Goal: Task Accomplishment & Management: Manage account settings

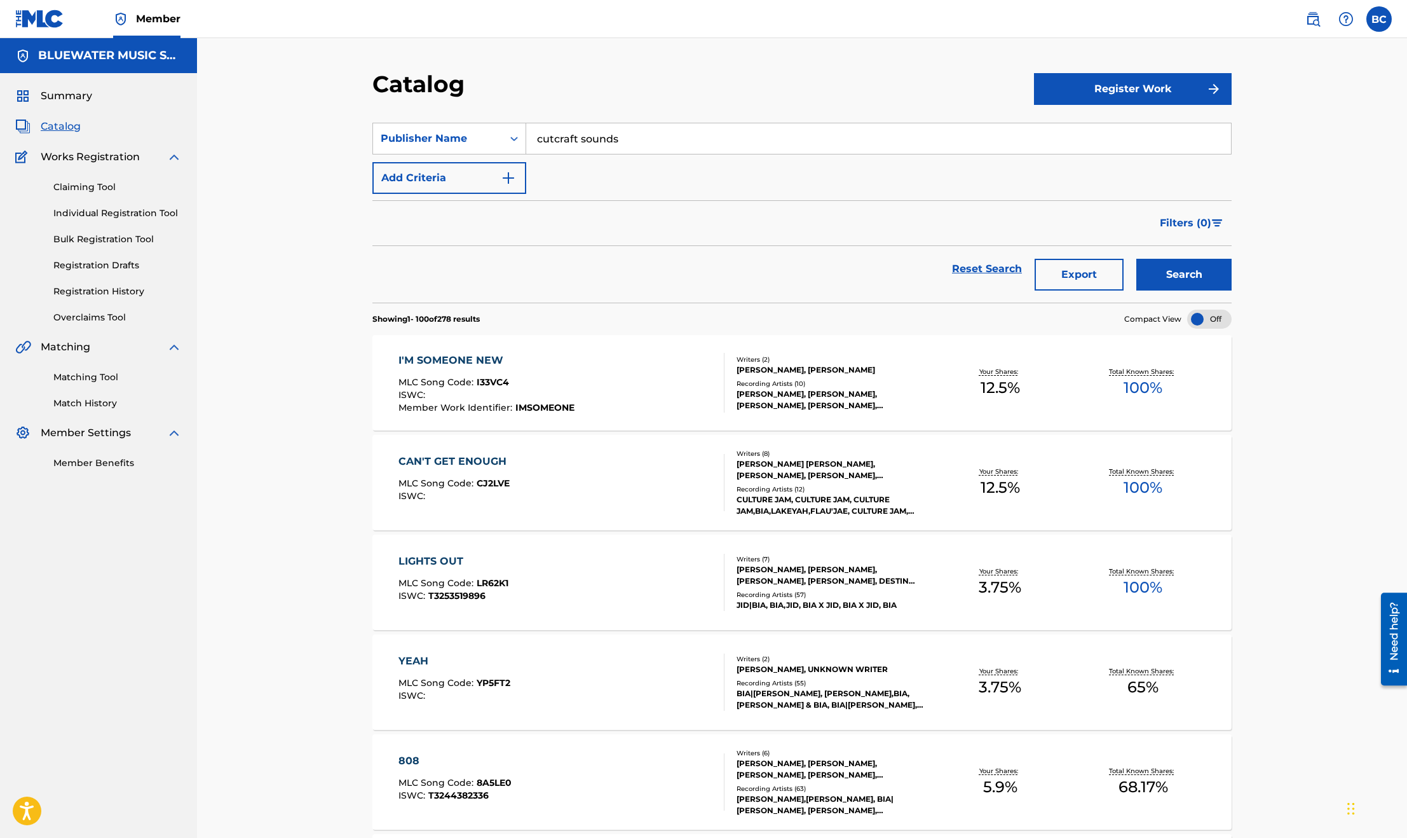
click at [1311, 19] on img at bounding box center [1313, 18] width 15 height 15
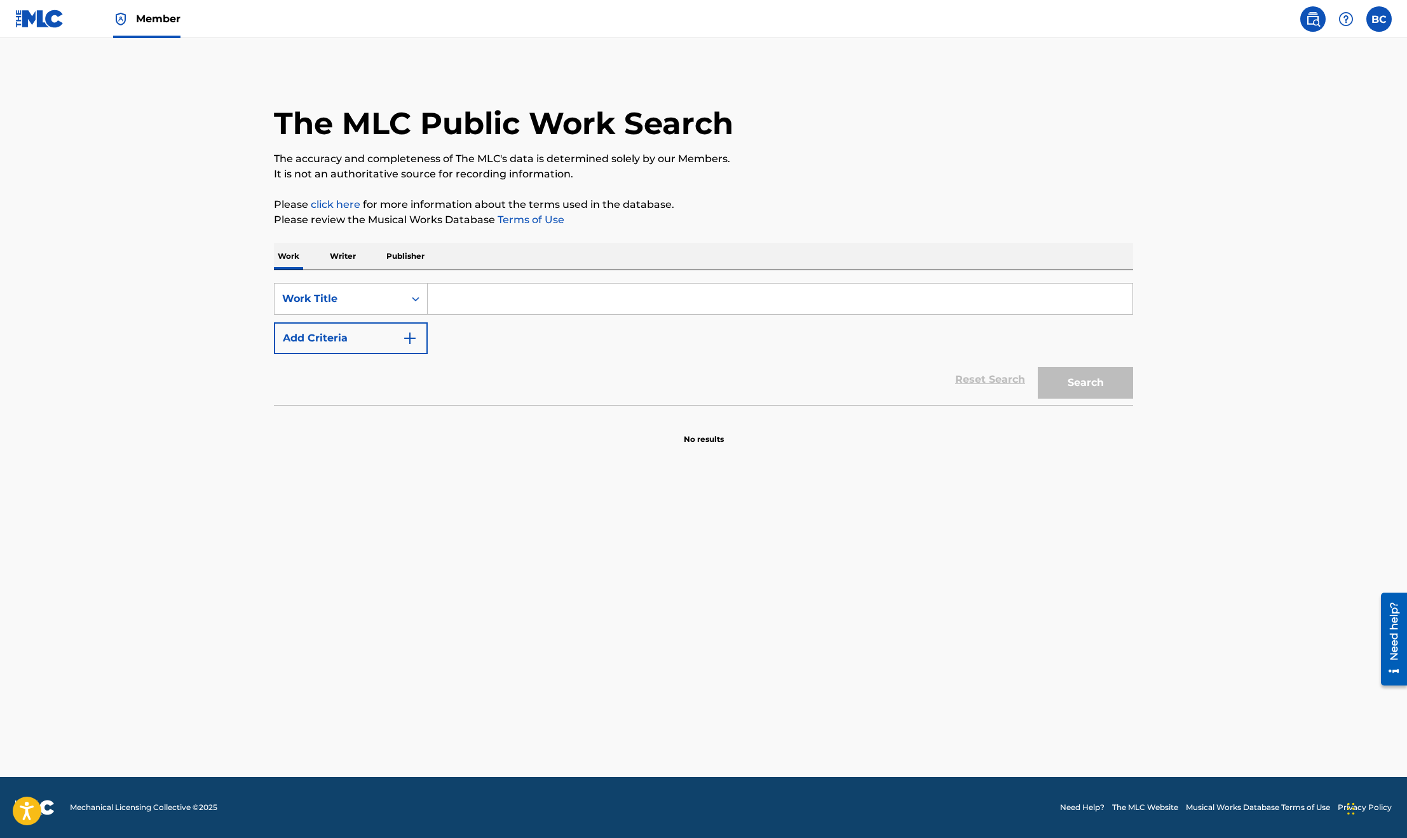
click at [481, 296] on input "Search Form" at bounding box center [780, 298] width 705 height 31
paste input "BIG BAD SISTER"
type input "BIG BAD SISTER"
click at [1055, 387] on button "Search" at bounding box center [1085, 383] width 95 height 32
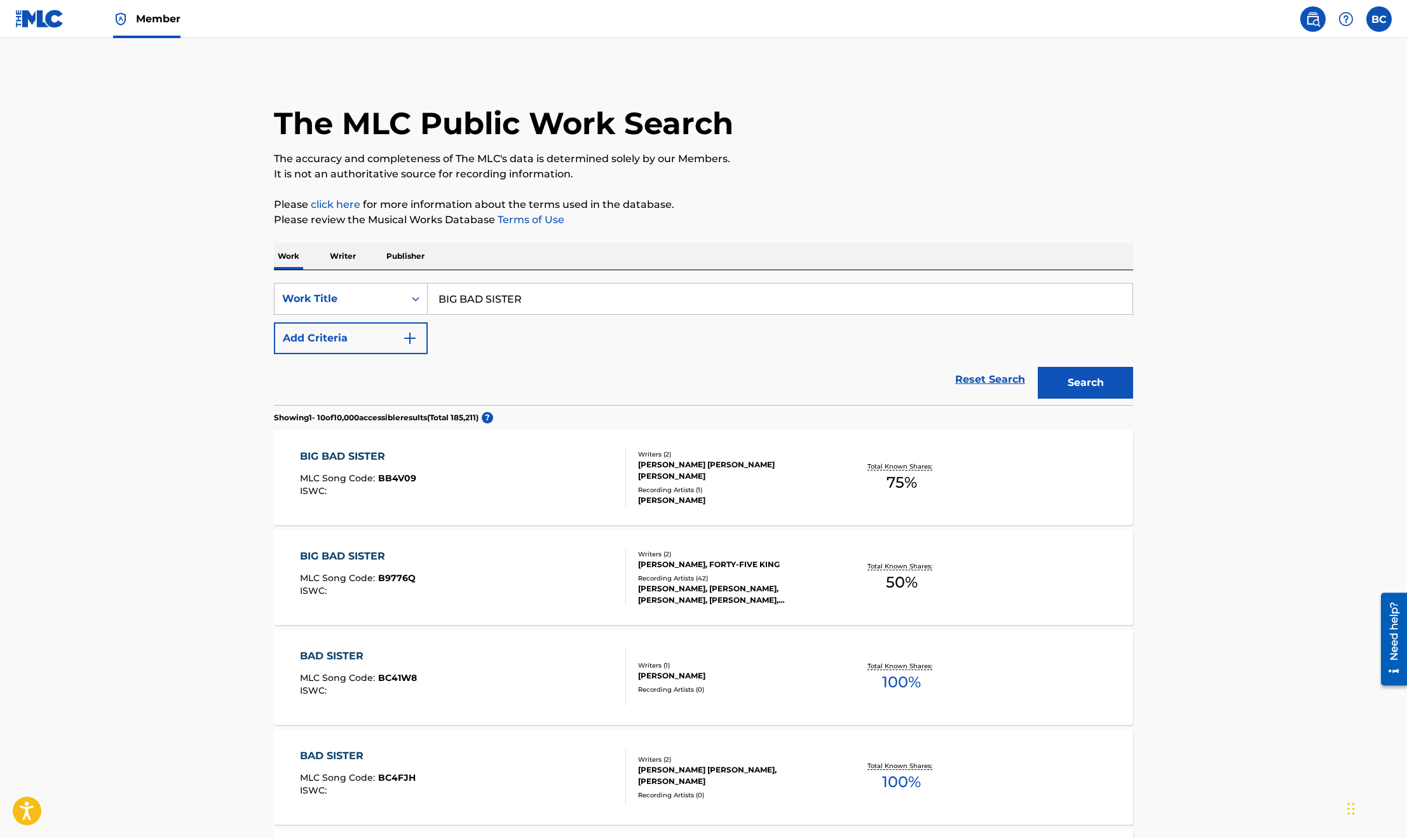
scroll to position [191, 0]
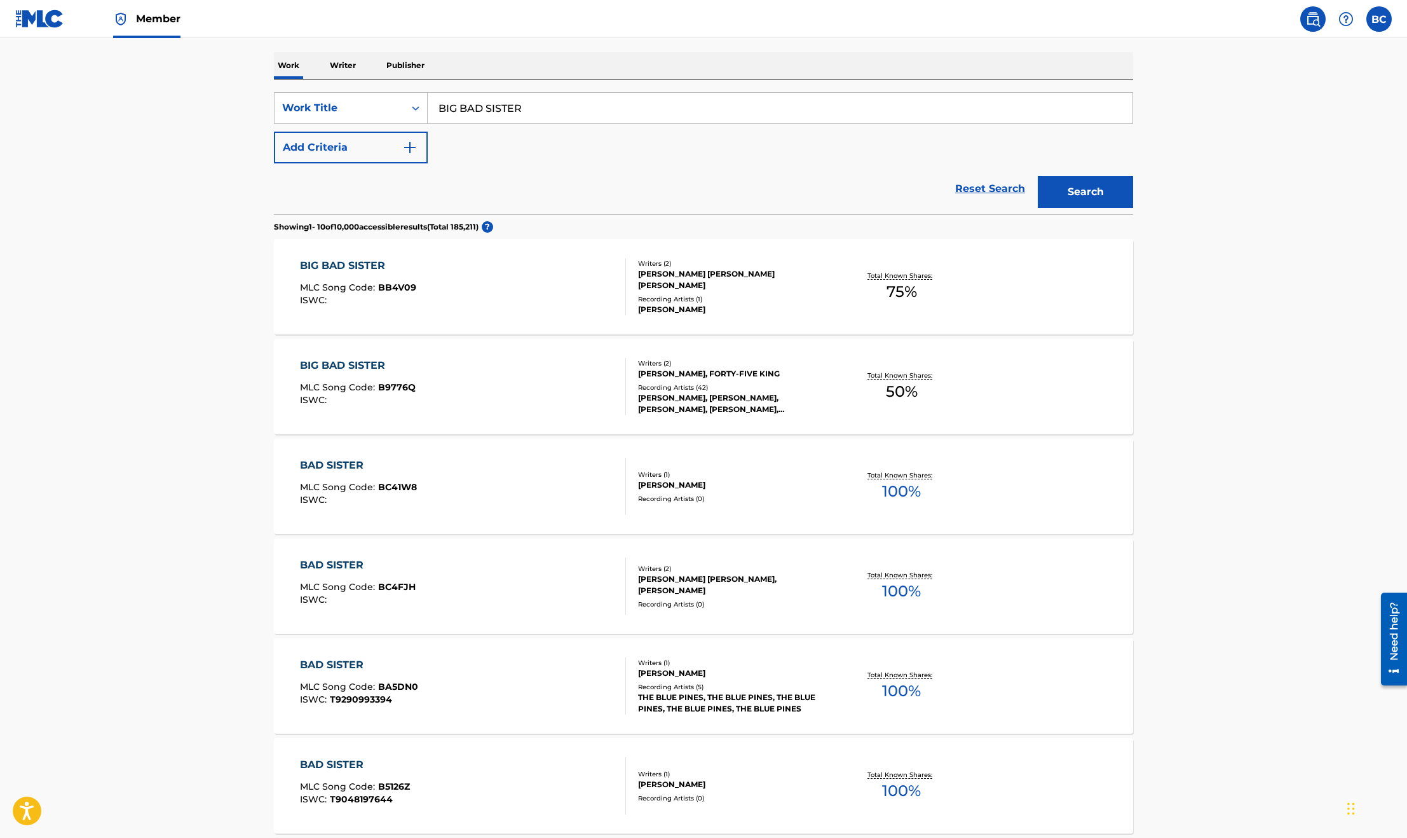
click at [425, 369] on div "BIG BAD SISTER MLC Song Code : B9776Q ISWC :" at bounding box center [463, 386] width 327 height 57
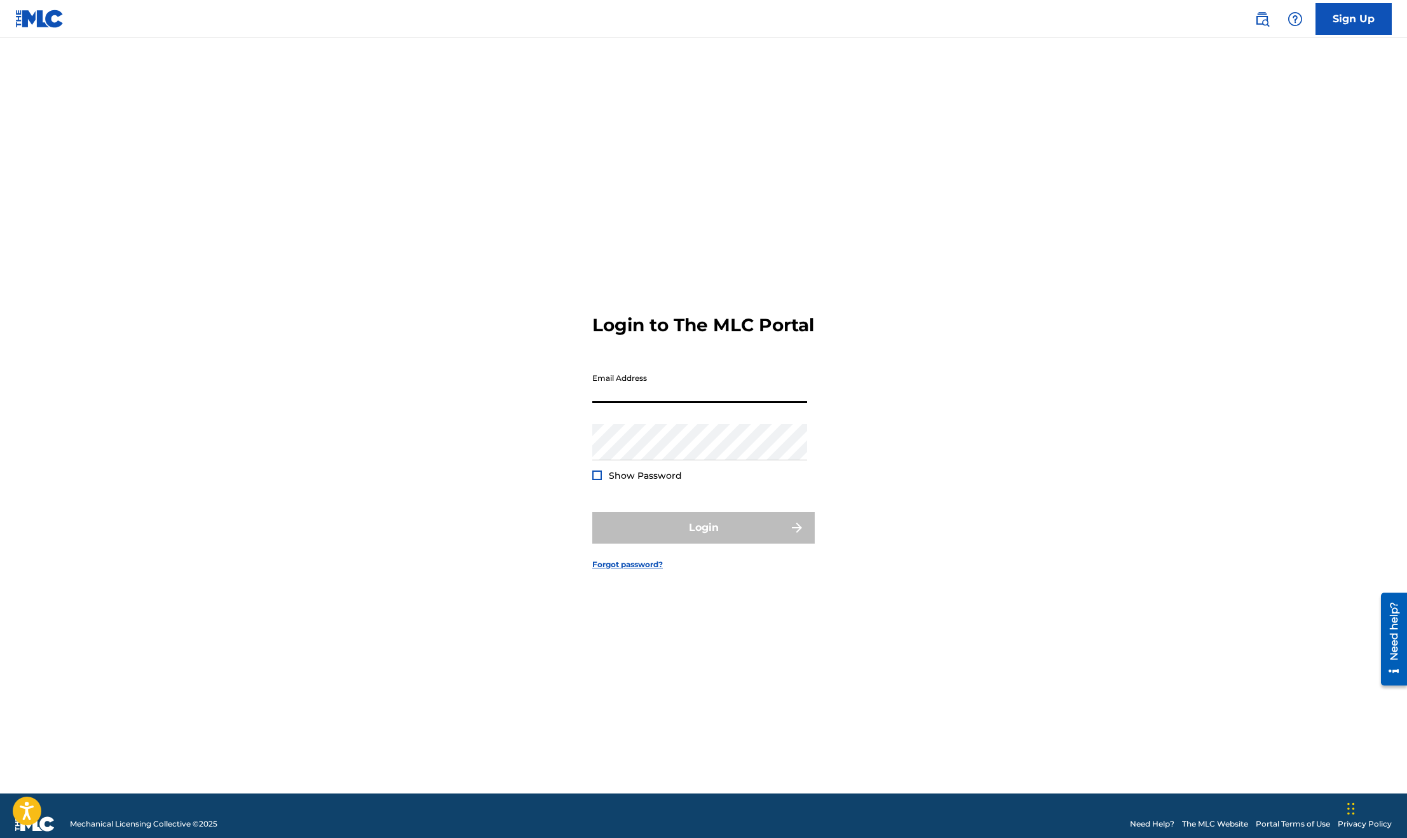
click at [683, 393] on input "Email Address" at bounding box center [699, 385] width 215 height 36
type input "[PERSON_NAME][EMAIL_ADDRESS][PERSON_NAME][DOMAIN_NAME]"
click at [700, 536] on button "Login" at bounding box center [703, 528] width 222 height 32
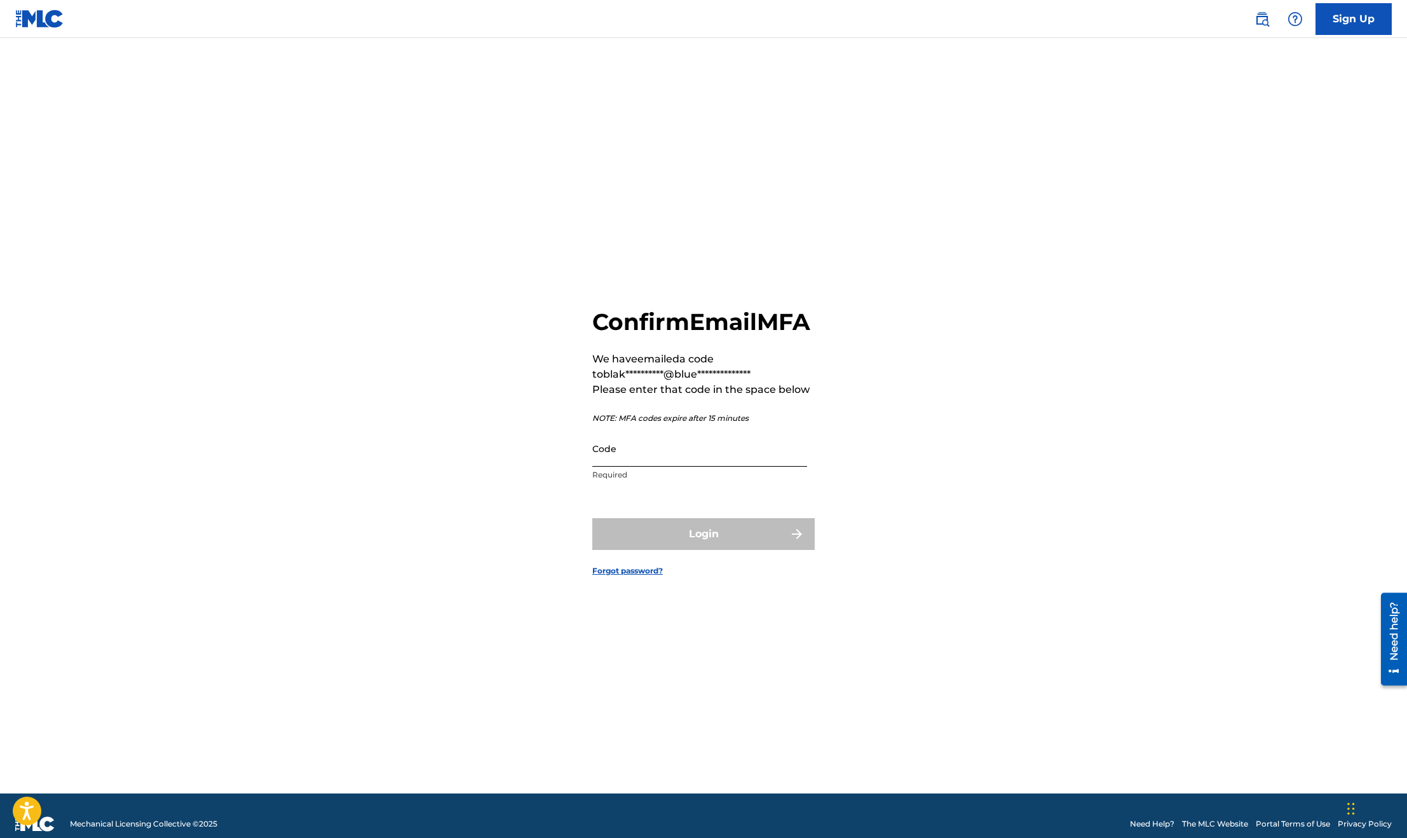
click at [666, 467] on input "Code" at bounding box center [699, 448] width 215 height 36
paste input "211226"
type input "211226"
click at [732, 550] on button "Login" at bounding box center [703, 534] width 222 height 32
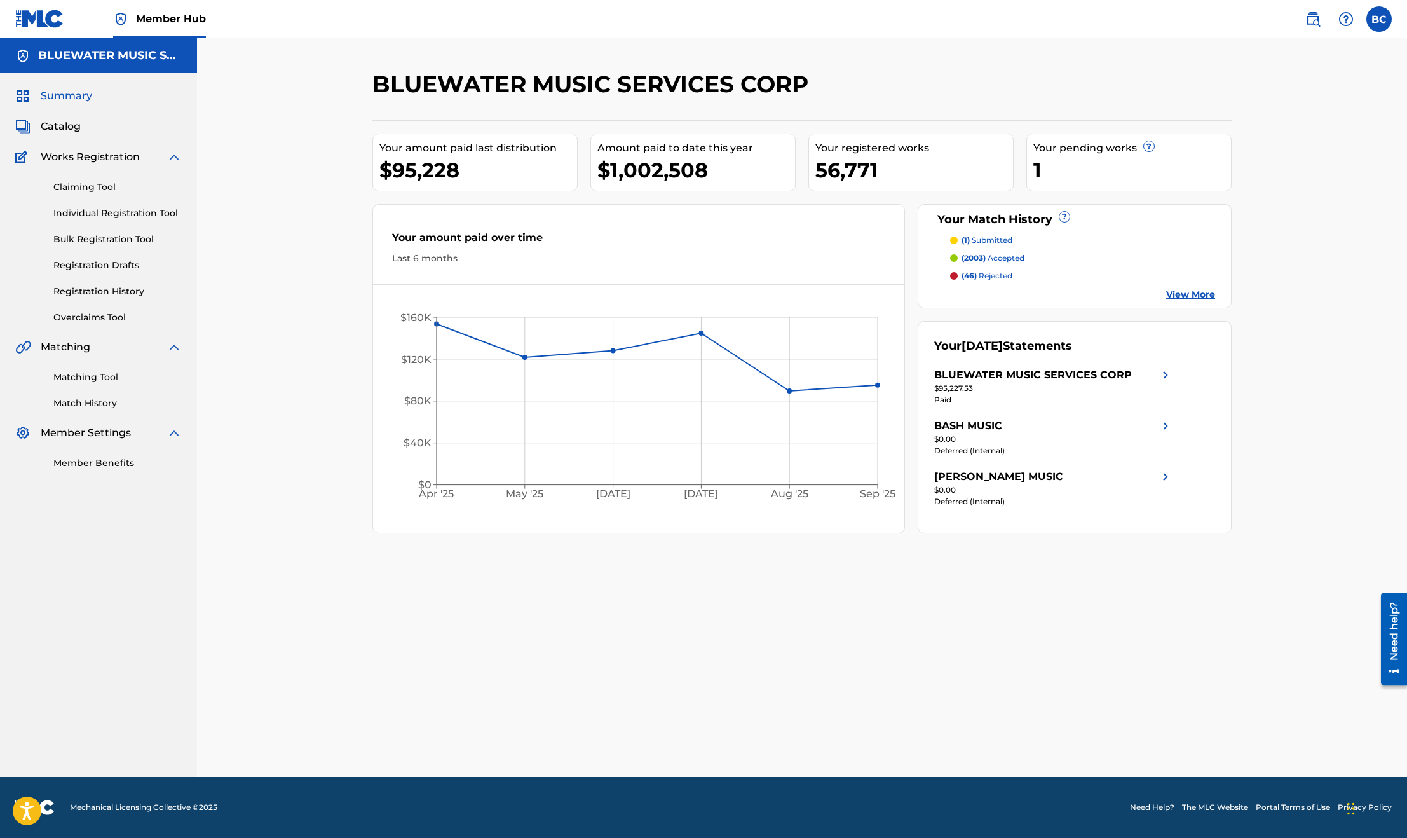
click at [994, 278] on p "(46) rejected" at bounding box center [987, 275] width 51 height 11
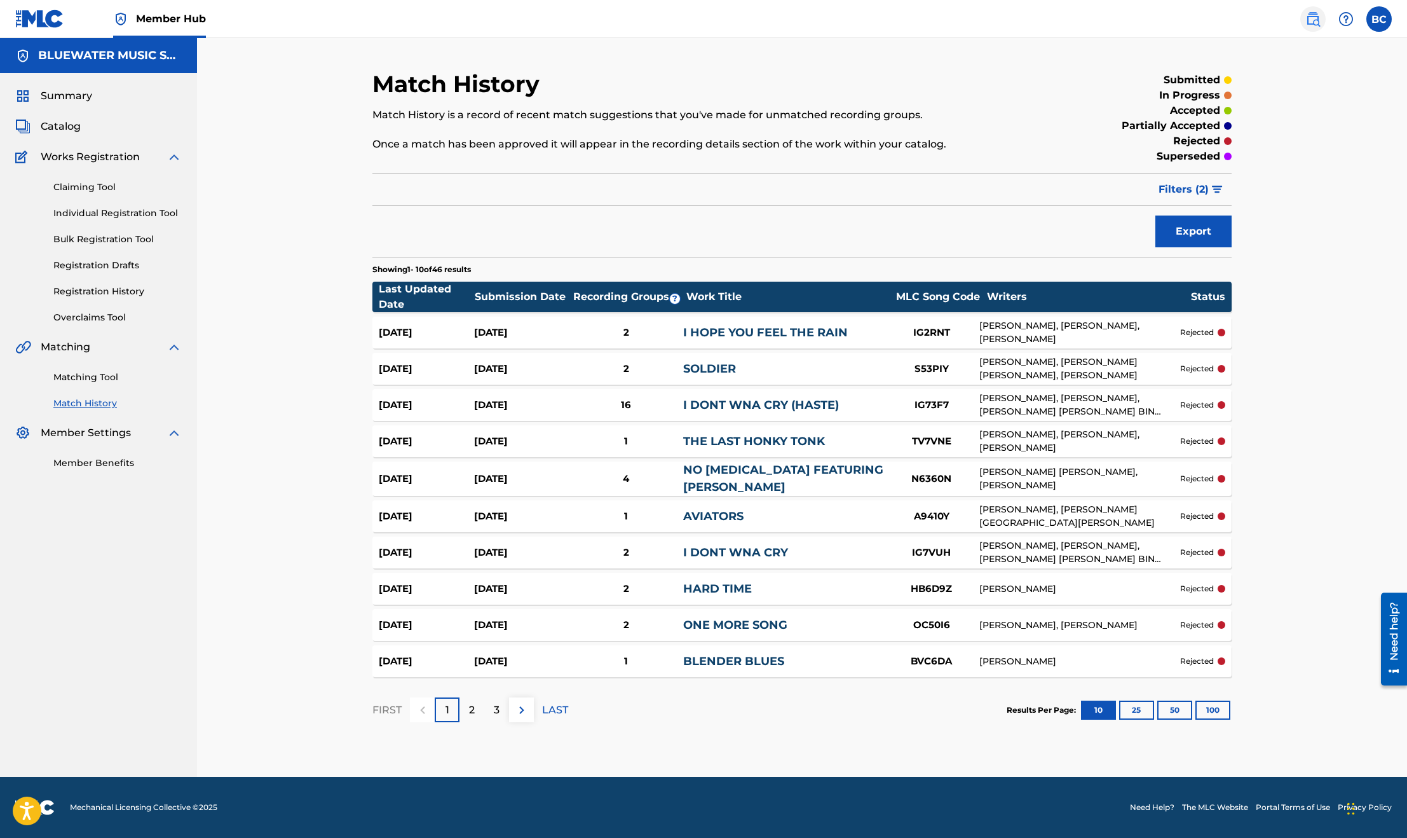
click at [1311, 15] on img at bounding box center [1313, 18] width 15 height 15
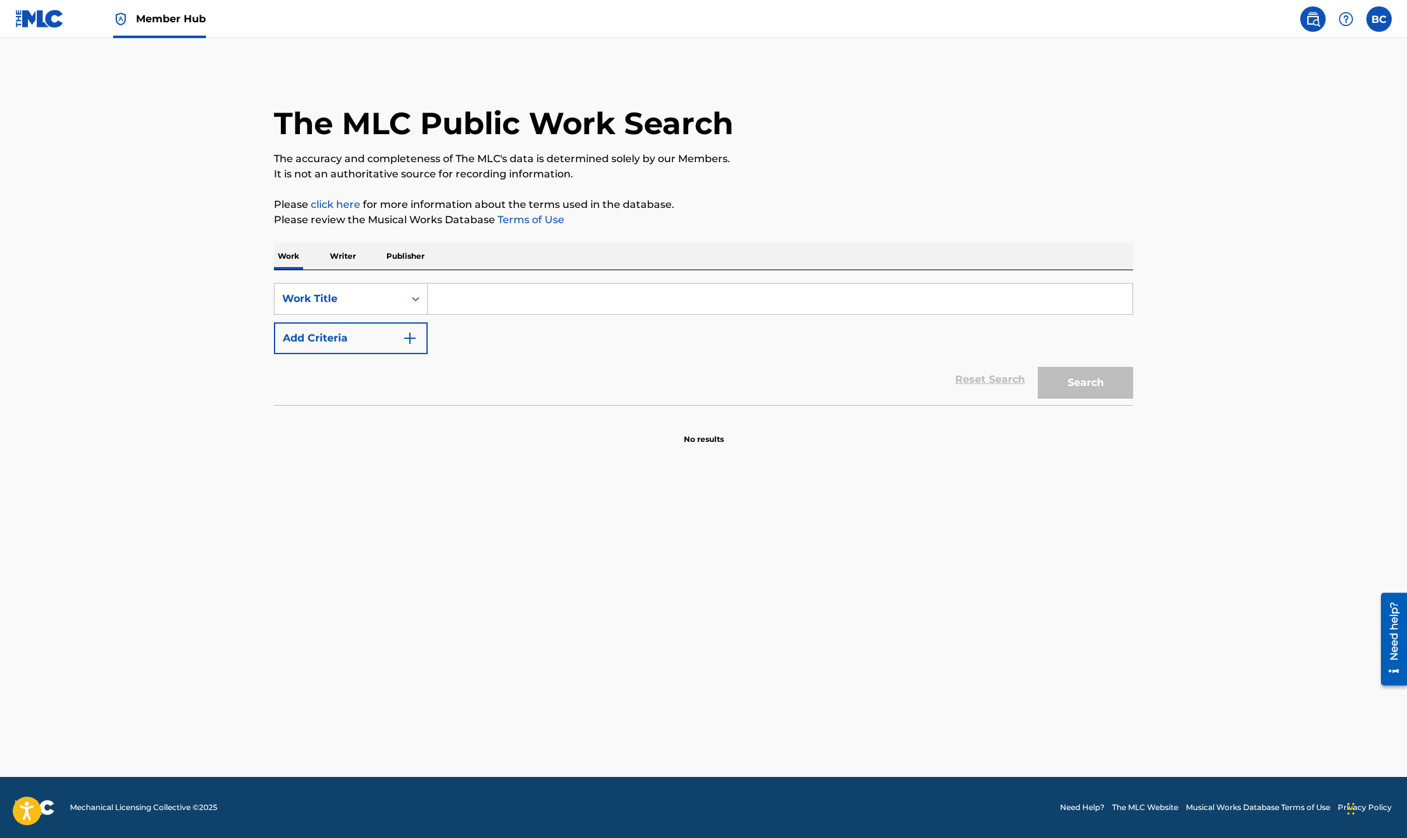
click at [153, 285] on main "The MLC Public Work Search The accuracy and completeness of The MLC's data is d…" at bounding box center [703, 407] width 1407 height 739
click at [578, 279] on div "SearchWithCriteria346c1a87-816f-40de-b3b2-6f1683b2ae7b Work Title Add Criteria …" at bounding box center [703, 337] width 859 height 135
click at [578, 299] on input "Search Form" at bounding box center [780, 298] width 705 height 31
paste input "211226"
drag, startPoint x: 578, startPoint y: 299, endPoint x: 328, endPoint y: 279, distance: 251.3
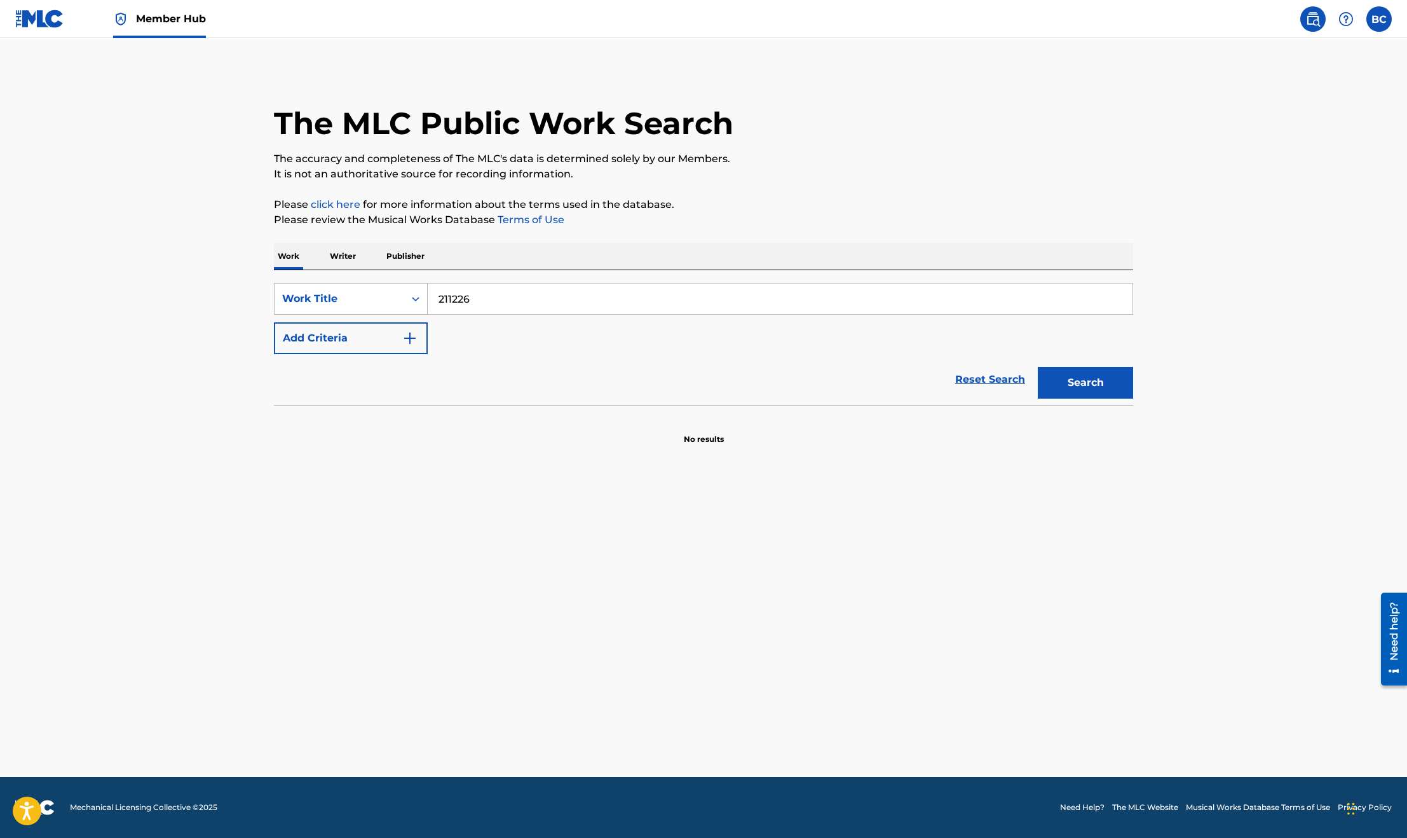
click at [336, 283] on div "SearchWithCriteria346c1a87-816f-40de-b3b2-6f1683b2ae7b Work Title 211226" at bounding box center [703, 299] width 859 height 32
type input "\"
click at [299, 421] on section "No results" at bounding box center [703, 428] width 859 height 33
click at [525, 278] on div "SearchWithCriteria346c1a87-816f-40de-b3b2-6f1683b2ae7b Work Title Add Criteria …" at bounding box center [703, 337] width 859 height 135
click at [533, 305] on input "Search Form" at bounding box center [780, 298] width 705 height 31
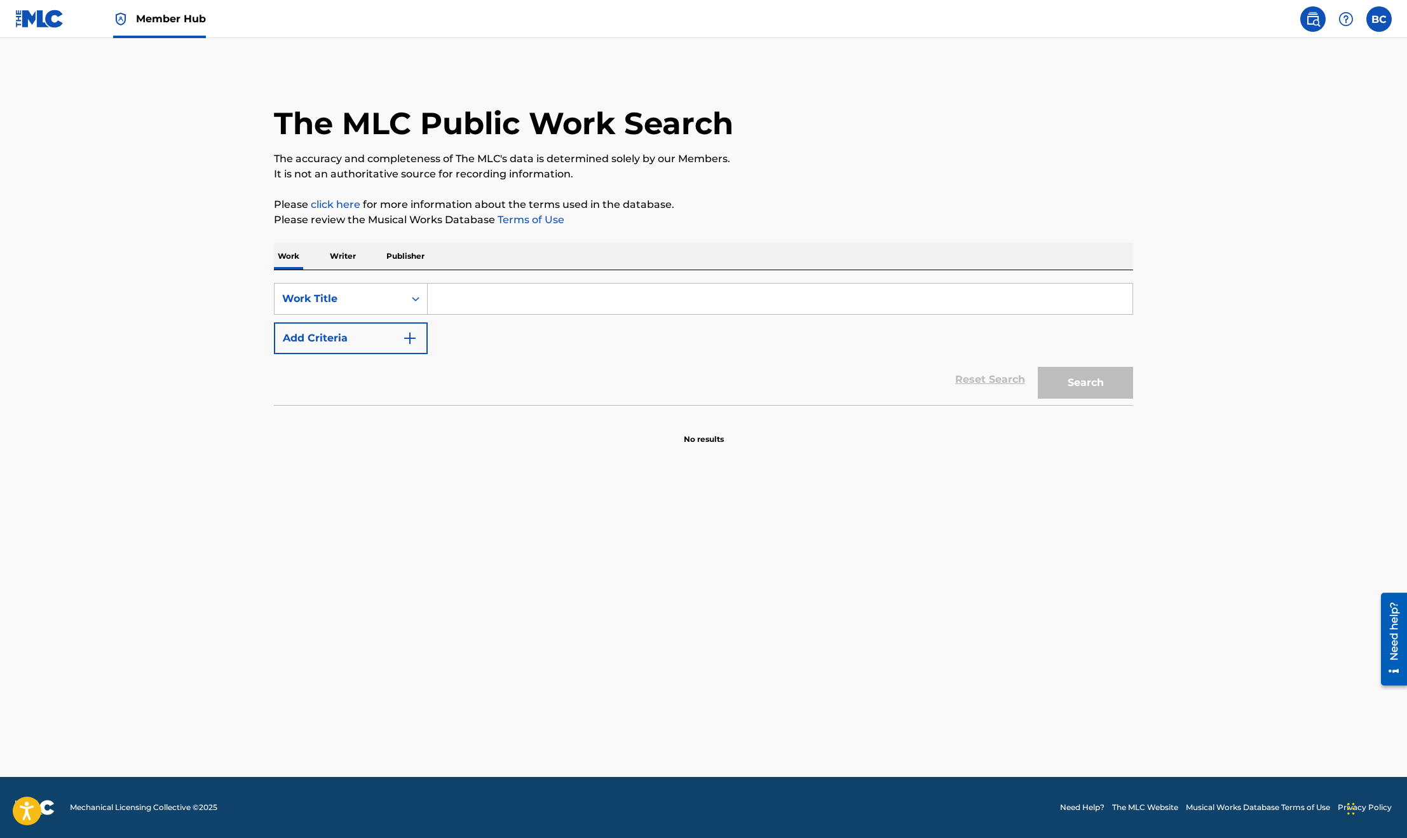
paste input "ABSOLUTELY POSITIVELY...PRACTICAL JOKES"
type input "ABSOLUTELY POSITIVELY...PRACTICAL JOKES"
click at [1074, 383] on button "Search" at bounding box center [1085, 383] width 95 height 32
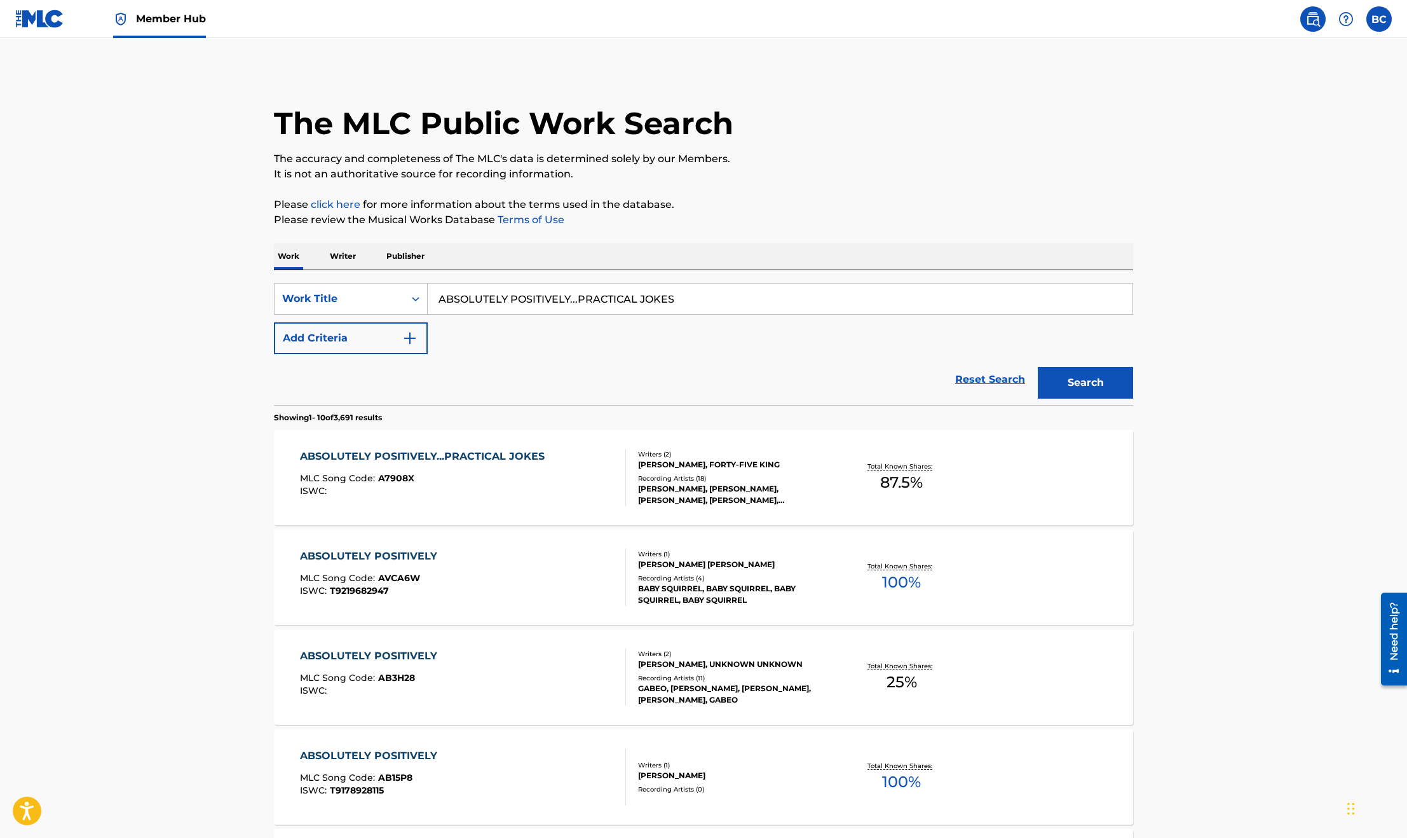
scroll to position [191, 0]
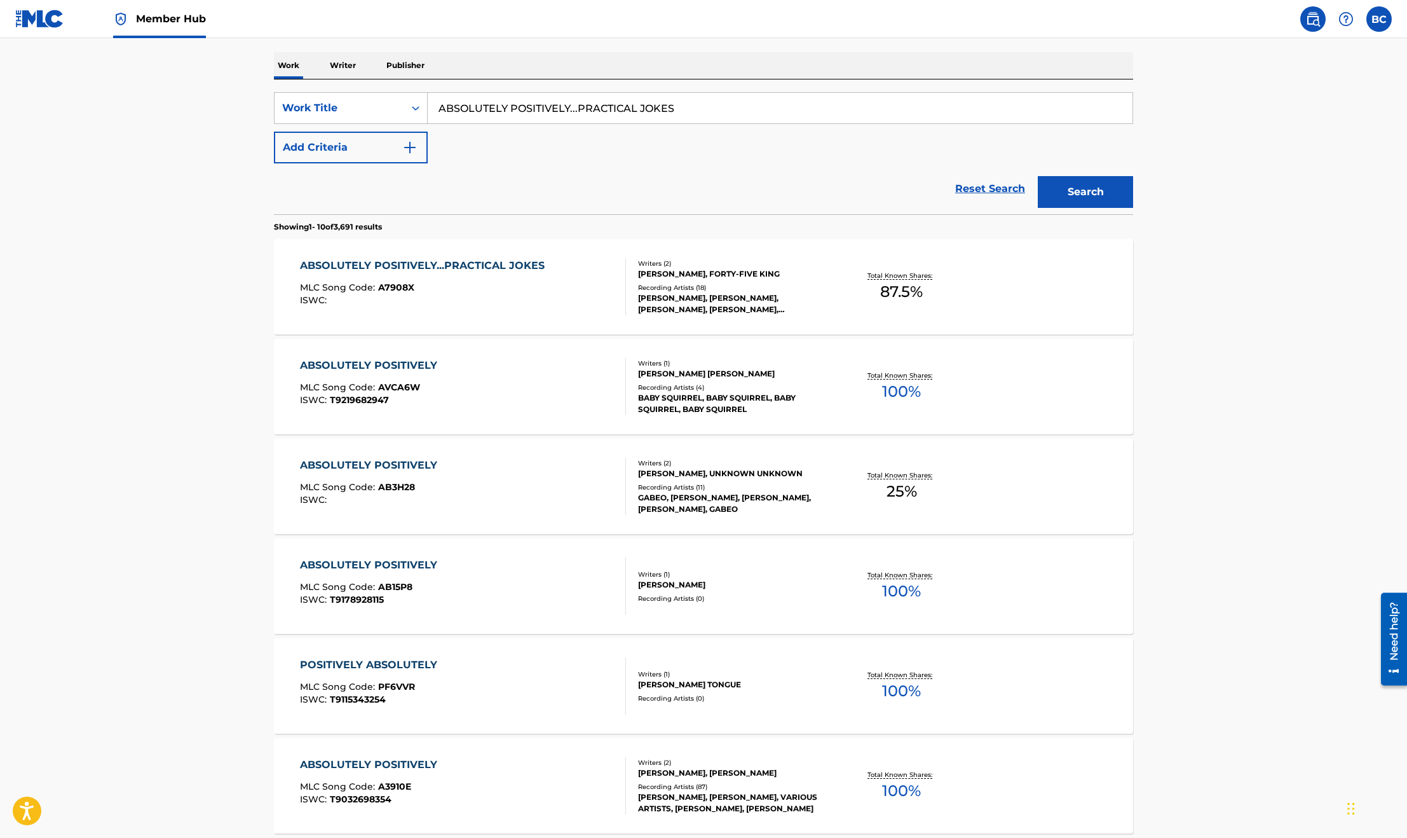
click at [416, 282] on div "ABSOLUTELY POSITIVELY...PRACTICAL JOKES MLC Song Code : A7908X ISWC :" at bounding box center [425, 286] width 251 height 57
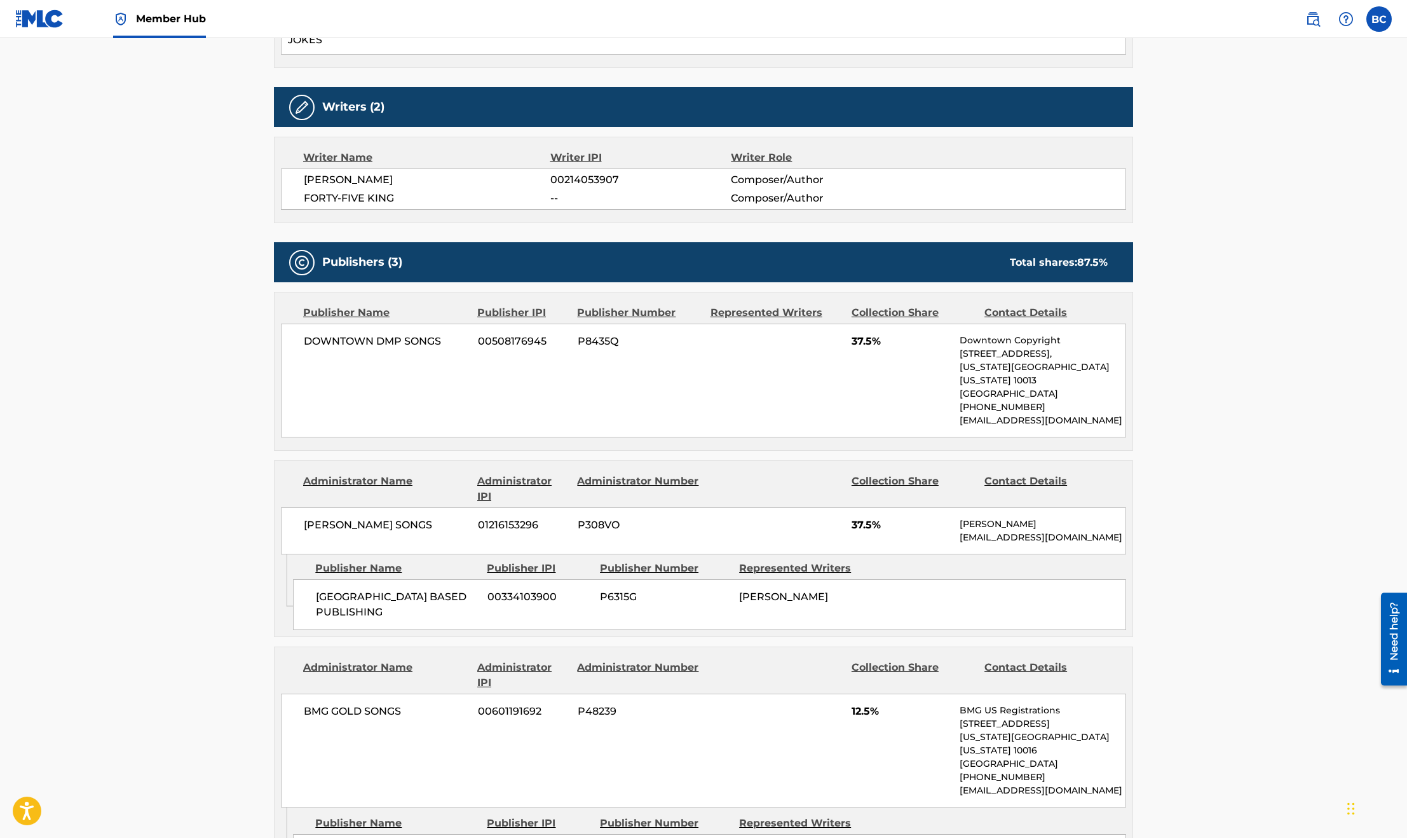
scroll to position [572, 0]
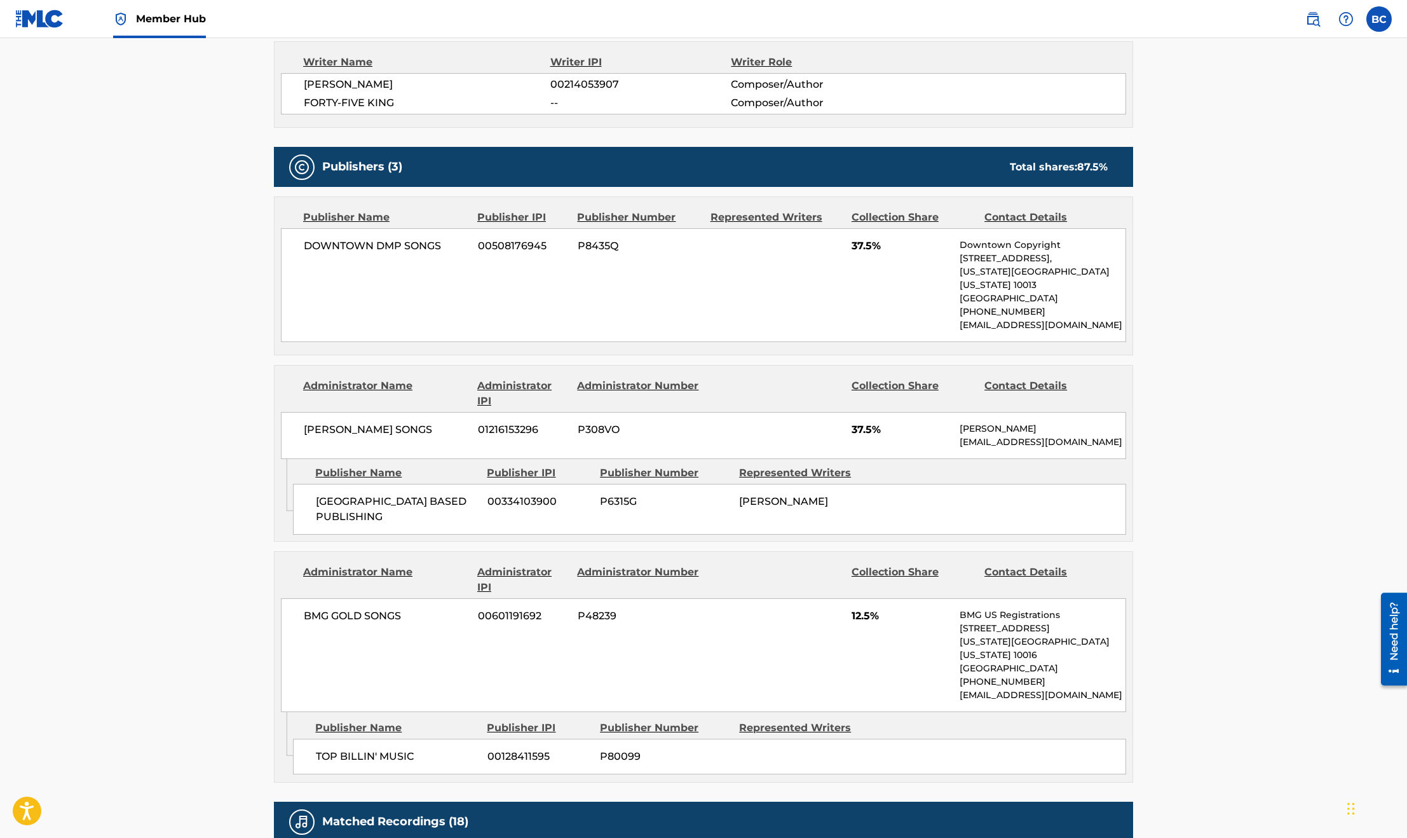
click at [250, 353] on main "< Back to public search results Copy work link ABSOLUTELY POSITIVELY...PRACTICA…" at bounding box center [703, 444] width 1407 height 1956
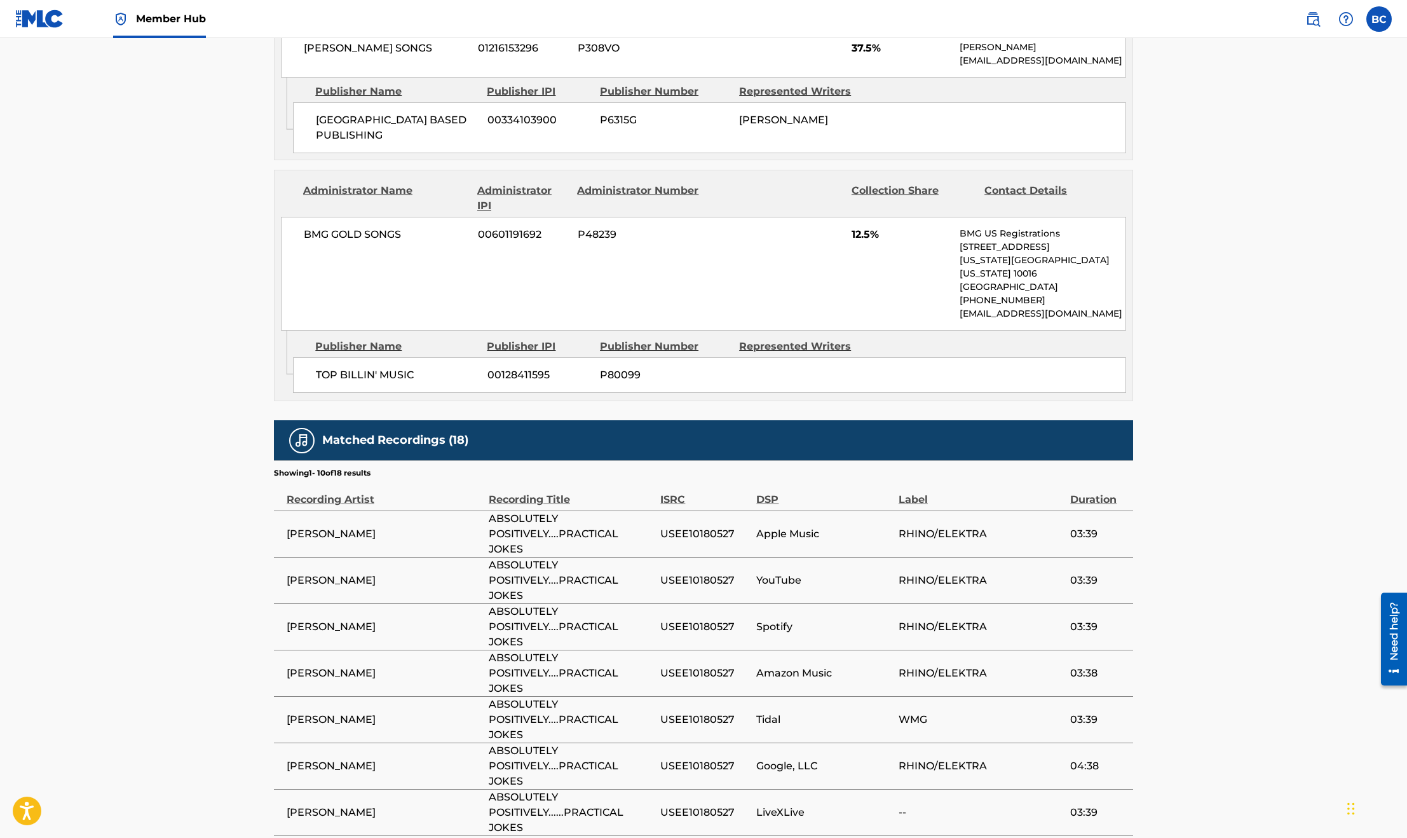
scroll to position [1066, 0]
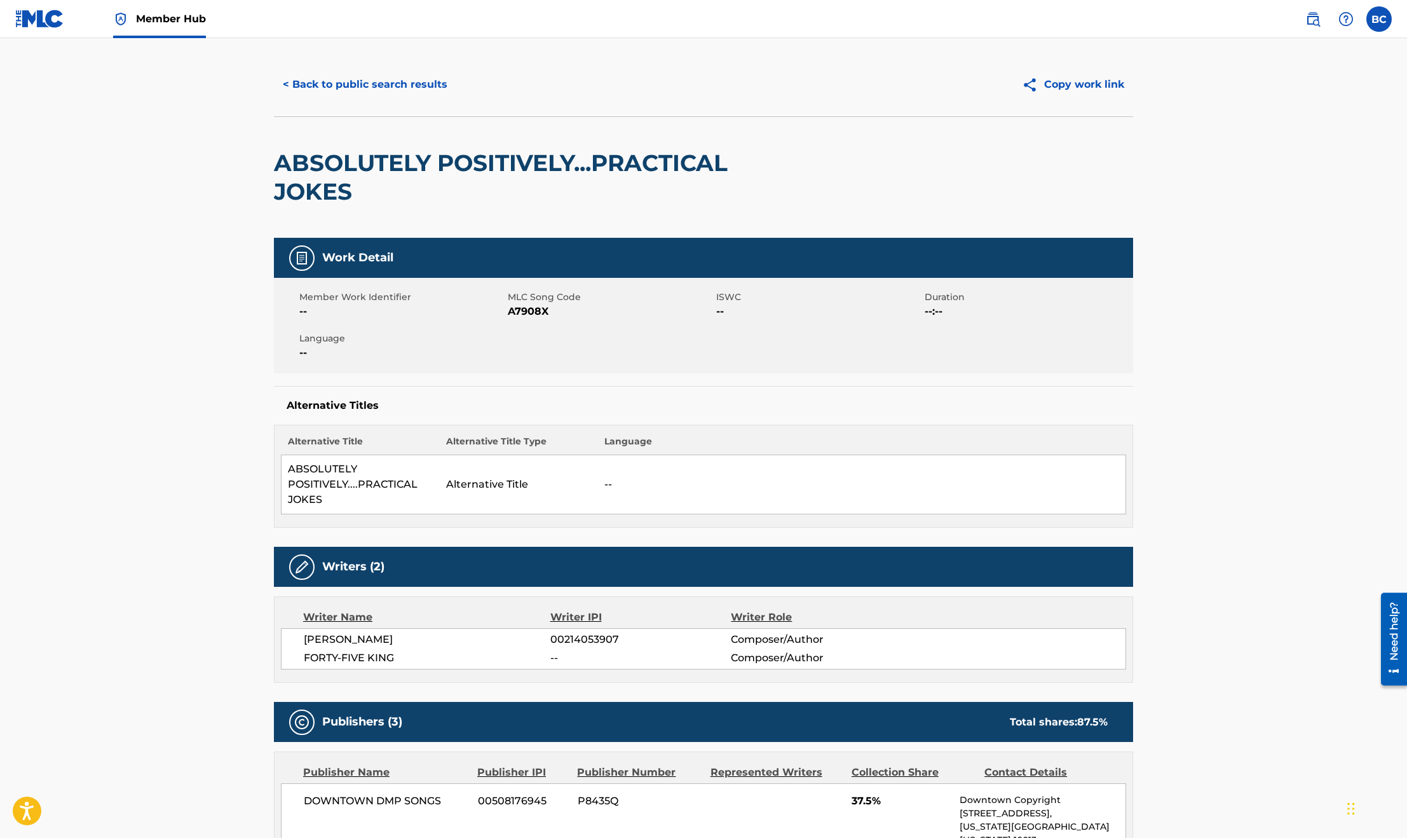
scroll to position [0, 0]
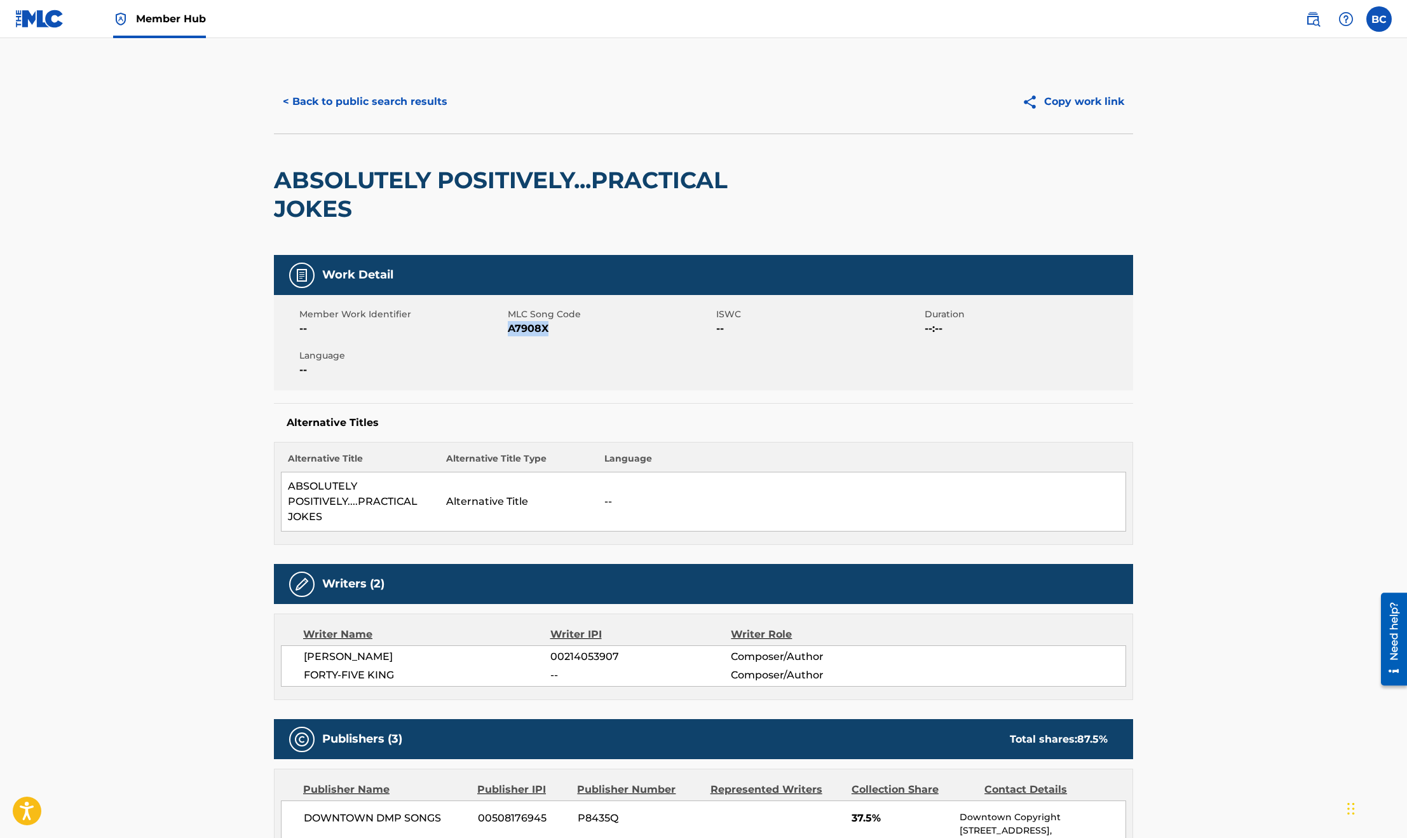
drag, startPoint x: 553, startPoint y: 331, endPoint x: 510, endPoint y: 331, distance: 43.2
click at [510, 331] on span "A7908X" at bounding box center [610, 328] width 205 height 15
copy span "A7908X"
drag, startPoint x: 385, startPoint y: 191, endPoint x: 259, endPoint y: 163, distance: 129.1
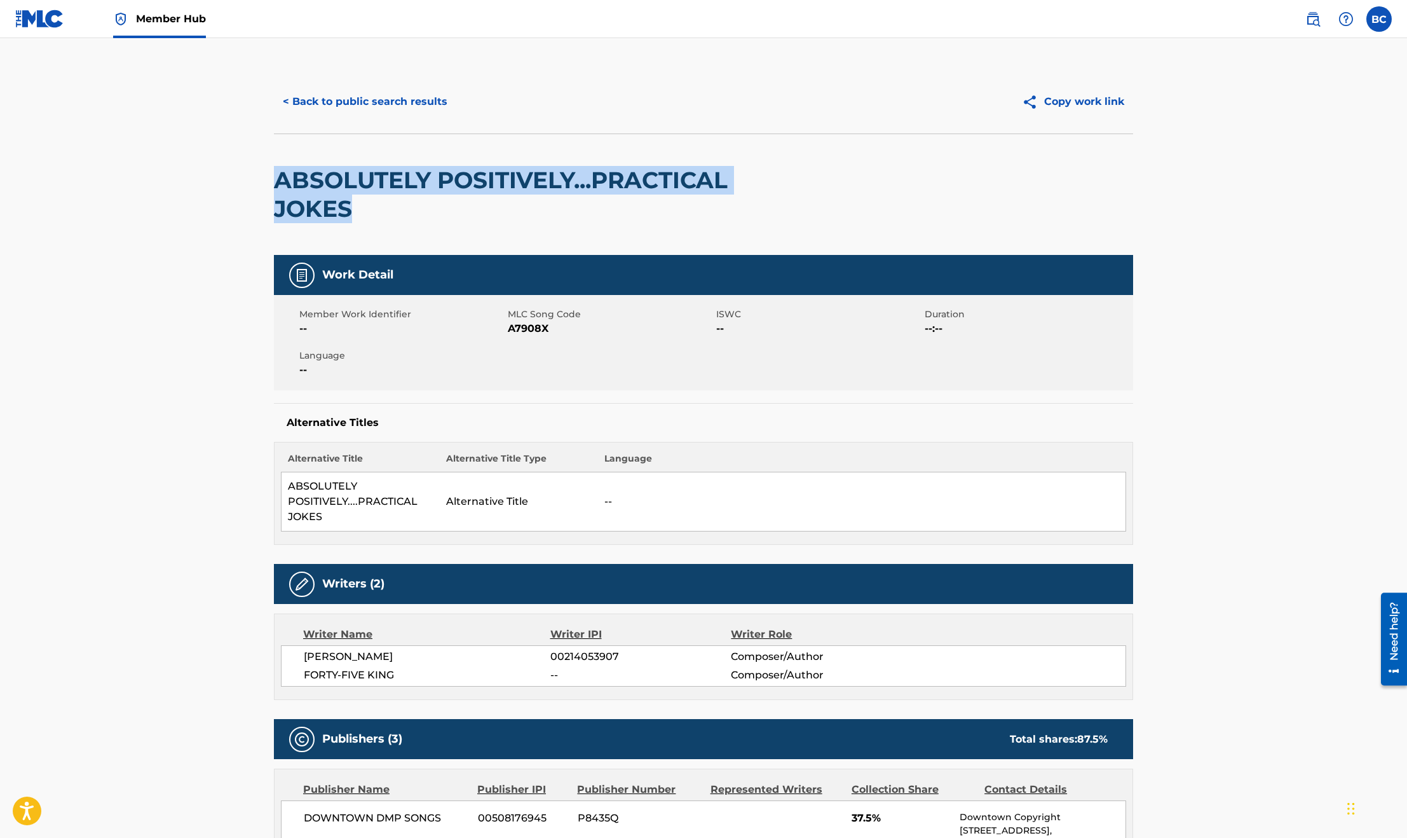
drag, startPoint x: 382, startPoint y: 207, endPoint x: 261, endPoint y: 181, distance: 123.4
copy h2 "ABSOLUTELY POSITIVELY...PRACTICAL JOKES"
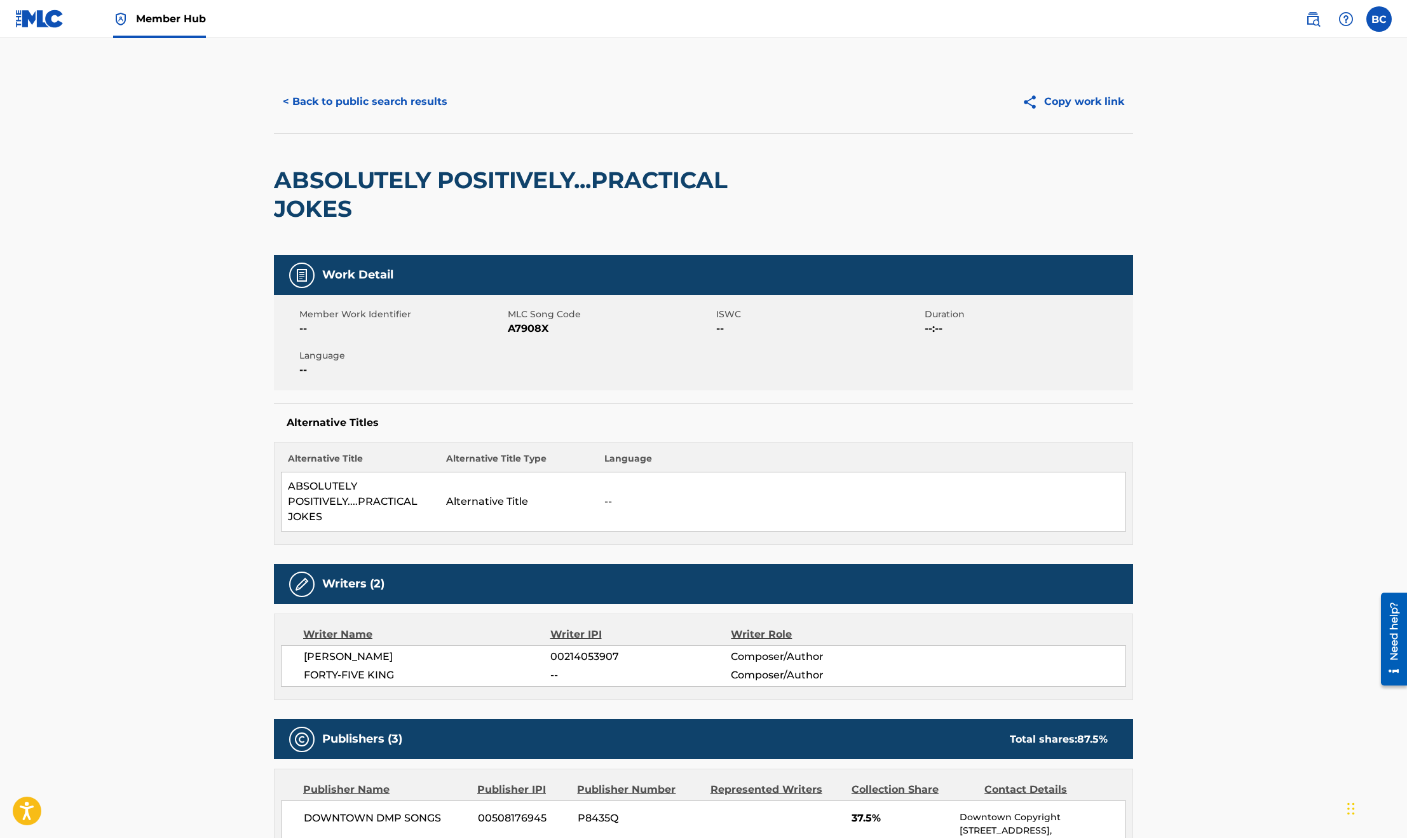
click at [313, 95] on button "< Back to public search results" at bounding box center [365, 102] width 182 height 32
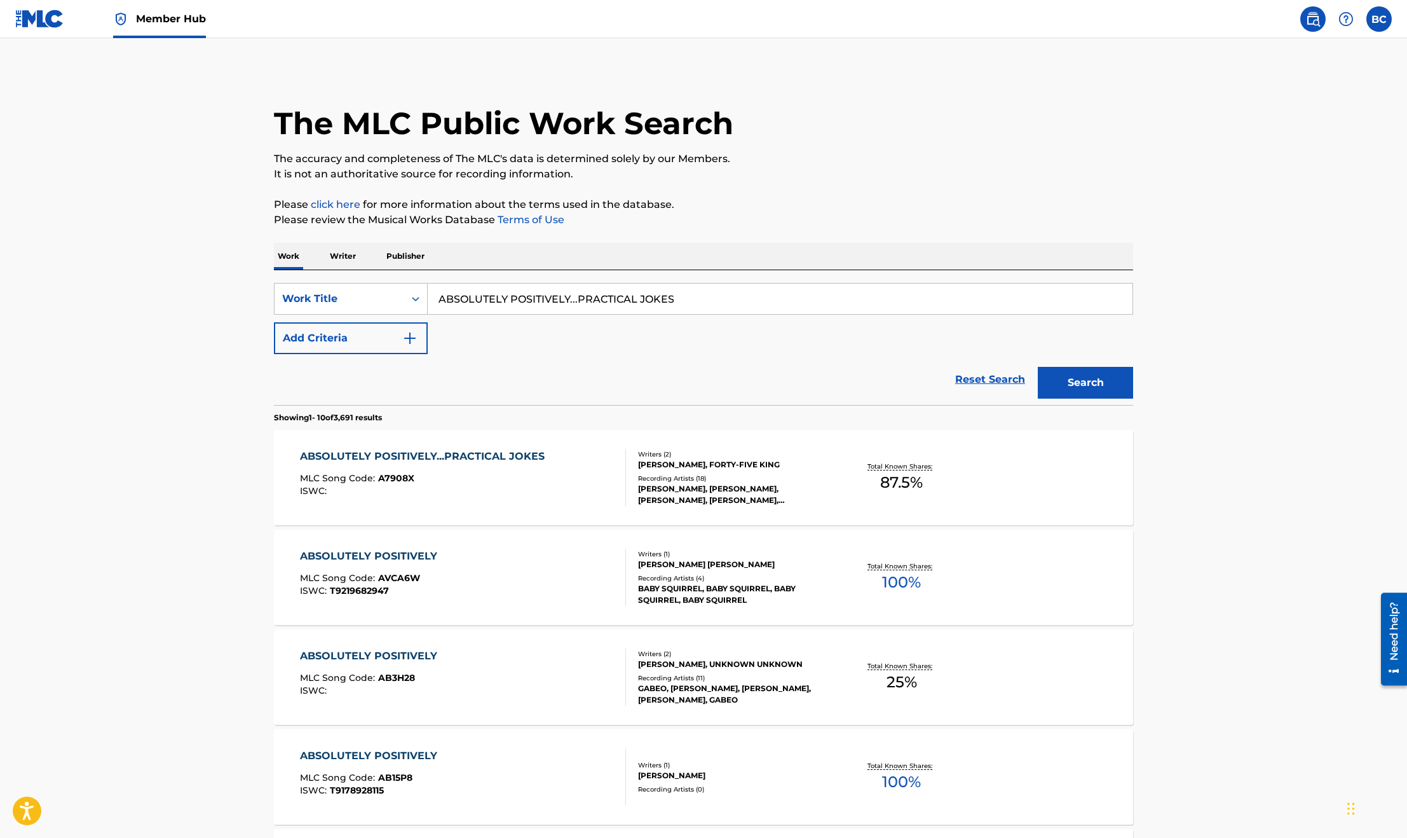
scroll to position [191, 0]
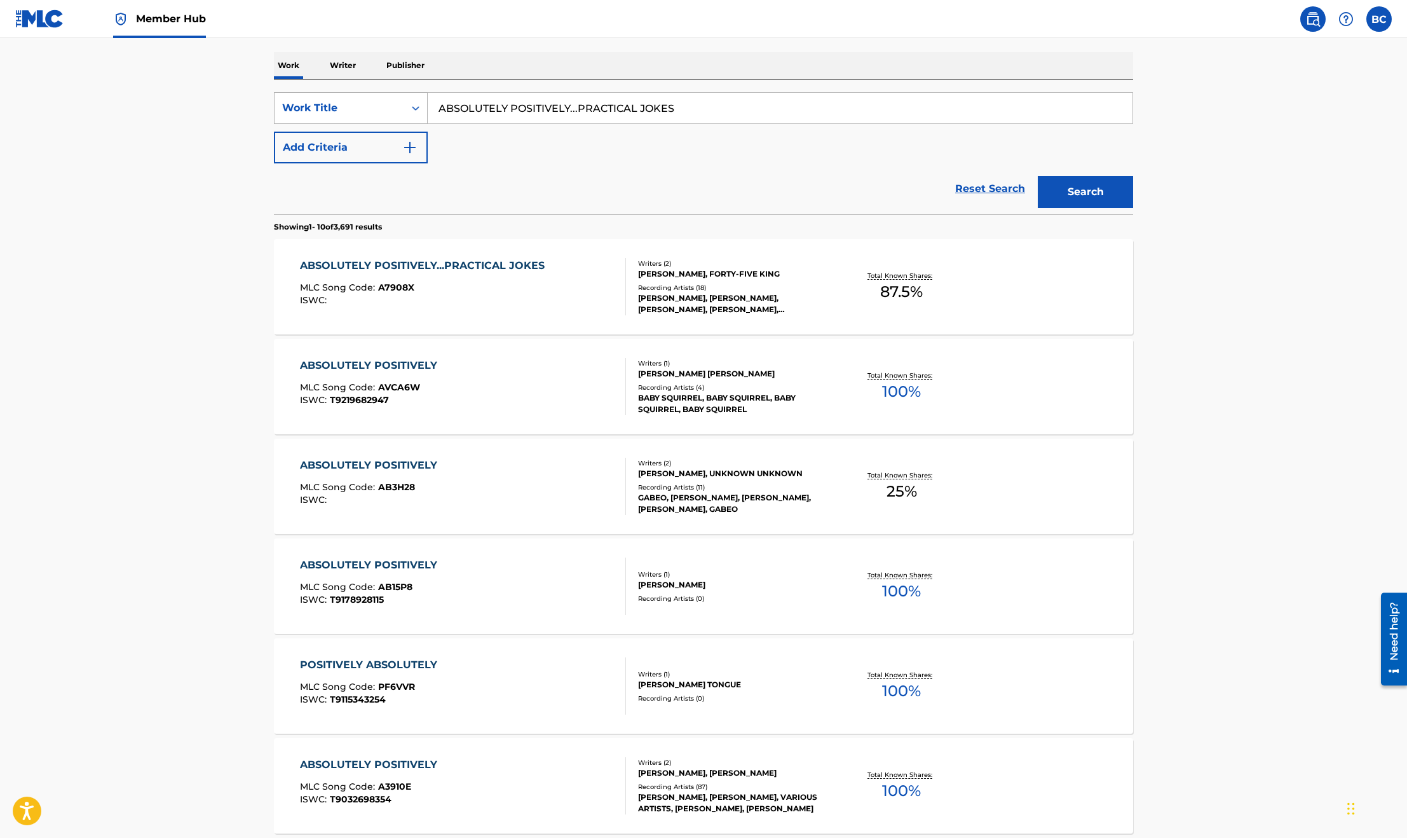
drag, startPoint x: 711, startPoint y: 109, endPoint x: 341, endPoint y: 93, distance: 370.3
click at [347, 94] on div "SearchWithCriteria346c1a87-816f-40de-b3b2-6f1683b2ae7b Work Title ABSOLUTELY PO…" at bounding box center [703, 108] width 859 height 32
paste input "BIG BAD SISTER"
type input "BIG BAD SISTER"
click at [1095, 191] on button "Search" at bounding box center [1085, 192] width 95 height 32
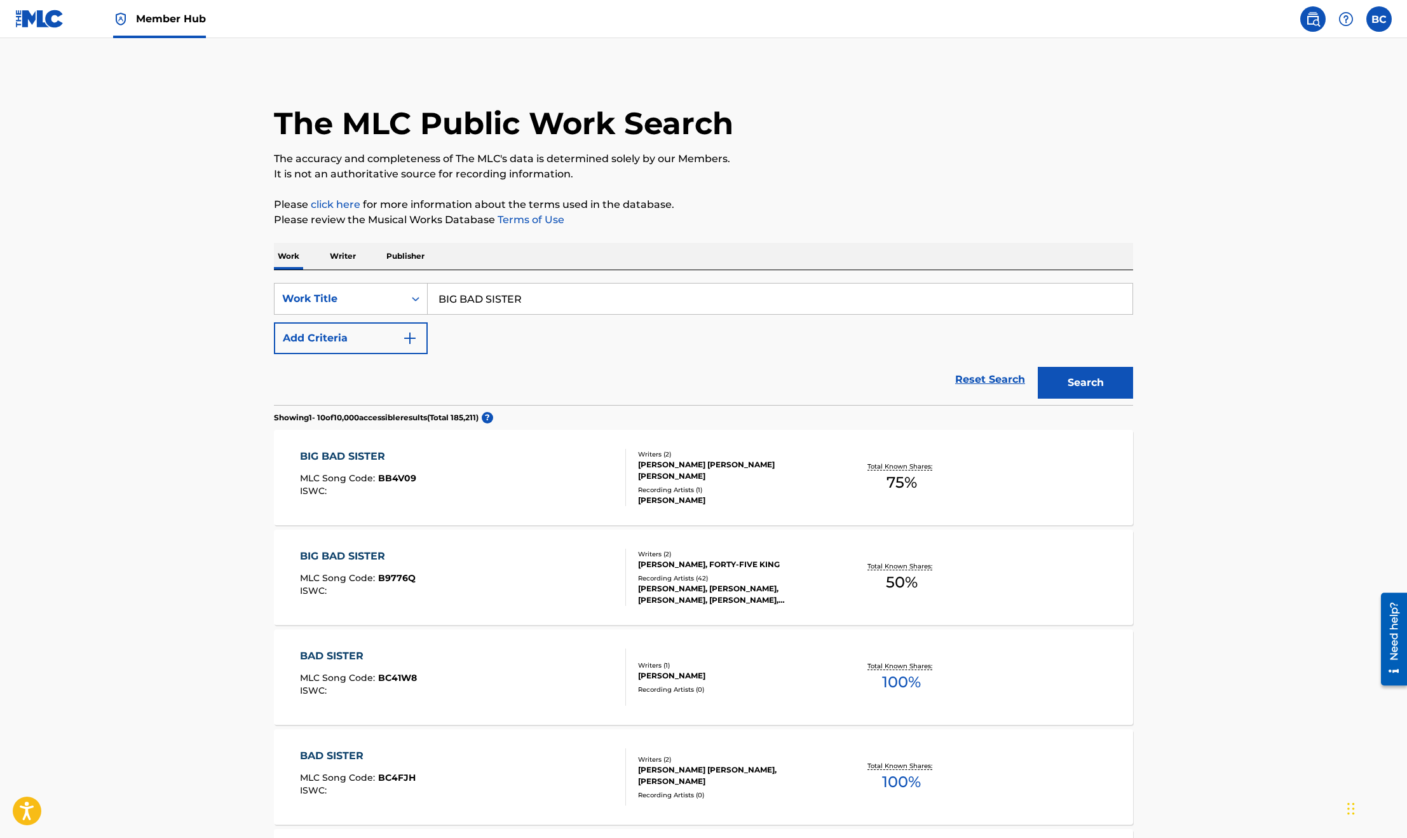
scroll to position [95, 0]
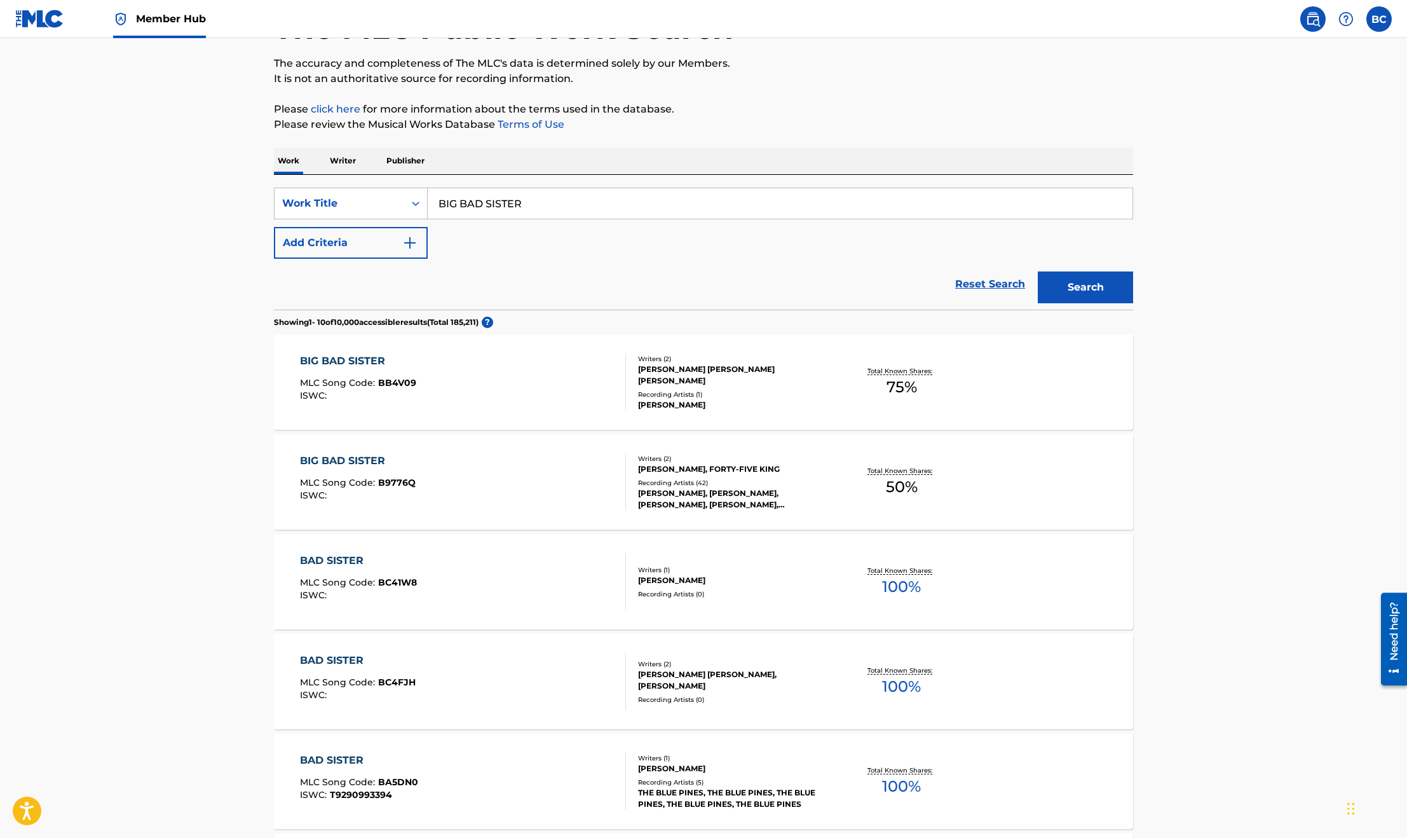
click at [481, 385] on div "BIG BAD SISTER MLC Song Code : BB4V09 ISWC :" at bounding box center [463, 381] width 327 height 57
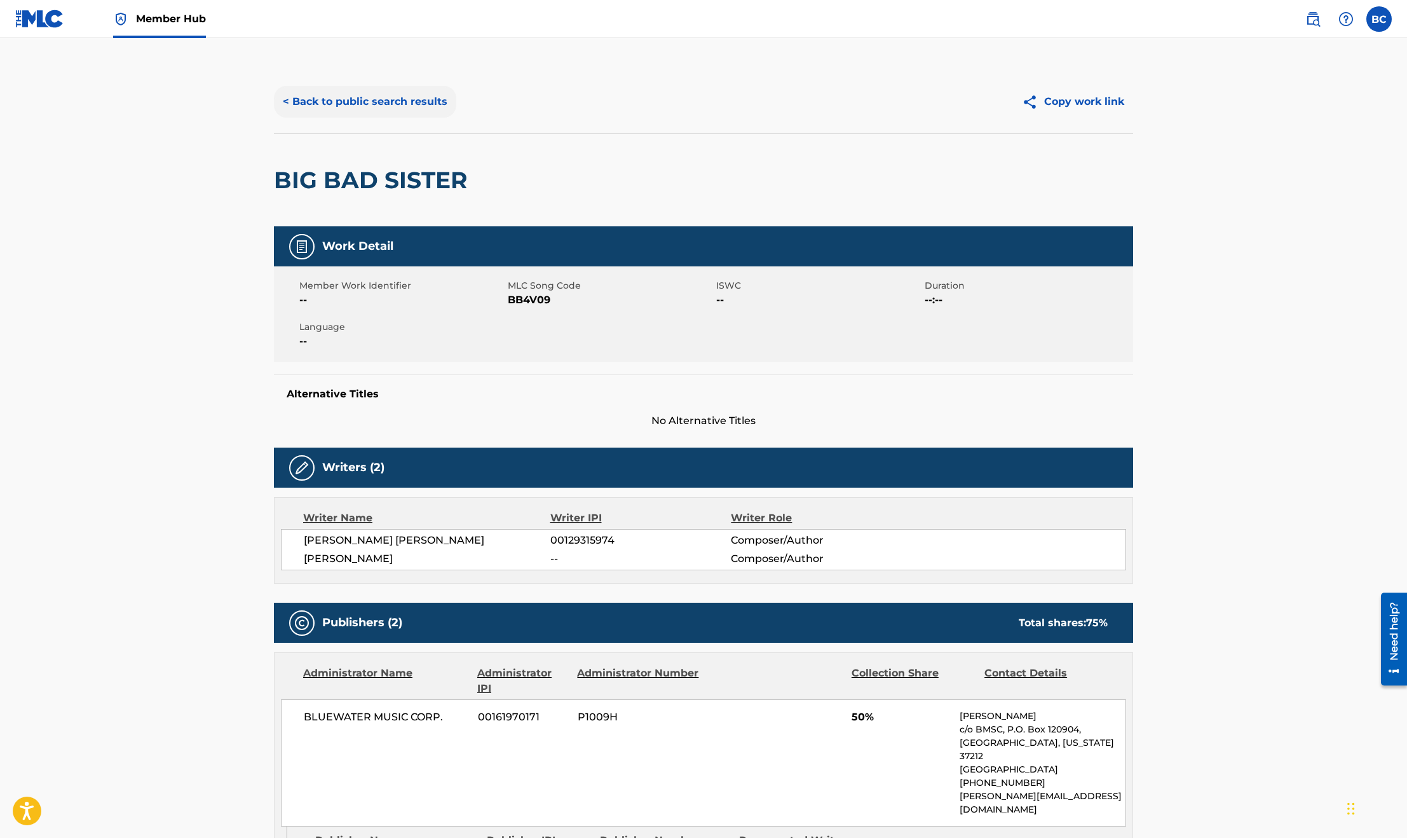
click at [349, 107] on button "< Back to public search results" at bounding box center [365, 102] width 182 height 32
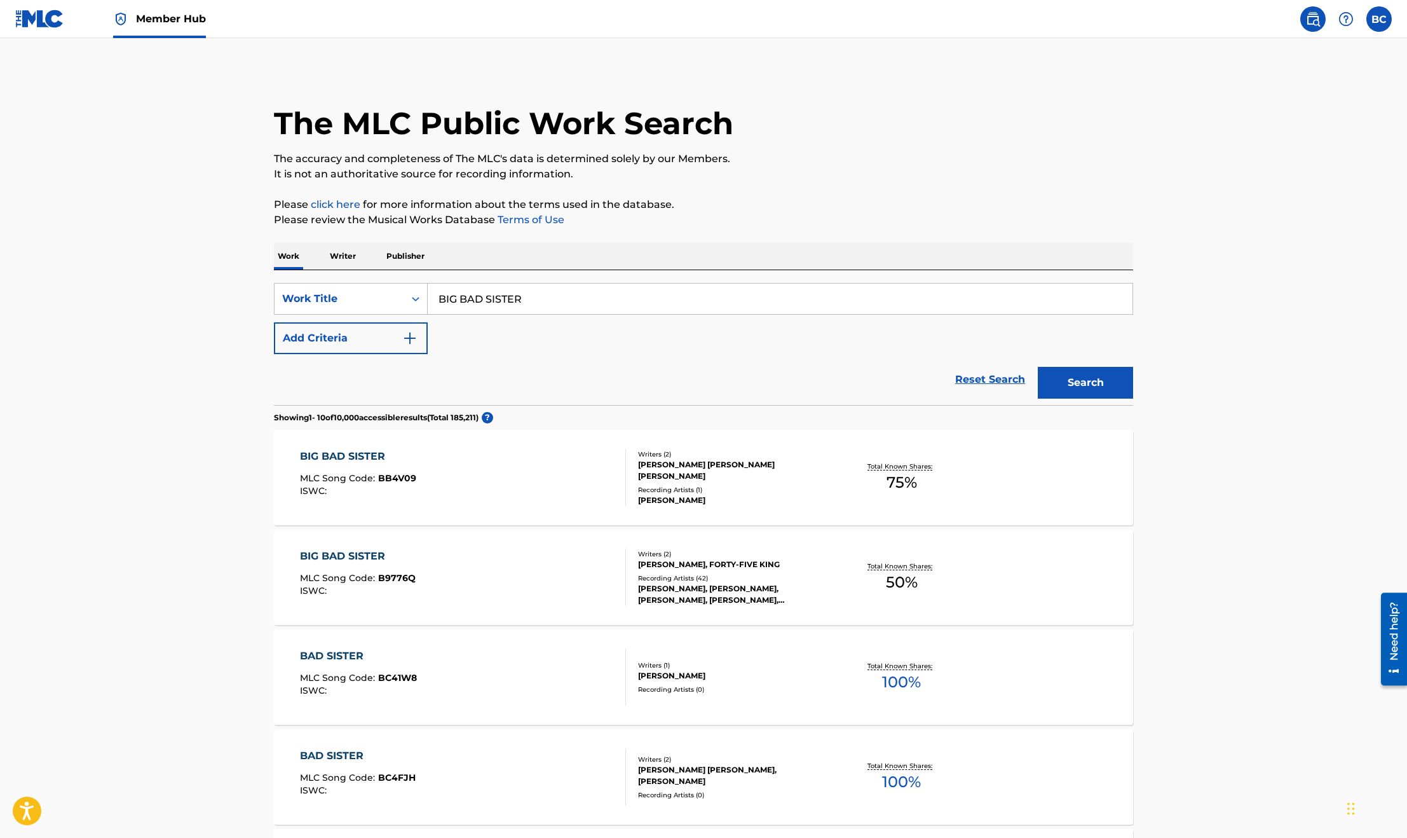
scroll to position [95, 0]
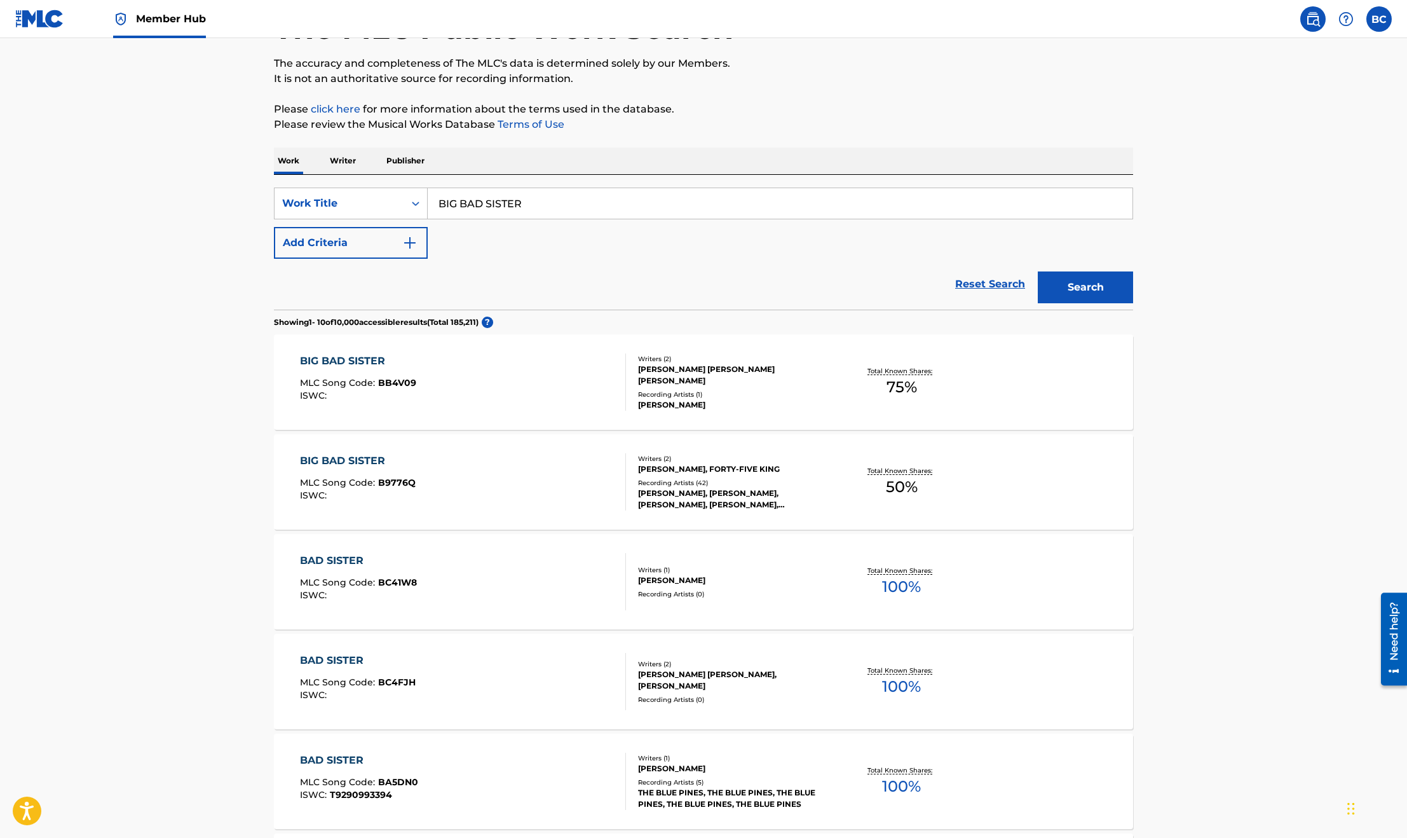
click at [435, 475] on div "BIG BAD SISTER MLC Song Code : B9776Q ISWC :" at bounding box center [463, 481] width 327 height 57
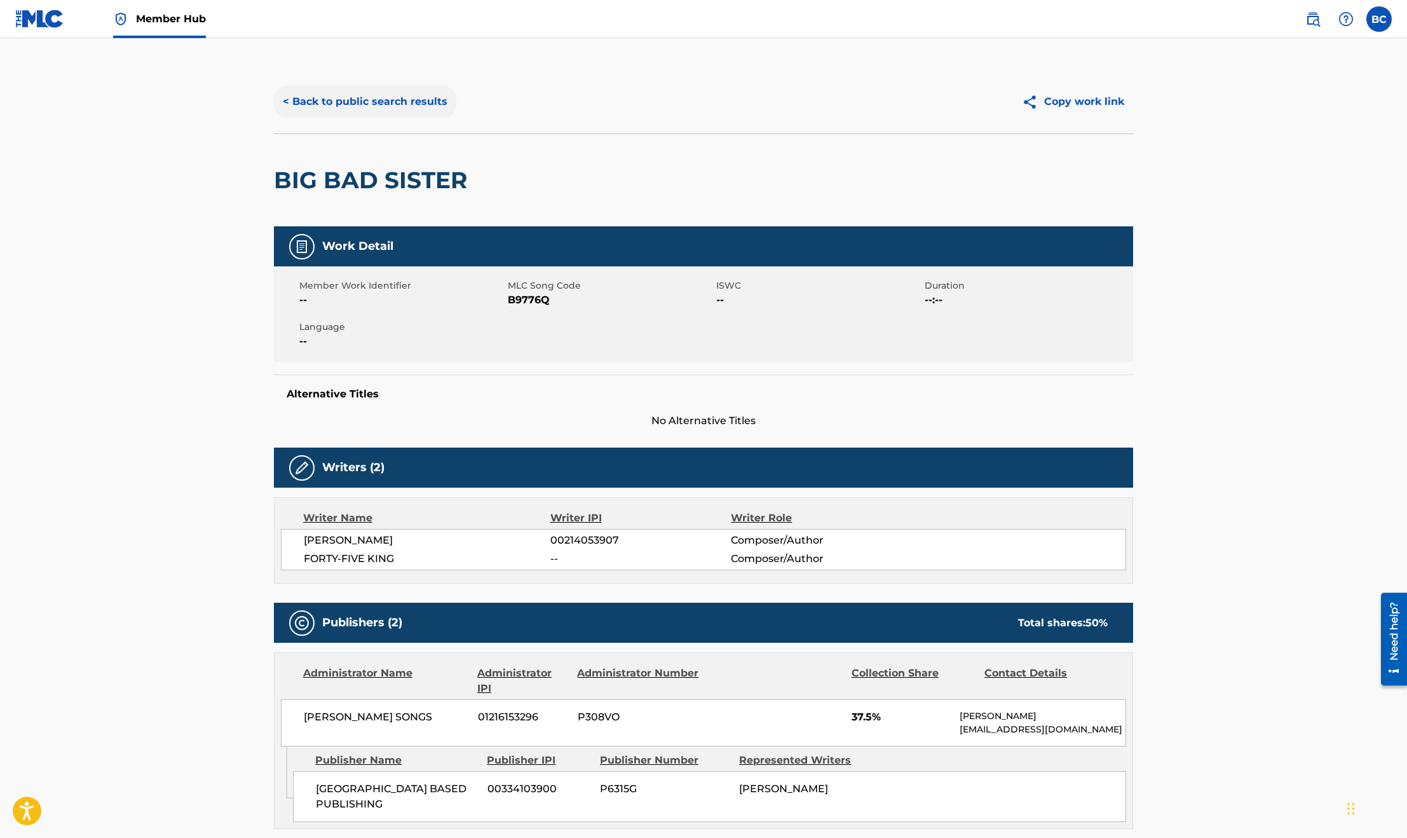
click at [338, 106] on button "< Back to public search results" at bounding box center [365, 102] width 182 height 32
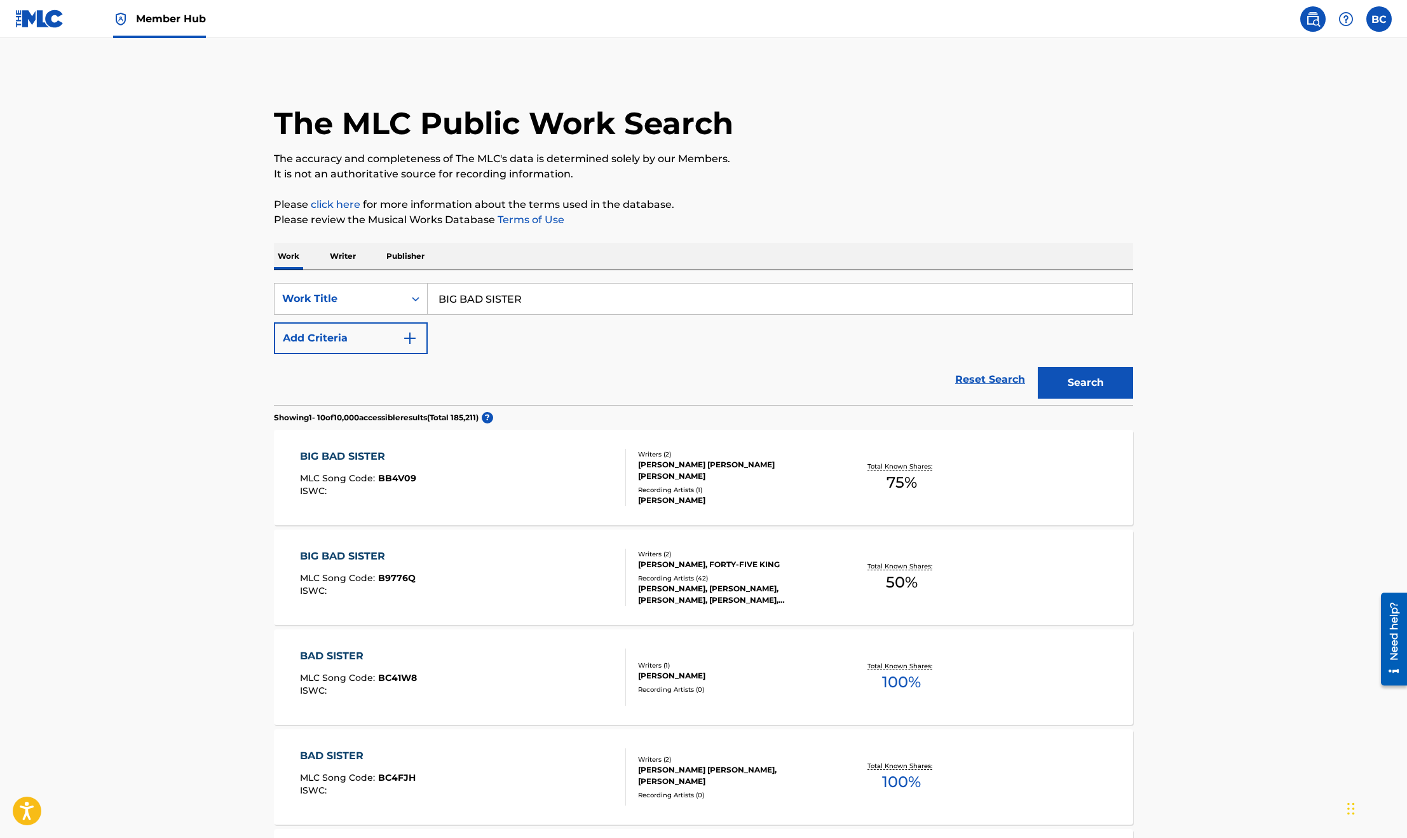
scroll to position [95, 0]
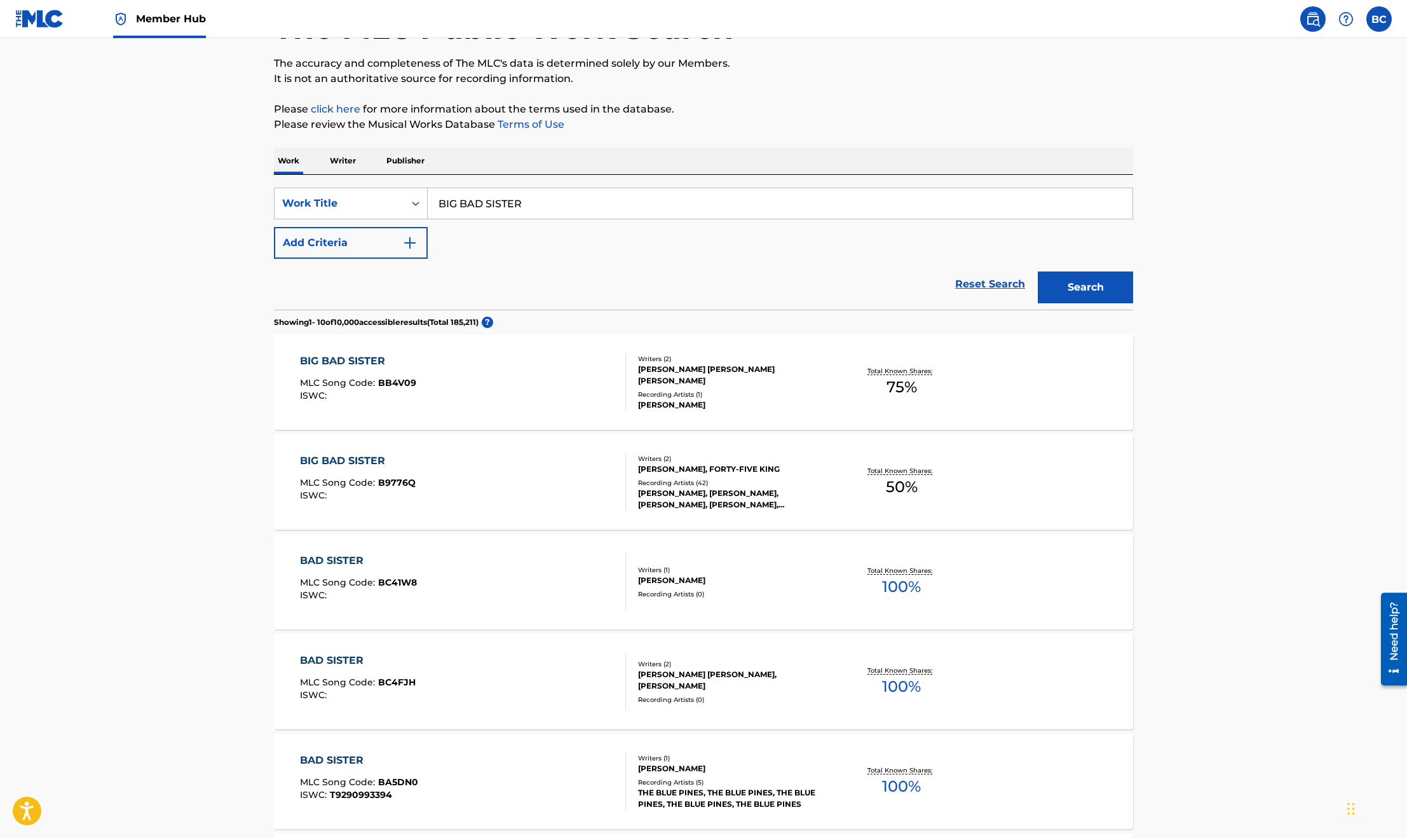
click at [491, 370] on div "BIG BAD SISTER MLC Song Code : BB4V09 ISWC :" at bounding box center [463, 381] width 327 height 57
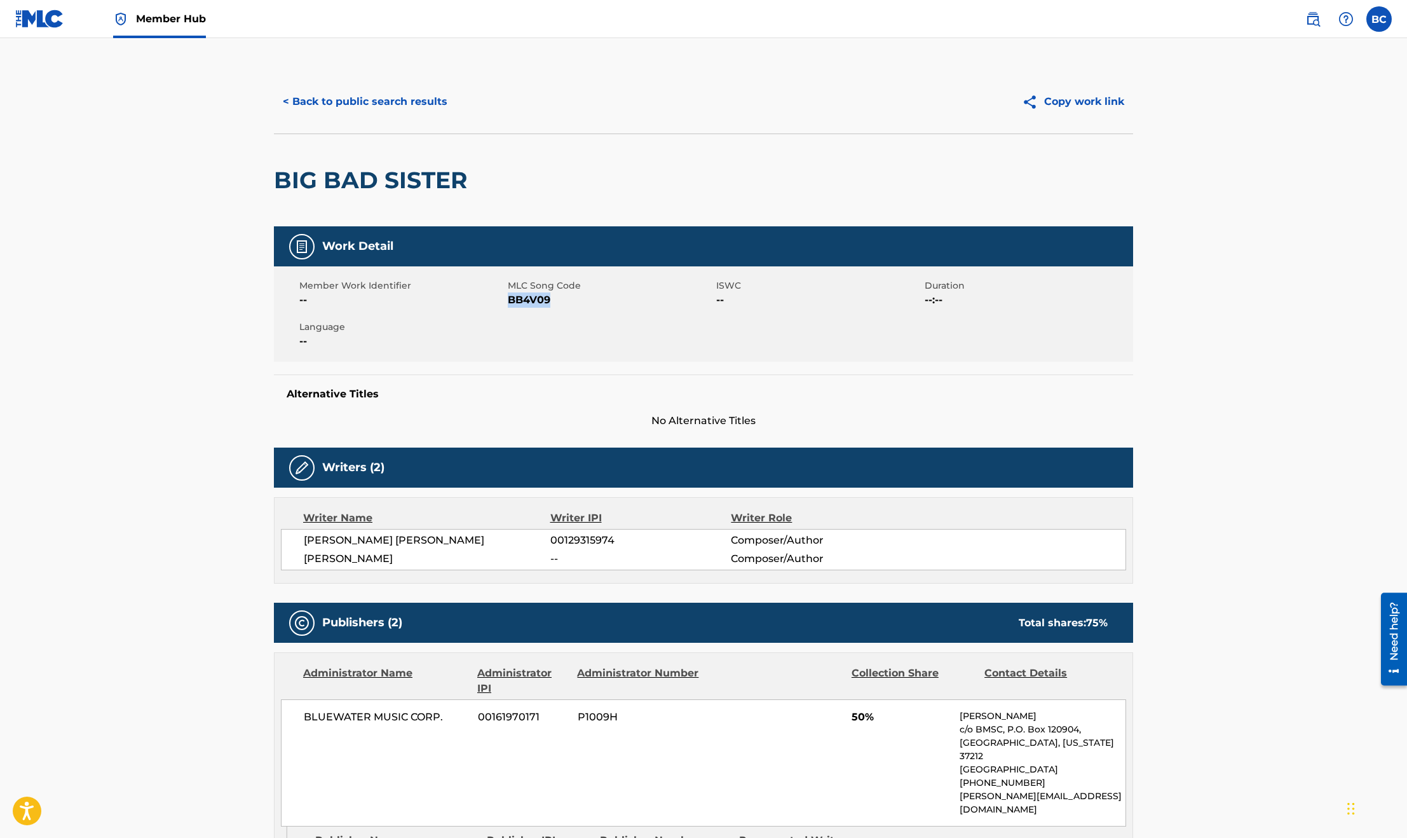
drag, startPoint x: 561, startPoint y: 299, endPoint x: 509, endPoint y: 300, distance: 51.5
click at [509, 300] on span "BB4V09" at bounding box center [610, 299] width 205 height 15
copy span "BB4V09"
click at [467, 189] on h2 "BIG BAD SISTER" at bounding box center [374, 180] width 200 height 29
click at [397, 107] on button "< Back to public search results" at bounding box center [365, 102] width 182 height 32
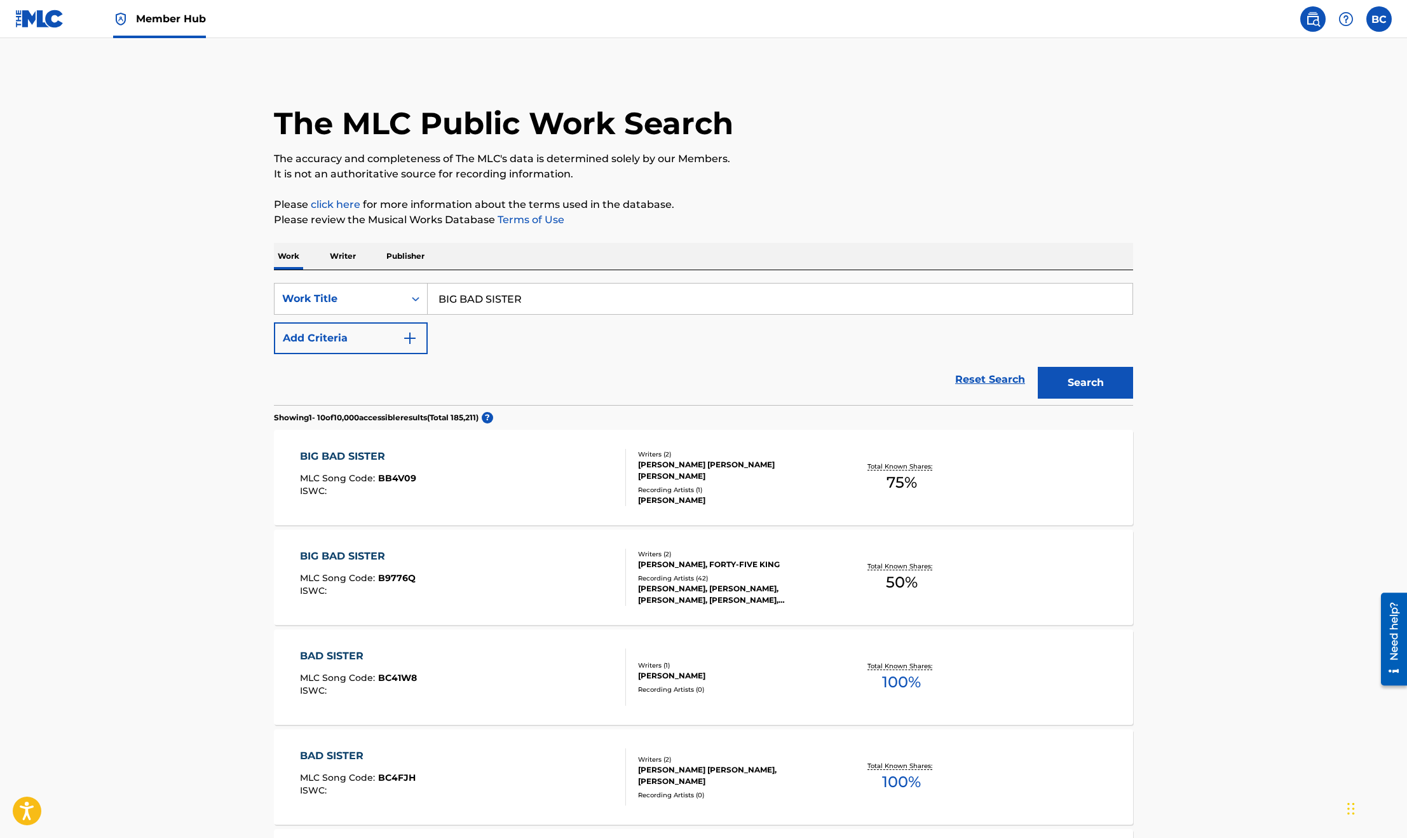
scroll to position [95, 0]
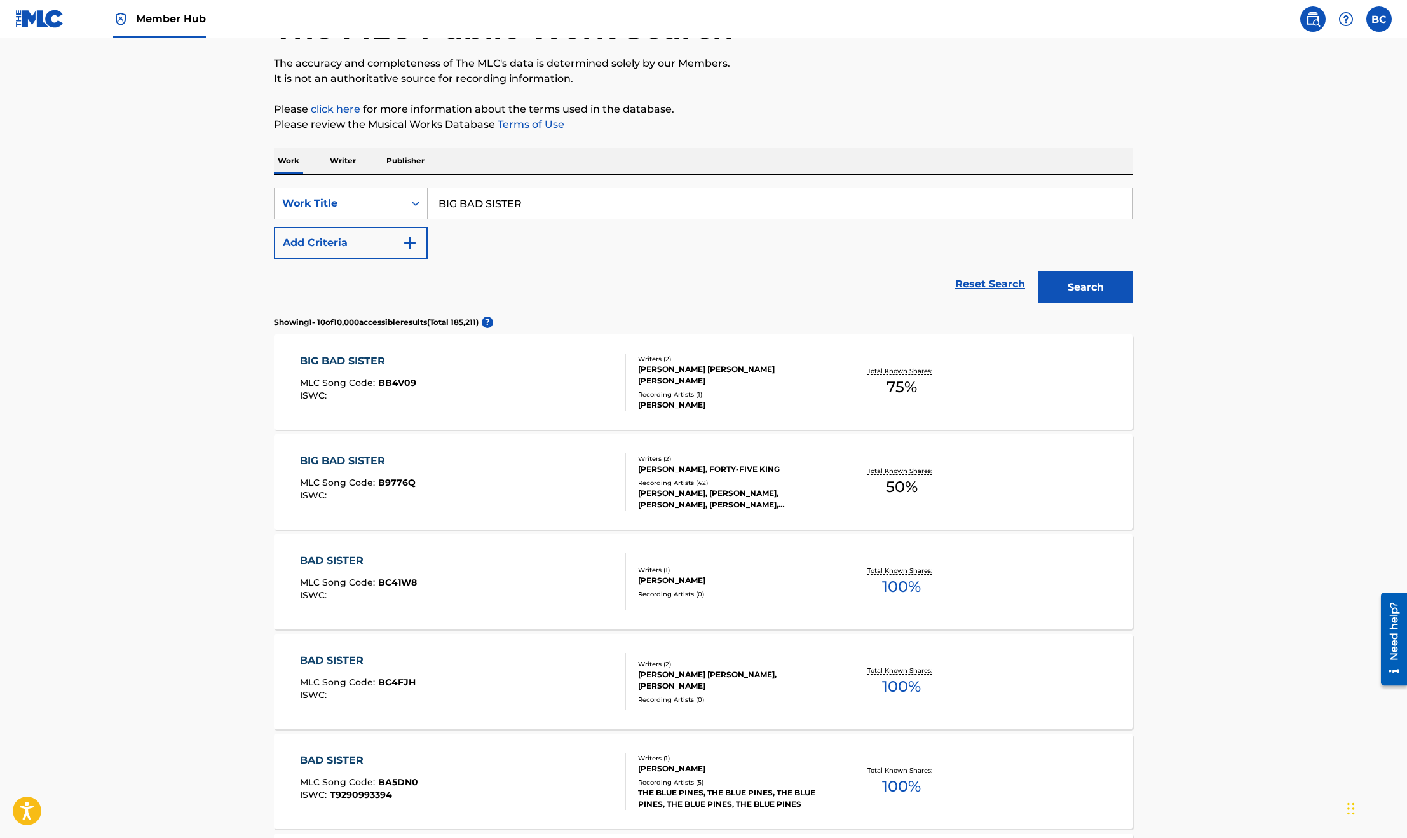
click at [479, 487] on div "BIG BAD SISTER MLC Song Code : B9776Q ISWC :" at bounding box center [463, 481] width 327 height 57
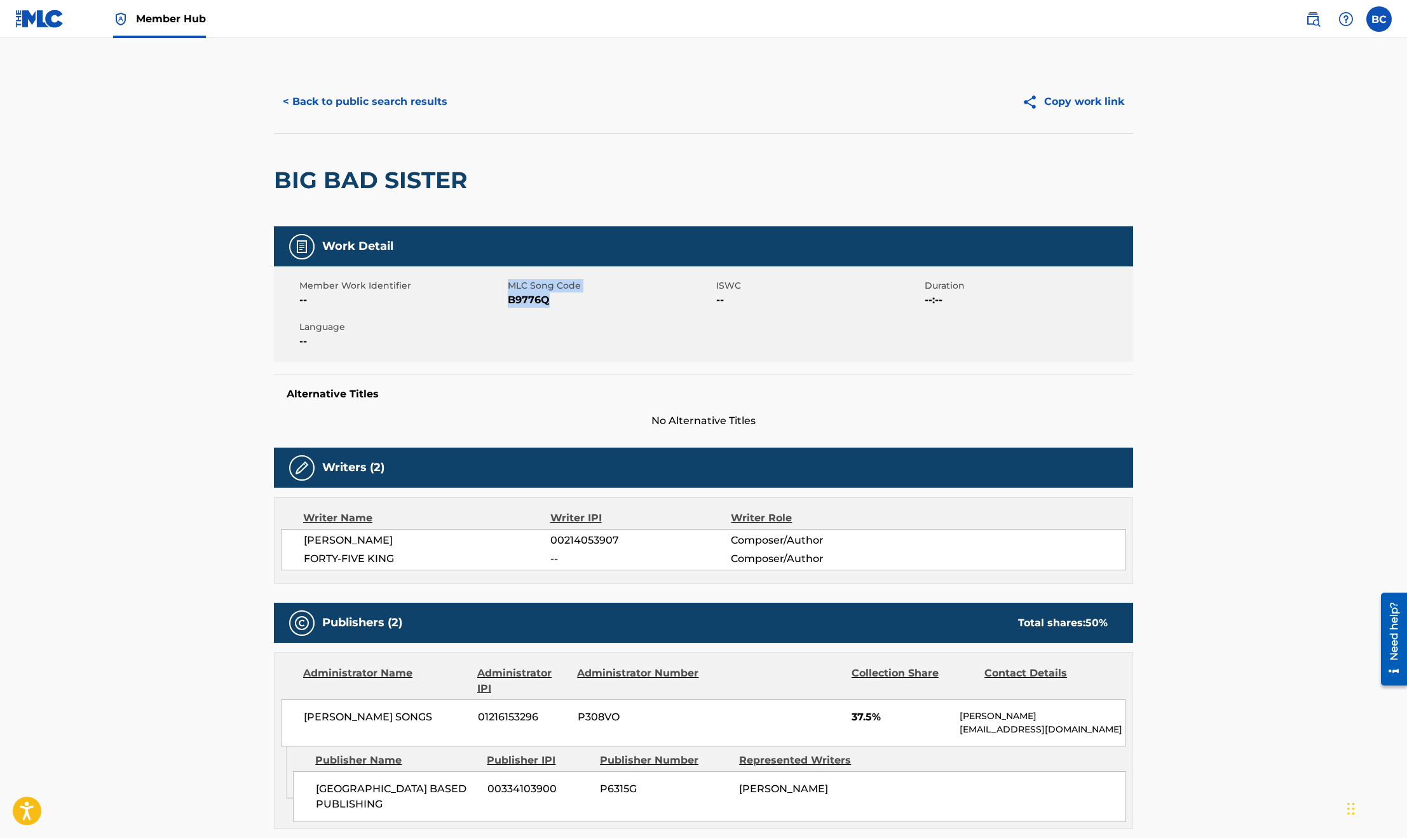
drag, startPoint x: 561, startPoint y: 305, endPoint x: 502, endPoint y: 305, distance: 58.5
click at [502, 305] on div "Member Work Identifier -- MLC Song Code B9776Q ISWC -- Duration --:-- Language …" at bounding box center [703, 313] width 859 height 95
click at [508, 300] on span "B9776Q" at bounding box center [610, 299] width 205 height 15
copy span "B9776Q"
click at [372, 104] on button "< Back to public search results" at bounding box center [365, 102] width 182 height 32
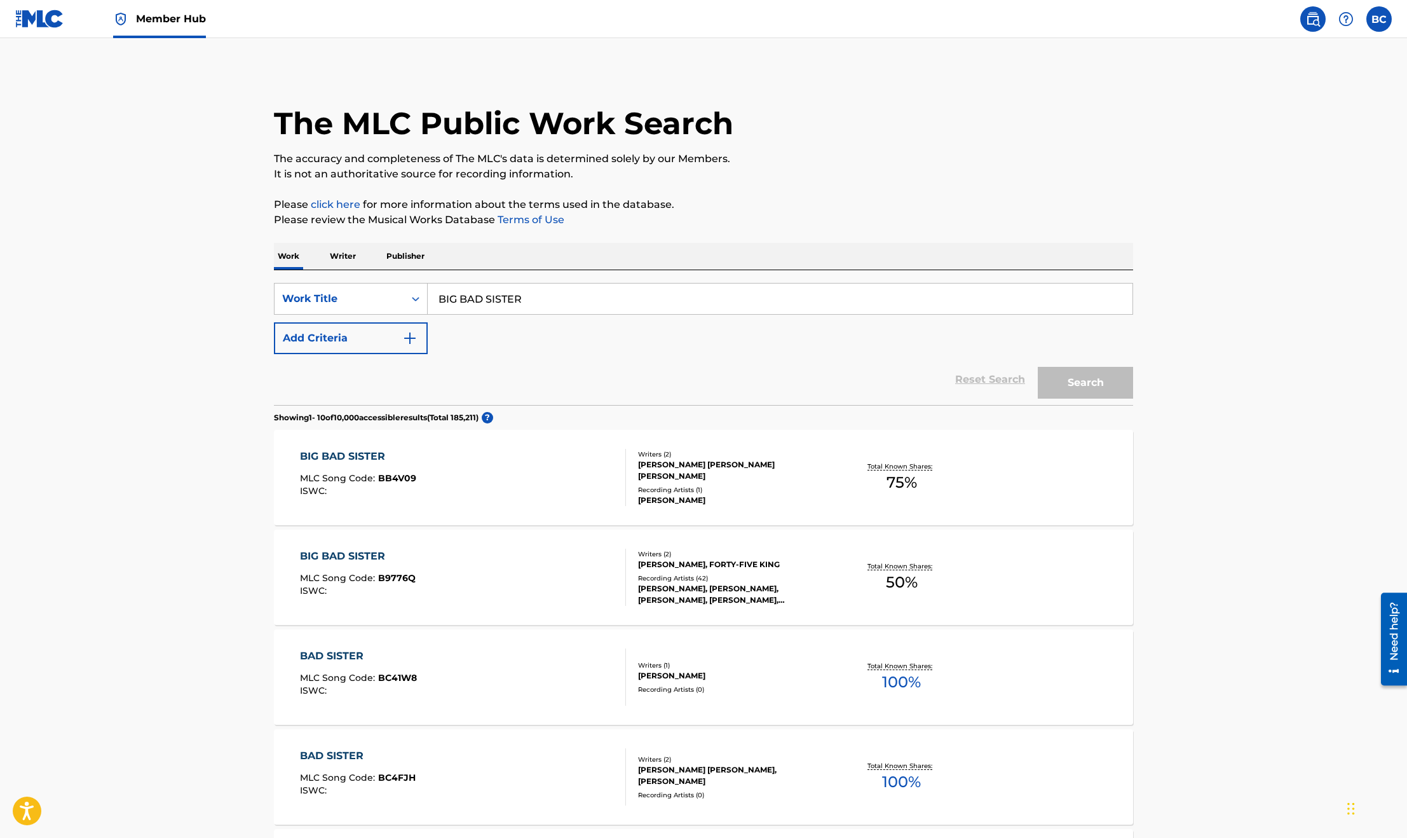
scroll to position [95, 0]
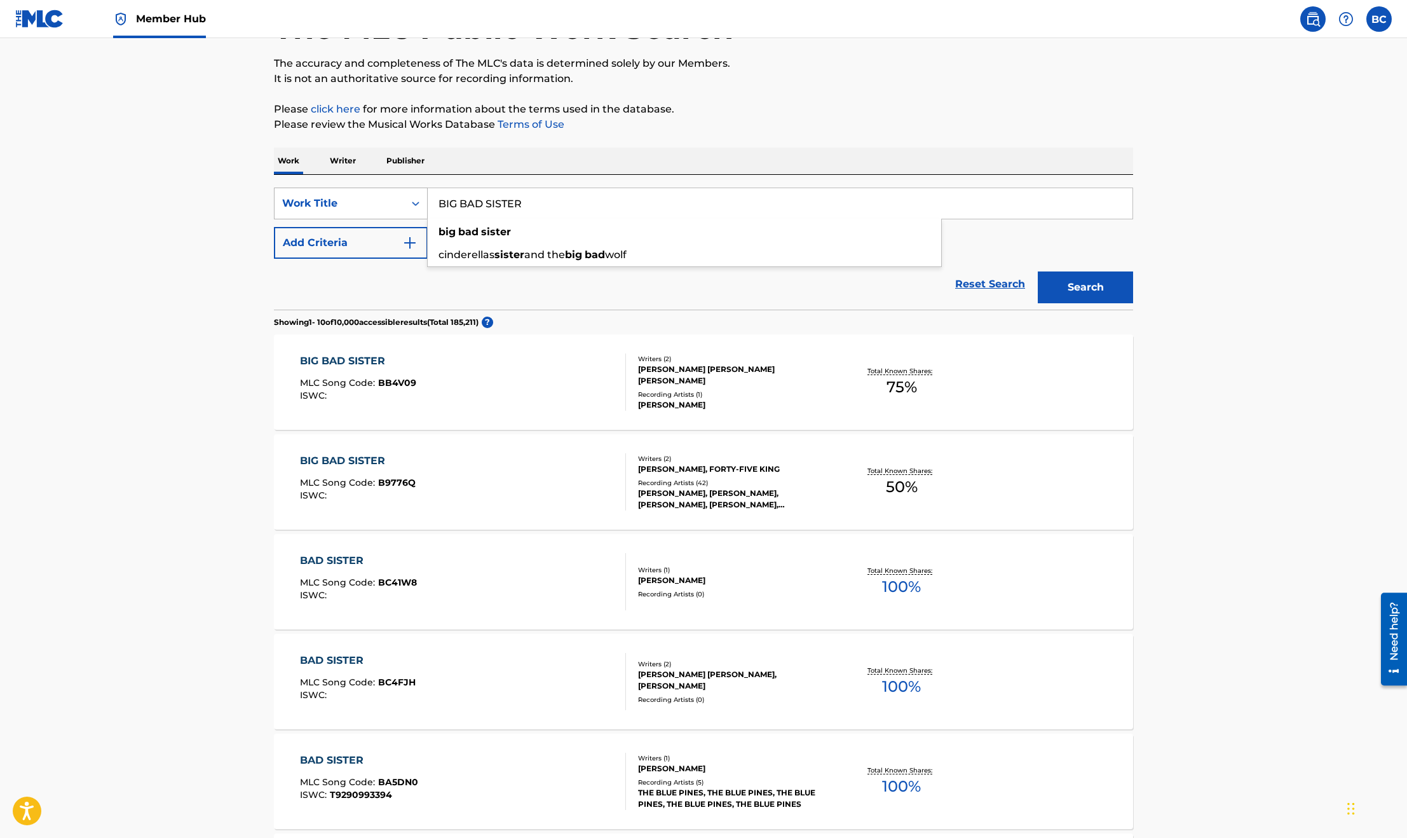
drag, startPoint x: 605, startPoint y: 200, endPoint x: 352, endPoint y: 189, distance: 253.9
click at [357, 191] on div "SearchWithCriteria346c1a87-816f-40de-b3b2-6f1683b2ae7b Work Title BIG BAD SISTE…" at bounding box center [703, 204] width 859 height 32
paste input "COME INTO MY HOUSE"
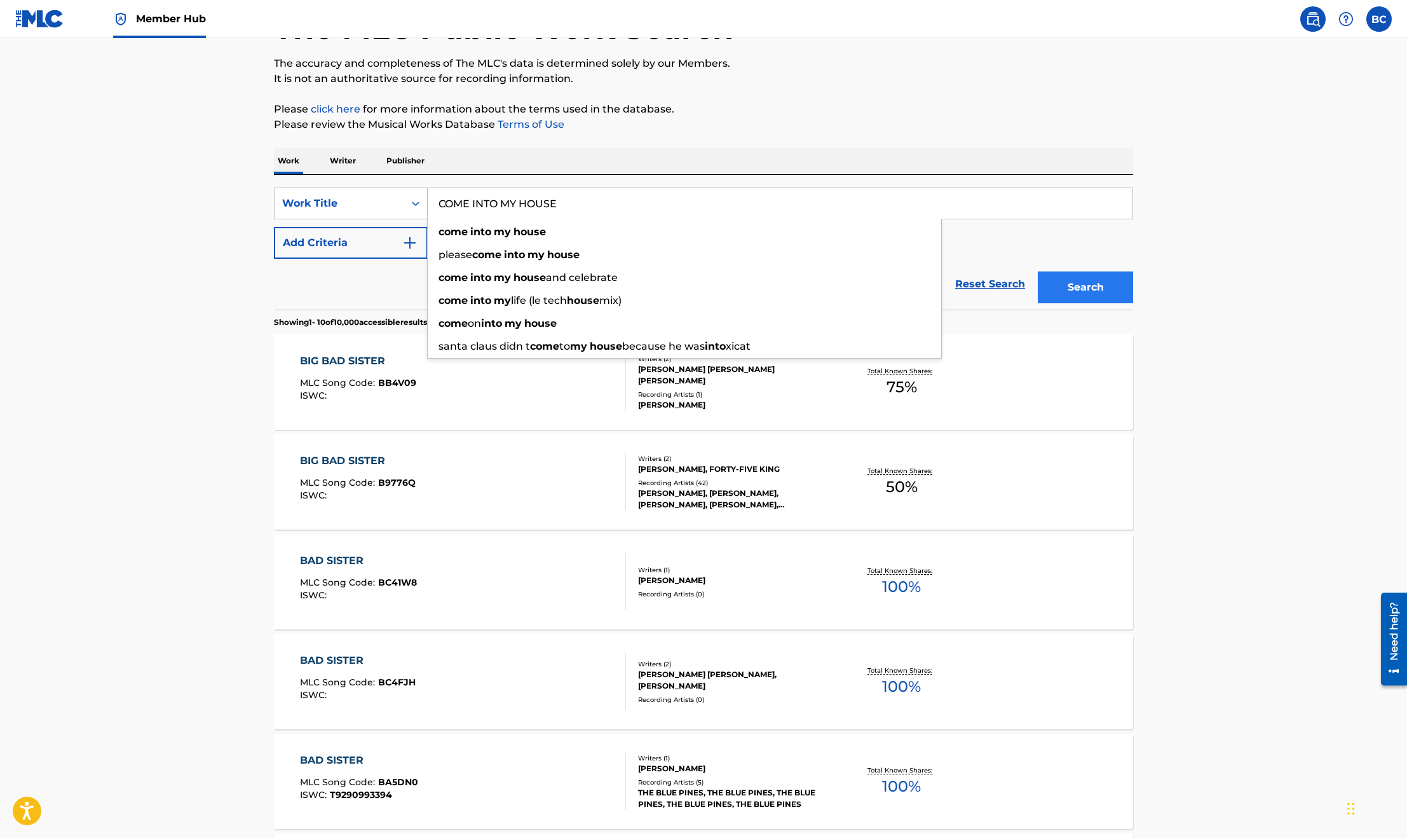
type input "COME INTO MY HOUSE"
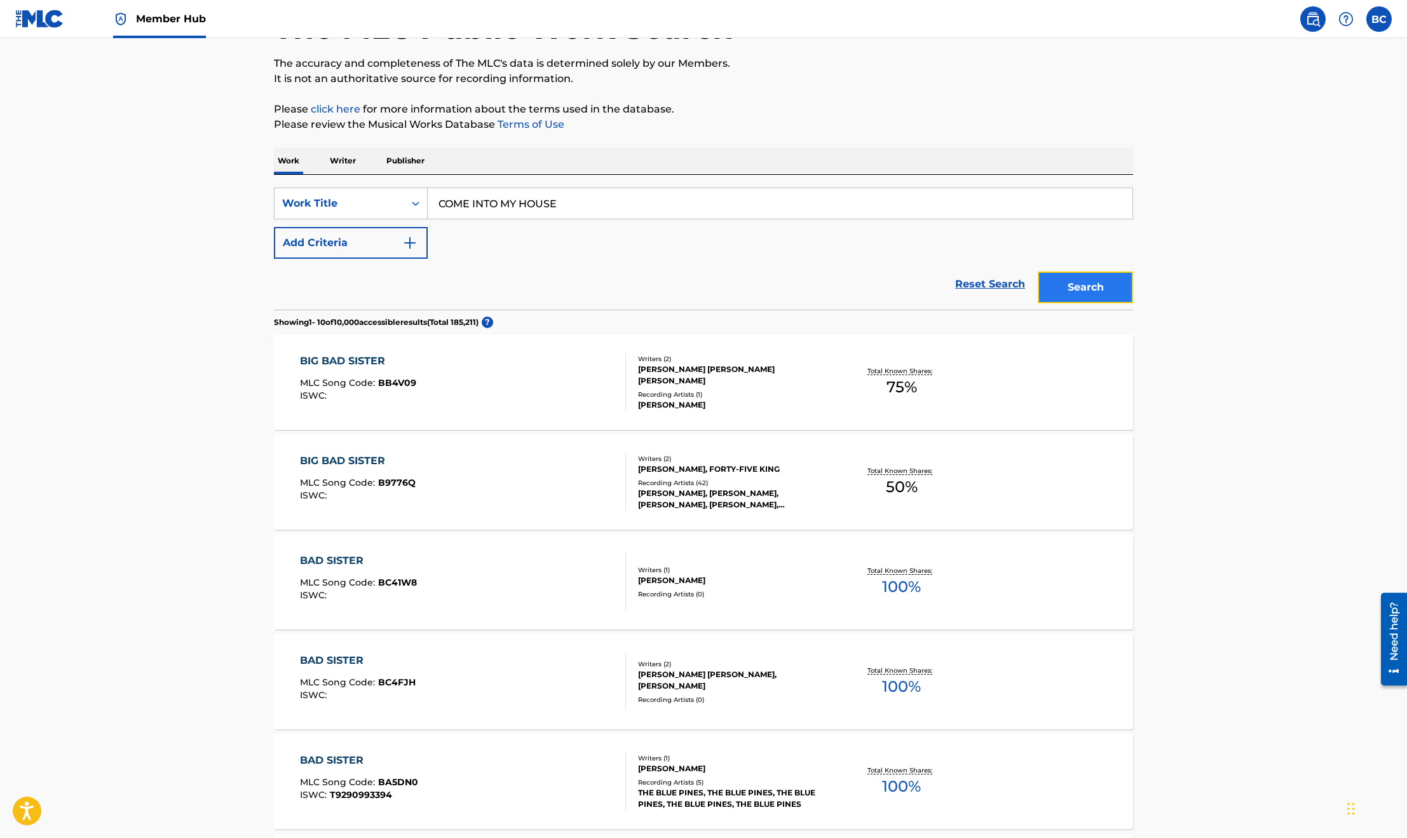
click at [1097, 283] on button "Search" at bounding box center [1085, 287] width 95 height 32
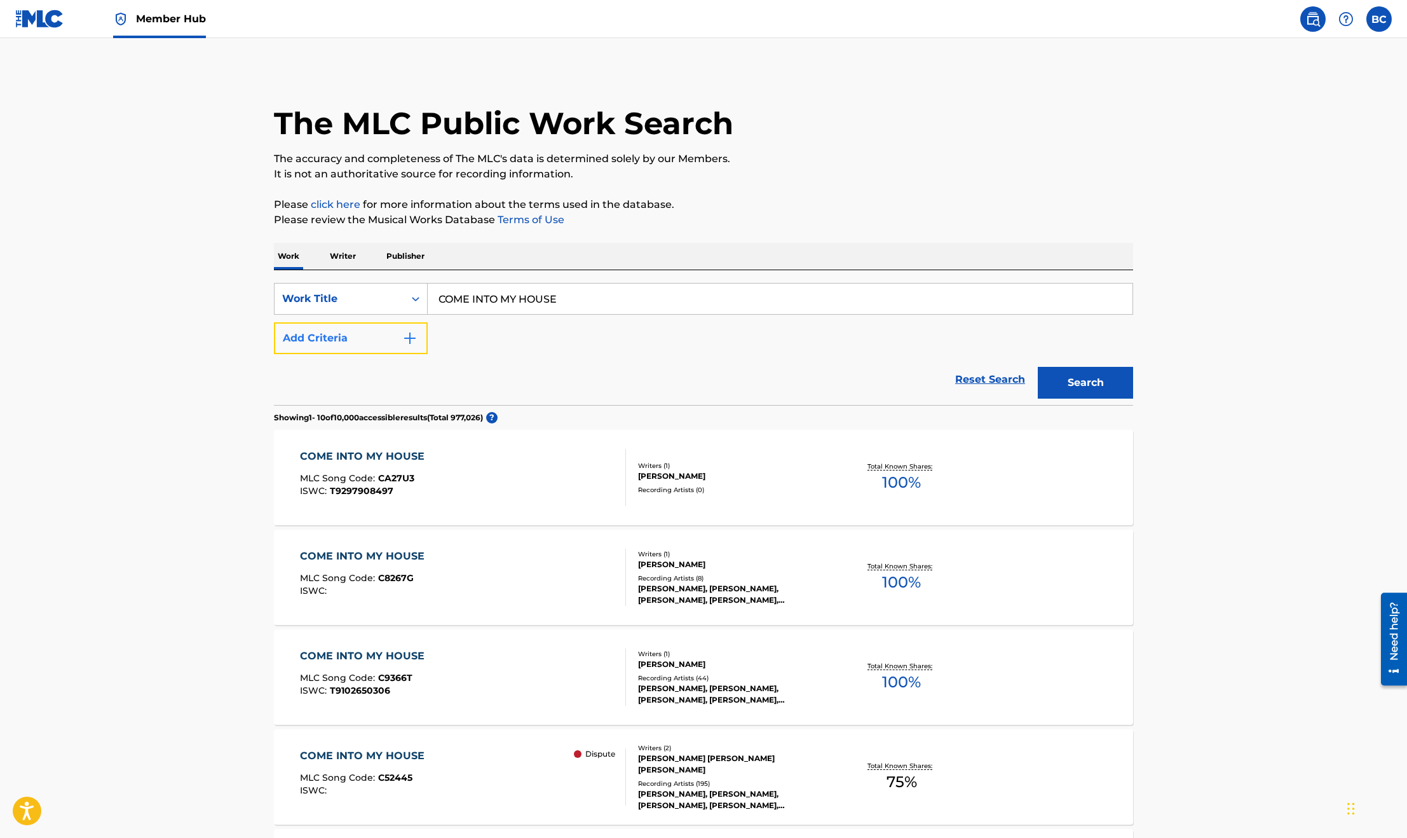
click at [384, 346] on button "Add Criteria" at bounding box center [351, 338] width 154 height 32
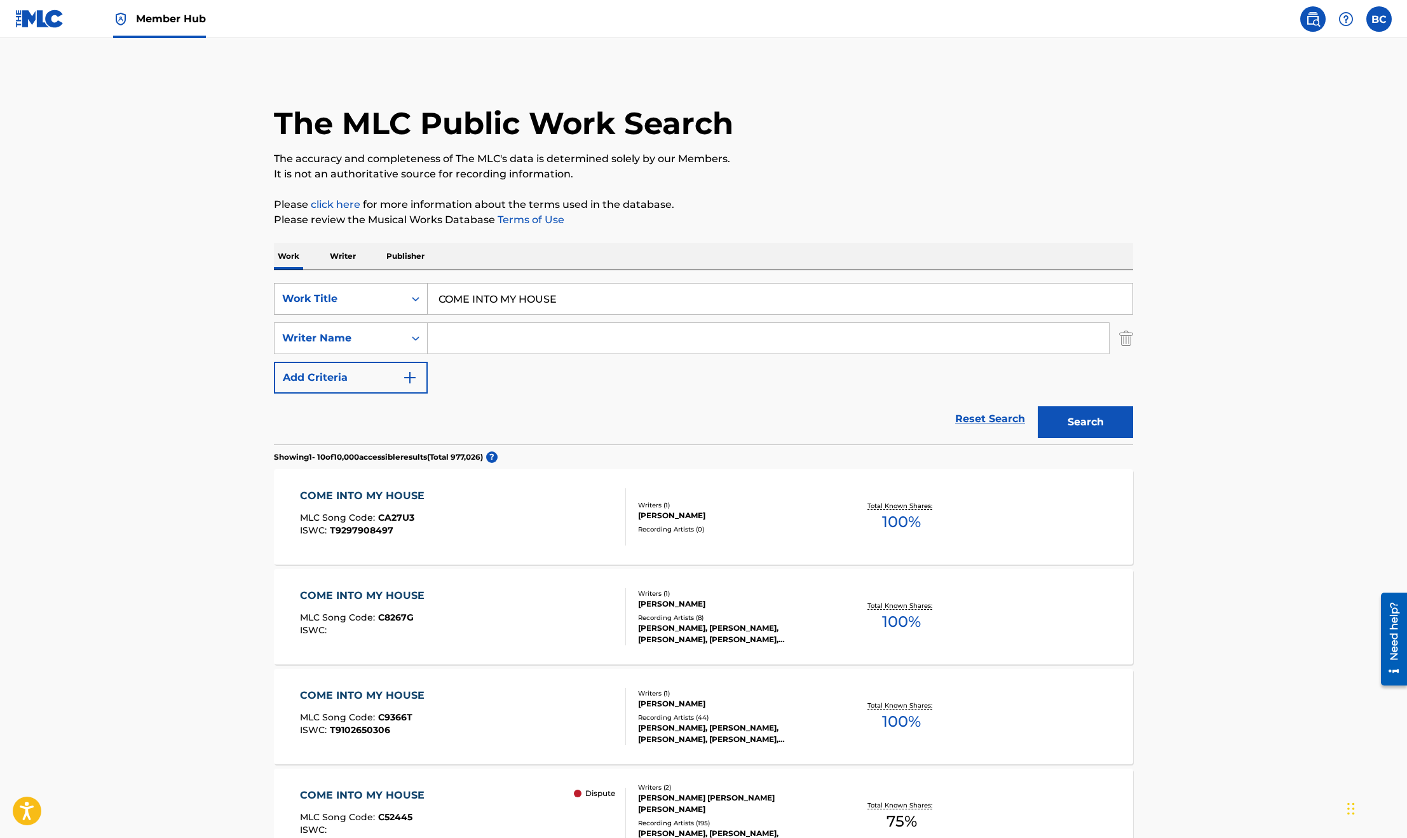
click at [328, 289] on div "Work Title" at bounding box center [340, 299] width 130 height 24
click at [334, 332] on div "MLC Song Code" at bounding box center [351, 331] width 153 height 32
click at [500, 294] on input "Search Form" at bounding box center [780, 298] width 705 height 31
paste input "CL0I4N"
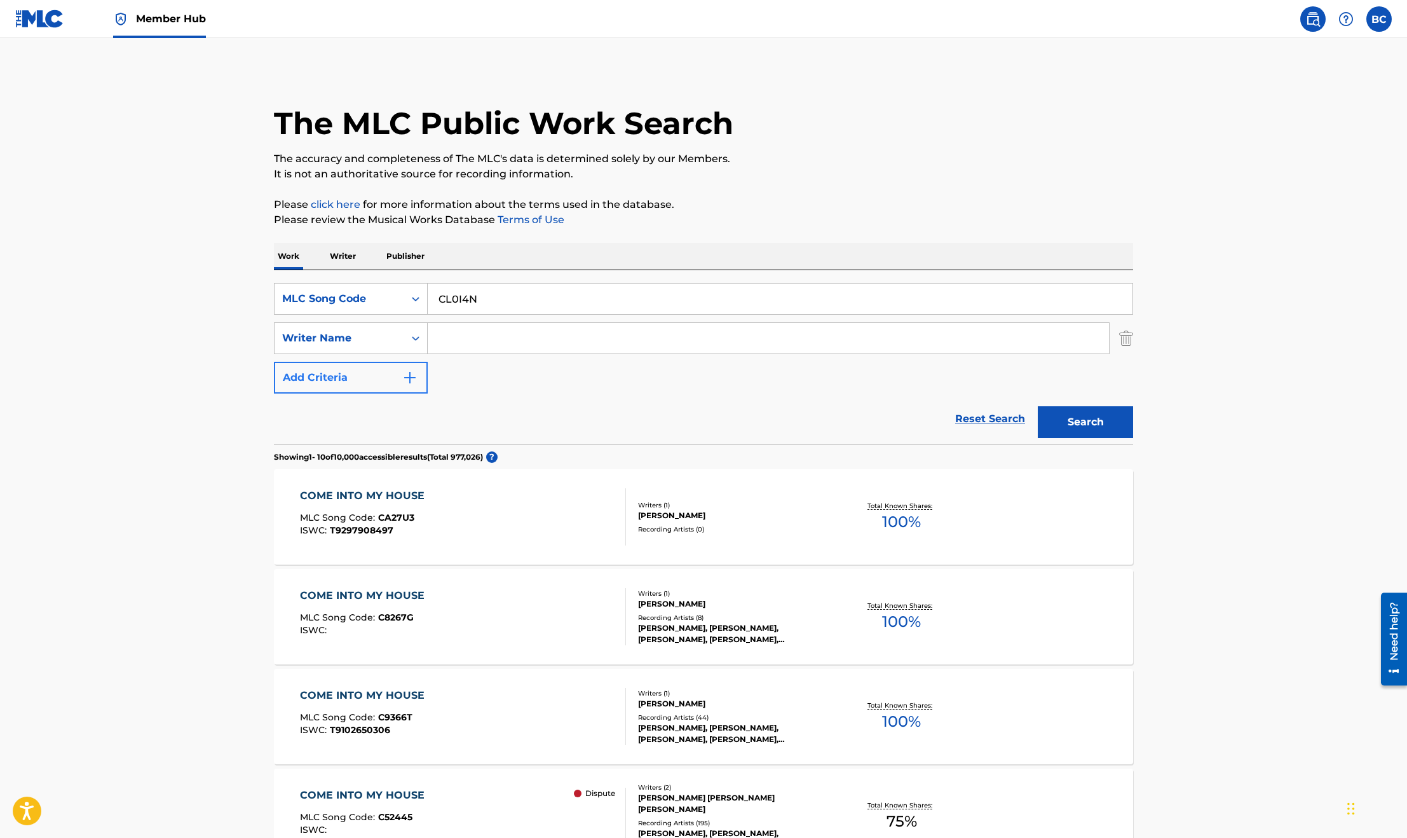
type input "CL0I4N"
drag, startPoint x: 347, startPoint y: 376, endPoint x: 567, endPoint y: 366, distance: 220.1
click at [567, 367] on div "SearchWithCriteria854f769a-4d51-4062-a00f-4657706559cd MLC Song Code CL0I4N Sea…" at bounding box center [703, 338] width 859 height 111
click at [1068, 410] on button "Search" at bounding box center [1085, 422] width 95 height 32
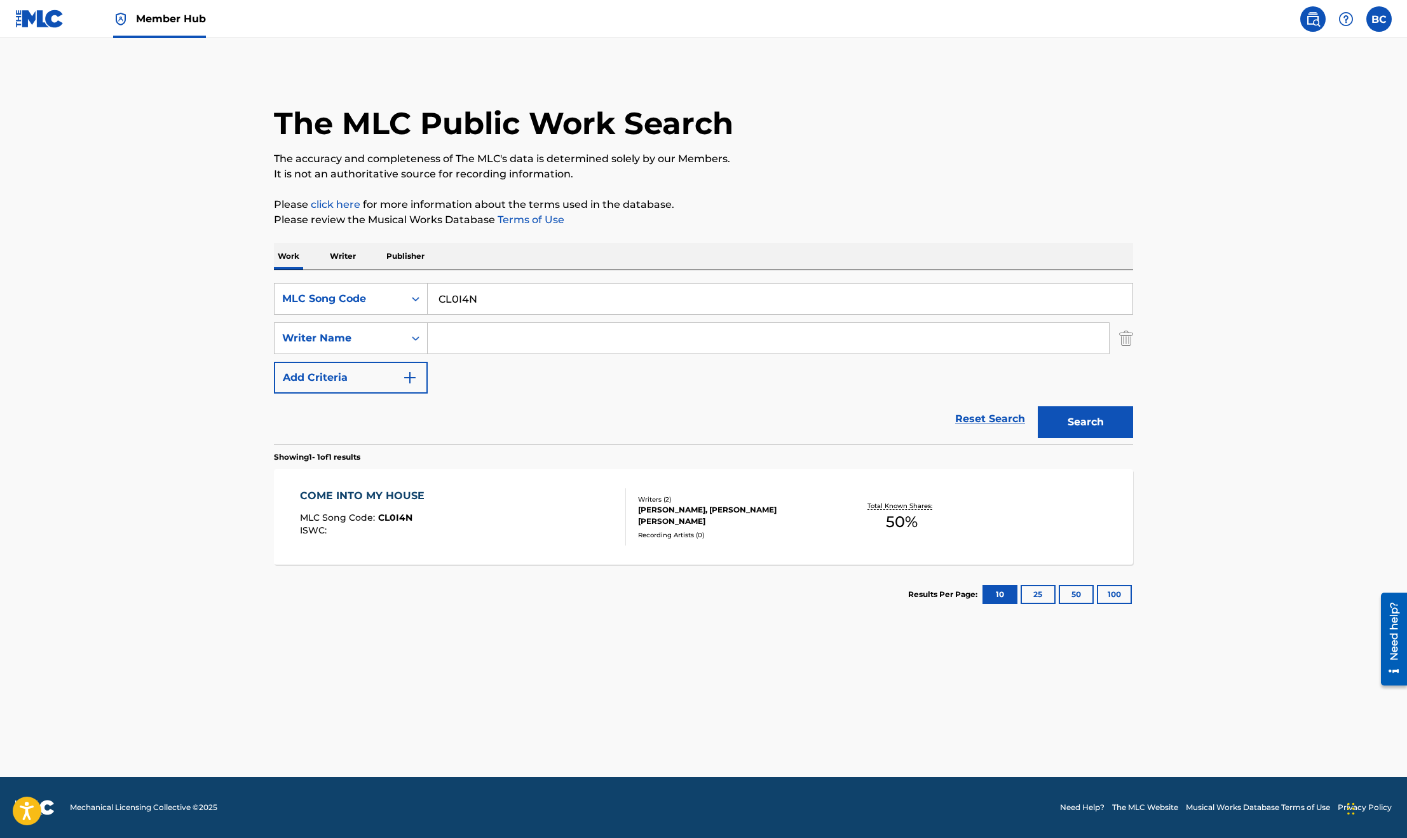
click at [391, 528] on div "ISWC :" at bounding box center [365, 531] width 131 height 10
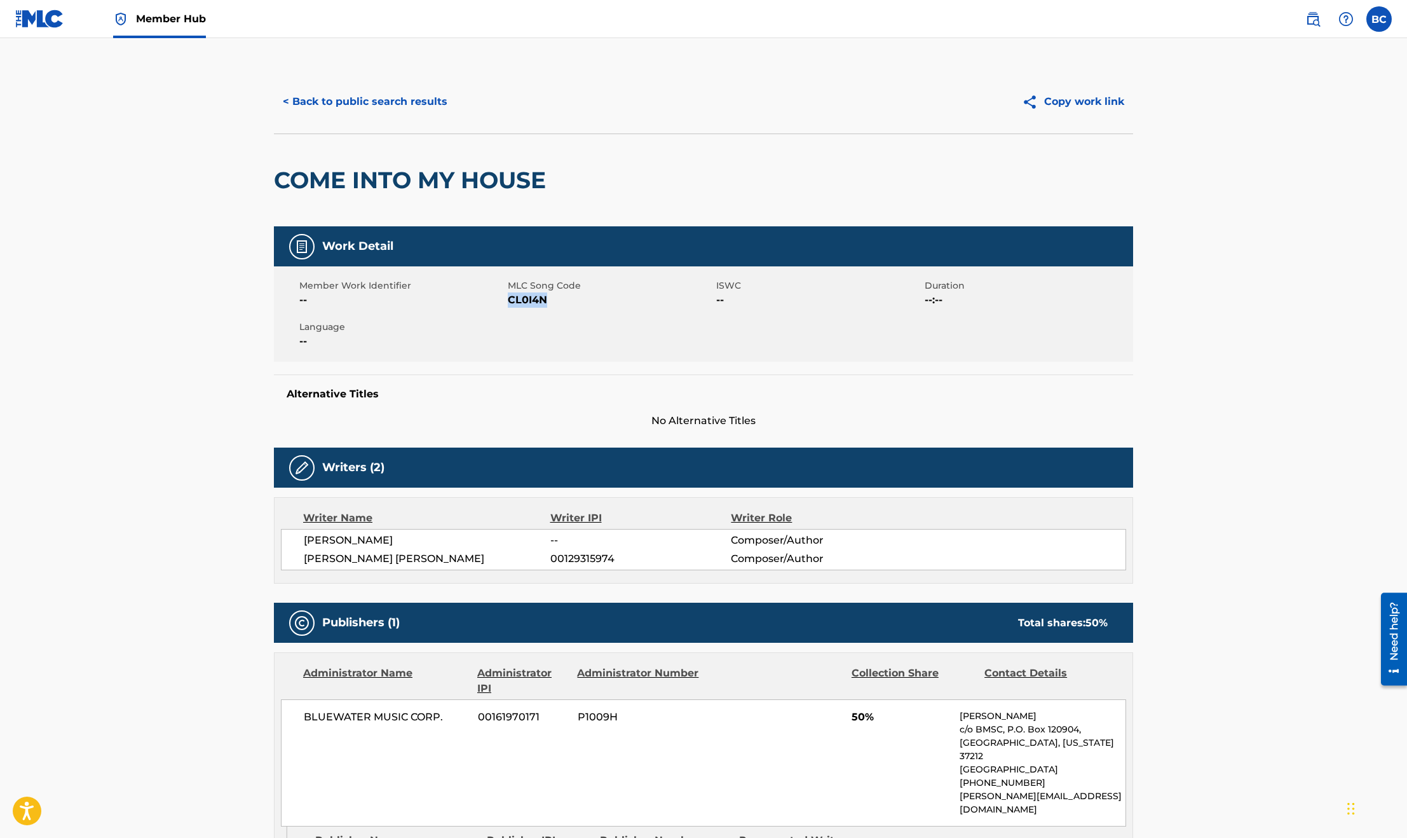
drag, startPoint x: 554, startPoint y: 298, endPoint x: 508, endPoint y: 300, distance: 45.8
click at [508, 300] on span "CL0I4N" at bounding box center [610, 299] width 205 height 15
copy span "CL0I4N"
click at [324, 97] on button "< Back to public search results" at bounding box center [365, 102] width 182 height 32
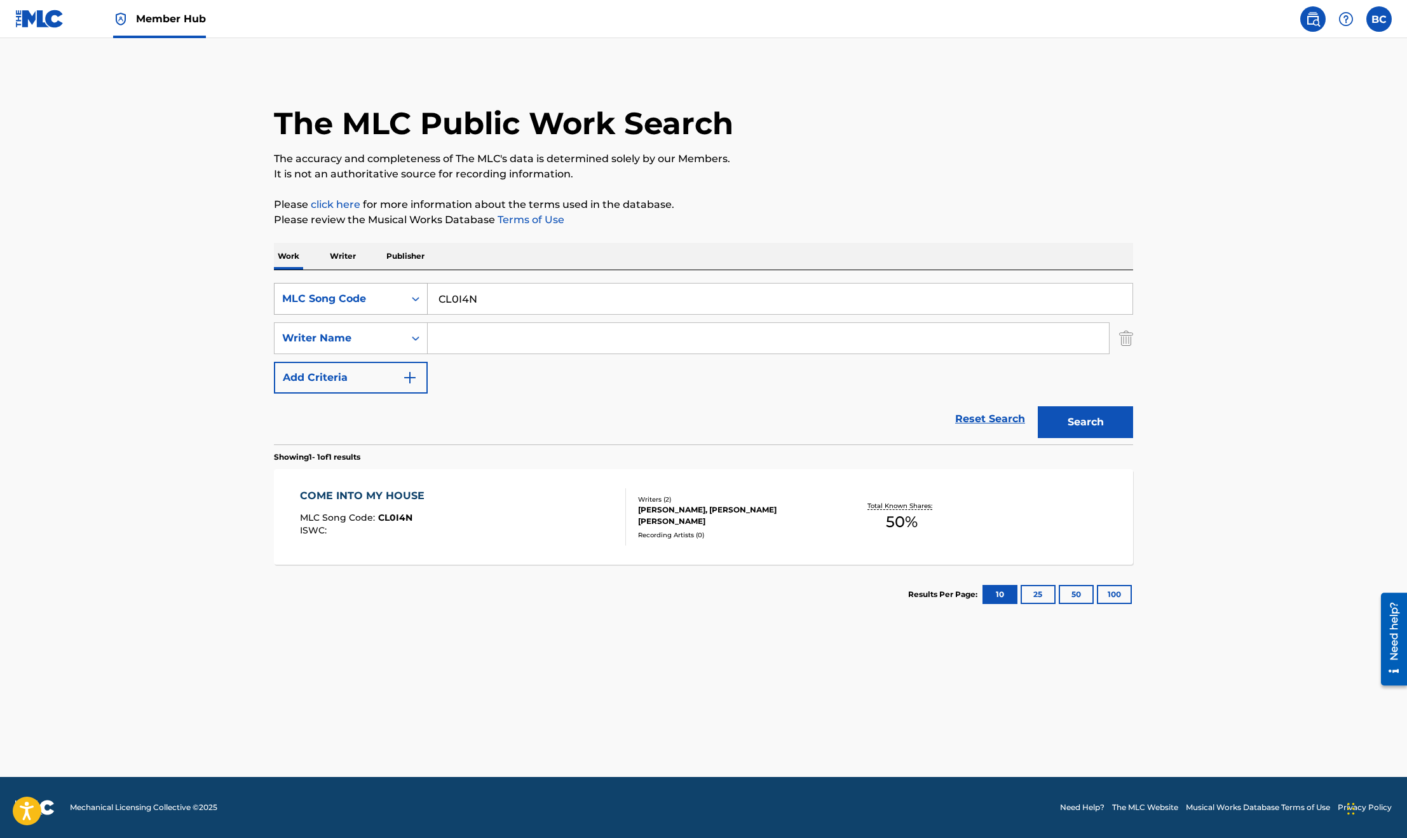
drag, startPoint x: 494, startPoint y: 290, endPoint x: 418, endPoint y: 290, distance: 75.6
click at [426, 290] on div "SearchWithCriteria854f769a-4d51-4062-a00f-4657706559cd MLC Song Code CL0I4N" at bounding box center [703, 299] width 859 height 32
click at [460, 296] on input "Search Form" at bounding box center [780, 298] width 705 height 31
paste input "CL0I9S"
type input "CL0I9S"
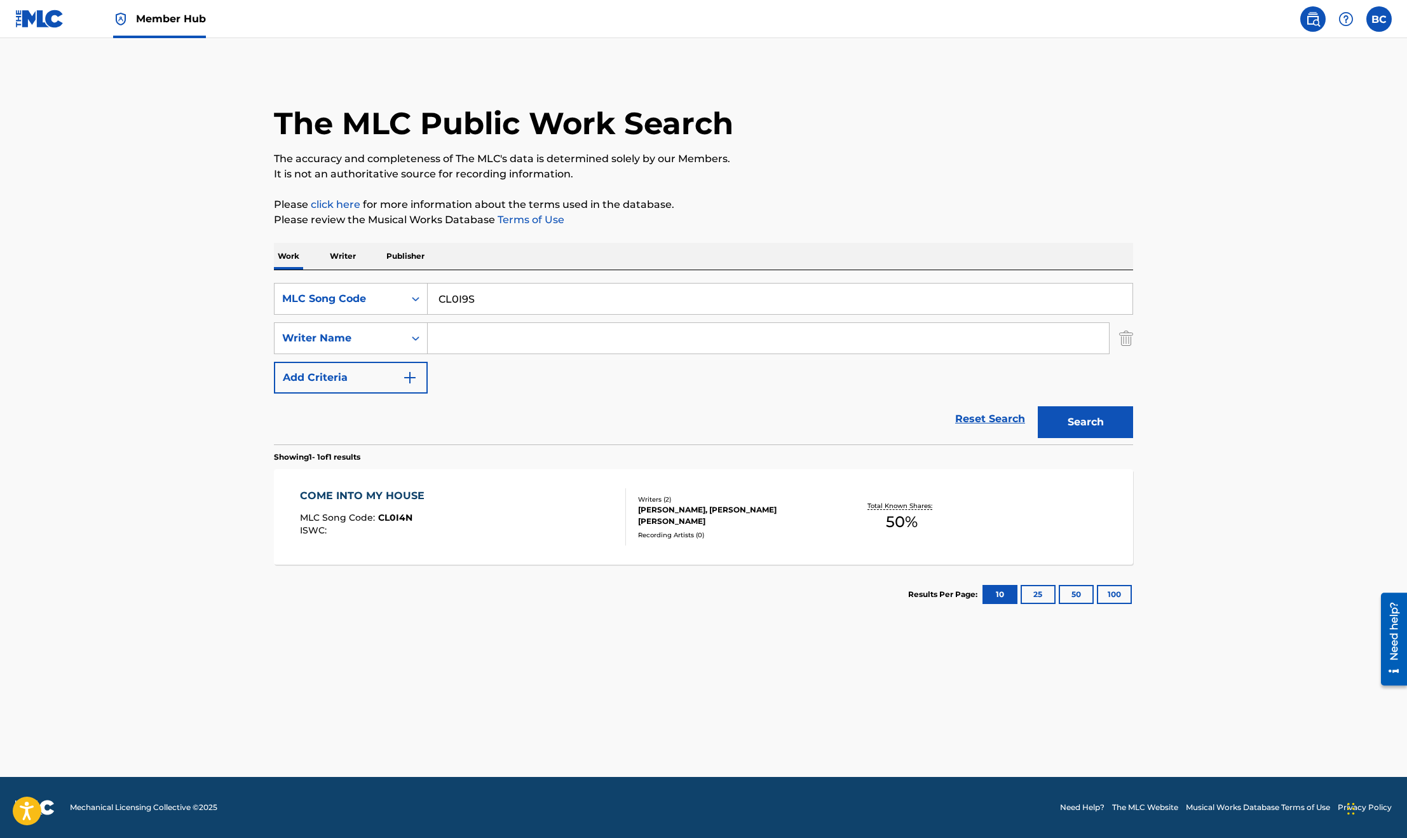
click at [1038, 406] on button "Search" at bounding box center [1085, 422] width 95 height 32
click at [492, 512] on div "COME INTO MY HOUSE MLC Song Code : CL0I9S ISWC : T0708875460" at bounding box center [463, 516] width 327 height 57
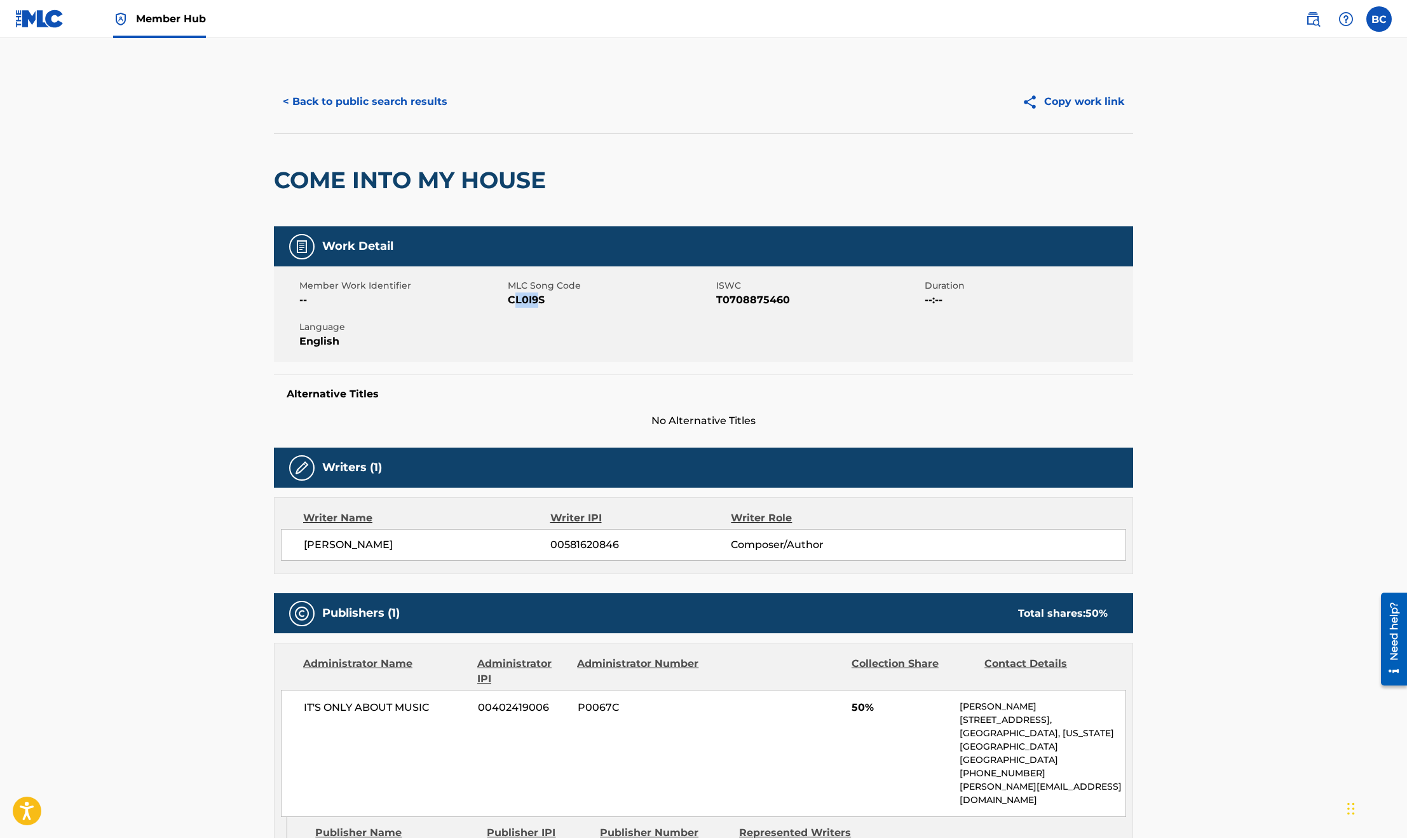
drag, startPoint x: 540, startPoint y: 305, endPoint x: 512, endPoint y: 304, distance: 28.6
click at [512, 304] on span "CL0I9S" at bounding box center [610, 299] width 205 height 15
drag, startPoint x: 546, startPoint y: 296, endPoint x: 508, endPoint y: 298, distance: 38.2
click at [508, 298] on span "CL0I9S" at bounding box center [610, 299] width 205 height 15
copy span "CL0I9S"
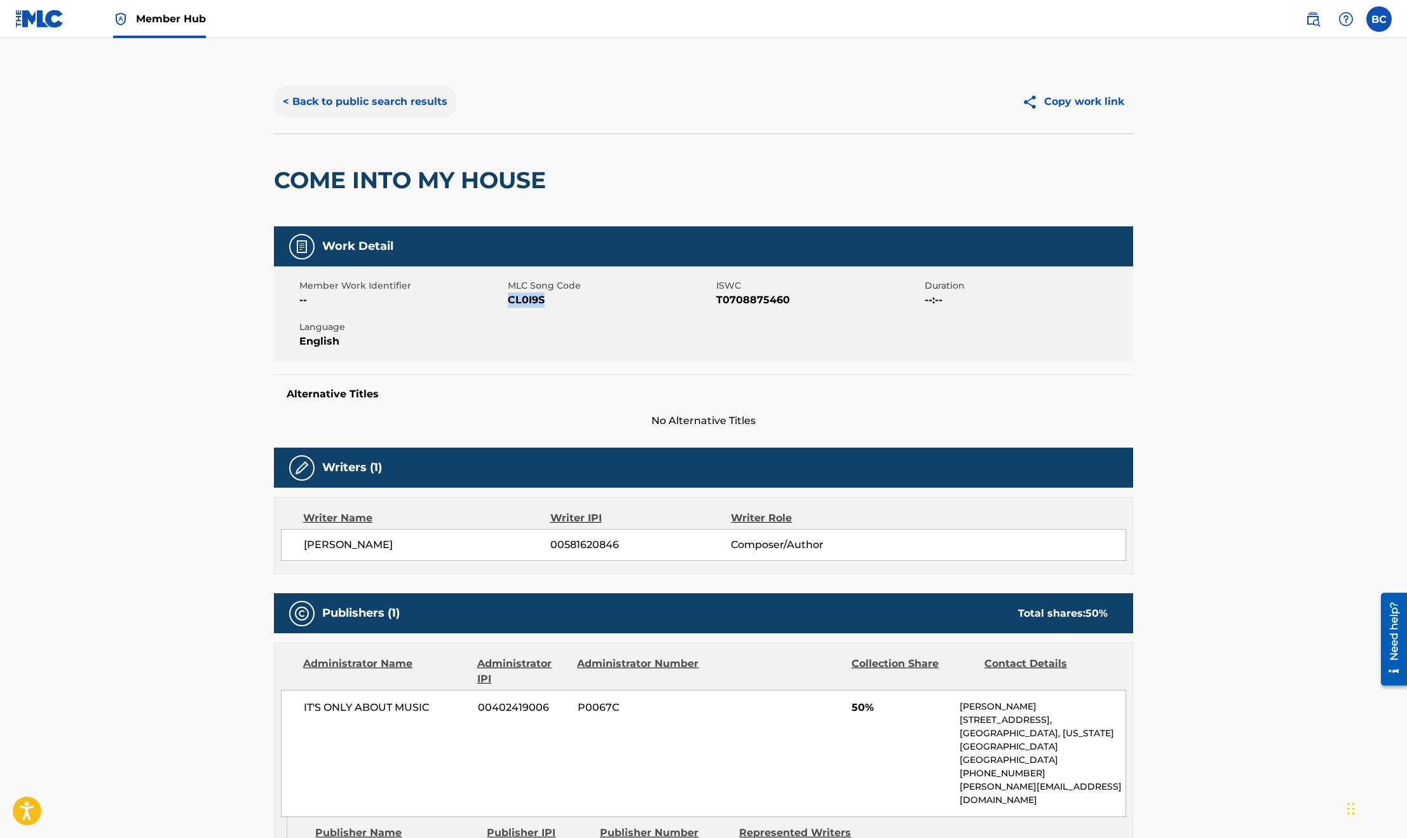
click at [370, 99] on button "< Back to public search results" at bounding box center [365, 102] width 182 height 32
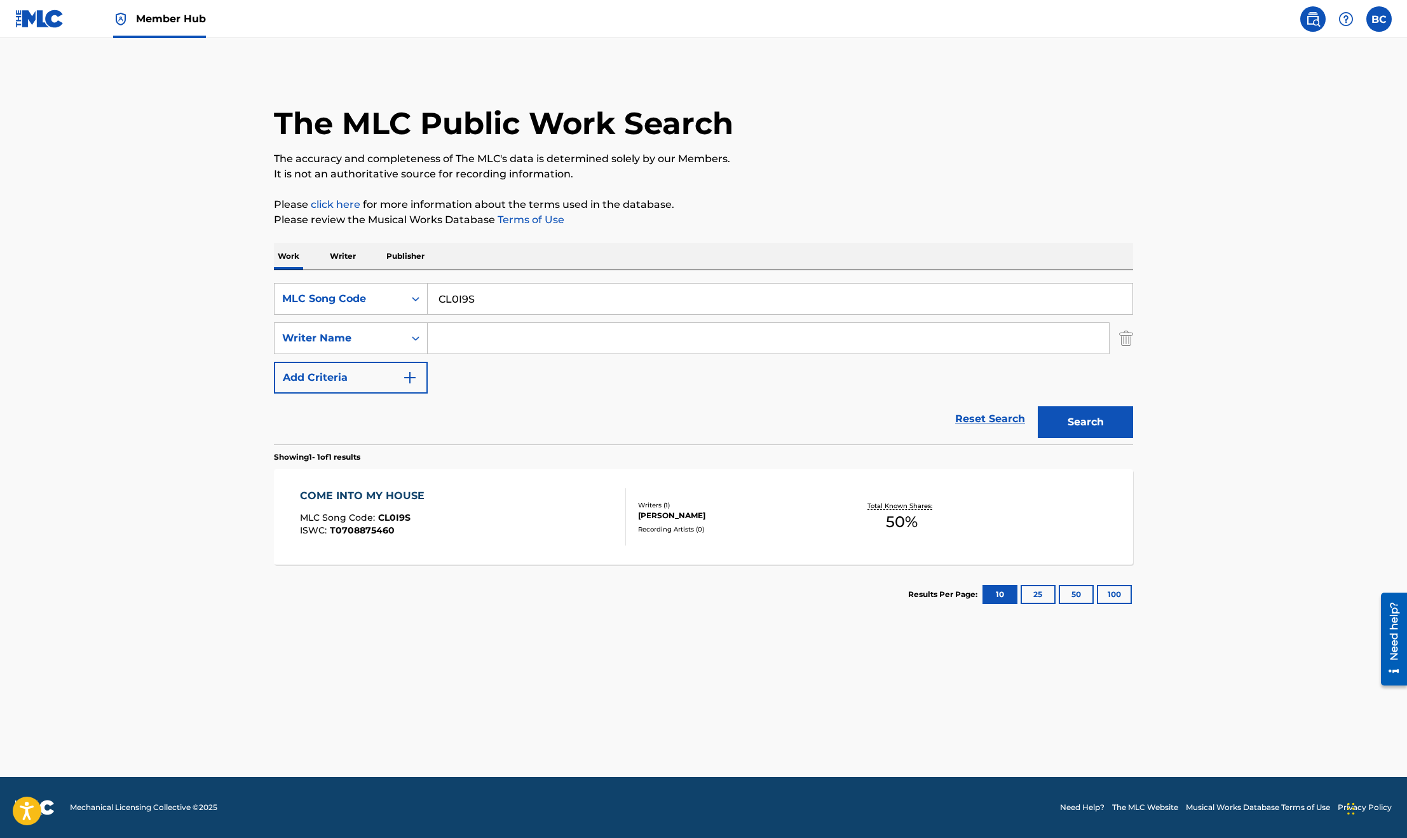
click at [546, 296] on input "CL0I9S" at bounding box center [780, 298] width 705 height 31
drag, startPoint x: 584, startPoint y: 296, endPoint x: 298, endPoint y: 292, distance: 286.1
click at [301, 292] on div "SearchWithCriteria854f769a-4d51-4062-a00f-4657706559cd MLC Song Code CL0I9S" at bounding box center [703, 299] width 859 height 32
paste input "4N"
type input "CL0I4N"
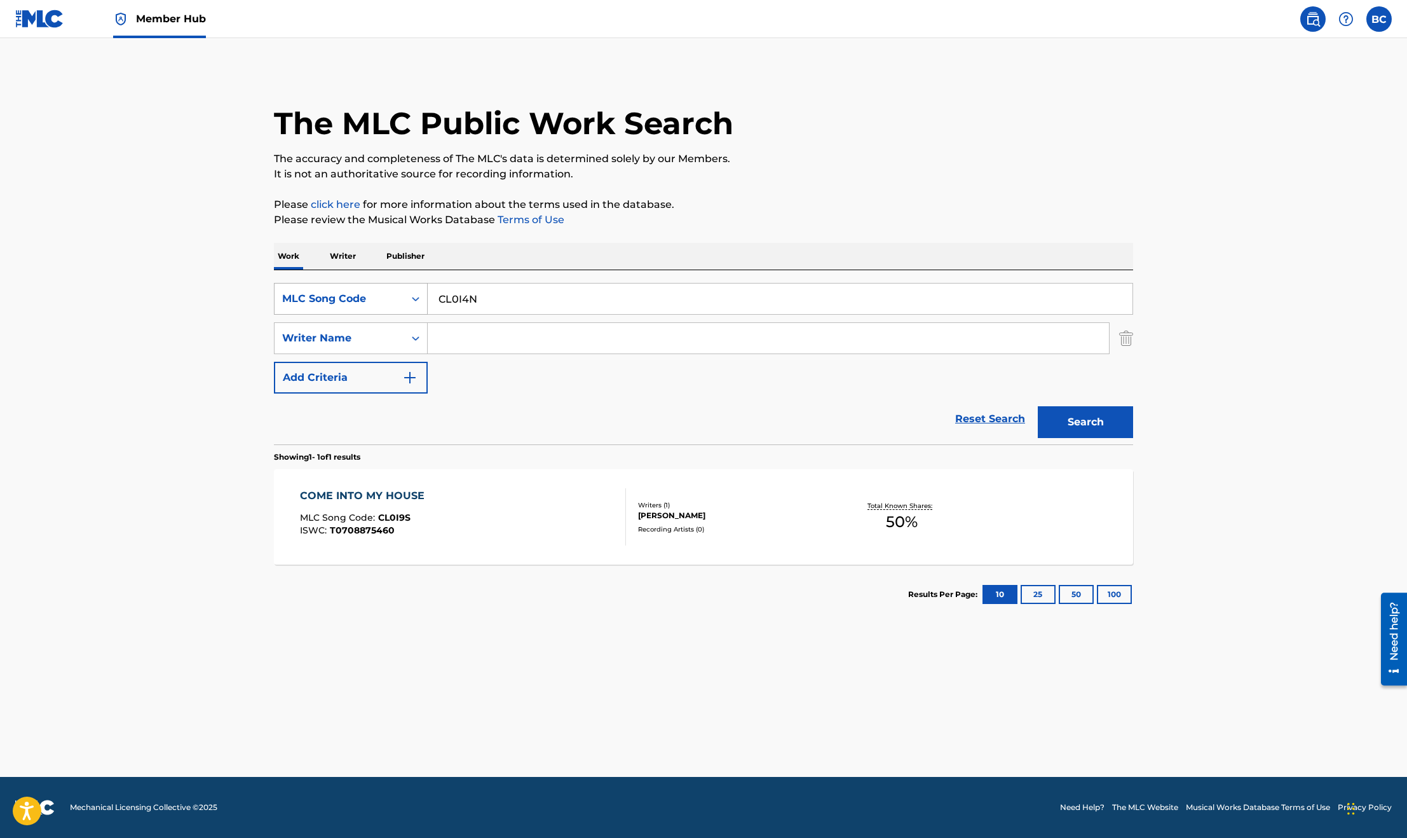
click at [1038, 406] on button "Search" at bounding box center [1085, 422] width 95 height 32
click at [622, 506] on div at bounding box center [620, 516] width 10 height 57
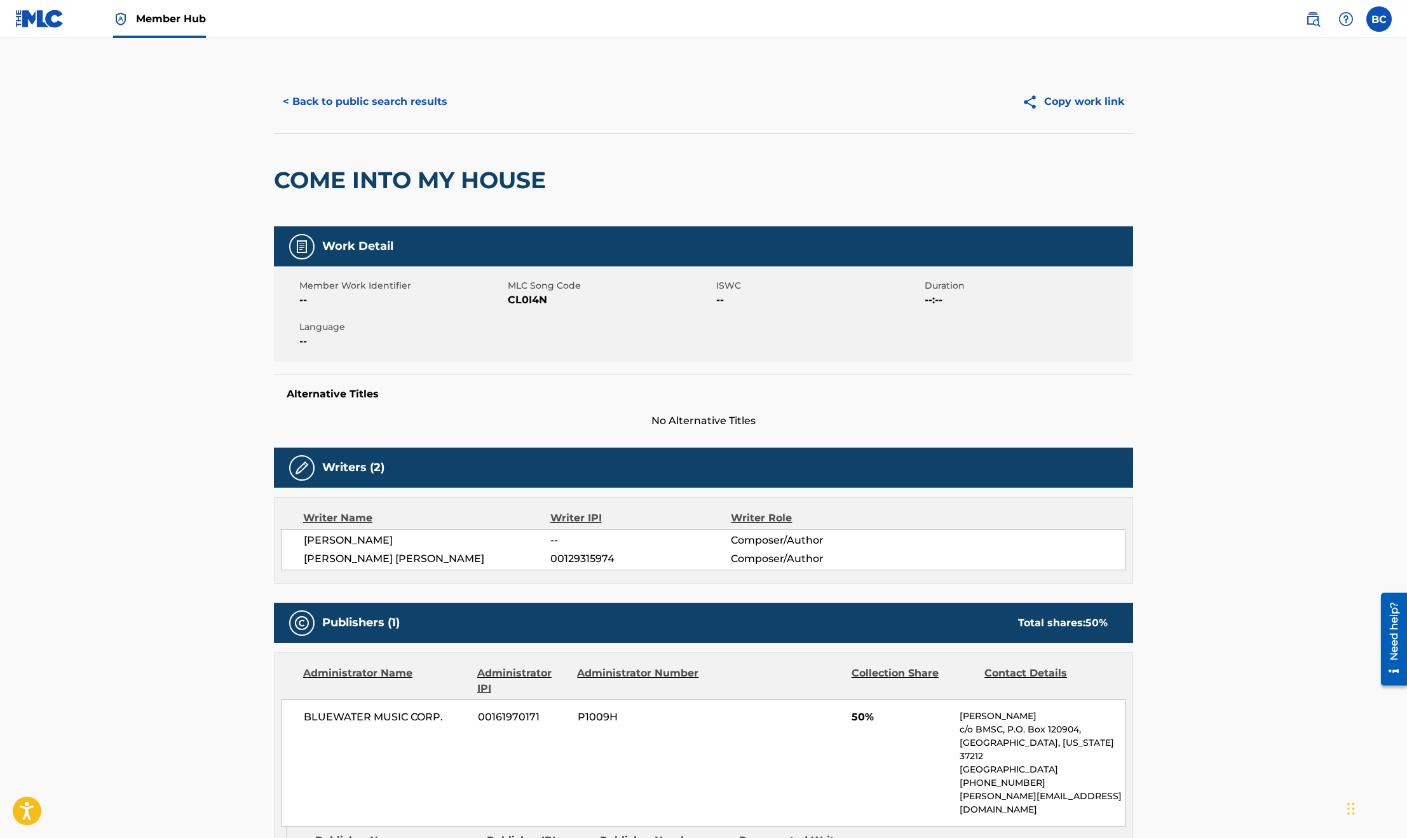
click at [612, 380] on div "Alternative Titles No Alternative Titles" at bounding box center [703, 401] width 859 height 54
click at [246, 302] on main "< Back to public search results Copy work link COME INTO MY HOUSE Work Detail M…" at bounding box center [703, 533] width 1407 height 990
click at [372, 99] on button "< Back to public search results" at bounding box center [365, 102] width 182 height 32
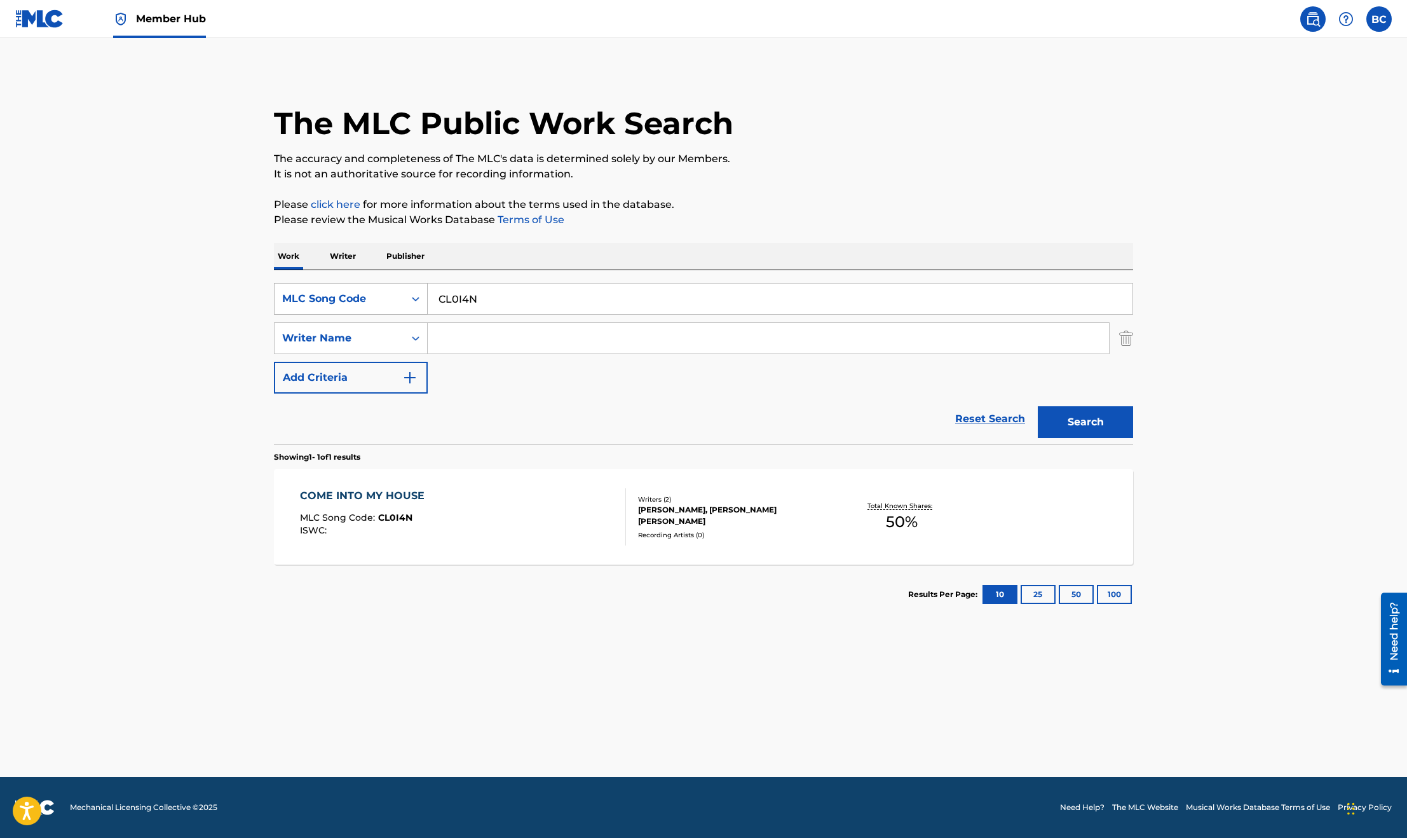
drag, startPoint x: 506, startPoint y: 301, endPoint x: 372, endPoint y: 301, distance: 133.5
click at [382, 301] on div "SearchWithCriteria854f769a-4d51-4062-a00f-4657706559cd MLC Song Code CL0I4N" at bounding box center [703, 299] width 859 height 32
paste input "DANCE FOR ME"
type input "DANCE FOR ME"
click at [1100, 414] on button "Search" at bounding box center [1085, 422] width 95 height 32
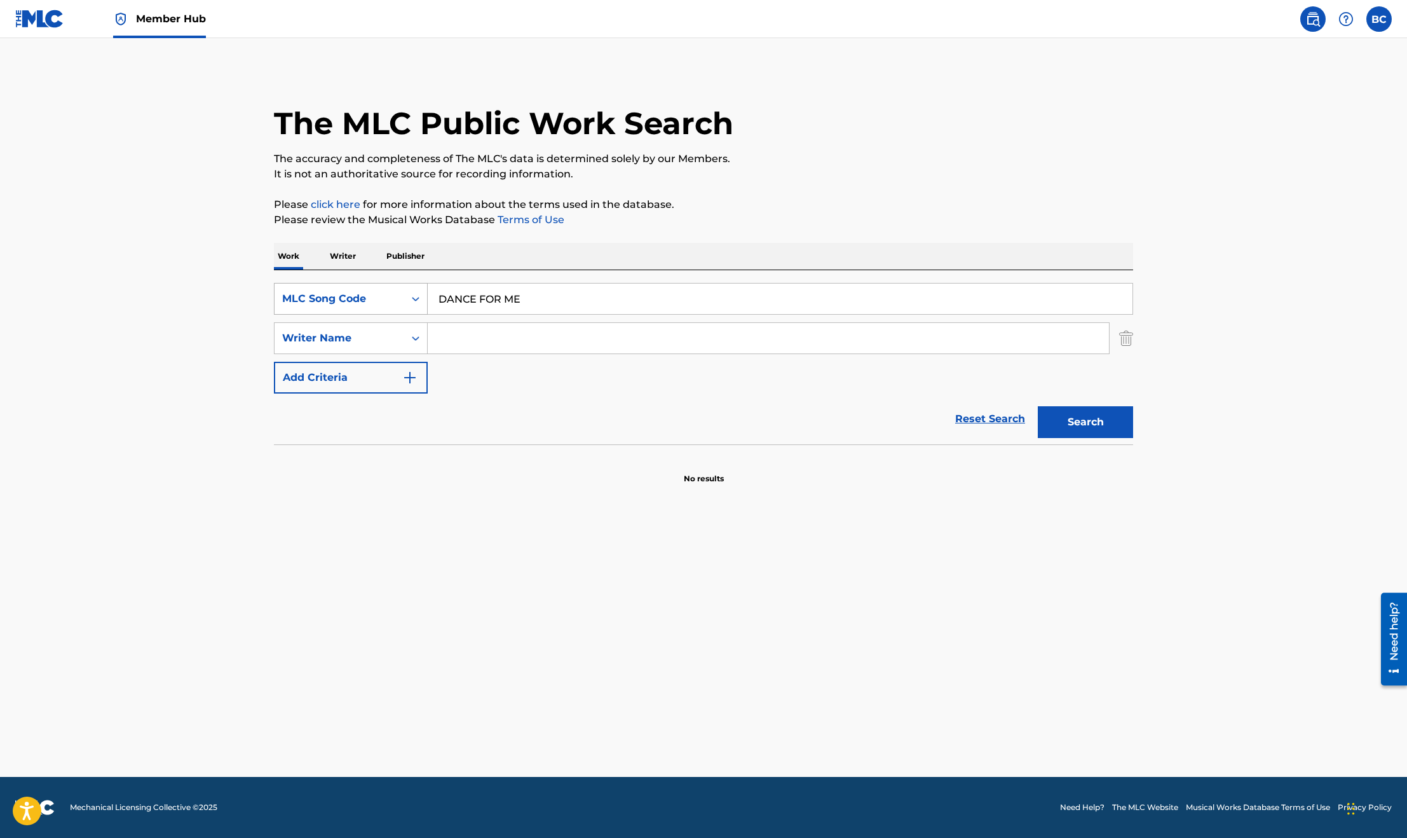
click at [378, 307] on div "MLC Song Code" at bounding box center [340, 299] width 130 height 24
drag, startPoint x: 365, startPoint y: 328, endPoint x: 359, endPoint y: 364, distance: 36.7
click at [359, 364] on div "Work Title ISWC Writer IPI Publisher Name Publisher IPI MLC Publisher Number ML…" at bounding box center [351, 410] width 153 height 191
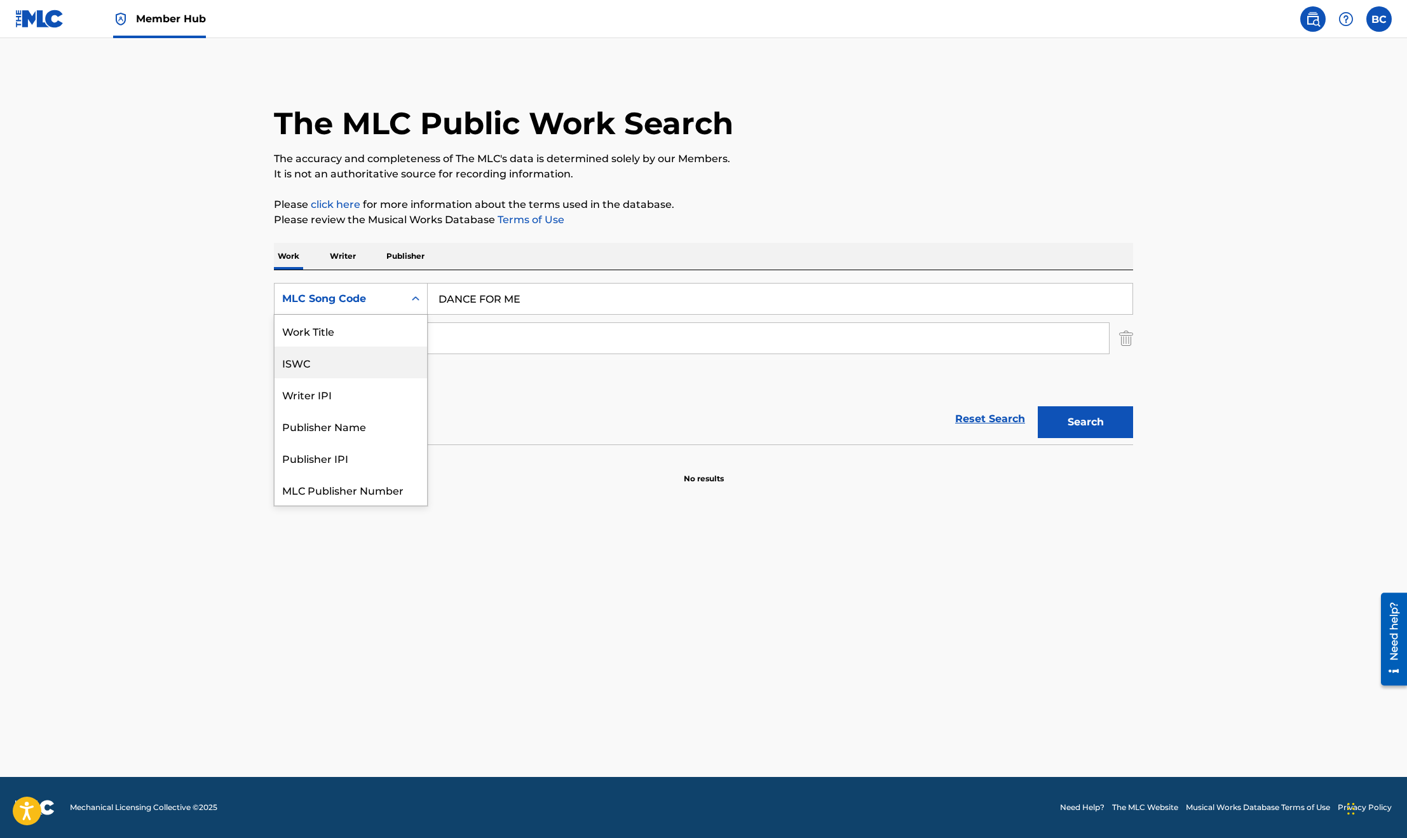
click at [357, 346] on div "ISWC" at bounding box center [351, 362] width 153 height 32
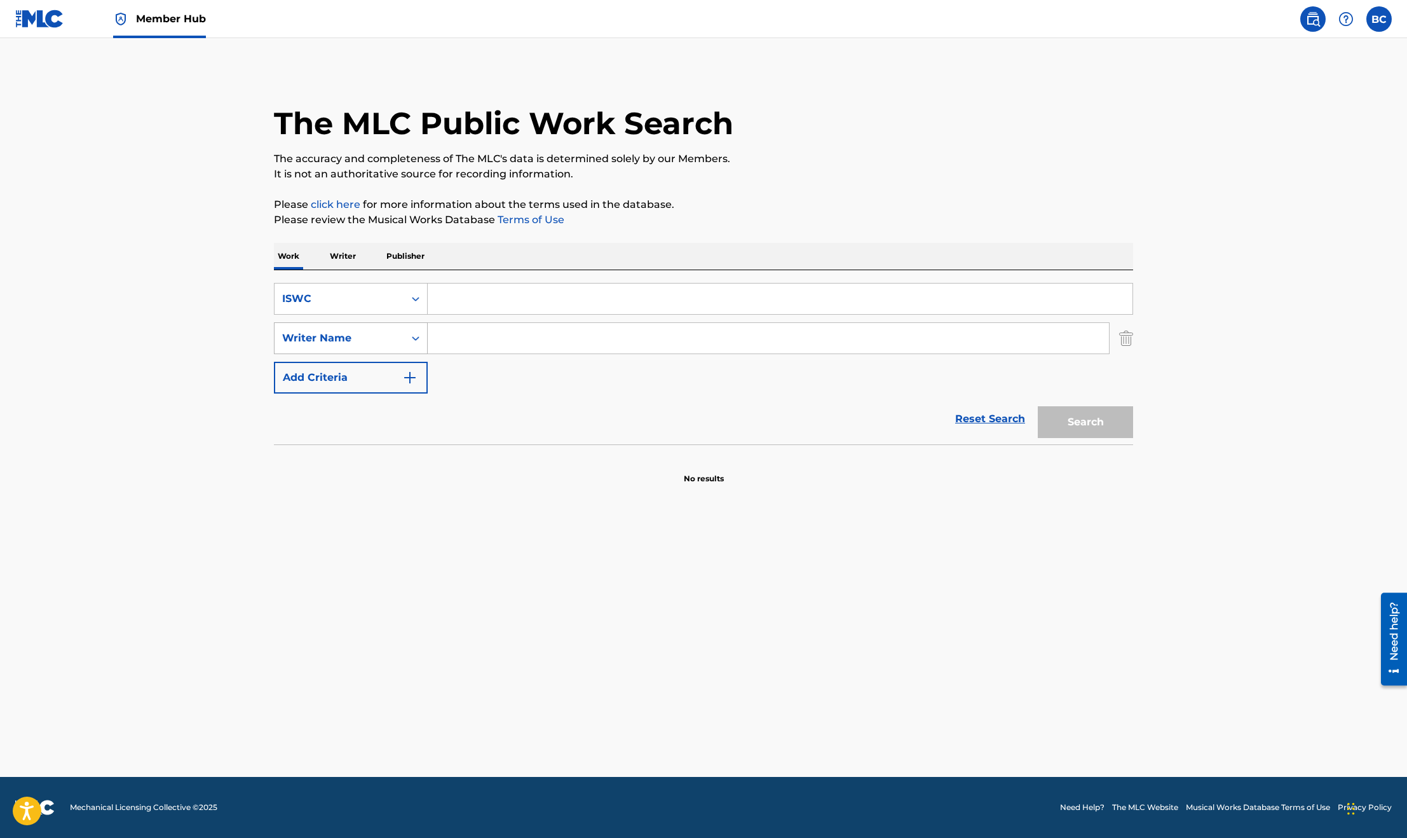
click at [351, 334] on div "Writer Name" at bounding box center [339, 338] width 114 height 15
click at [351, 292] on div "ISWC" at bounding box center [339, 298] width 114 height 15
click at [346, 334] on div "Work Title" at bounding box center [351, 331] width 153 height 32
click at [952, 315] on div "Search Form" at bounding box center [781, 299] width 706 height 32
click at [934, 298] on input "Search Form" at bounding box center [780, 298] width 705 height 31
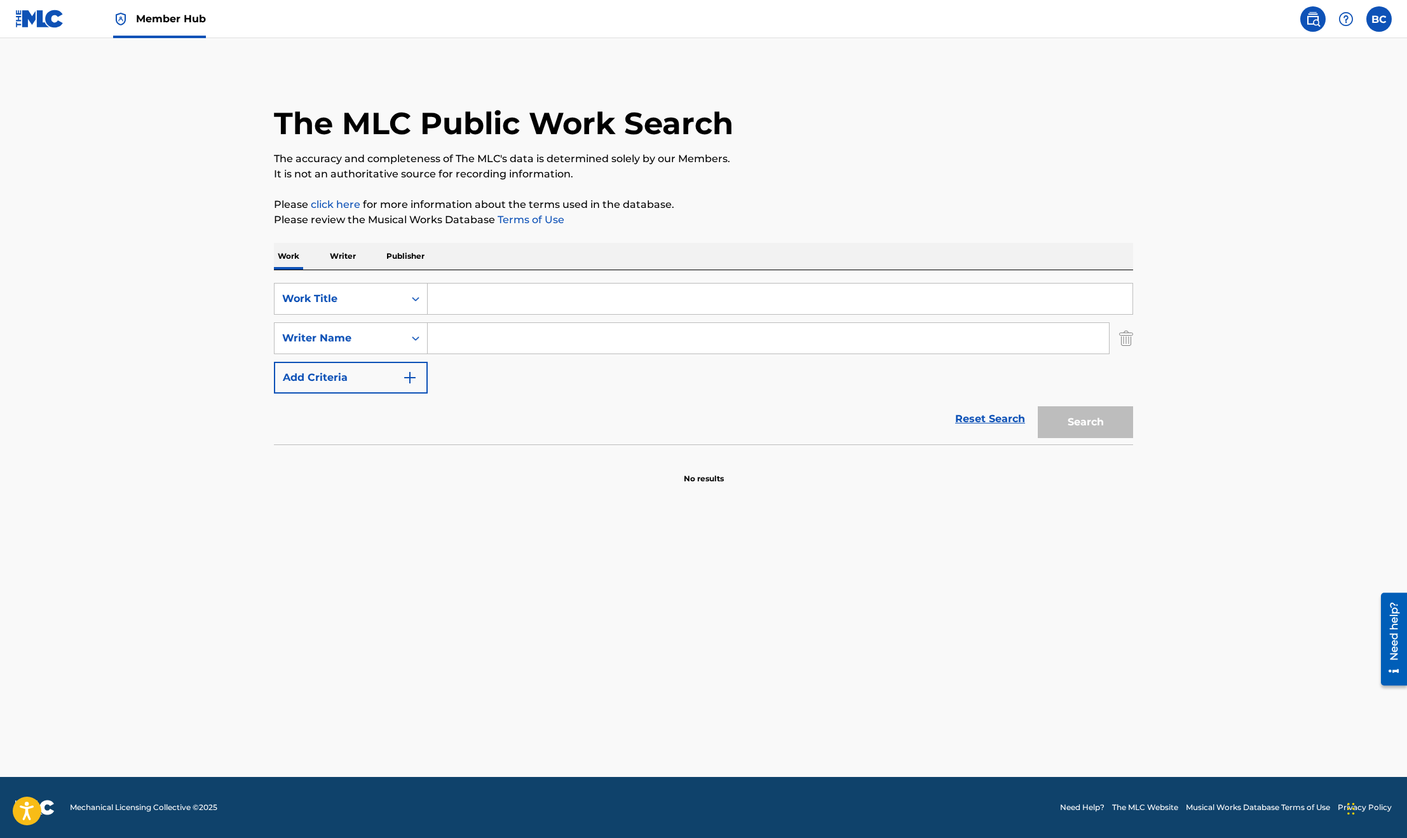
paste input "DANCE FOR ME"
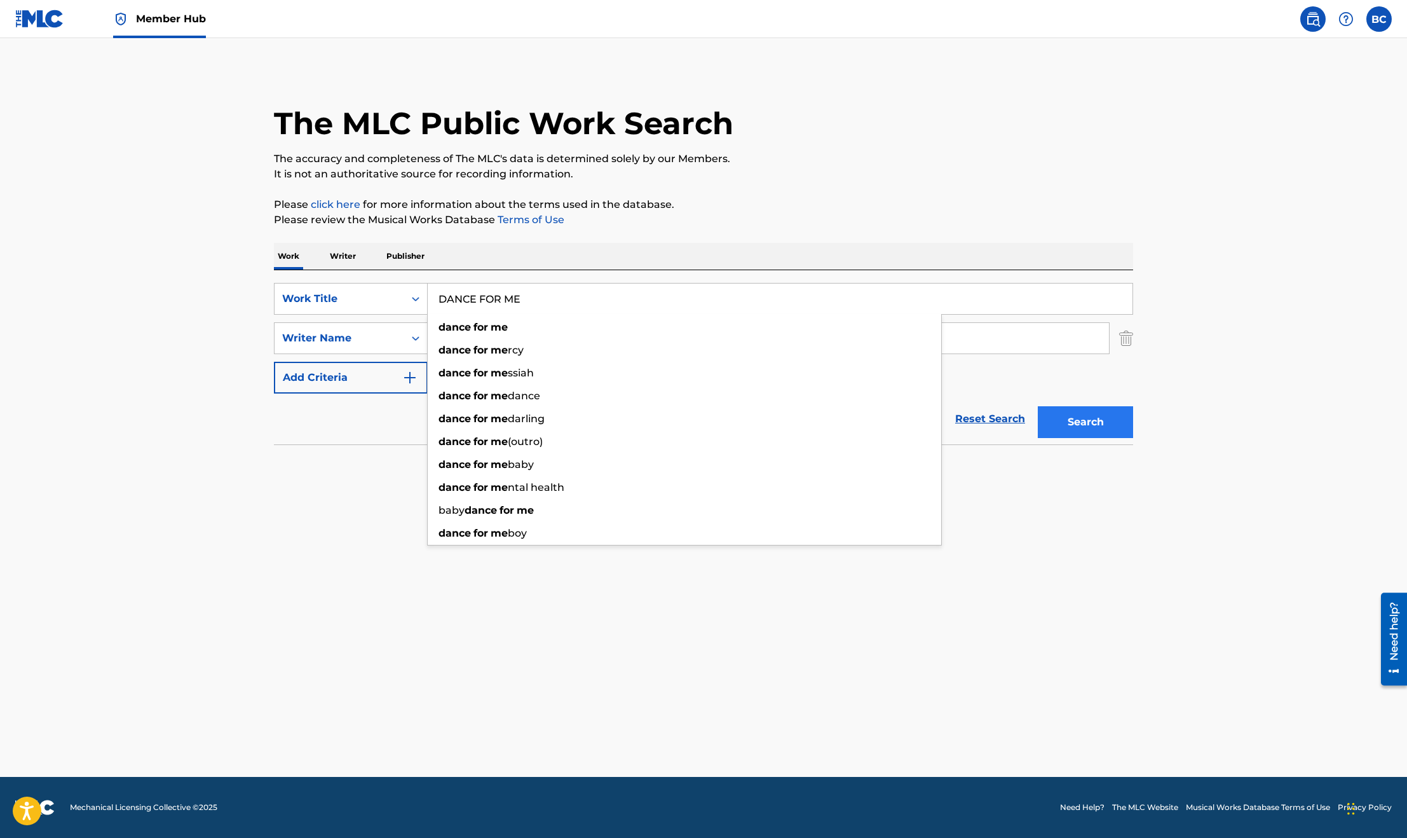
type input "DANCE FOR ME"
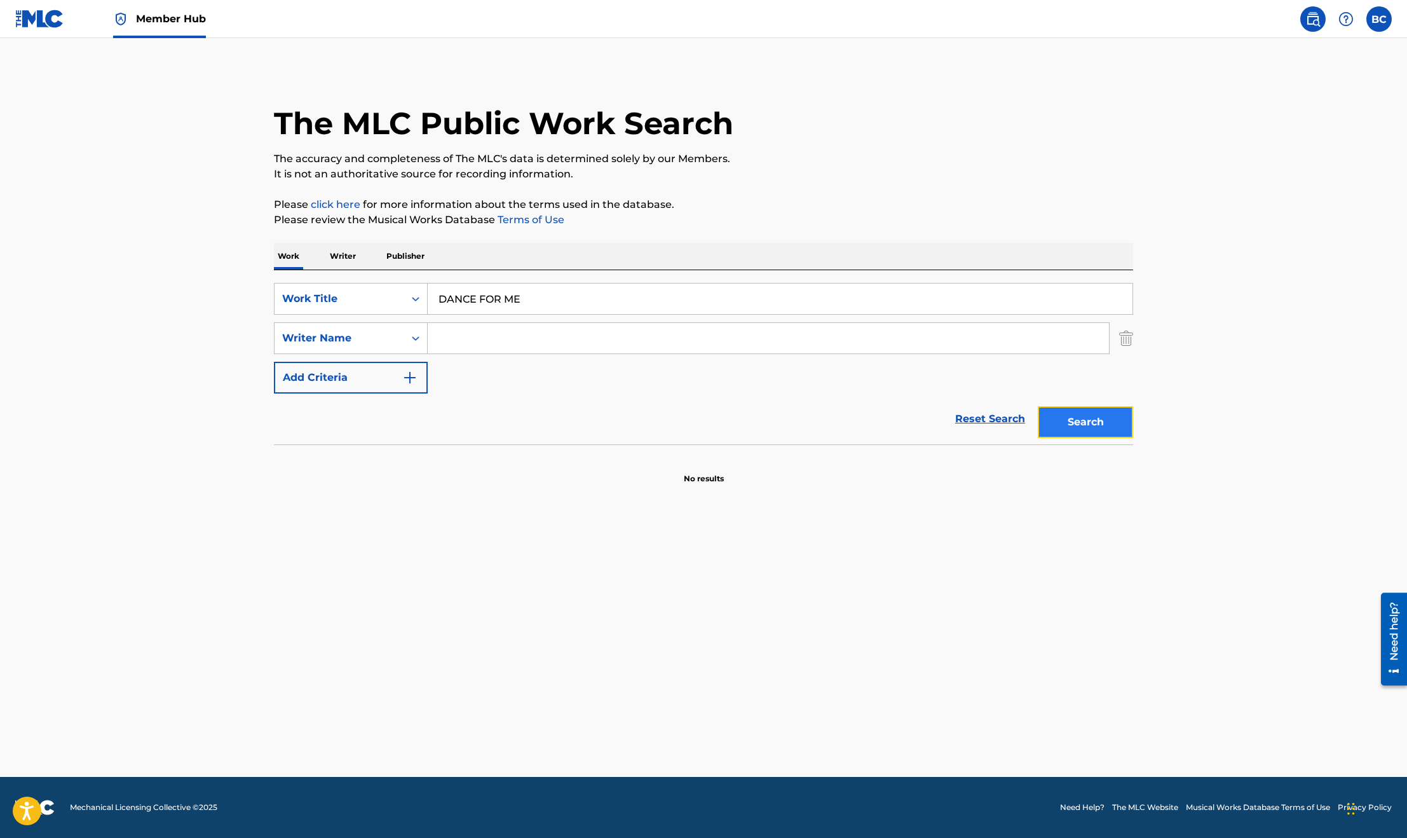
click at [1100, 423] on button "Search" at bounding box center [1085, 422] width 95 height 32
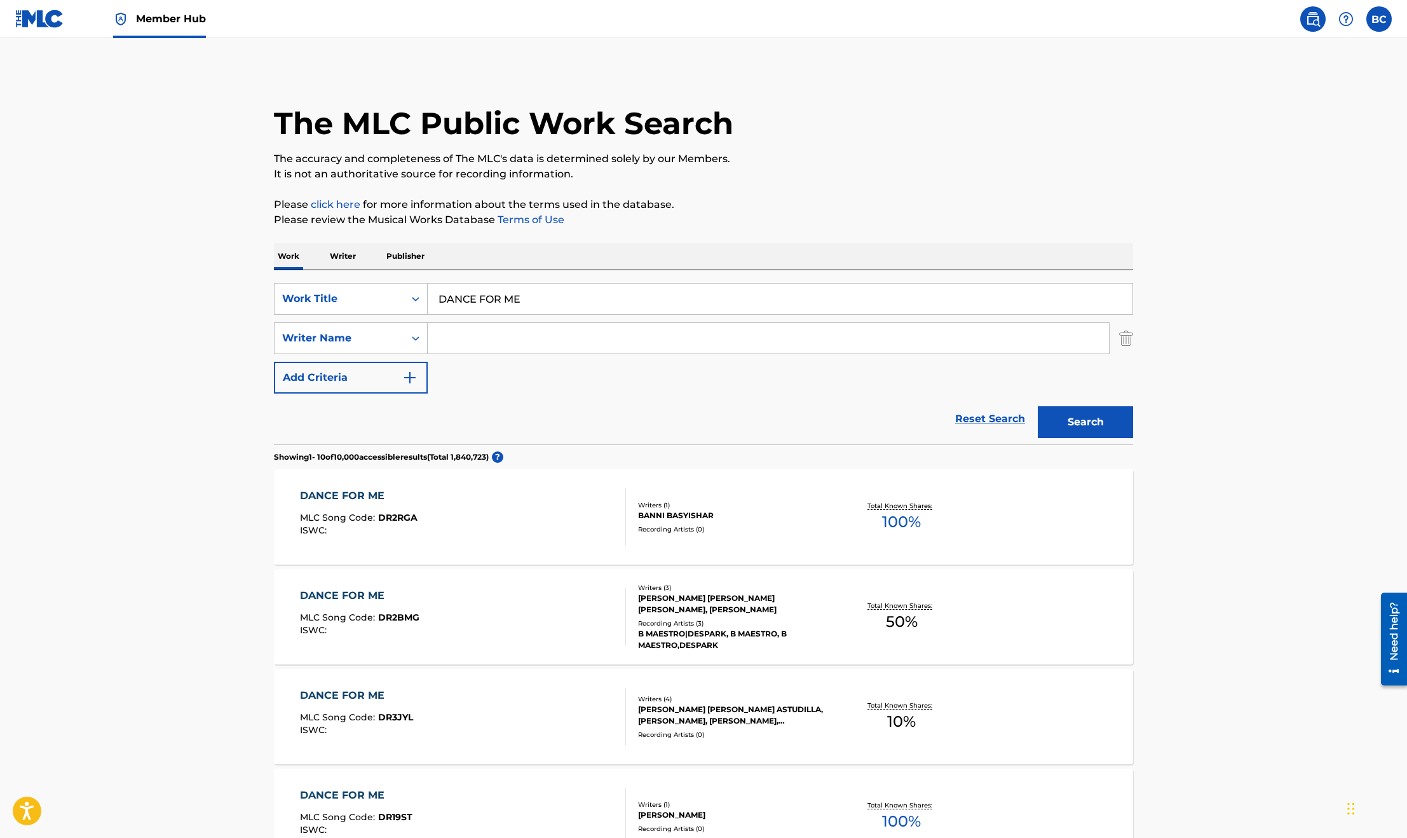
scroll to position [191, 0]
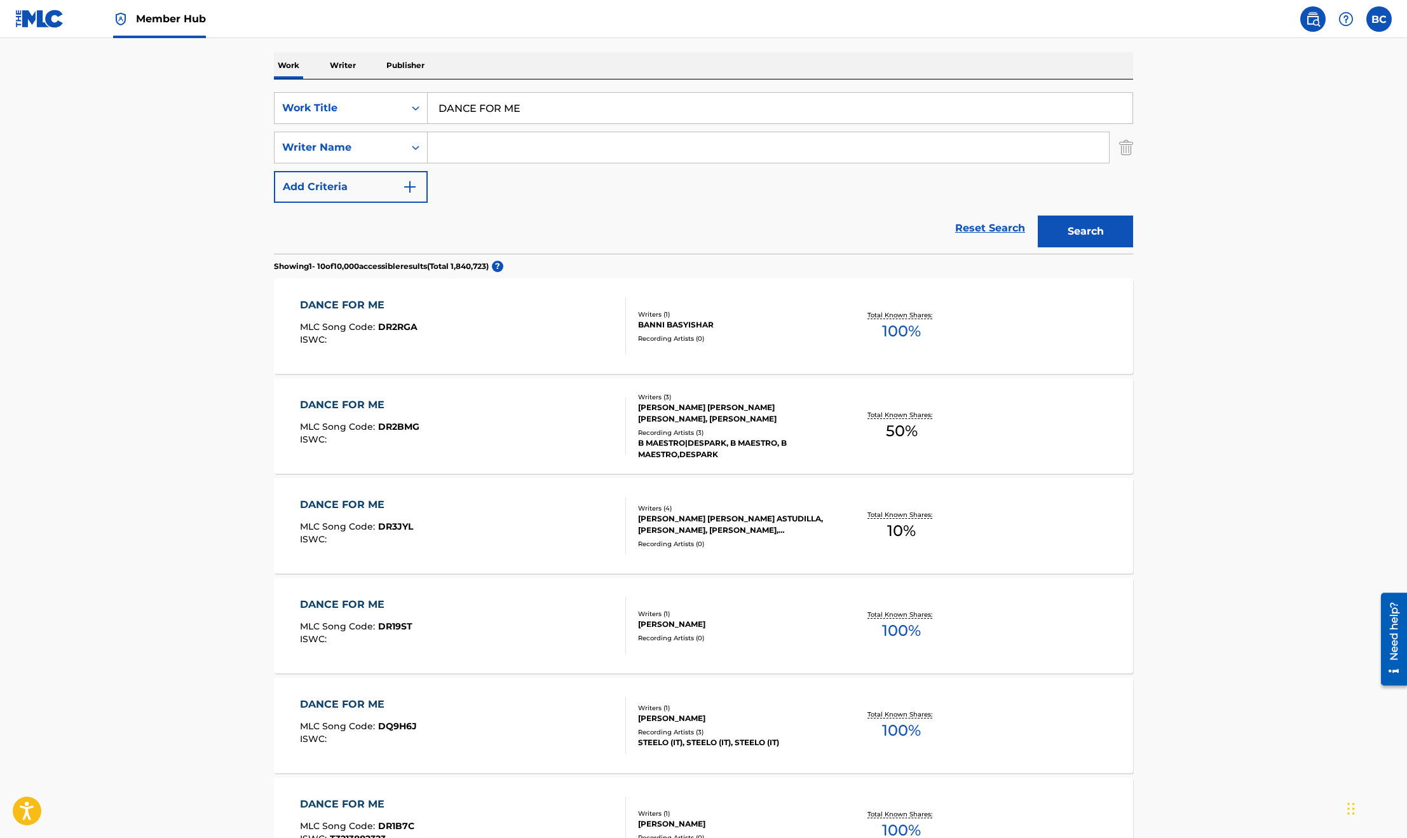
click at [535, 153] on input "Search Form" at bounding box center [768, 147] width 681 height 31
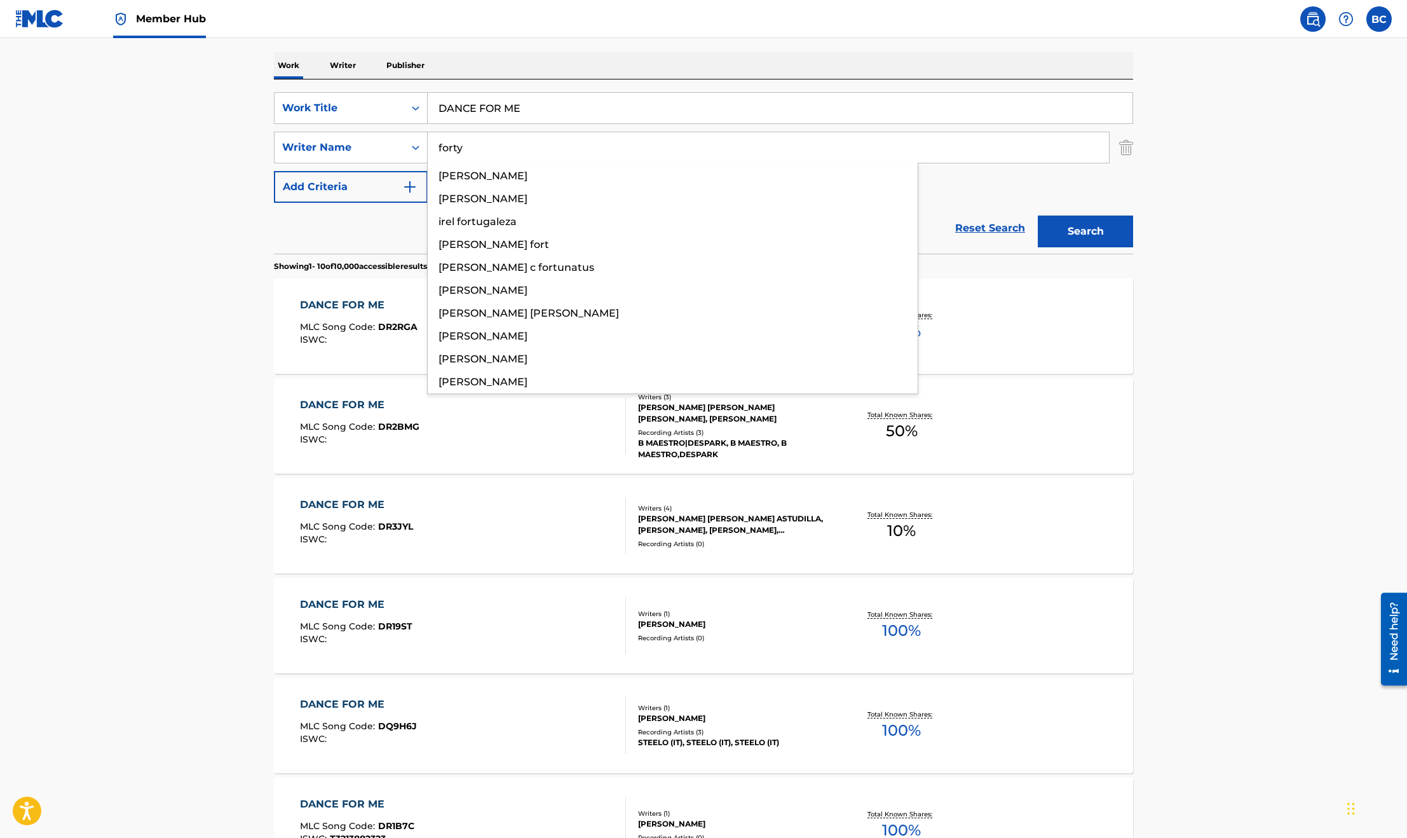
click at [1038, 215] on button "Search" at bounding box center [1085, 231] width 95 height 32
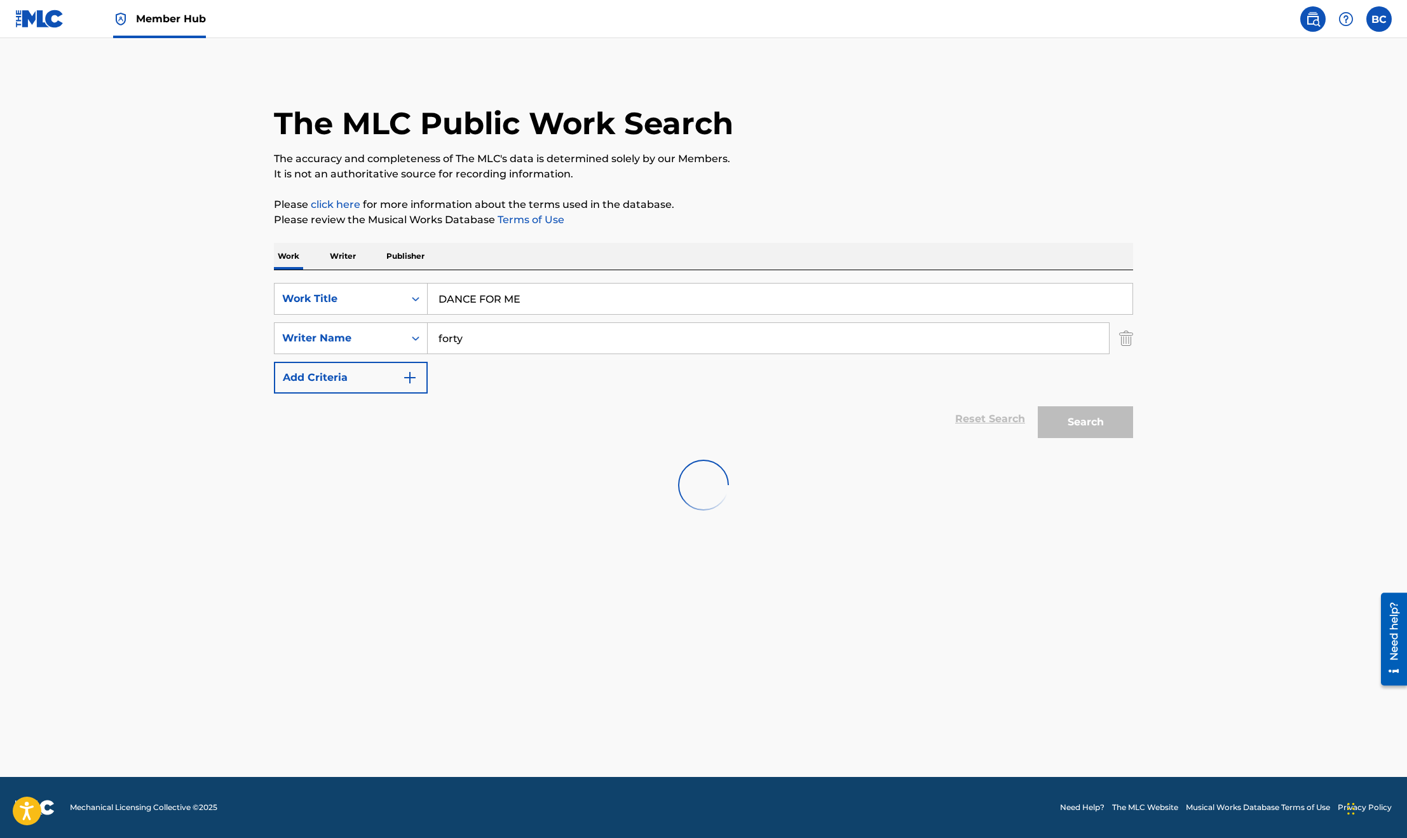
scroll to position [0, 0]
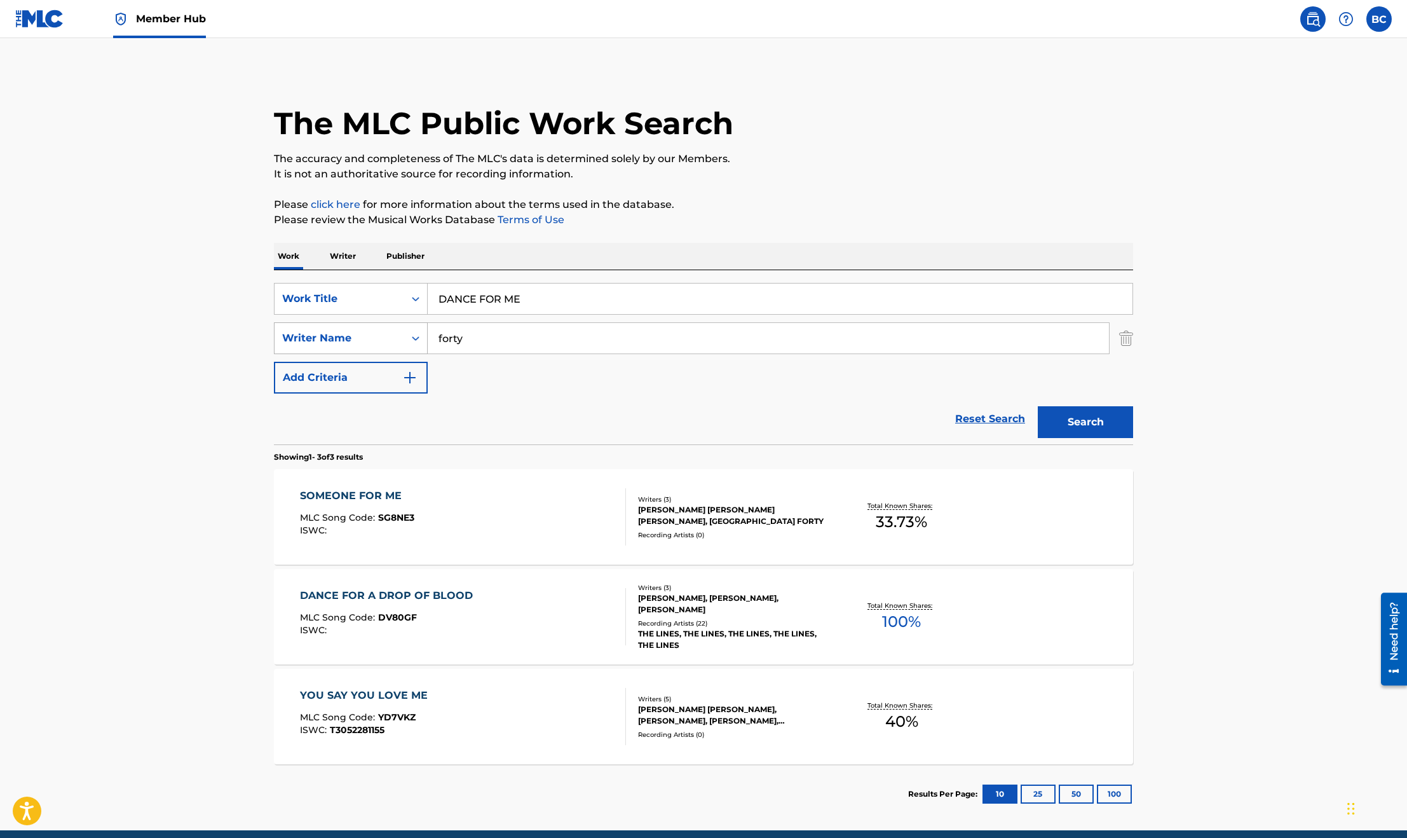
drag, startPoint x: 506, startPoint y: 334, endPoint x: 306, endPoint y: 334, distance: 200.2
click at [306, 334] on div "SearchWithCriteriafebb5a1f-3edc-4fe7-90c8-21fc3af7f9fd Writer Name forty" at bounding box center [703, 338] width 859 height 32
click at [535, 421] on div "Reset Search Search" at bounding box center [703, 418] width 859 height 51
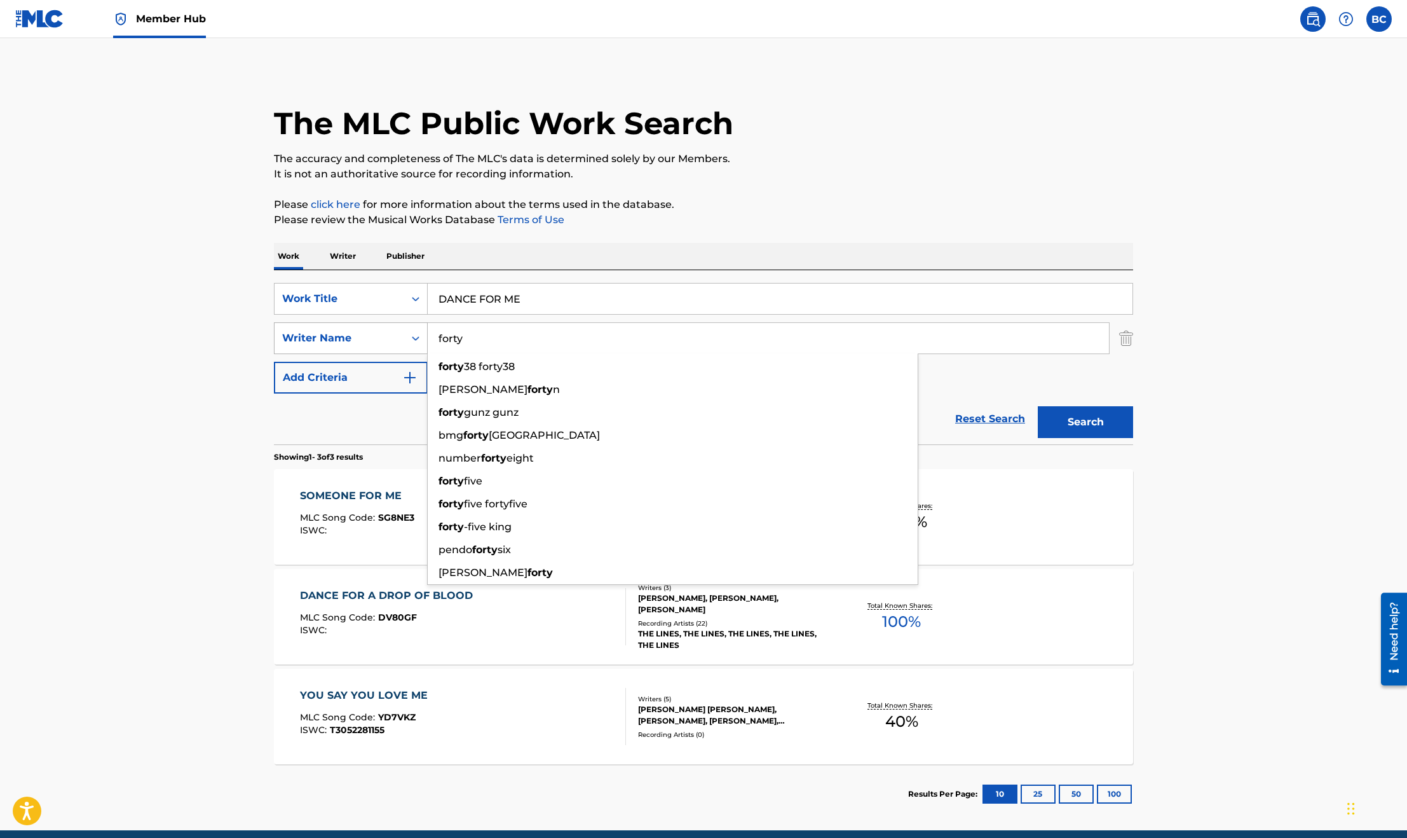
drag, startPoint x: 513, startPoint y: 351, endPoint x: 407, endPoint y: 345, distance: 106.3
click at [407, 345] on div "SearchWithCriteriafebb5a1f-3edc-4fe7-90c8-21fc3af7f9fd Writer Name forty forty …" at bounding box center [703, 338] width 859 height 32
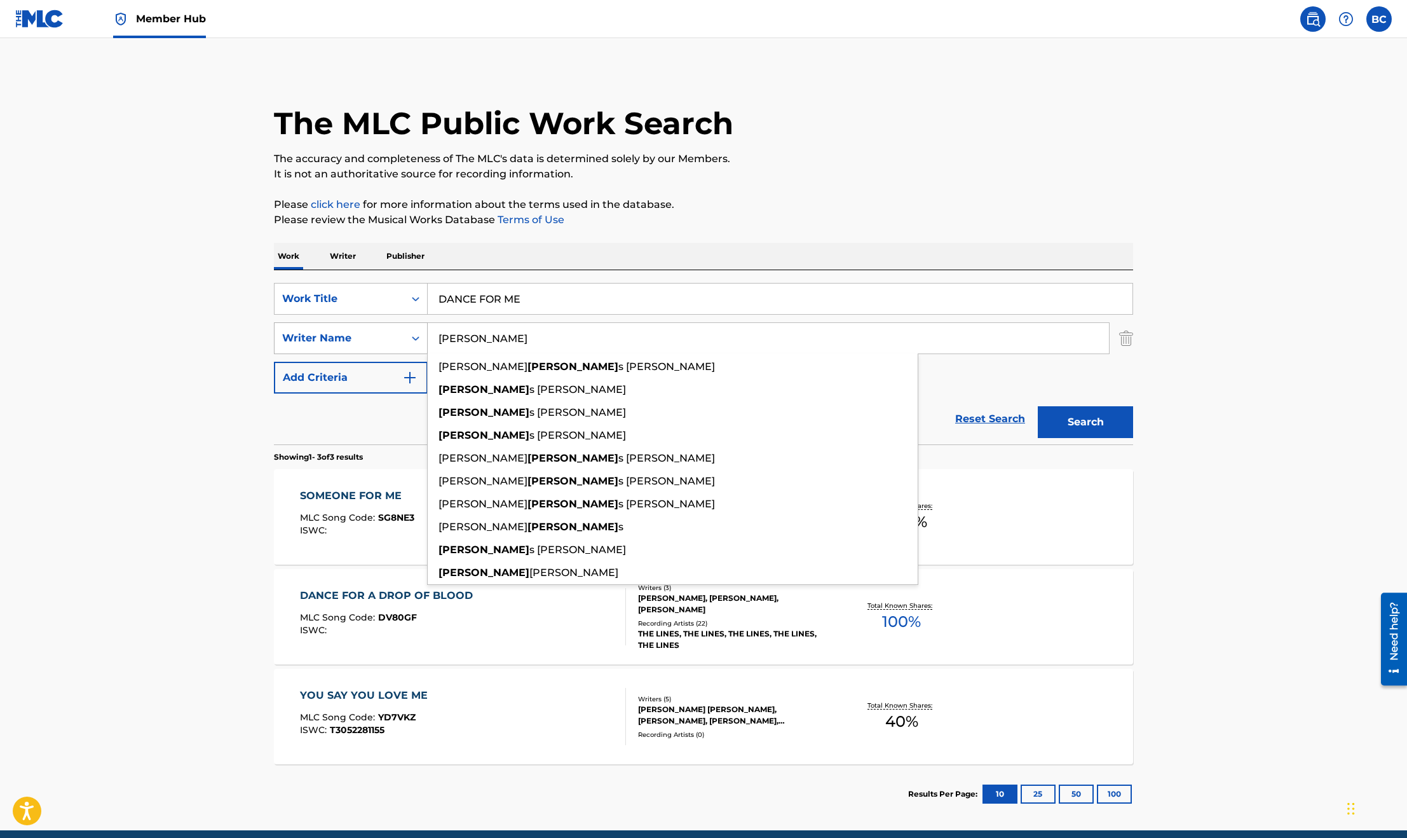
type input "[PERSON_NAME]"
click at [1038, 406] on button "Search" at bounding box center [1085, 422] width 95 height 32
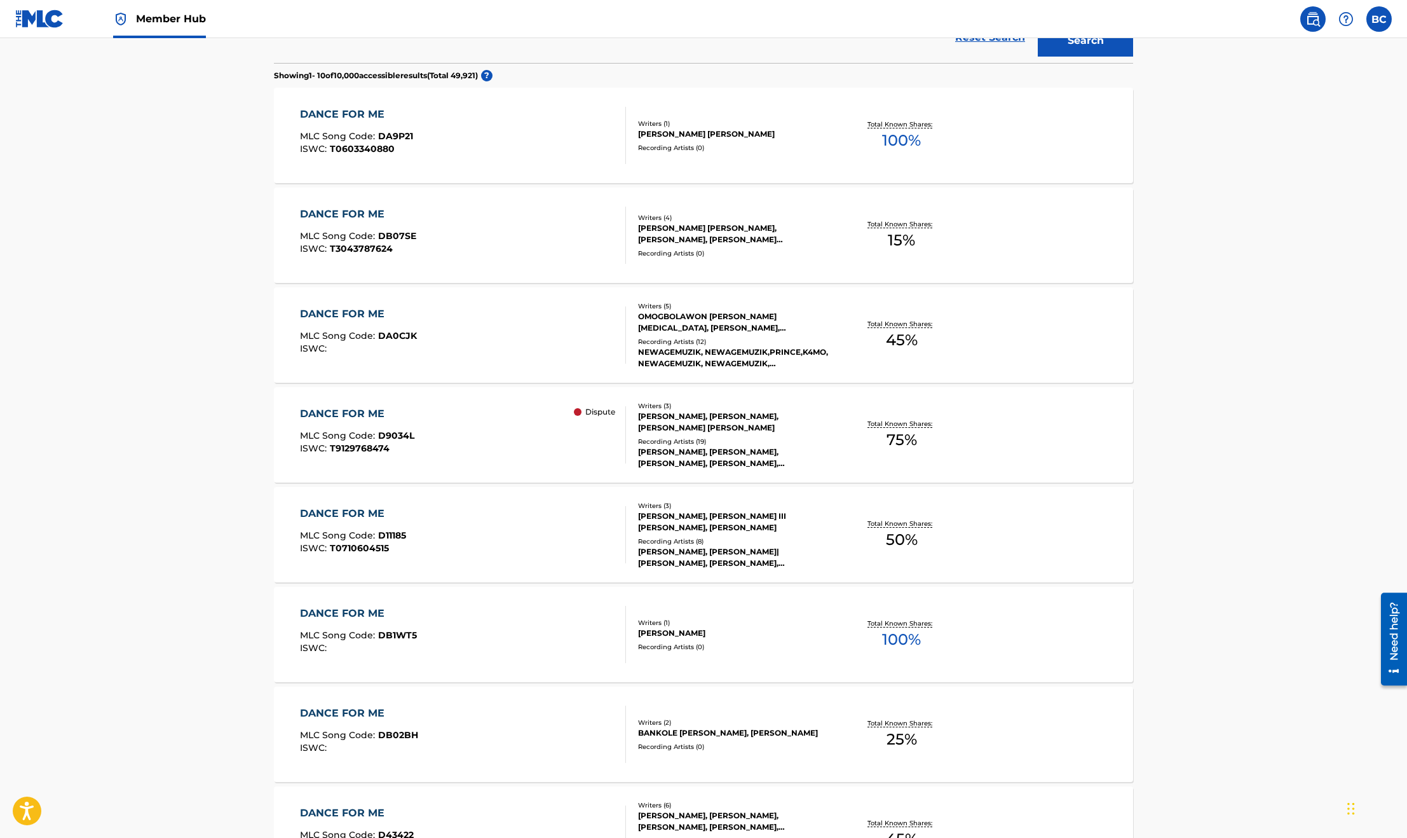
scroll to position [477, 0]
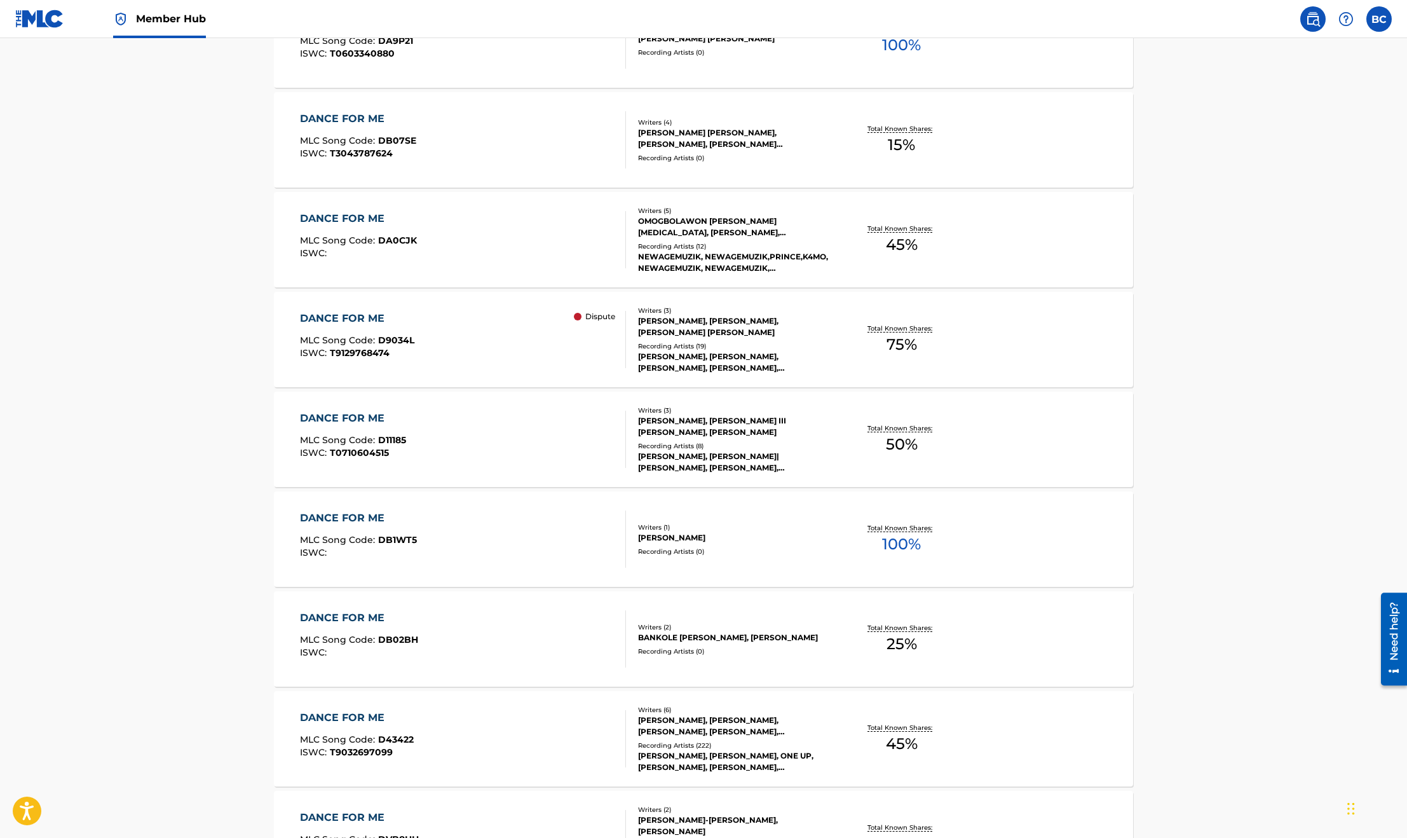
click at [507, 343] on div "DANCE FOR ME MLC Song Code : D9034L ISWC : T9129768474 Dispute" at bounding box center [463, 339] width 327 height 57
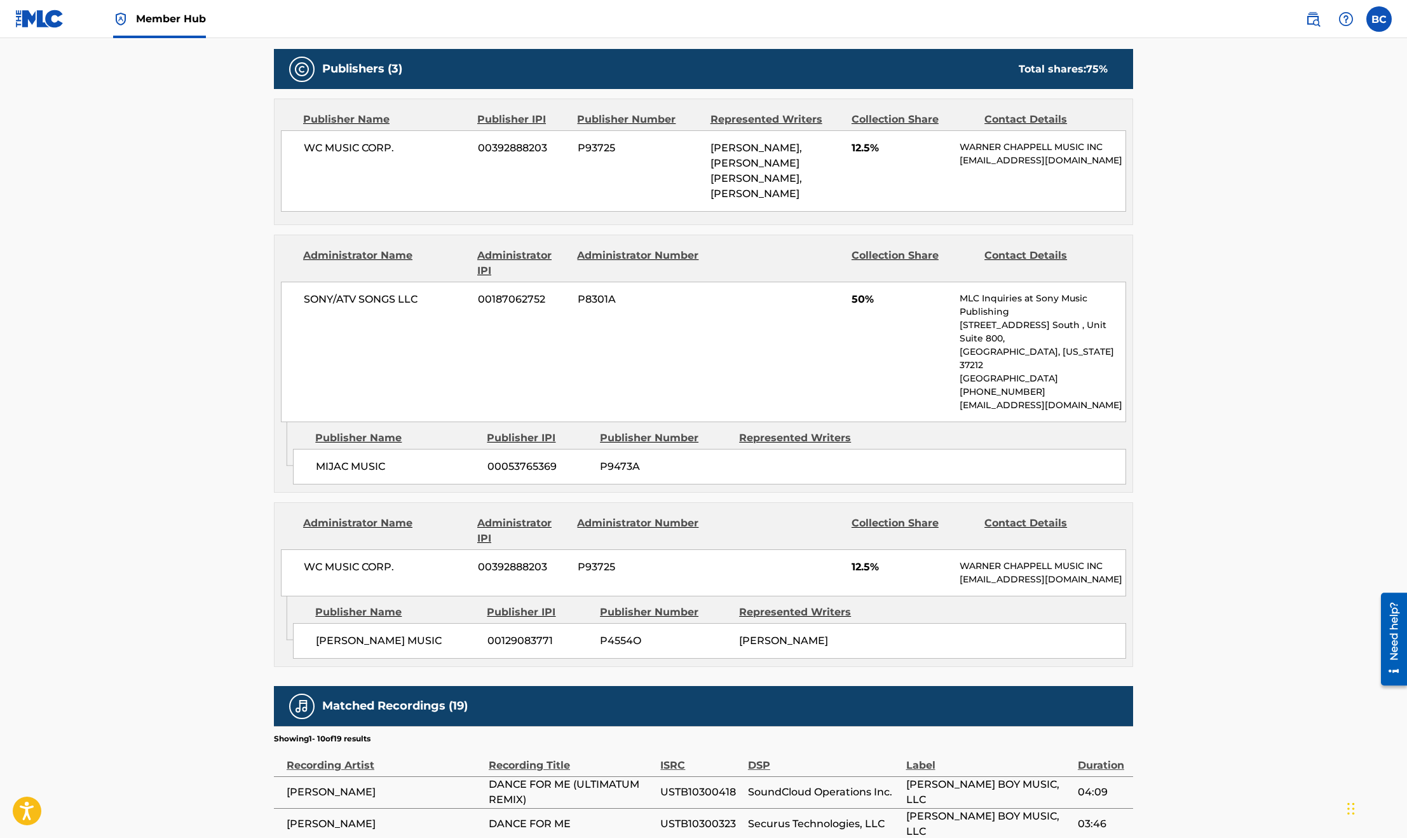
scroll to position [667, 0]
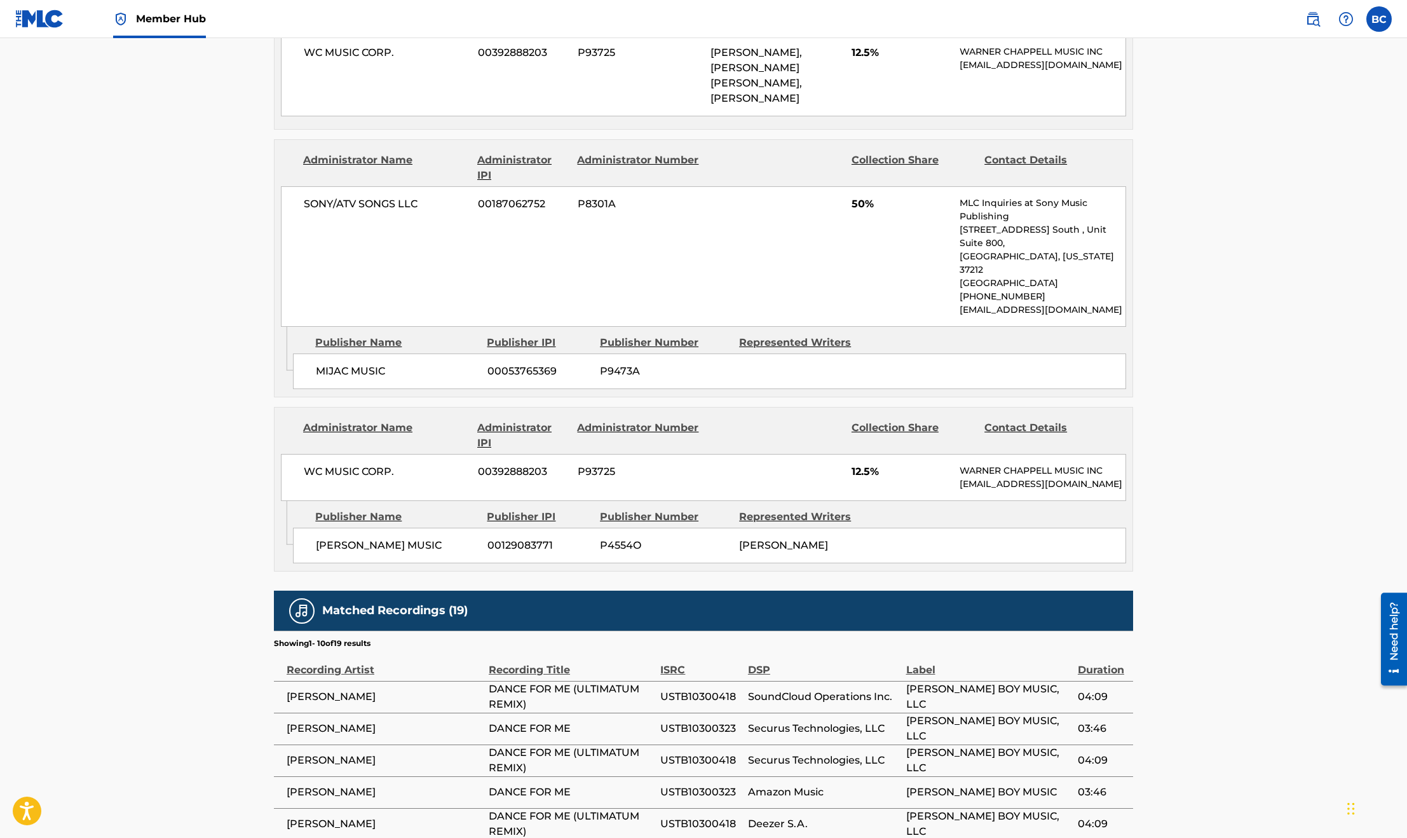
click at [268, 369] on div "< Back to public search results Copy work link DANCE FOR ME Dispute Work Detail…" at bounding box center [704, 223] width 890 height 1642
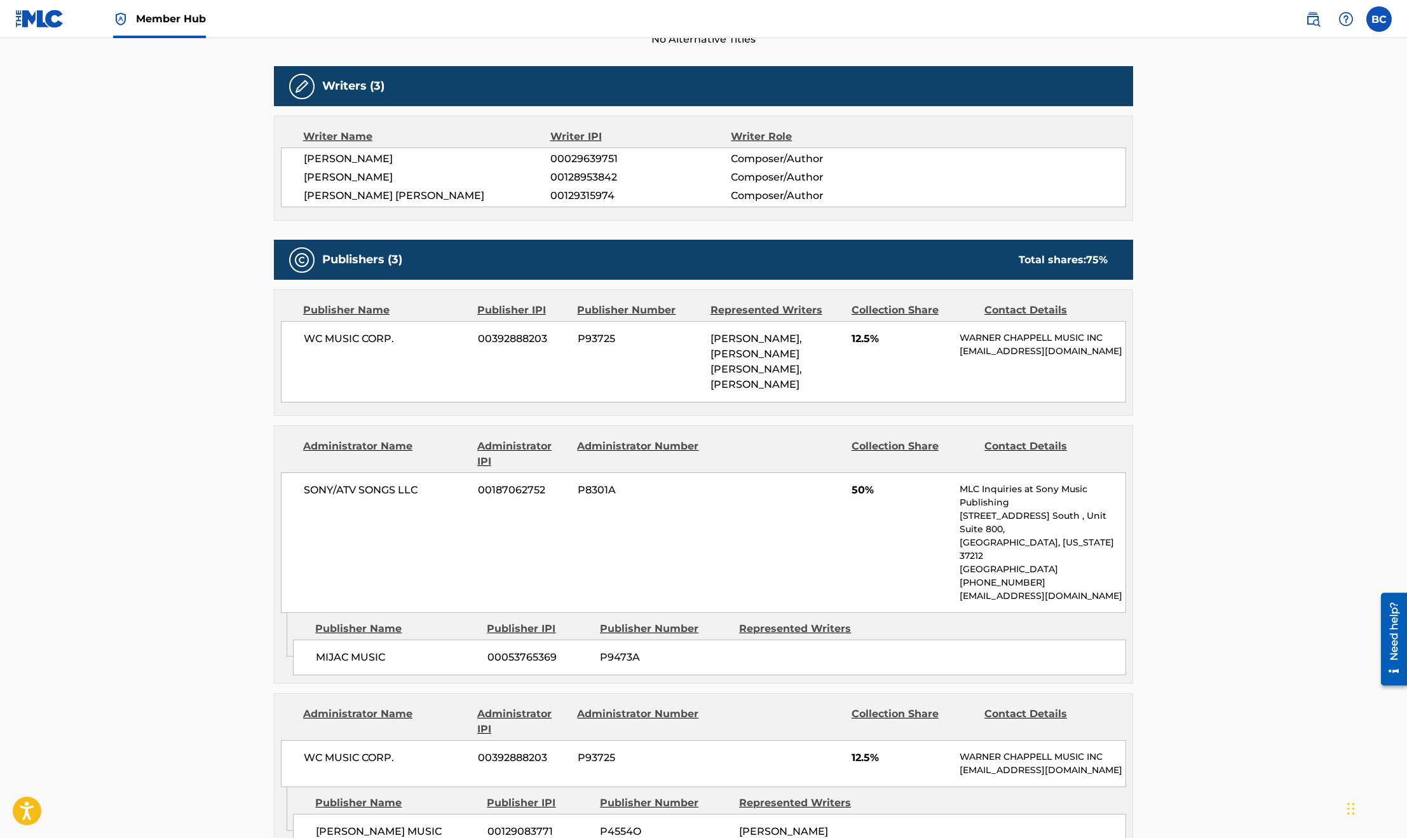
scroll to position [0, 0]
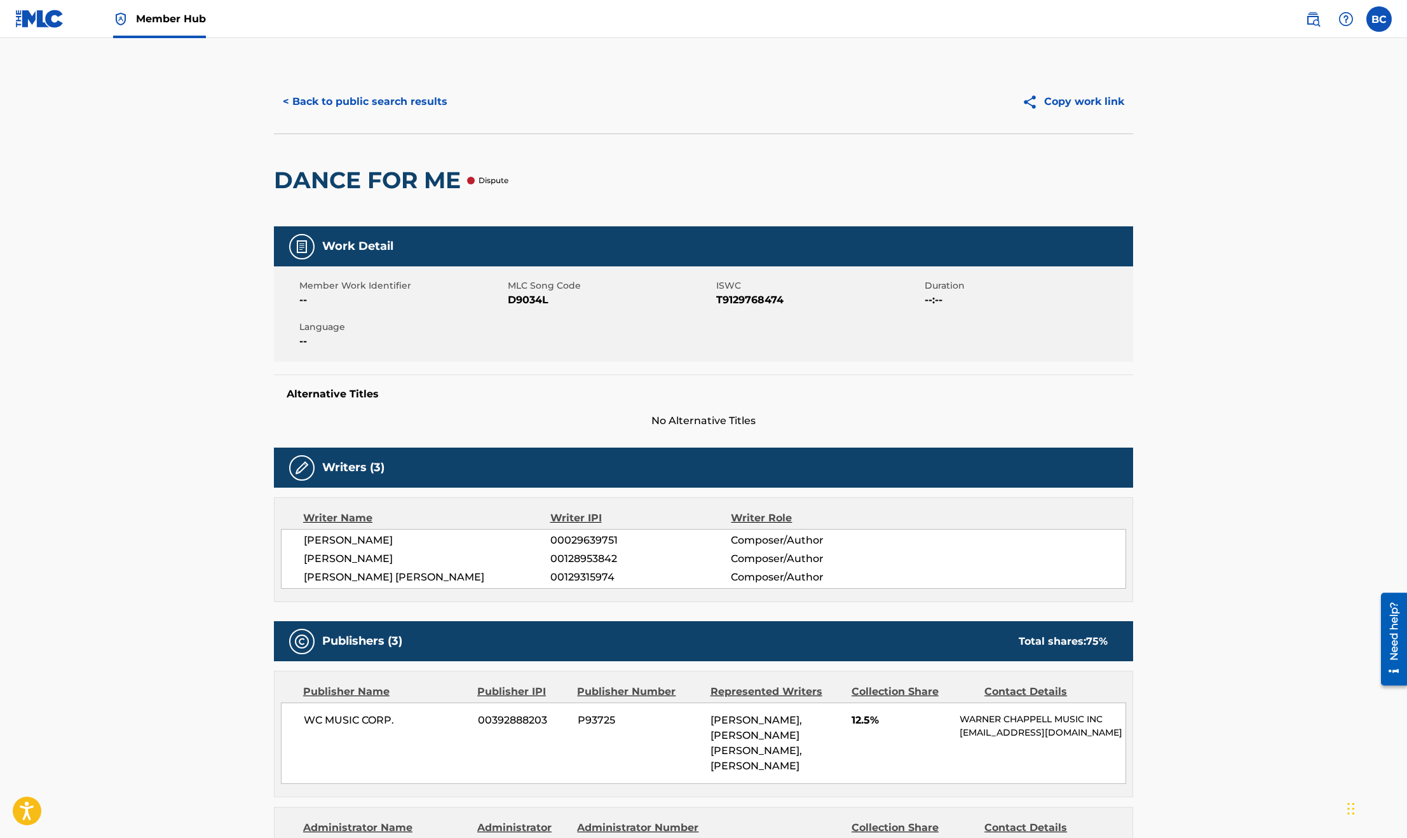
drag, startPoint x: 546, startPoint y: 304, endPoint x: 512, endPoint y: 304, distance: 34.3
click at [512, 304] on span "D9034L" at bounding box center [610, 299] width 205 height 15
copy span "D9034L"
click at [41, 19] on img at bounding box center [39, 19] width 49 height 18
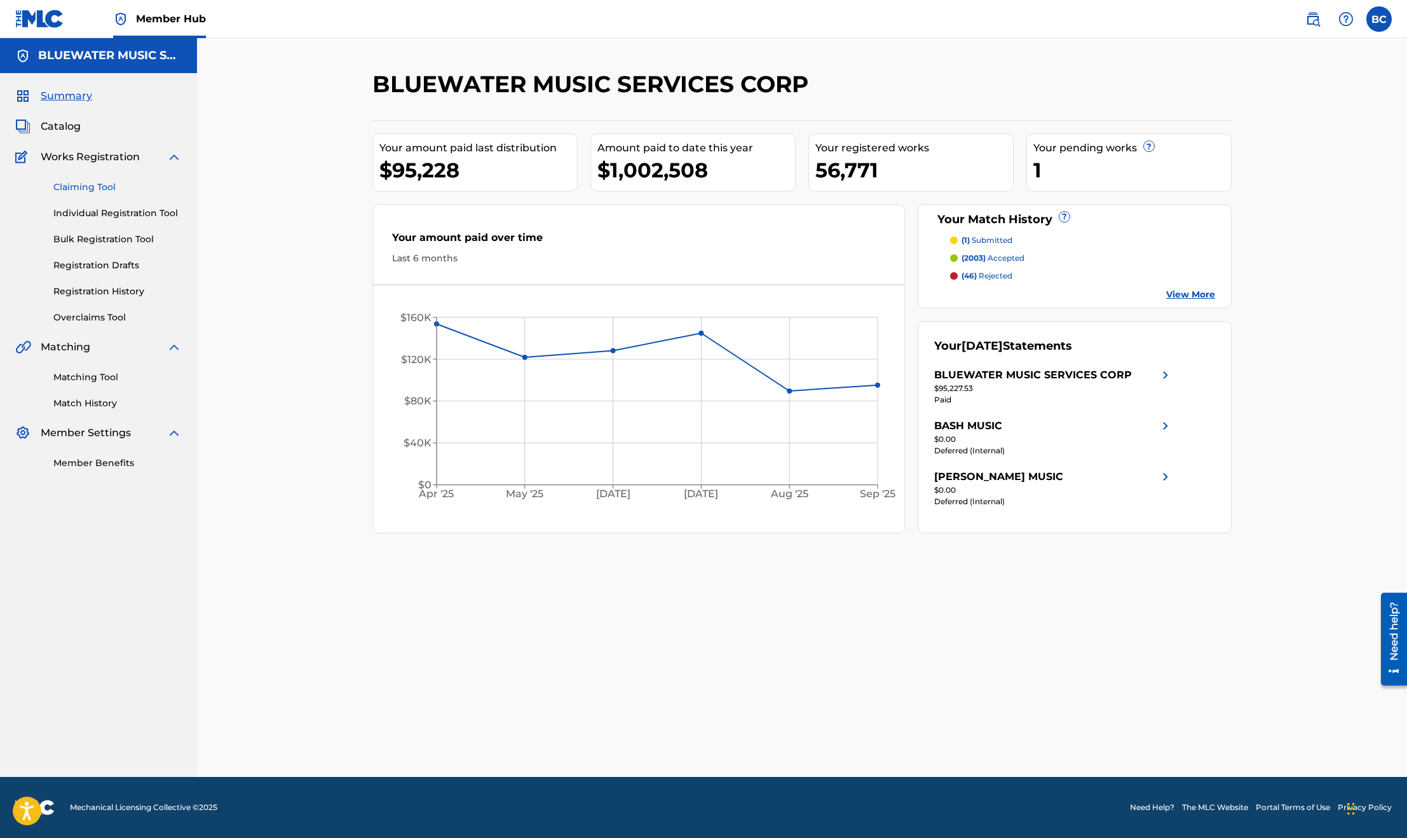
click at [88, 185] on link "Claiming Tool" at bounding box center [117, 187] width 128 height 13
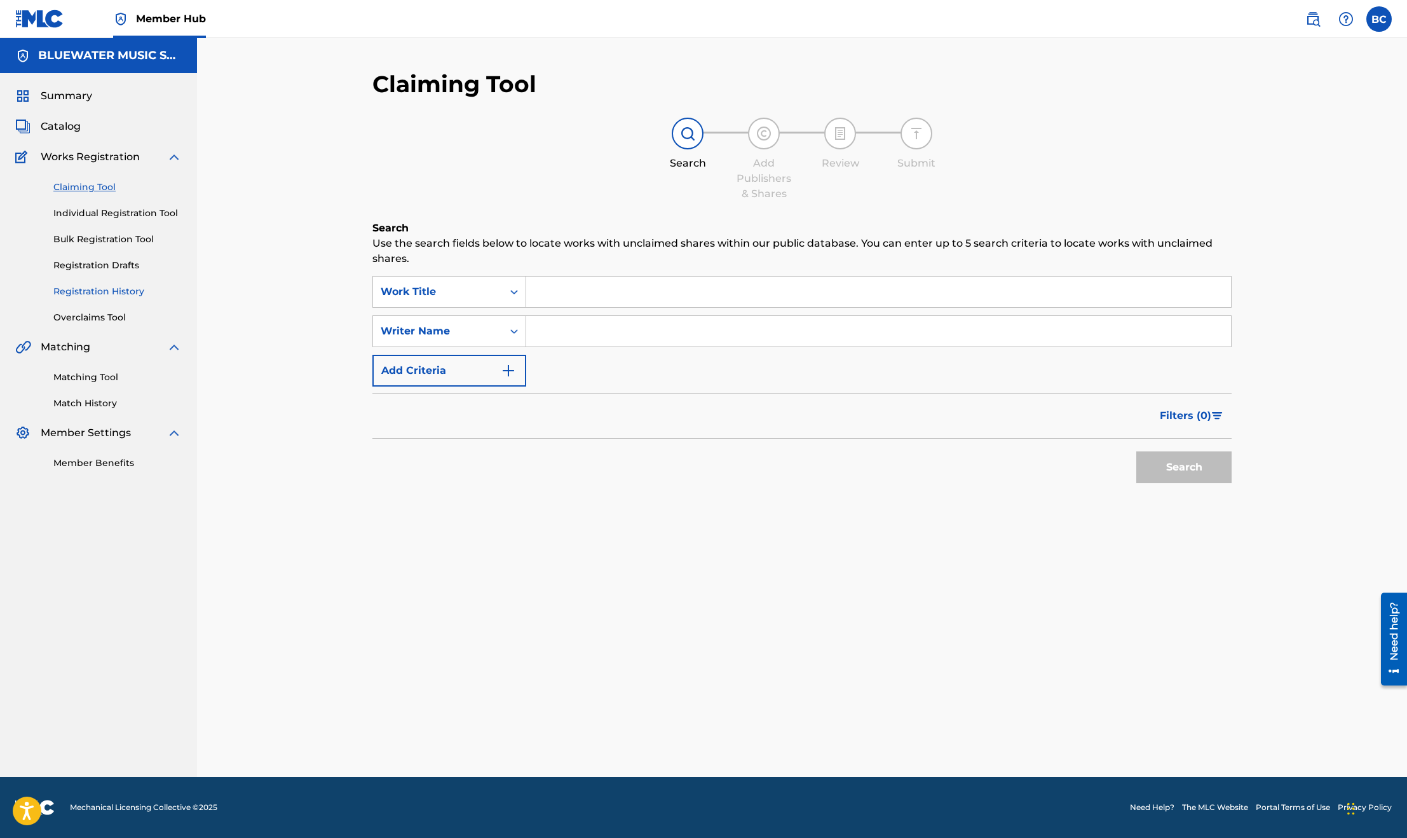
click at [90, 287] on link "Registration History" at bounding box center [117, 291] width 128 height 13
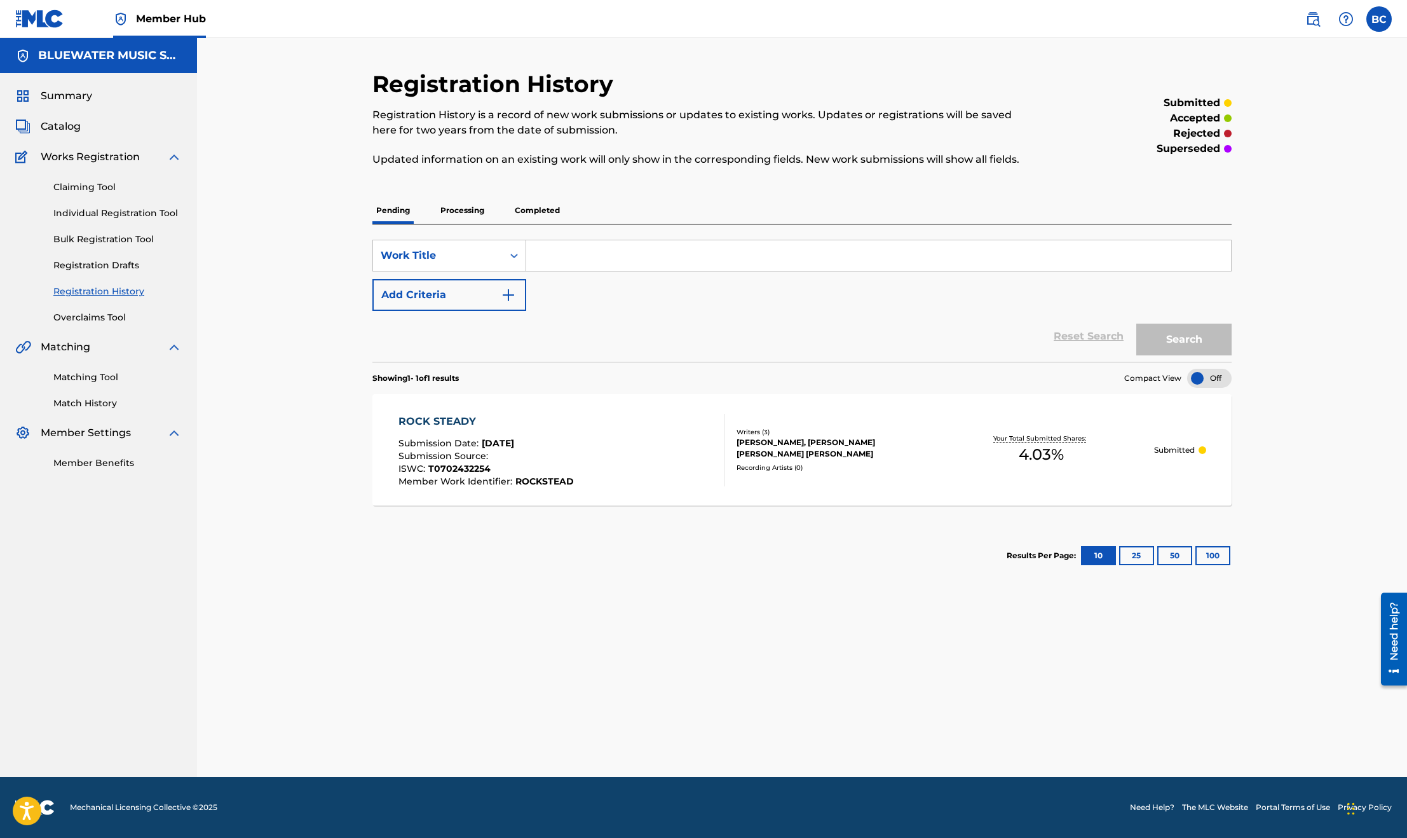
click at [475, 210] on p "Processing" at bounding box center [462, 210] width 51 height 27
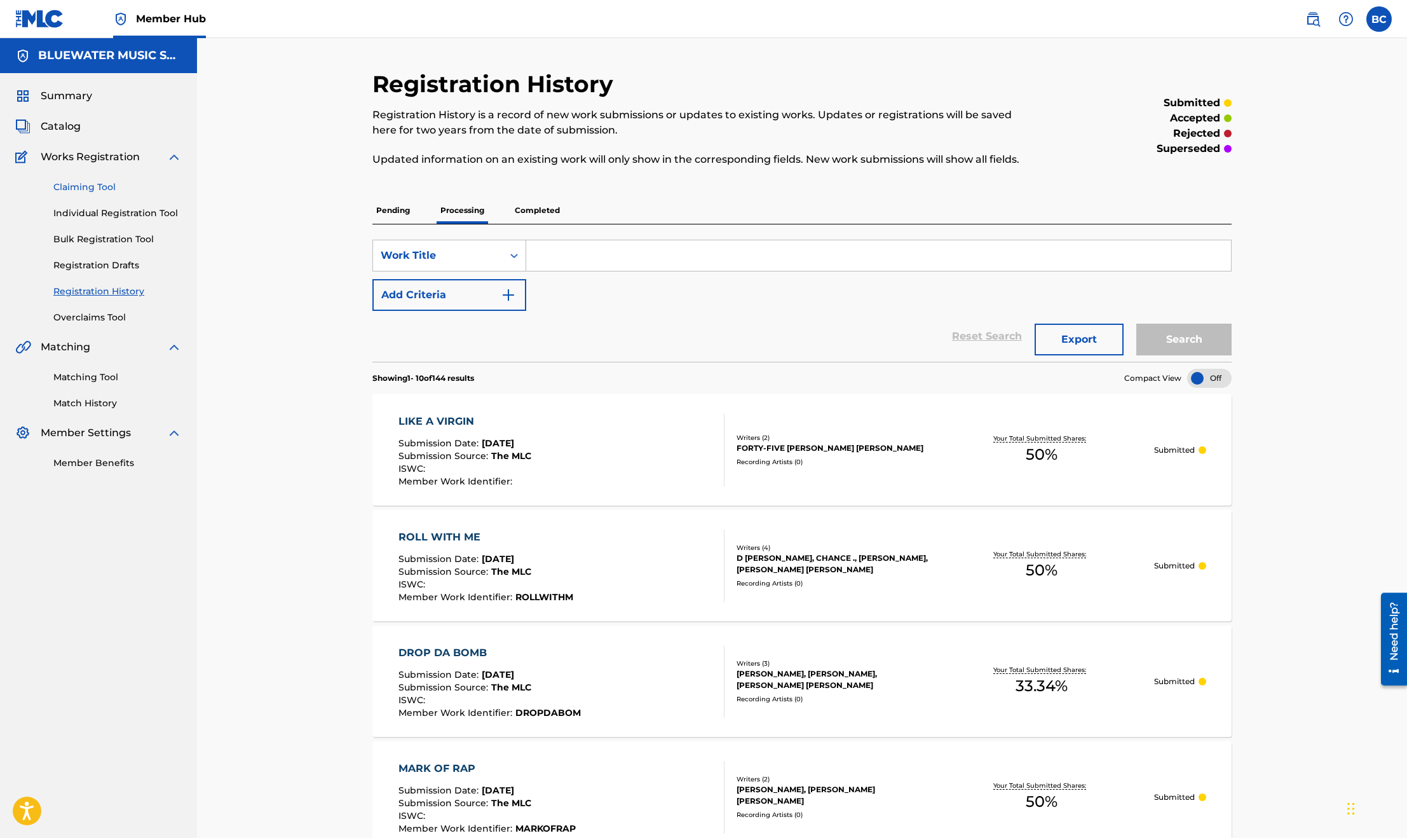
click at [69, 189] on link "Claiming Tool" at bounding box center [117, 187] width 128 height 13
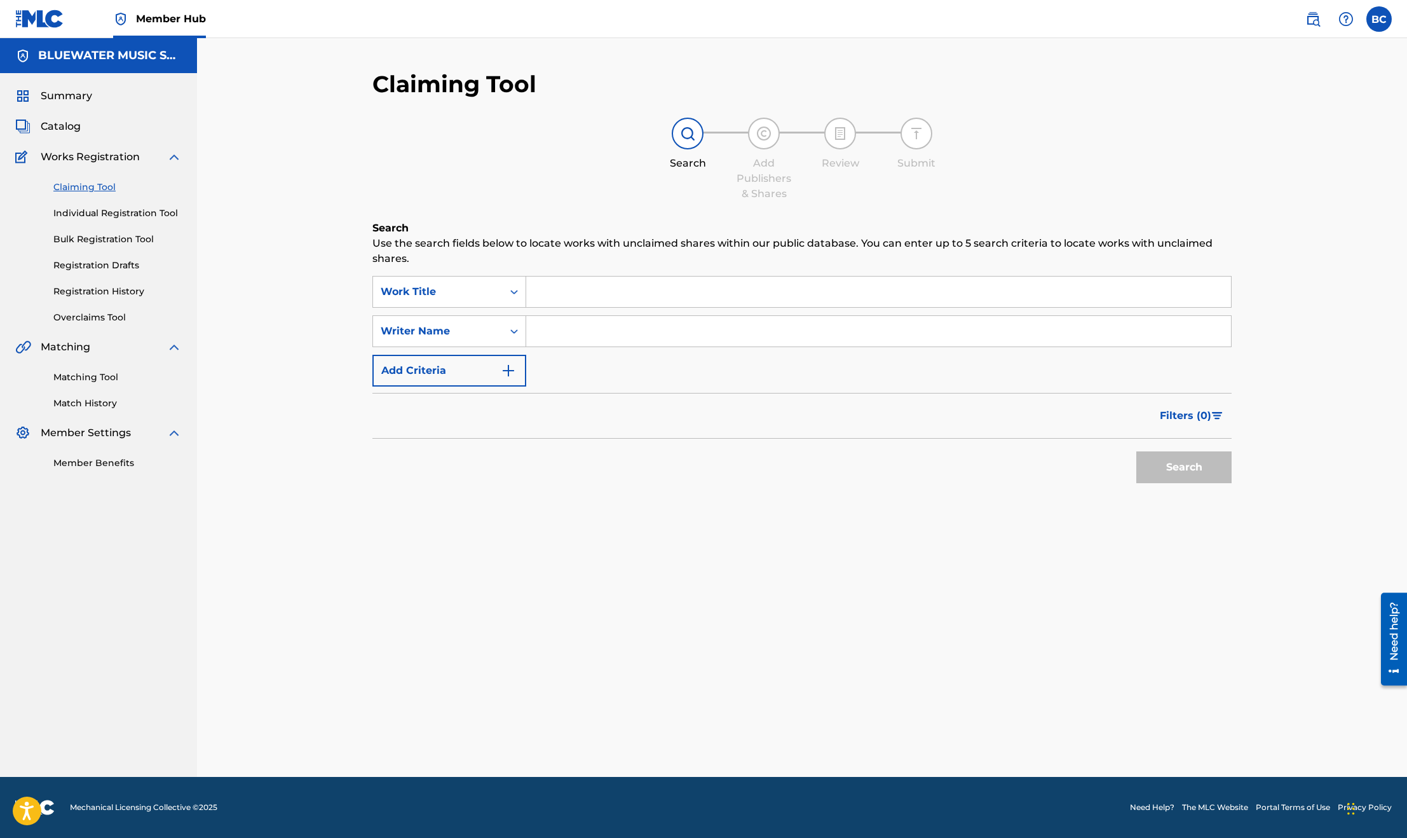
click at [550, 280] on input "Search Form" at bounding box center [878, 292] width 705 height 31
paste input "D9034L"
type input "D9034L"
click at [461, 275] on div "Search Use the search fields below to locate works with unclaimed shares within…" at bounding box center [801, 387] width 859 height 332
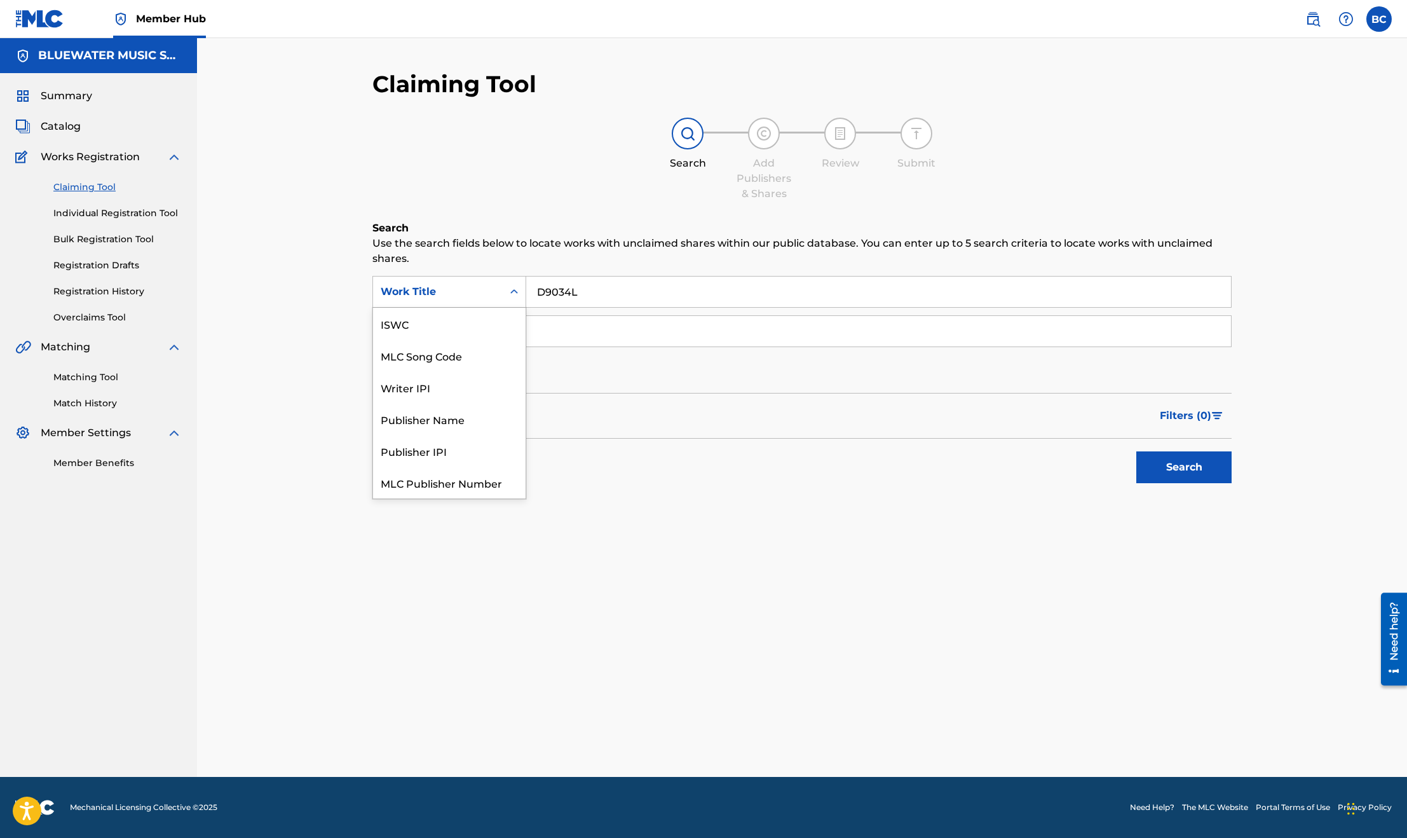
click at [462, 294] on div "Work Title" at bounding box center [438, 291] width 114 height 15
click at [470, 331] on div "MLC Song Code" at bounding box center [449, 324] width 153 height 32
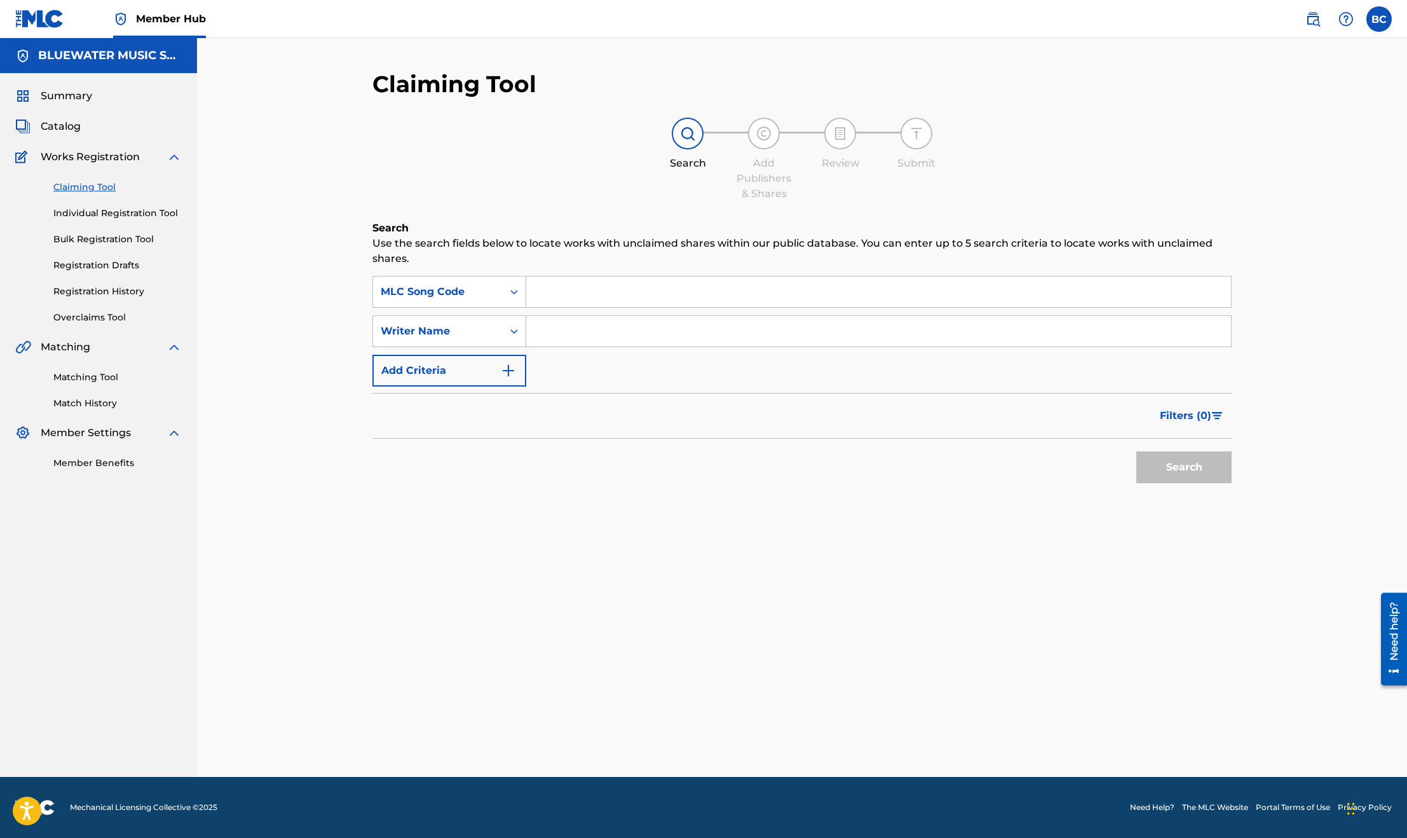
click at [641, 290] on input "Search Form" at bounding box center [878, 292] width 705 height 31
paste input "D9034L"
type input "D9034L"
click at [1192, 461] on button "Search" at bounding box center [1184, 467] width 95 height 32
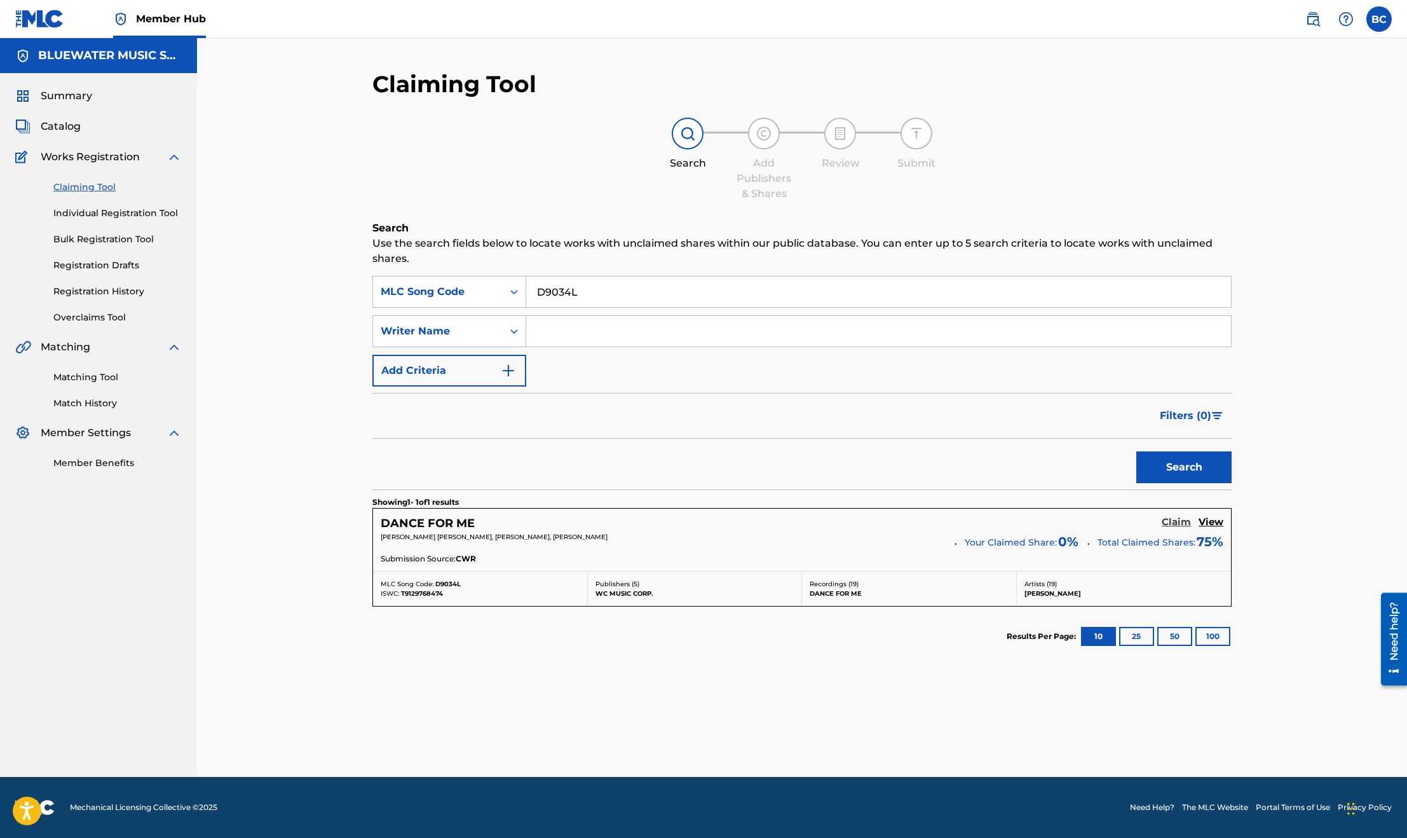
click at [1164, 519] on h5 "Claim" at bounding box center [1176, 522] width 29 height 12
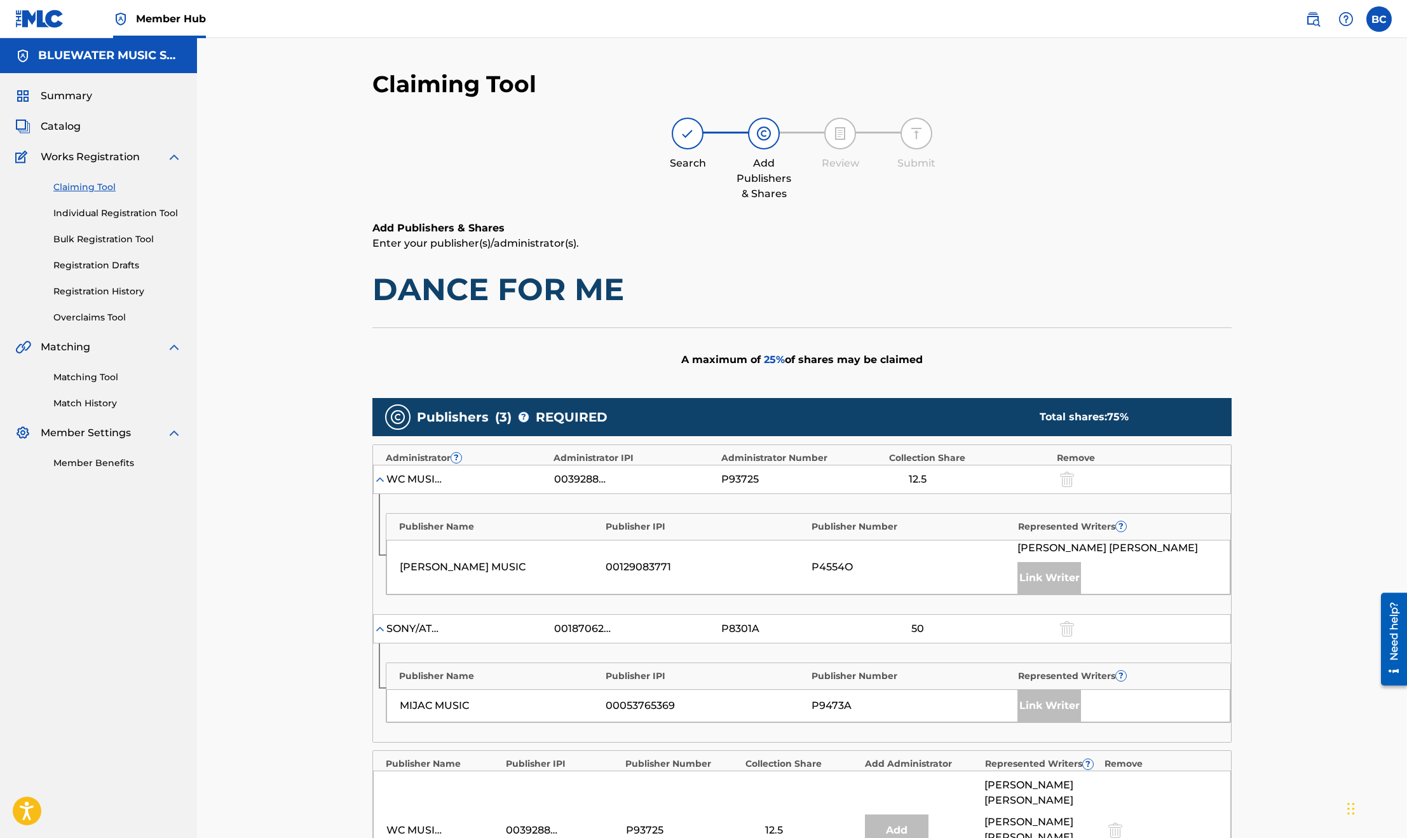
scroll to position [350, 0]
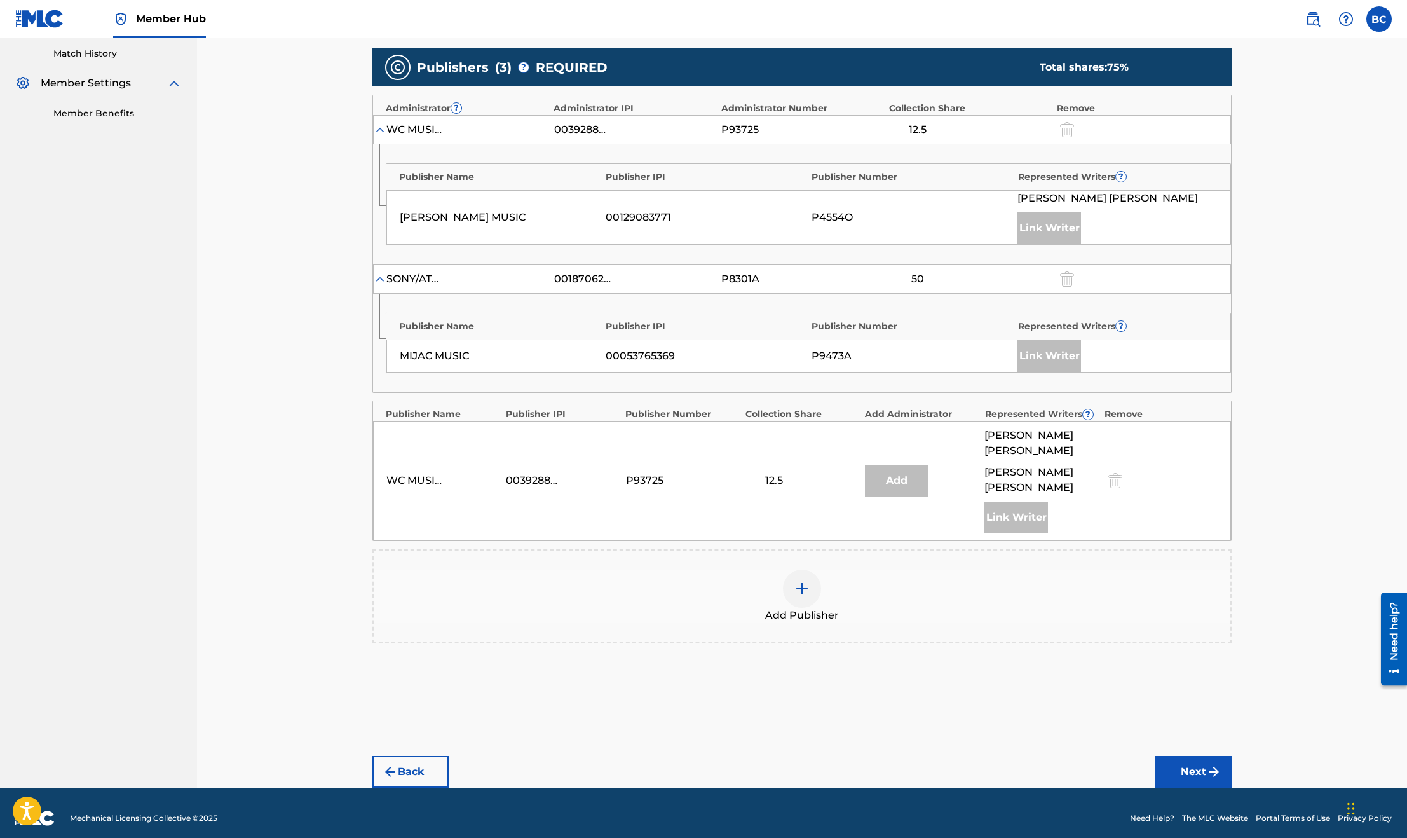
click at [833, 582] on div "Add Publisher" at bounding box center [802, 596] width 857 height 53
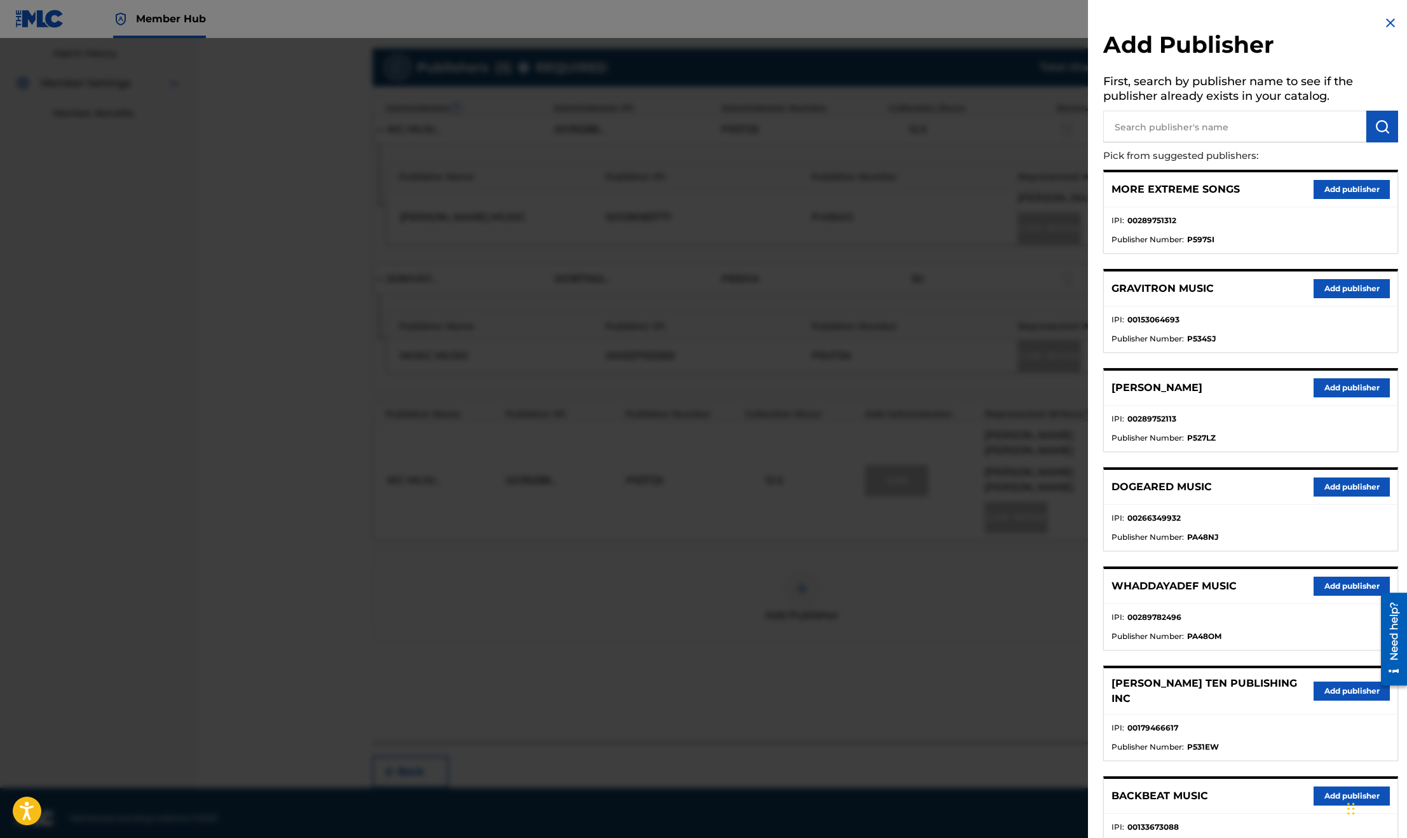
click at [1163, 121] on input "text" at bounding box center [1234, 127] width 263 height 32
type input "forty five king music"
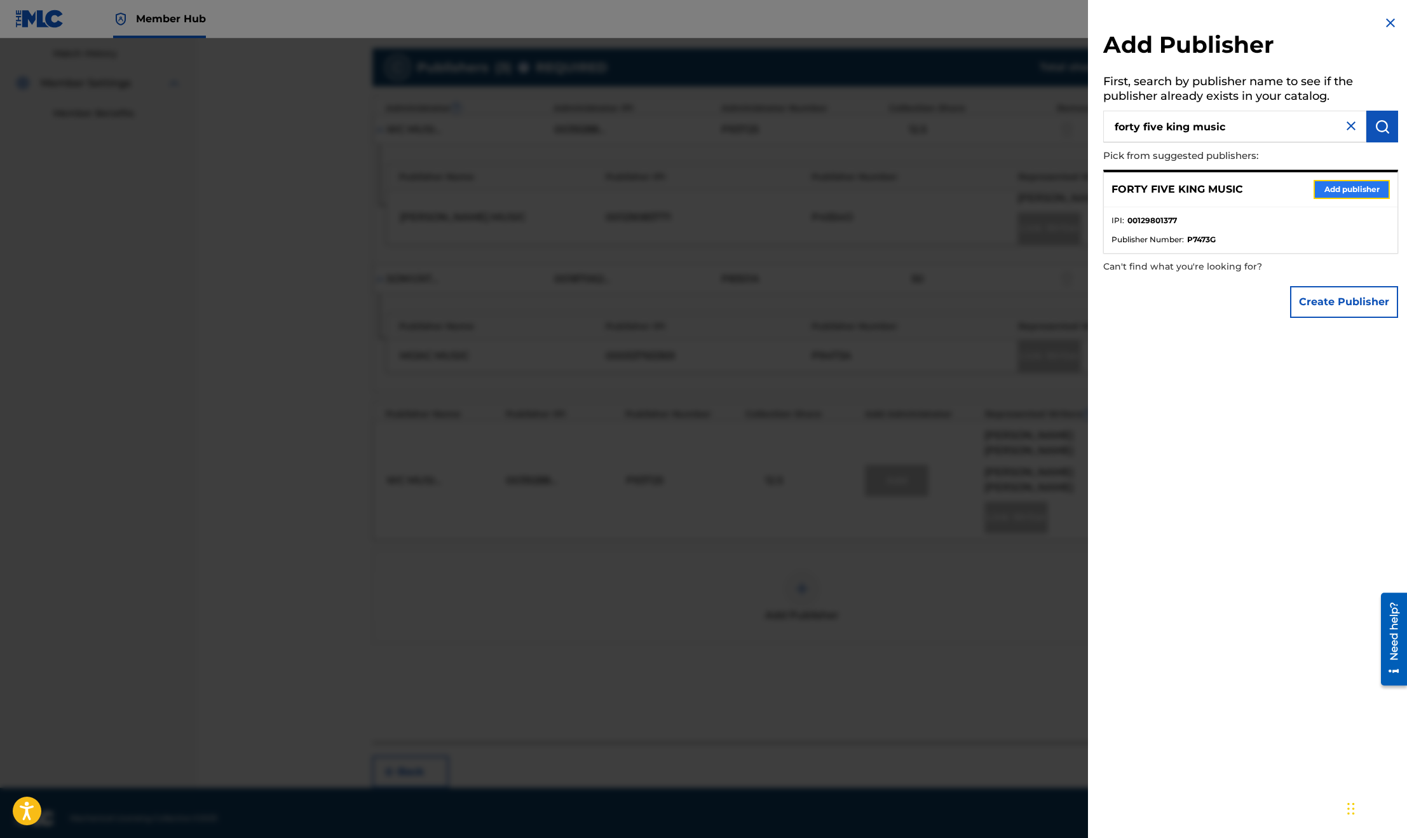
click at [1327, 191] on button "Add publisher" at bounding box center [1352, 189] width 76 height 19
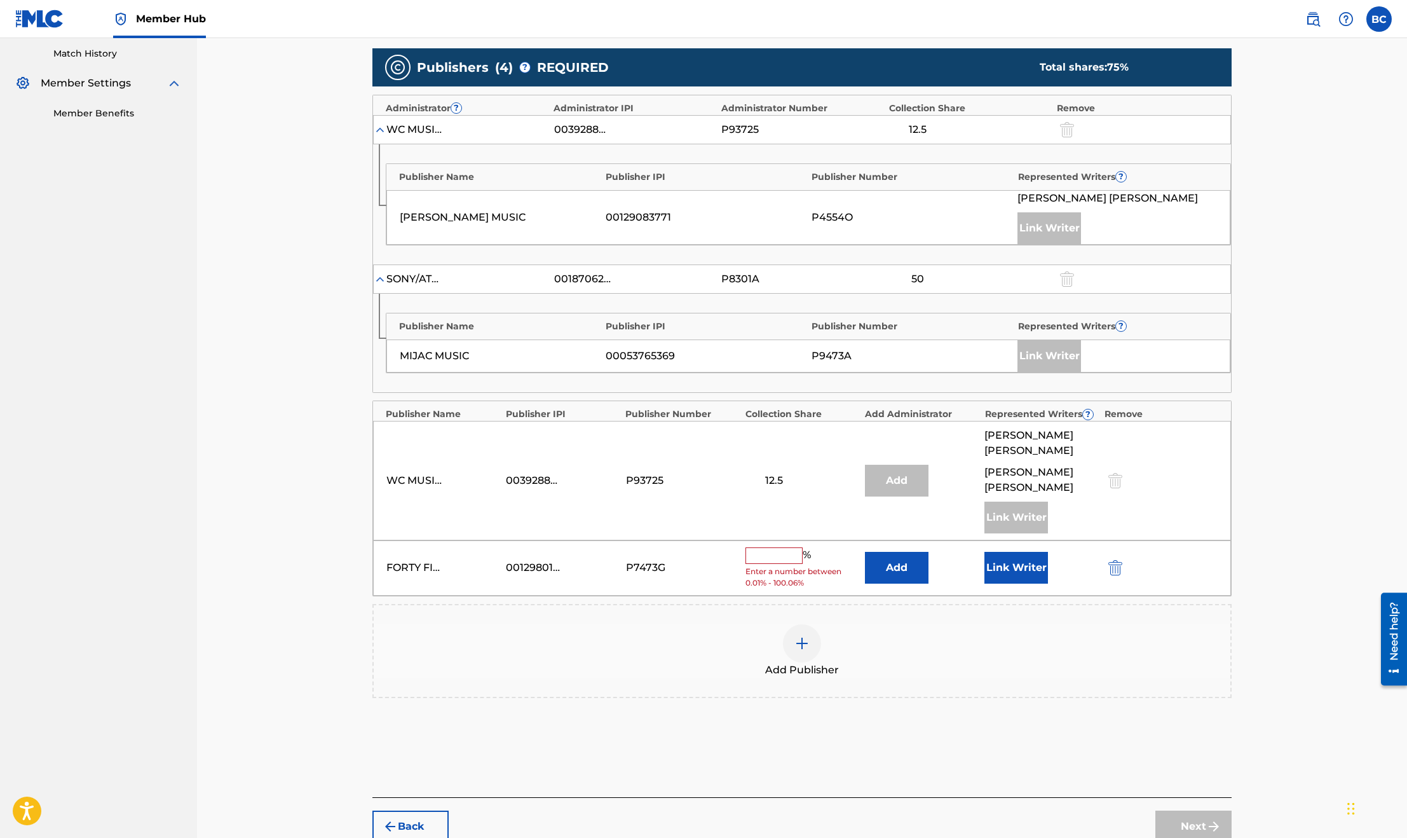
click at [778, 547] on input "text" at bounding box center [774, 555] width 57 height 17
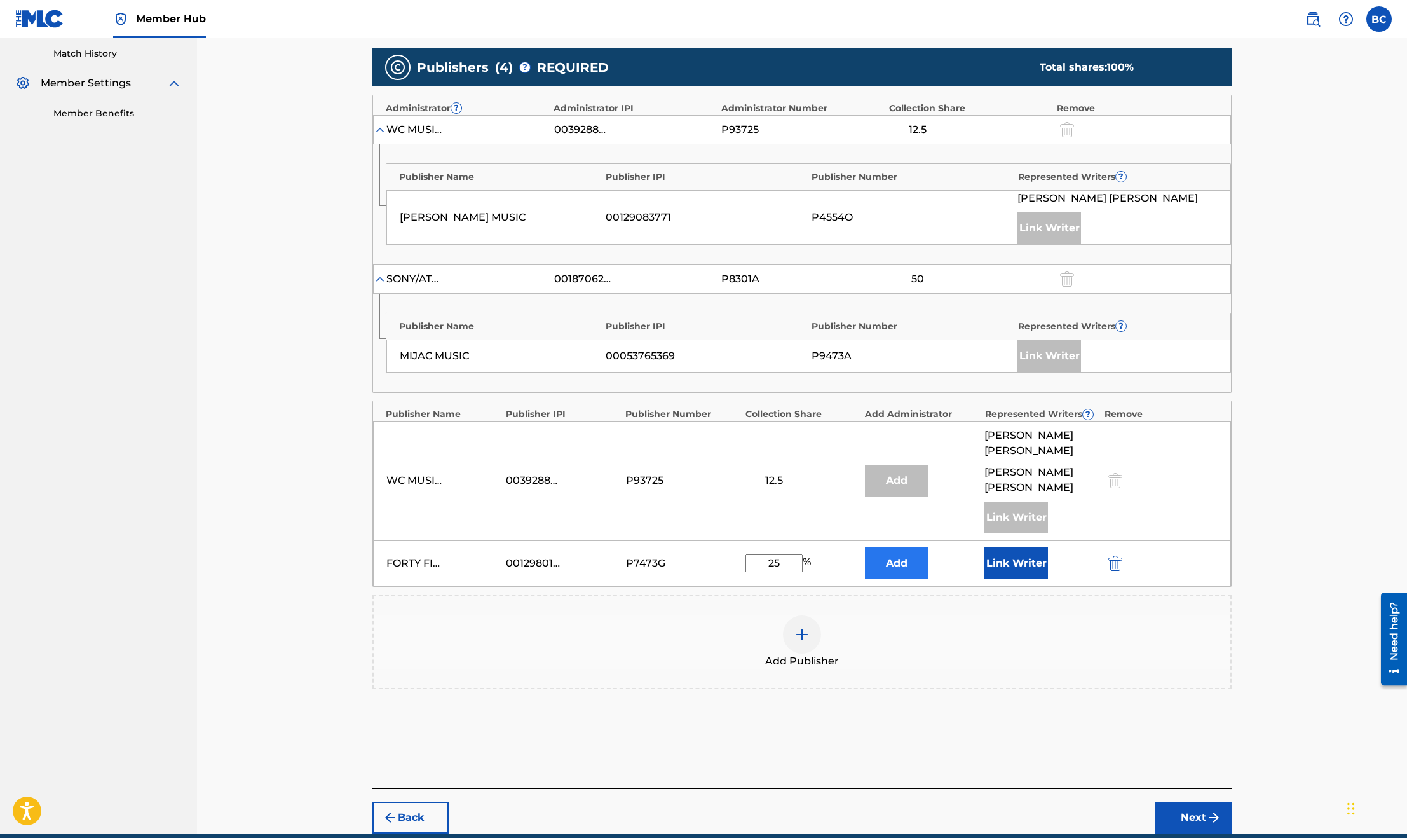
type input "25"
click at [881, 550] on button "Add" at bounding box center [897, 563] width 64 height 32
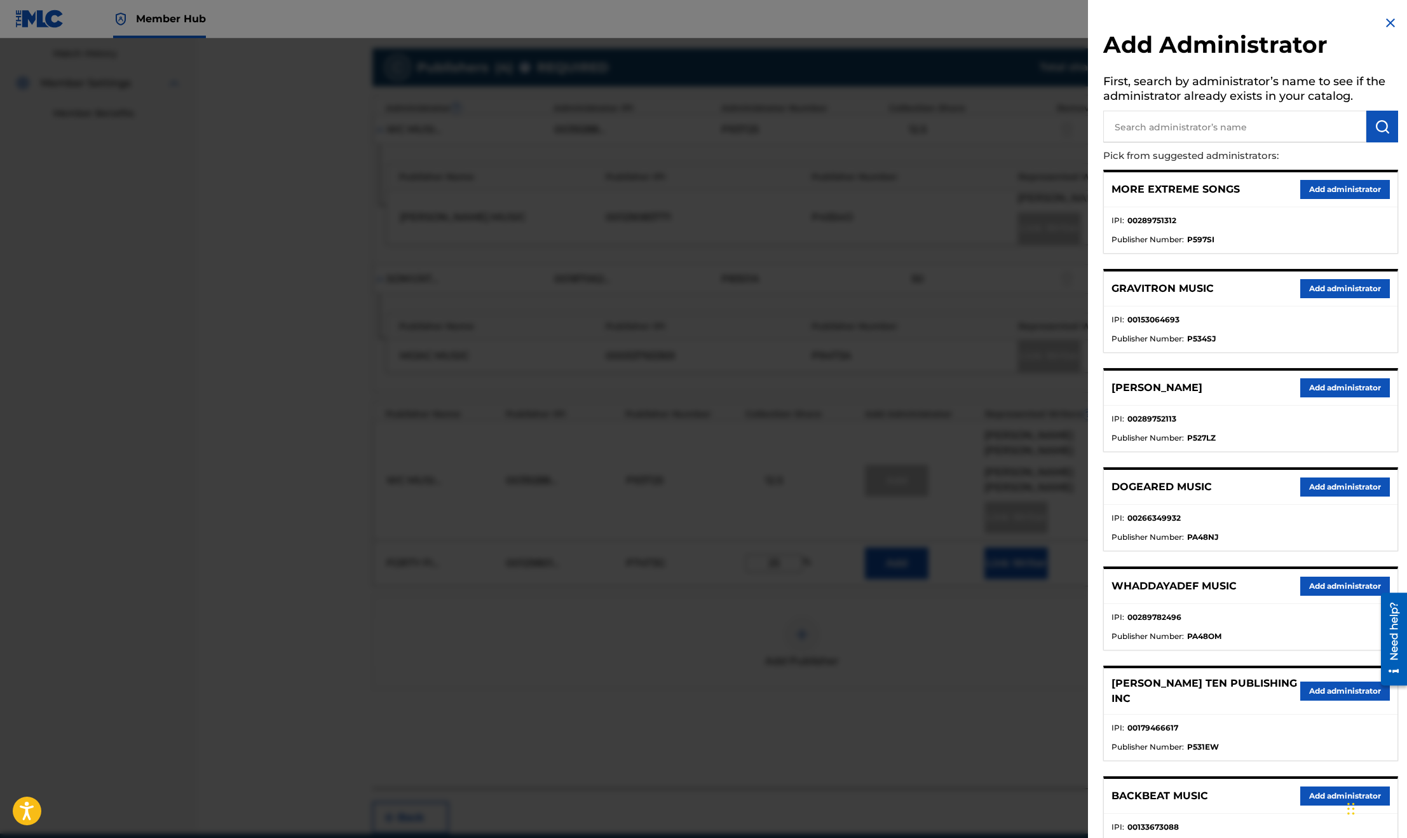
click at [1135, 118] on input "text" at bounding box center [1234, 127] width 263 height 32
type input "bluewater m"
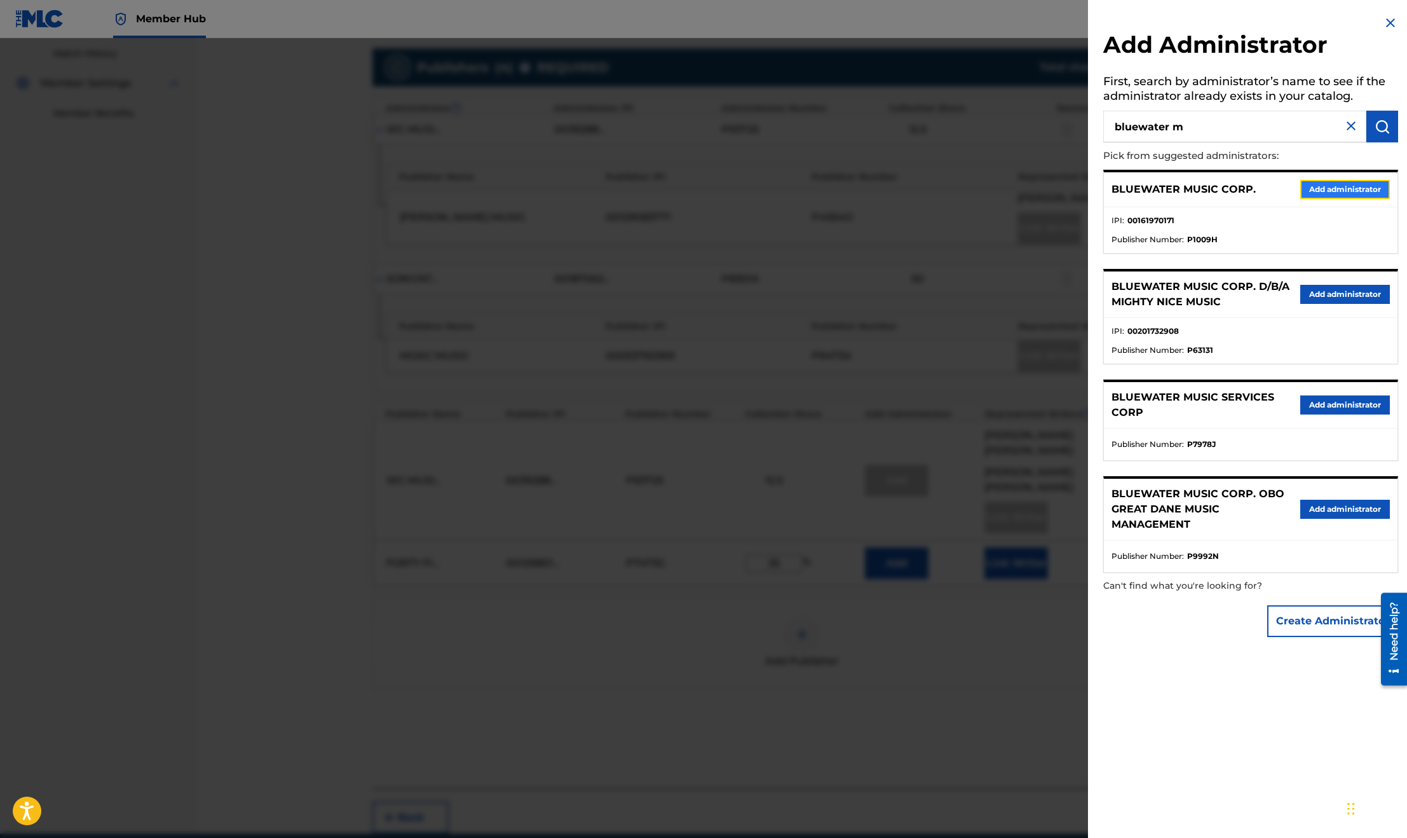
click at [1318, 191] on button "Add administrator" at bounding box center [1346, 189] width 90 height 19
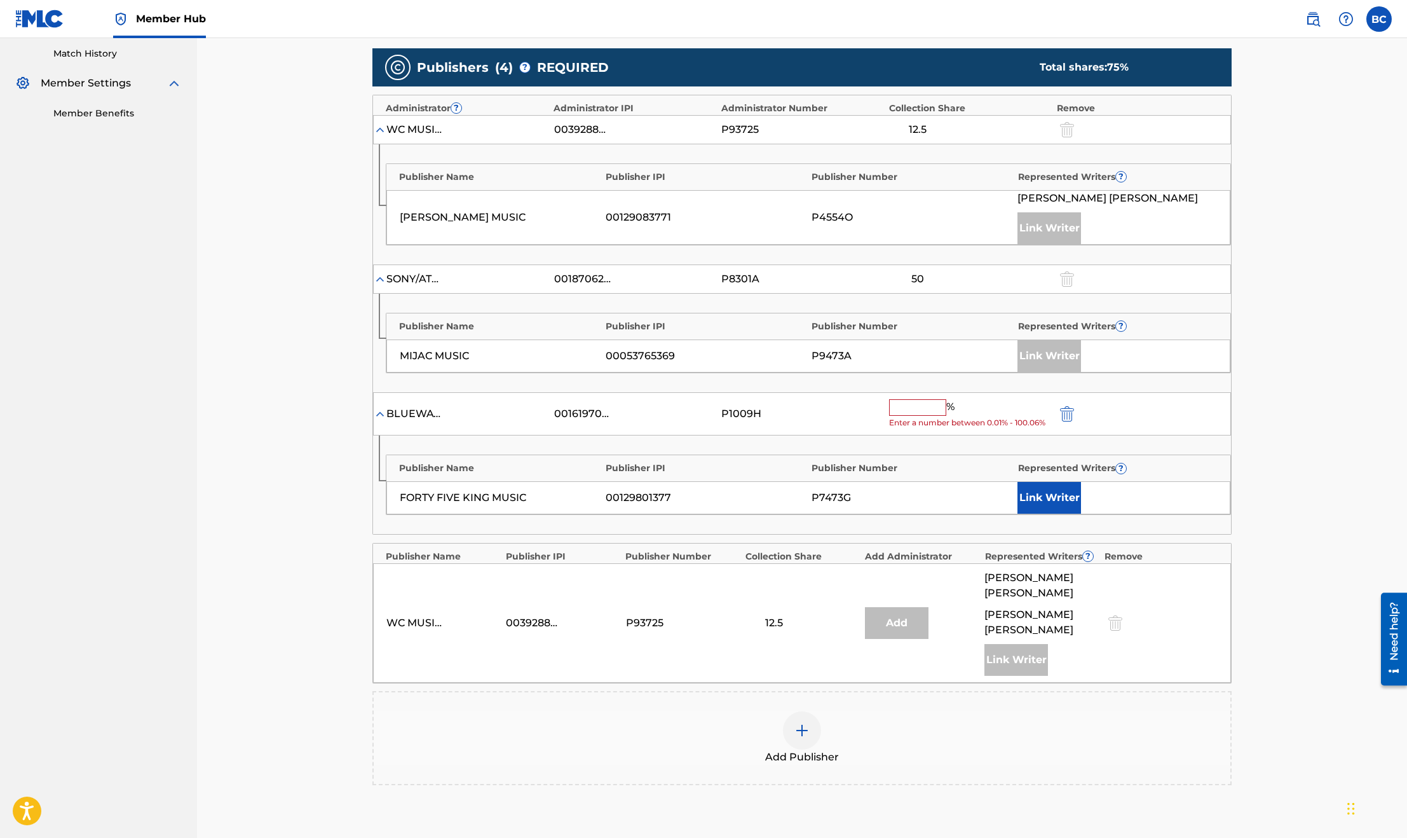
click at [916, 411] on input "text" at bounding box center [917, 407] width 57 height 17
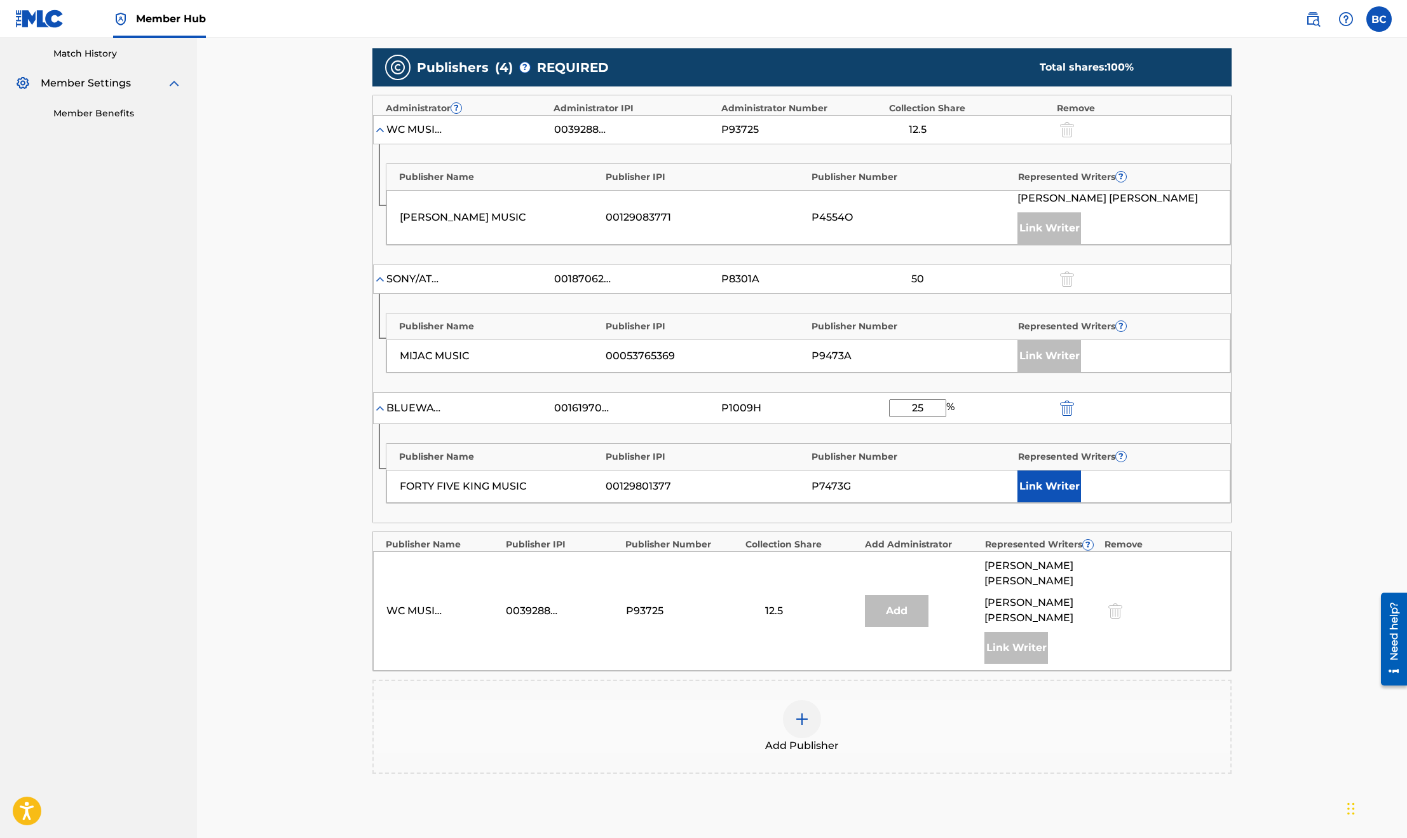
type input "25"
click at [1089, 749] on div "Add Publisher" at bounding box center [801, 727] width 859 height 94
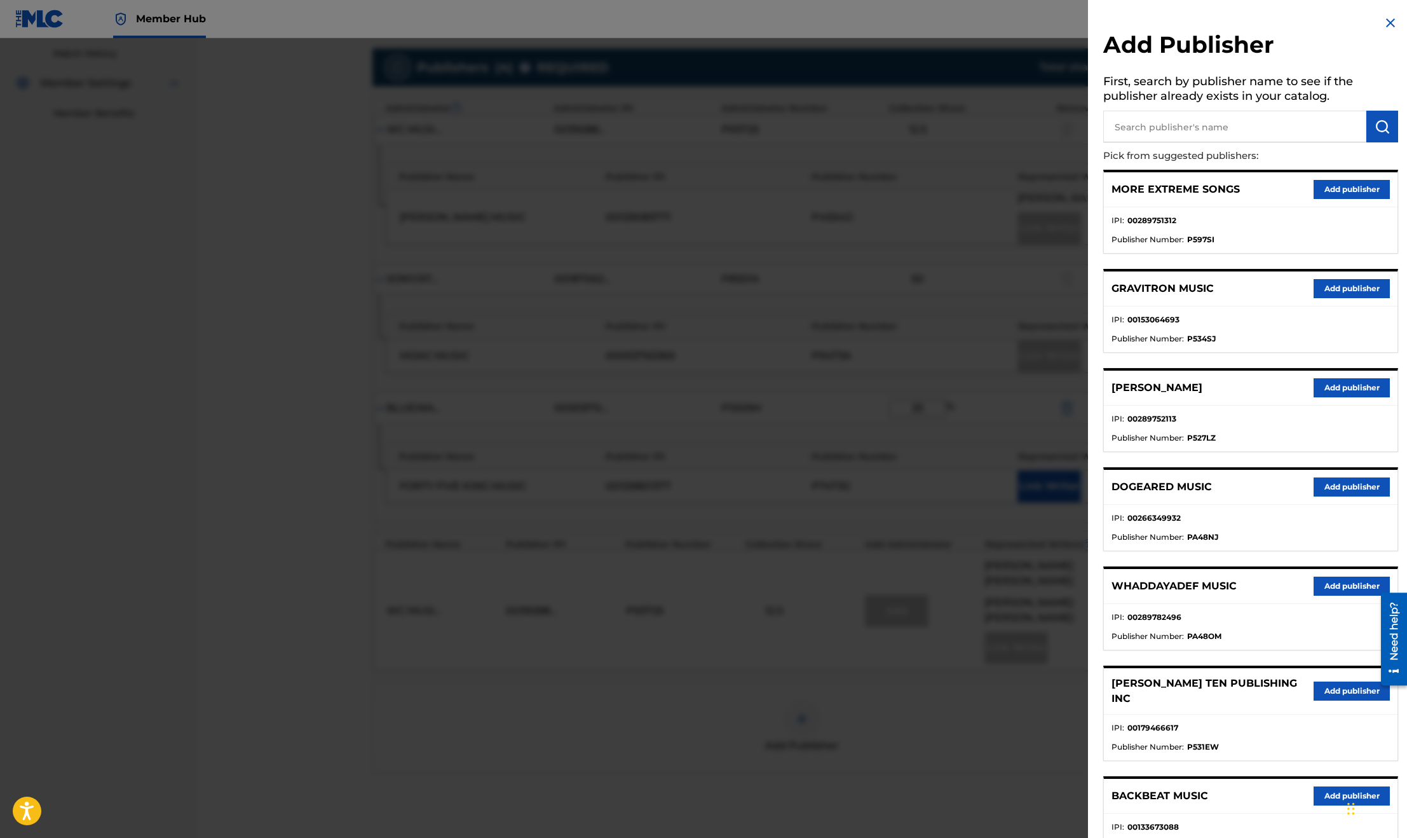
click at [901, 714] on div at bounding box center [703, 457] width 1407 height 838
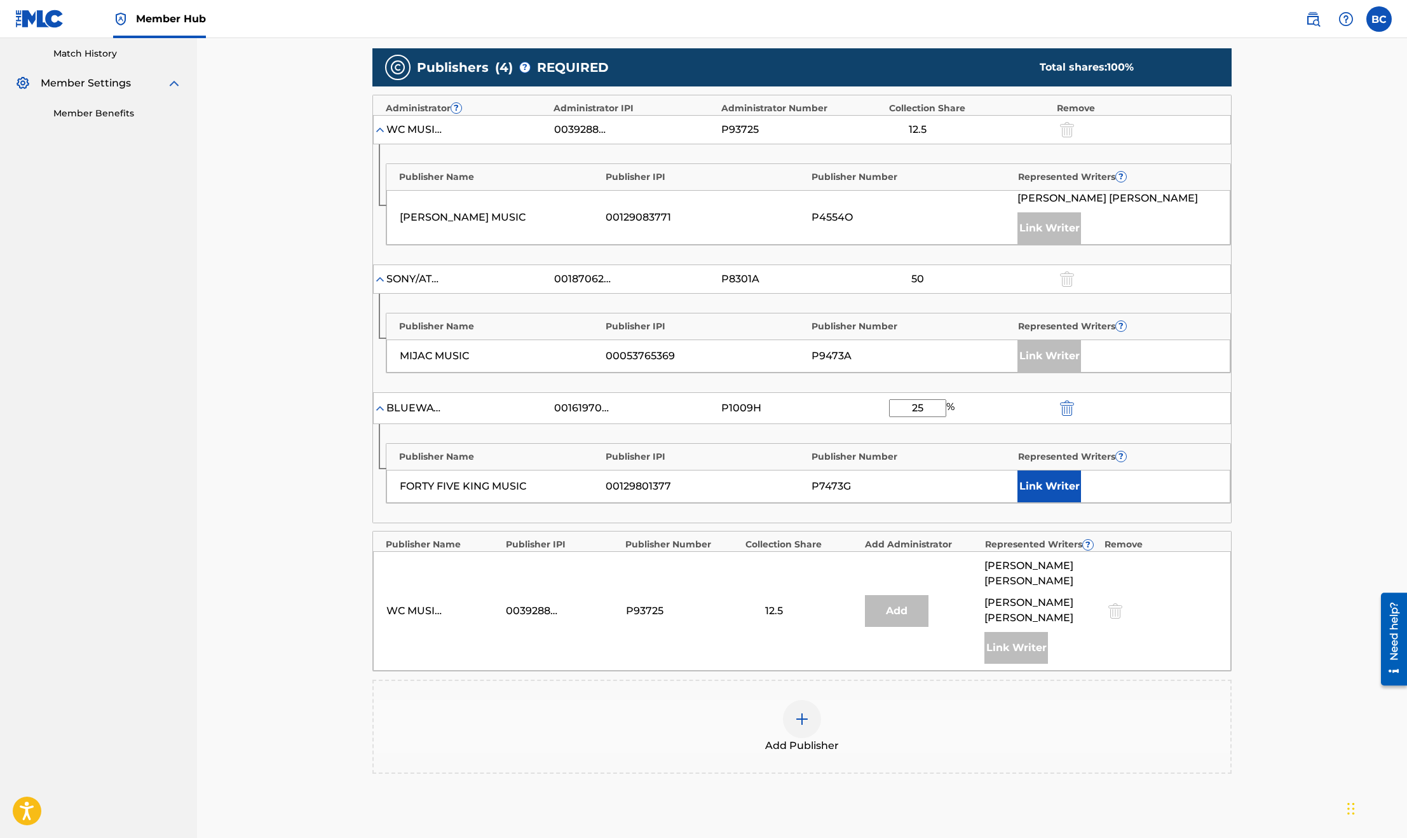
scroll to position [481, 0]
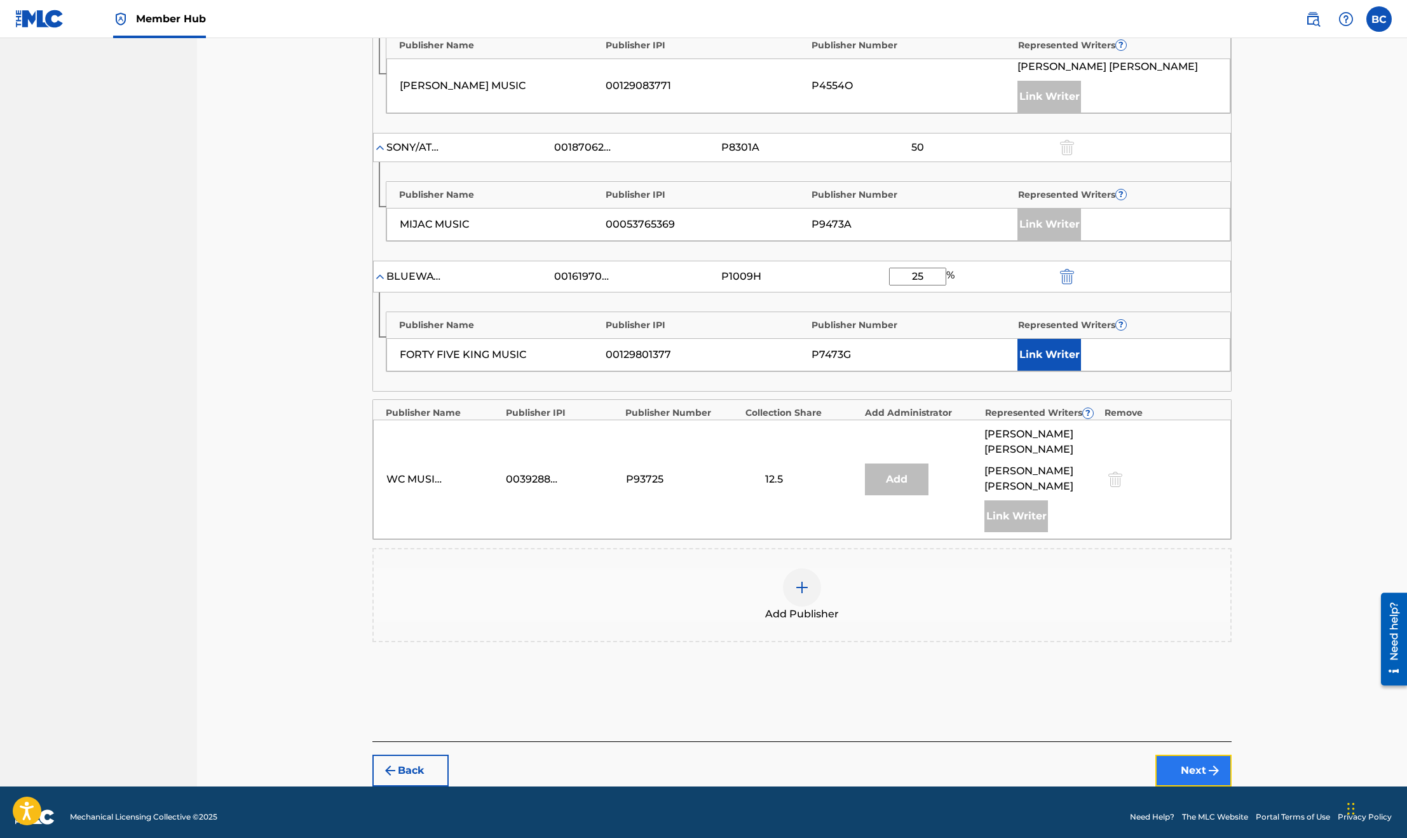
click at [1187, 758] on button "Next" at bounding box center [1194, 771] width 76 height 32
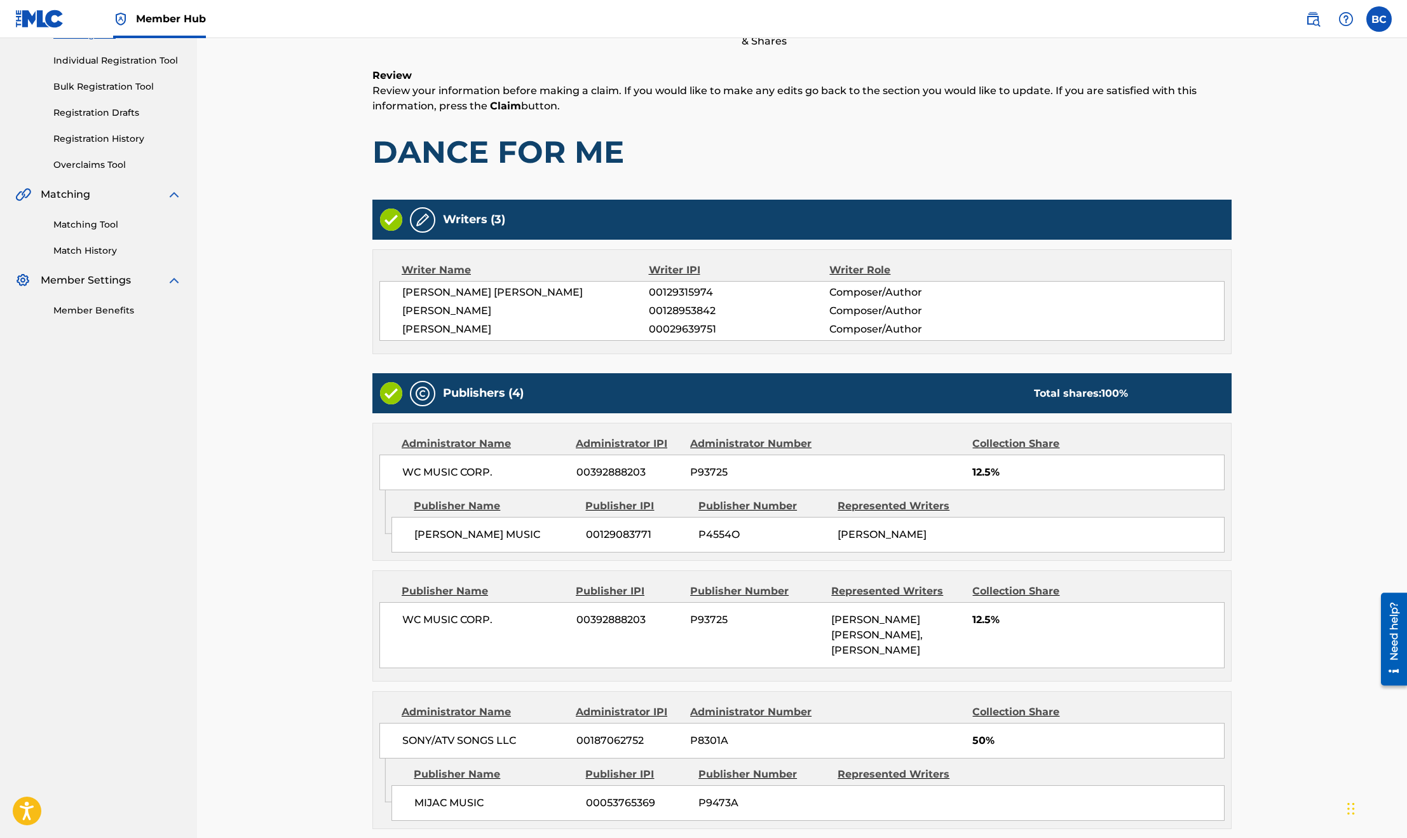
scroll to position [407, 0]
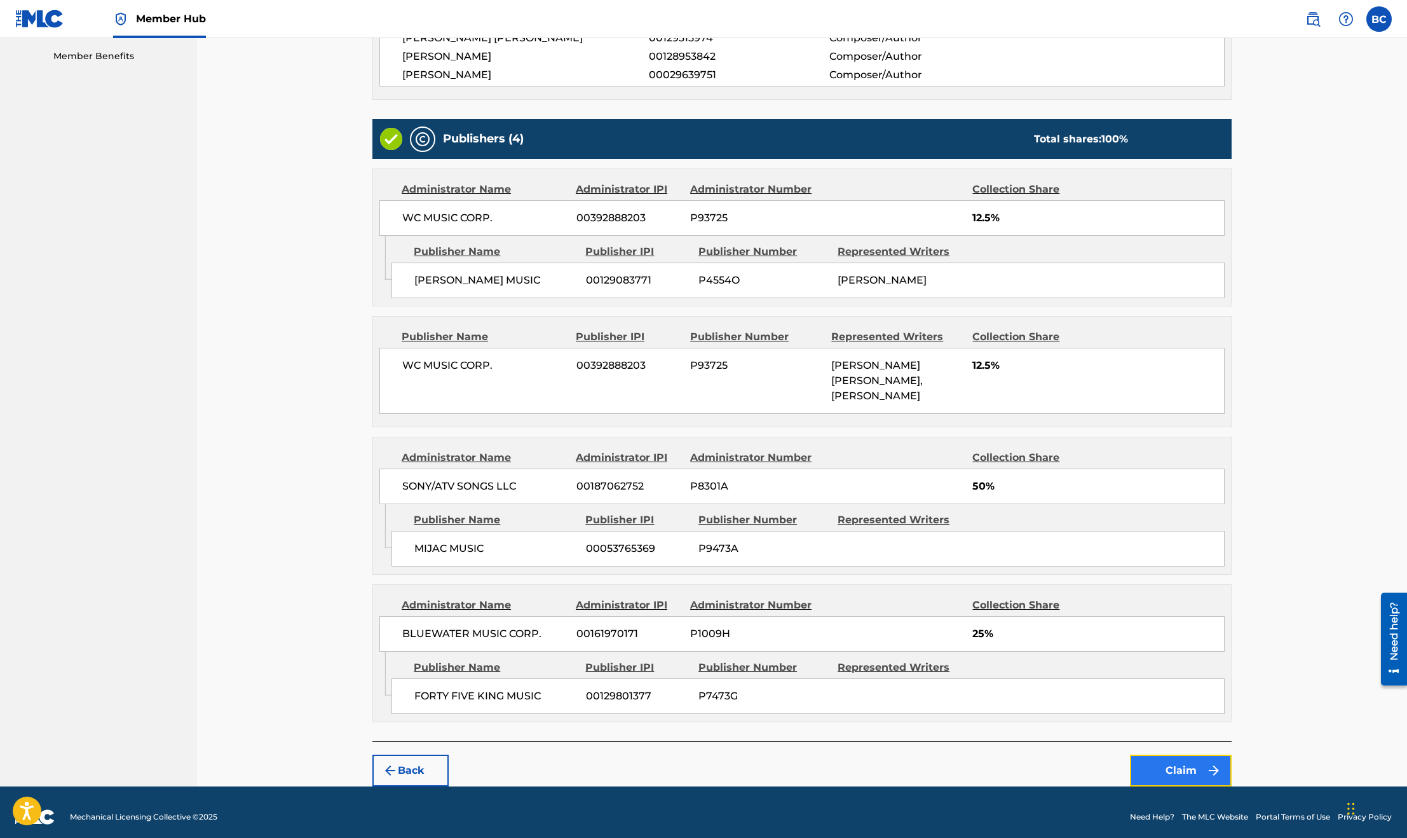
click at [1183, 761] on button "Claim" at bounding box center [1181, 771] width 102 height 32
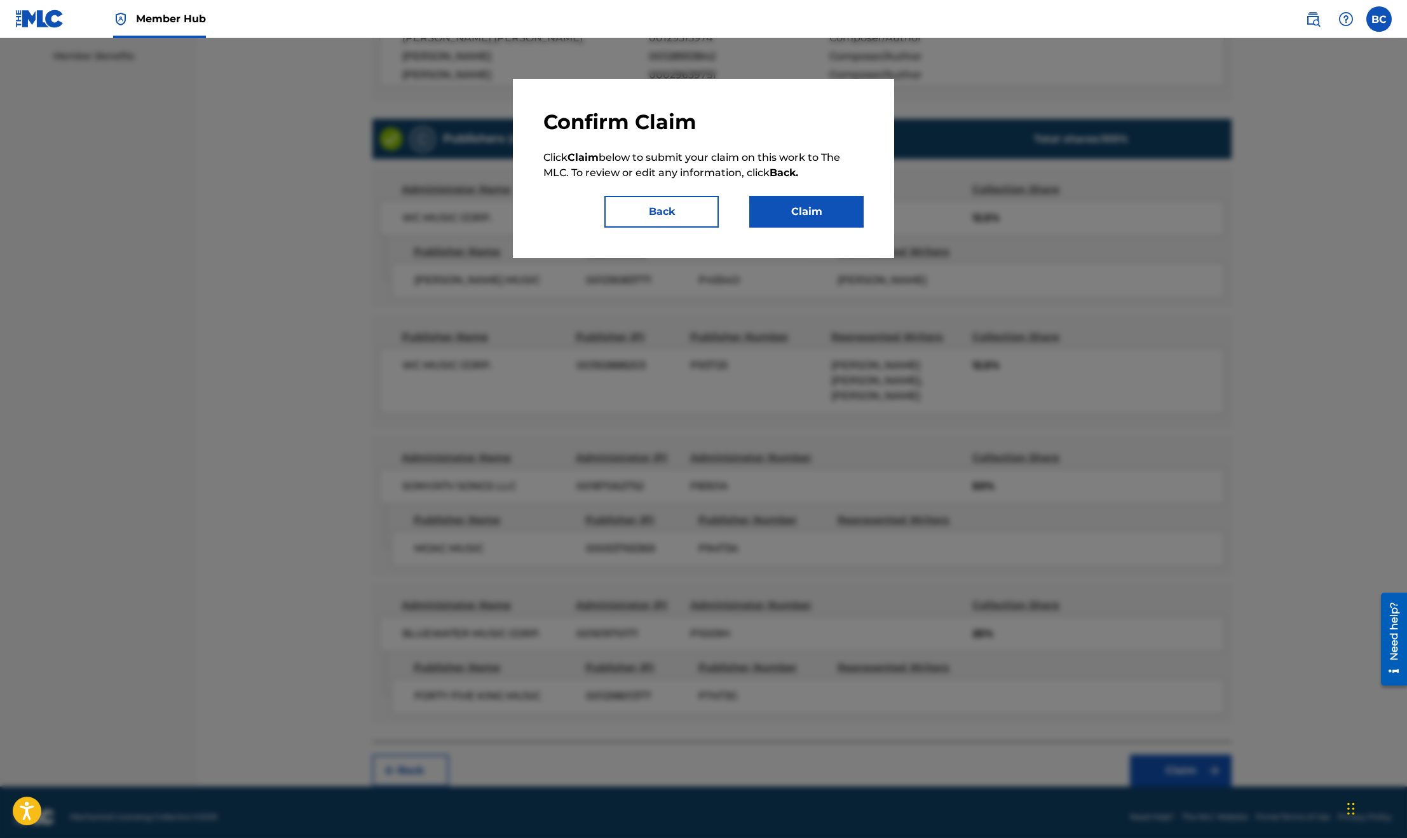
click at [805, 231] on div "Confirm Claim Click Claim below to submit your claim on this work to The MLC. T…" at bounding box center [703, 168] width 381 height 179
click at [803, 218] on button "Claim" at bounding box center [806, 212] width 114 height 32
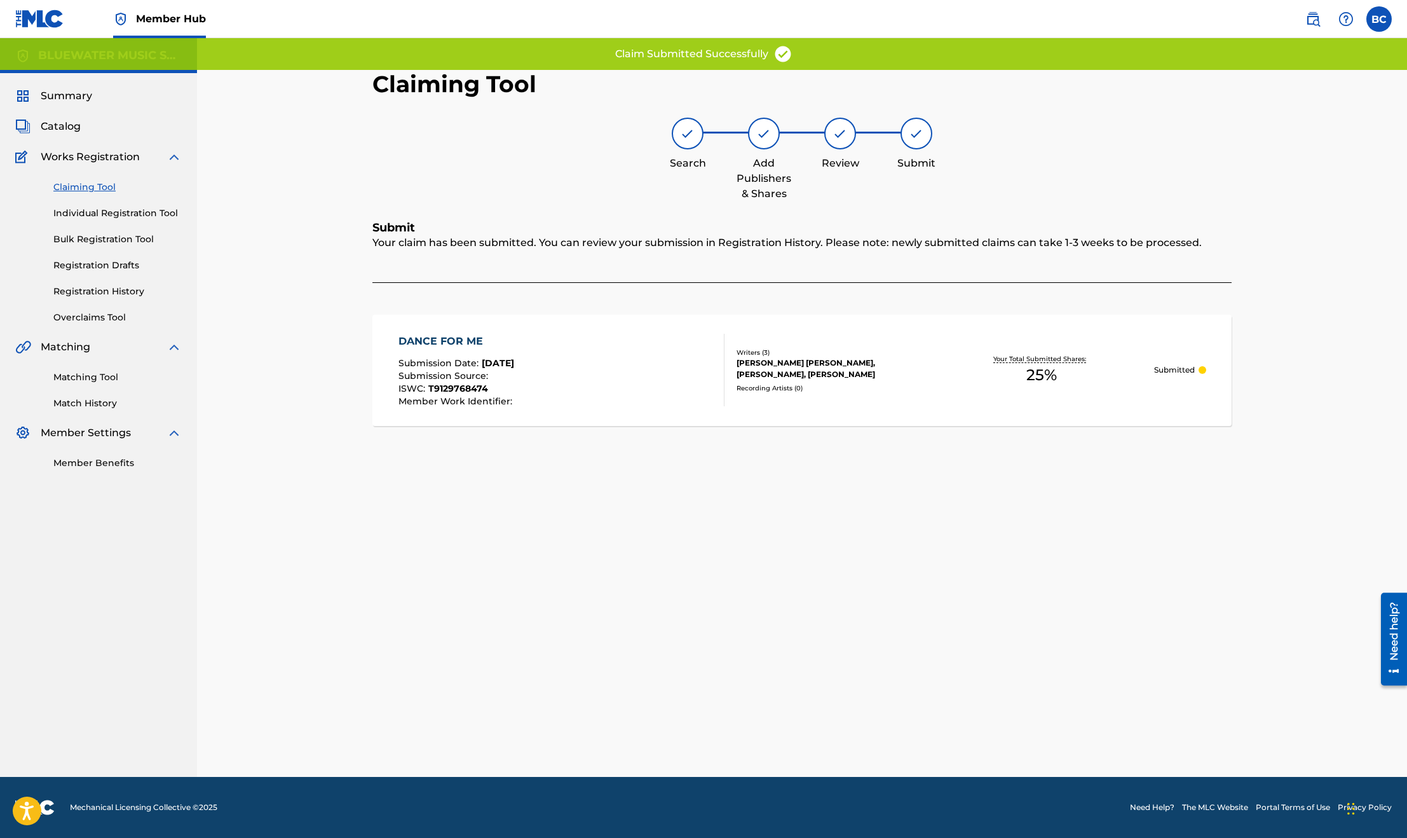
scroll to position [0, 0]
click at [1315, 16] on img at bounding box center [1313, 18] width 15 height 15
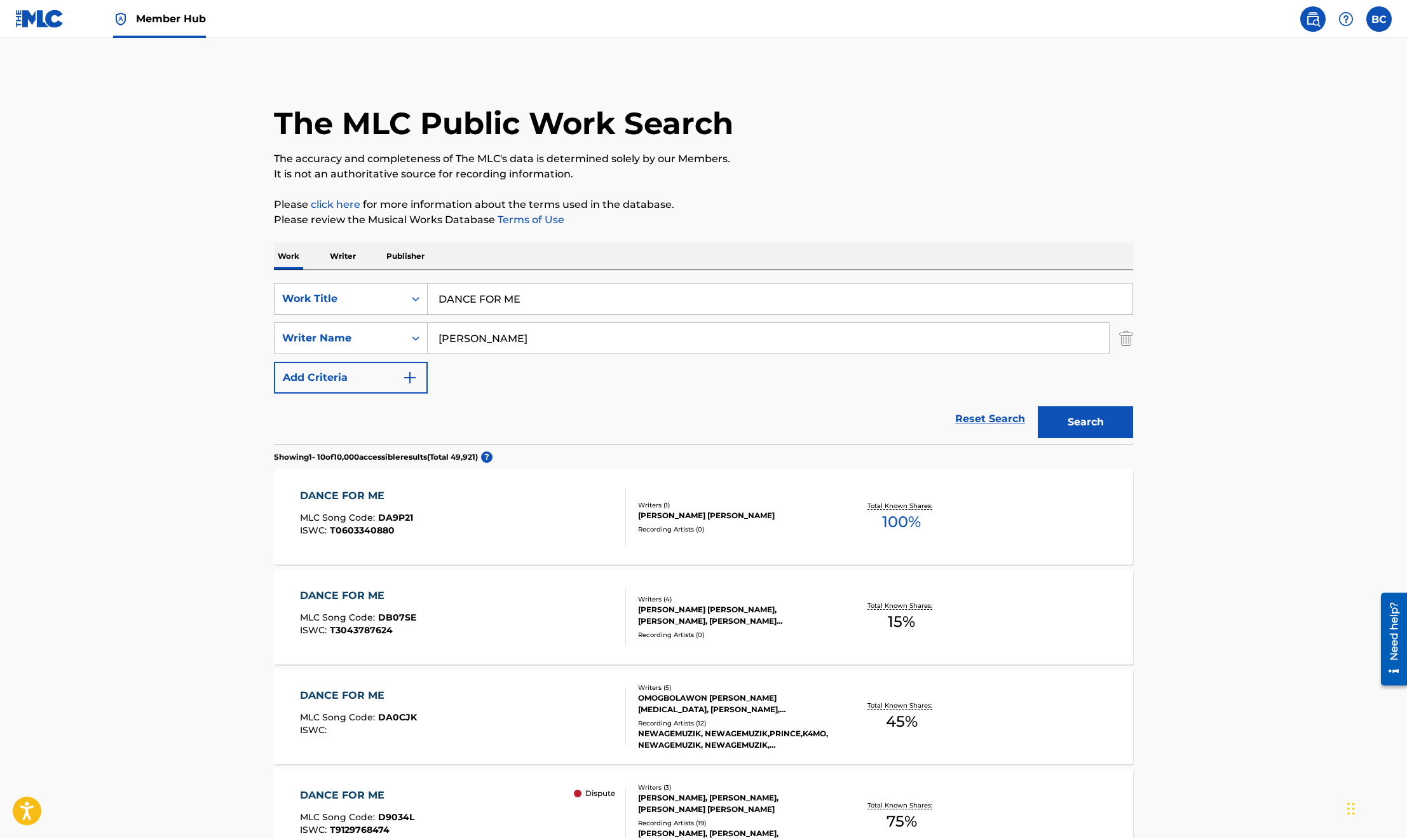
click at [207, 198] on main "The MLC Public Work Search The accuracy and completeness of The MLC's data is d…" at bounding box center [703, 786] width 1407 height 1496
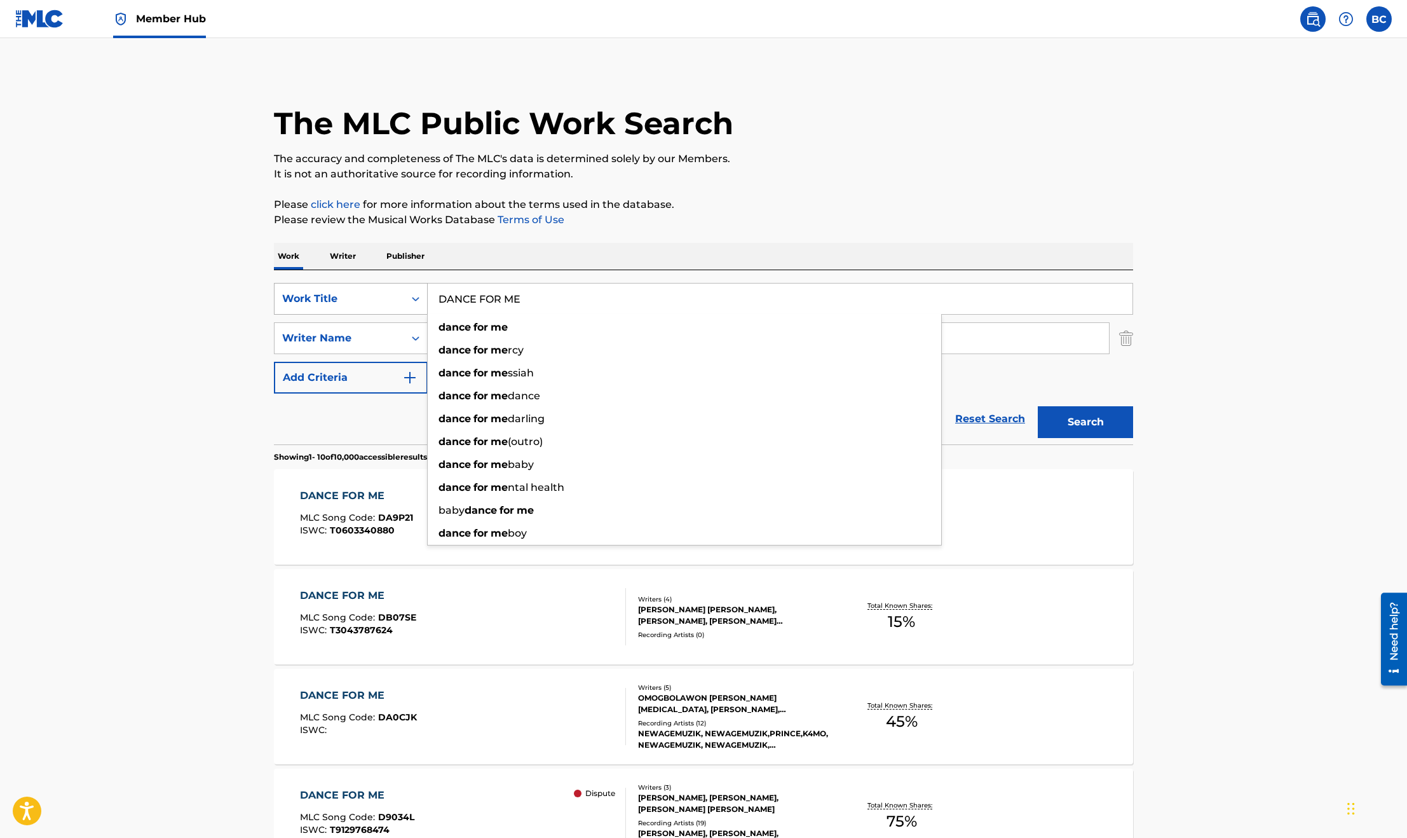
drag, startPoint x: 543, startPoint y: 289, endPoint x: 401, endPoint y: 294, distance: 142.5
click at [403, 294] on div "SearchWithCriteriae3826c74-4c16-4a02-b50b-e2b061ad42a9 Work Title DANCE FOR ME …" at bounding box center [703, 299] width 859 height 32
paste input "PLAN"
type input "DA PLAN"
click at [1072, 416] on button "Search" at bounding box center [1085, 422] width 95 height 32
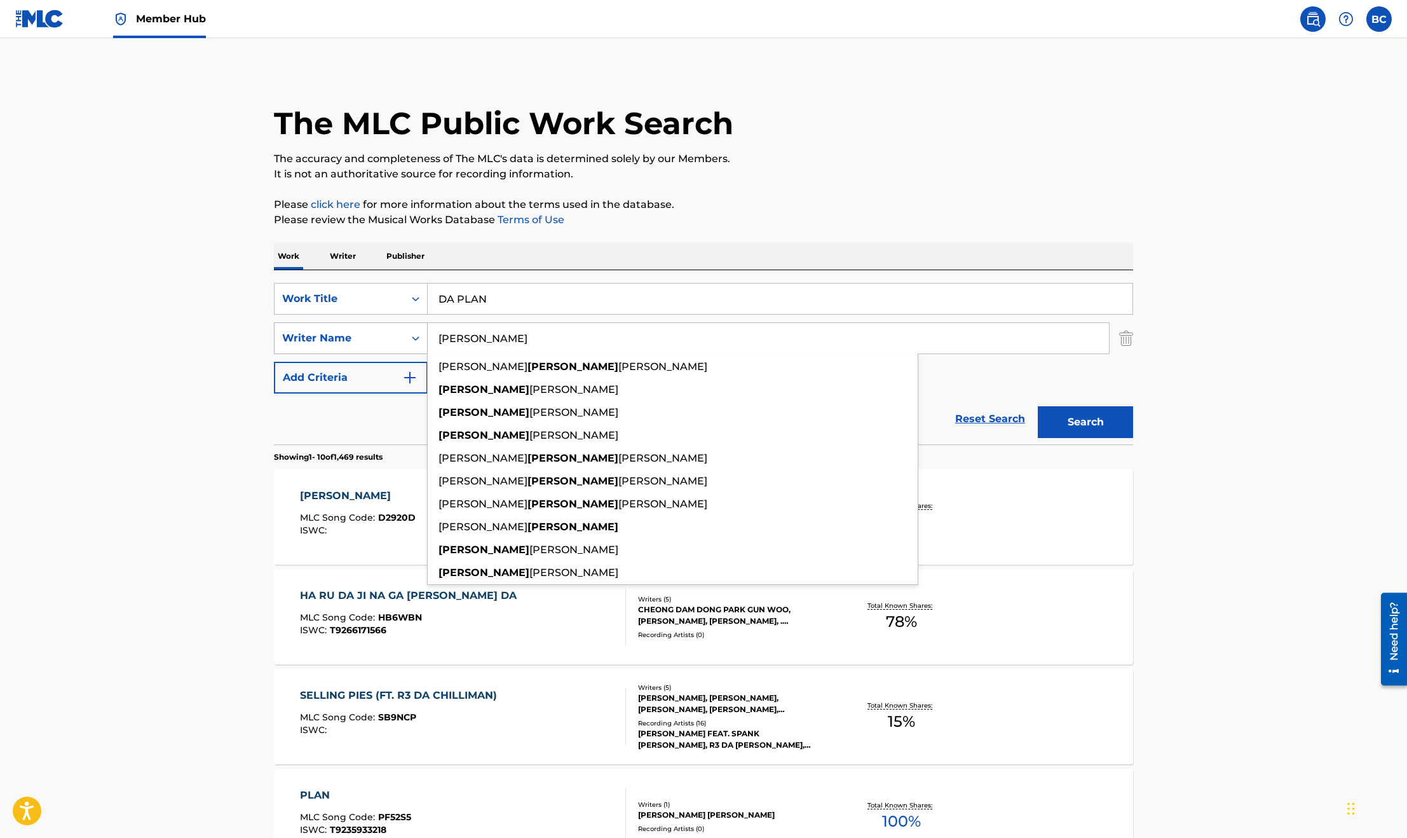
drag, startPoint x: 494, startPoint y: 343, endPoint x: 355, endPoint y: 336, distance: 139.4
click at [367, 343] on div "SearchWithCriteriafebb5a1f-3edc-4fe7-90c8-21fc3af7f9fd Writer [DEMOGRAPHIC_DATA…" at bounding box center [703, 338] width 859 height 32
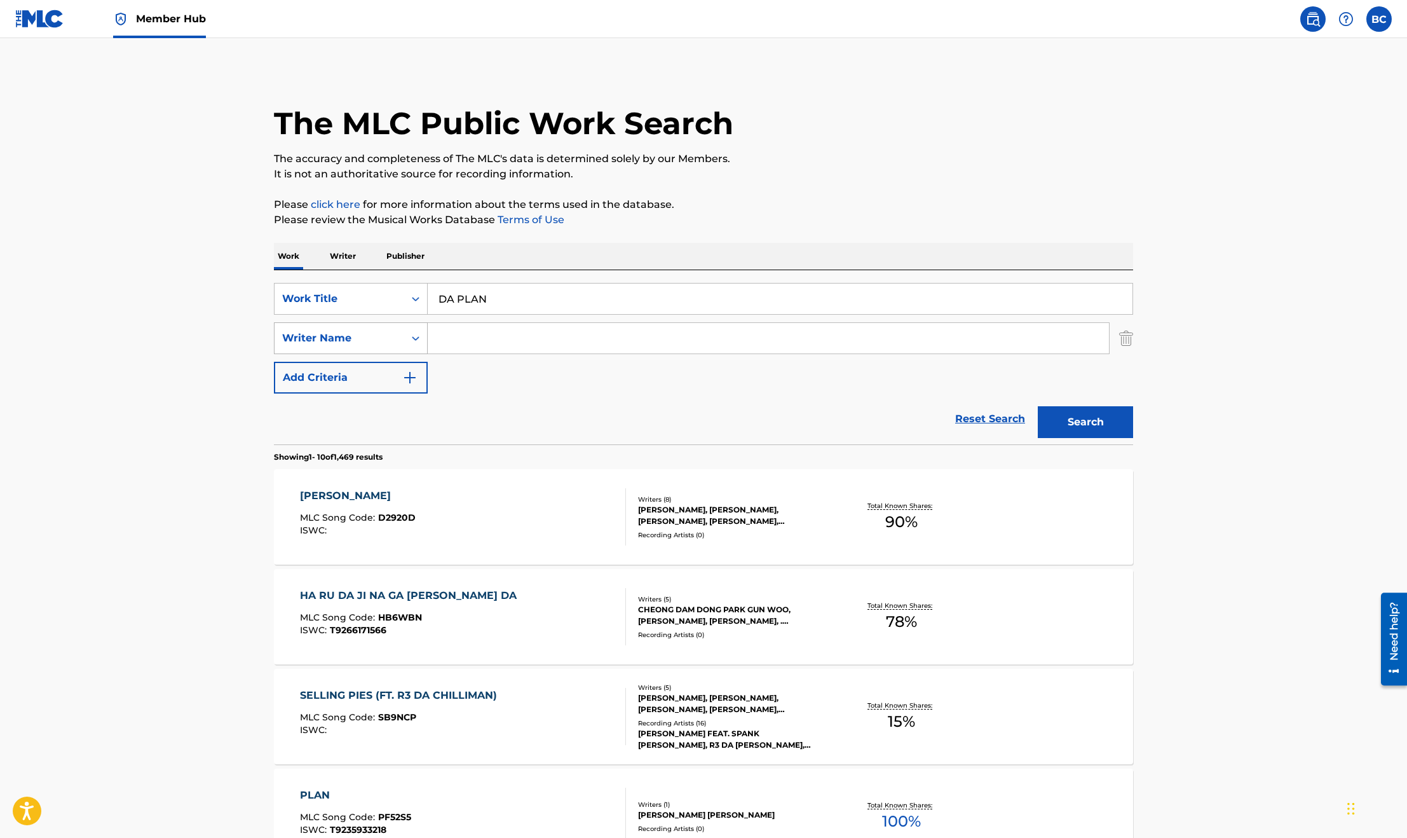
click at [1038, 406] on button "Search" at bounding box center [1085, 422] width 95 height 32
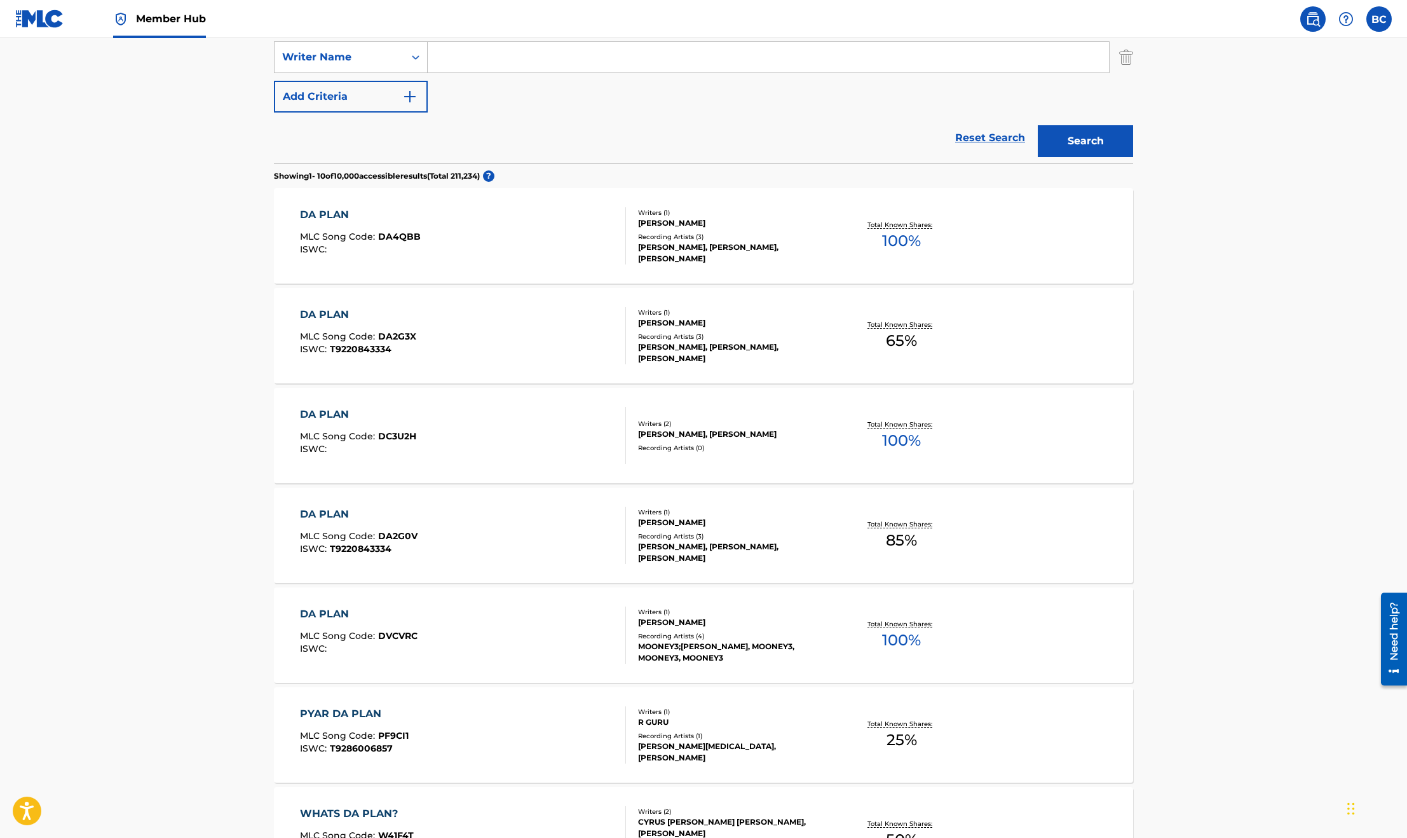
scroll to position [90, 0]
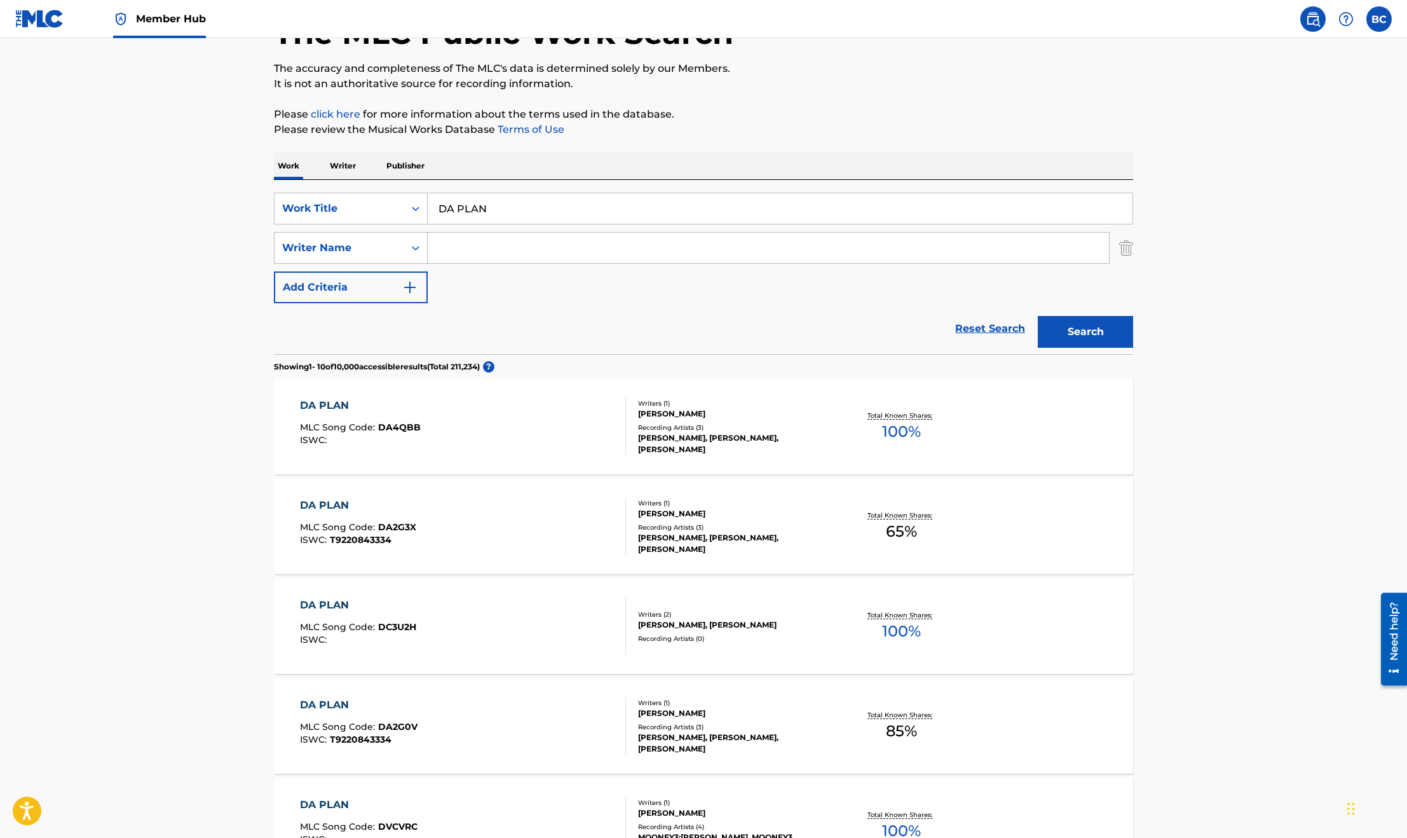
click at [493, 261] on input "Search Form" at bounding box center [768, 248] width 681 height 31
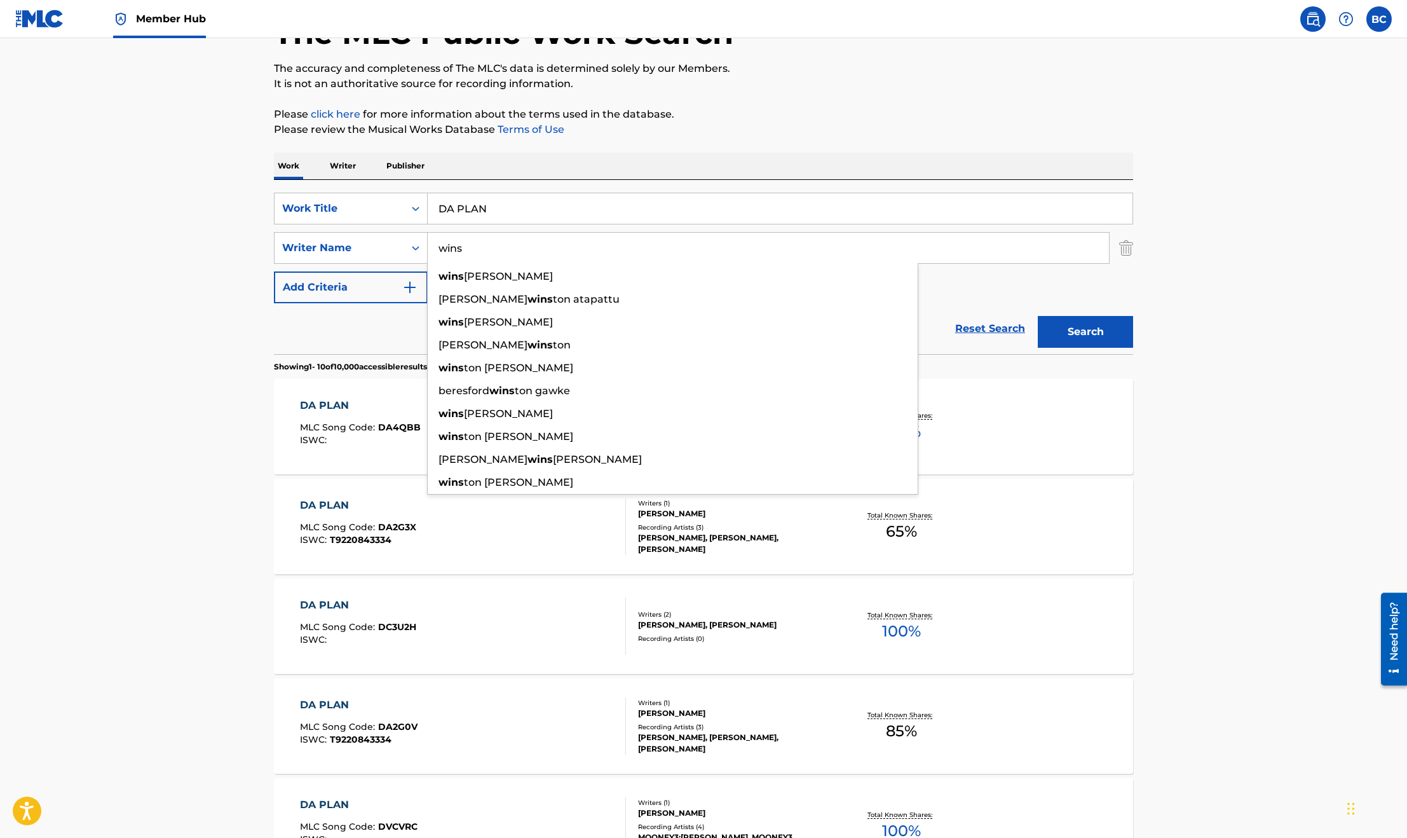
type input "wins"
click at [443, 641] on div "DA PLAN MLC Song Code : DC3U2H ISWC :" at bounding box center [463, 626] width 327 height 57
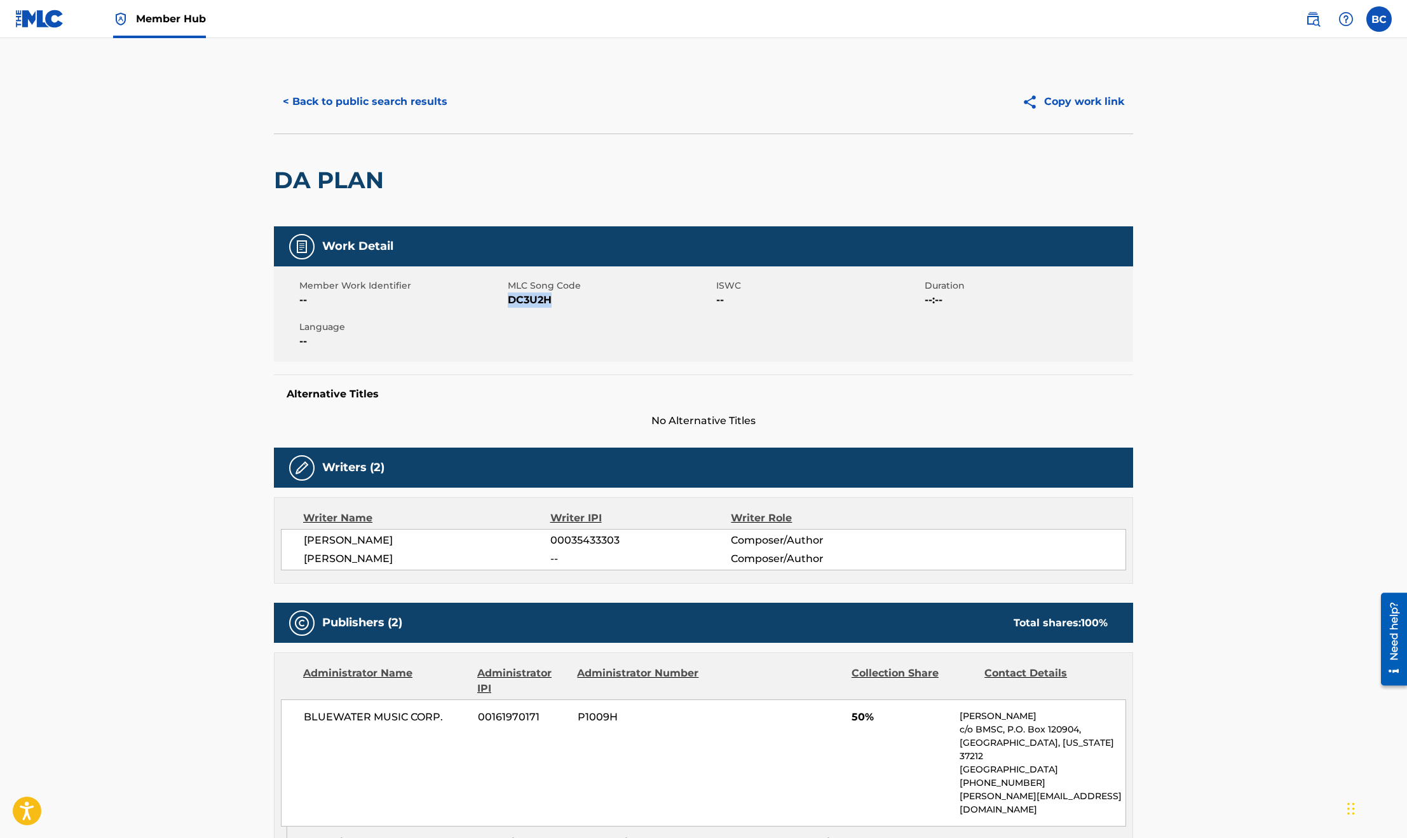
drag, startPoint x: 556, startPoint y: 300, endPoint x: 510, endPoint y: 300, distance: 45.8
click at [510, 300] on span "DC3U2H" at bounding box center [610, 299] width 205 height 15
copy span "DC3U2H"
click at [33, 15] on img at bounding box center [39, 19] width 49 height 18
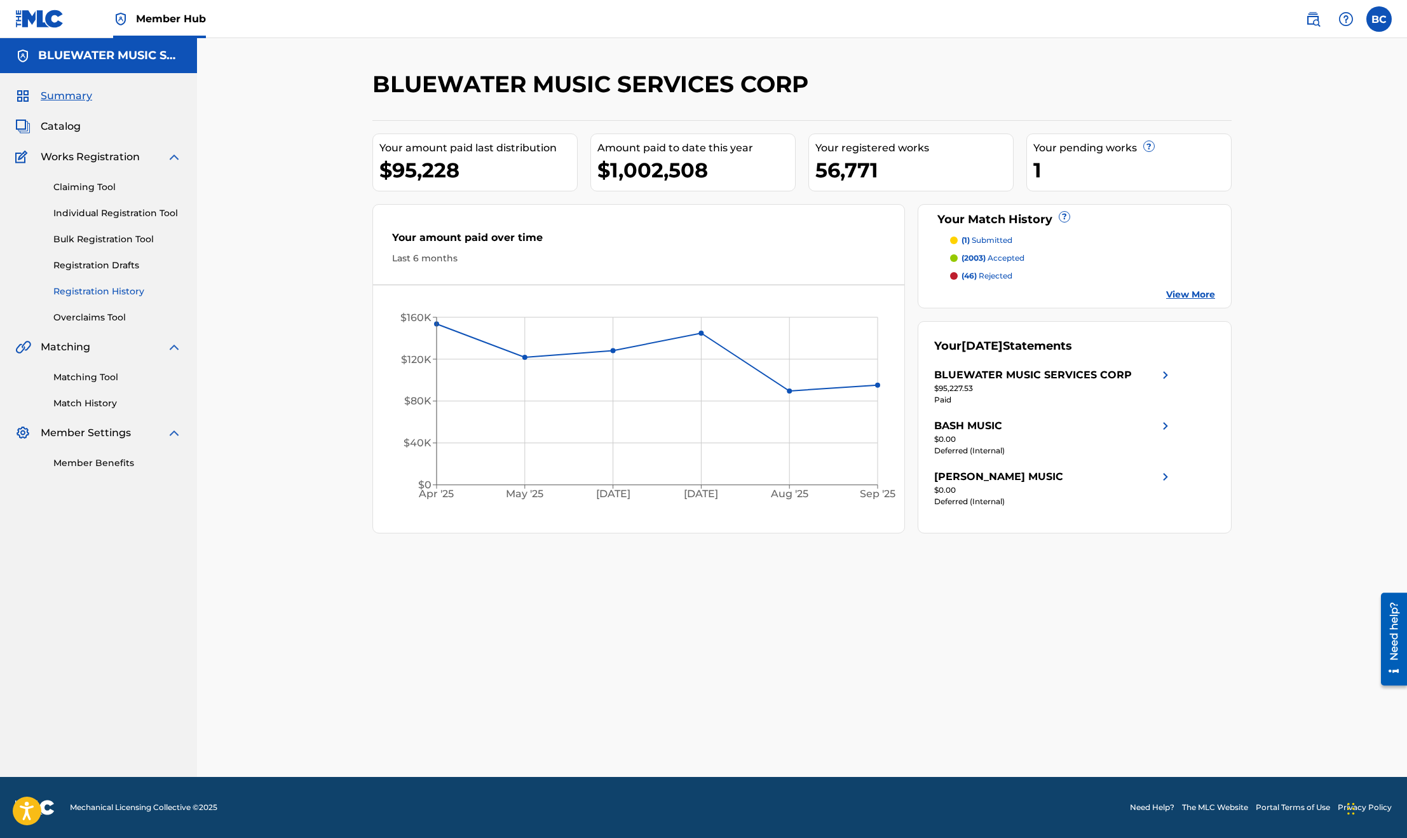
click at [109, 290] on link "Registration History" at bounding box center [117, 291] width 128 height 13
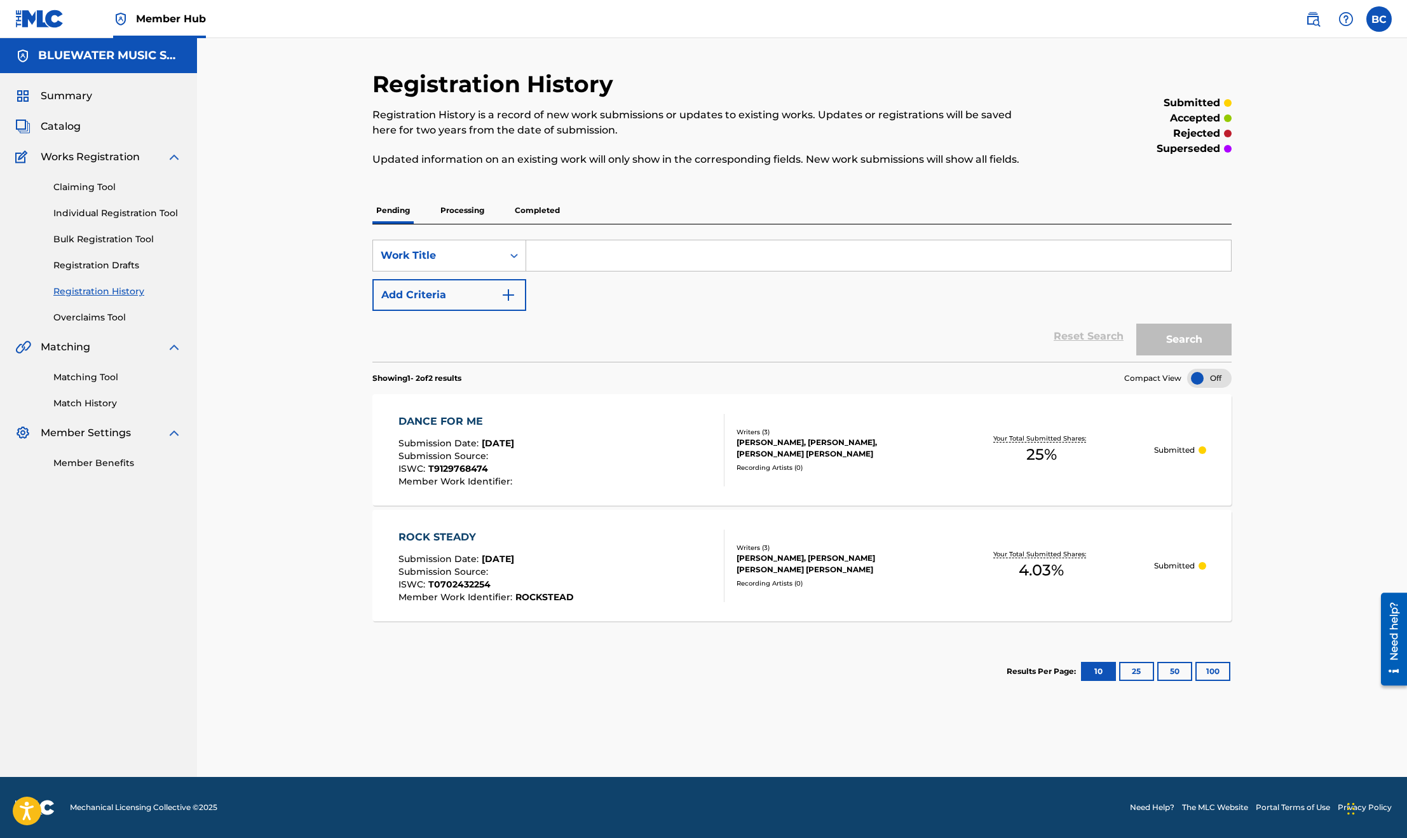
click at [482, 219] on p "Processing" at bounding box center [462, 210] width 51 height 27
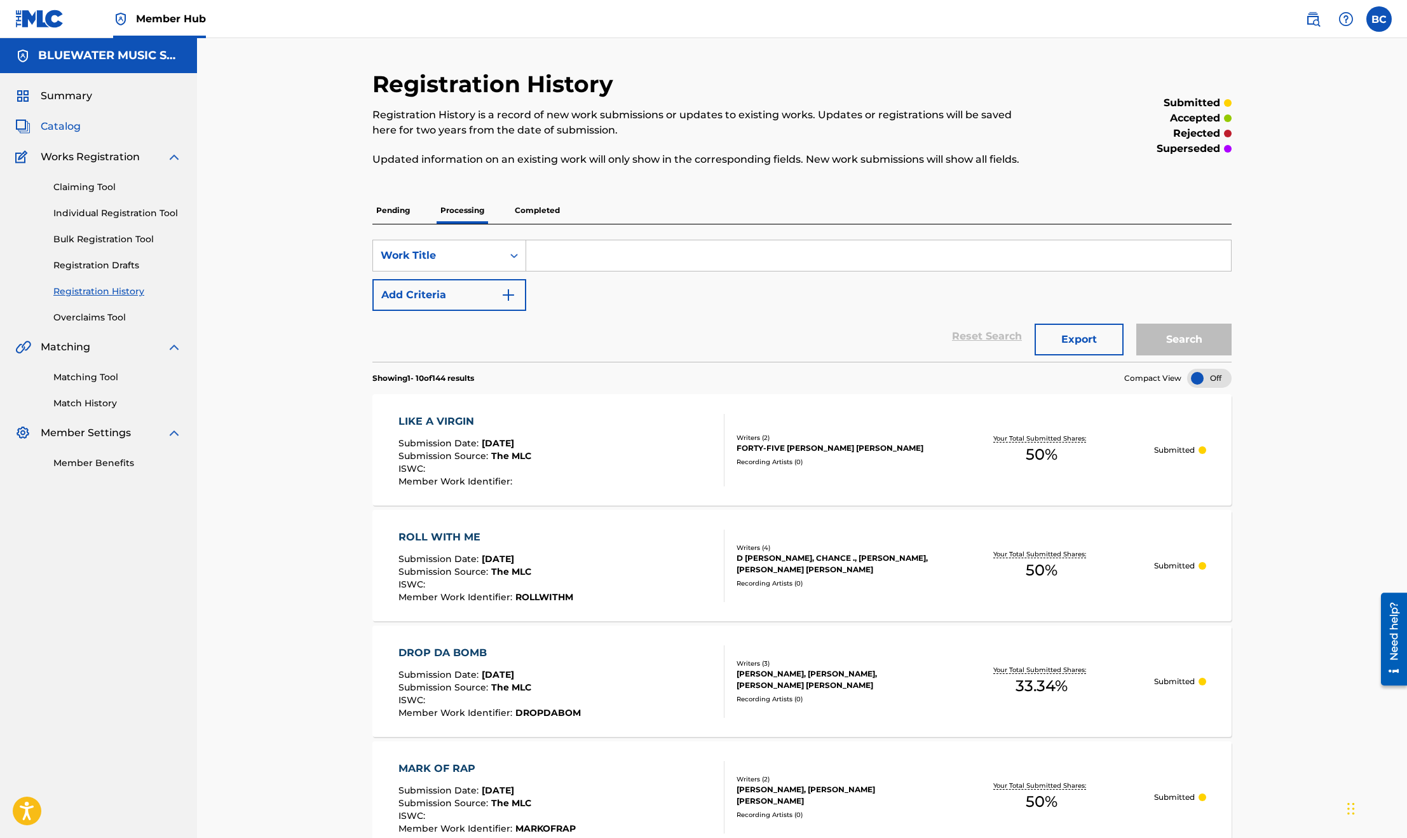
click at [71, 124] on span "Catalog" at bounding box center [61, 126] width 40 height 15
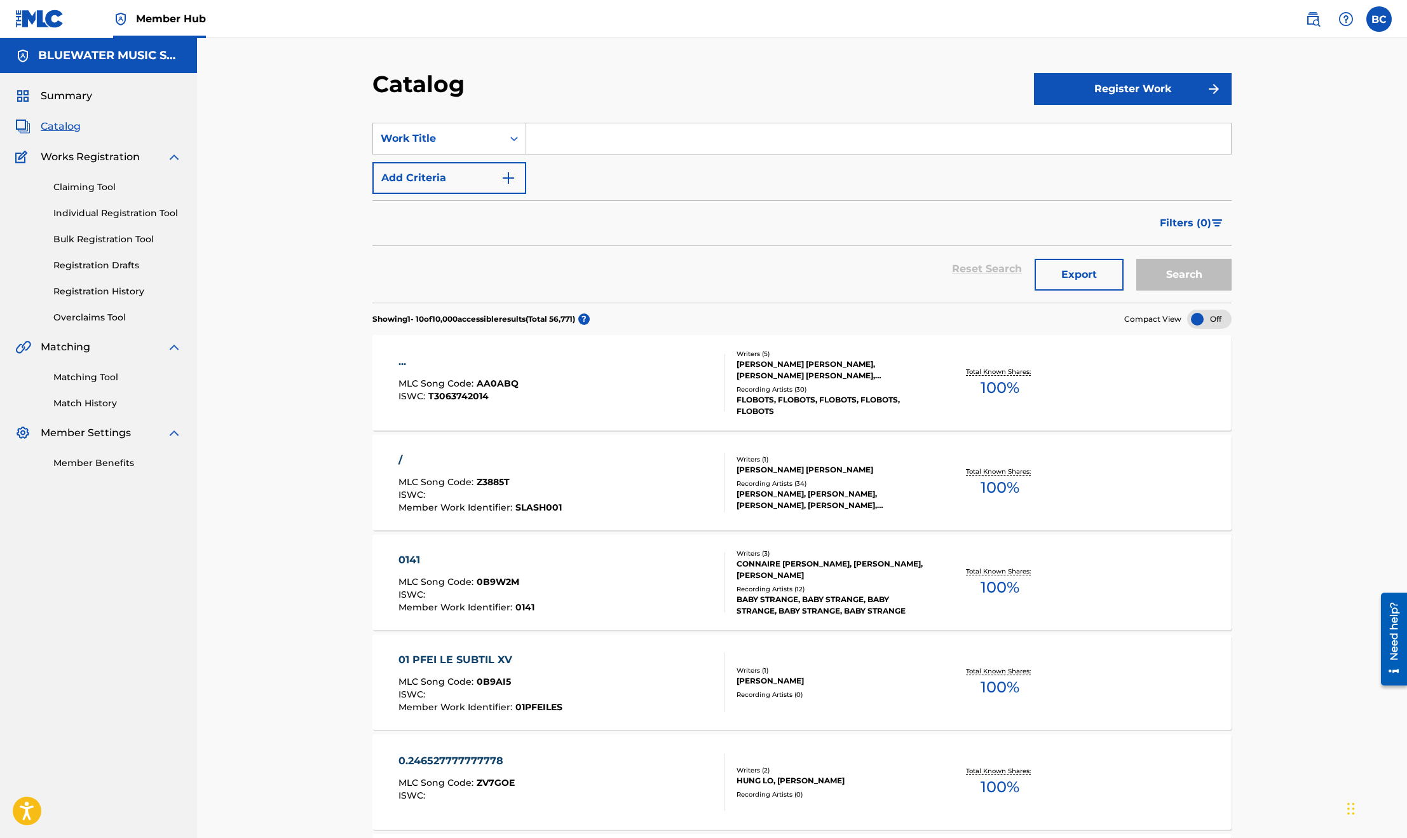
click at [549, 147] on input "Search Form" at bounding box center [878, 138] width 705 height 31
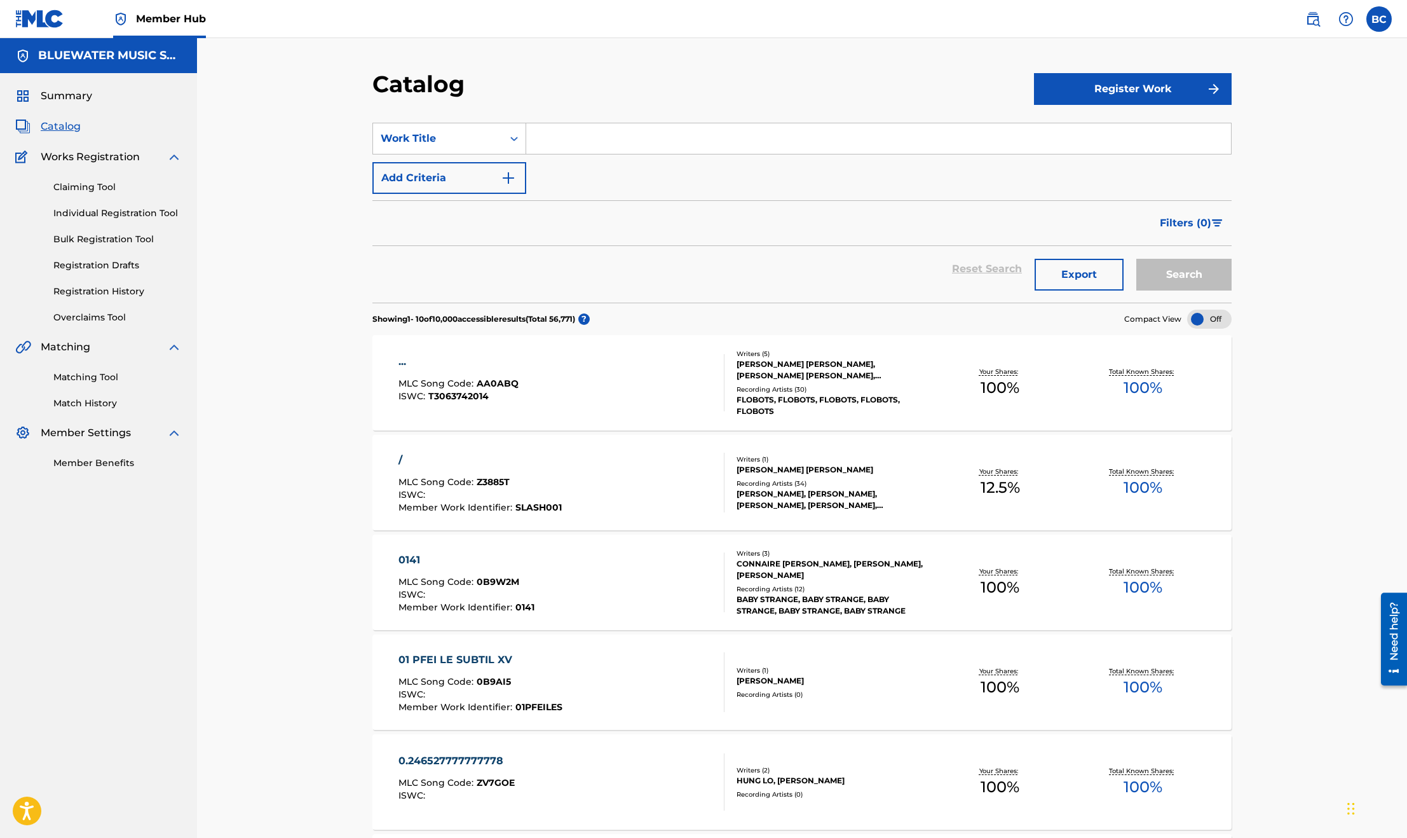
paste input "DC3U2H"
type input "DC3U2H"
click at [485, 138] on div "Work Title" at bounding box center [438, 138] width 114 height 15
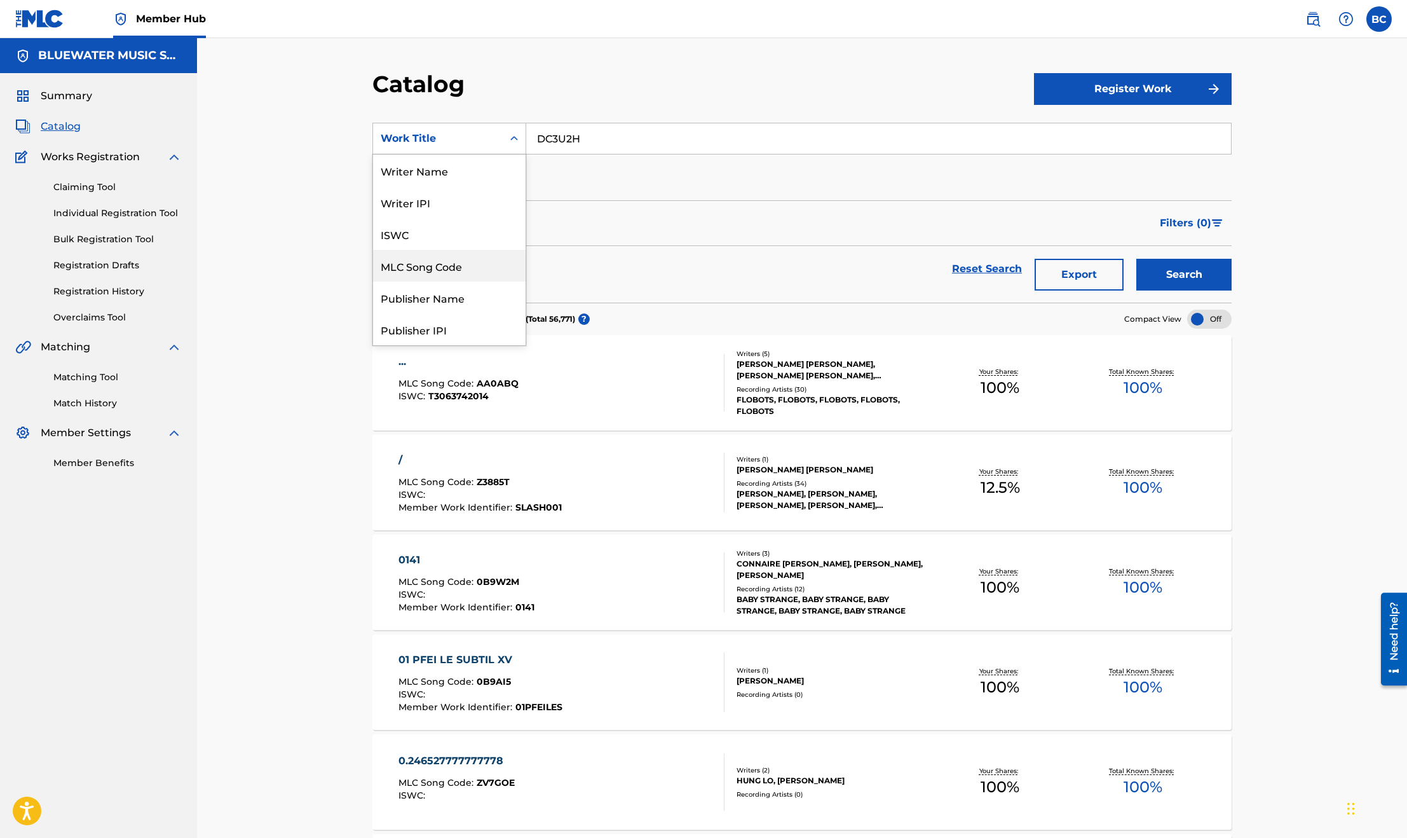
click at [452, 269] on div "MLC Song Code" at bounding box center [449, 266] width 153 height 32
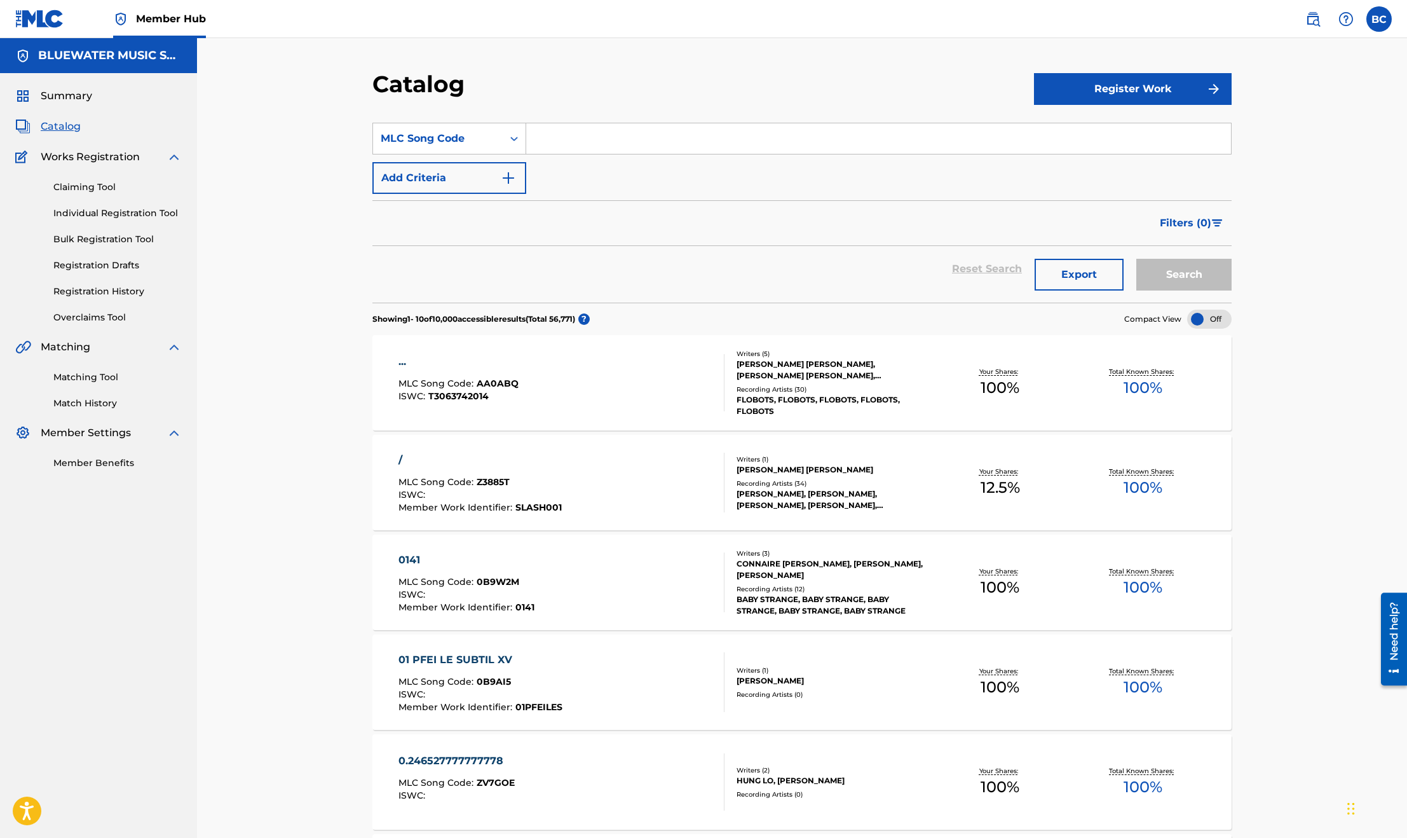
click at [725, 141] on input "Search Form" at bounding box center [878, 138] width 705 height 31
paste input "DC3U2H"
type input "DC3U2H"
click at [1168, 271] on button "Search" at bounding box center [1184, 275] width 95 height 32
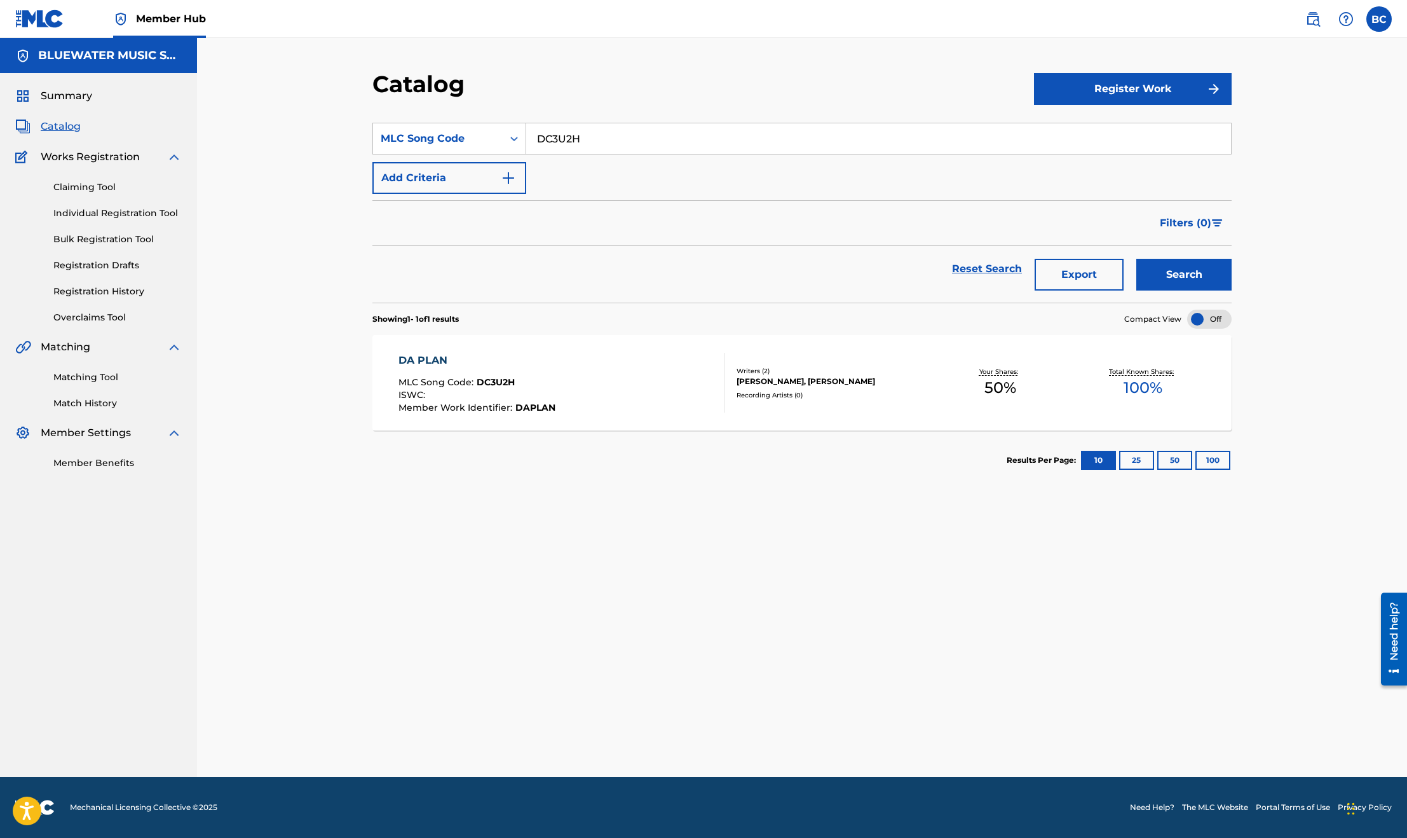
click at [559, 386] on div "DA PLAN MLC Song Code : DC3U2H ISWC : Member Work Identifier : [PERSON_NAME]" at bounding box center [562, 383] width 327 height 60
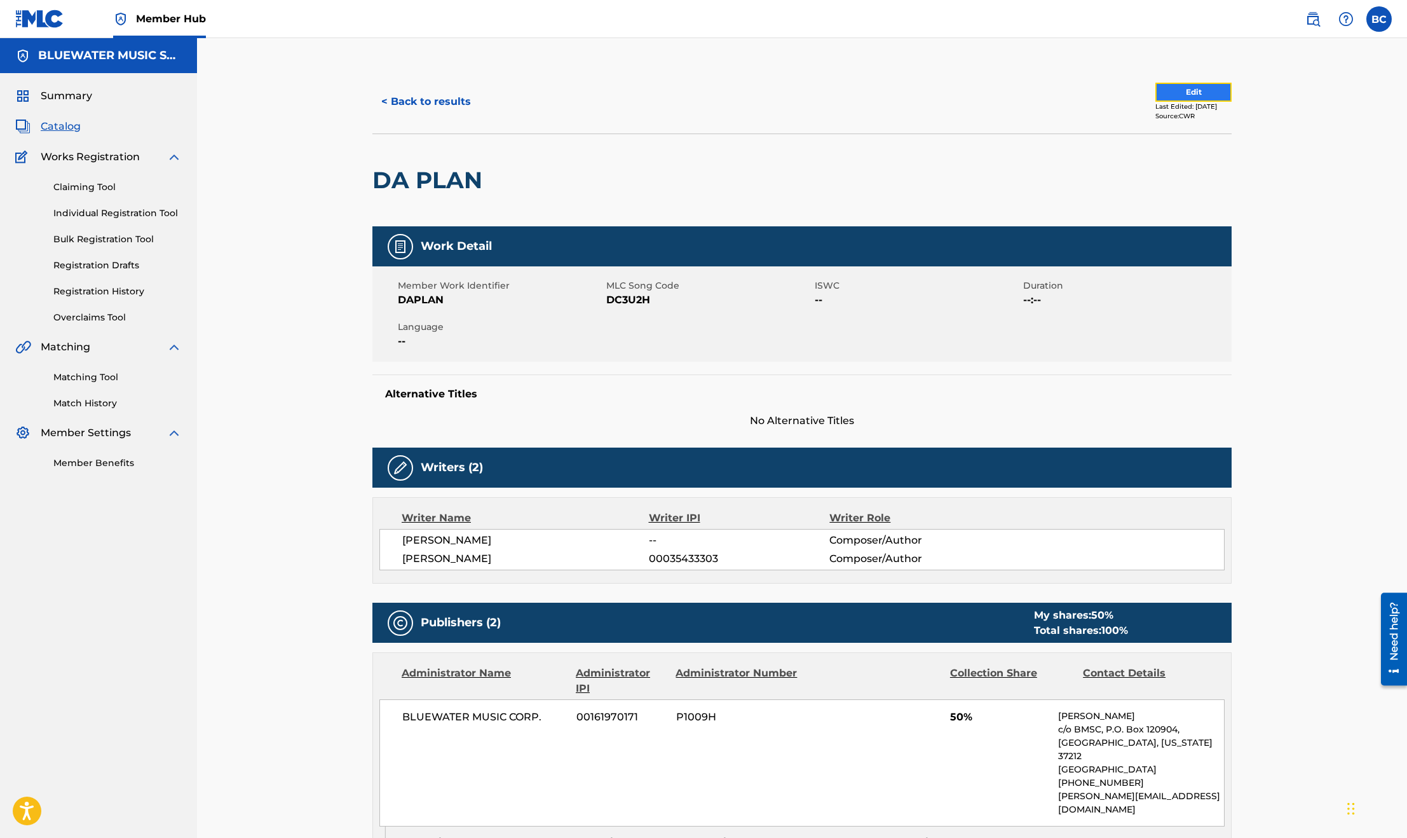
click at [1168, 90] on button "Edit" at bounding box center [1194, 92] width 76 height 19
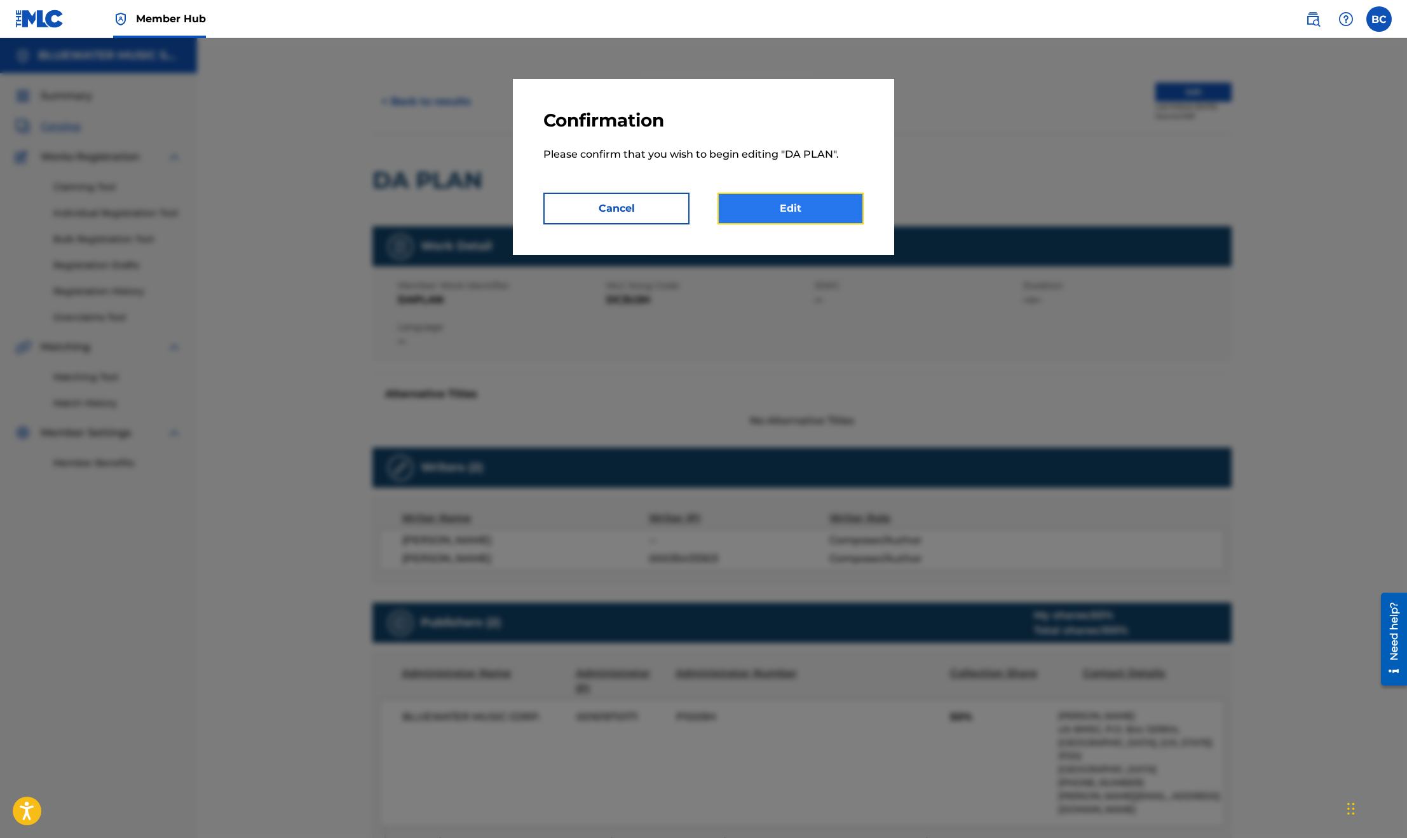
click at [823, 204] on link "Edit" at bounding box center [791, 209] width 146 height 32
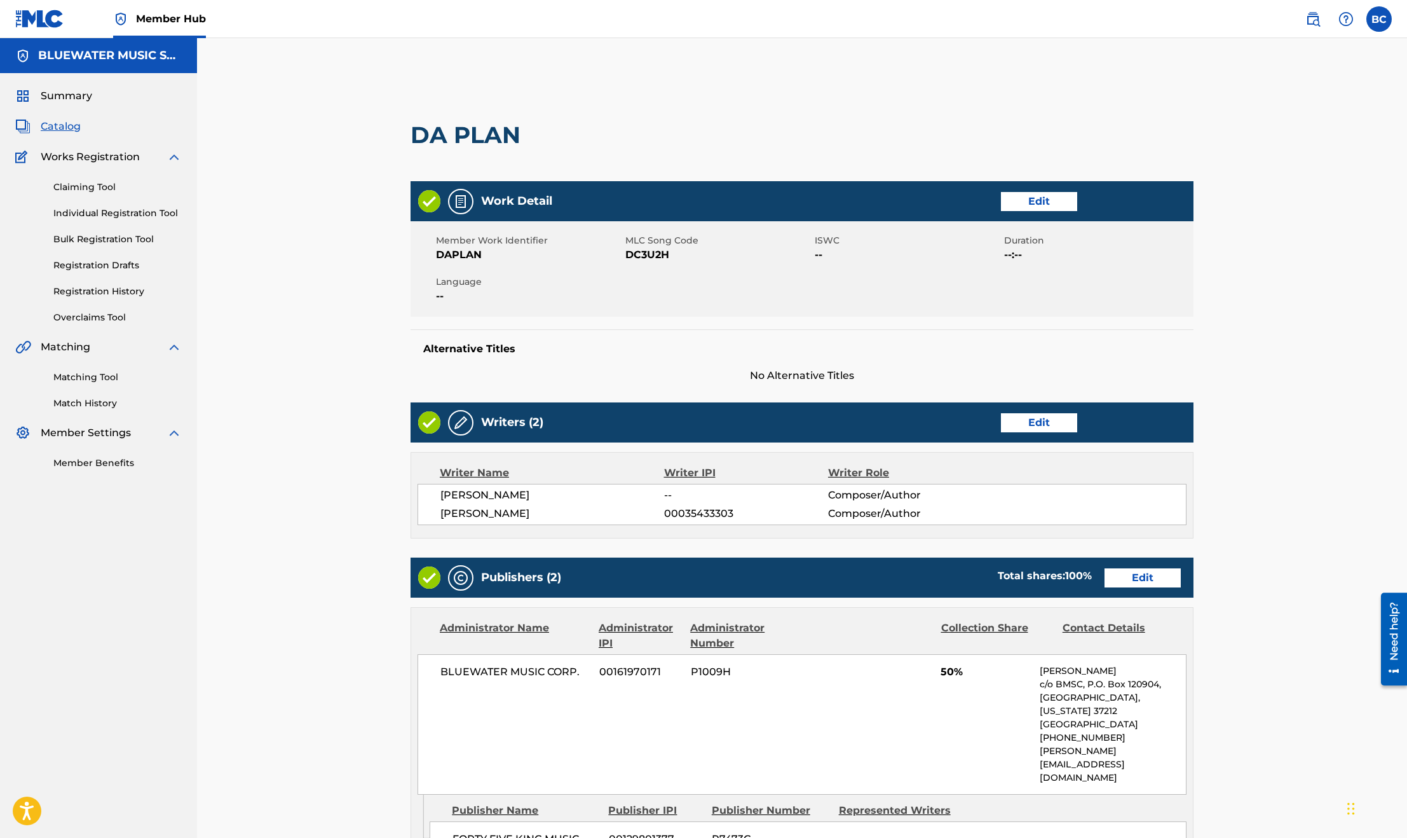
scroll to position [95, 0]
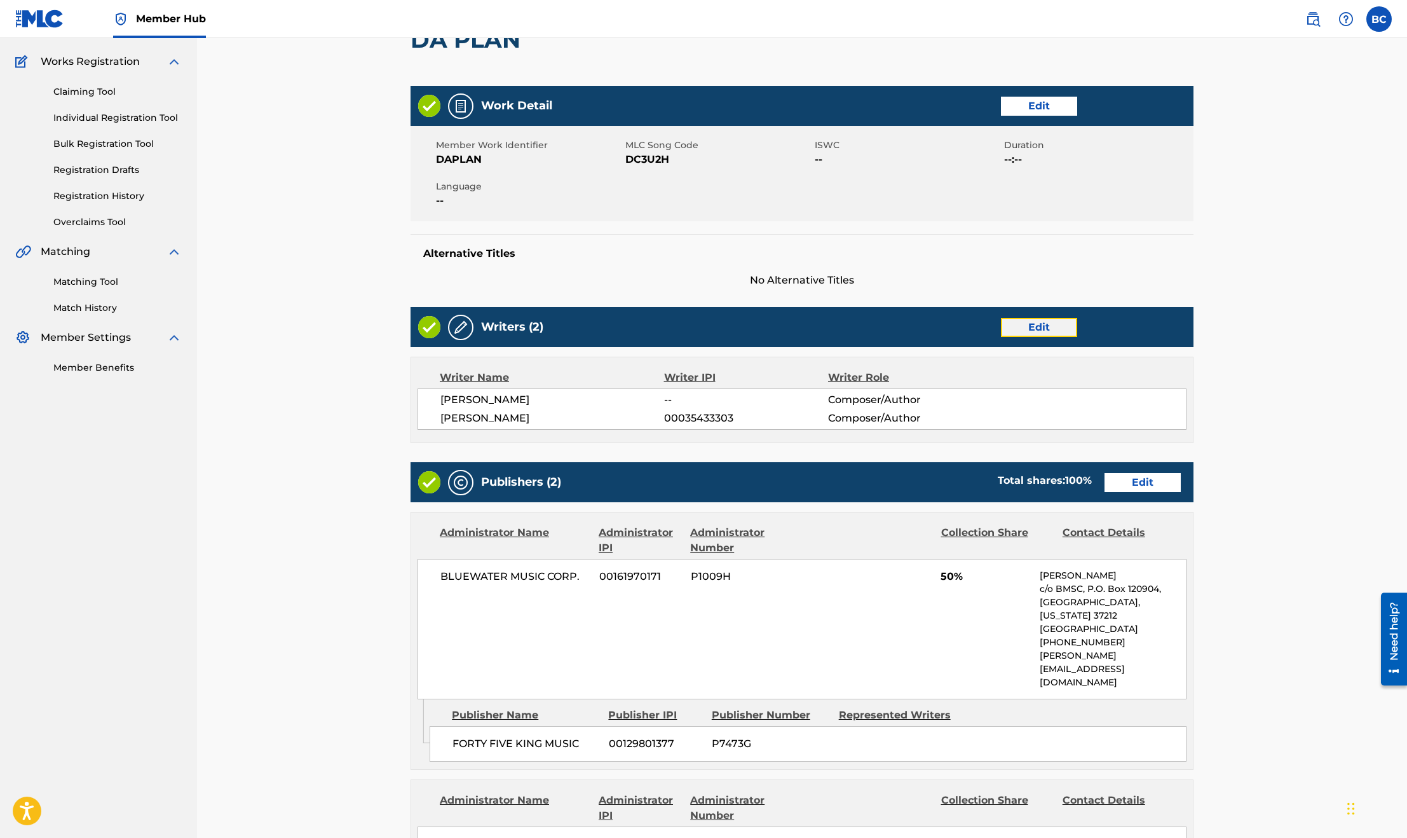
click at [1019, 321] on link "Edit" at bounding box center [1039, 327] width 76 height 19
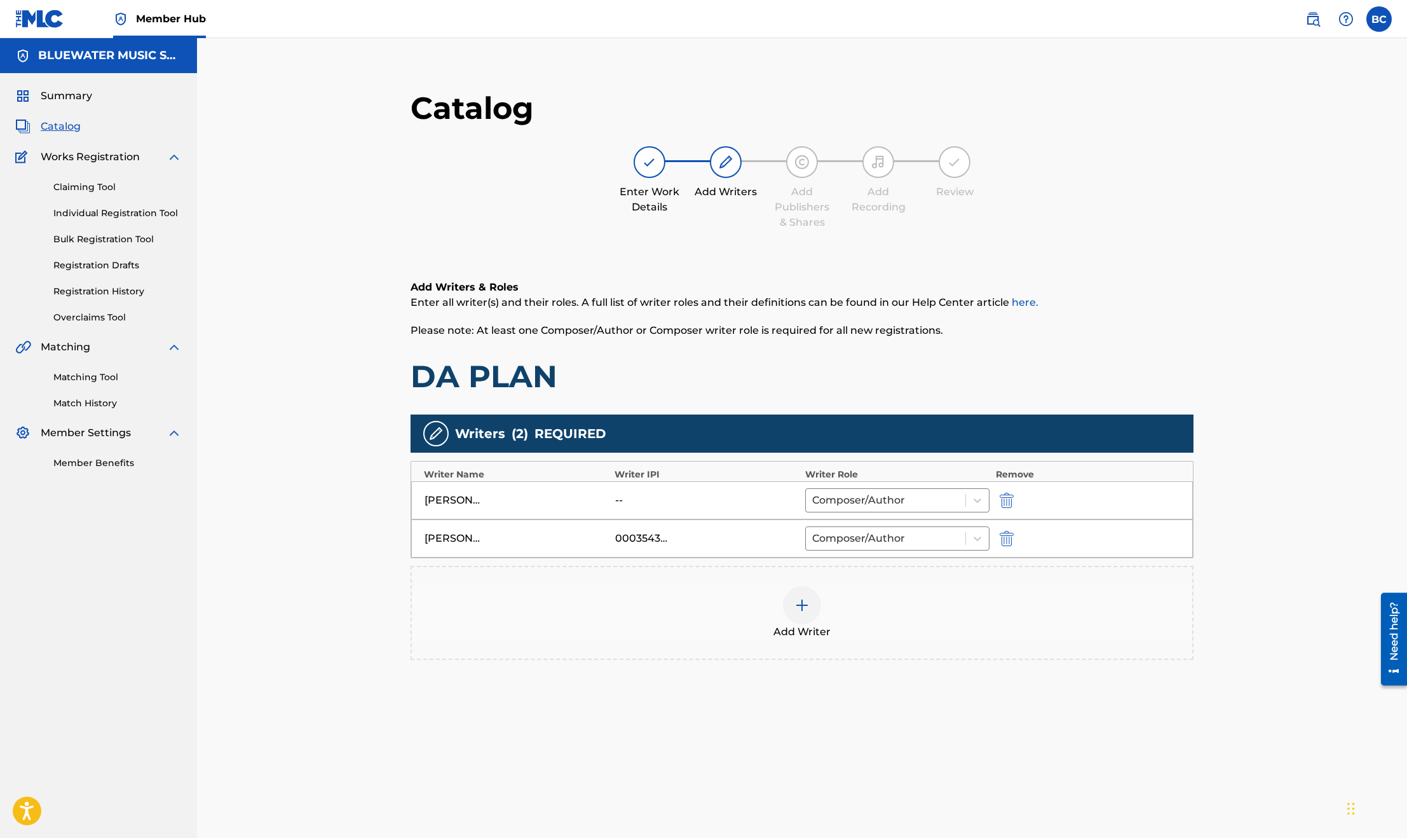
click at [796, 605] on img at bounding box center [802, 605] width 15 height 15
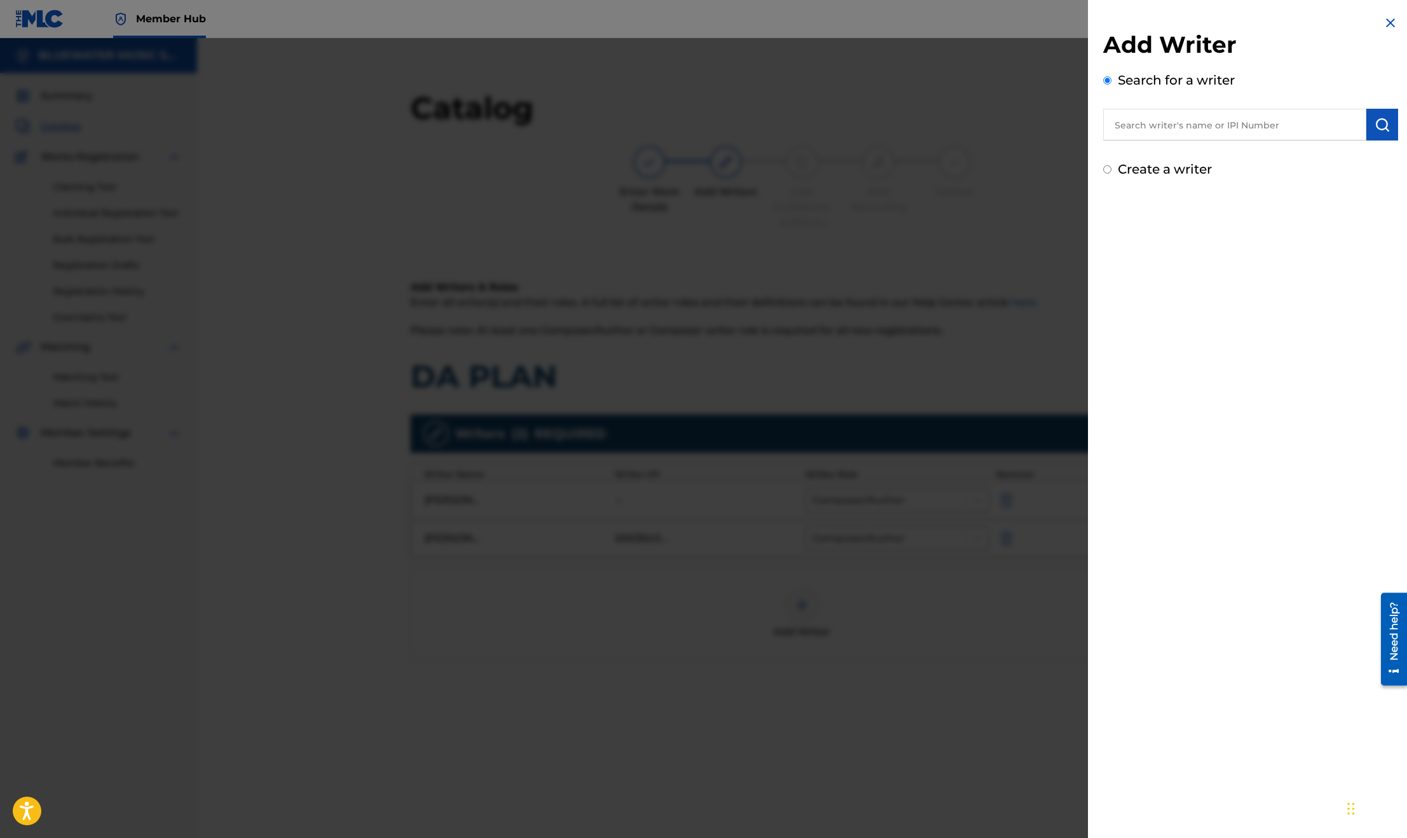
click at [1159, 134] on input "text" at bounding box center [1234, 125] width 263 height 32
type input "[PERSON_NAME] [PERSON_NAME]"
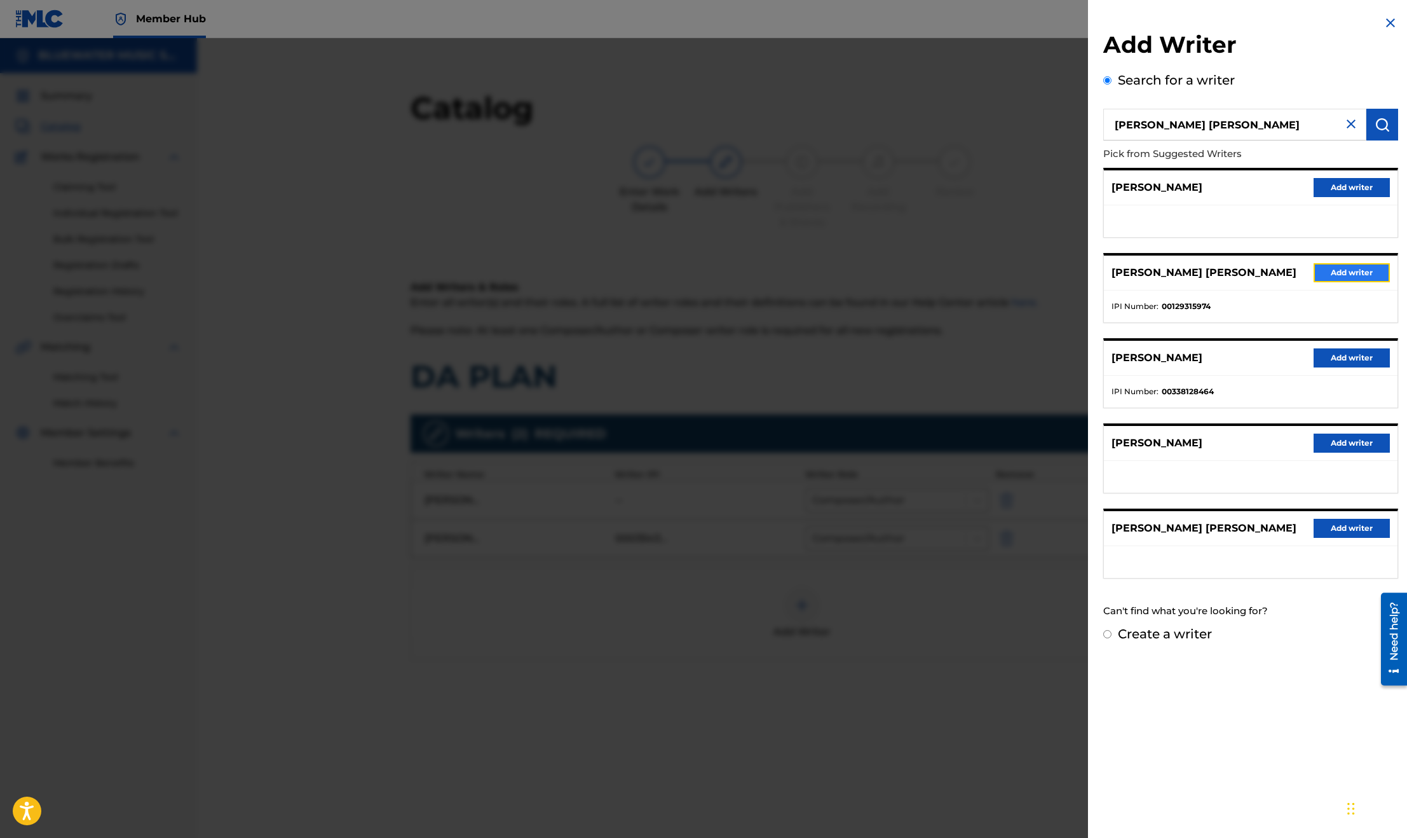
click at [1358, 273] on button "Add writer" at bounding box center [1352, 272] width 76 height 19
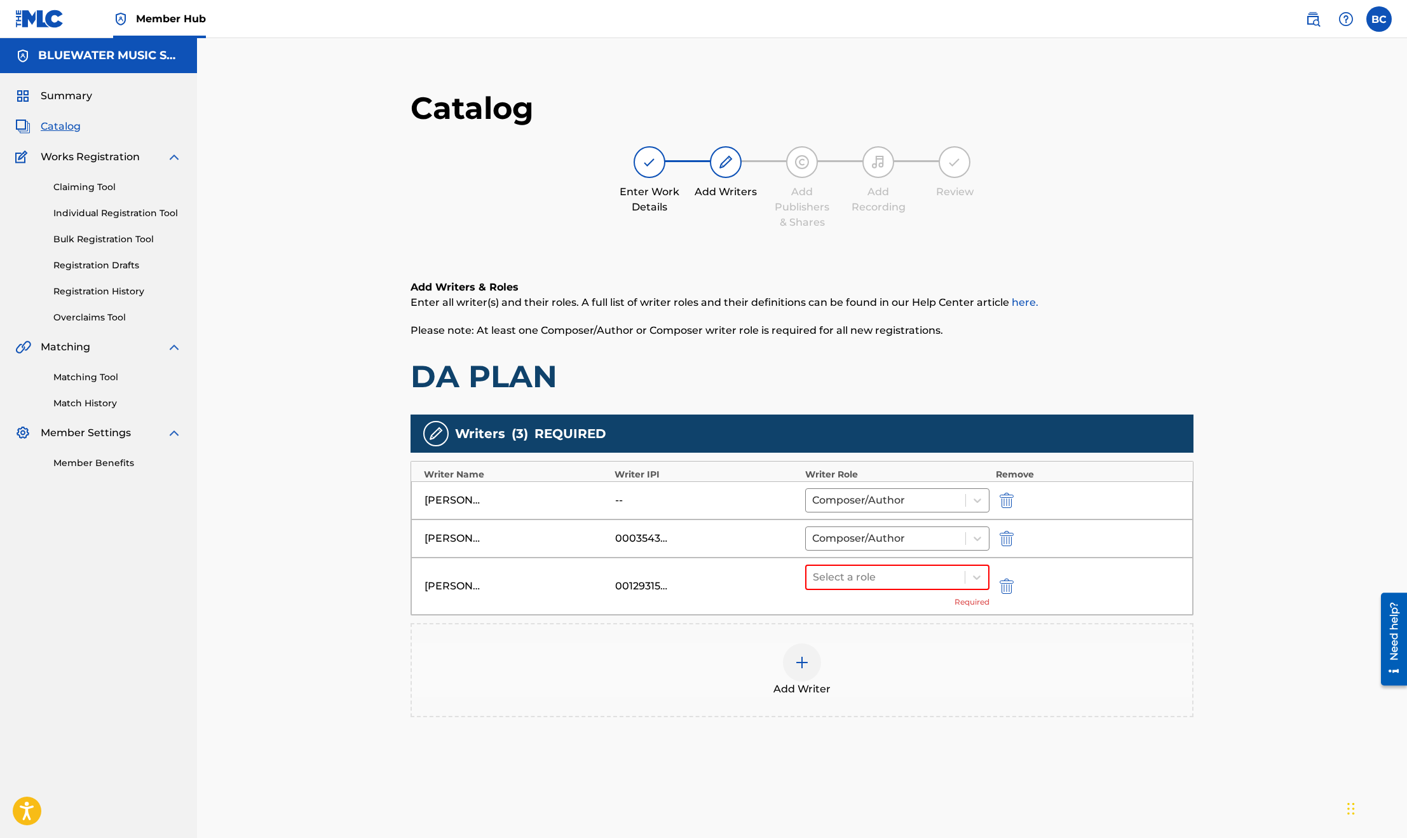
scroll to position [130, 0]
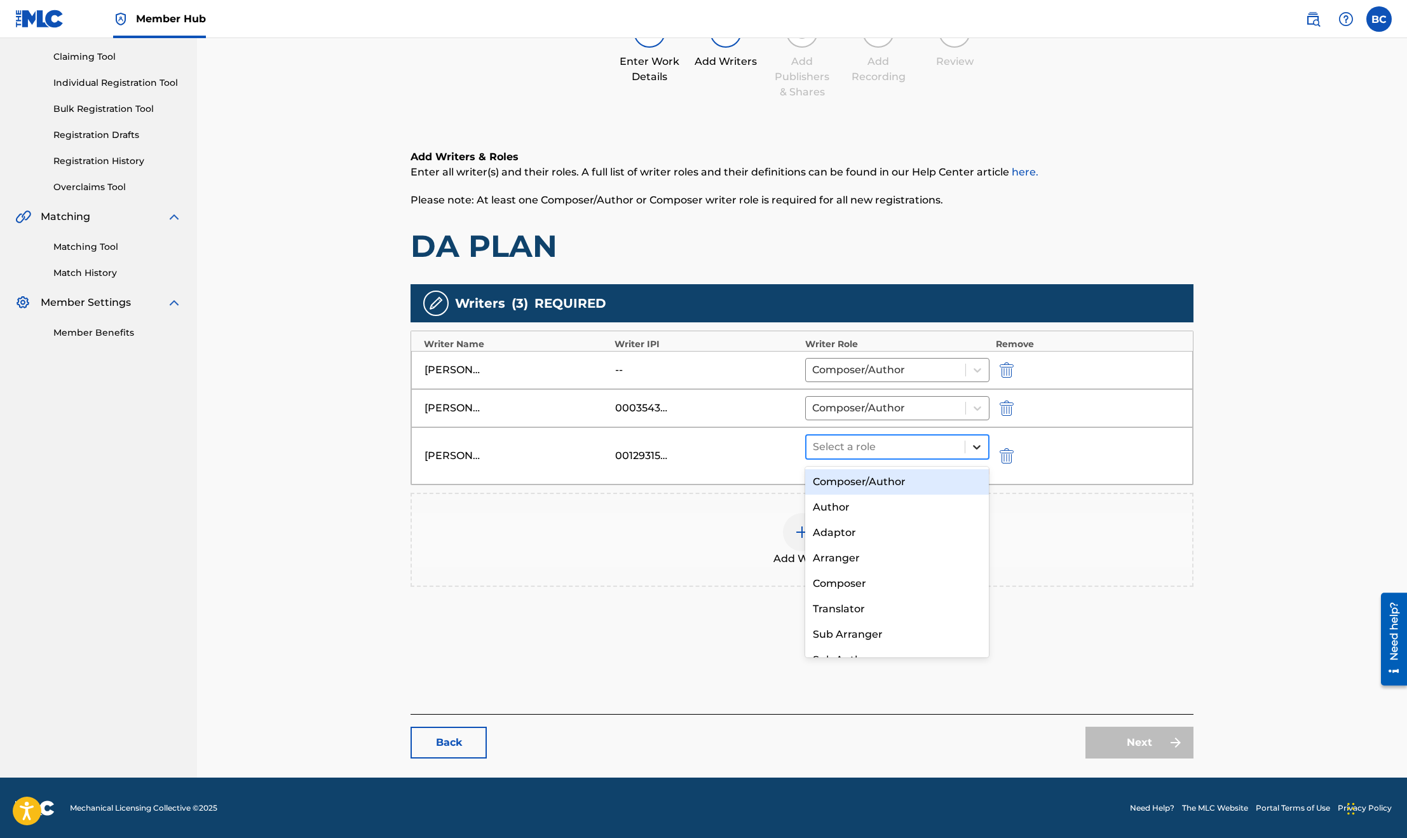
click at [976, 449] on icon at bounding box center [977, 447] width 8 height 4
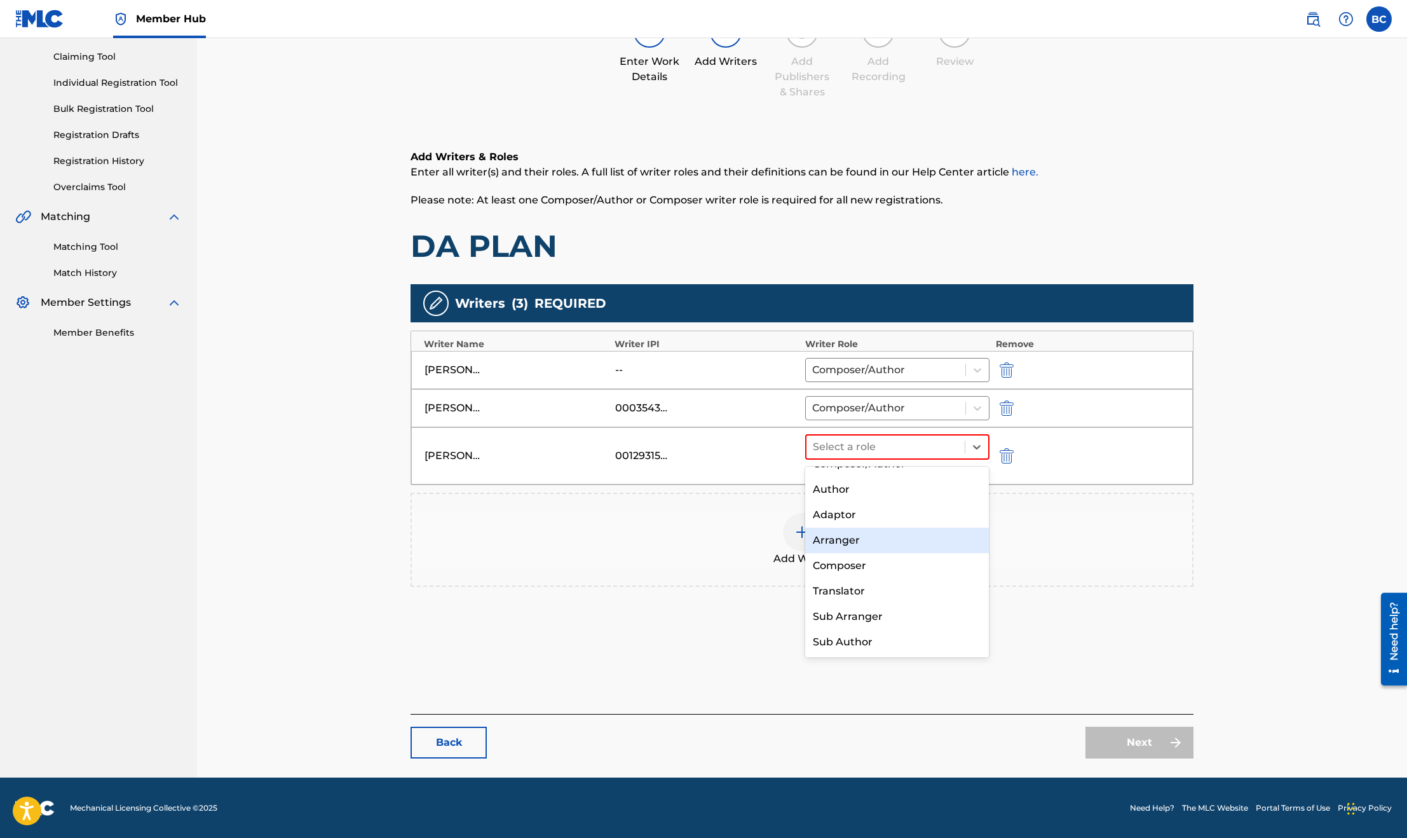
scroll to position [0, 0]
click at [873, 477] on div "Composer/Author" at bounding box center [897, 481] width 184 height 25
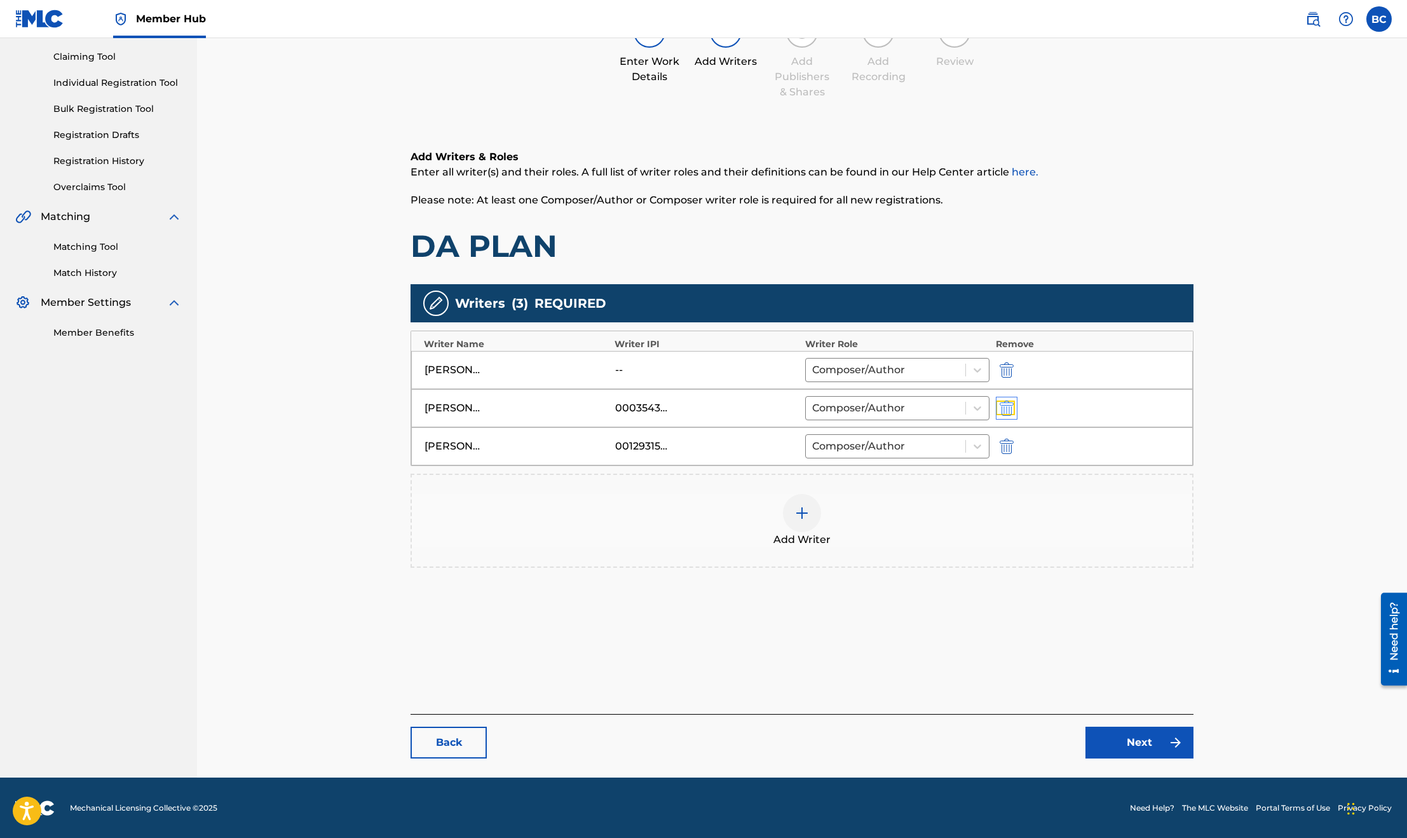
click at [1003, 410] on img "submit" at bounding box center [1007, 407] width 14 height 15
click at [1145, 736] on link "Next" at bounding box center [1140, 743] width 108 height 32
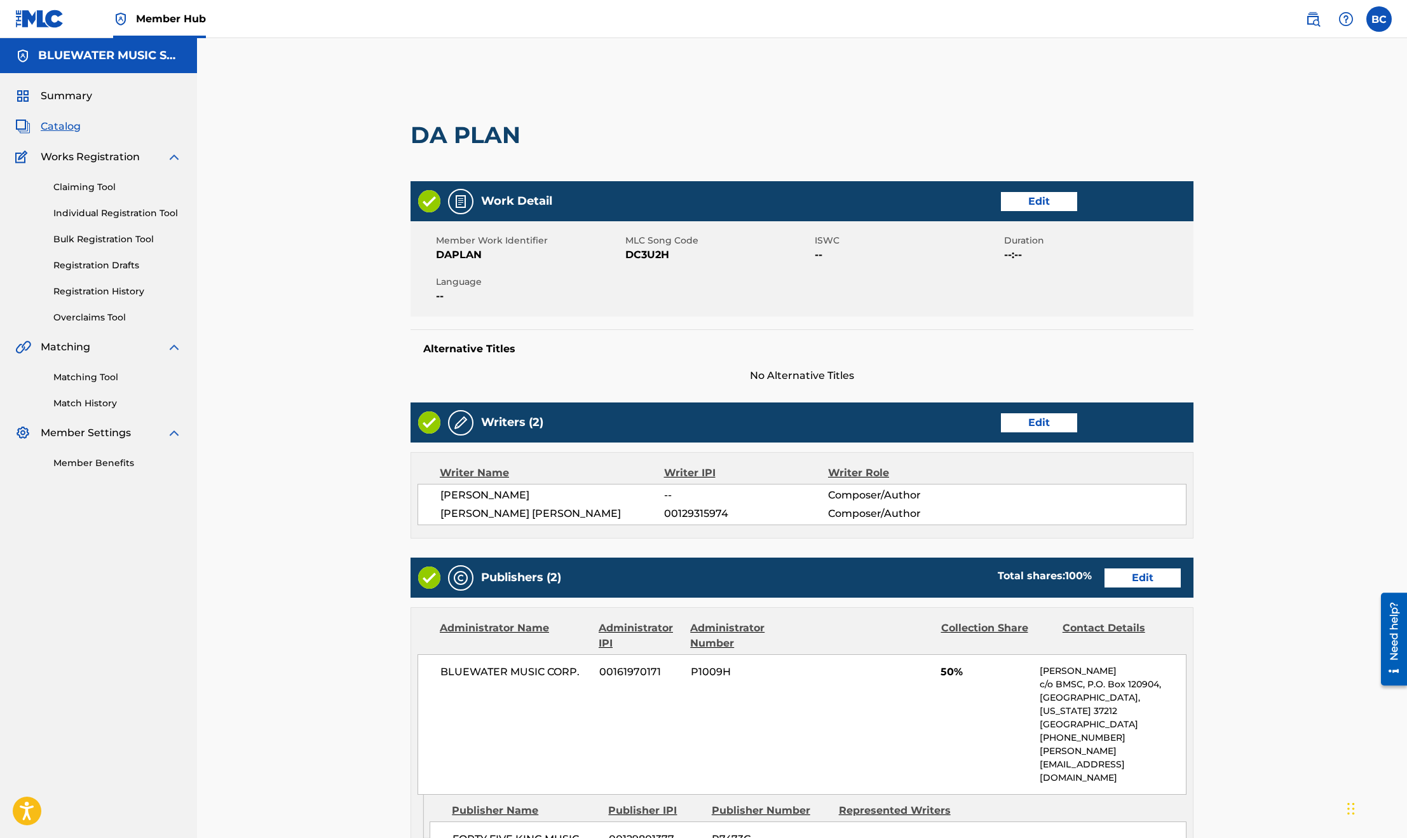
scroll to position [435, 0]
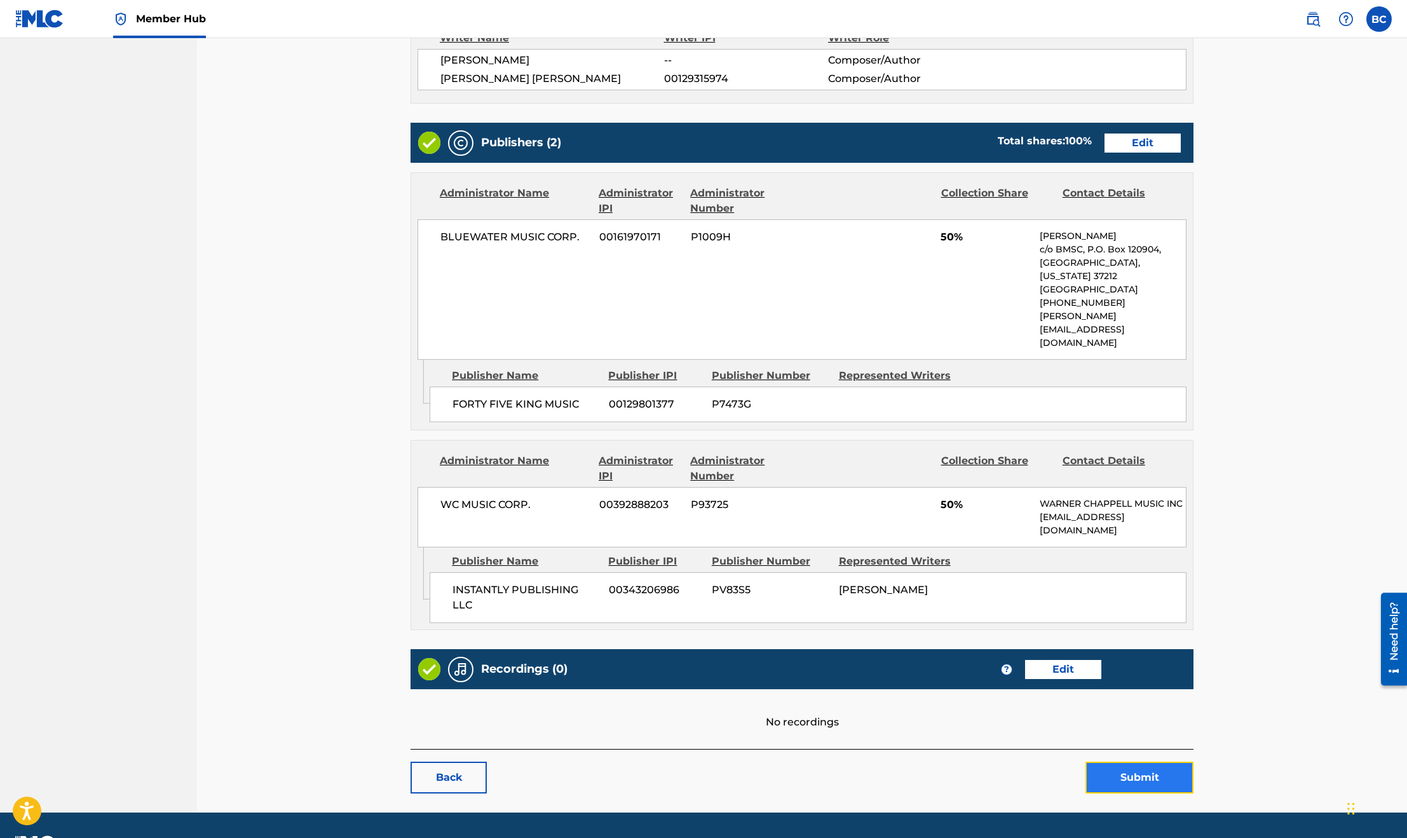
click at [1154, 762] on button "Submit" at bounding box center [1140, 778] width 108 height 32
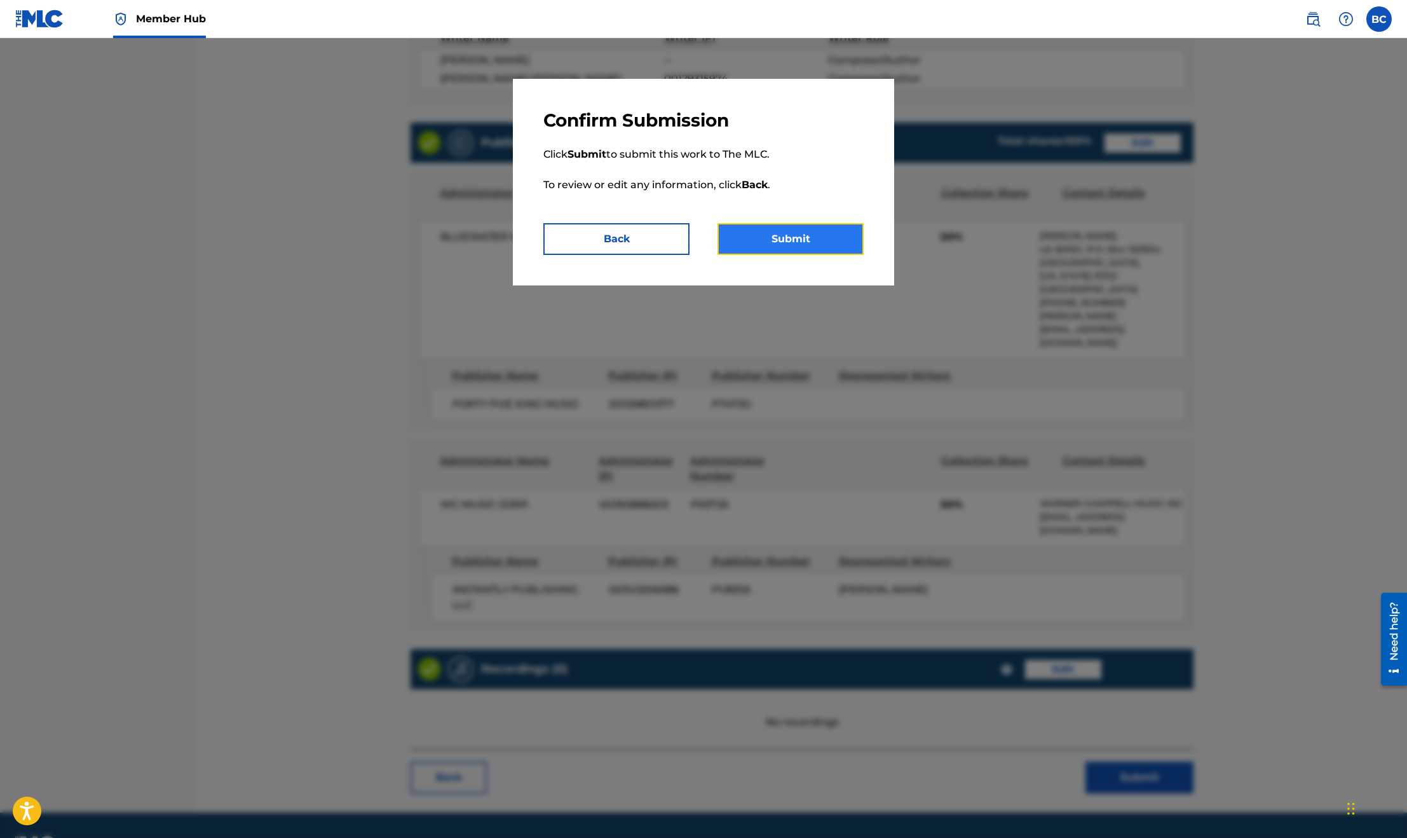
click at [794, 237] on button "Submit" at bounding box center [791, 239] width 146 height 32
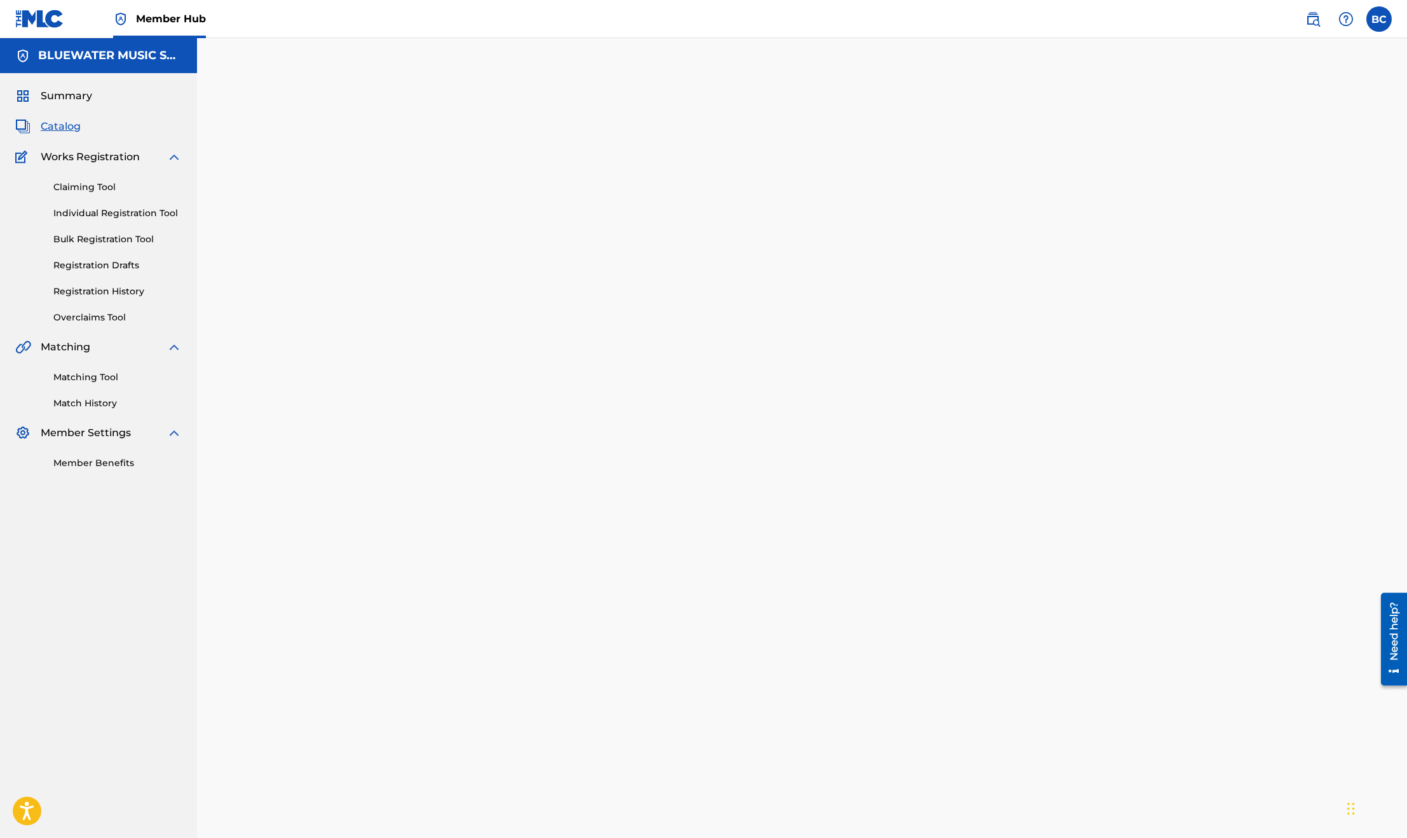
click at [349, 275] on div "Back Done" at bounding box center [802, 473] width 1210 height 870
click at [1311, 17] on img at bounding box center [1313, 18] width 15 height 15
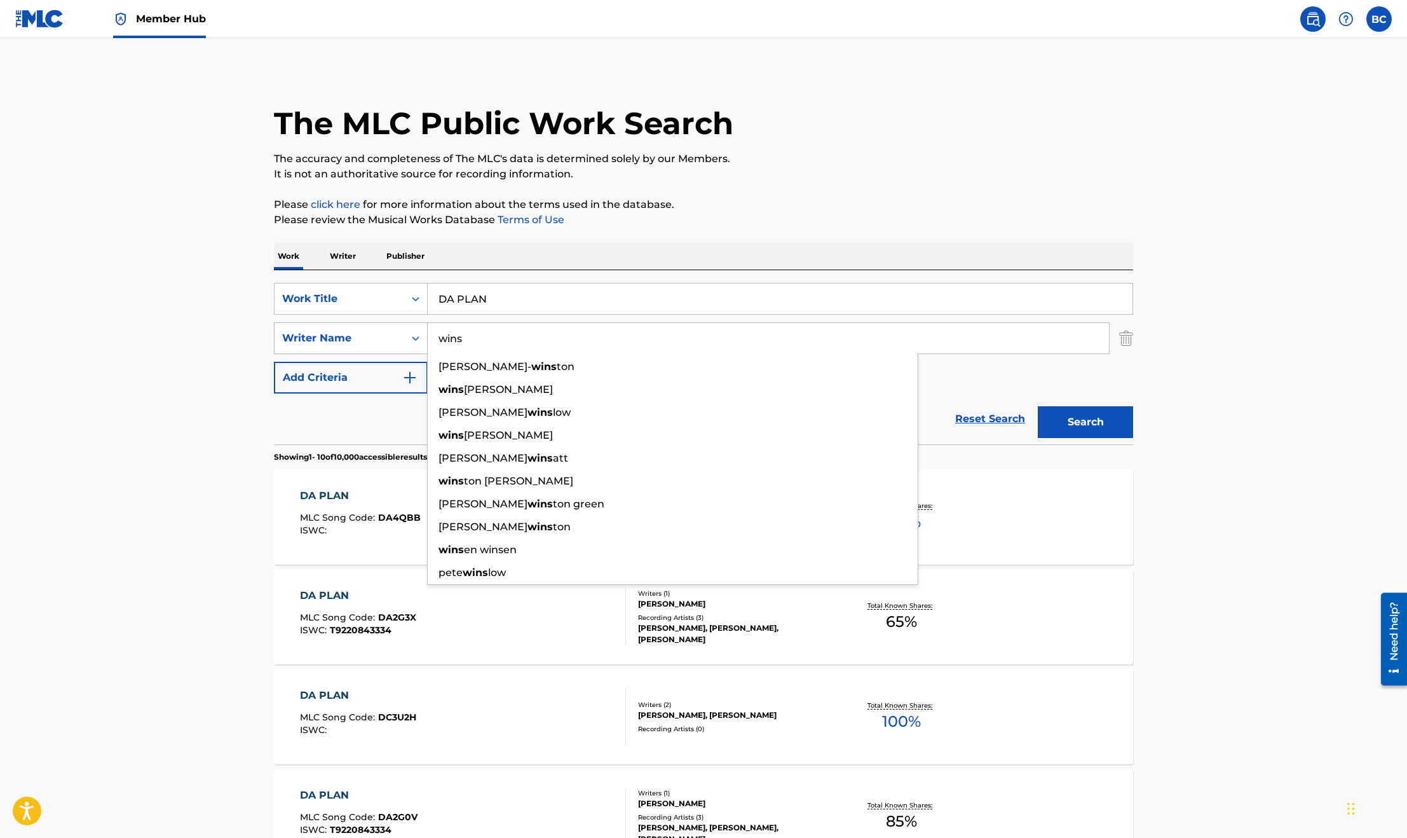
drag, startPoint x: 500, startPoint y: 339, endPoint x: 379, endPoint y: 339, distance: 120.8
click at [387, 339] on div "SearchWithCriteriafebb5a1f-3edc-4fe7-90c8-21fc3af7f9fd Writer Name wins [PERSON…" at bounding box center [703, 338] width 859 height 32
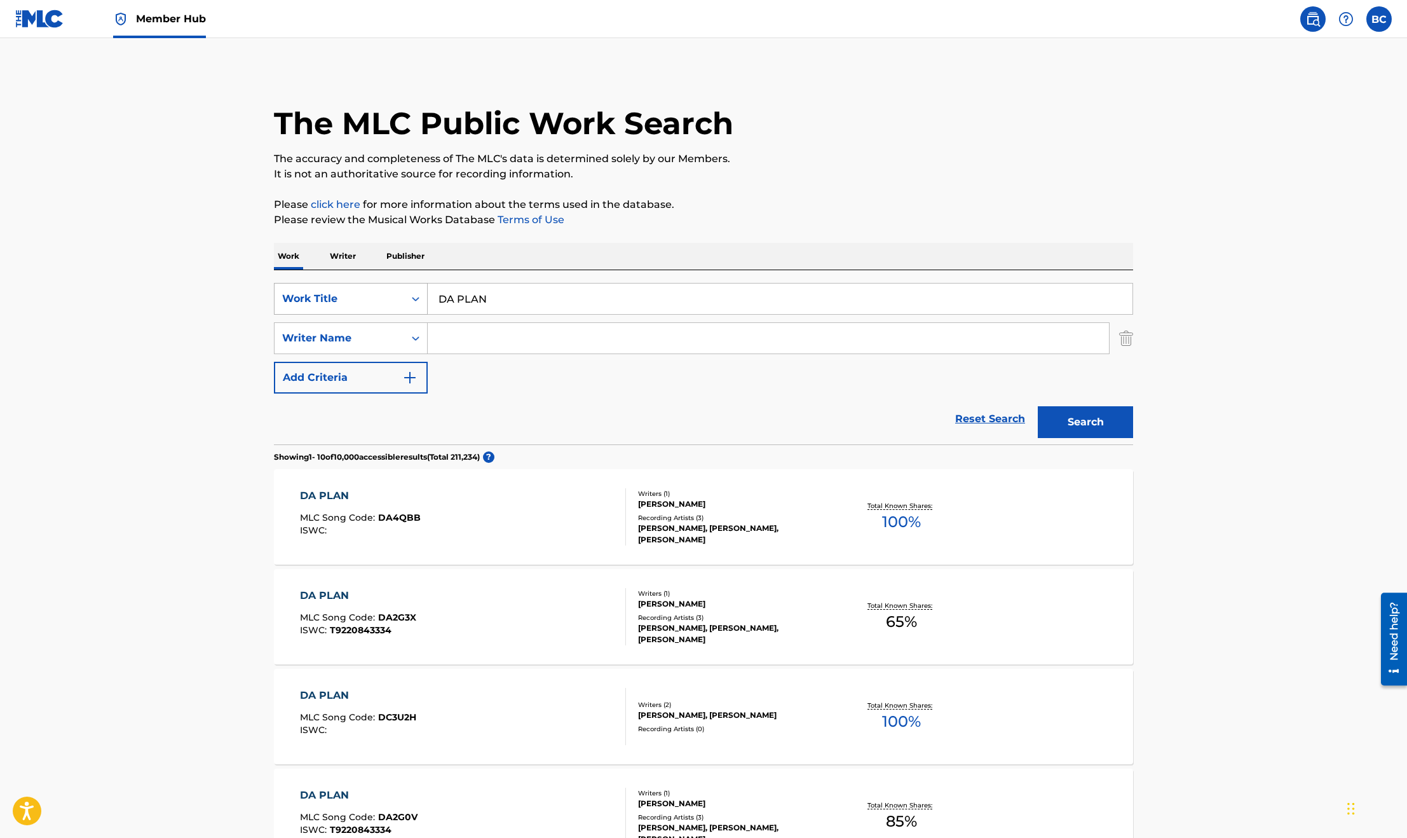
click at [371, 297] on div "Work Title" at bounding box center [339, 298] width 114 height 15
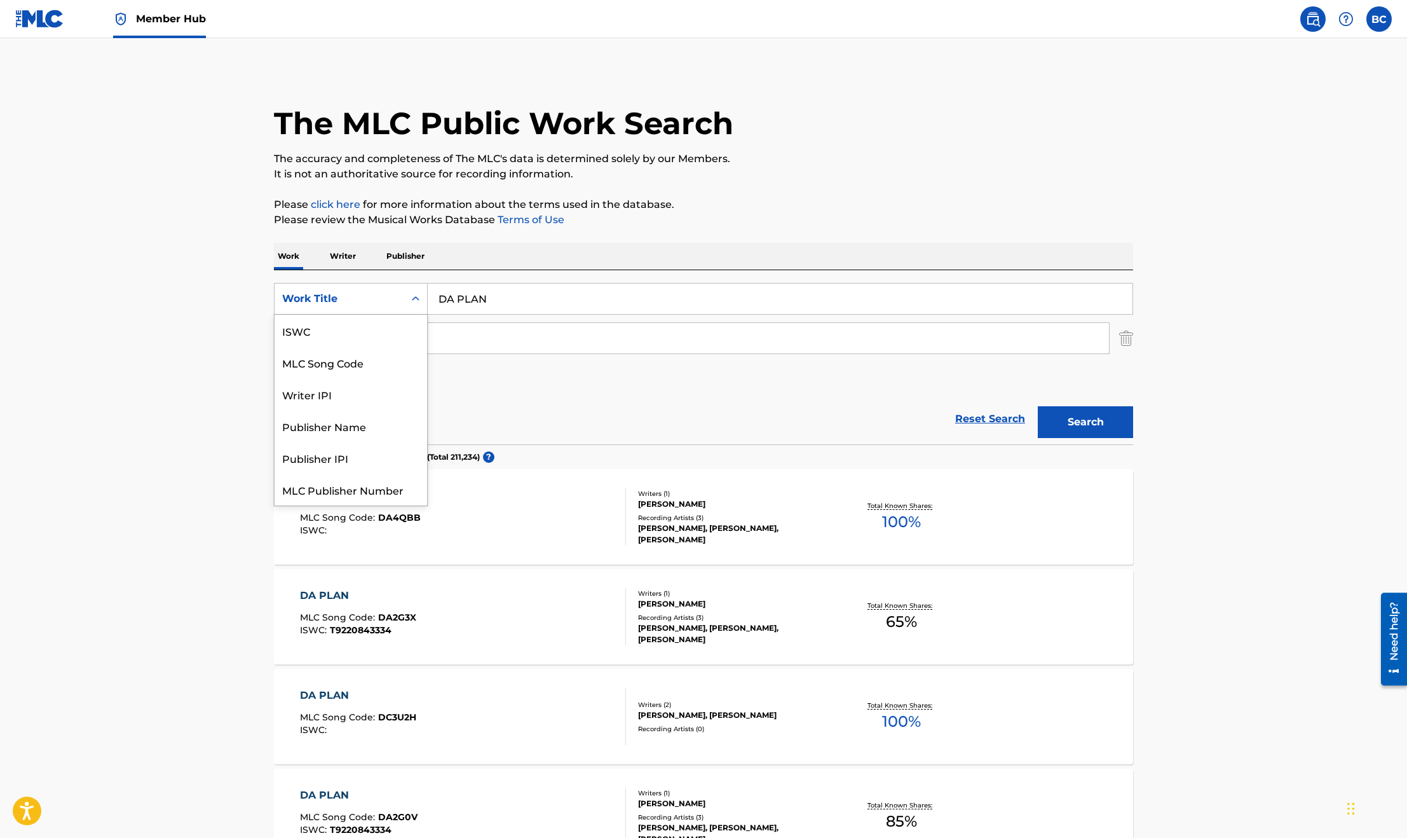
scroll to position [31, 0]
click at [368, 340] on div "MLC Song Code" at bounding box center [351, 331] width 153 height 32
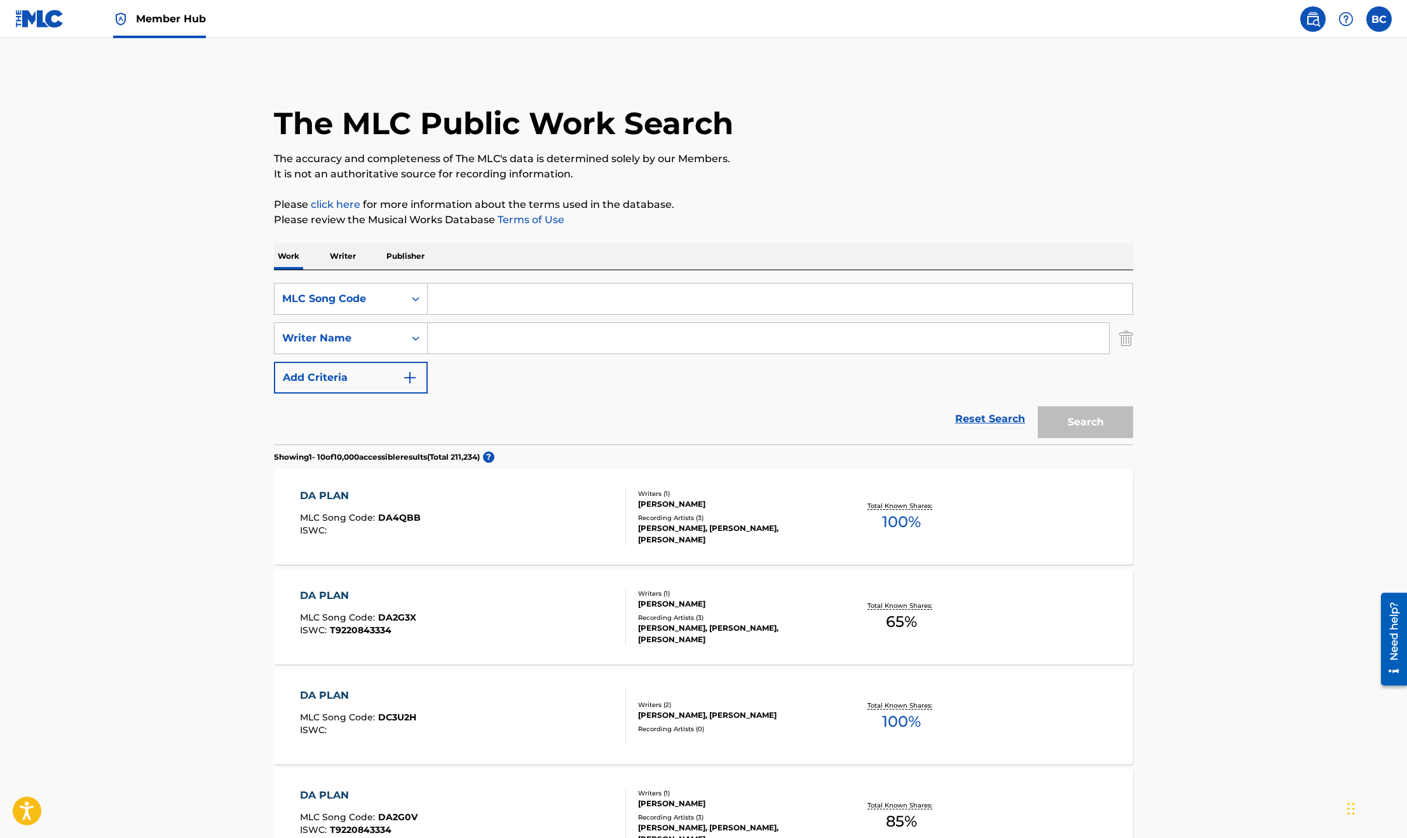
click at [475, 300] on input "Search Form" at bounding box center [780, 298] width 705 height 31
paste input "INSIDE OUT"
type input "INSIDE OUT"
click at [1038, 406] on button "Search" at bounding box center [1085, 422] width 95 height 32
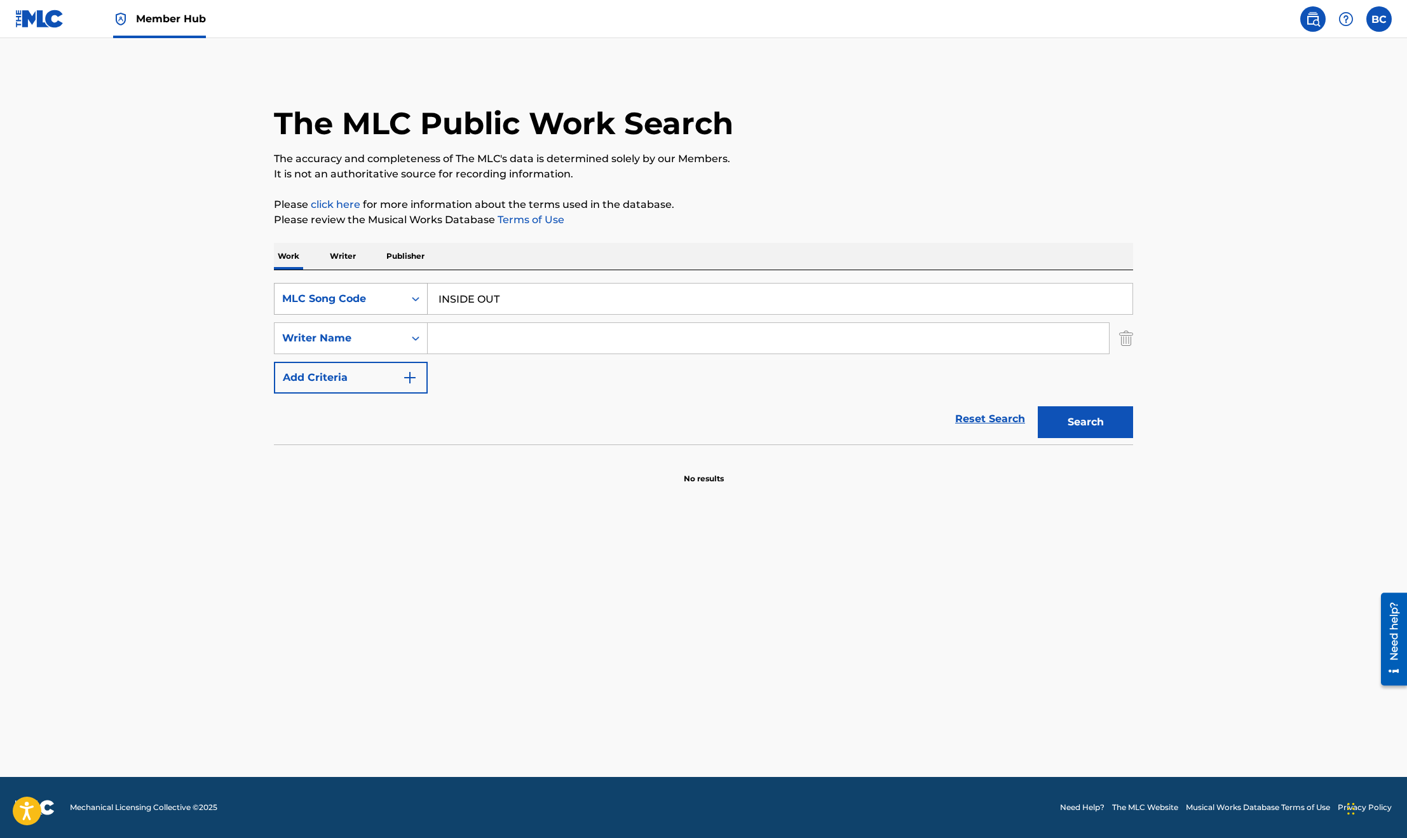
click at [350, 307] on div "MLC Song Code" at bounding box center [340, 299] width 130 height 24
click at [344, 332] on div "Work Title" at bounding box center [351, 331] width 153 height 32
click at [929, 301] on input "Search Form" at bounding box center [780, 298] width 705 height 31
paste input "INSIDE OUT"
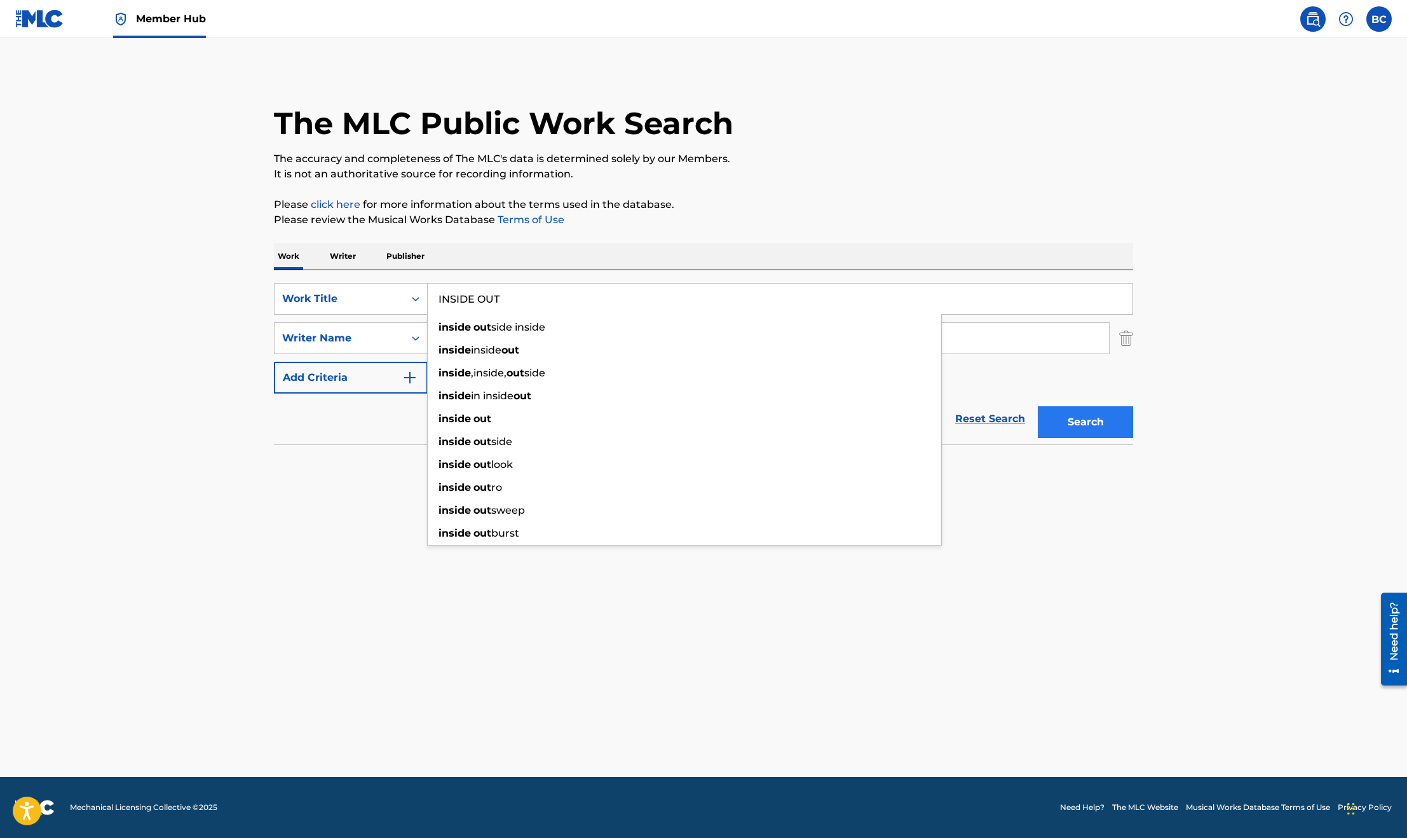
type input "INSIDE OUT"
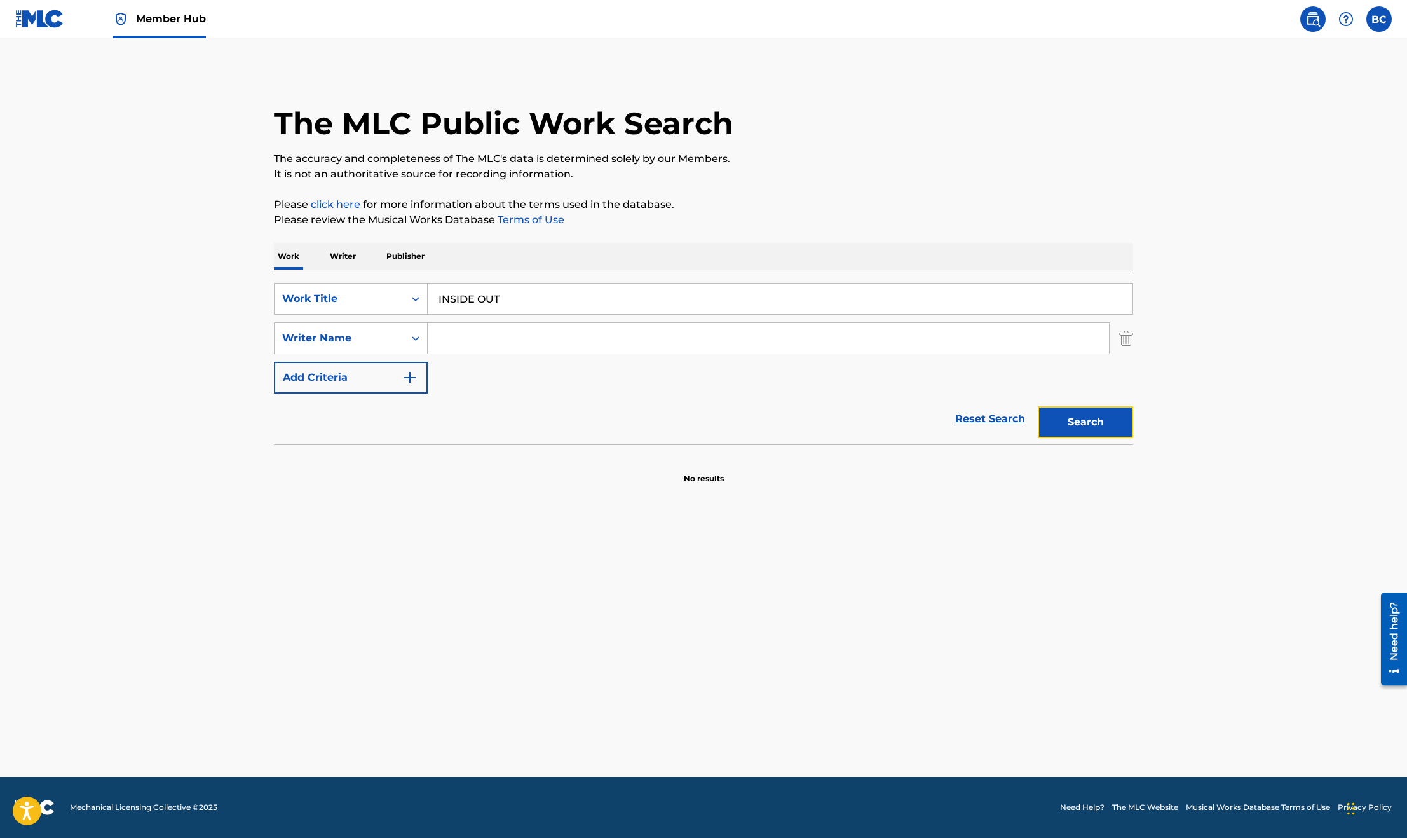
click at [1079, 422] on button "Search" at bounding box center [1085, 422] width 95 height 32
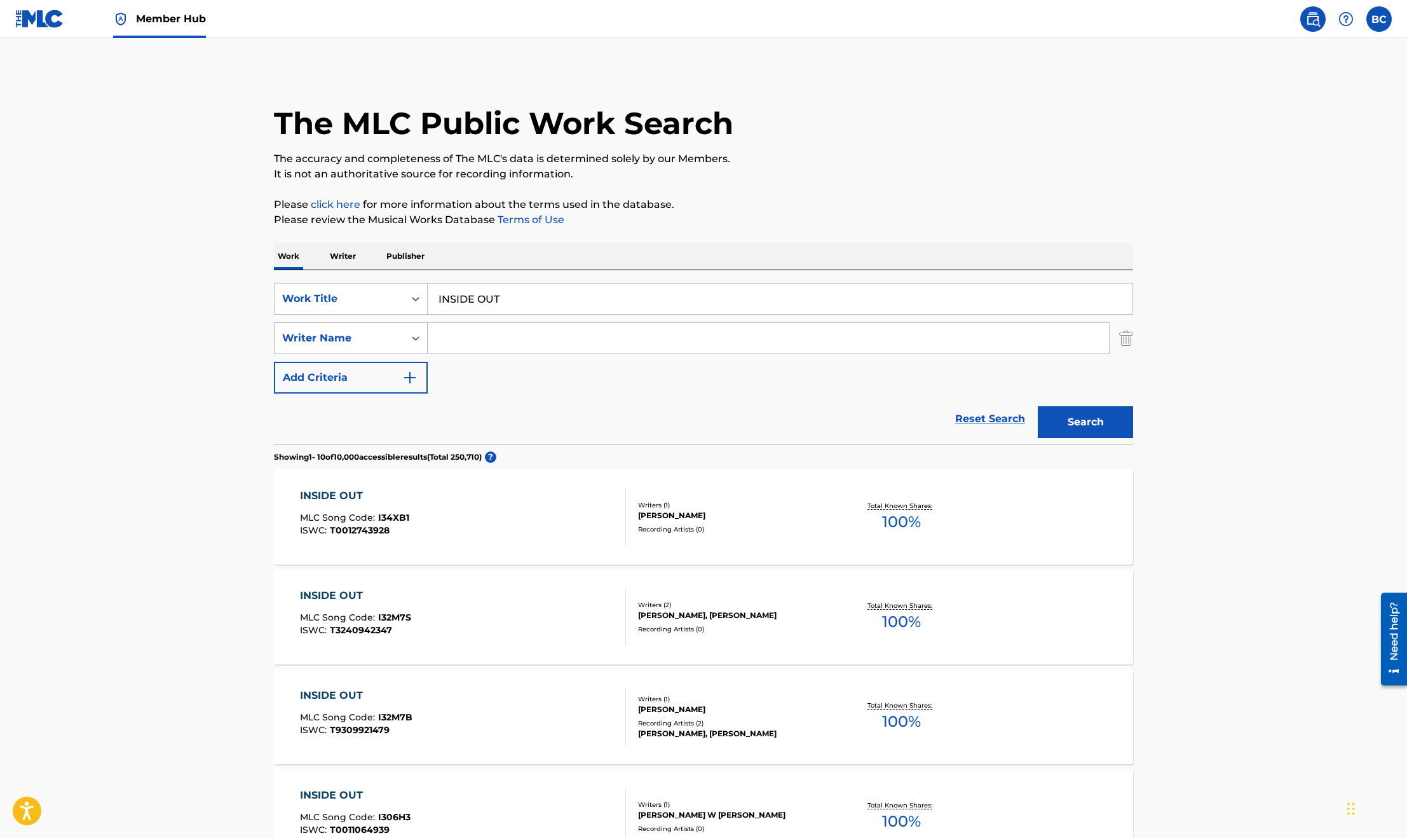
click at [390, 338] on div "Writer Name" at bounding box center [339, 338] width 114 height 15
click at [554, 334] on input "Search Form" at bounding box center [768, 338] width 681 height 31
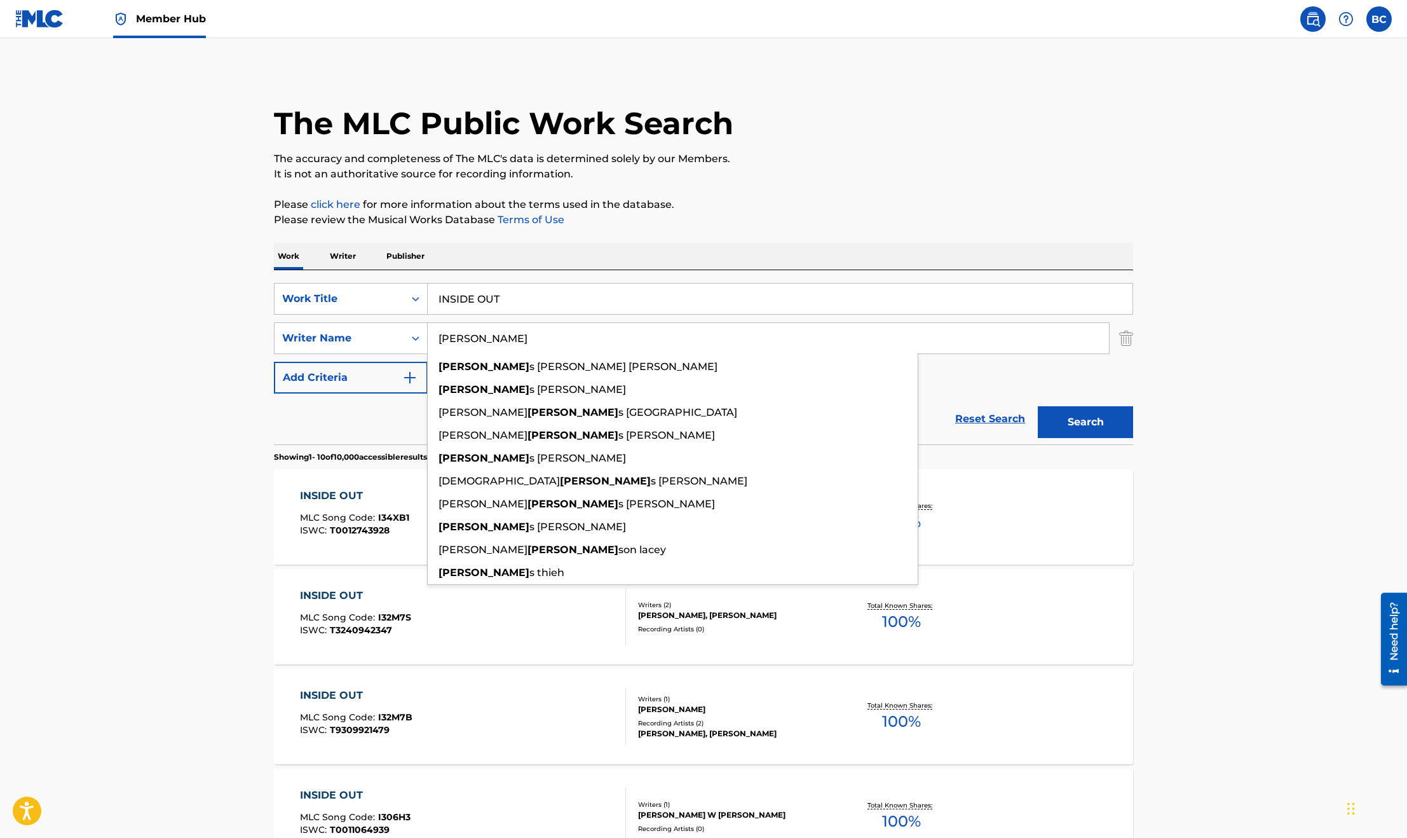
click at [1038, 406] on button "Search" at bounding box center [1085, 422] width 95 height 32
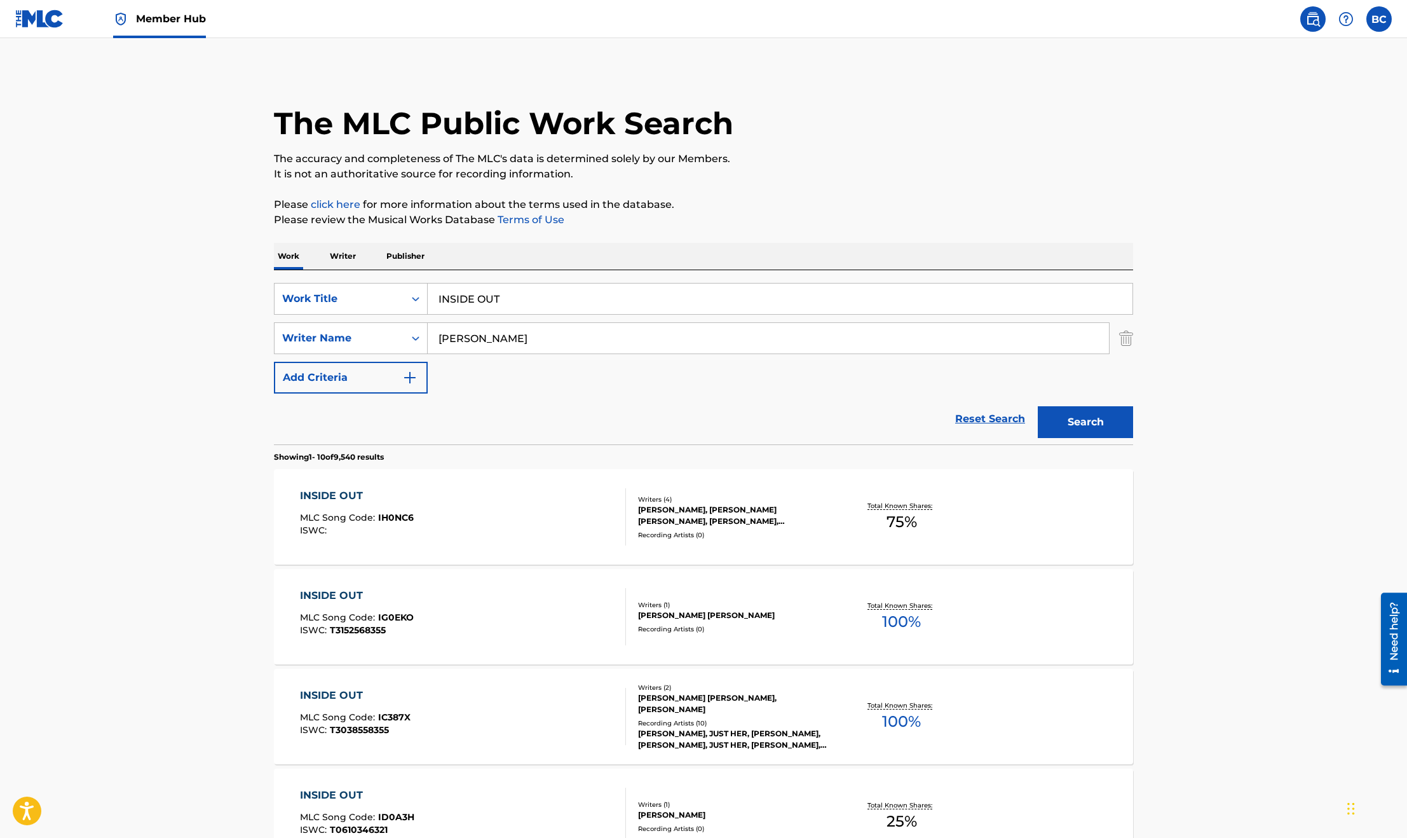
scroll to position [191, 0]
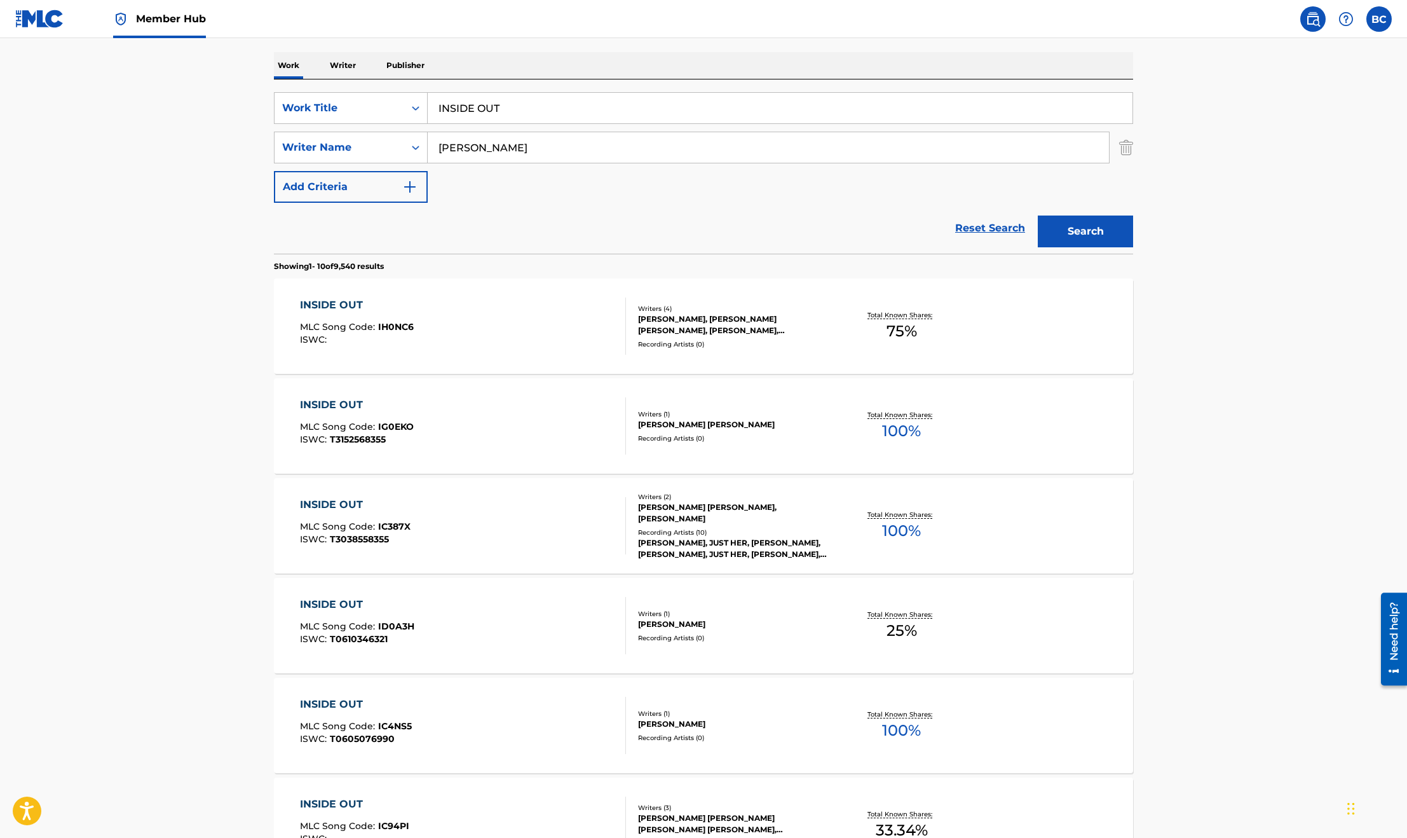
click at [208, 411] on main "The MLC Public Work Search The accuracy and completeness of The MLC's data is d…" at bounding box center [703, 595] width 1407 height 1496
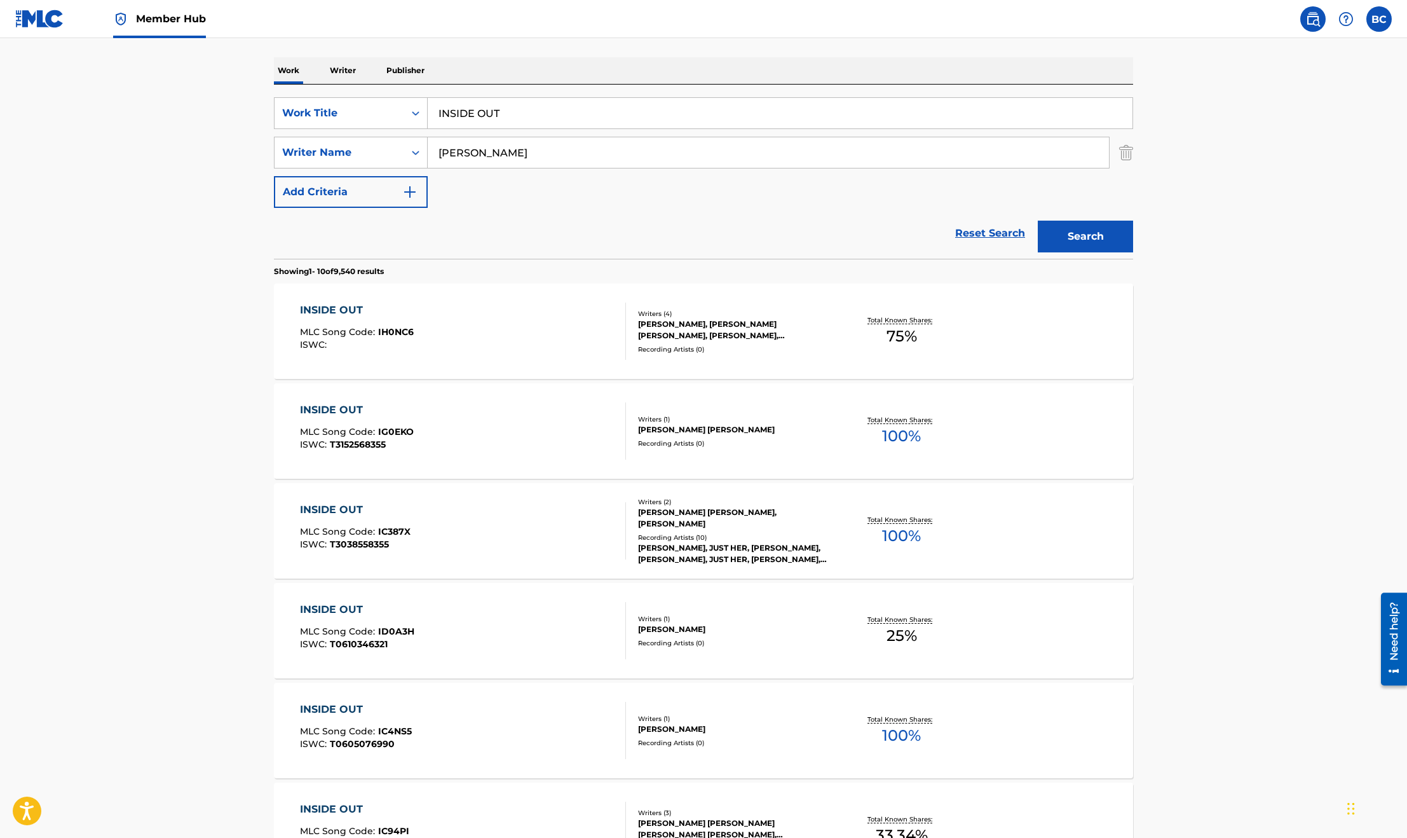
scroll to position [0, 0]
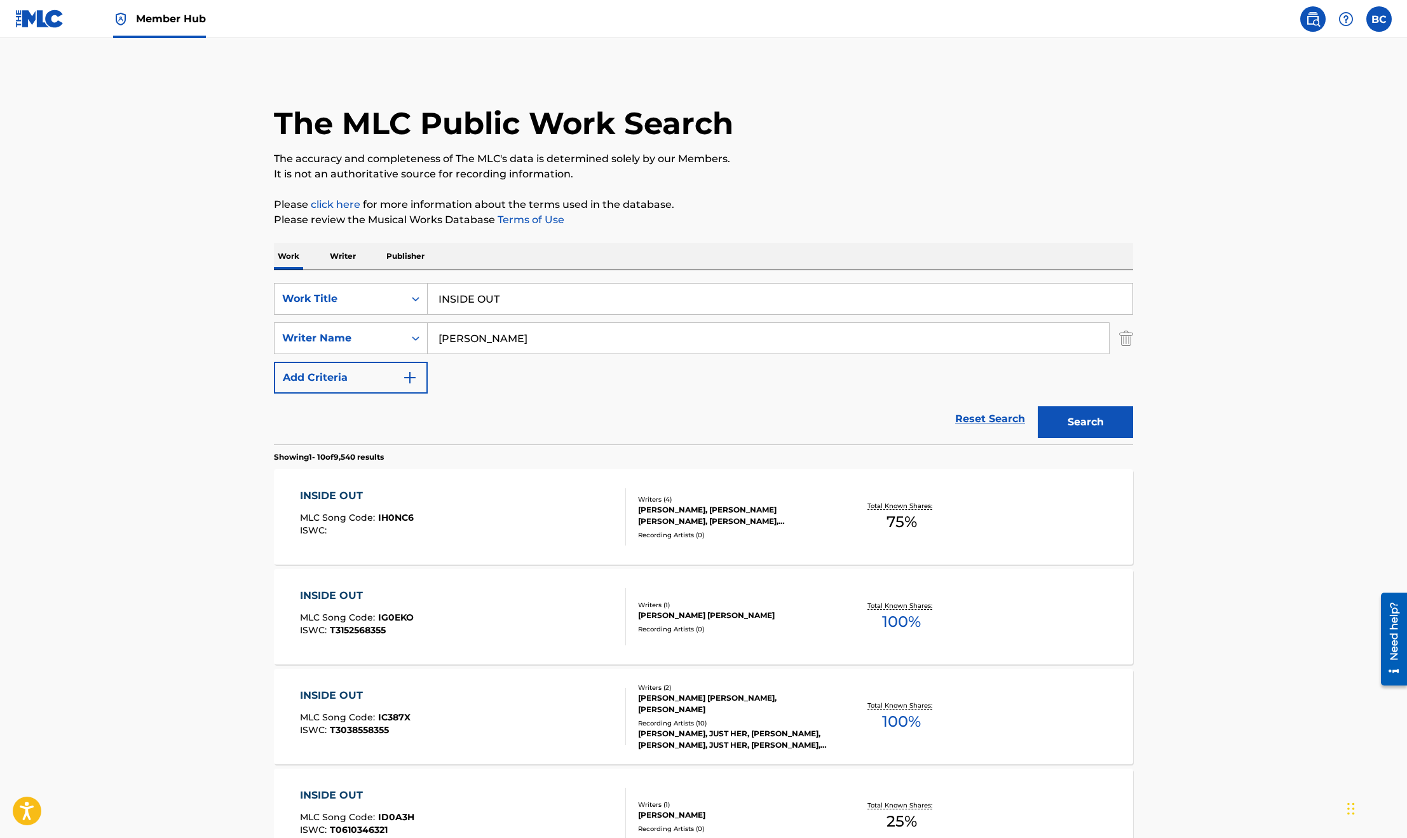
click at [165, 341] on main "The MLC Public Work Search The accuracy and completeness of The MLC's data is d…" at bounding box center [703, 786] width 1407 height 1496
click at [1082, 425] on button "Search" at bounding box center [1085, 422] width 95 height 32
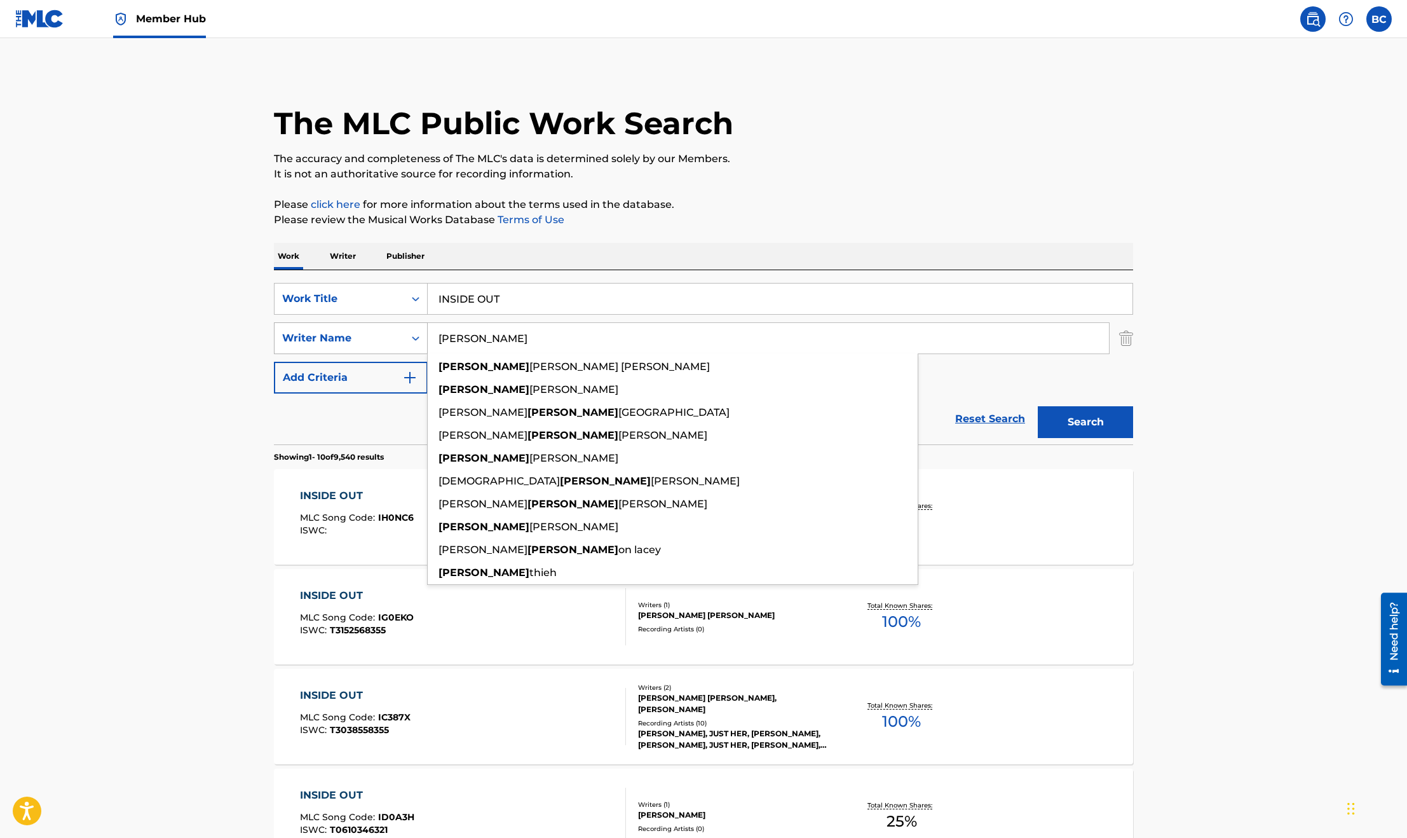
drag, startPoint x: 536, startPoint y: 348, endPoint x: 374, endPoint y: 334, distance: 163.3
click at [374, 336] on div "SearchWithCriteriafebb5a1f-3edc-4fe7-90c8-21fc3af7f9fd Writer [DEMOGRAPHIC_DATA…" at bounding box center [703, 338] width 859 height 32
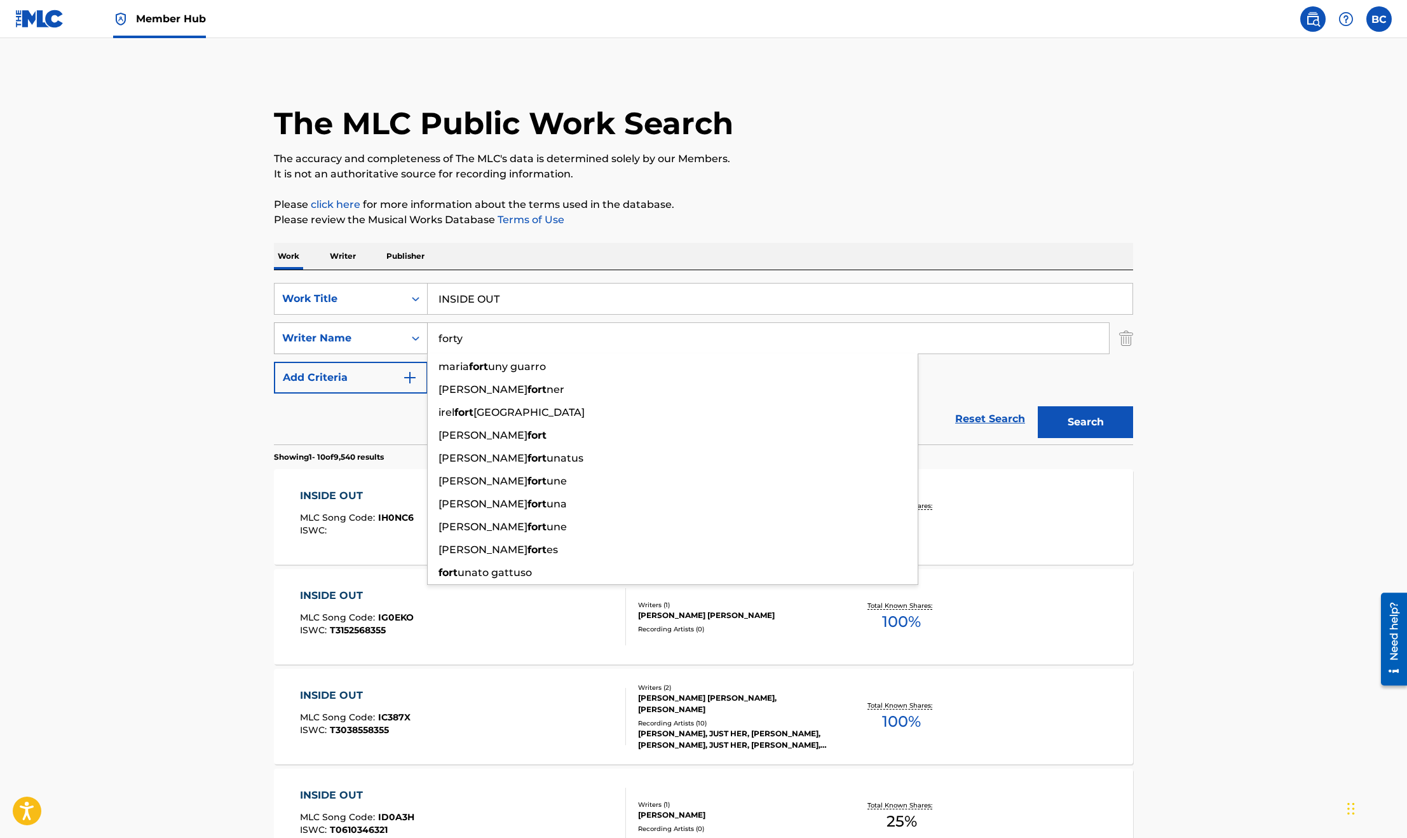
type input "forty"
click at [1038, 406] on button "Search" at bounding box center [1085, 422] width 95 height 32
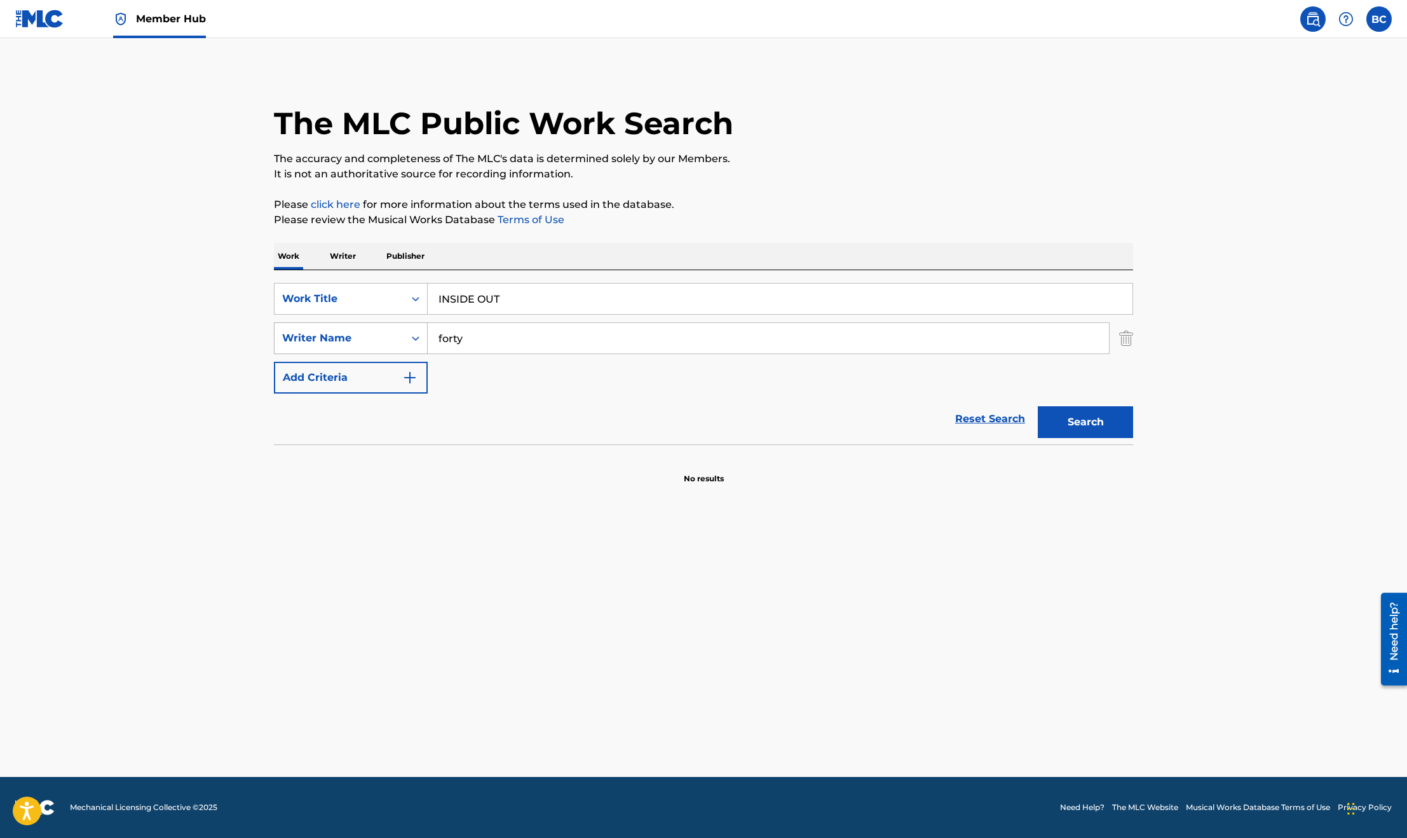
drag, startPoint x: 511, startPoint y: 336, endPoint x: 355, endPoint y: 336, distance: 155.7
click at [355, 336] on div "SearchWithCriteriafebb5a1f-3edc-4fe7-90c8-21fc3af7f9fd Writer Name forty" at bounding box center [703, 338] width 859 height 32
click at [1038, 406] on button "Search" at bounding box center [1085, 422] width 95 height 32
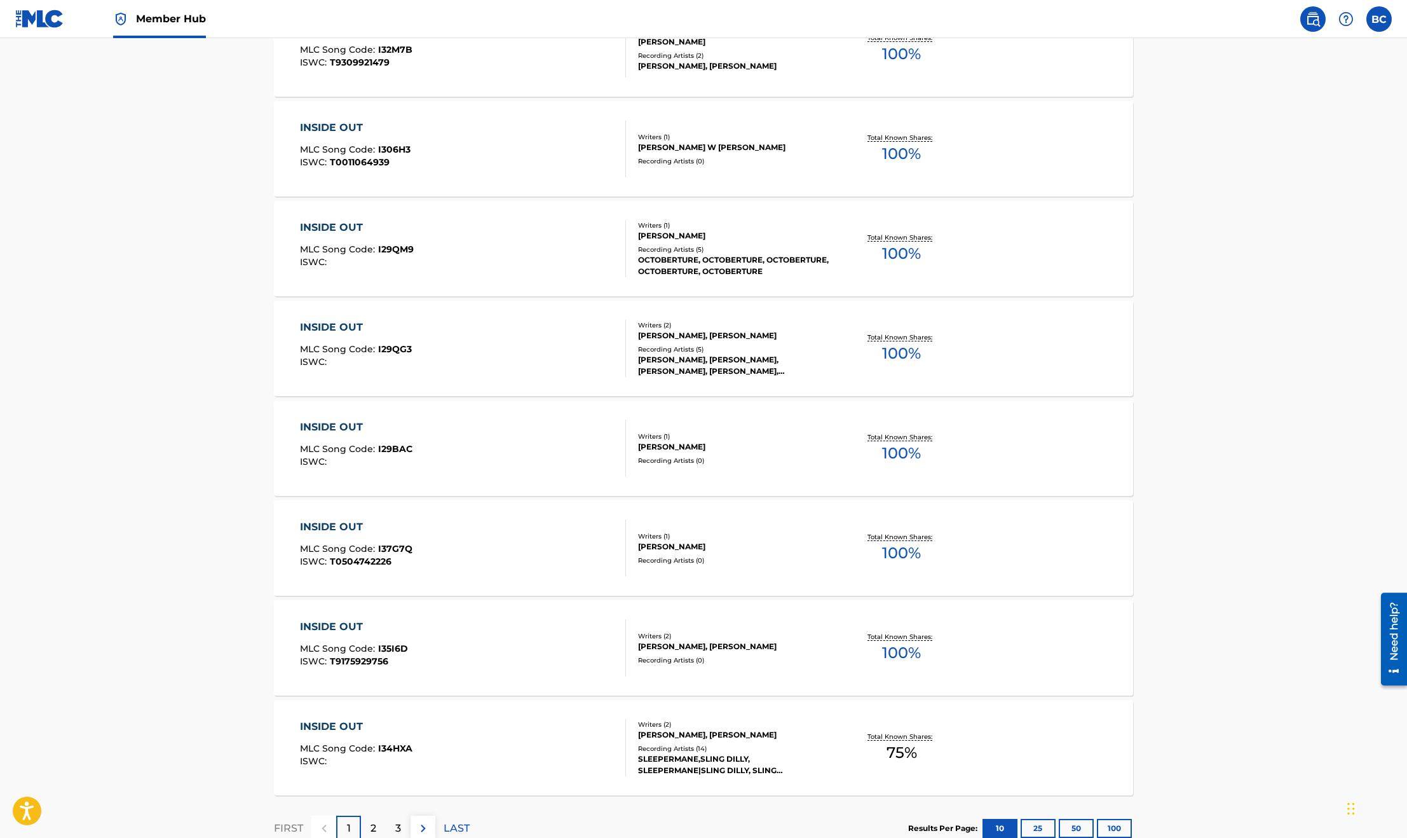
scroll to position [758, 0]
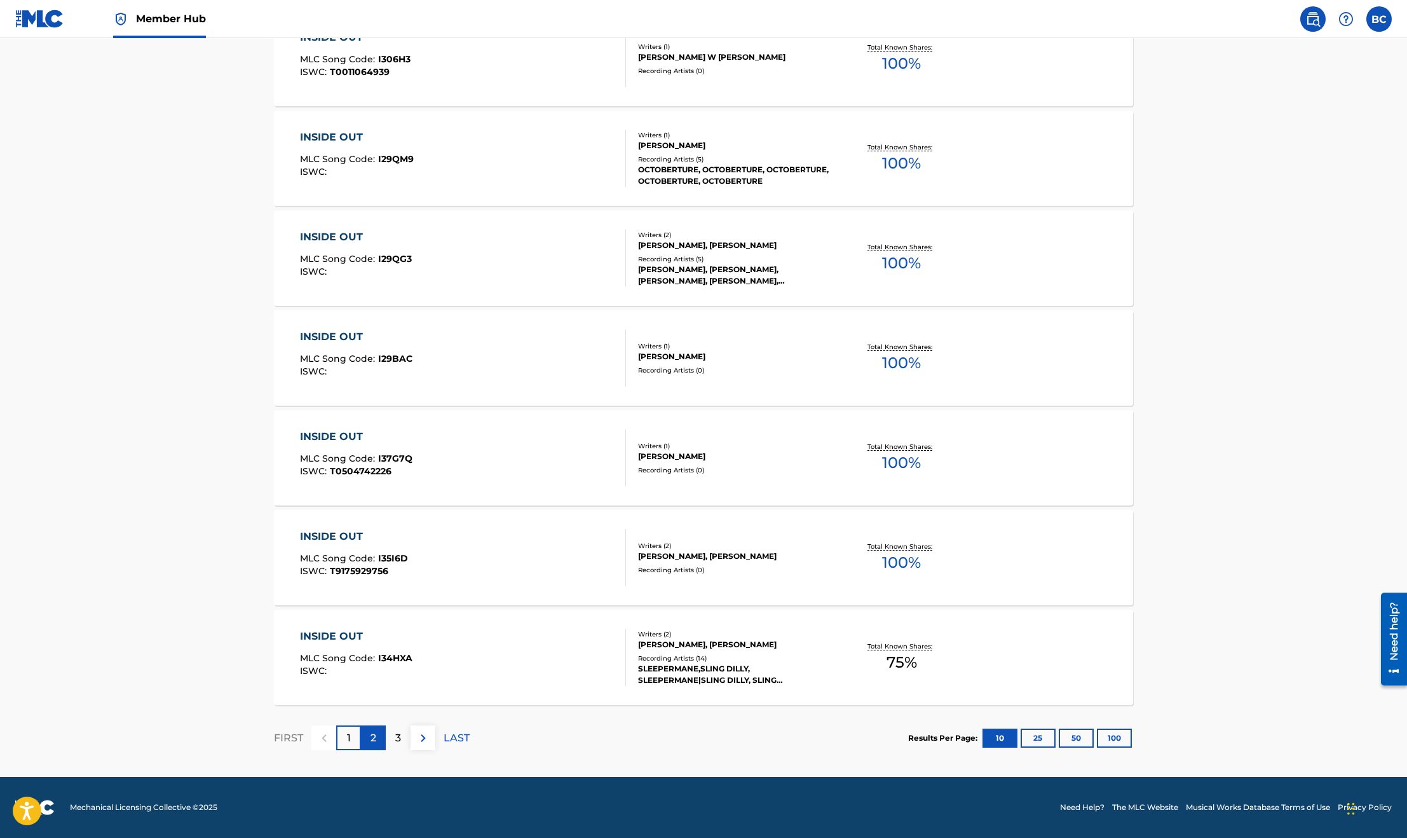
click at [379, 737] on div "2" at bounding box center [373, 737] width 25 height 25
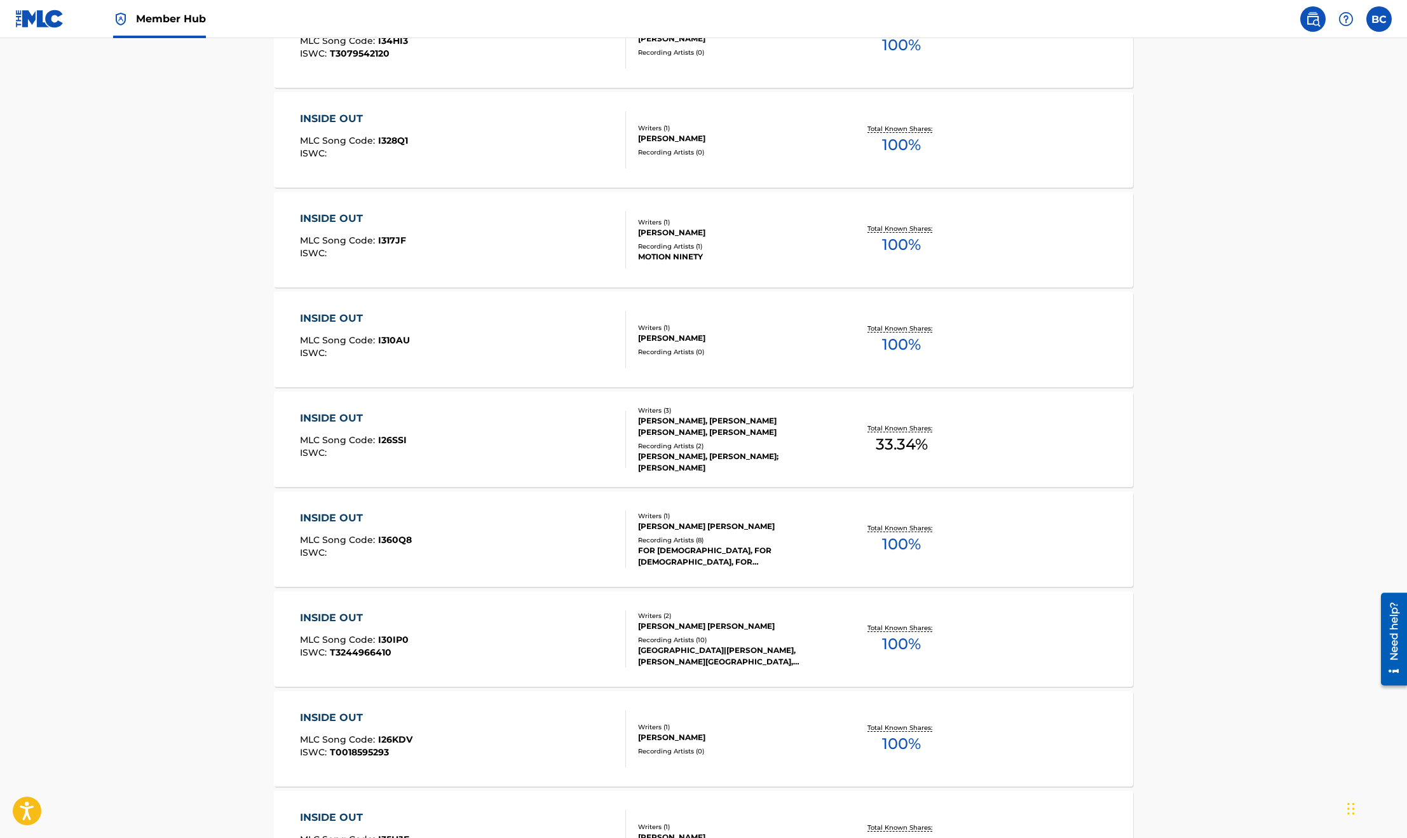
scroll to position [572, 0]
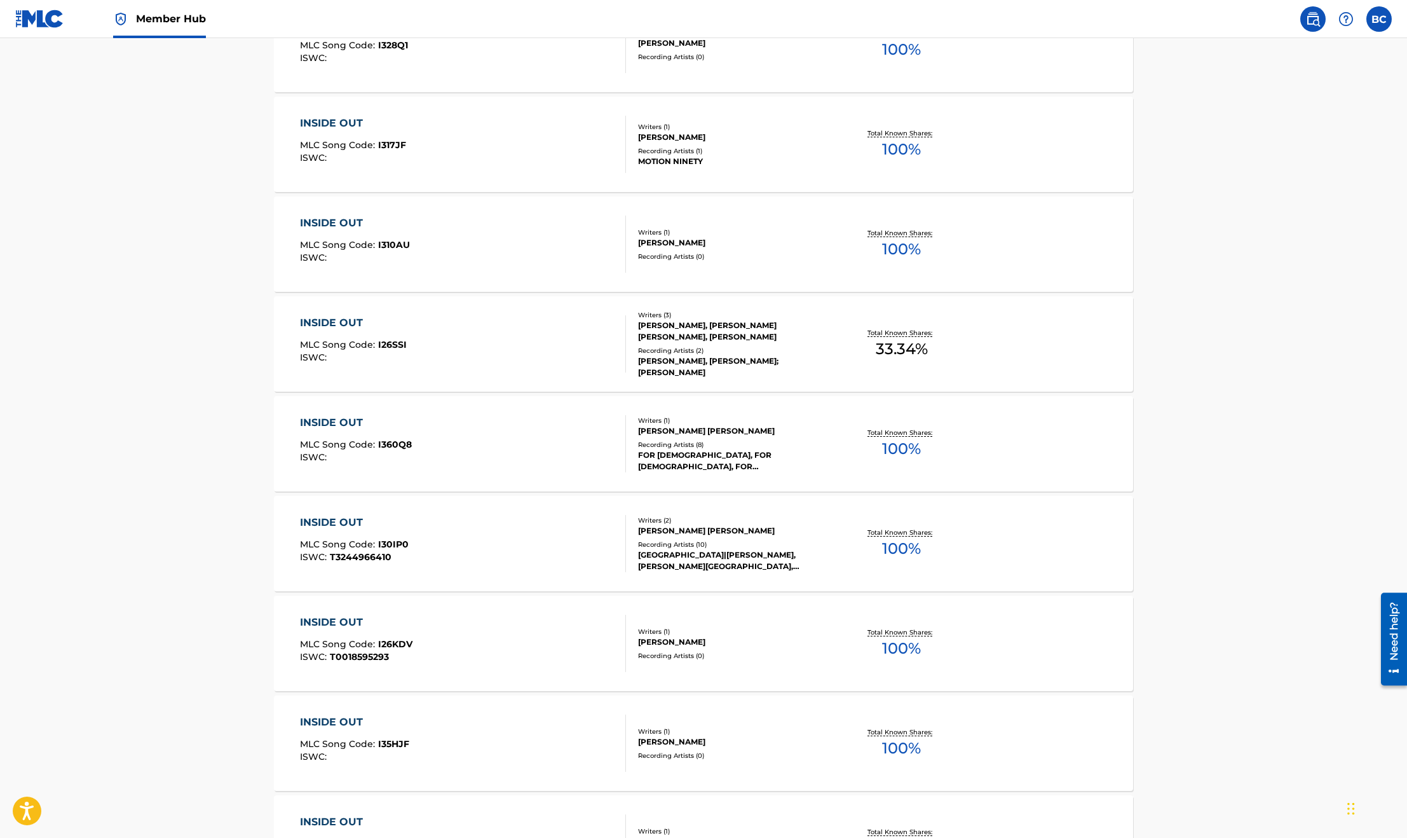
click at [264, 239] on div "The MLC Public Work Search The accuracy and completeness of The MLC's data is d…" at bounding box center [704, 227] width 890 height 1458
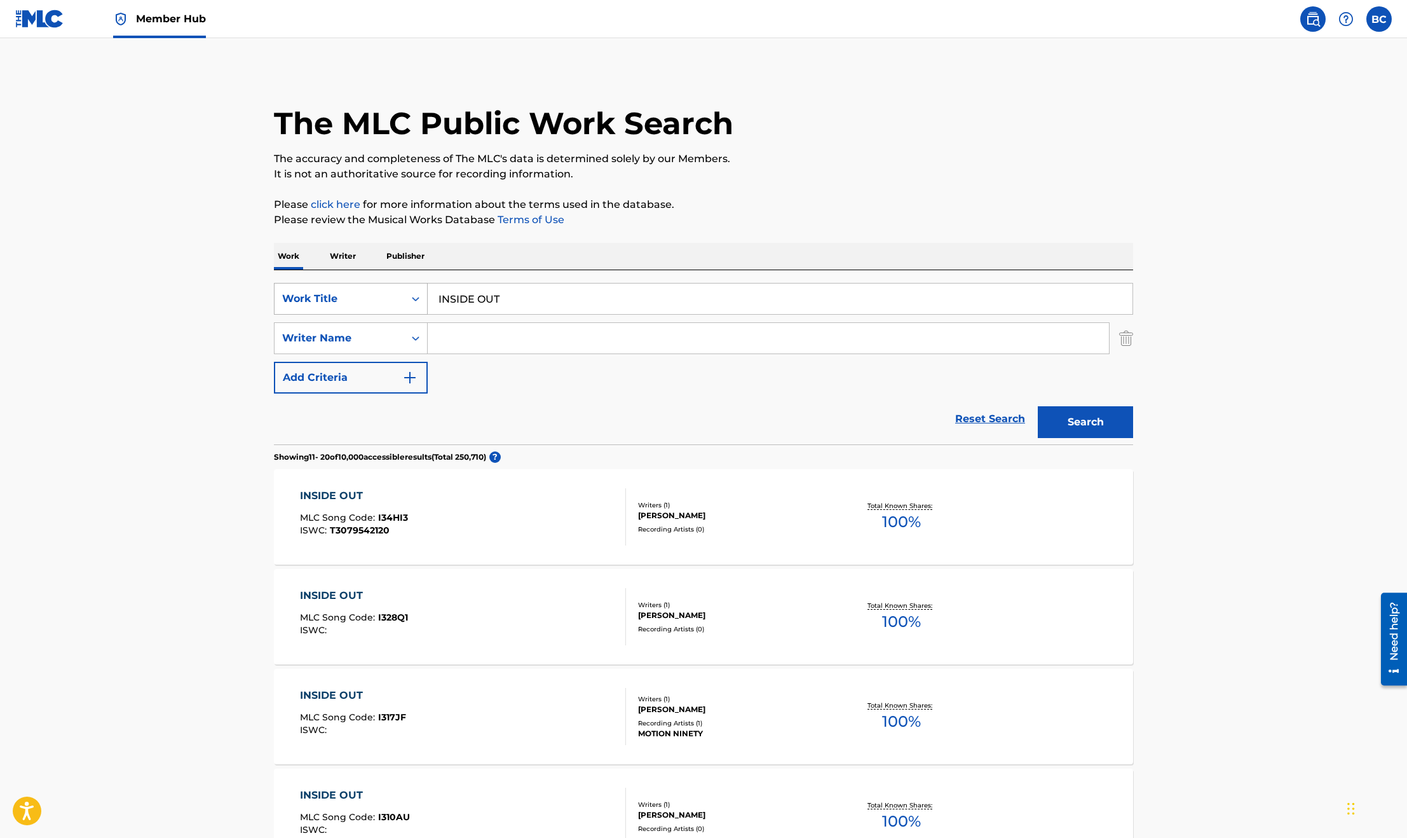
click at [391, 310] on div "Work Title" at bounding box center [340, 299] width 130 height 24
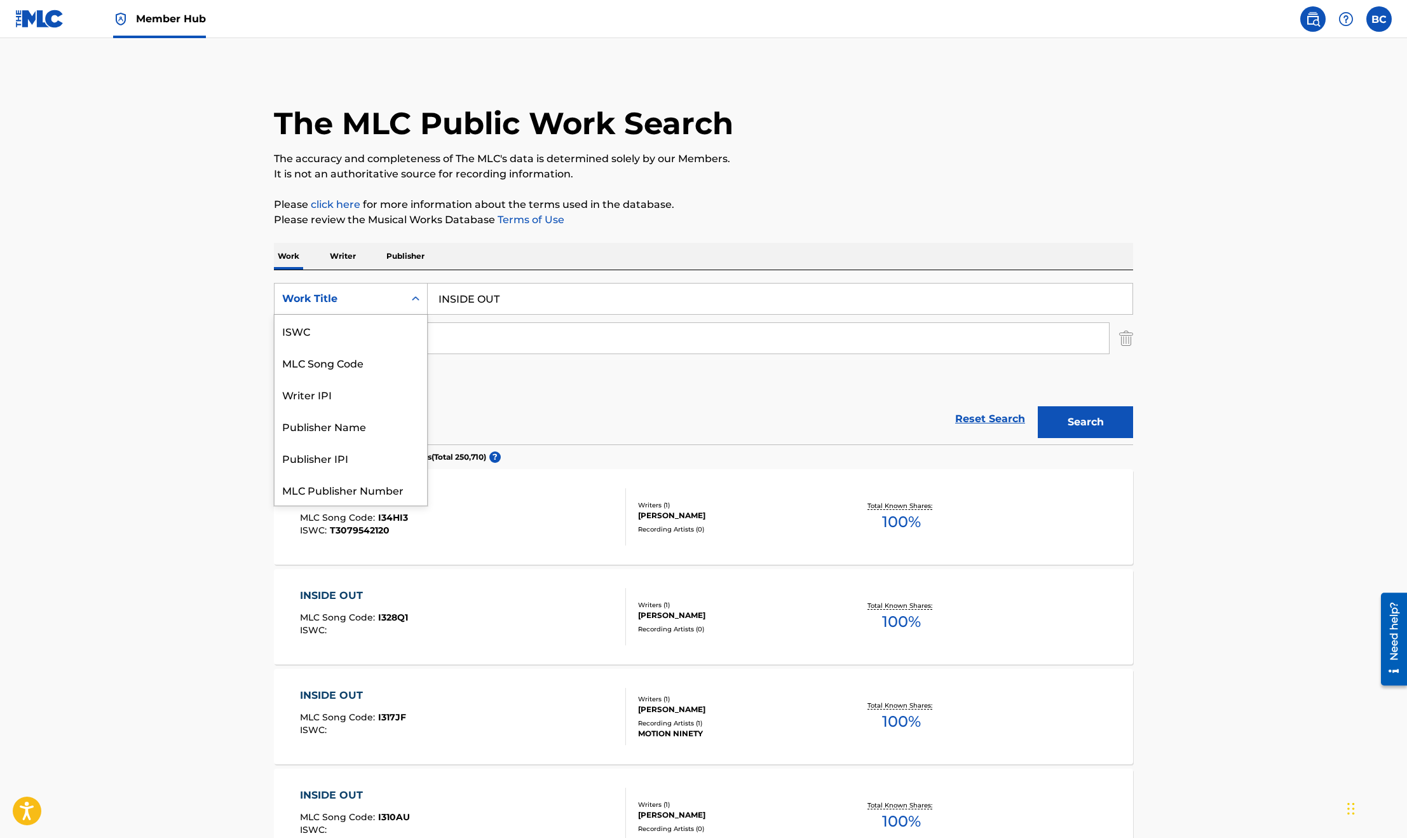
scroll to position [31, 0]
click at [365, 334] on div "MLC Song Code" at bounding box center [351, 331] width 153 height 32
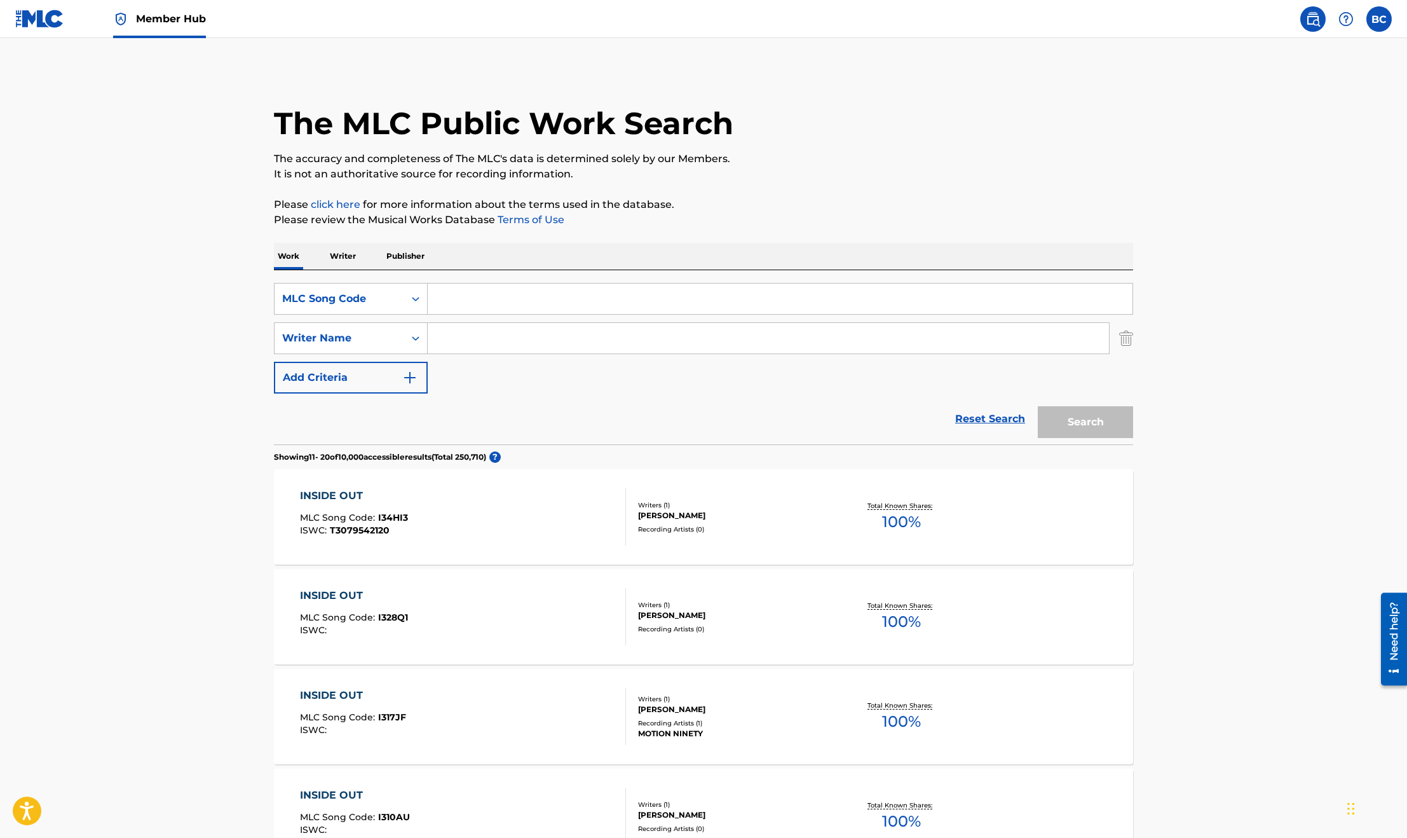
click at [515, 300] on input "Search Form" at bounding box center [780, 298] width 705 height 31
paste input "I36WHH"
type input "I36WHH"
click at [1038, 406] on button "Search" at bounding box center [1085, 422] width 95 height 32
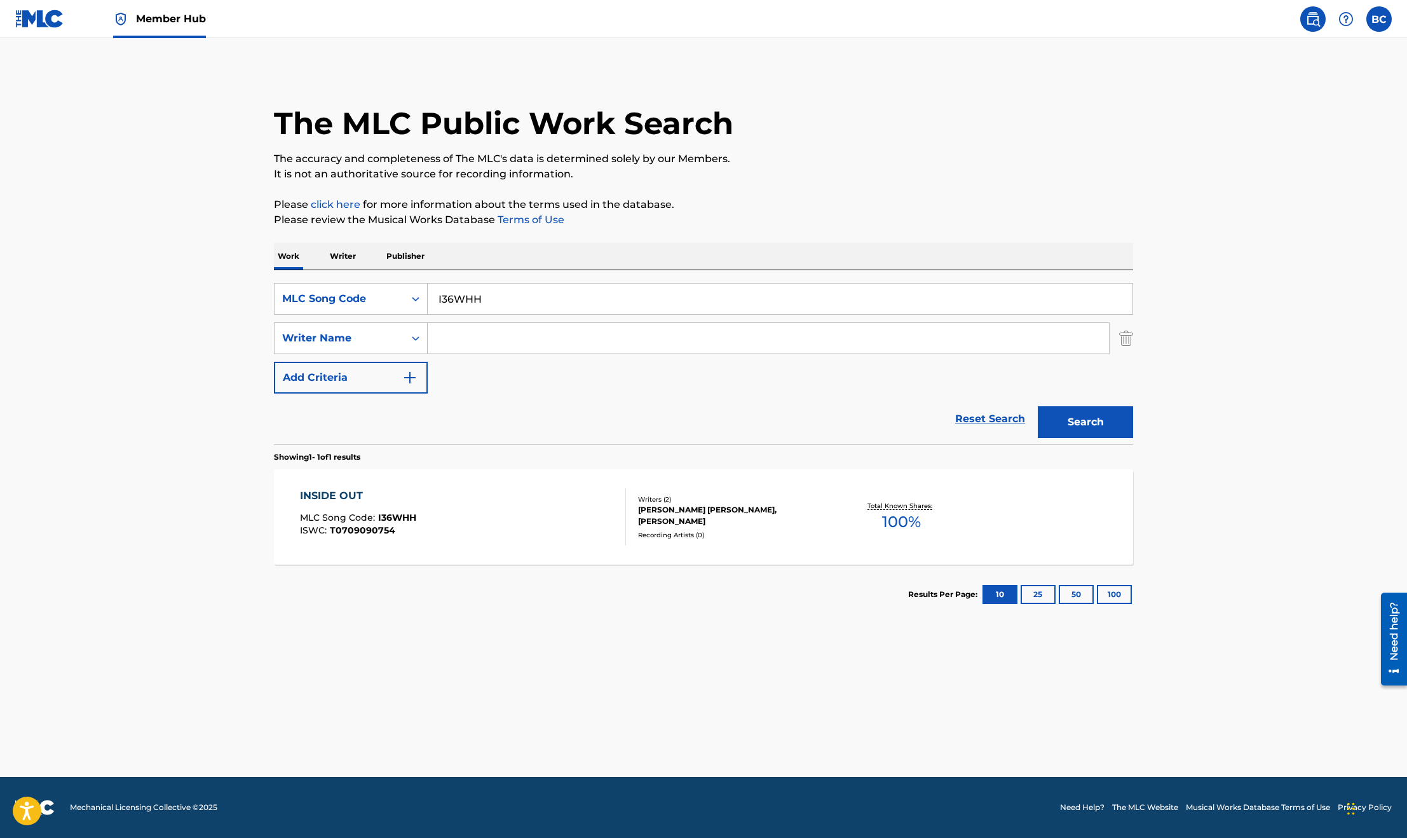
click at [502, 503] on div "INSIDE OUT MLC Song Code : I36WHH ISWC : T0709090754" at bounding box center [463, 516] width 327 height 57
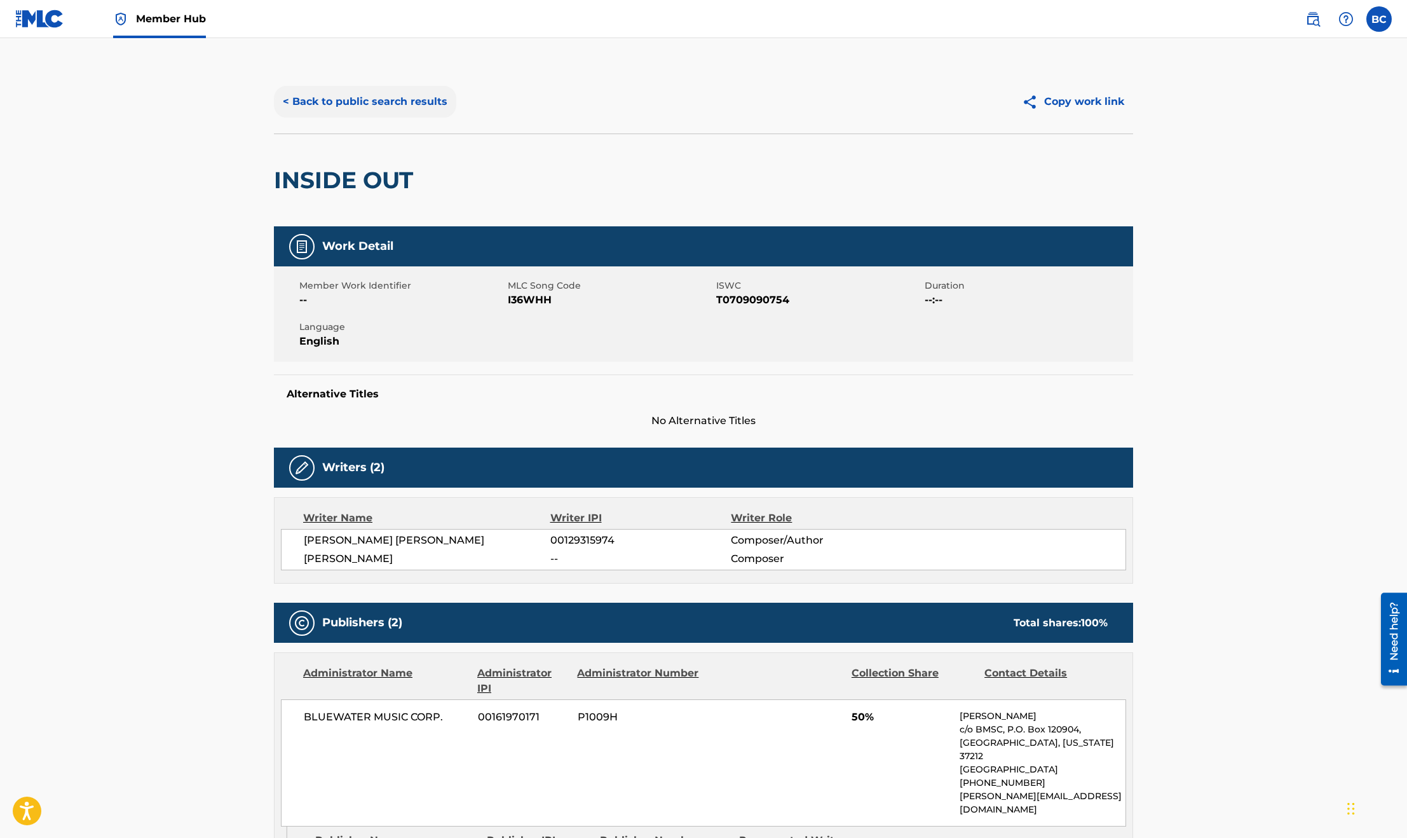
click at [326, 113] on button "< Back to public search results" at bounding box center [365, 102] width 182 height 32
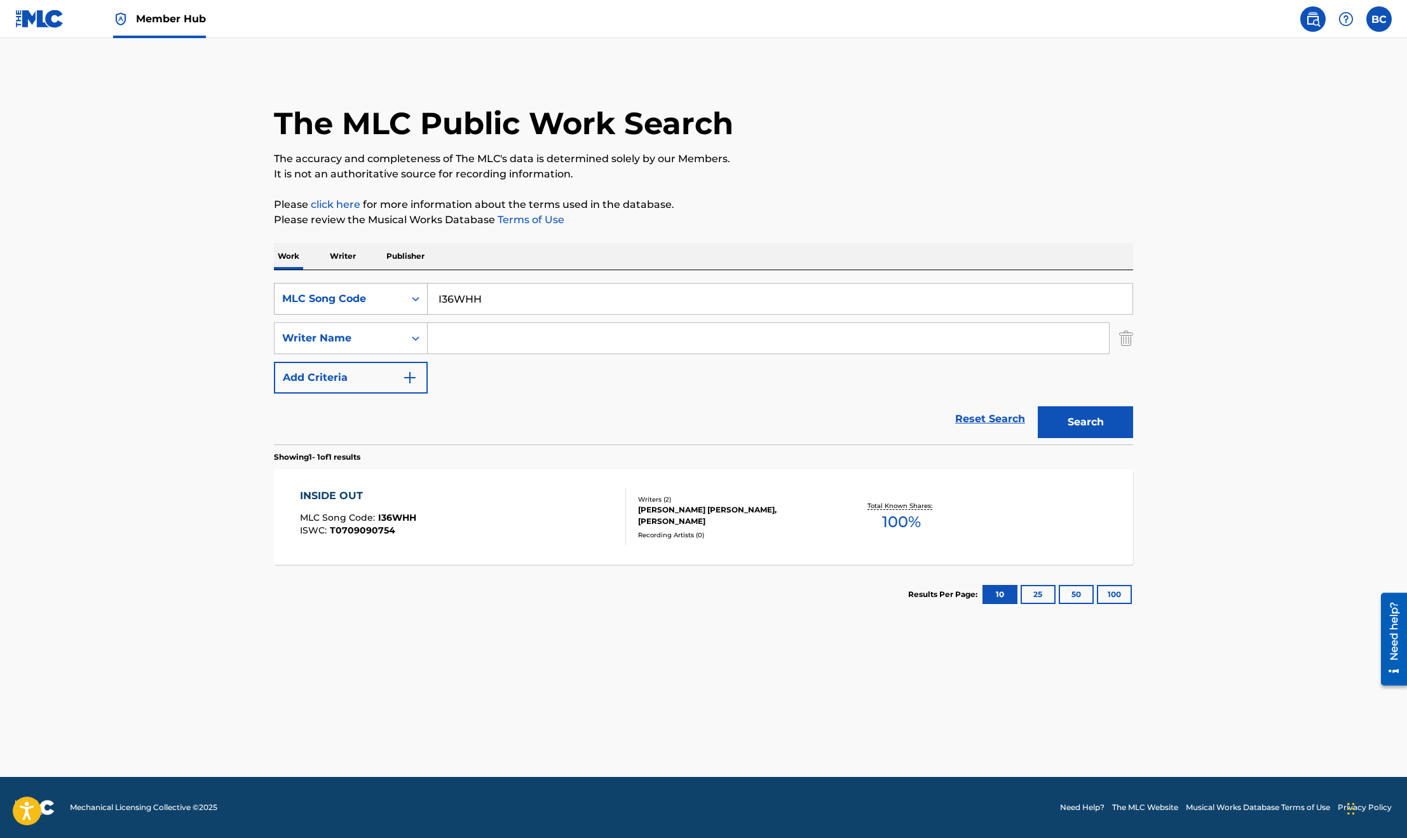
click at [301, 294] on div "MLC Song Code" at bounding box center [339, 298] width 114 height 15
click at [510, 298] on input "I36WHH" at bounding box center [780, 298] width 705 height 31
drag, startPoint x: 531, startPoint y: 298, endPoint x: 355, endPoint y: 294, distance: 175.5
click at [361, 296] on div "SearchWithCriteriab38d0934-541f-477e-a9ef-95e874c62dcd MLC Song Code I36WHH" at bounding box center [703, 299] width 859 height 32
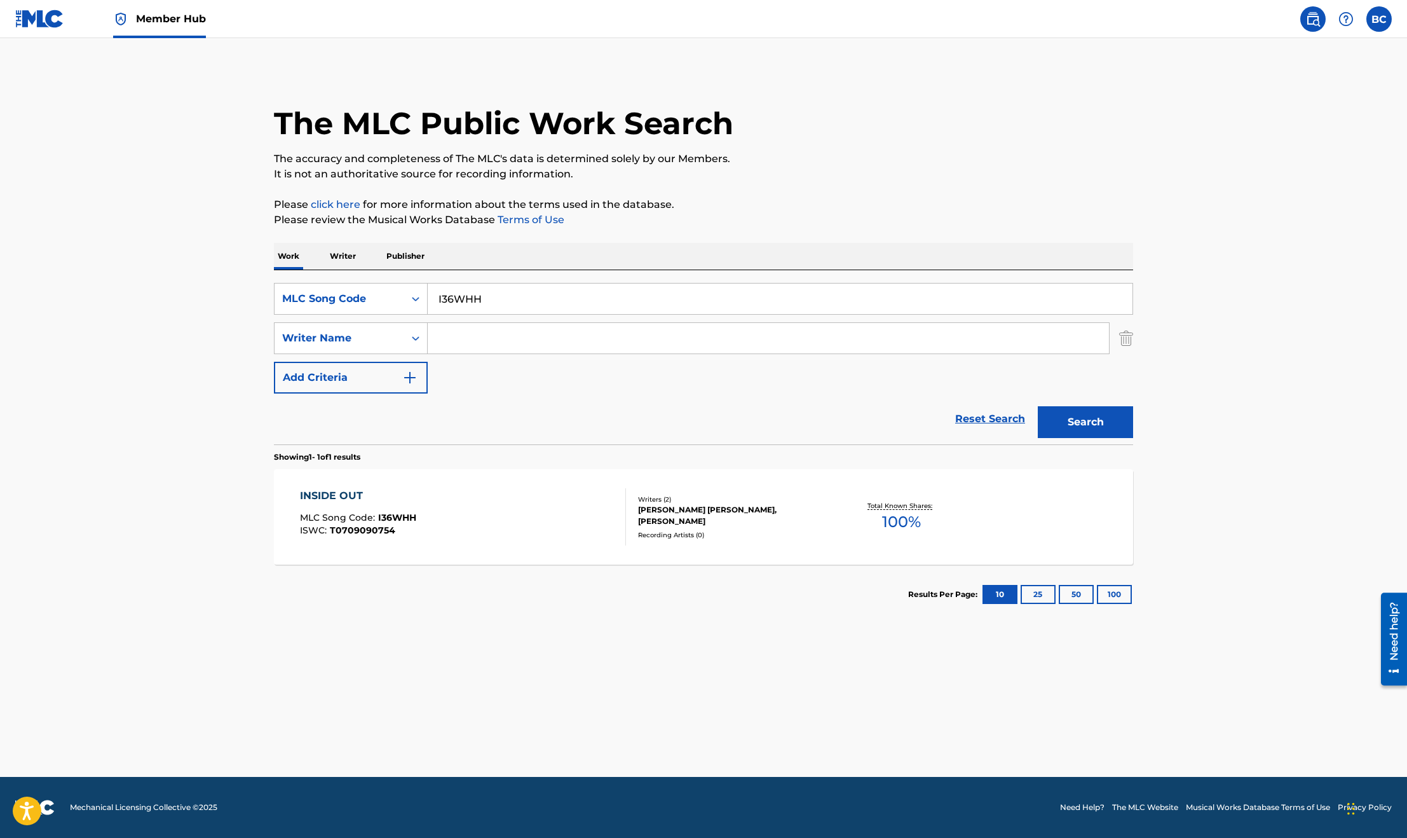
paste input "AW9ZCO"
type input "AW9ZCO"
click at [1089, 418] on button "Search" at bounding box center [1085, 422] width 95 height 32
click at [496, 521] on div "INSIDE OUT MLC Song Code : AW9ZCO ISWC :" at bounding box center [463, 516] width 327 height 57
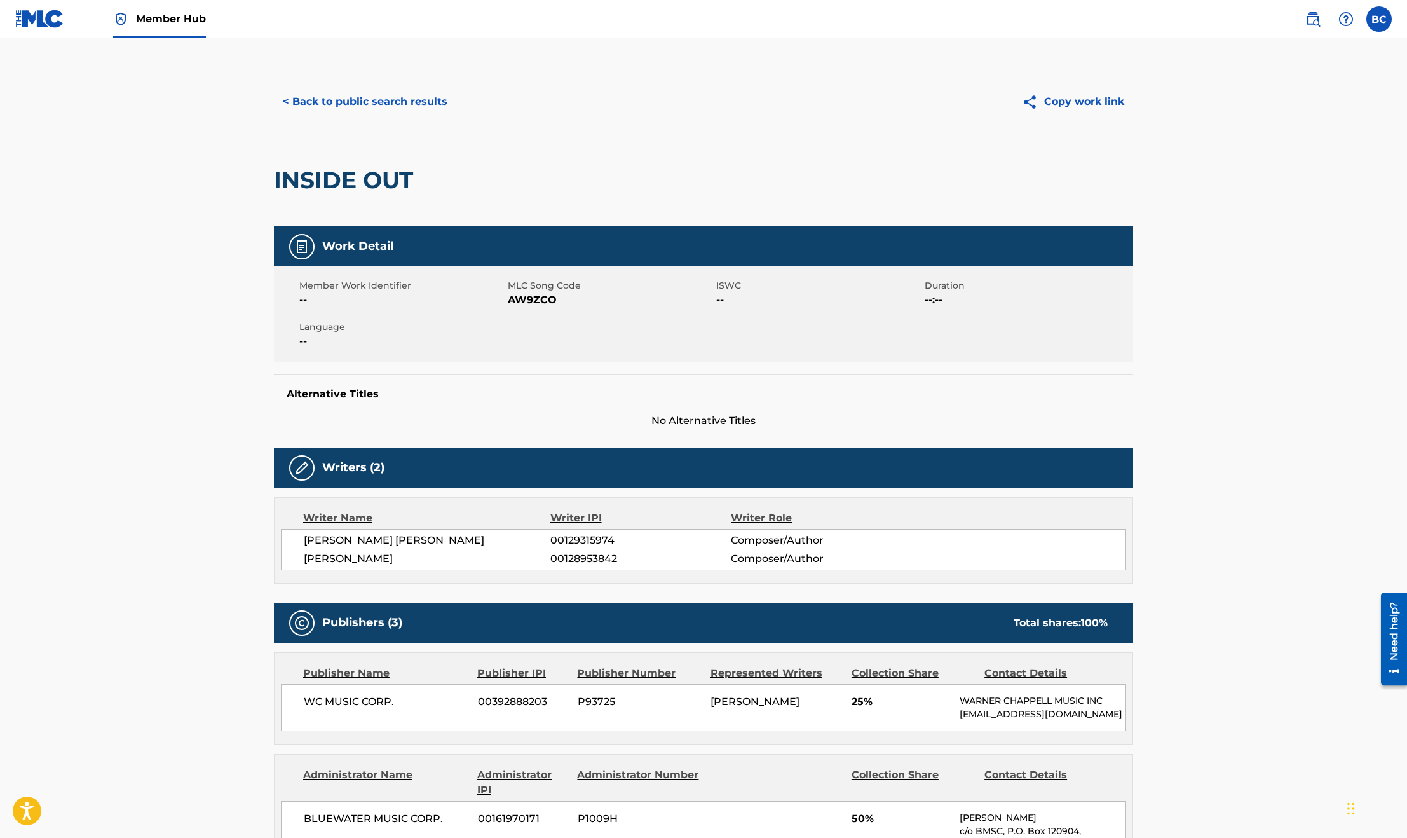
click at [414, 174] on h2 "INSIDE OUT" at bounding box center [347, 180] width 146 height 29
click at [359, 90] on button "< Back to public search results" at bounding box center [365, 102] width 182 height 32
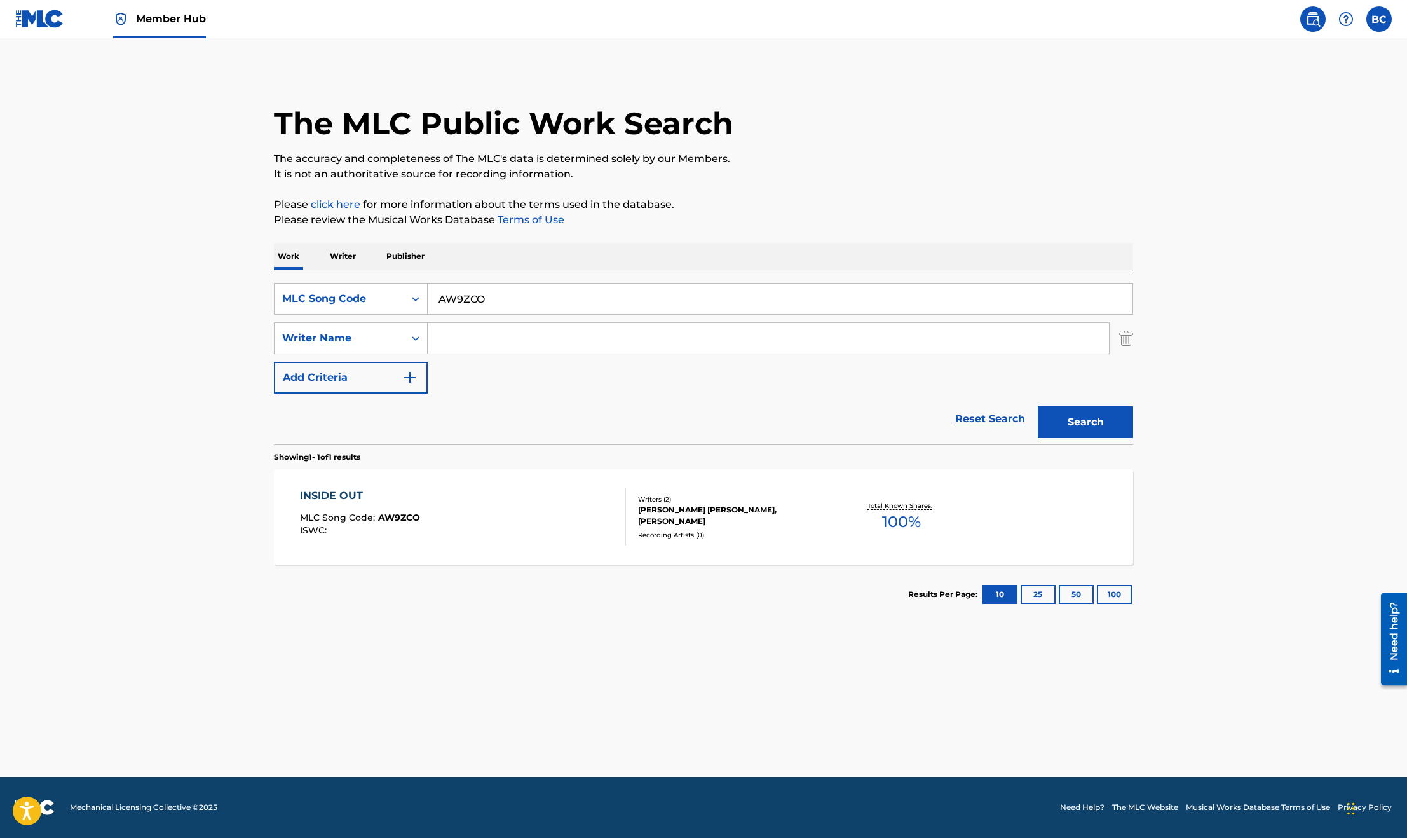
click at [441, 299] on input "AW9ZCO" at bounding box center [780, 298] width 705 height 31
drag, startPoint x: 490, startPoint y: 296, endPoint x: 413, endPoint y: 296, distance: 77.5
click at [416, 296] on div "SearchWithCriteriab38d0934-541f-477e-a9ef-95e874c62dcd MLC Song Code AW9ZCO" at bounding box center [703, 299] width 859 height 32
paste input "I36WHH"
type input "I36WHH"
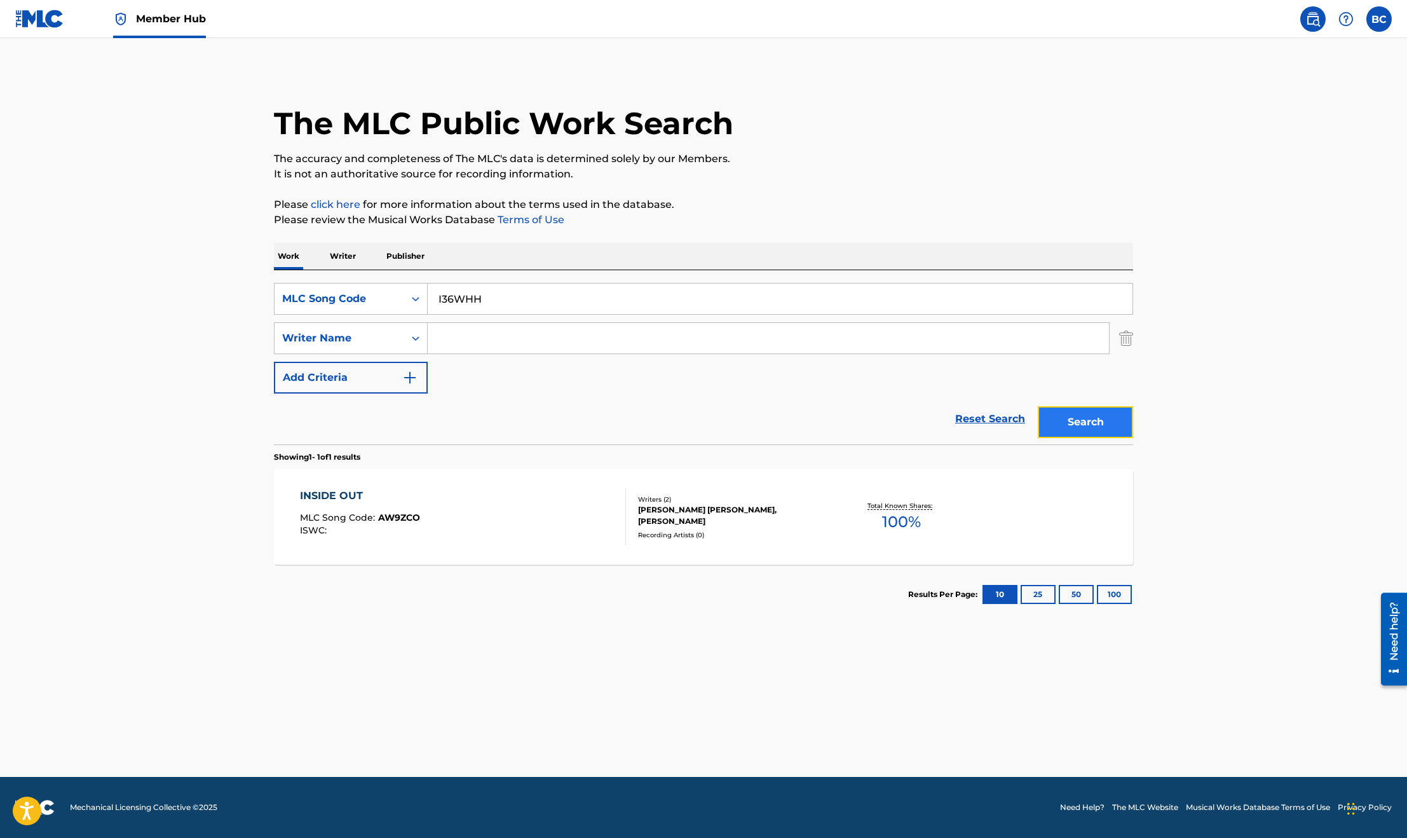
click at [1093, 425] on button "Search" at bounding box center [1085, 422] width 95 height 32
click at [557, 529] on div "INSIDE OUT MLC Song Code : I36WHH ISWC : T0709090754" at bounding box center [463, 516] width 327 height 57
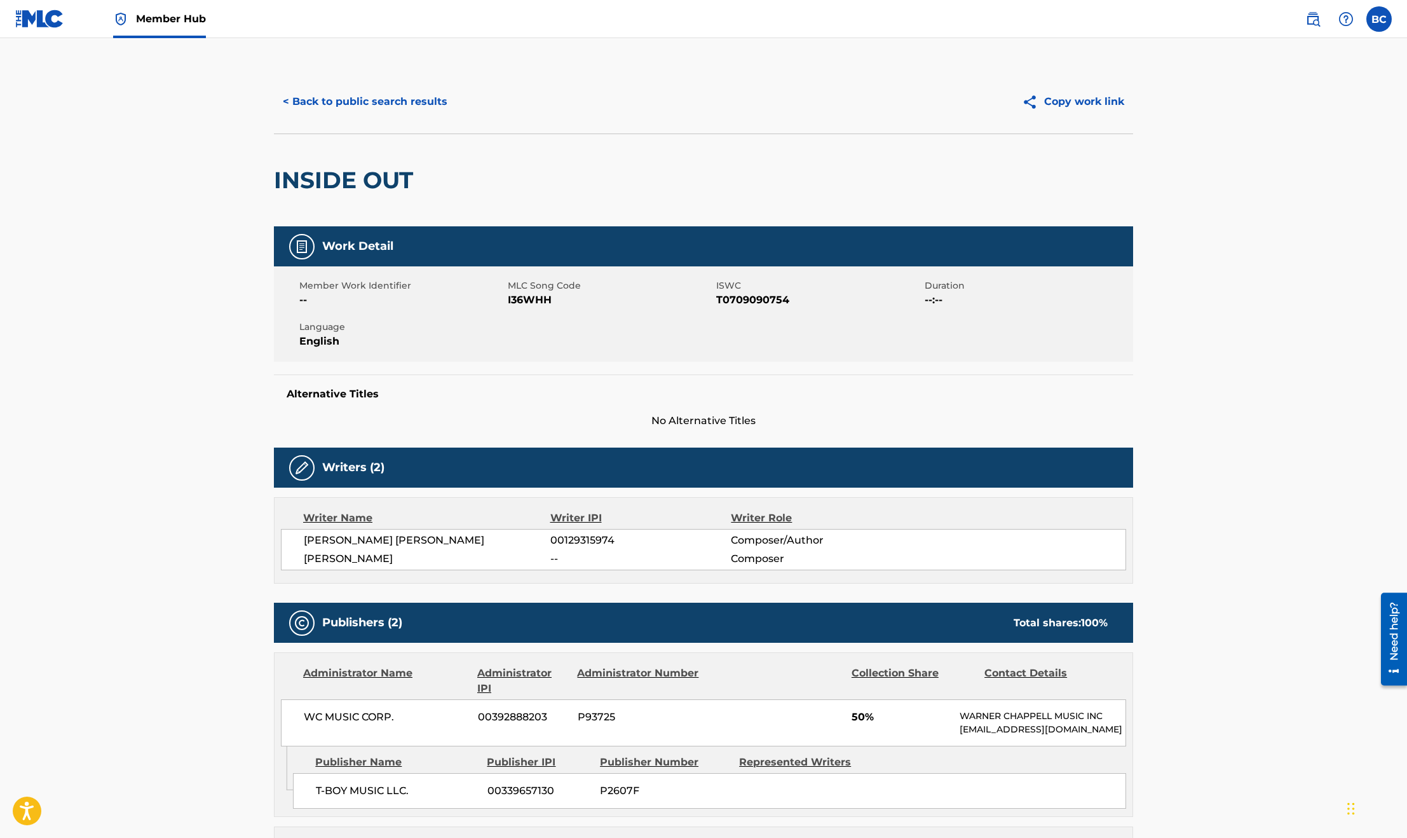
click at [109, 174] on main "< Back to public search results Copy work link INSIDE OUT Work Detail Member Wo…" at bounding box center [703, 620] width 1407 height 1164
click at [355, 107] on button "< Back to public search results" at bounding box center [365, 102] width 182 height 32
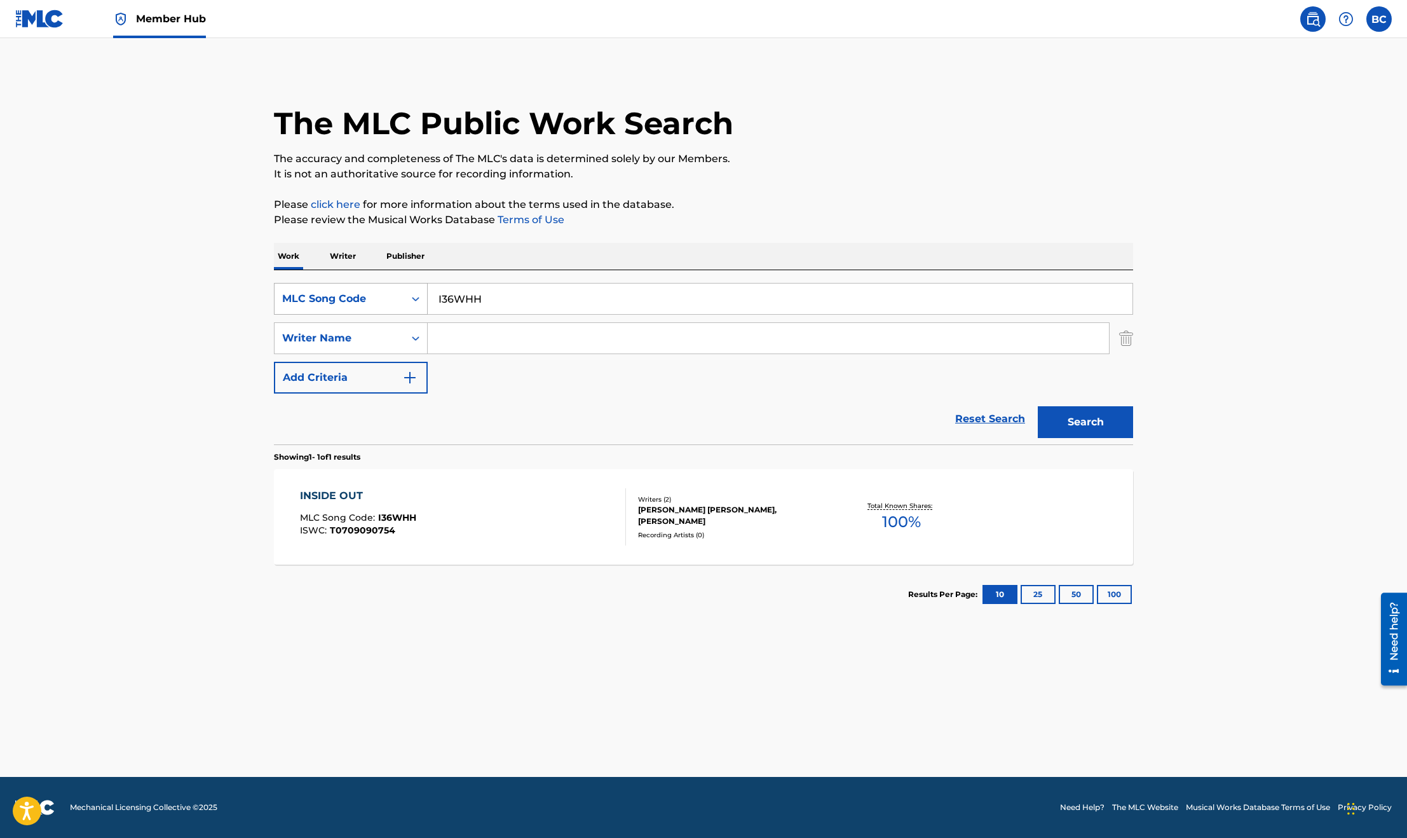
drag, startPoint x: 434, startPoint y: 301, endPoint x: 361, endPoint y: 301, distance: 72.5
click at [369, 301] on div "SearchWithCriteriab38d0934-541f-477e-a9ef-95e874c62dcd MLC Song Code I36WHH" at bounding box center [703, 299] width 859 height 32
click at [344, 301] on div "MLC Song Code" at bounding box center [339, 298] width 114 height 15
click at [341, 321] on div "Work Title" at bounding box center [351, 331] width 153 height 32
click at [516, 294] on input "Search Form" at bounding box center [780, 298] width 705 height 31
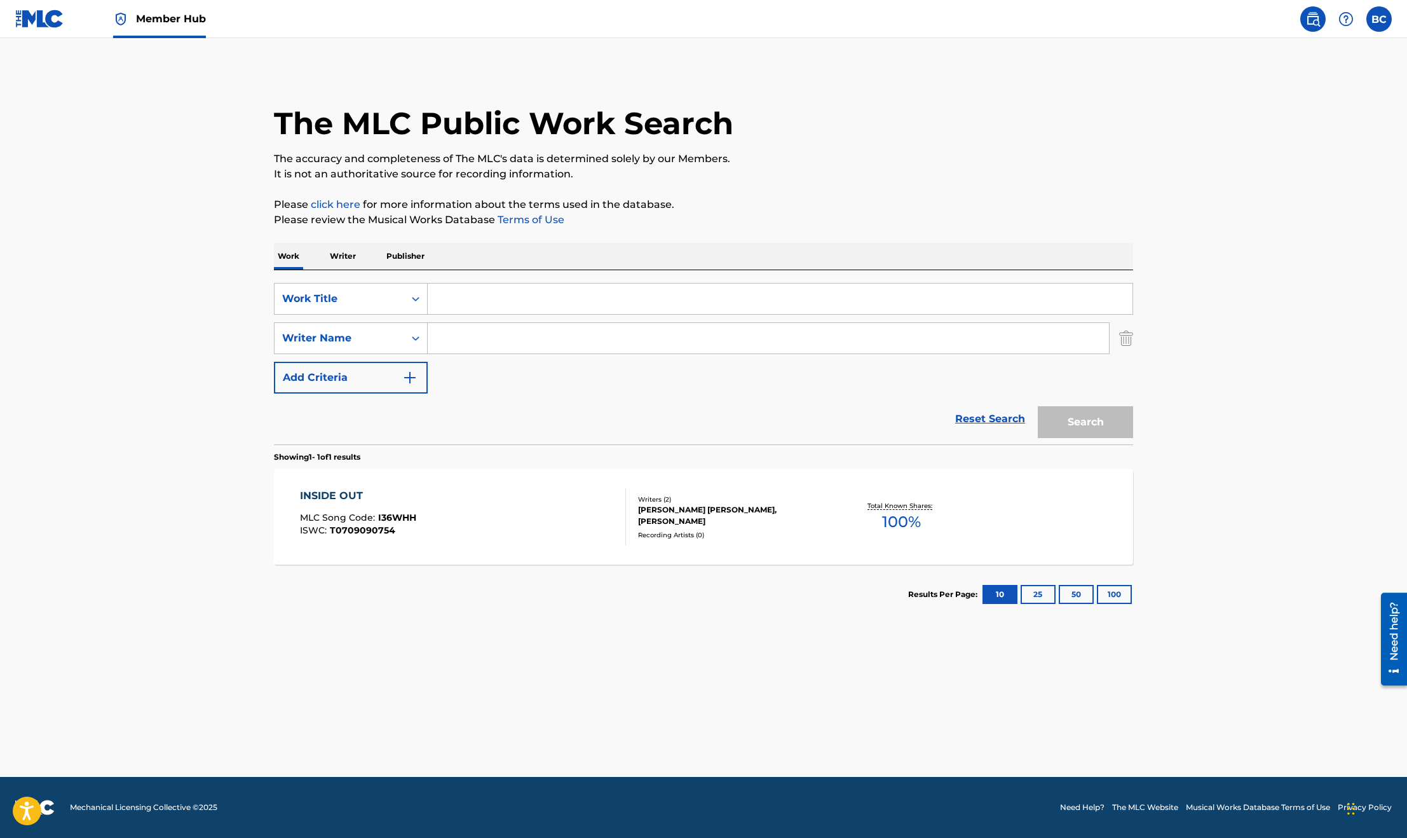
paste input "A KING AND A QUEEN CREATION"
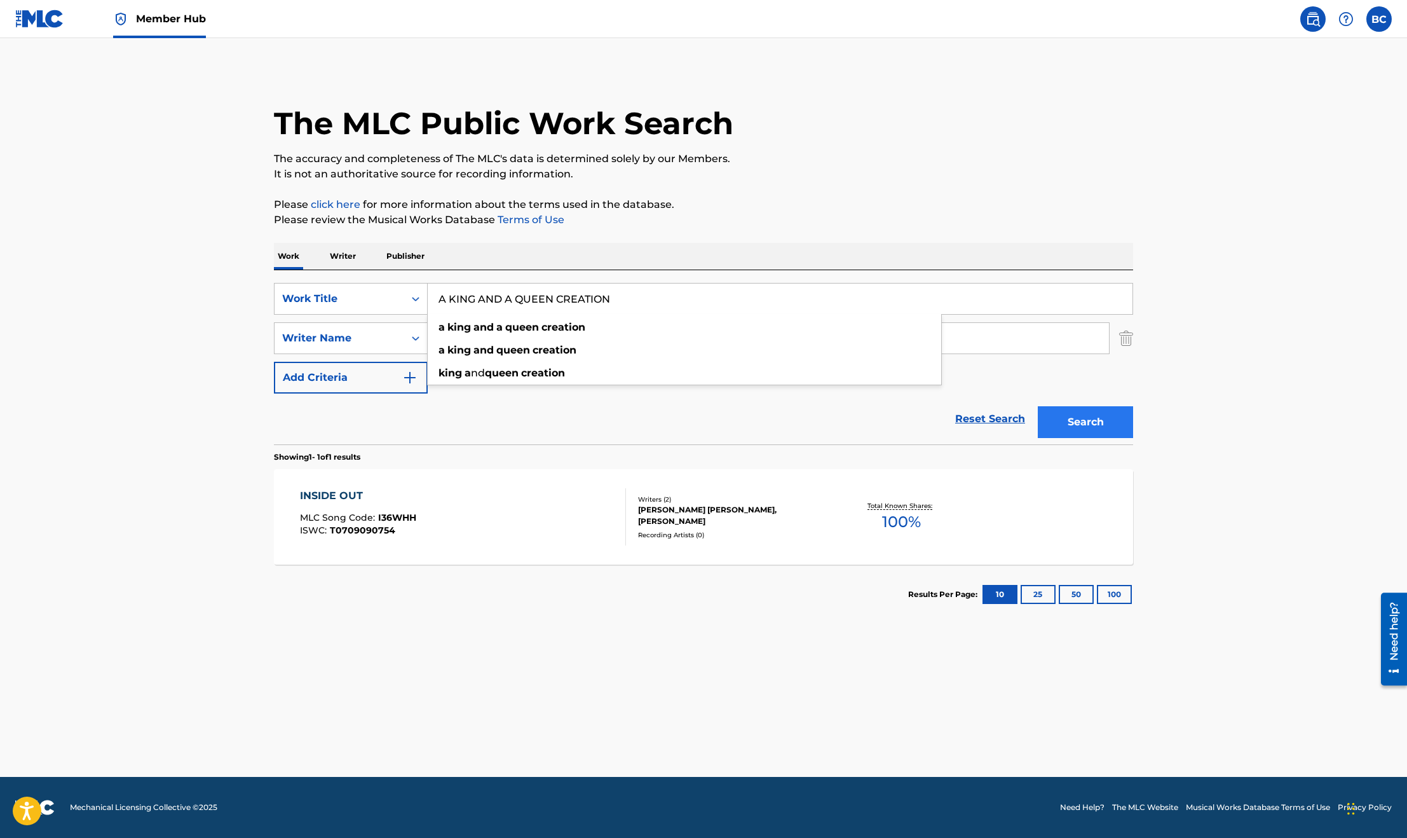
type input "A KING AND A QUEEN CREATION"
click at [1091, 430] on button "Search" at bounding box center [1085, 422] width 95 height 32
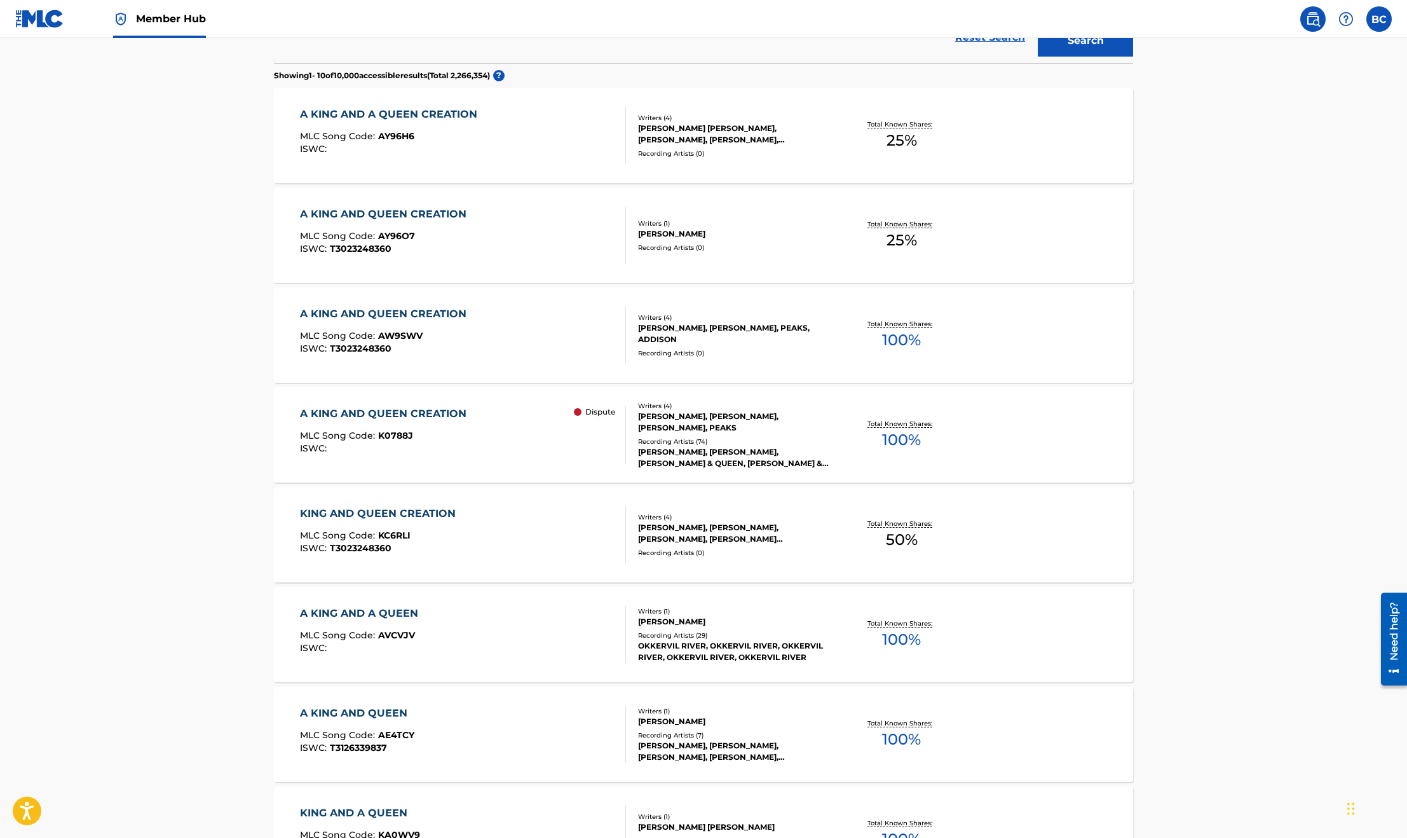
scroll to position [286, 0]
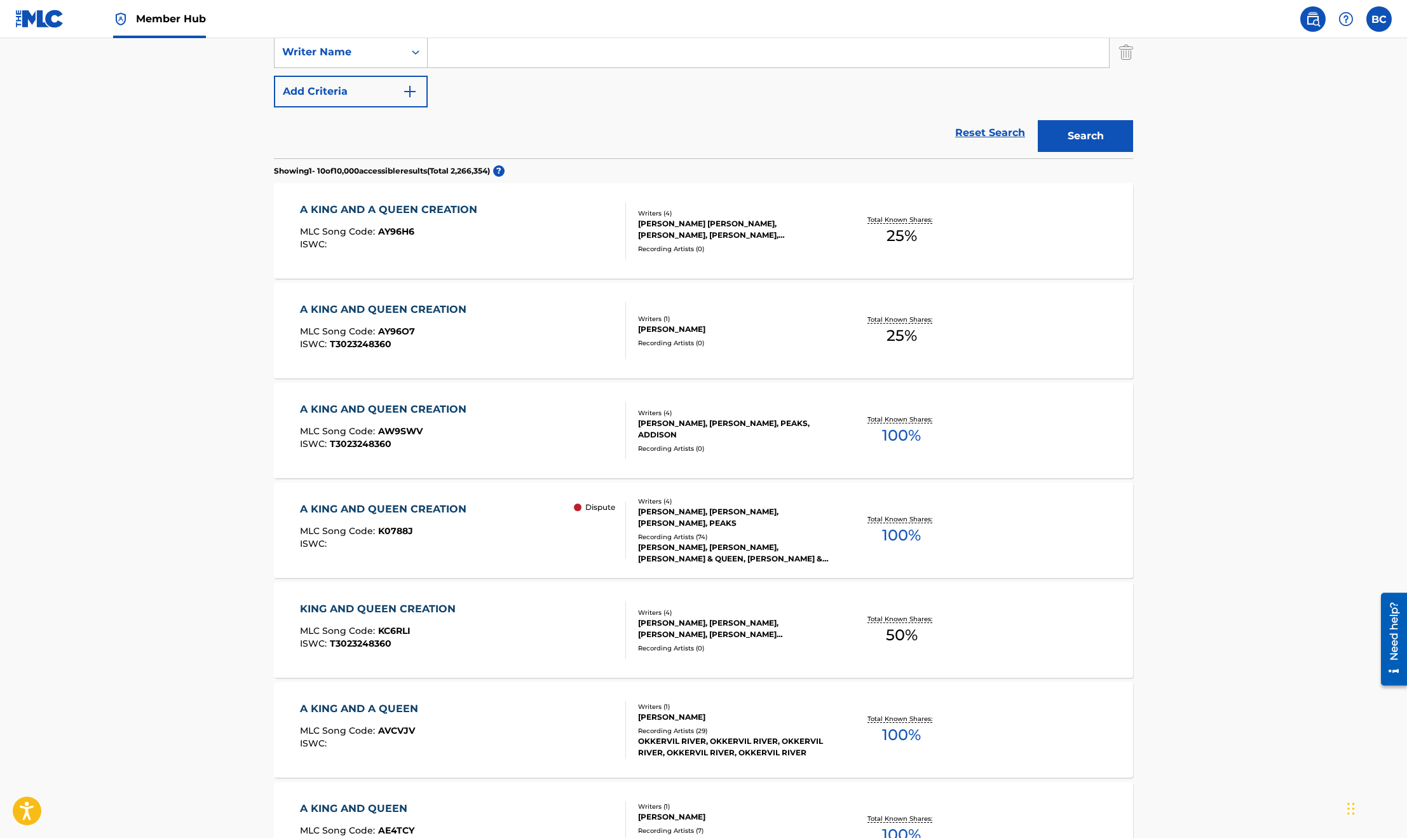
click at [133, 308] on main "The MLC Public Work Search The accuracy and completeness of The MLC's data is d…" at bounding box center [703, 500] width 1407 height 1496
click at [449, 215] on div "A KING AND A QUEEN CREATION" at bounding box center [392, 209] width 184 height 15
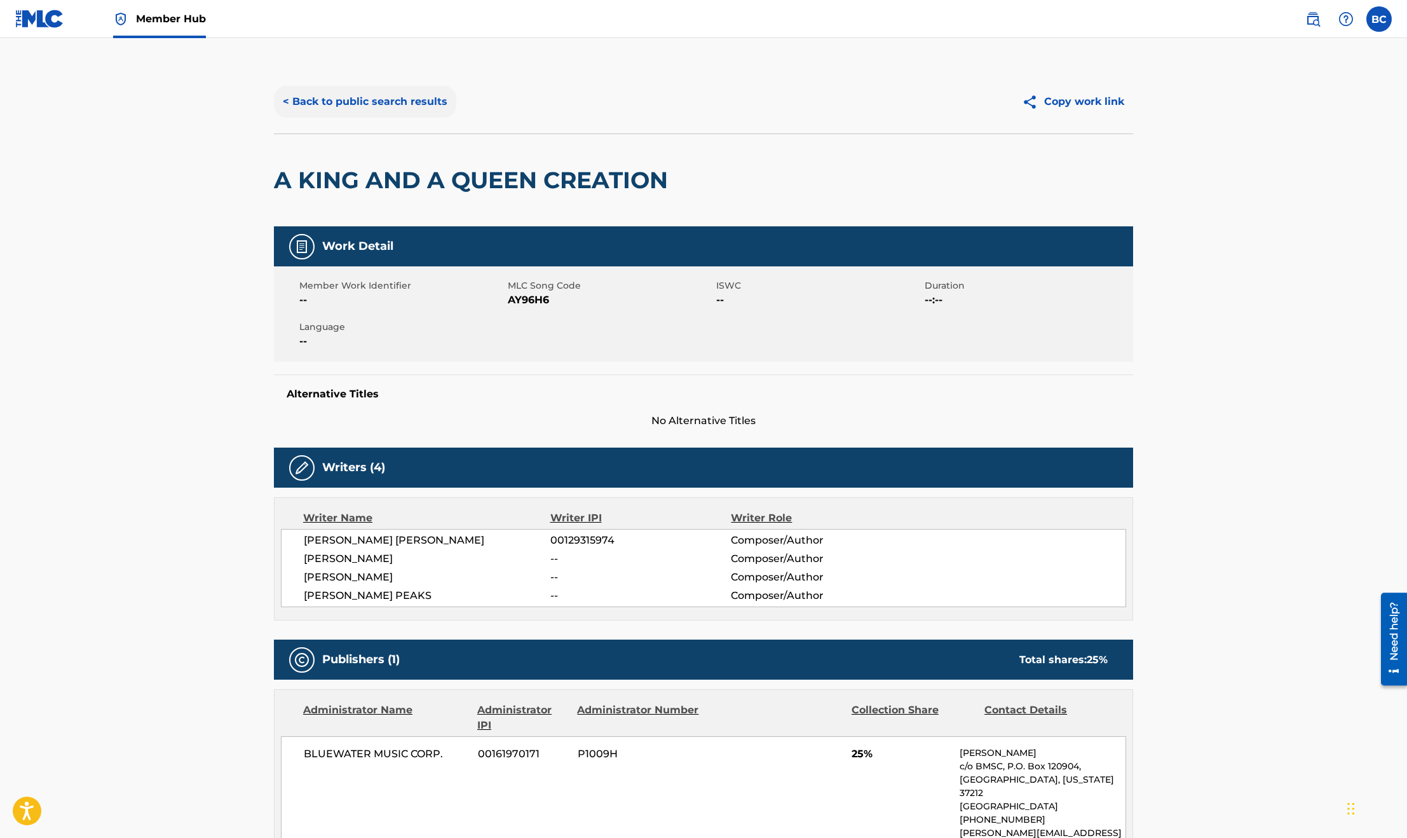
click at [332, 98] on button "< Back to public search results" at bounding box center [365, 102] width 182 height 32
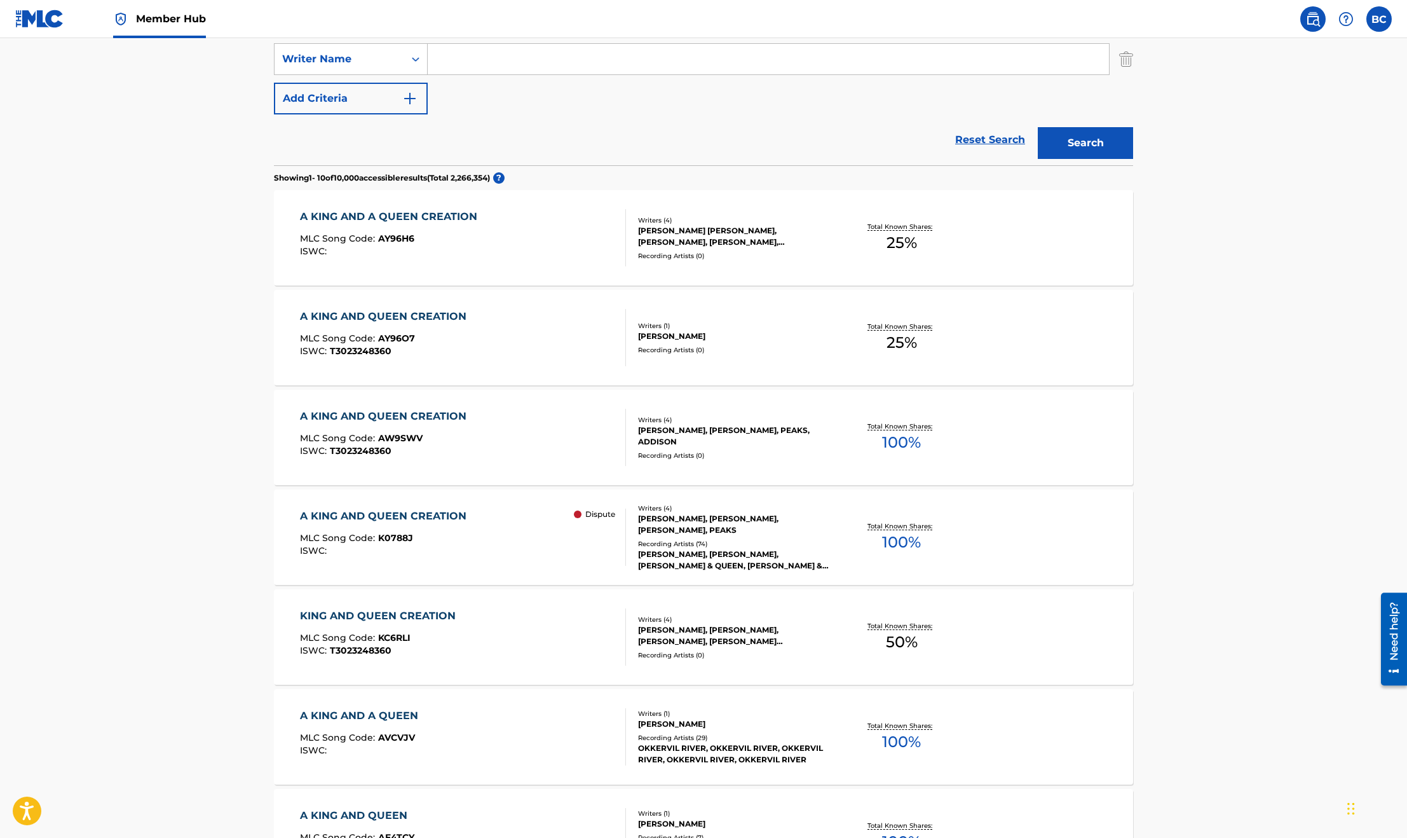
scroll to position [374, 0]
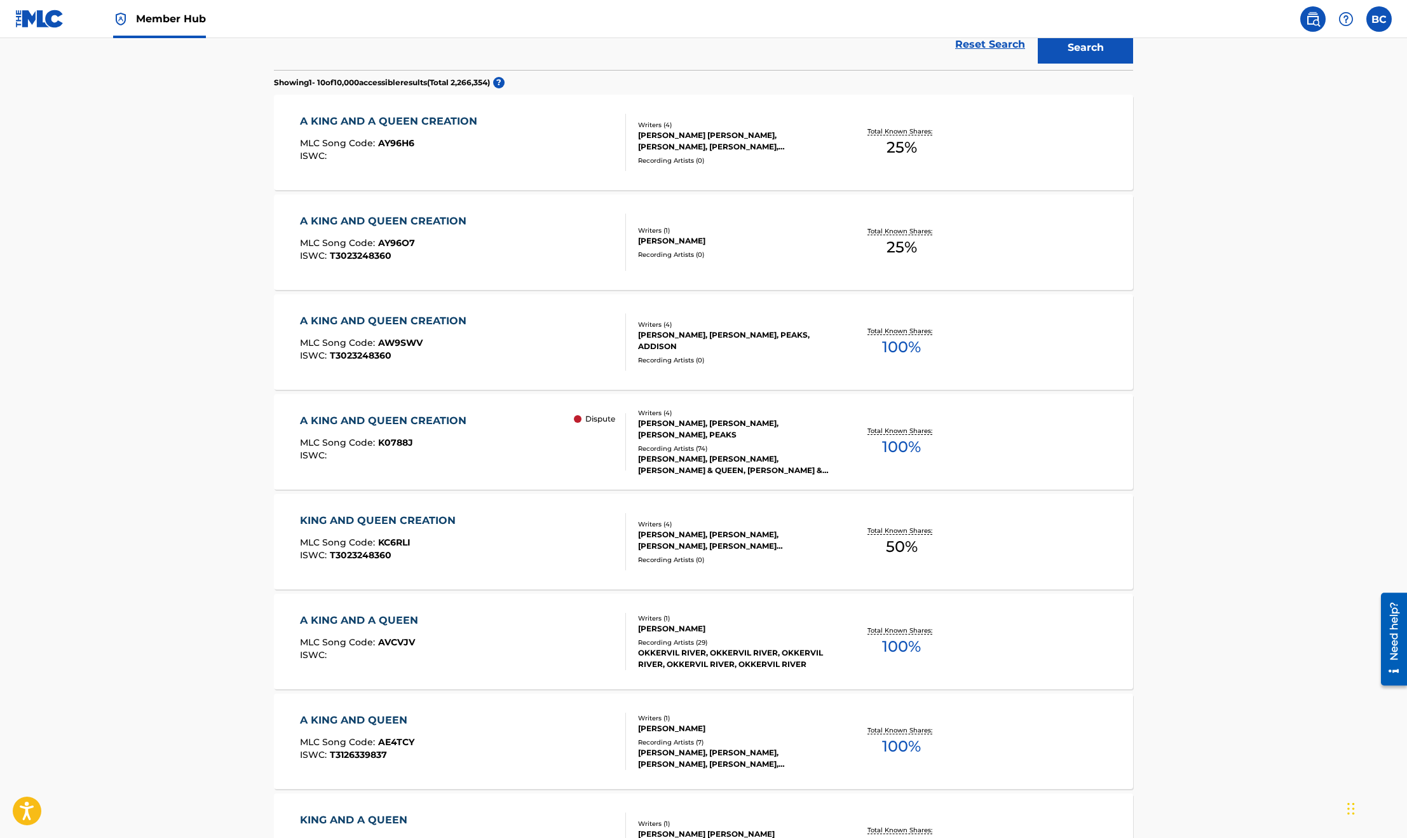
click at [409, 149] on div "MLC Song Code : AY96H6" at bounding box center [392, 145] width 184 height 13
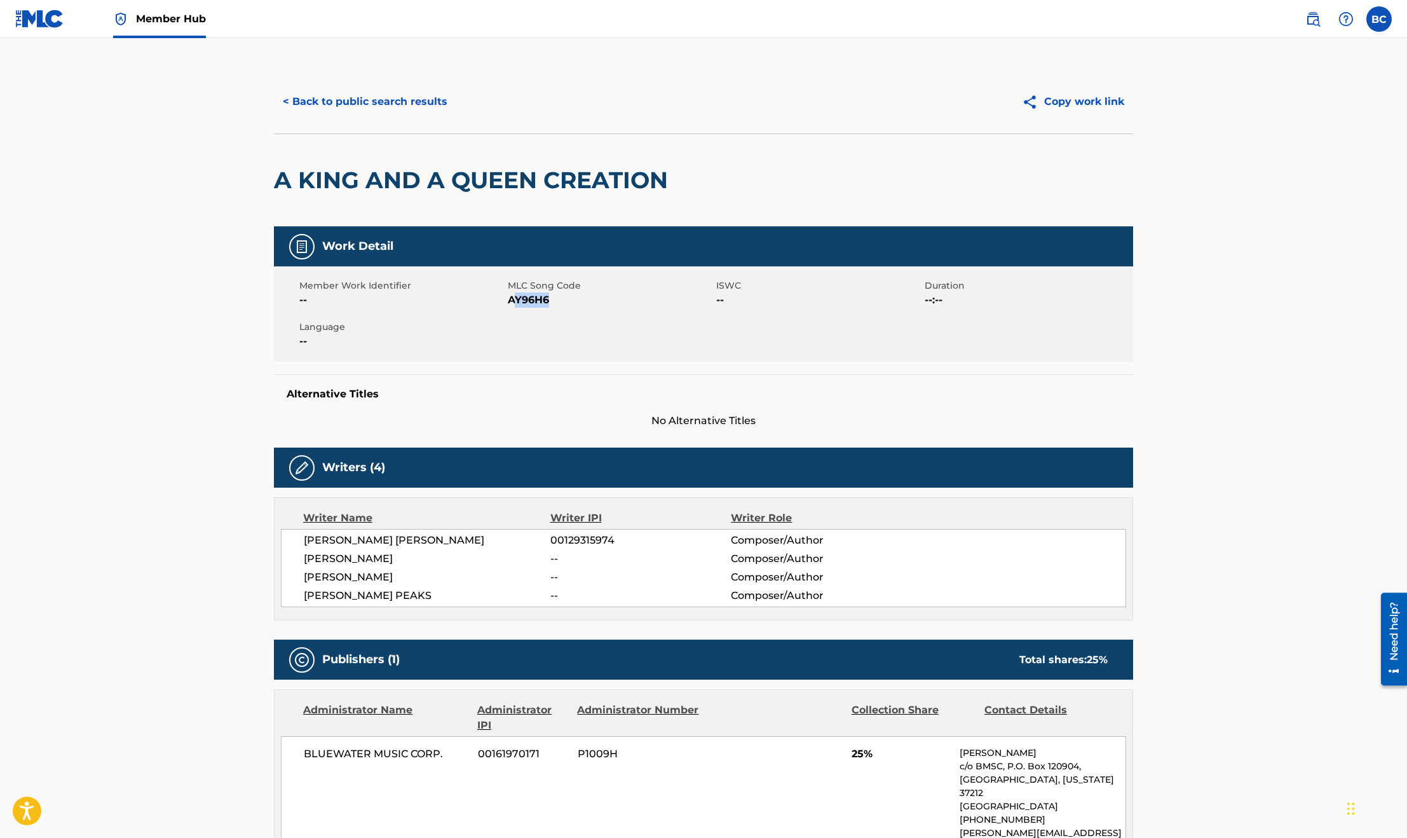
drag, startPoint x: 559, startPoint y: 302, endPoint x: 513, endPoint y: 302, distance: 46.4
click at [513, 302] on span "AY96H6" at bounding box center [610, 299] width 205 height 15
click at [500, 299] on span "--" at bounding box center [401, 299] width 205 height 15
click at [510, 297] on span "AY96H6" at bounding box center [610, 299] width 205 height 15
copy span "AY96H6"
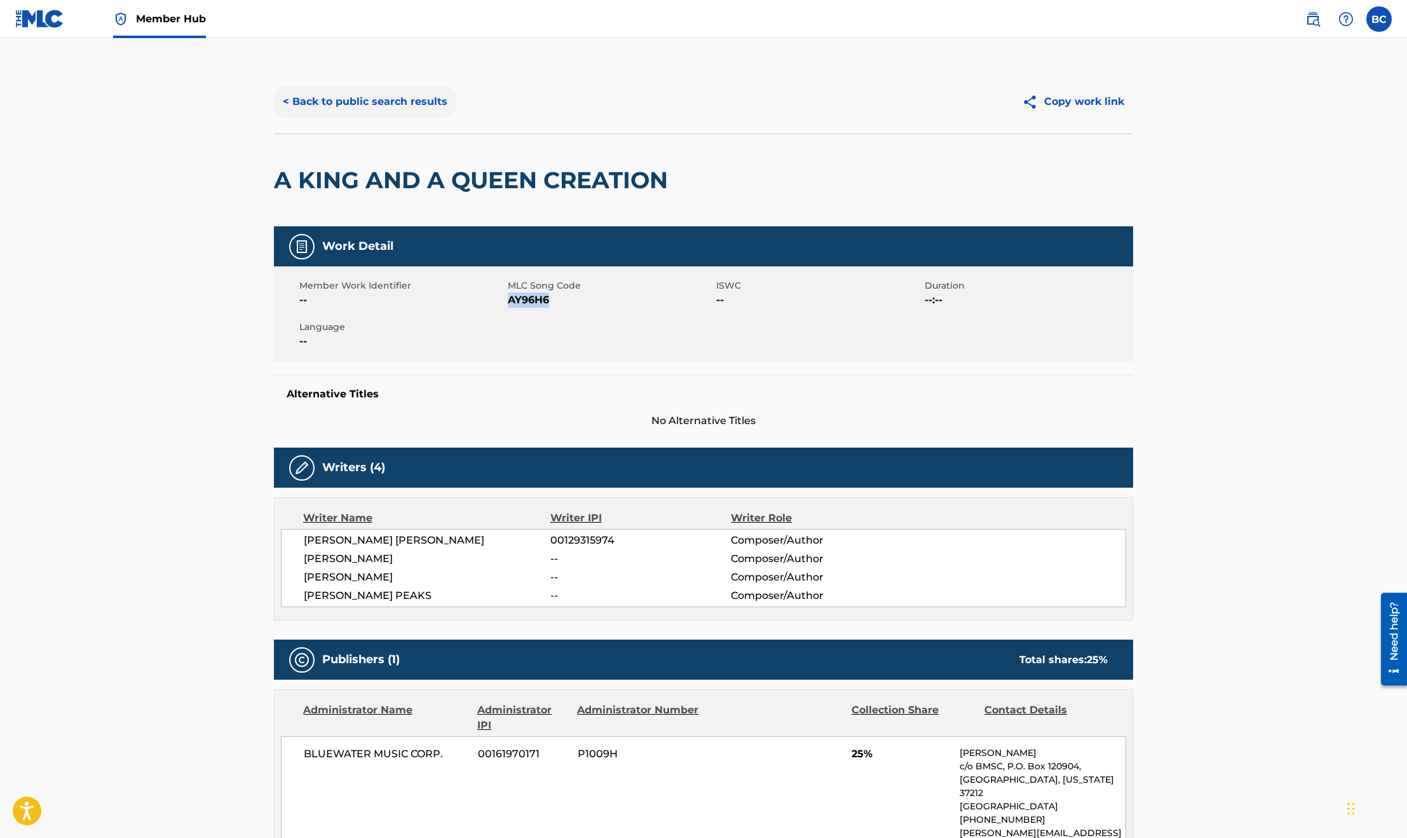
click at [345, 94] on button "< Back to public search results" at bounding box center [365, 102] width 182 height 32
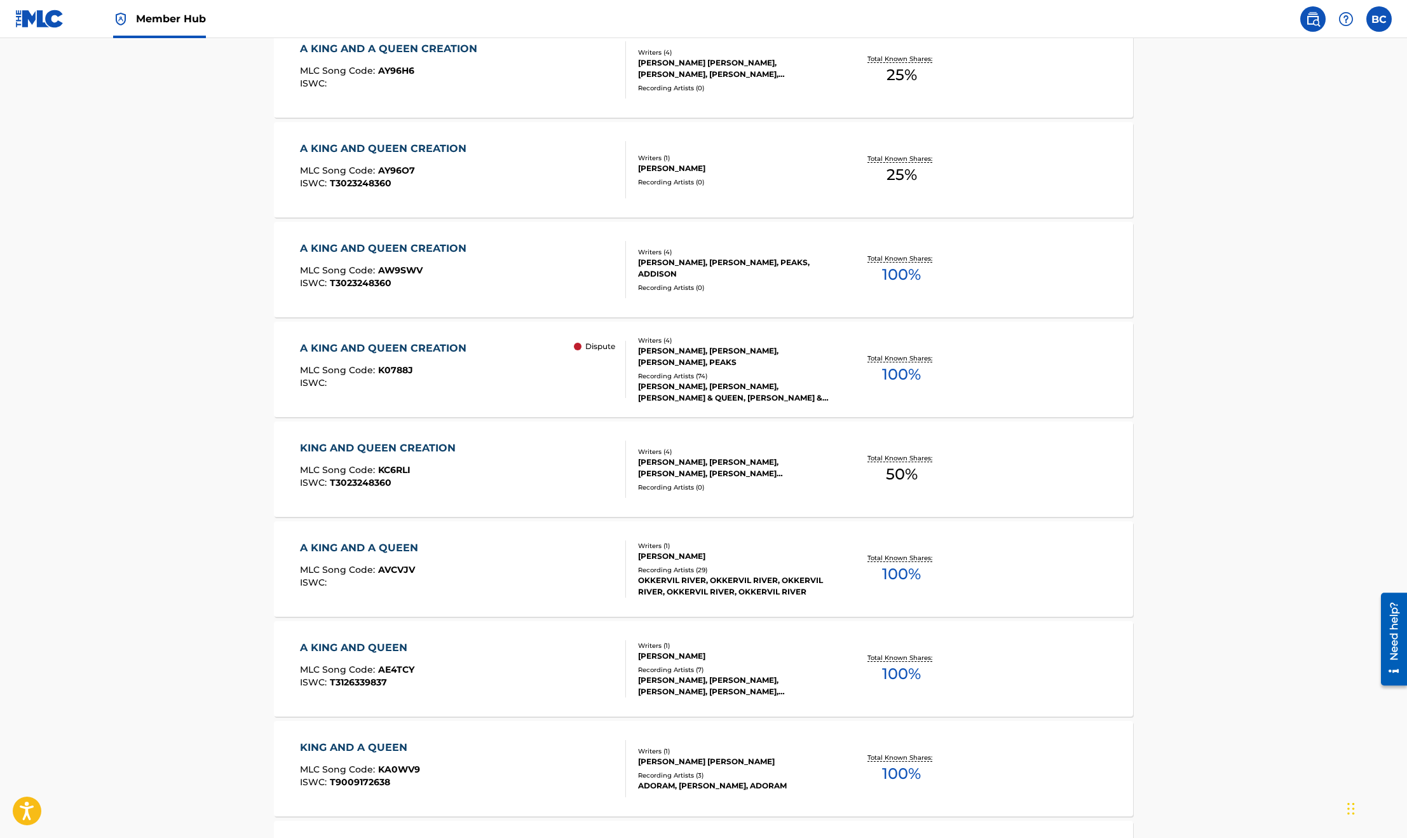
scroll to position [352, 0]
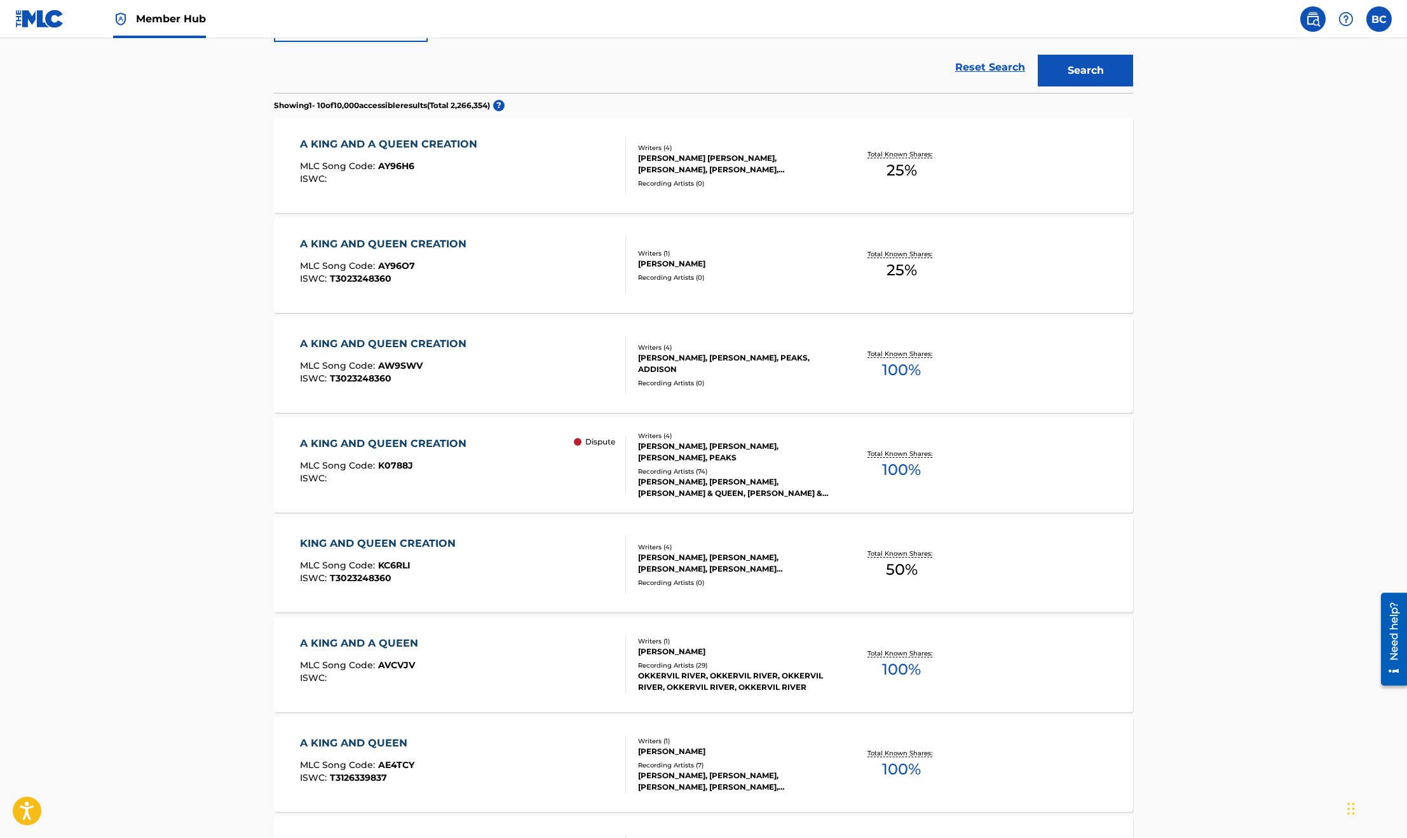
click at [469, 250] on div "A KING AND QUEEN CREATION" at bounding box center [386, 243] width 173 height 15
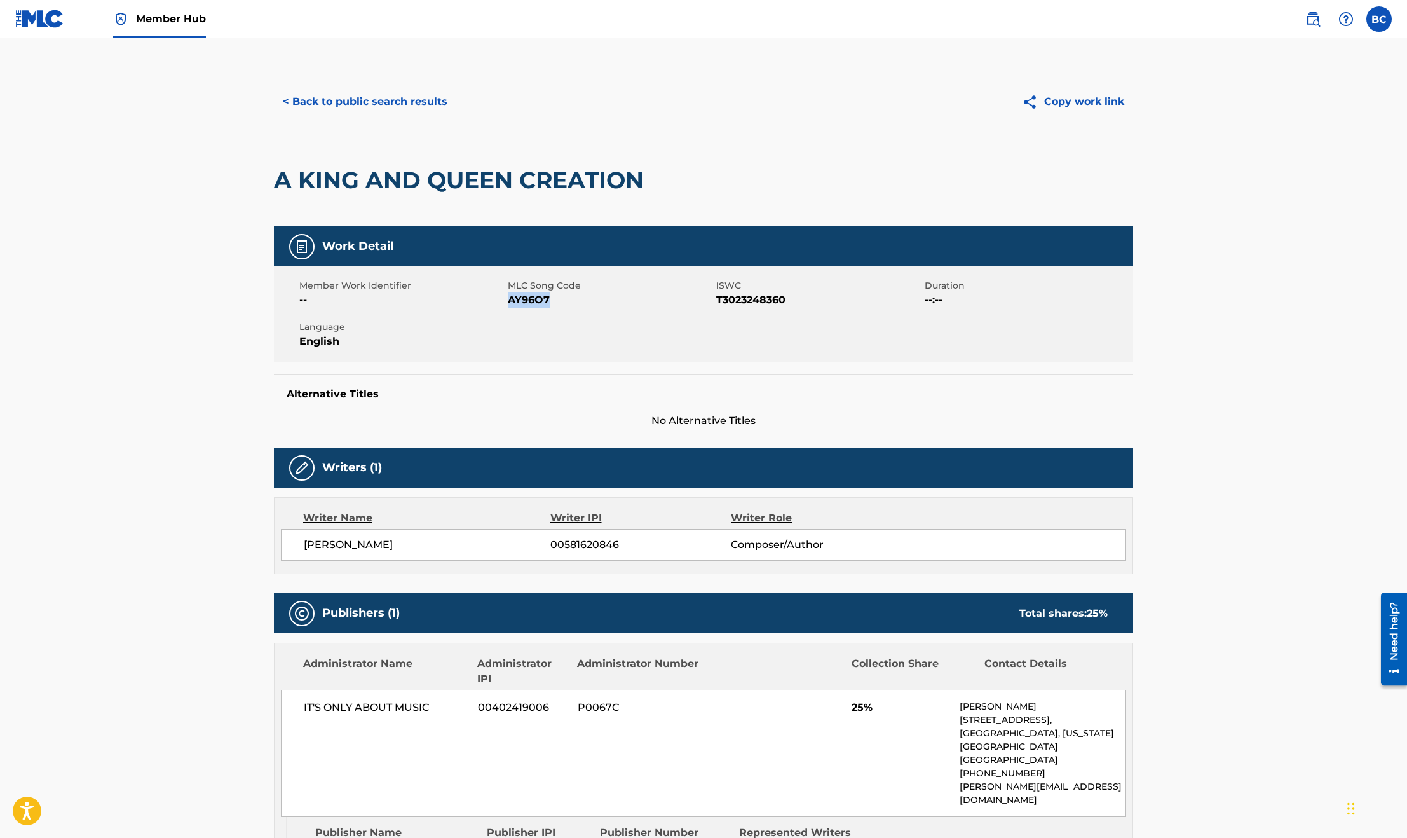
drag, startPoint x: 561, startPoint y: 302, endPoint x: 510, endPoint y: 303, distance: 51.5
click at [510, 303] on span "AY96O7" at bounding box center [610, 299] width 205 height 15
copy span "AY96O7"
click at [341, 106] on button "< Back to public search results" at bounding box center [365, 102] width 182 height 32
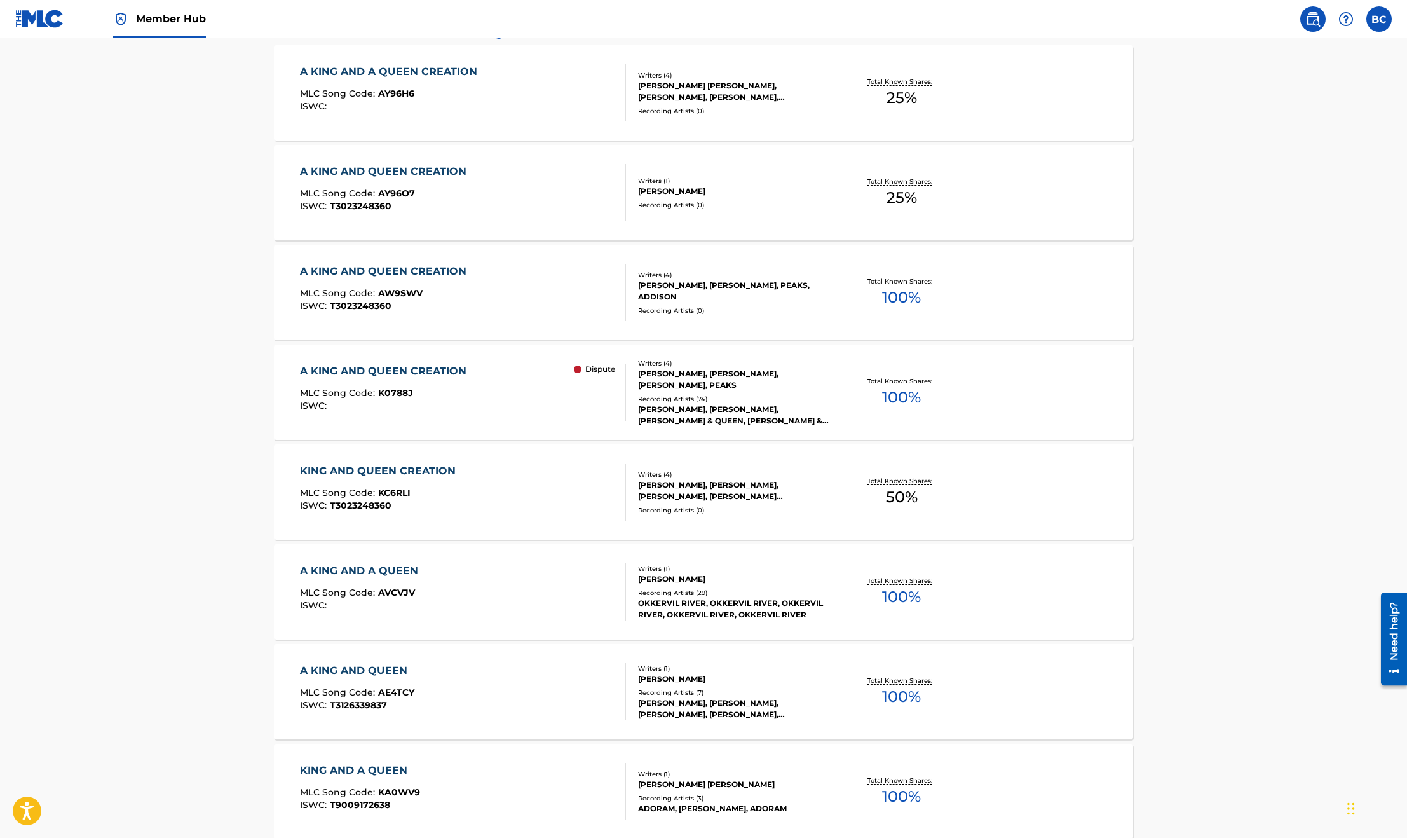
click at [451, 286] on div "A KING AND QUEEN CREATION MLC Song Code : AW9SWV ISWC : T3023248360" at bounding box center [386, 292] width 173 height 57
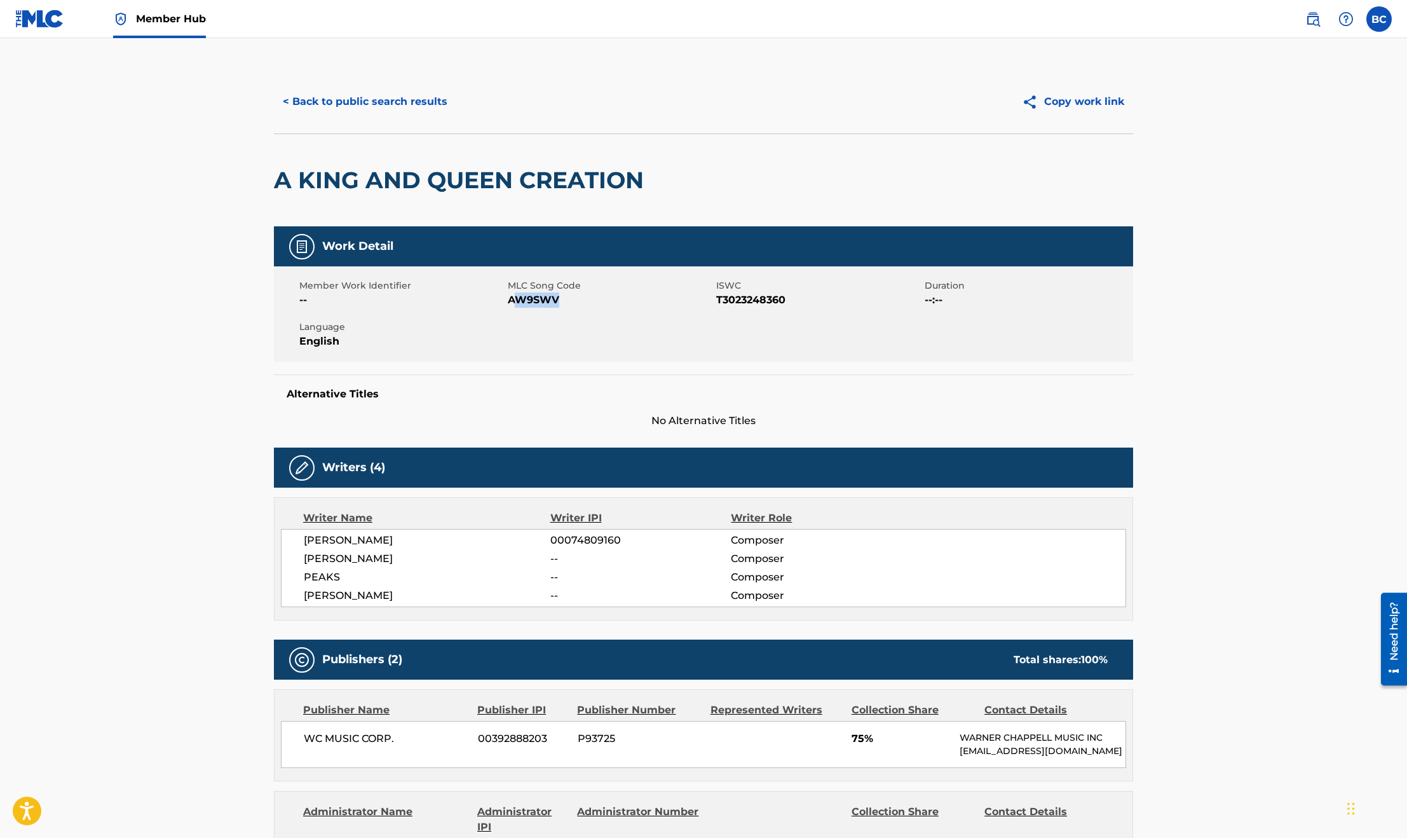
drag, startPoint x: 561, startPoint y: 298, endPoint x: 515, endPoint y: 301, distance: 46.5
click at [511, 301] on span "AW9SWV" at bounding box center [610, 299] width 205 height 15
click at [1335, 453] on main "< Back to public search results Copy work link A KING AND QUEEN CREATION Work D…" at bounding box center [703, 596] width 1407 height 1116
click at [364, 95] on button "< Back to public search results" at bounding box center [365, 102] width 182 height 32
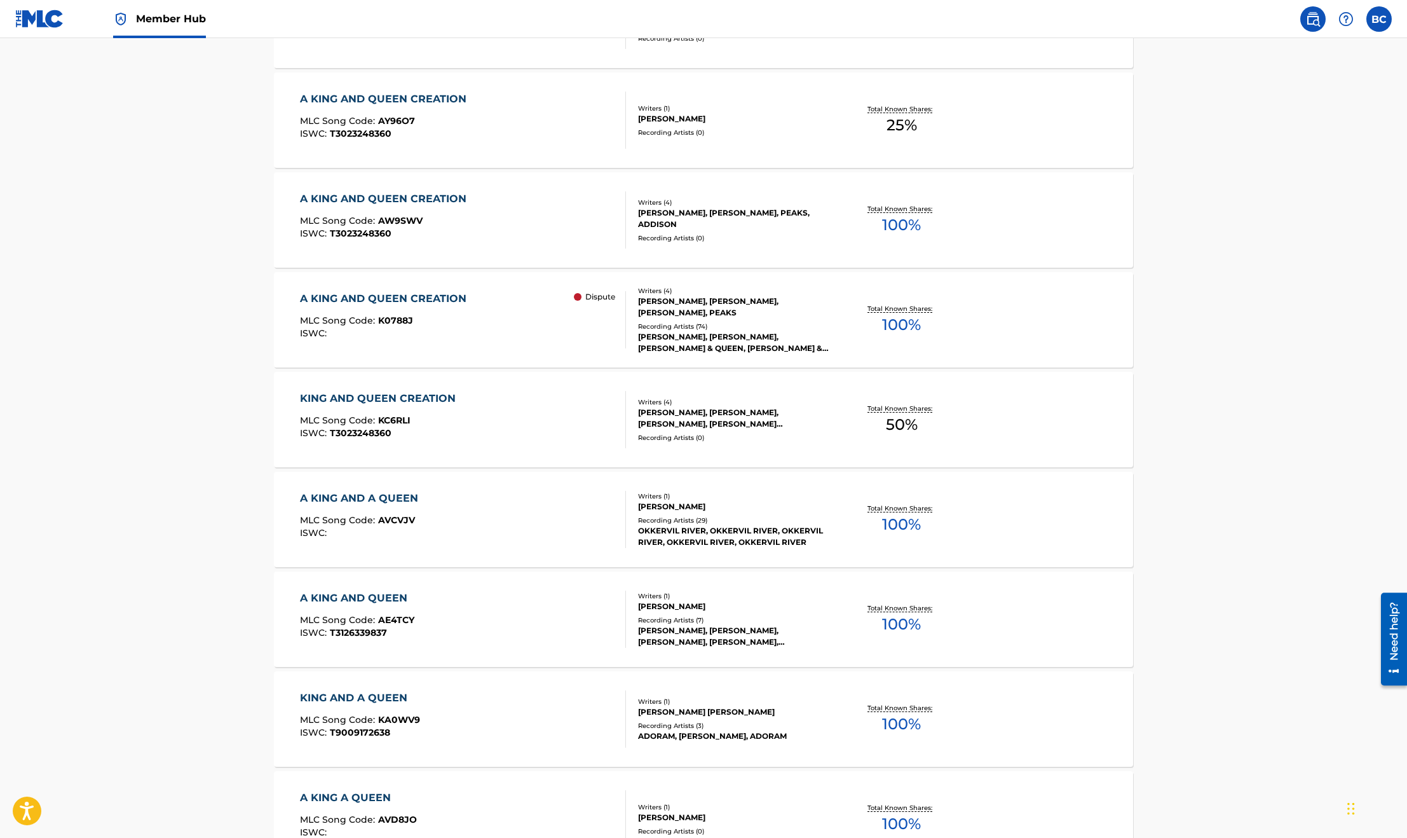
click at [421, 413] on div "KING AND QUEEN CREATION MLC Song Code : KC6RLI ISWC : T3023248360" at bounding box center [381, 419] width 162 height 57
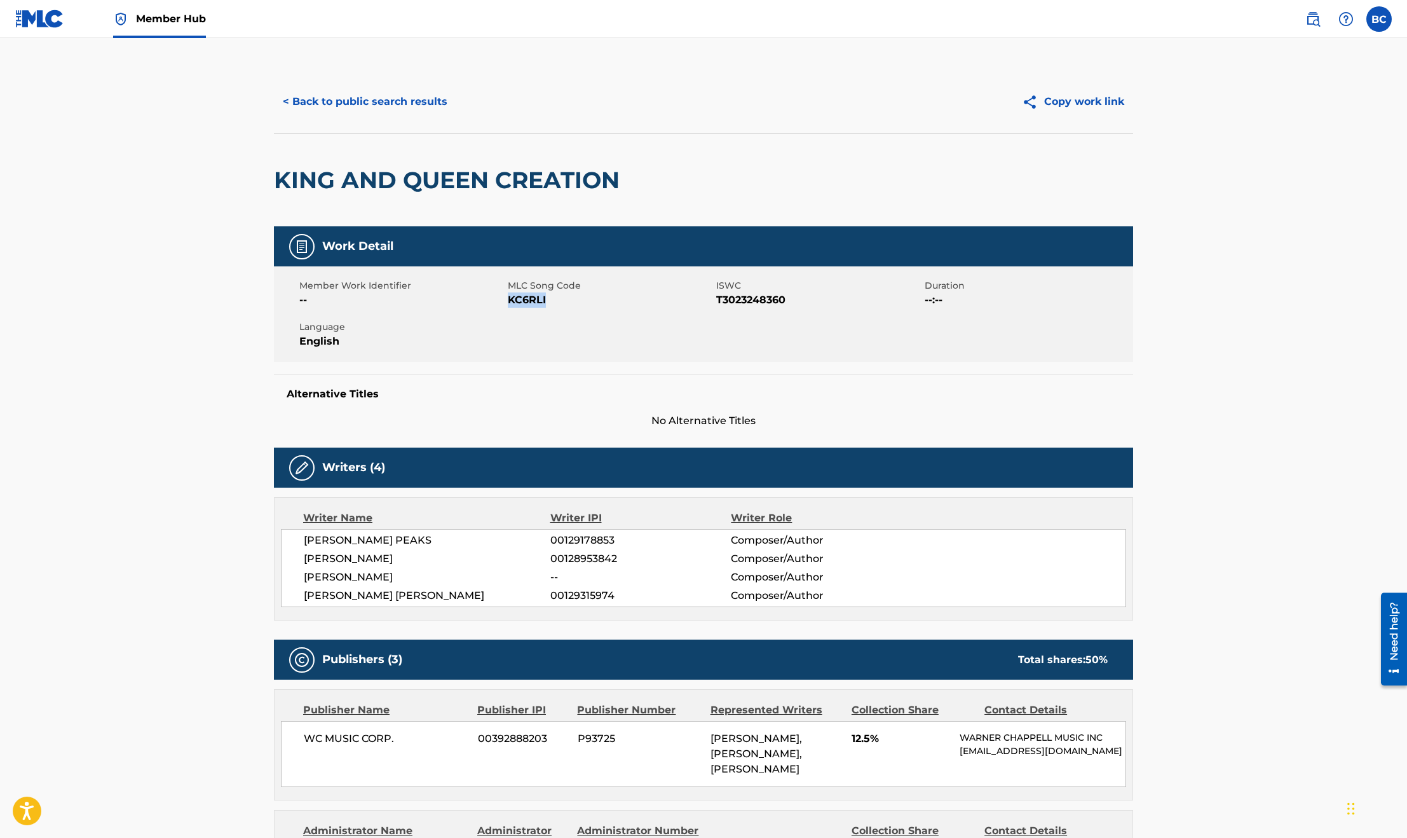
drag, startPoint x: 557, startPoint y: 303, endPoint x: 510, endPoint y: 304, distance: 47.7
click at [510, 304] on span "KC6RLI" at bounding box center [610, 299] width 205 height 15
click at [331, 104] on button "< Back to public search results" at bounding box center [365, 102] width 182 height 32
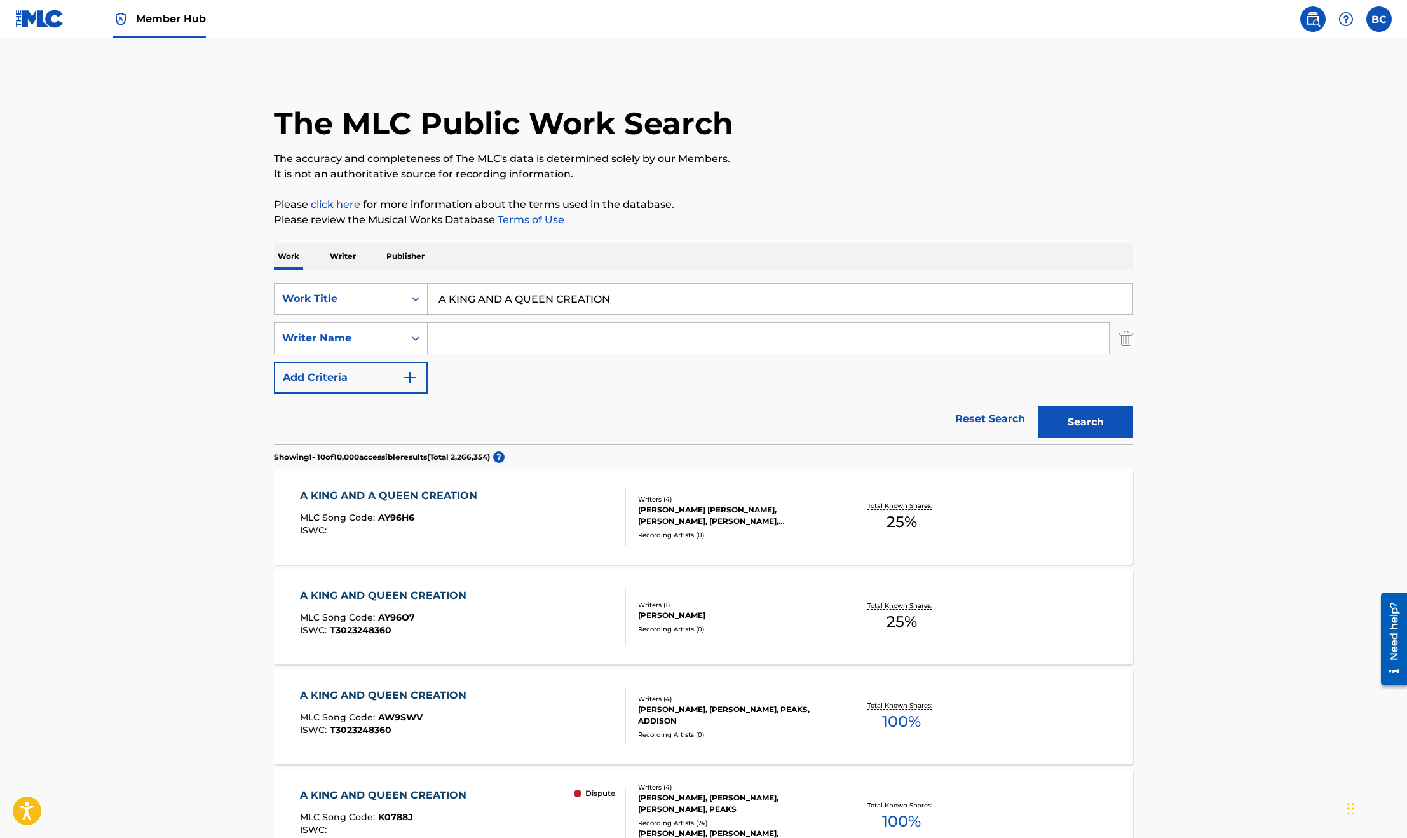
scroll to position [569, 0]
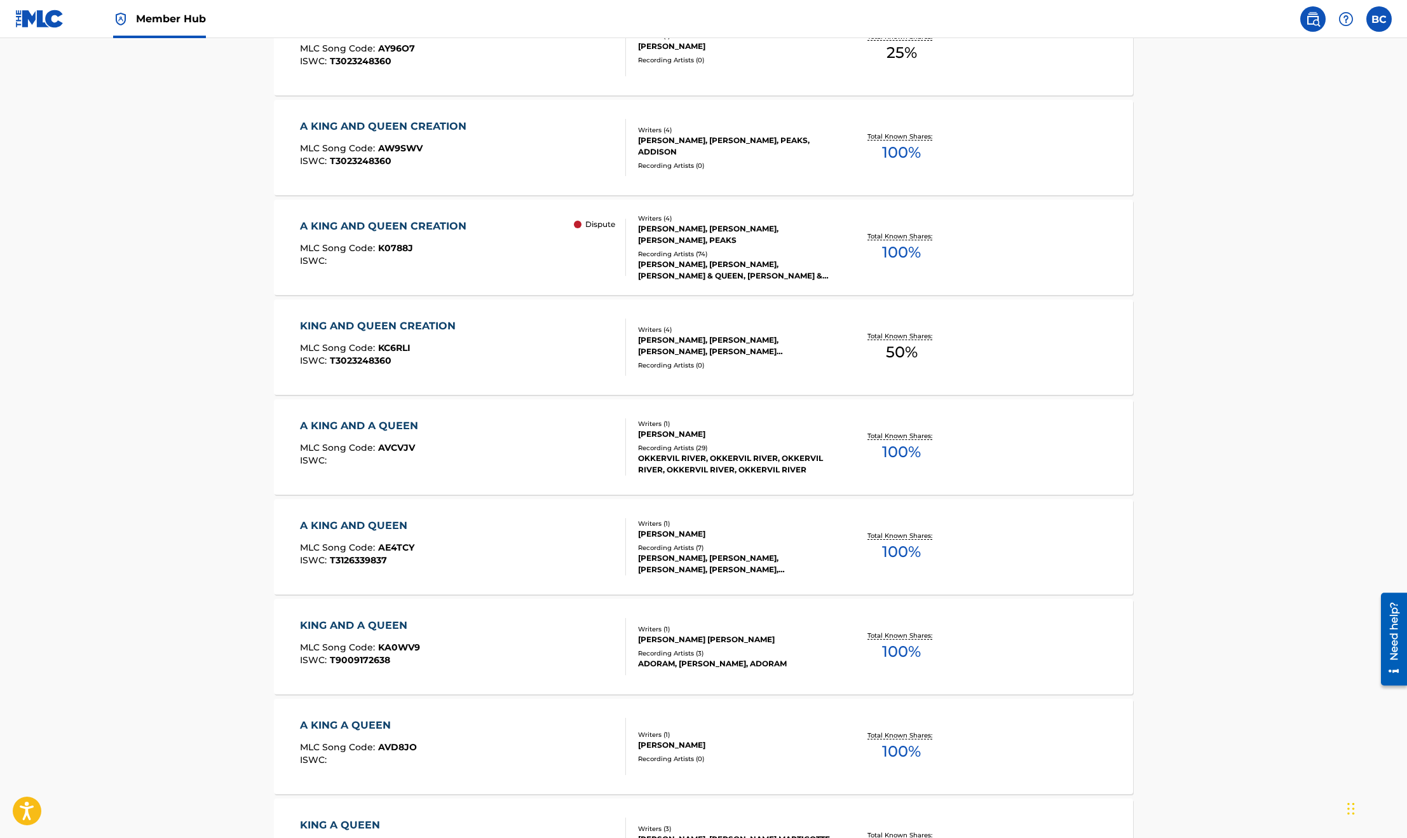
click at [435, 334] on div "KING AND QUEEN CREATION MLC Song Code : KC6RLI ISWC : T3023248360" at bounding box center [381, 346] width 162 height 57
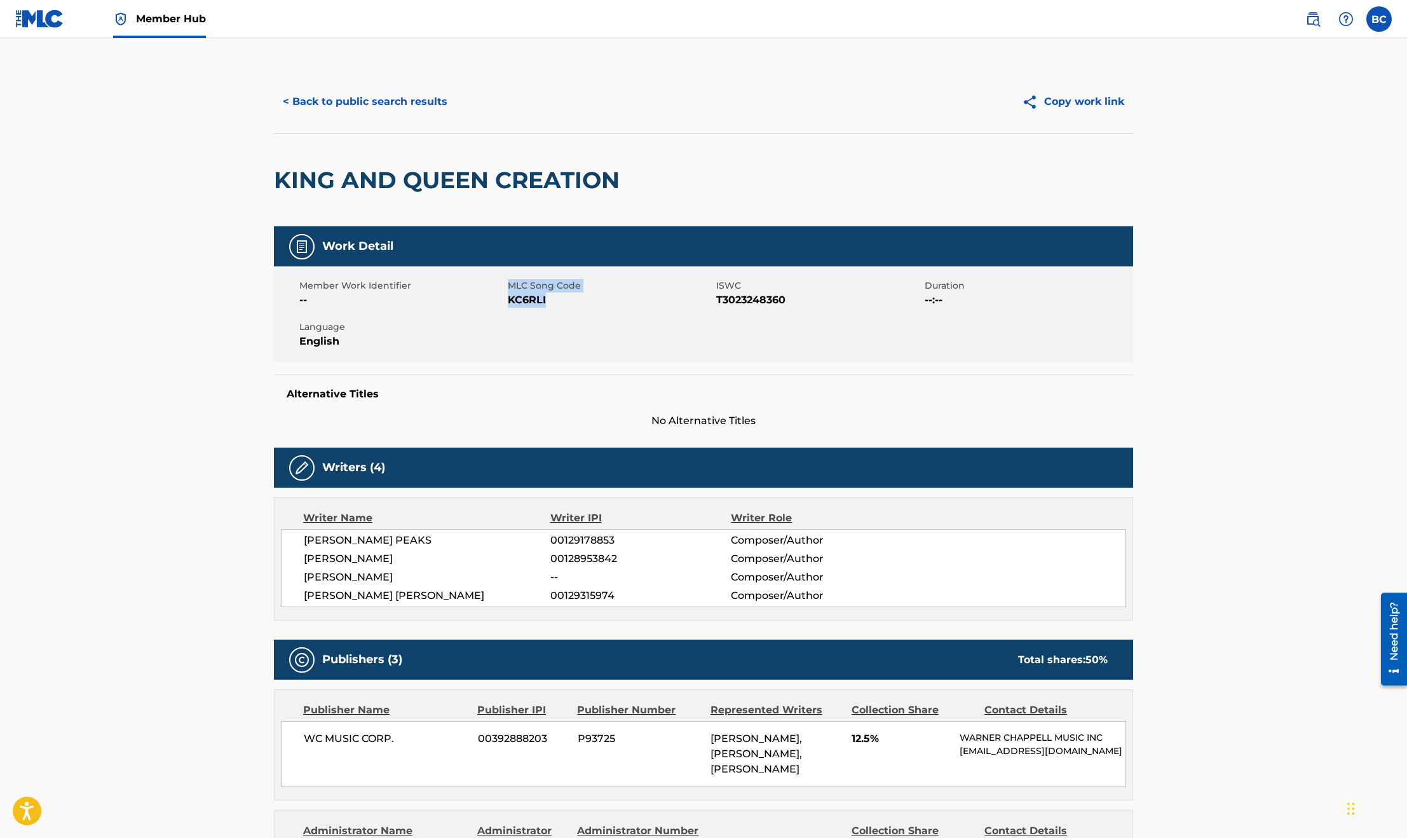
drag, startPoint x: 550, startPoint y: 303, endPoint x: 506, endPoint y: 301, distance: 43.9
click at [506, 301] on div "Member Work Identifier -- MLC Song Code KC6RLI ISWC T3023248360 Duration --:-- …" at bounding box center [703, 313] width 859 height 95
click at [510, 301] on span "KC6RLI" at bounding box center [610, 299] width 205 height 15
click at [388, 107] on button "< Back to public search results" at bounding box center [365, 102] width 182 height 32
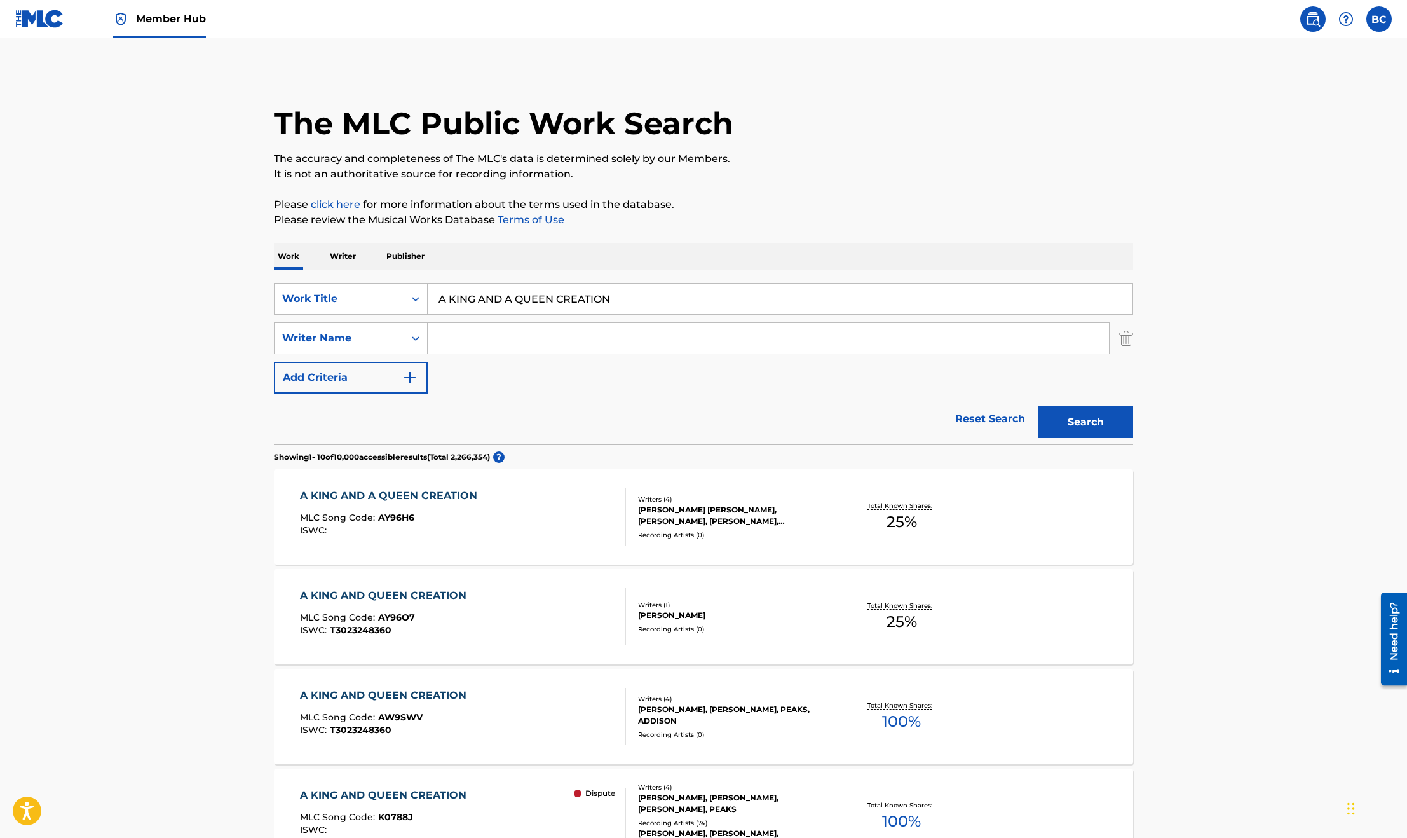
scroll to position [641, 0]
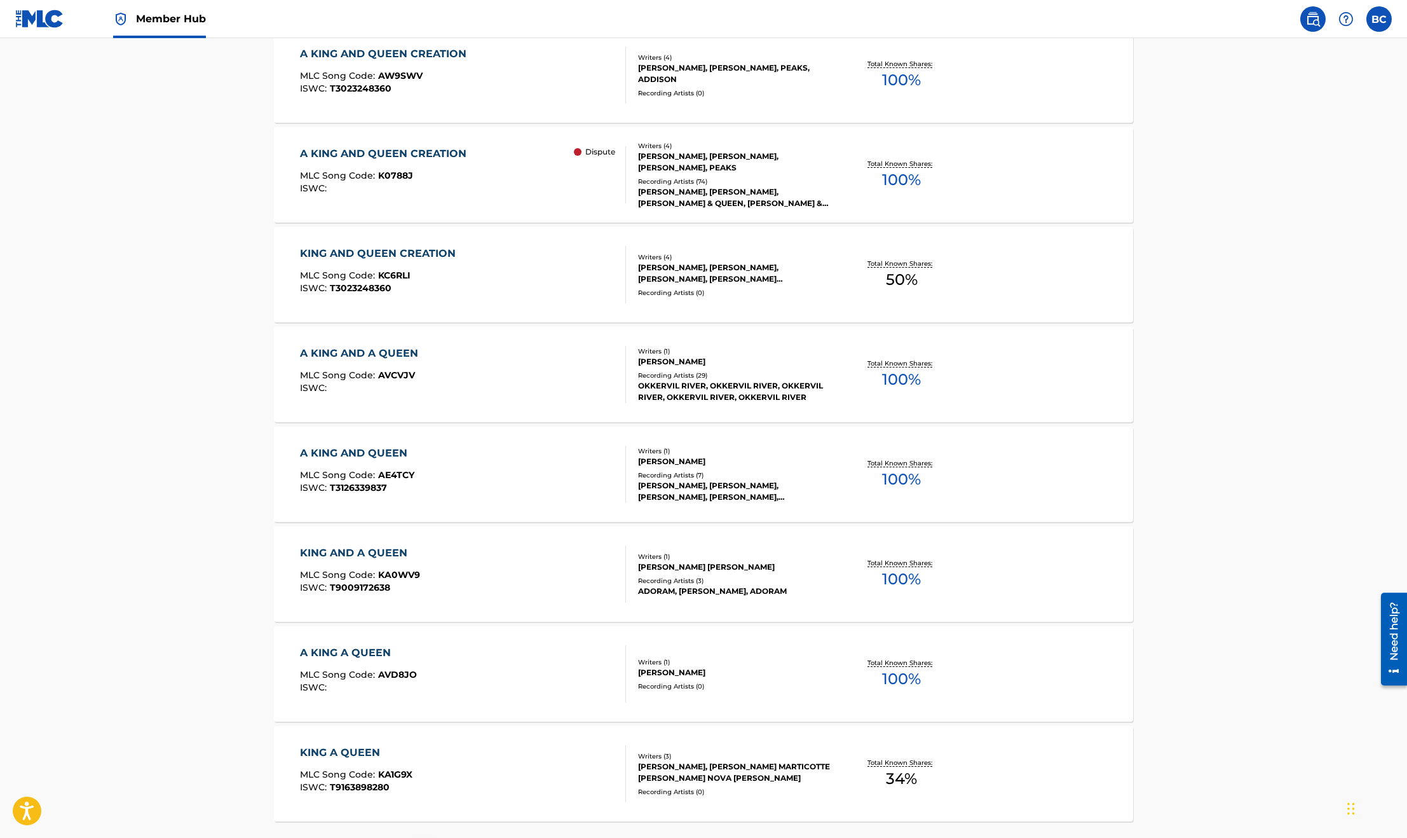
click at [434, 170] on div "A KING AND QUEEN CREATION MLC Song Code : K0788J ISWC :" at bounding box center [386, 174] width 173 height 57
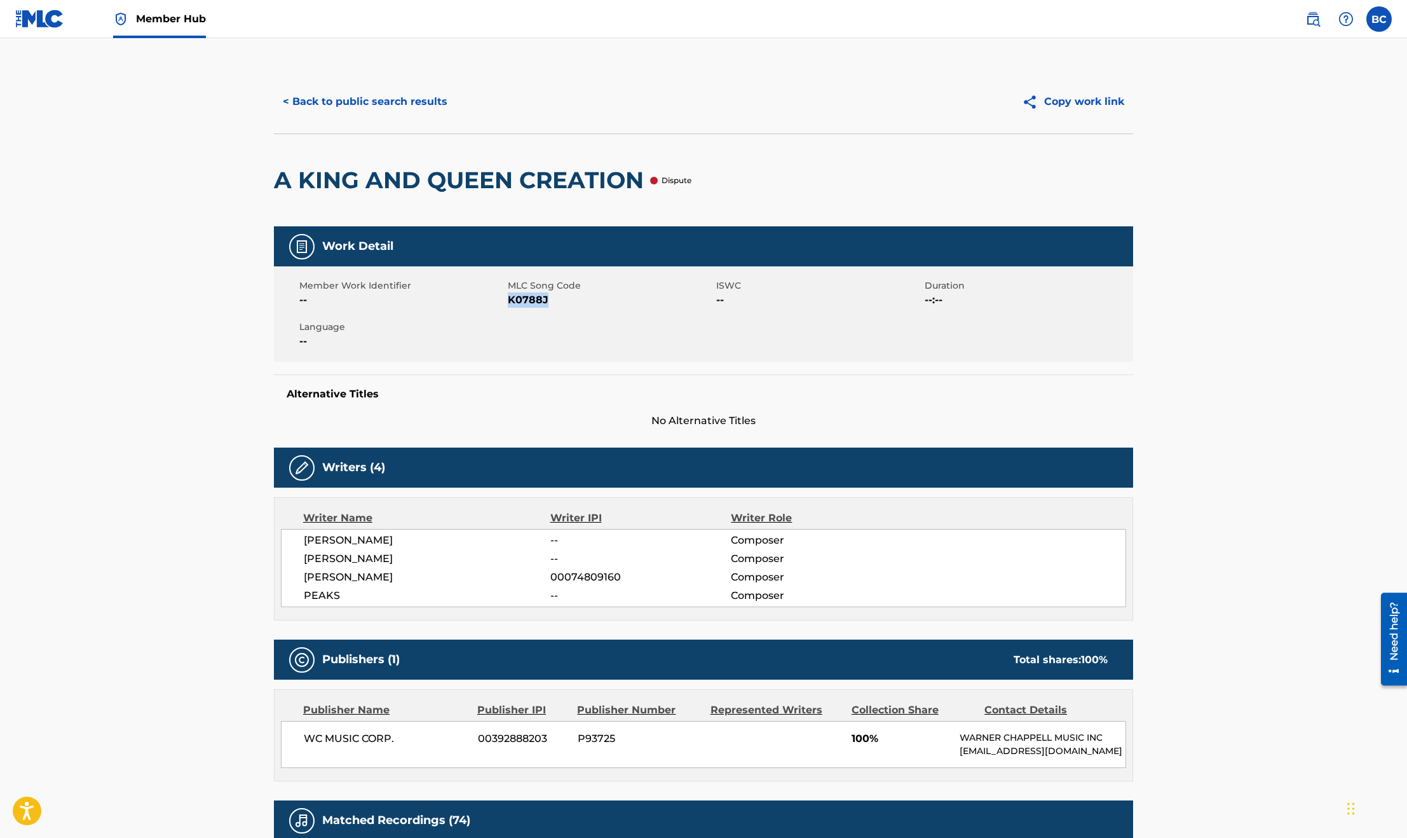
drag, startPoint x: 551, startPoint y: 304, endPoint x: 506, endPoint y: 301, distance: 45.2
click at [508, 301] on span "K0788J" at bounding box center [610, 299] width 205 height 15
click at [302, 96] on button "< Back to public search results" at bounding box center [365, 102] width 182 height 32
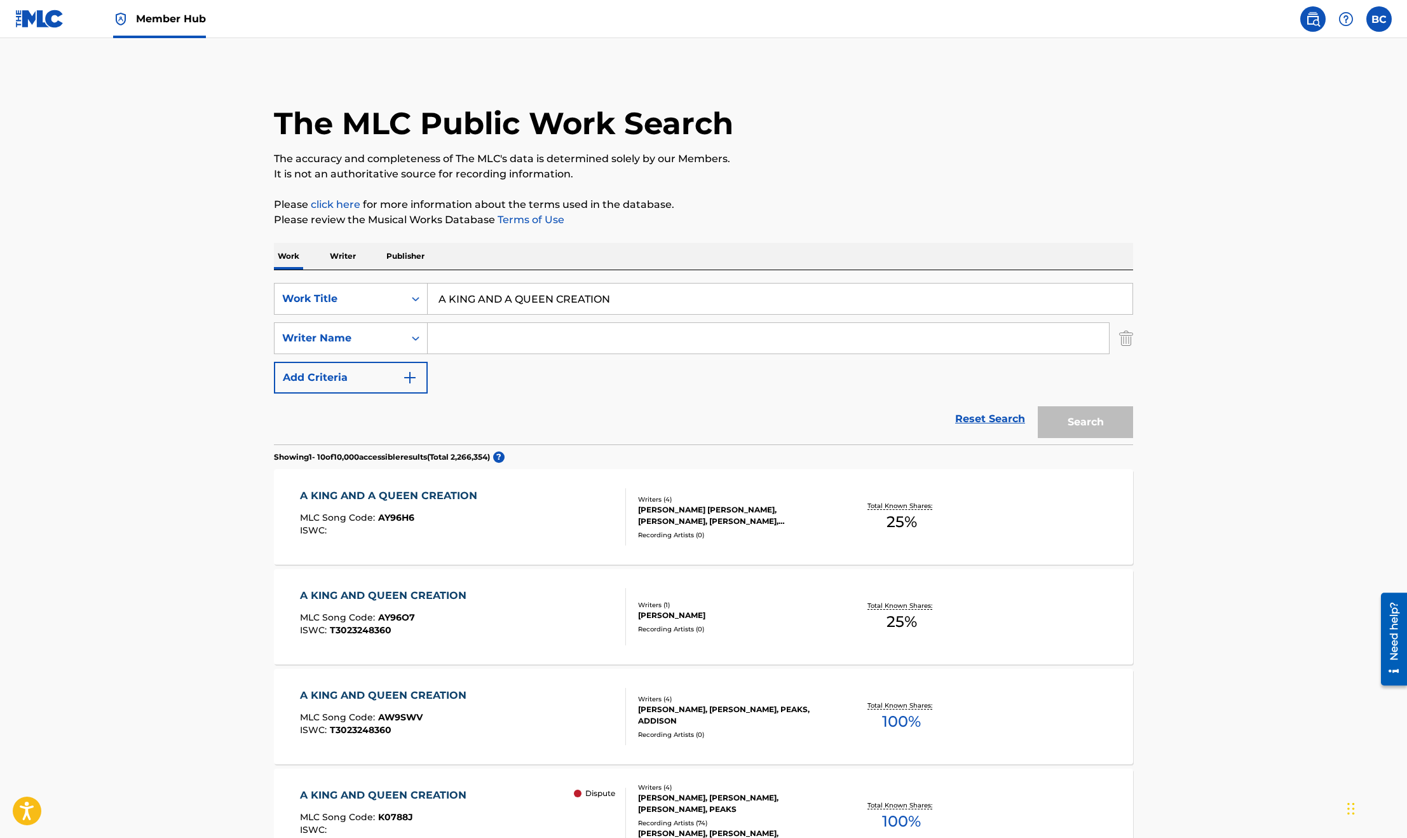
scroll to position [714, 0]
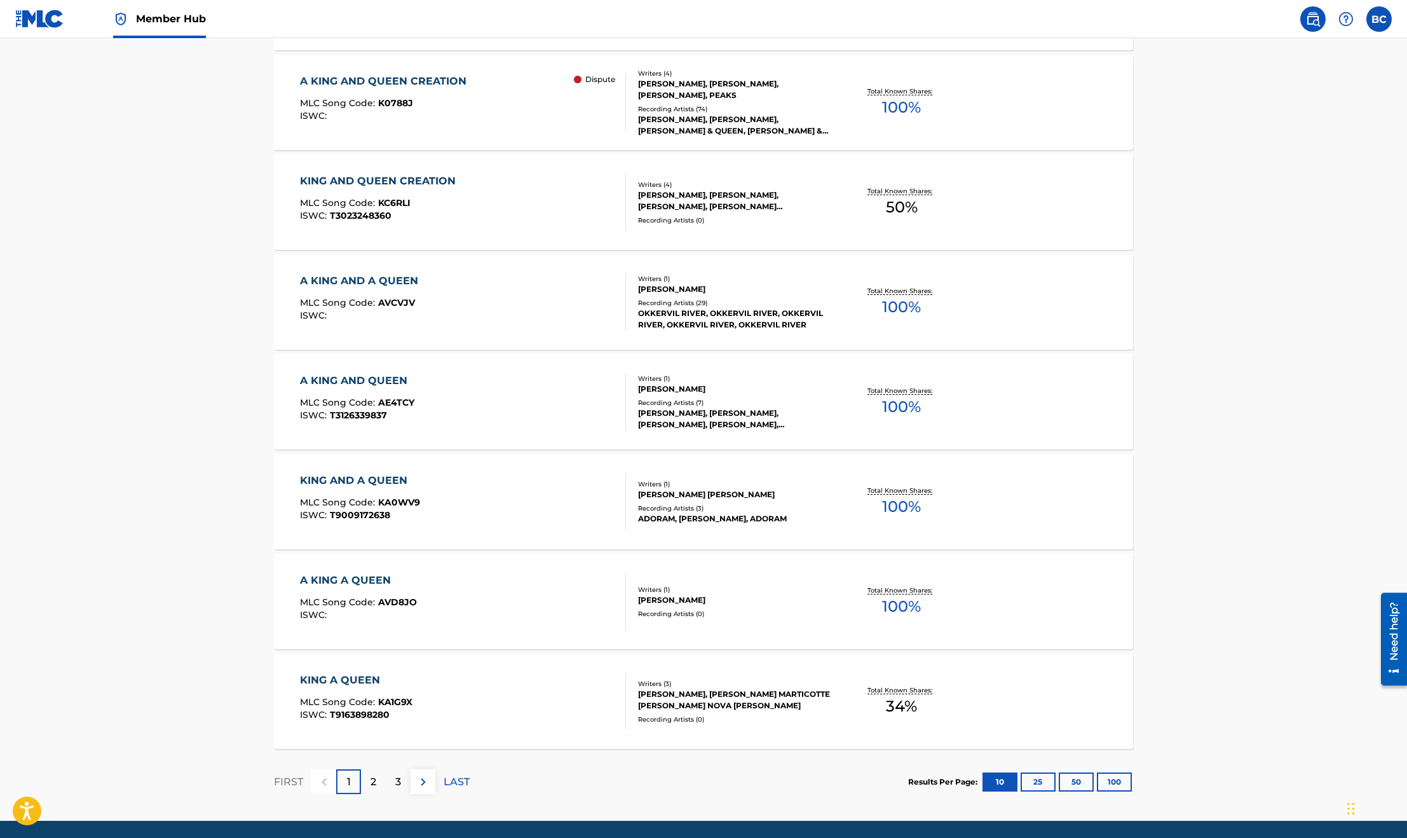
click at [1369, 269] on main "The MLC Public Work Search The accuracy and completeness of The MLC's data is d…" at bounding box center [703, 72] width 1407 height 1496
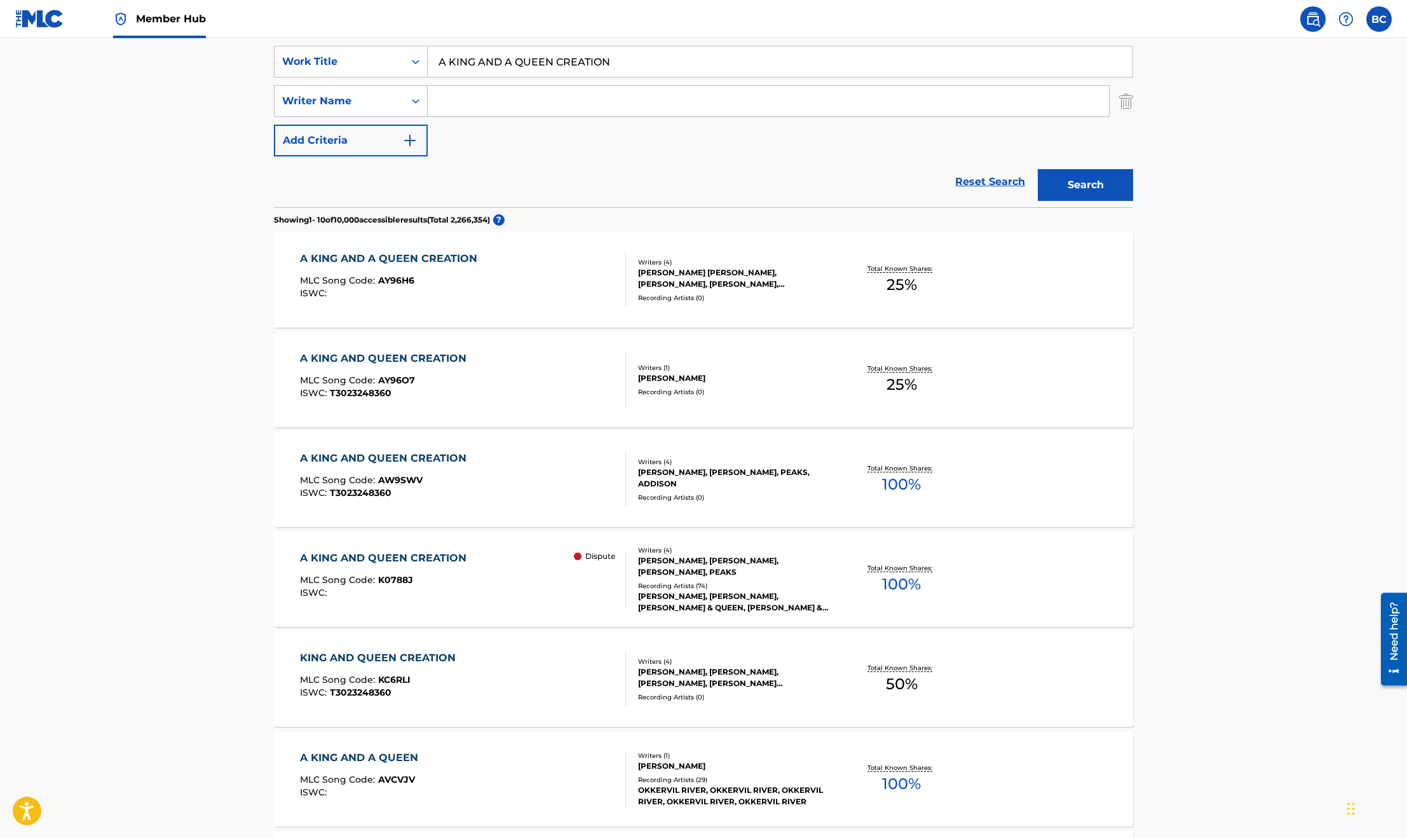
scroll to position [0, 0]
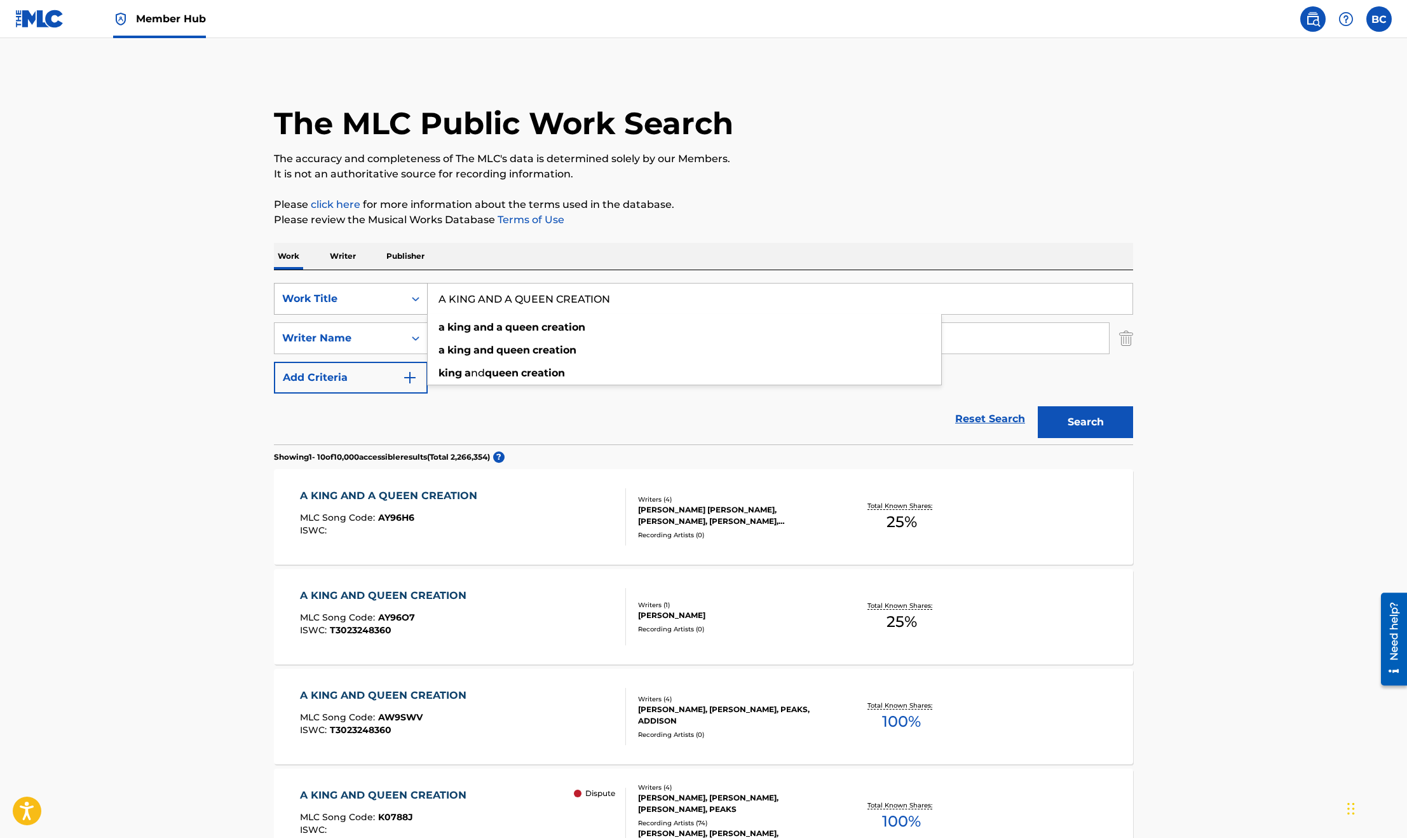
drag, startPoint x: 624, startPoint y: 305, endPoint x: 383, endPoint y: 294, distance: 240.5
click at [383, 294] on div "SearchWithCriteriadfa738da-d796-4360-b53b-528c57a9cf4e Work Title A KING AND A …" at bounding box center [703, 299] width 859 height 32
paste input "[DEMOGRAPHIC_DATA] FIRST"
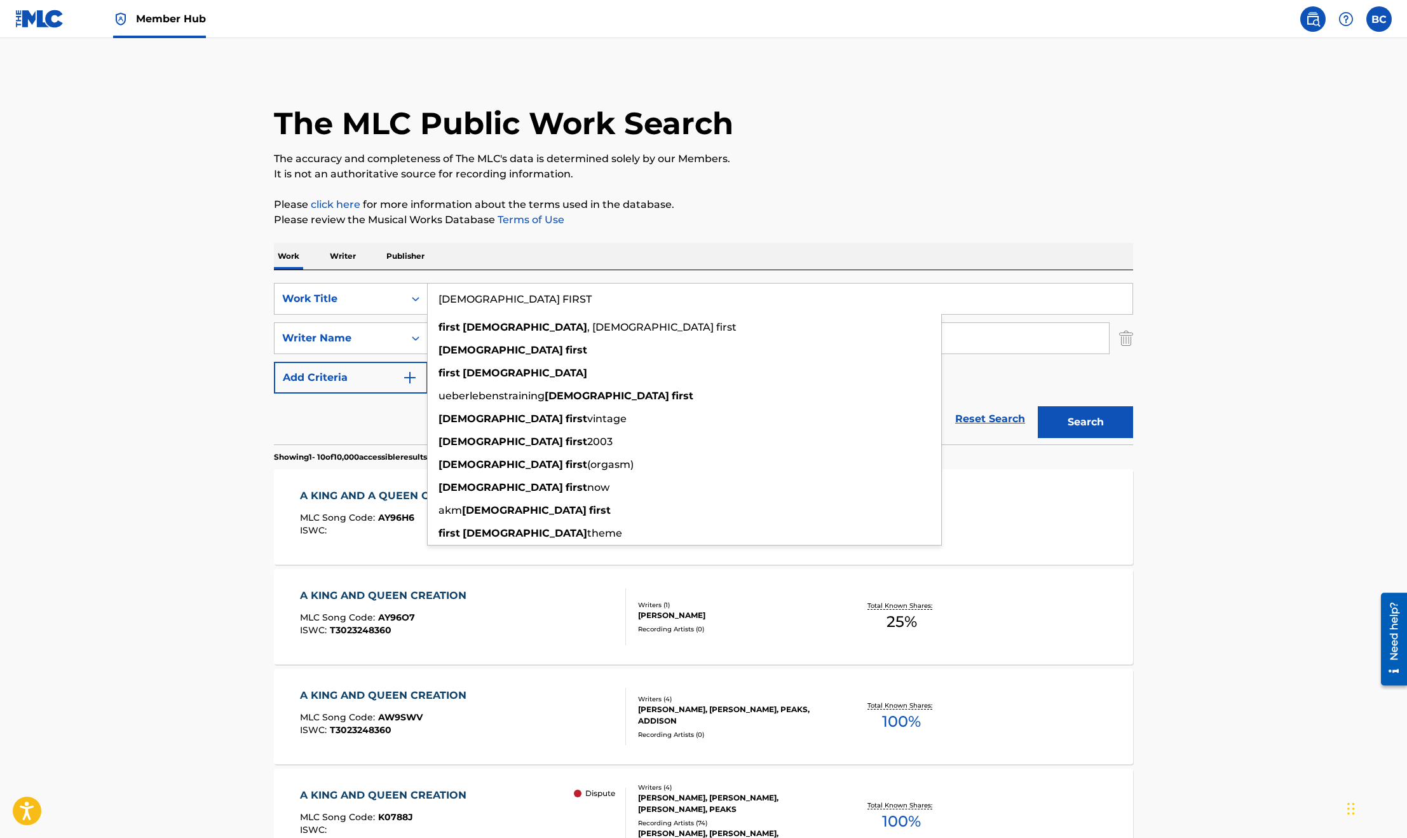
type input "[DEMOGRAPHIC_DATA] FIRST"
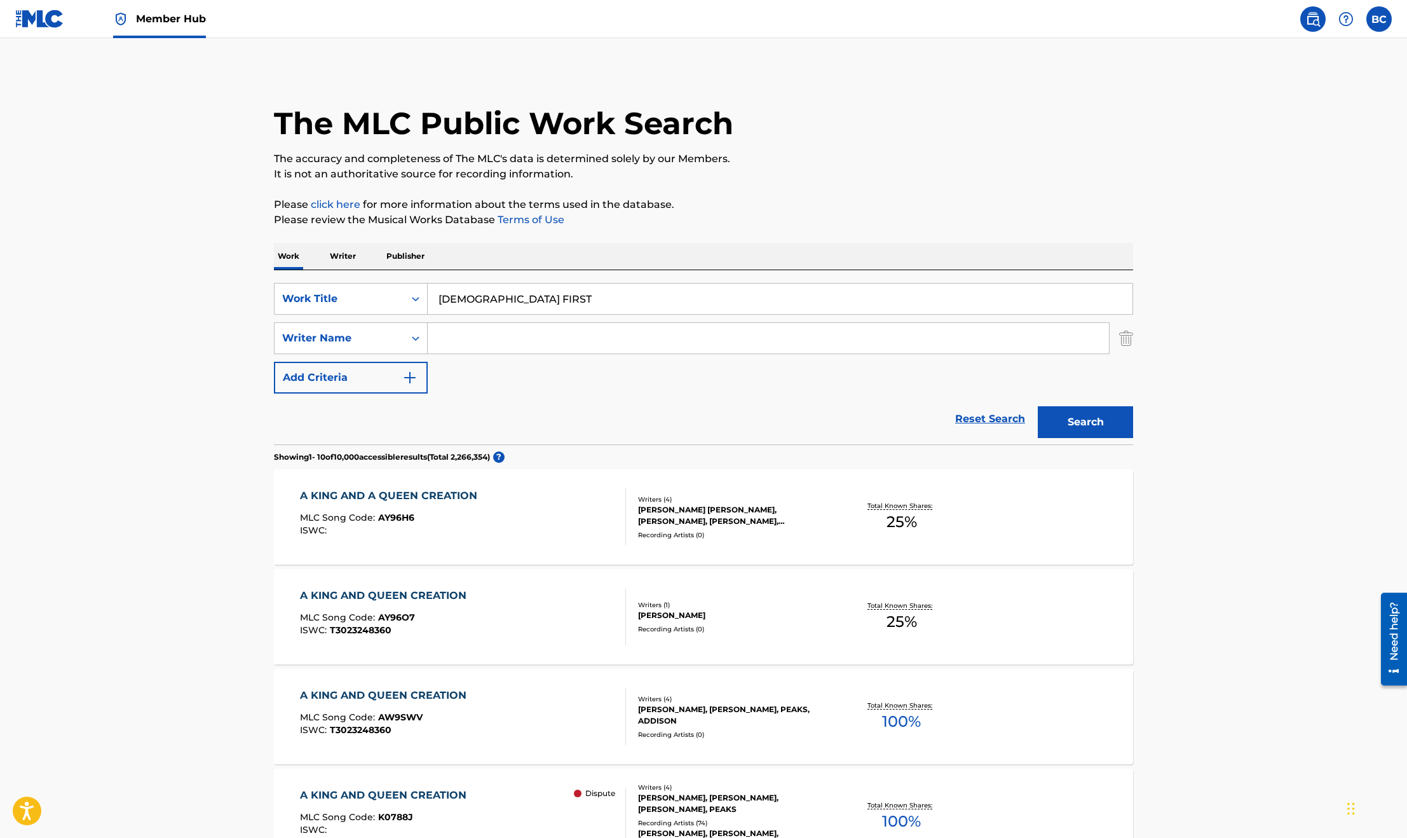
click at [1032, 410] on div "Search" at bounding box center [1083, 418] width 102 height 51
click at [1067, 418] on button "Search" at bounding box center [1085, 422] width 95 height 32
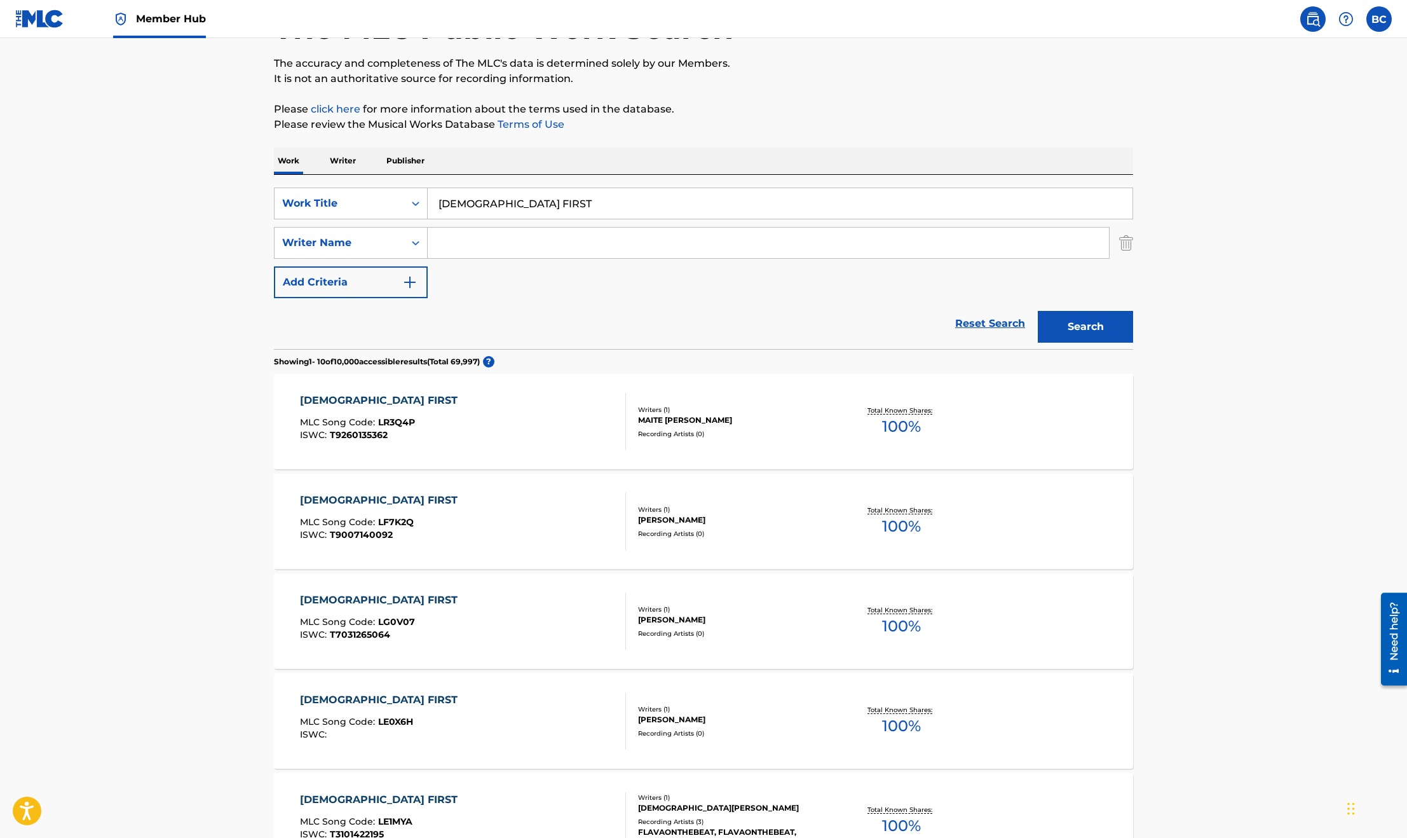
scroll to position [191, 0]
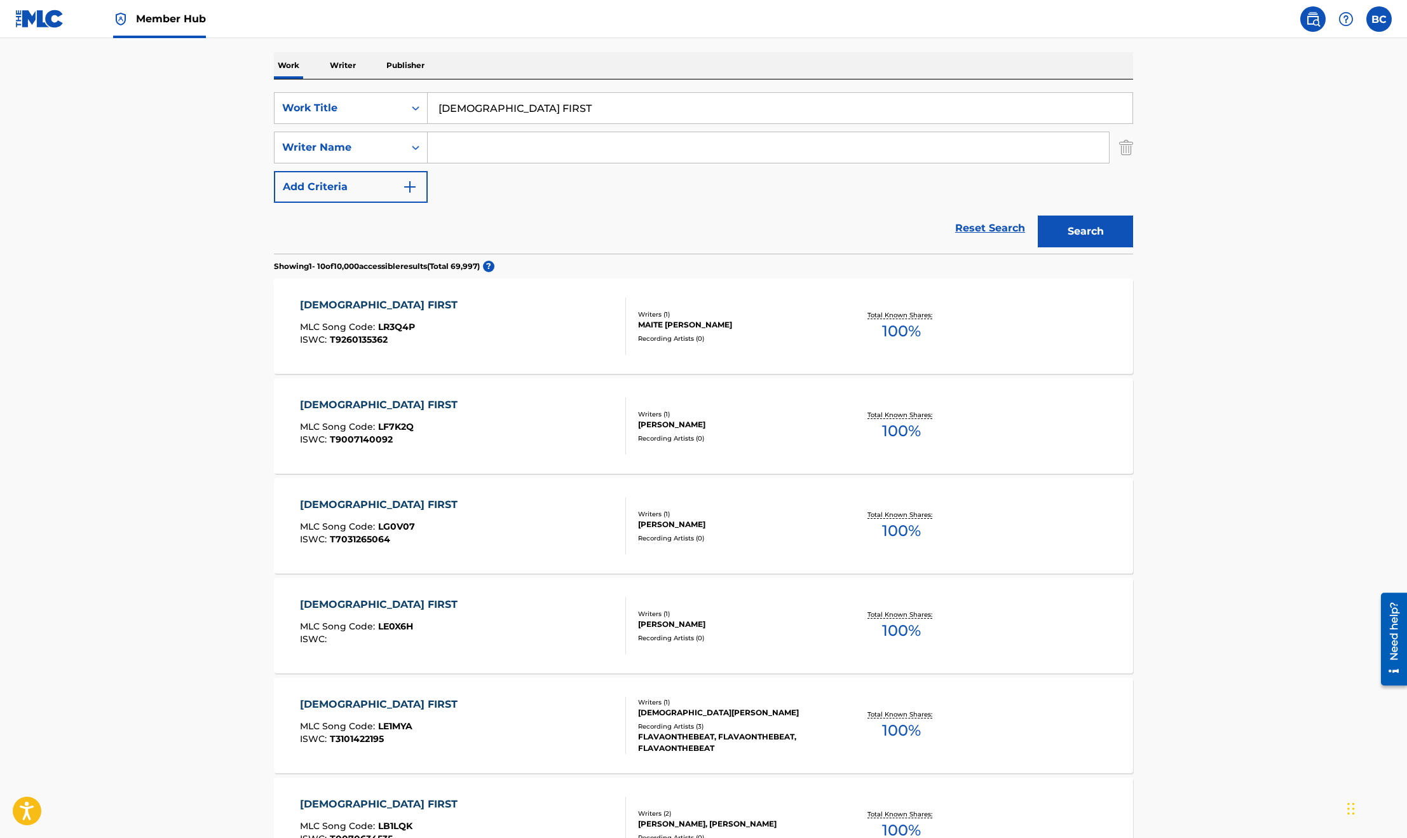
click at [532, 142] on input "Search Form" at bounding box center [768, 147] width 681 height 31
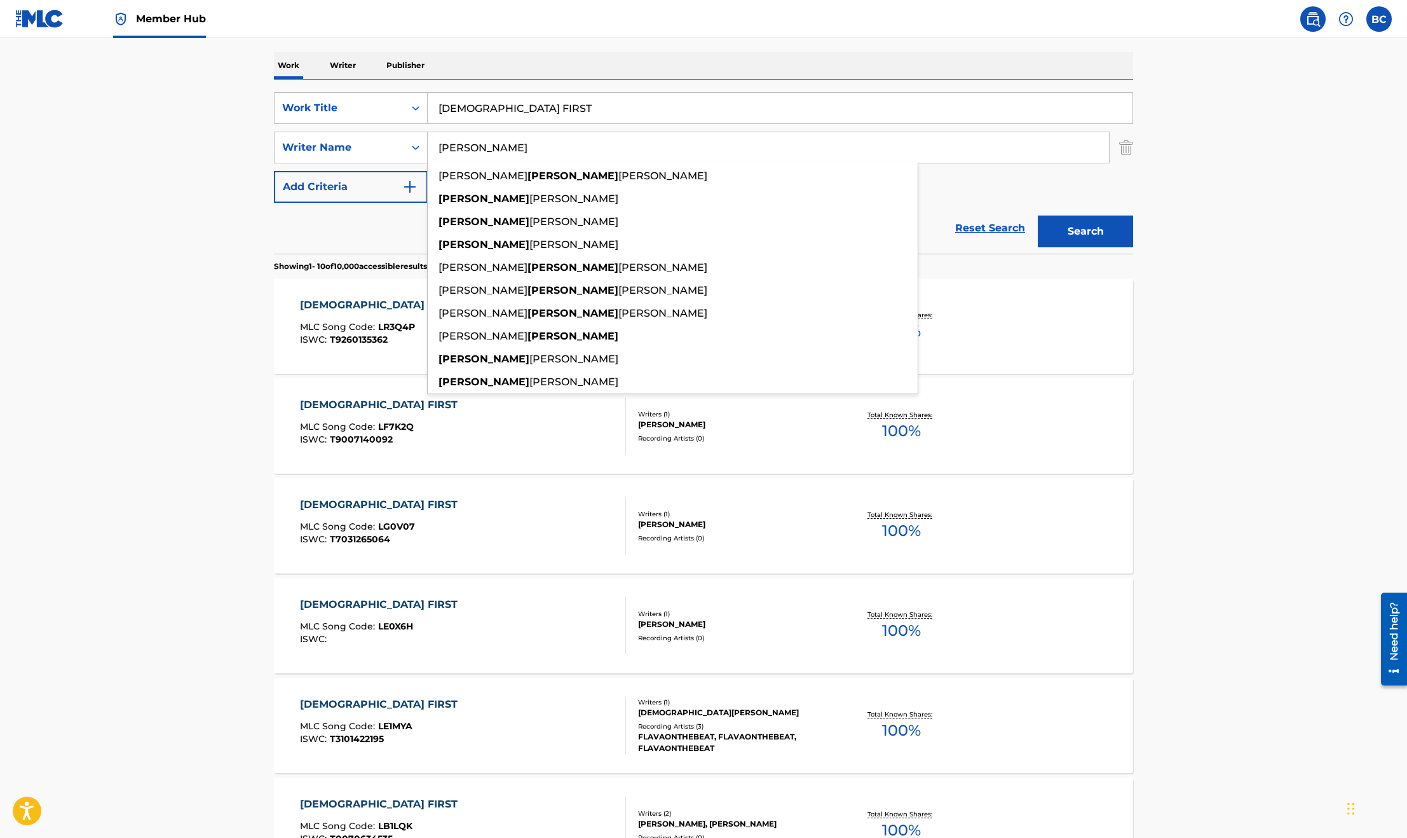
type input "[PERSON_NAME]"
click at [1038, 215] on button "Search" at bounding box center [1085, 231] width 95 height 32
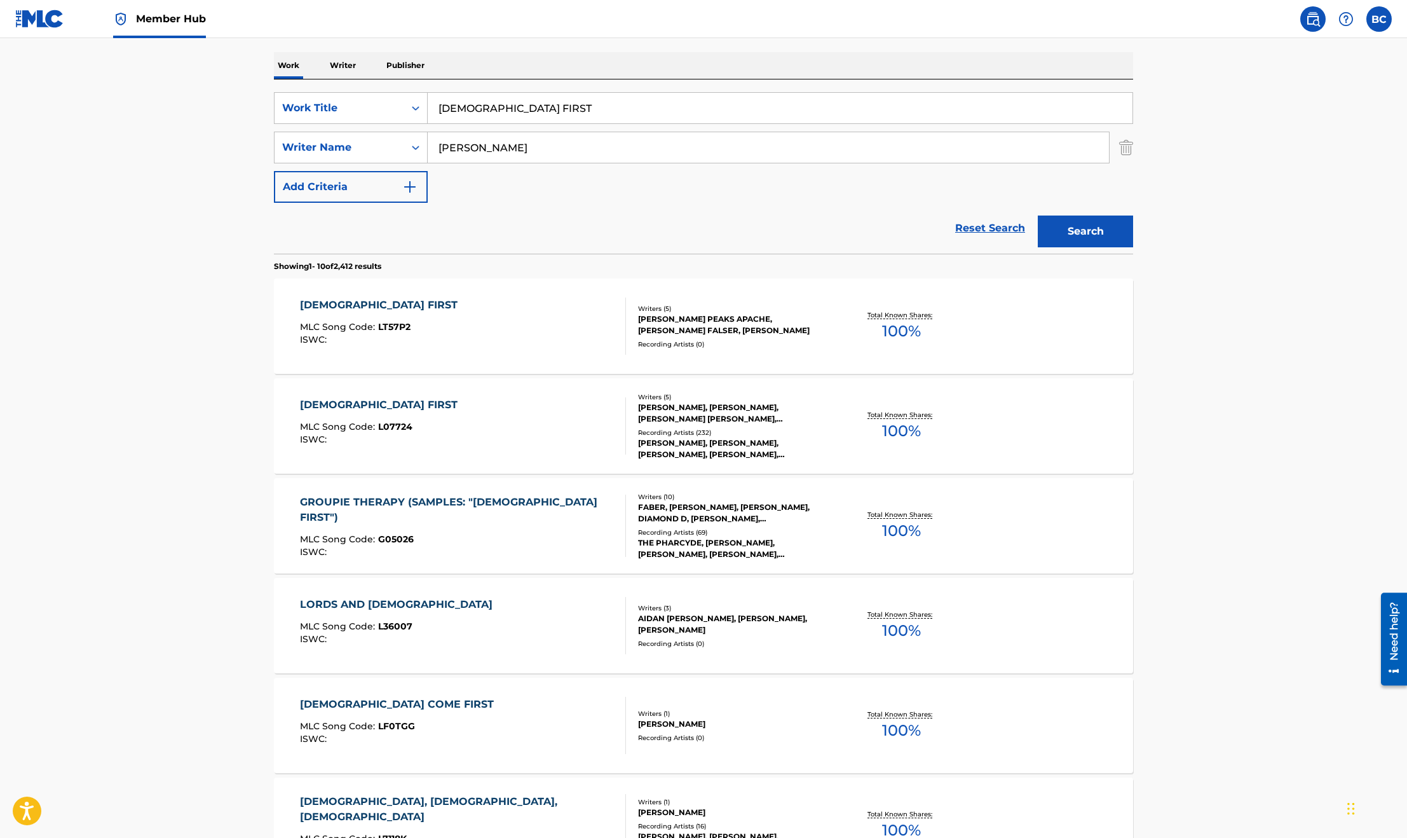
click at [483, 301] on div "[DEMOGRAPHIC_DATA] FIRST MLC Song Code : LT57P2 ISWC :" at bounding box center [463, 325] width 327 height 57
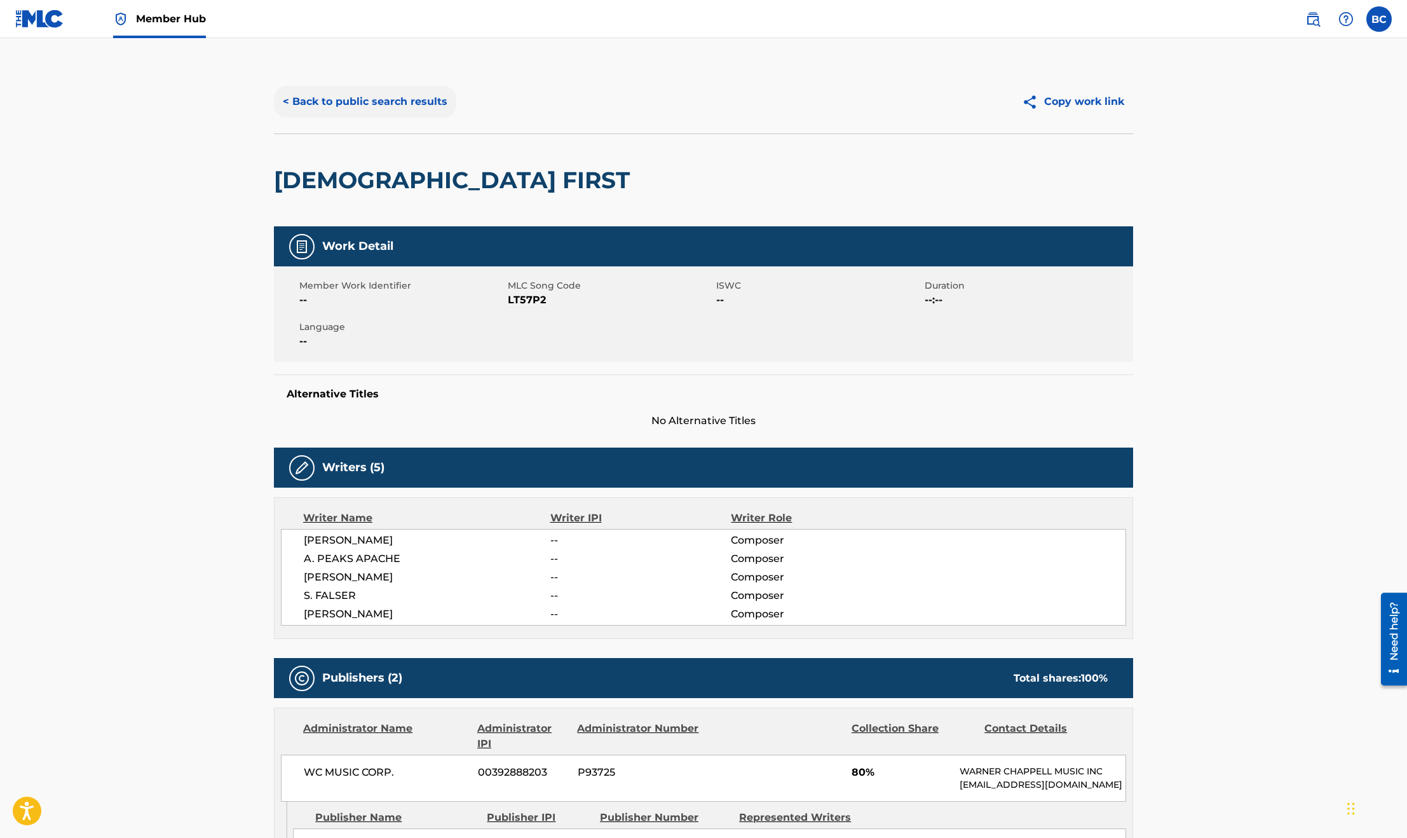
click at [343, 96] on button "< Back to public search results" at bounding box center [365, 102] width 182 height 32
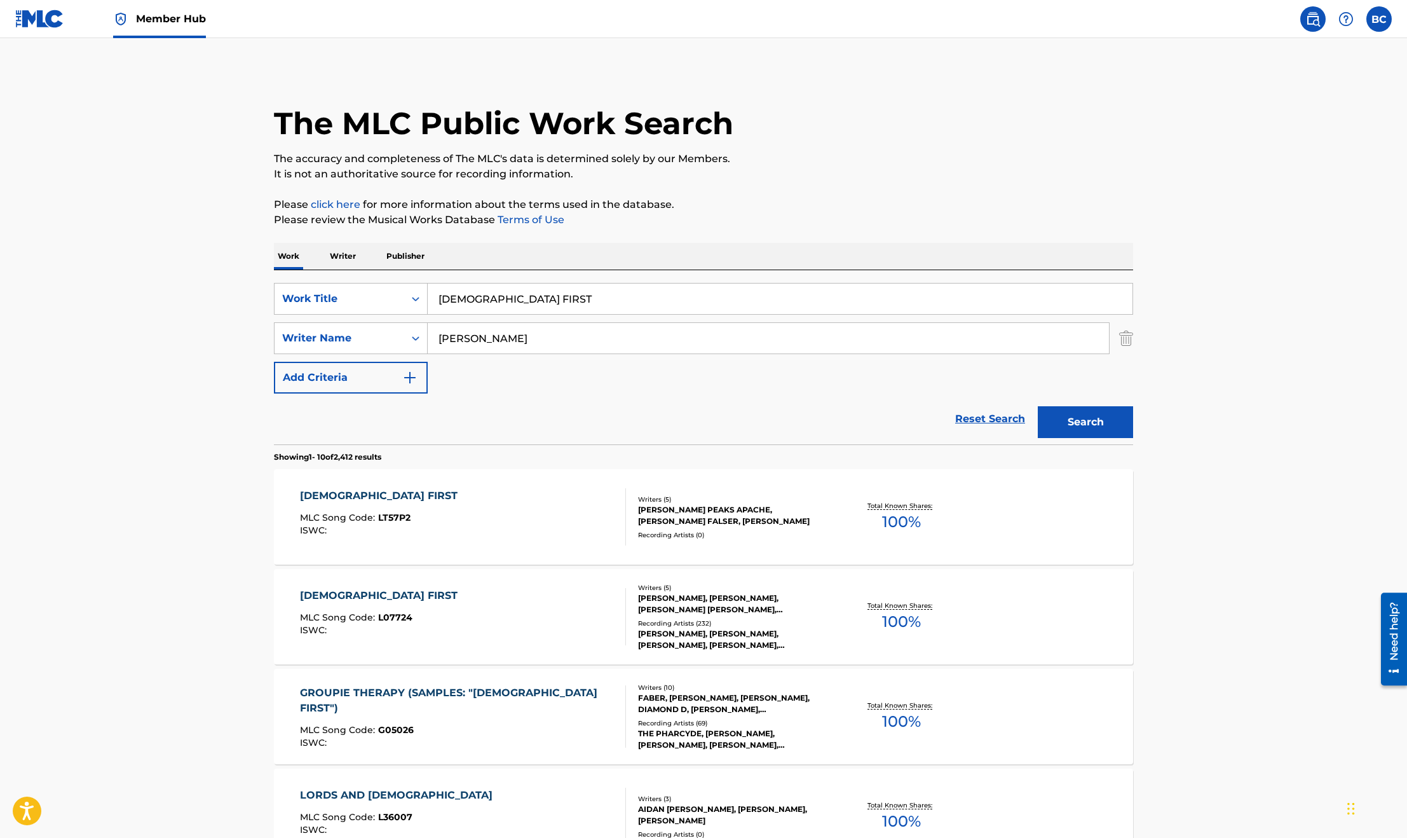
scroll to position [191, 0]
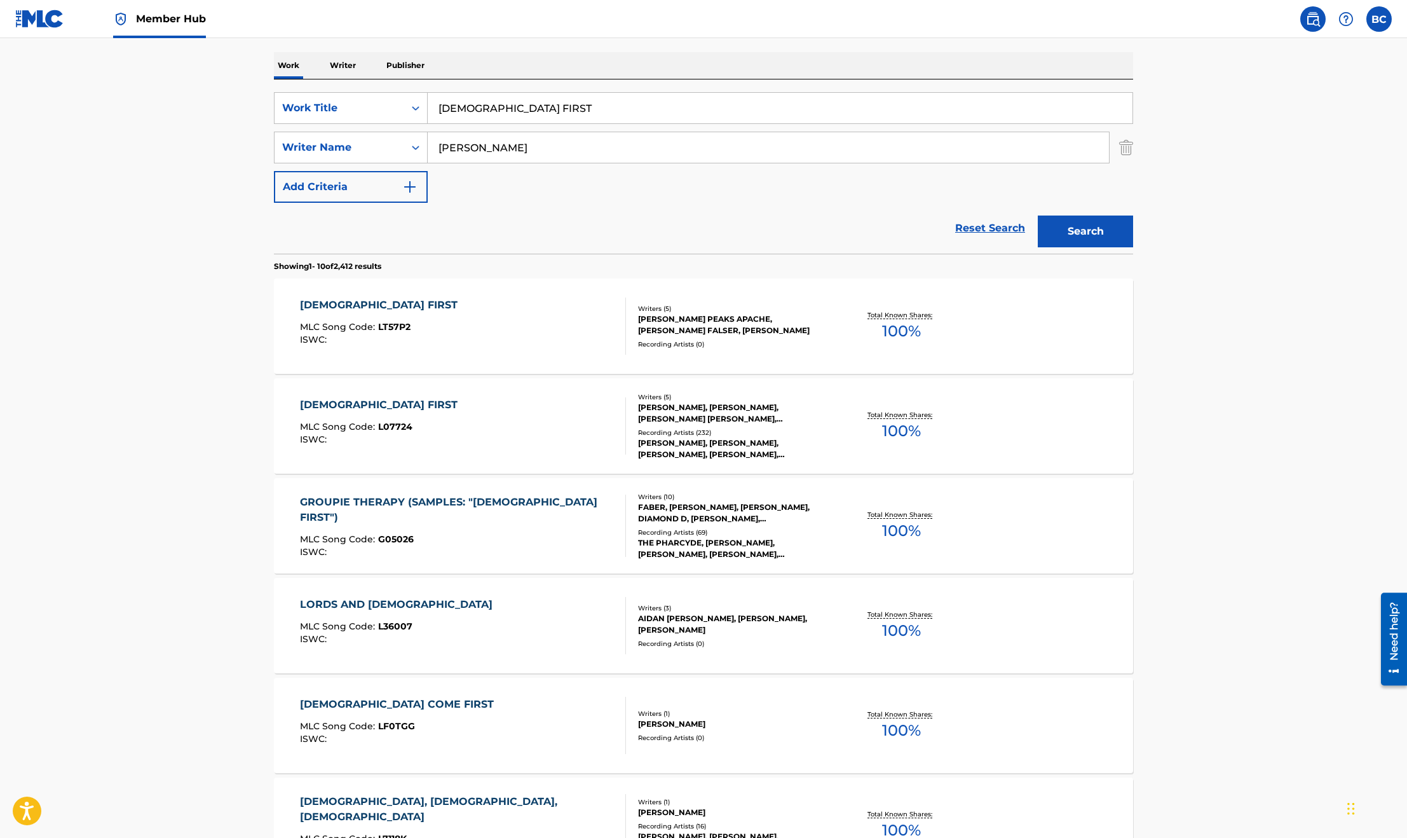
click at [427, 420] on div "[DEMOGRAPHIC_DATA] FIRST MLC Song Code : L07724 ISWC :" at bounding box center [463, 425] width 327 height 57
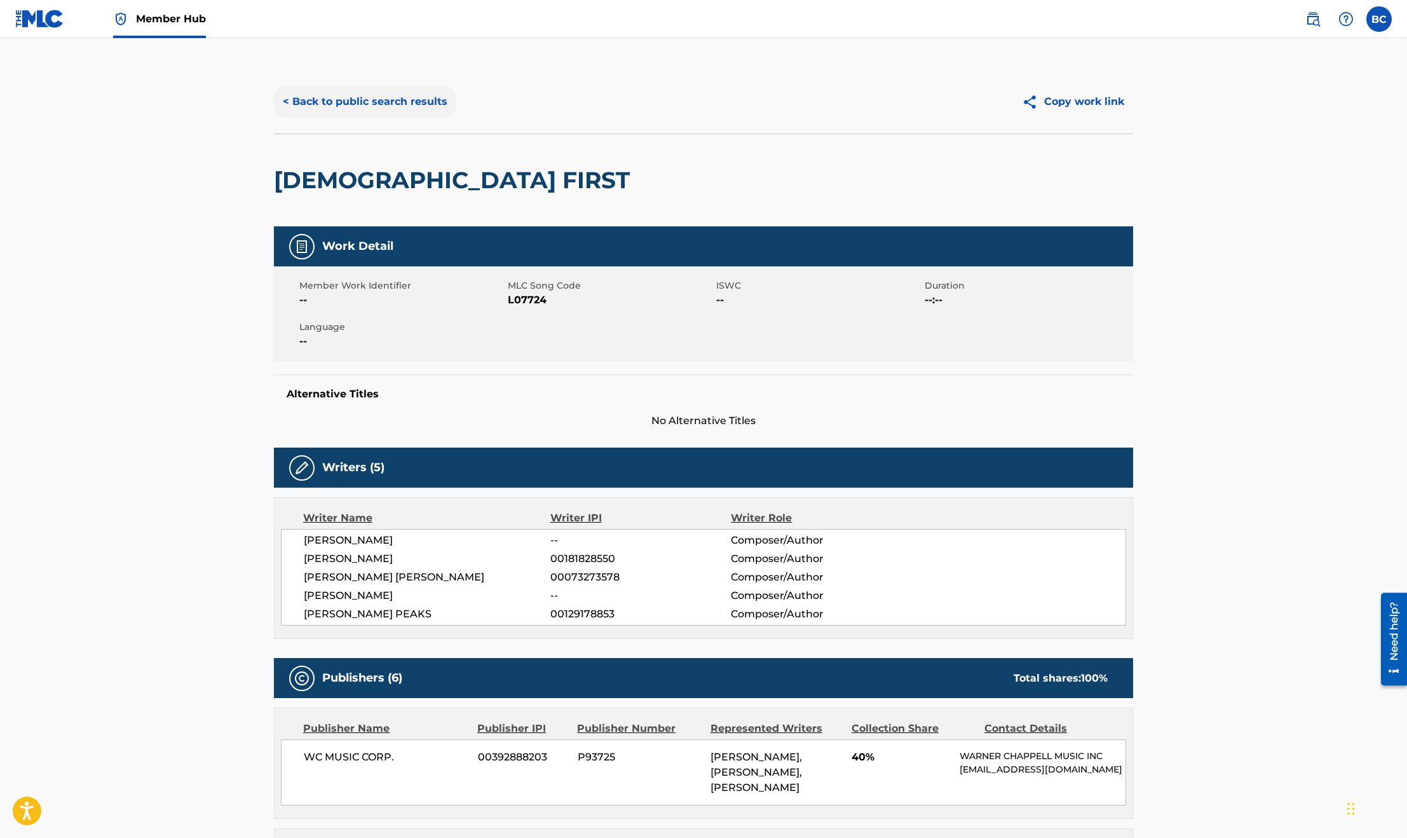
click at [308, 96] on button "< Back to public search results" at bounding box center [365, 102] width 182 height 32
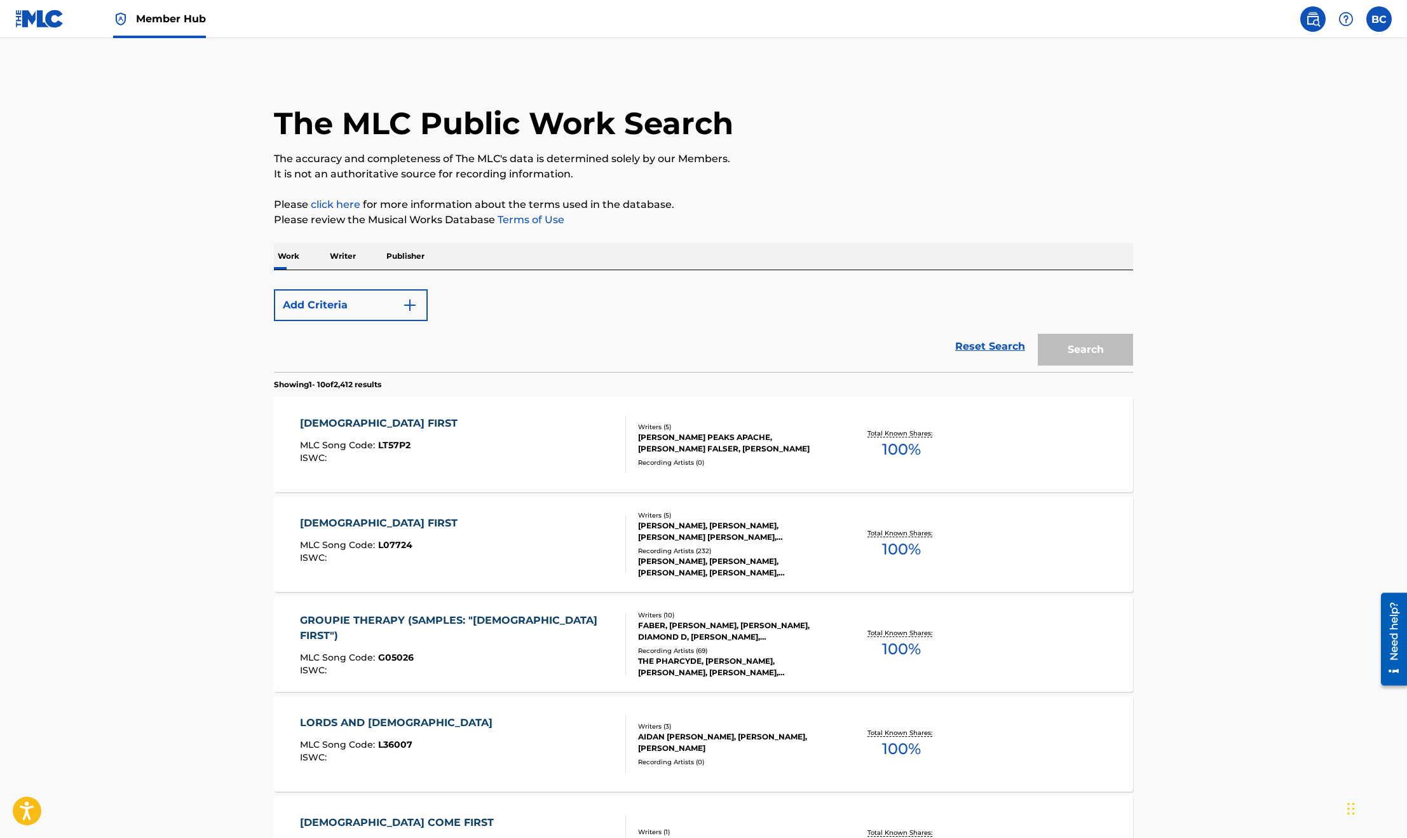
scroll to position [191, 0]
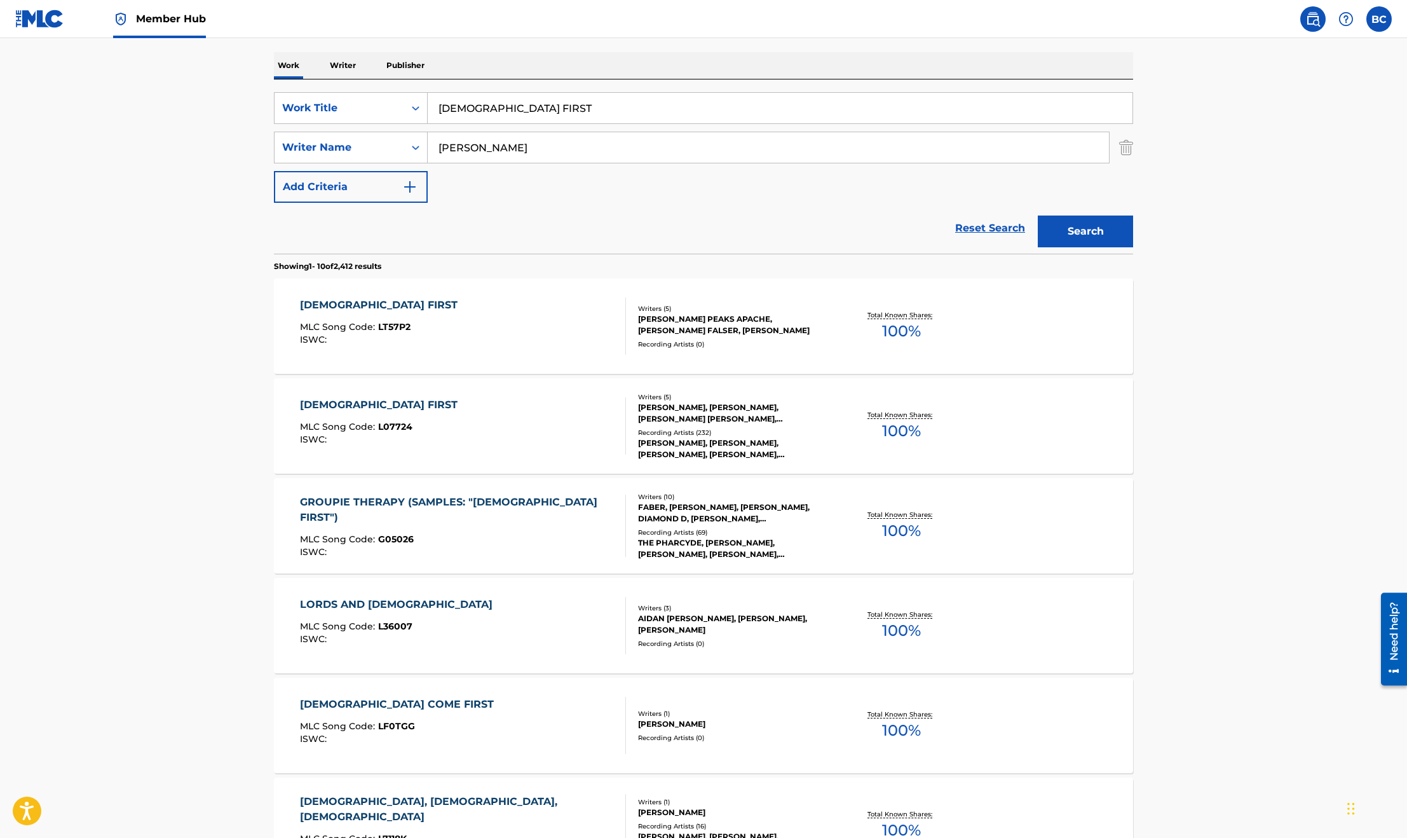
click at [447, 519] on div "GROUPIE THERAPY (SAMPLES: "[DEMOGRAPHIC_DATA] FIRST") MLC Song Code : G05026 IS…" at bounding box center [458, 526] width 316 height 62
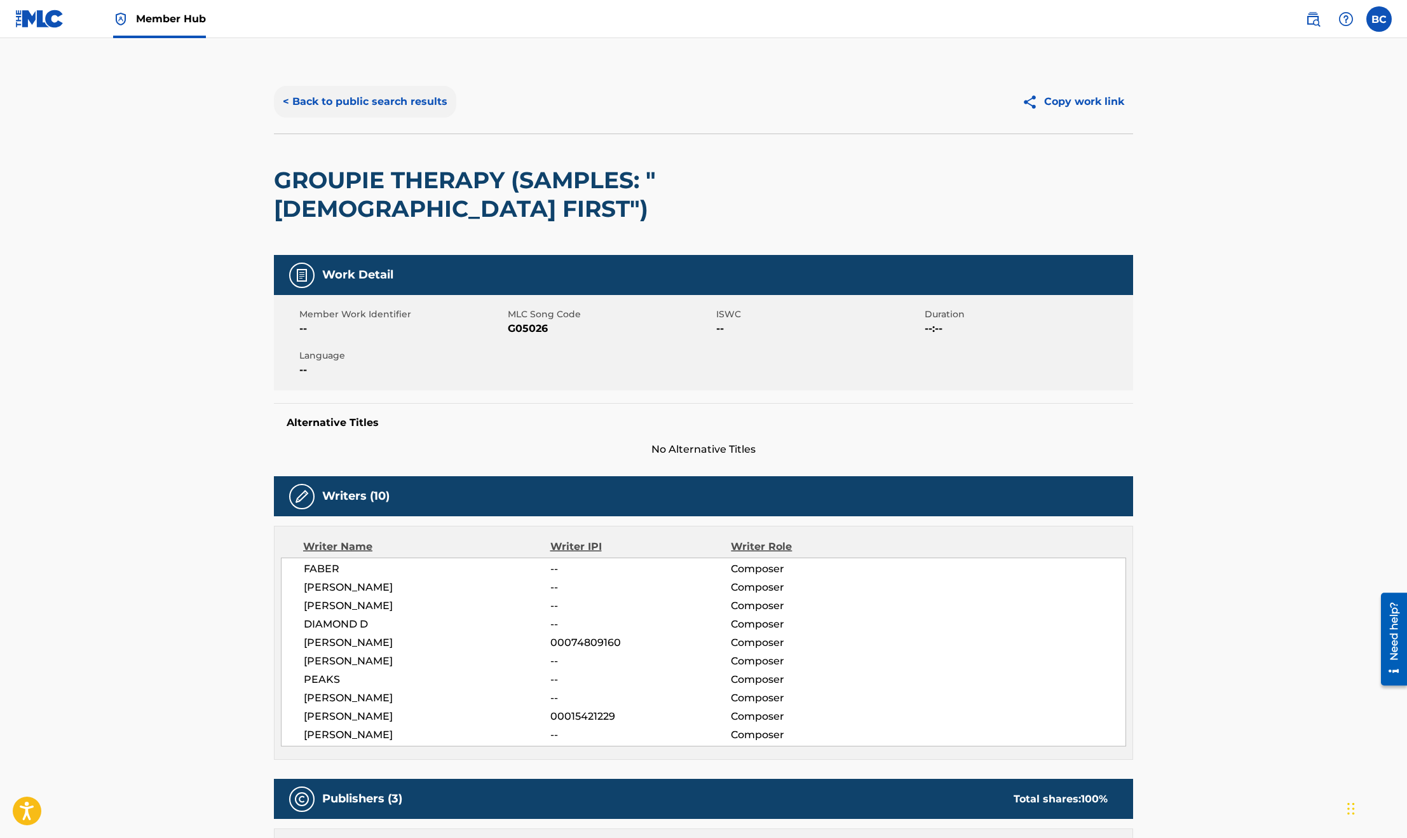
click at [294, 93] on button "< Back to public search results" at bounding box center [365, 102] width 182 height 32
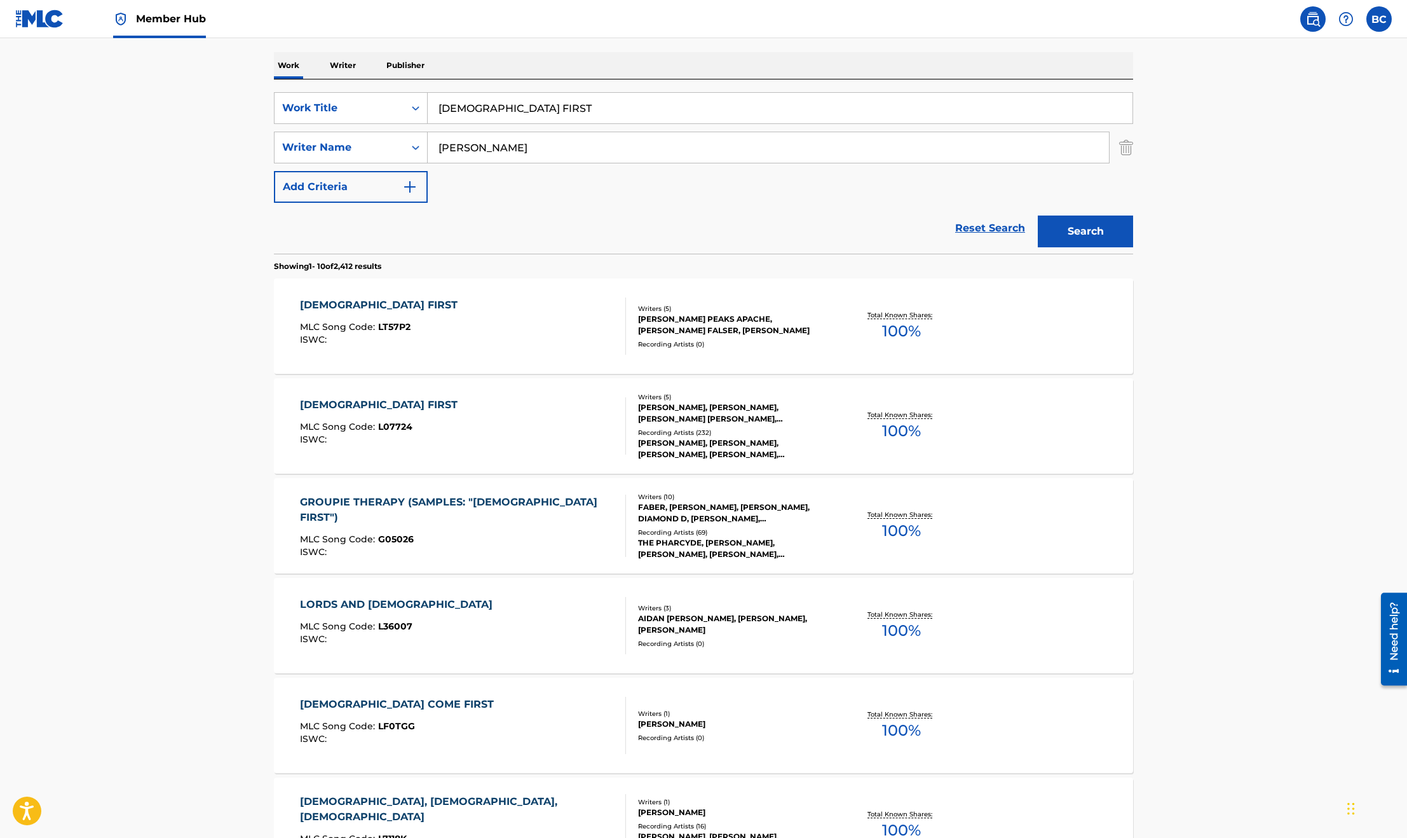
click at [432, 315] on div "[DEMOGRAPHIC_DATA] FIRST MLC Song Code : LT57P2 ISWC :" at bounding box center [463, 325] width 327 height 57
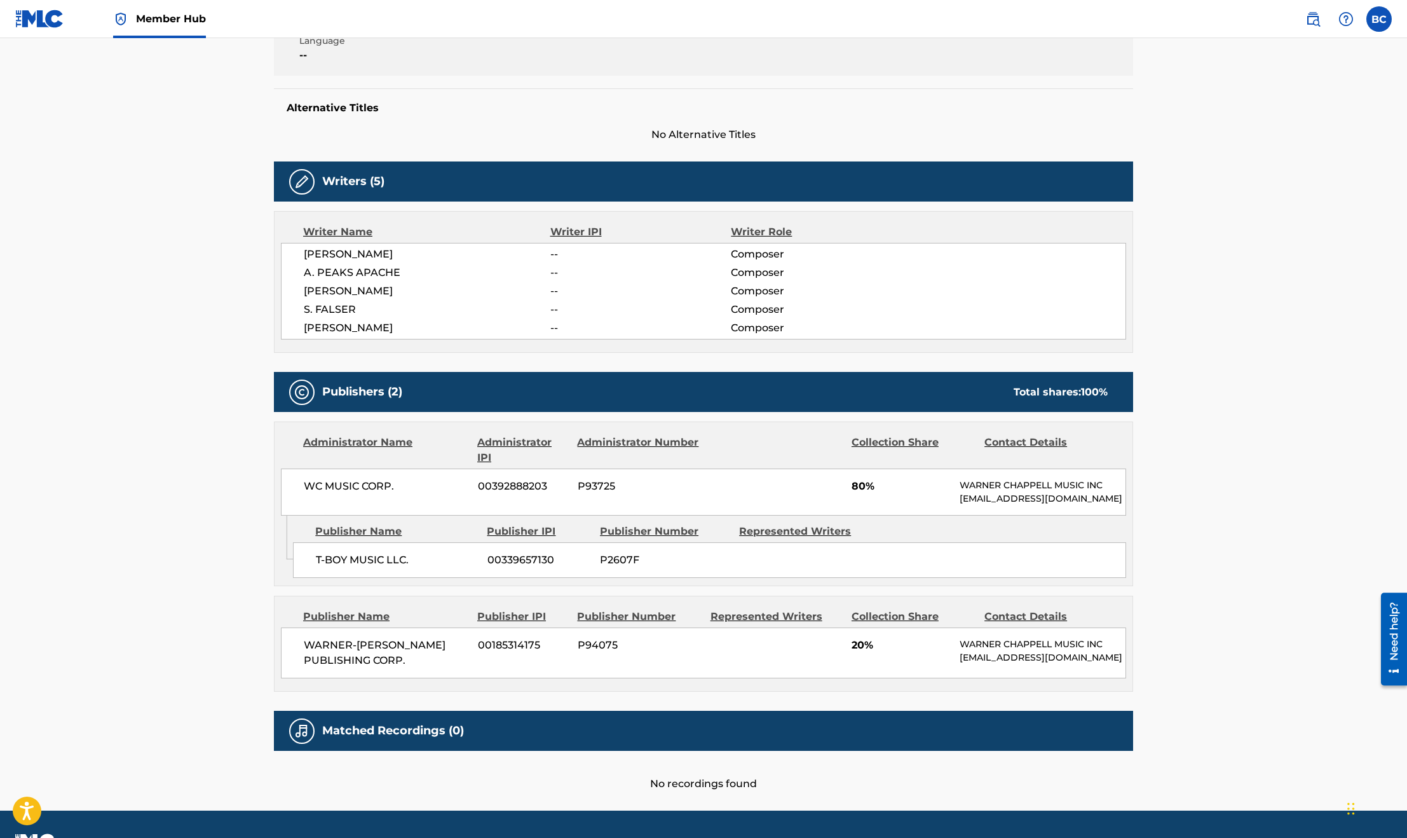
scroll to position [346, 0]
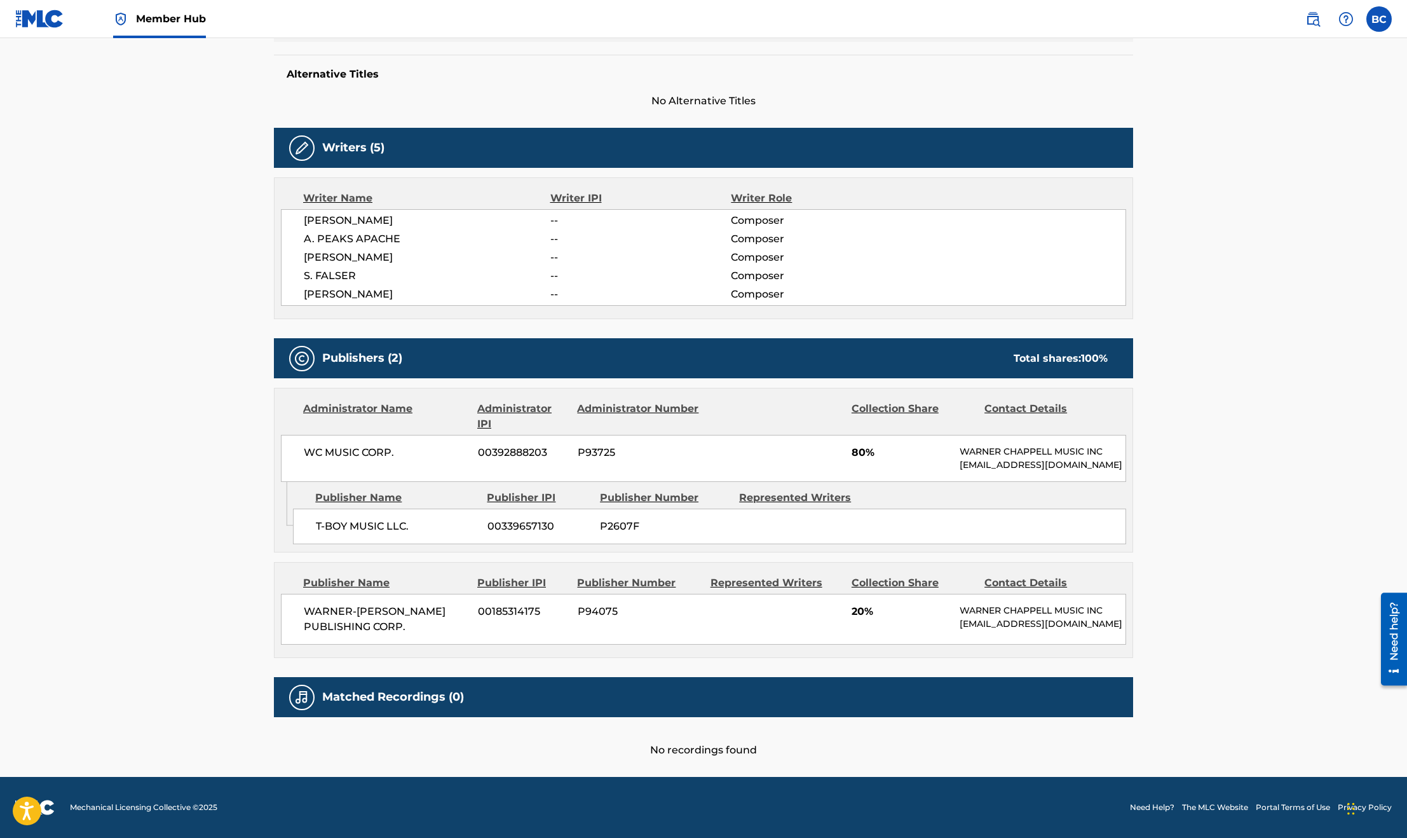
click at [1238, 290] on main "< Back to public search results Copy work link [DEMOGRAPHIC_DATA] FIRST Work De…" at bounding box center [703, 247] width 1407 height 1058
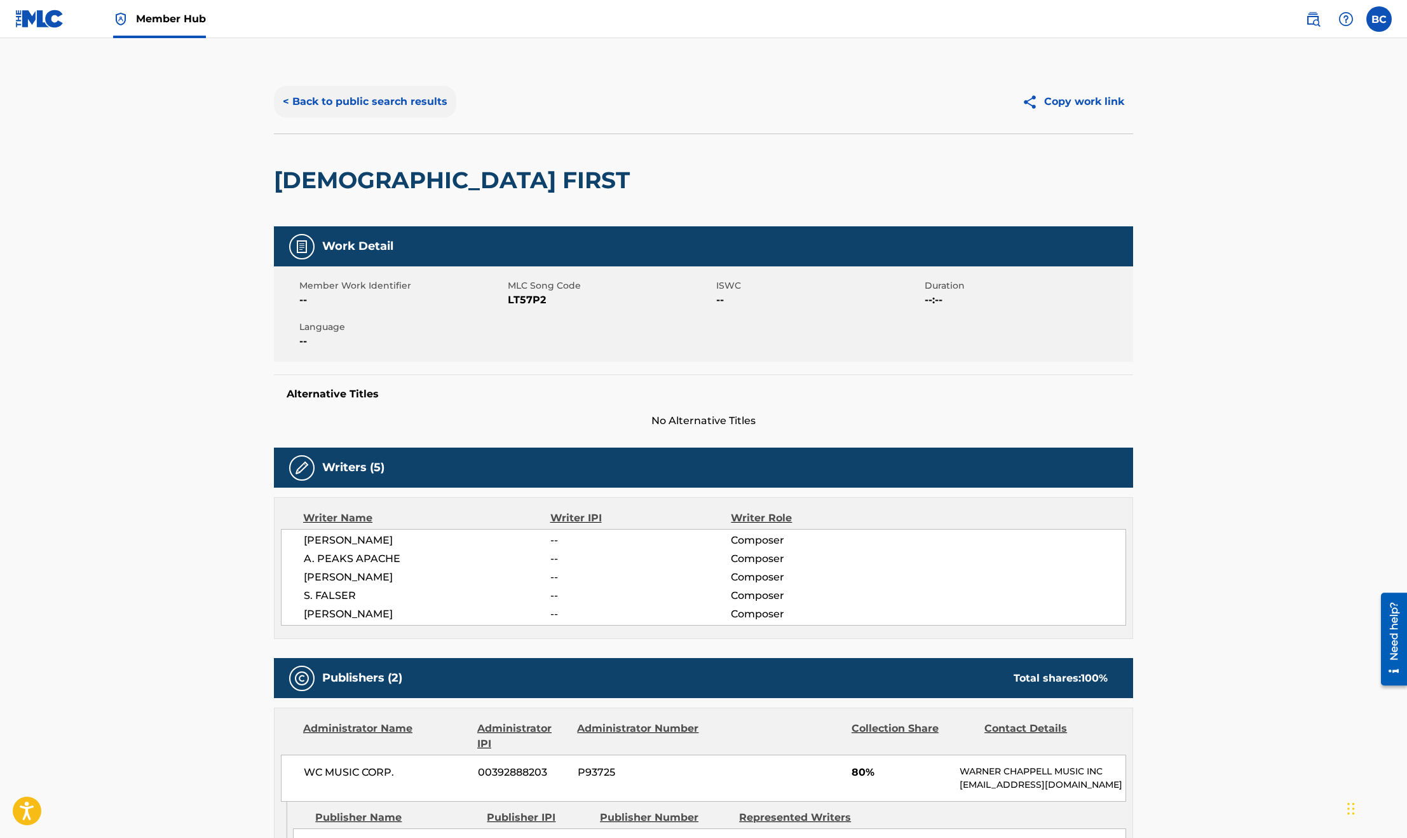
click at [322, 97] on button "< Back to public search results" at bounding box center [365, 102] width 182 height 32
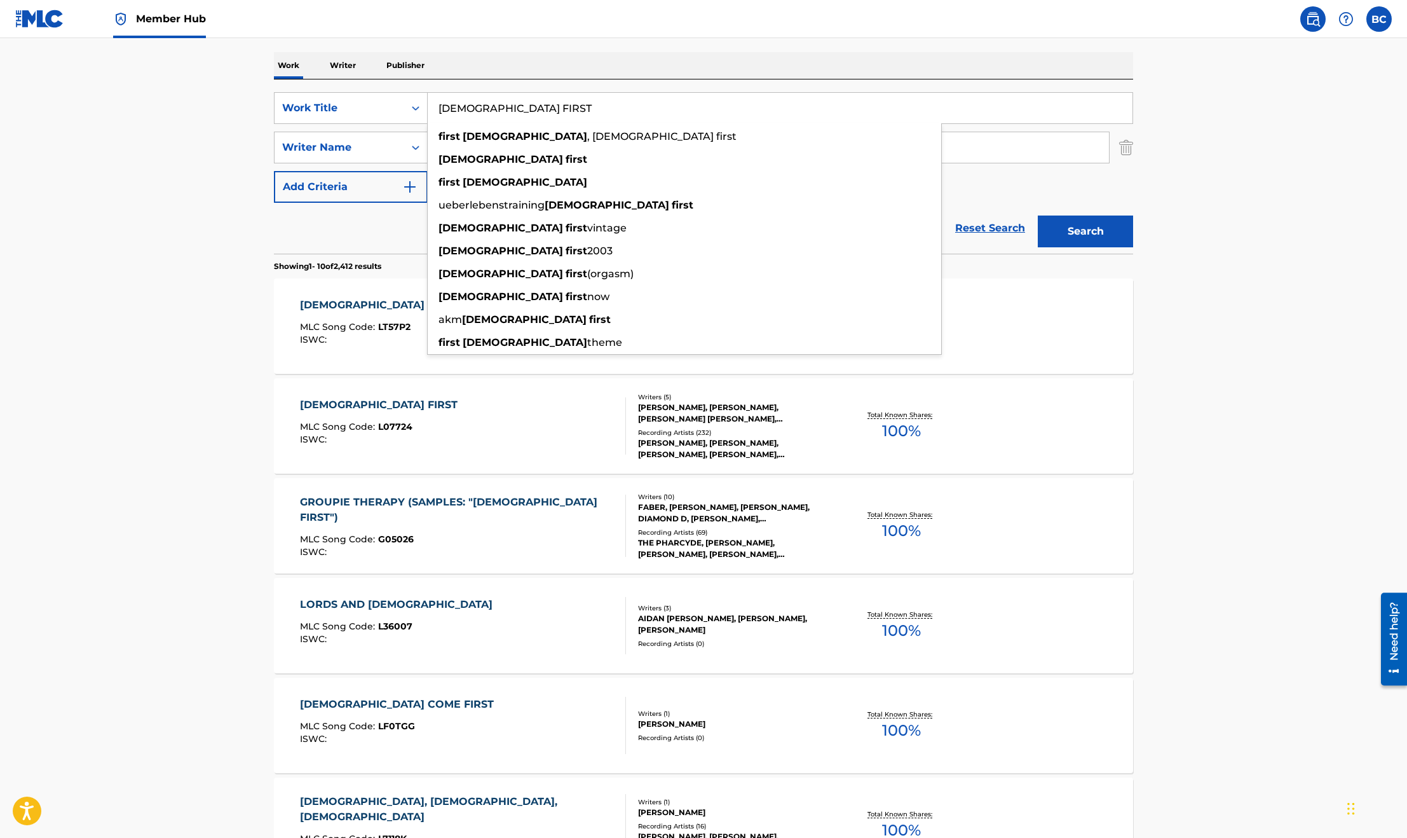
drag, startPoint x: 547, startPoint y: 114, endPoint x: 366, endPoint y: 88, distance: 183.0
click at [371, 92] on div "SearchWithCriteriadfa738da-d796-4360-b53b-528c57a9cf4e Work Title [DEMOGRAPHIC_…" at bounding box center [703, 108] width 859 height 32
paste input "PRINCESS OF THE POSSE"
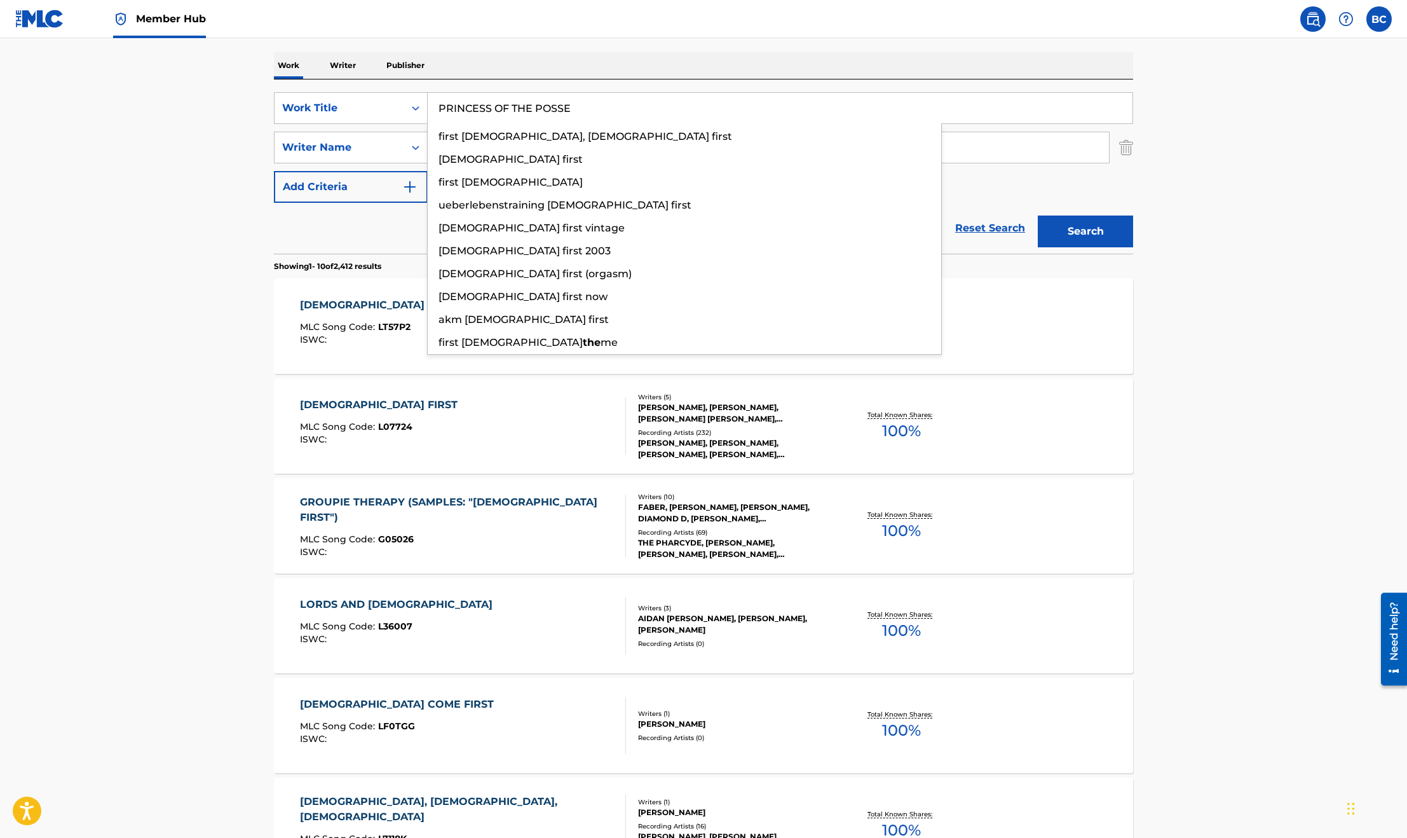
type input "PRINCESS OF THE POSSE"
click at [1038, 215] on button "Search" at bounding box center [1085, 231] width 95 height 32
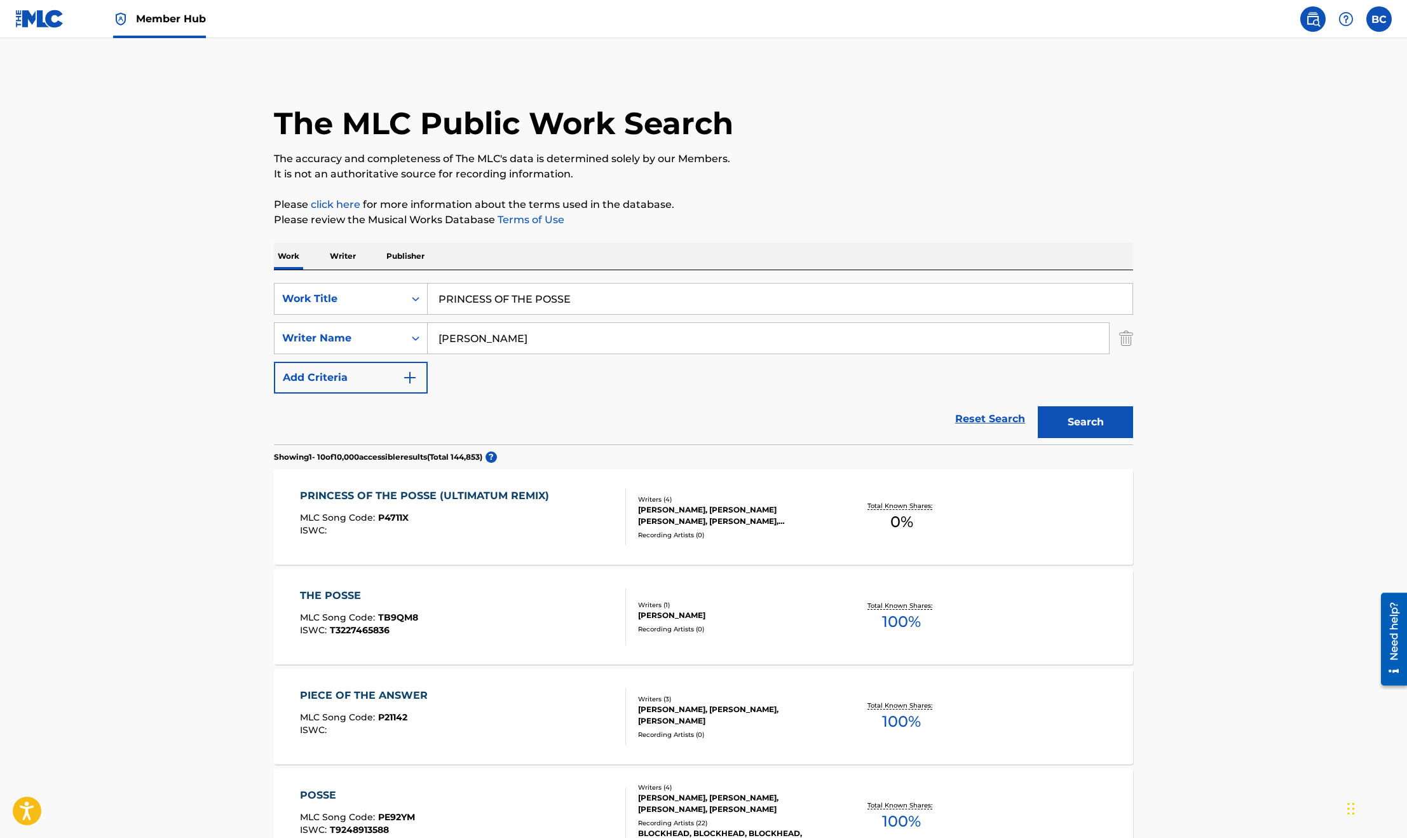
scroll to position [95, 0]
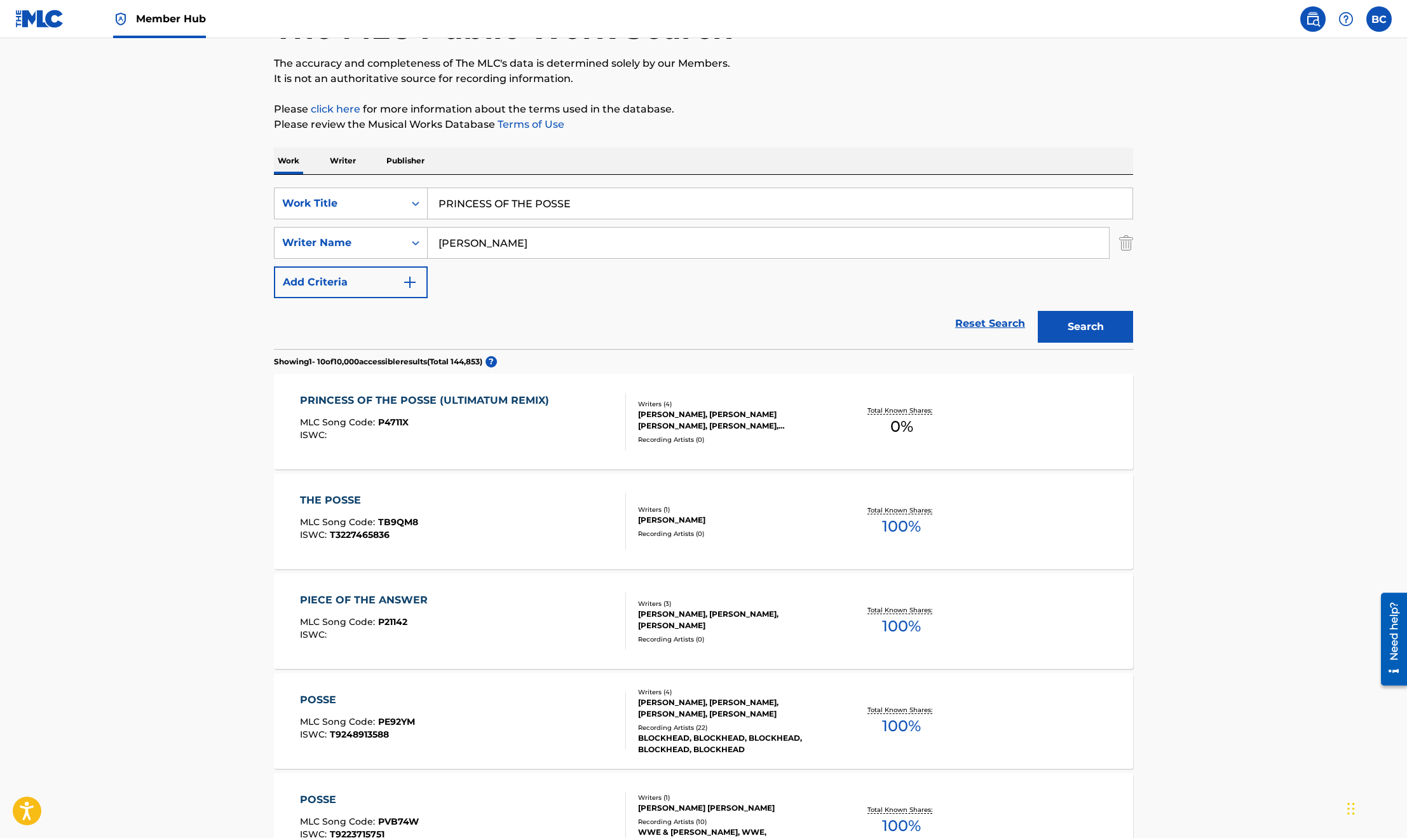
click at [427, 412] on div "PRINCESS OF THE POSSE (ULTIMATUM REMIX) MLC Song Code : P4711X ISWC :" at bounding box center [428, 421] width 256 height 57
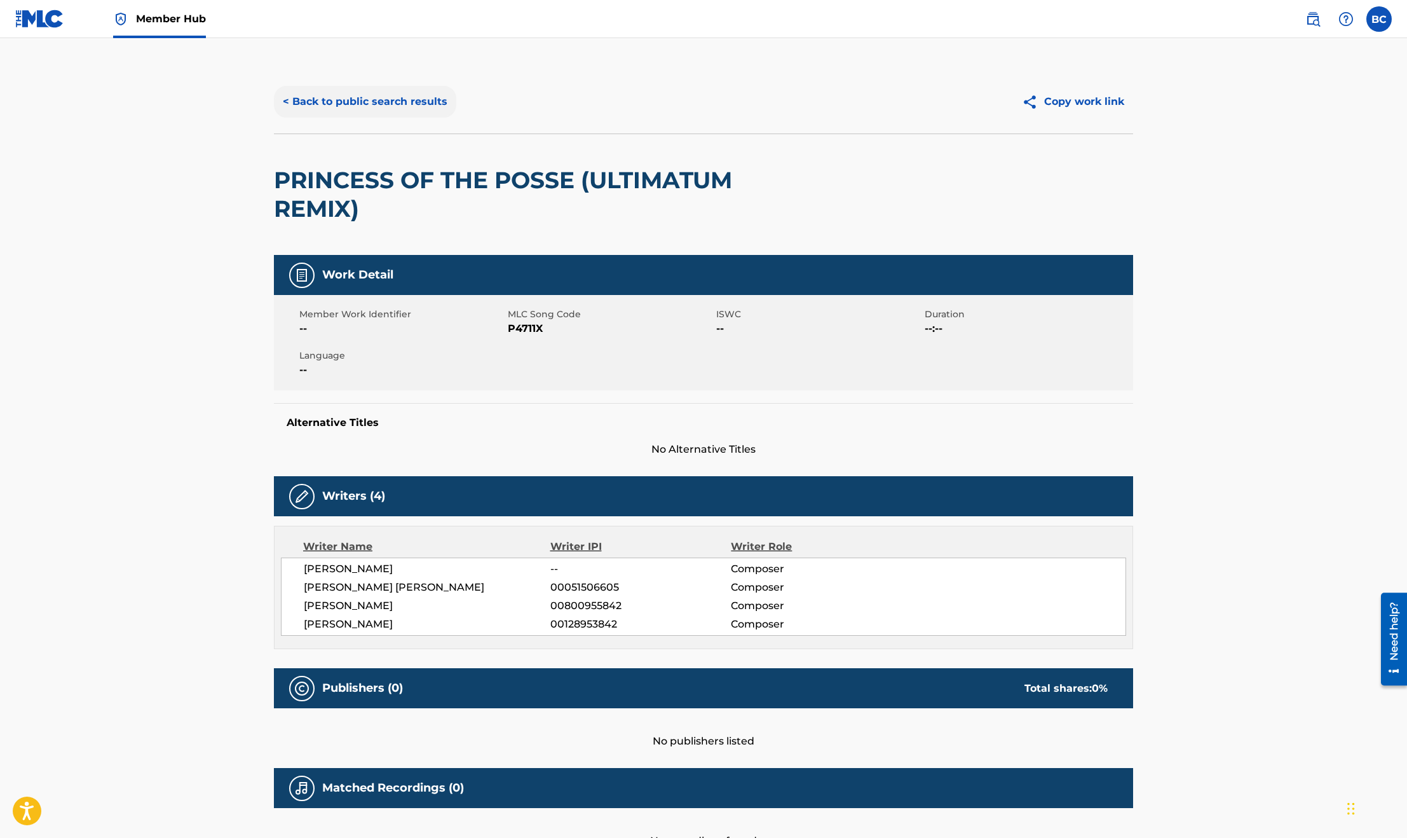
click at [336, 98] on button "< Back to public search results" at bounding box center [365, 102] width 182 height 32
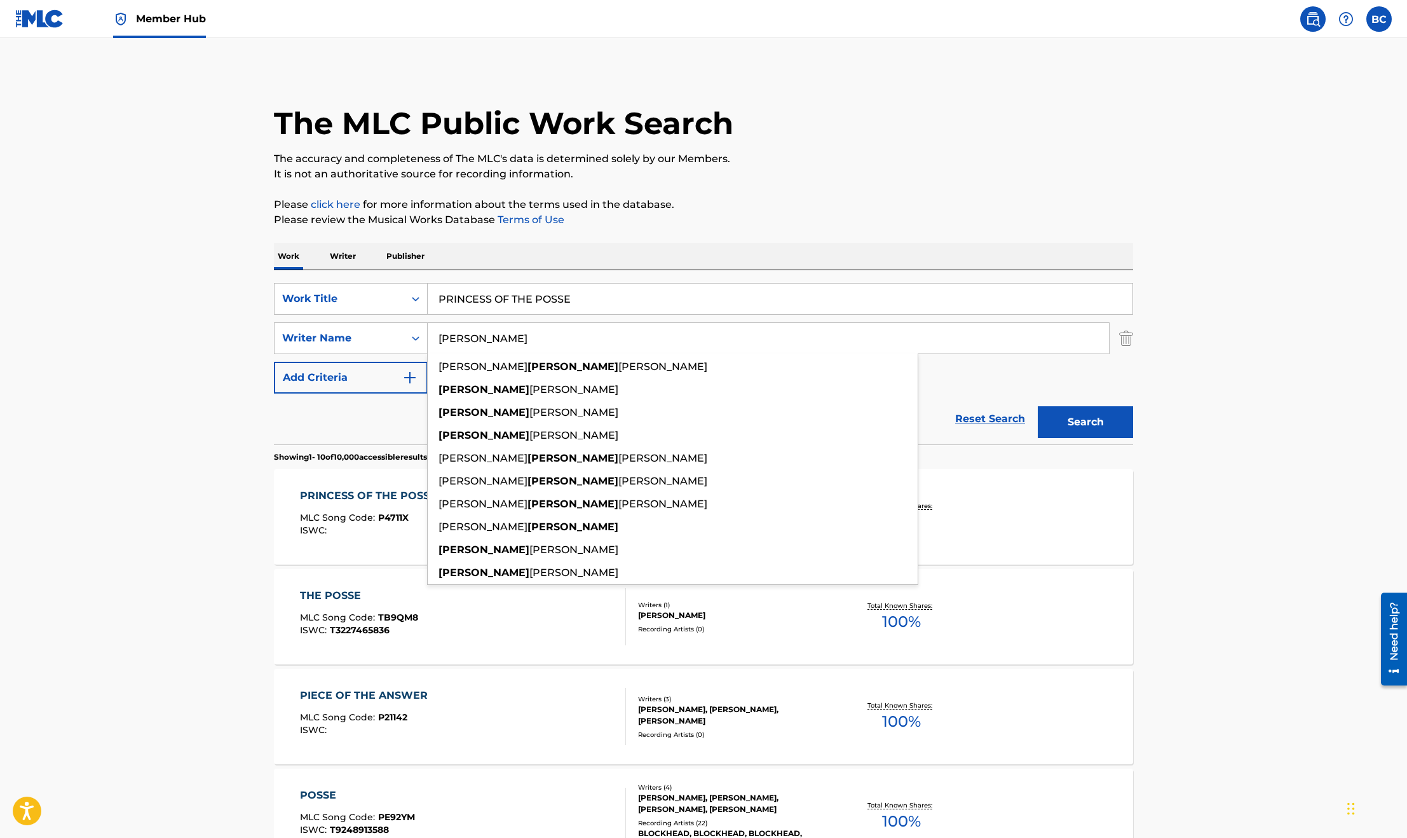
drag, startPoint x: 486, startPoint y: 344, endPoint x: 240, endPoint y: 315, distance: 247.7
click at [254, 326] on main "The MLC Public Work Search The accuracy and completeness of The MLC's data is d…" at bounding box center [703, 786] width 1407 height 1496
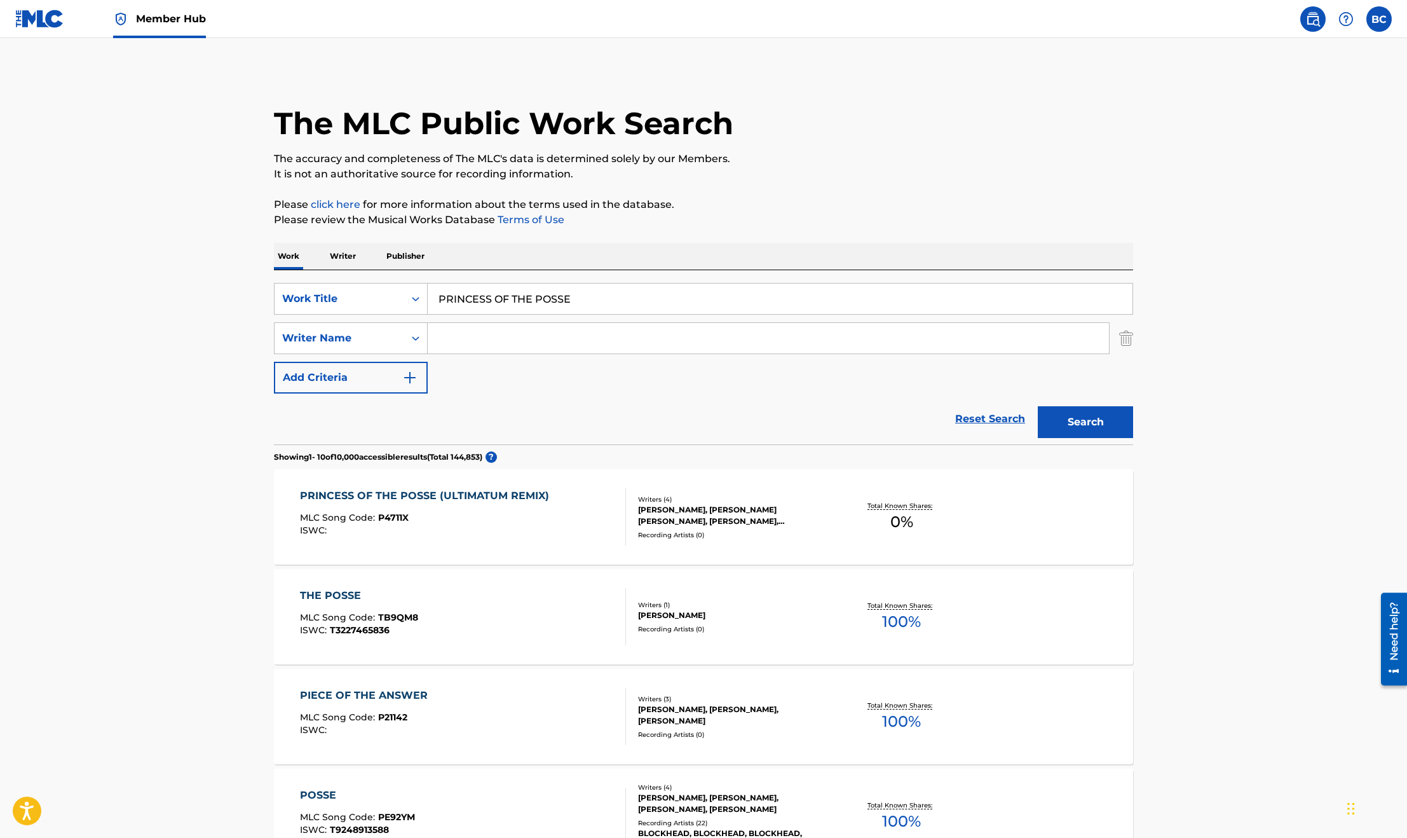
click at [1038, 406] on button "Search" at bounding box center [1085, 422] width 95 height 32
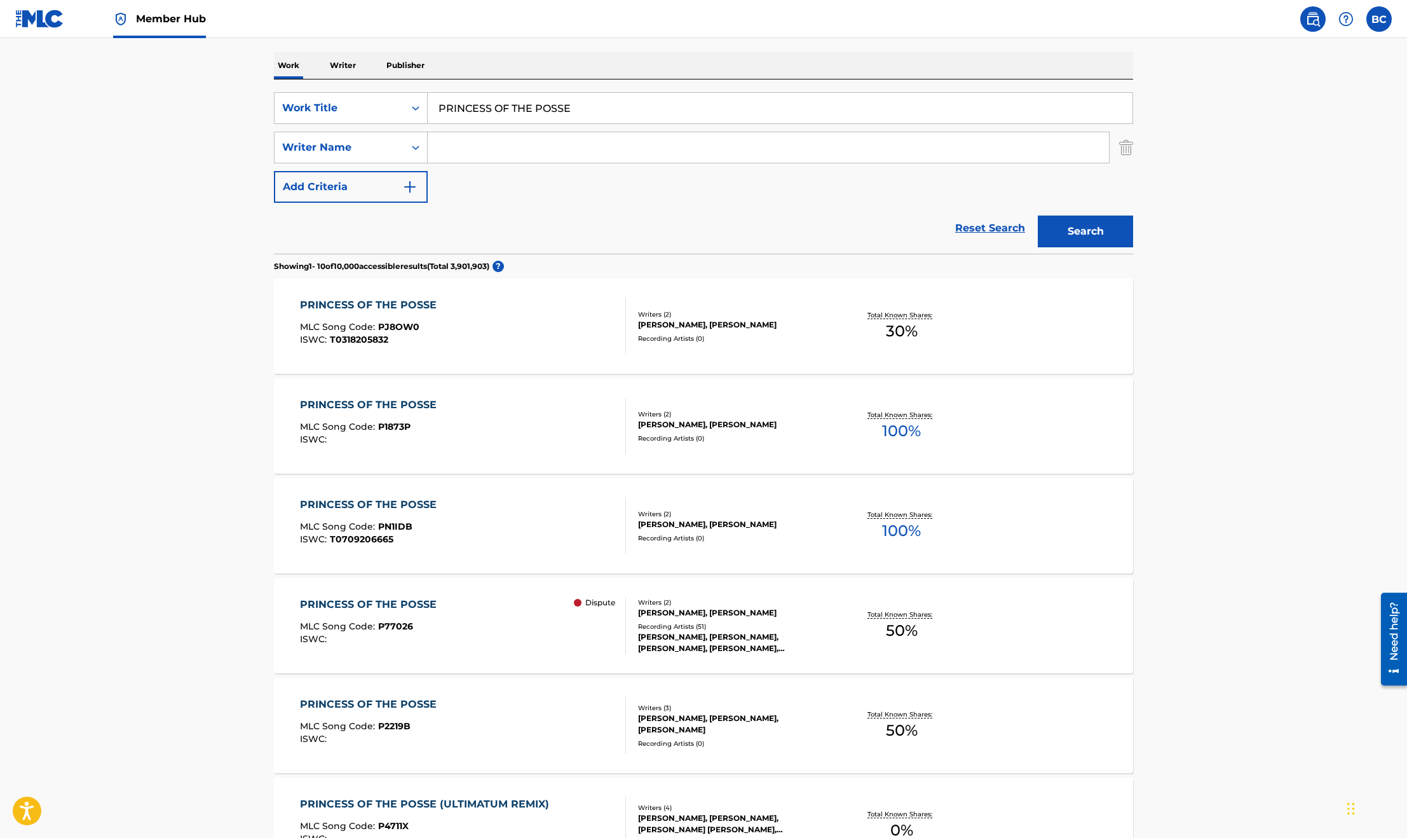
scroll to position [286, 0]
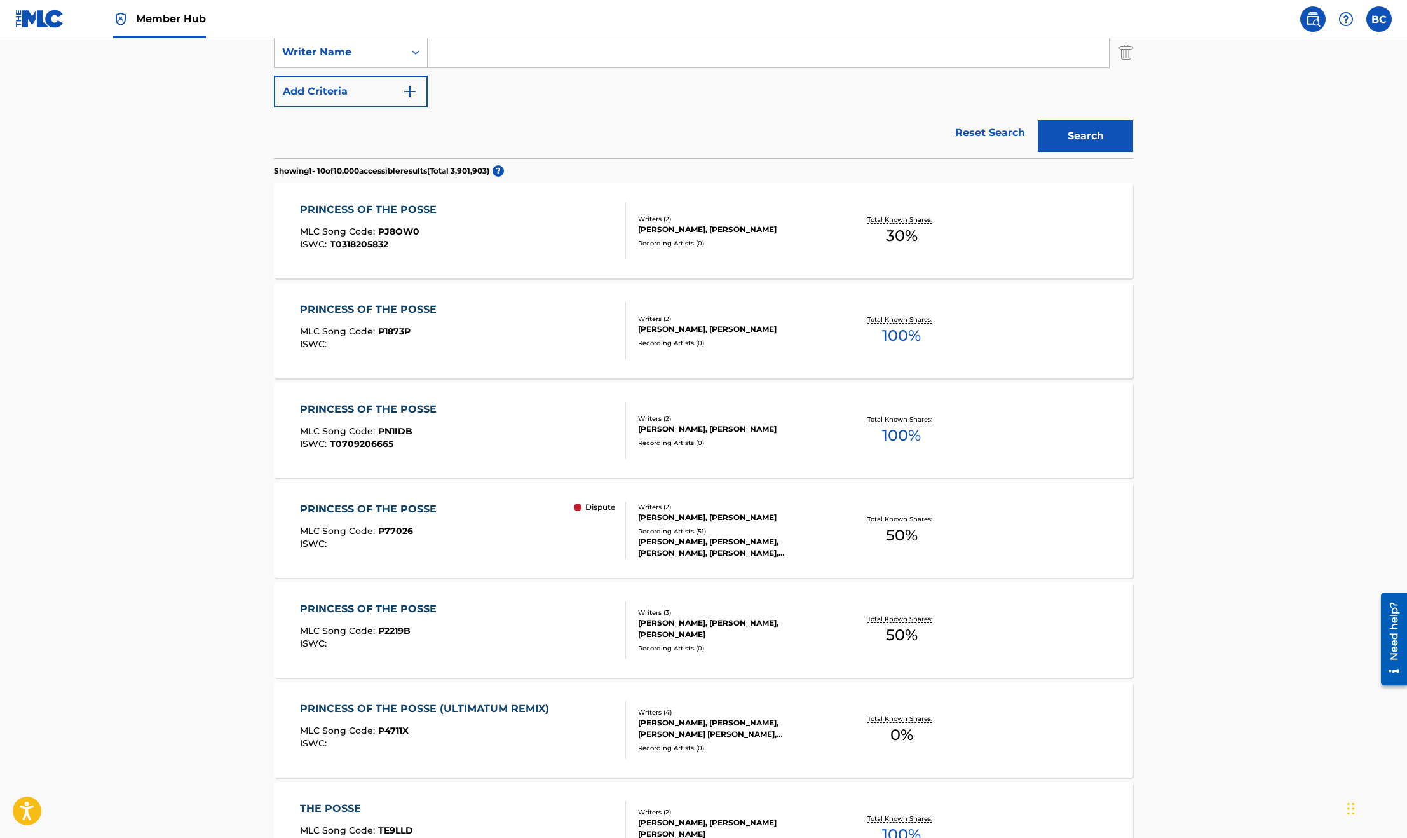
click at [393, 449] on div "ISWC : T0709206665" at bounding box center [371, 444] width 143 height 10
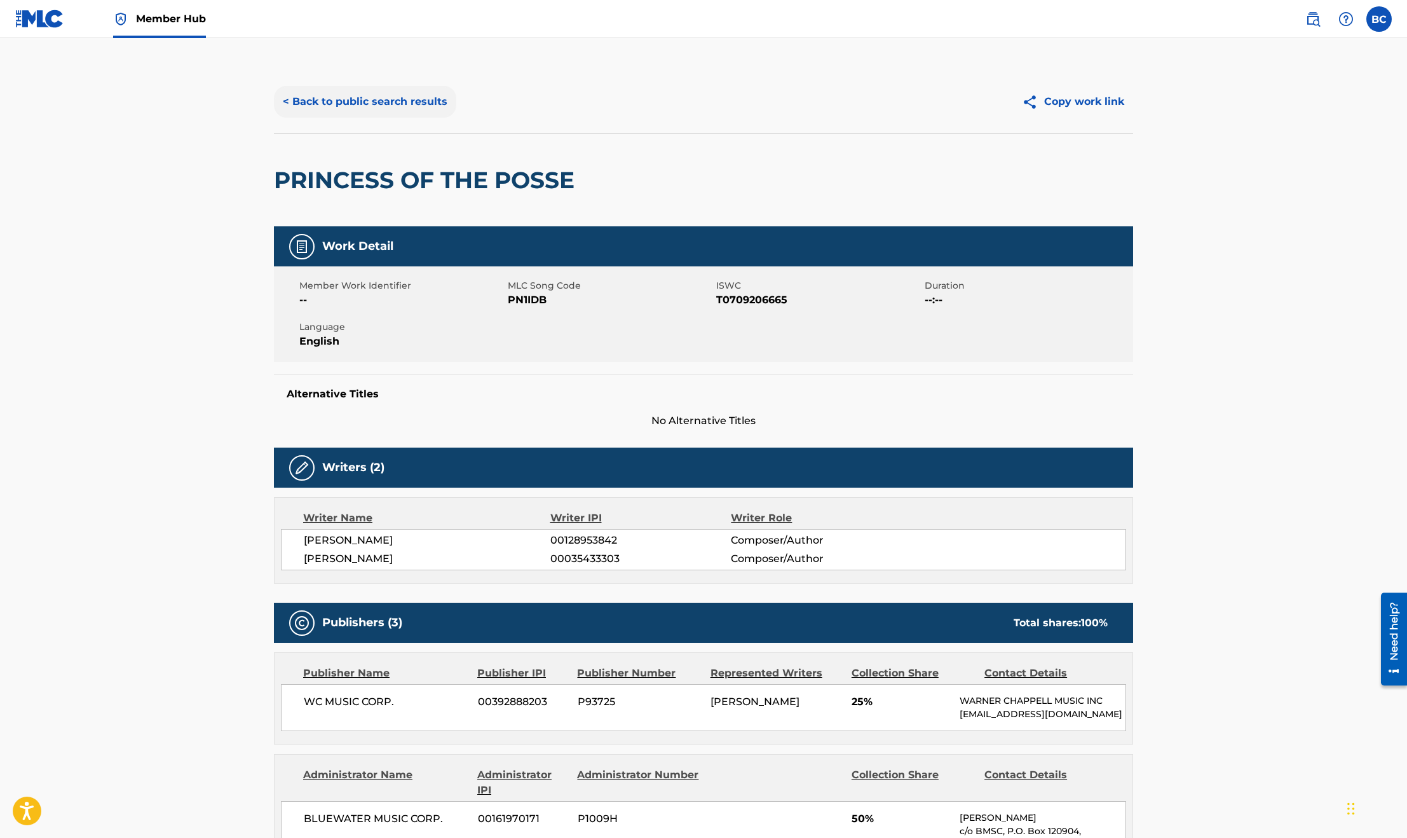
click at [313, 90] on button "< Back to public search results" at bounding box center [365, 102] width 182 height 32
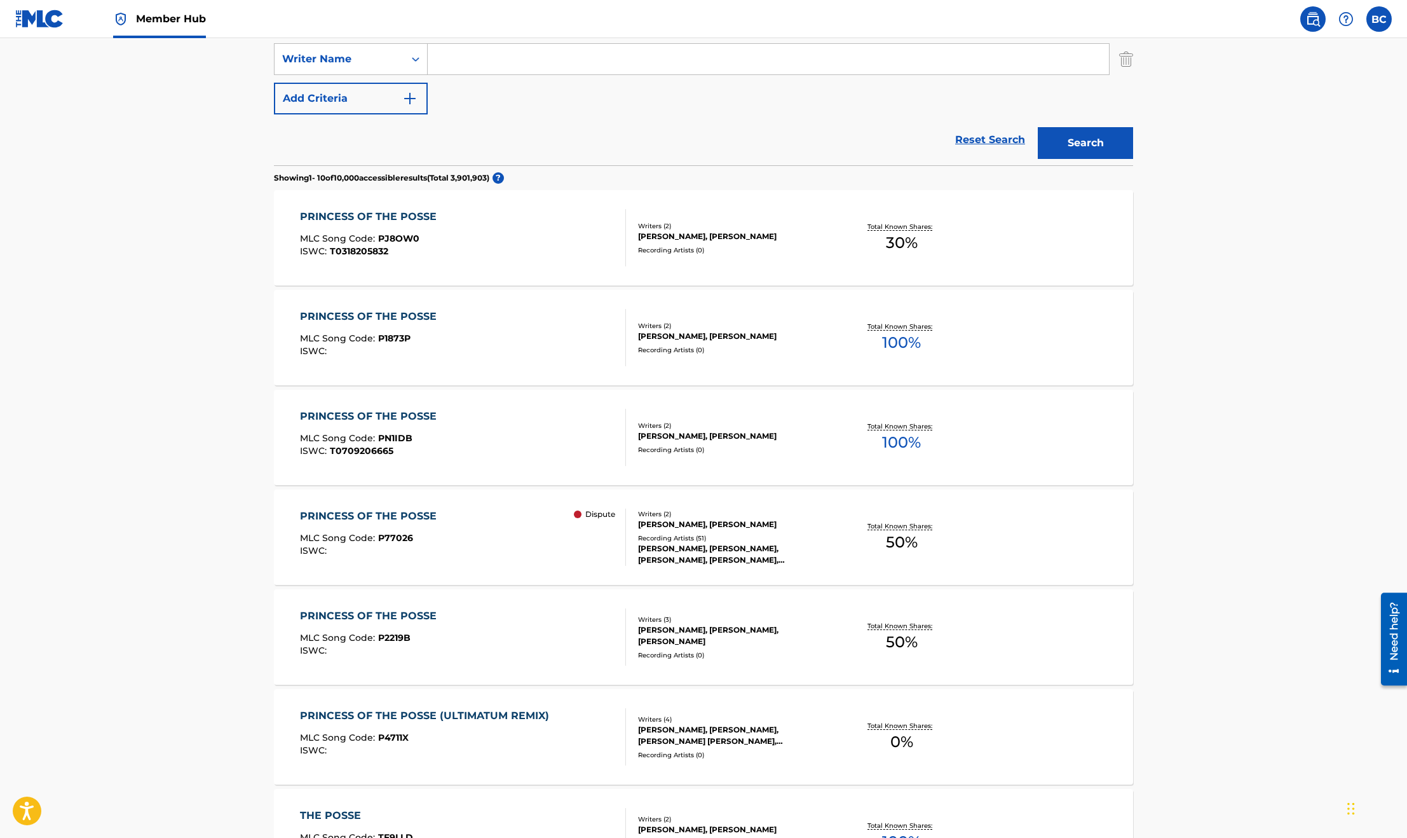
scroll to position [374, 0]
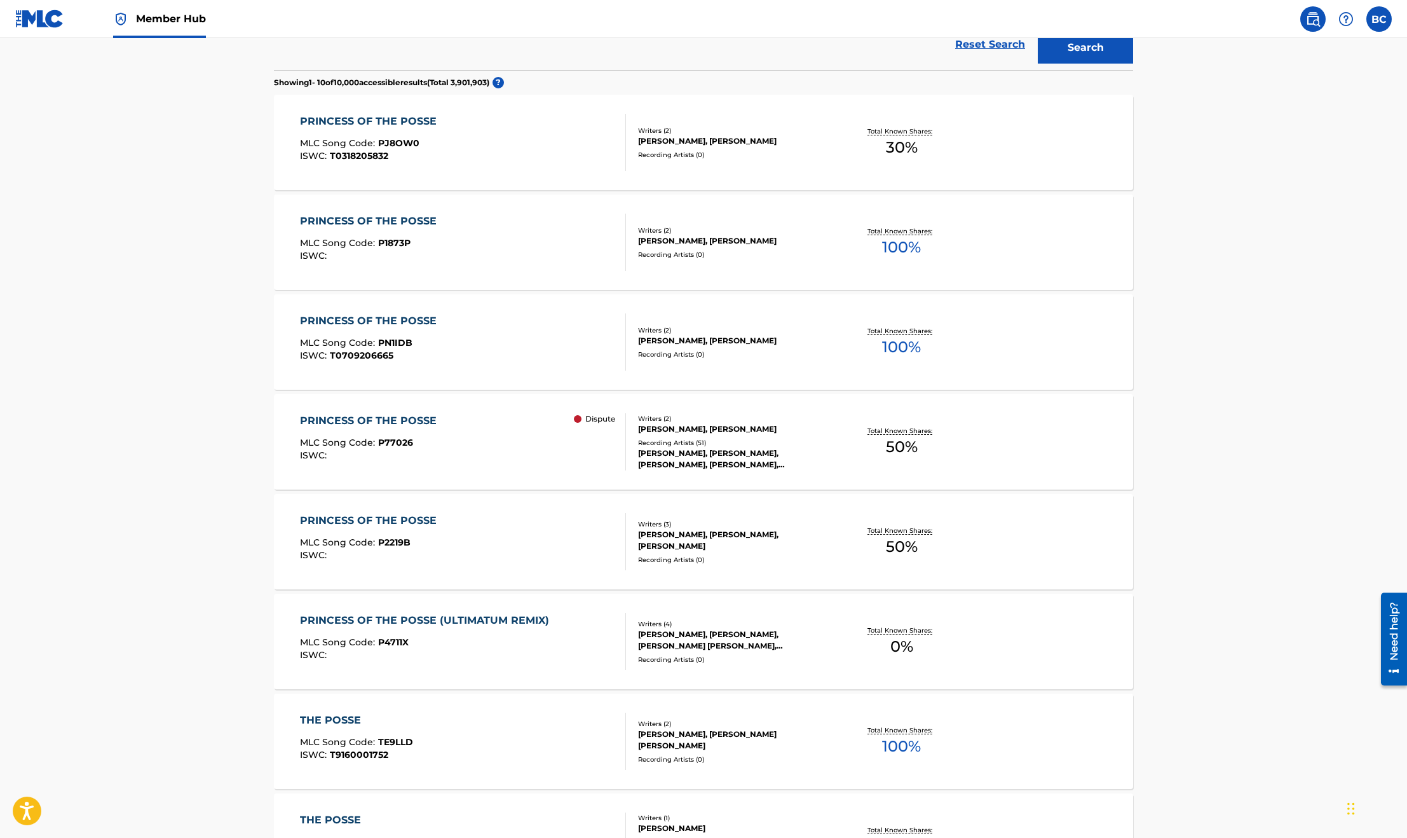
click at [469, 432] on div "PRINCESS OF THE POSSE MLC Song Code : P77026 ISWC : Dispute" at bounding box center [463, 441] width 327 height 57
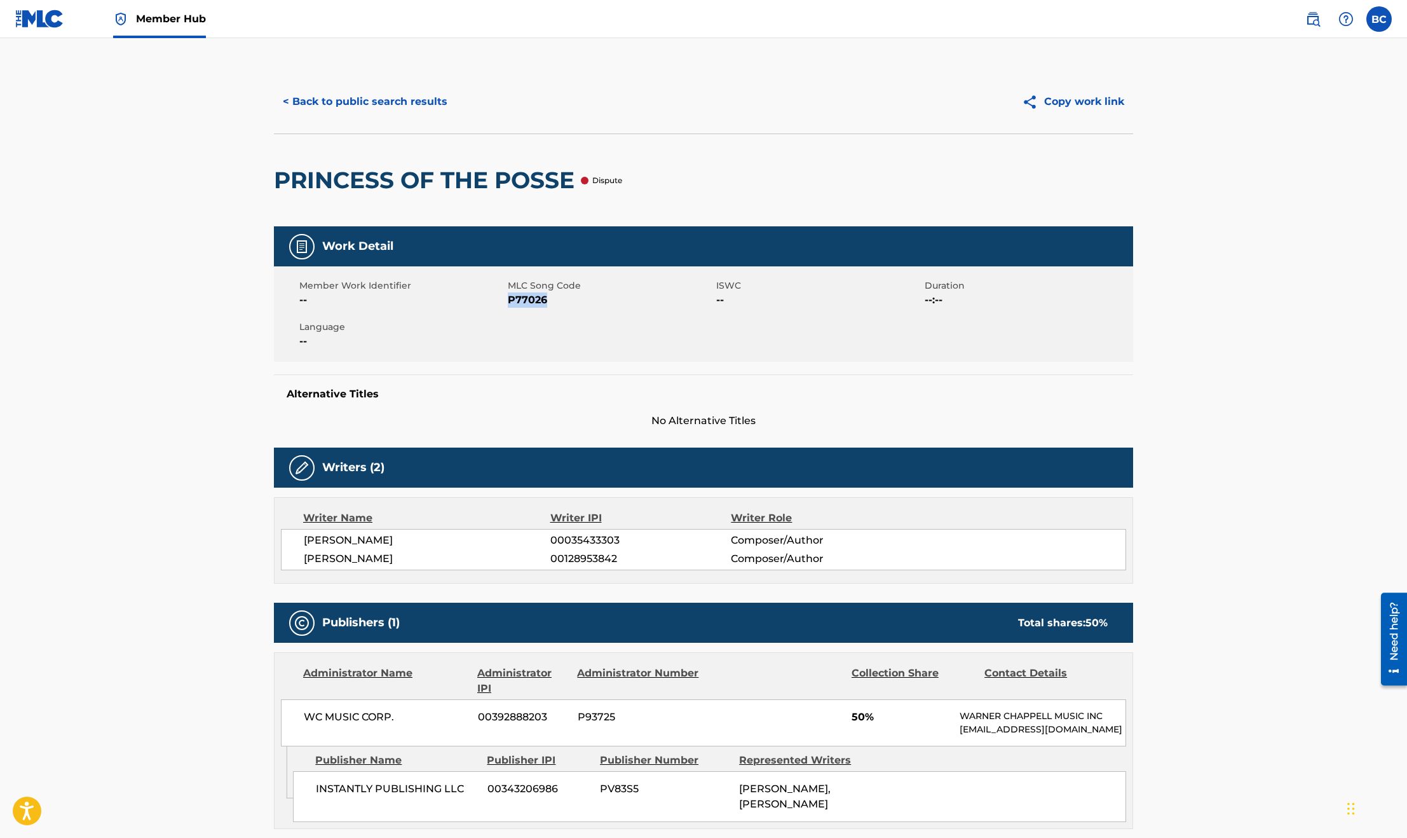
drag, startPoint x: 556, startPoint y: 299, endPoint x: 508, endPoint y: 299, distance: 47.7
click at [508, 299] on span "P77026" at bounding box center [610, 299] width 205 height 15
click at [367, 94] on button "< Back to public search results" at bounding box center [365, 102] width 182 height 32
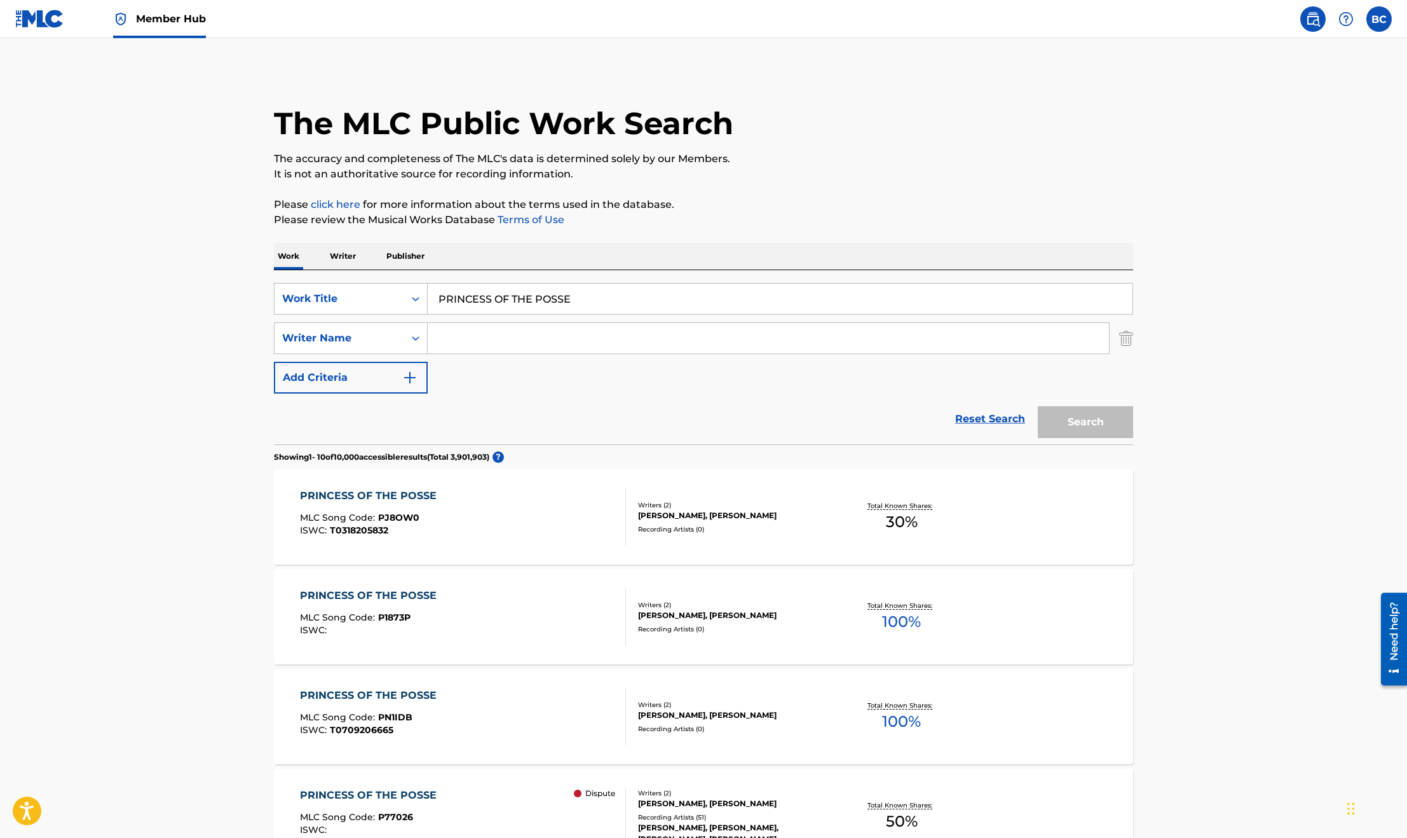
scroll to position [447, 0]
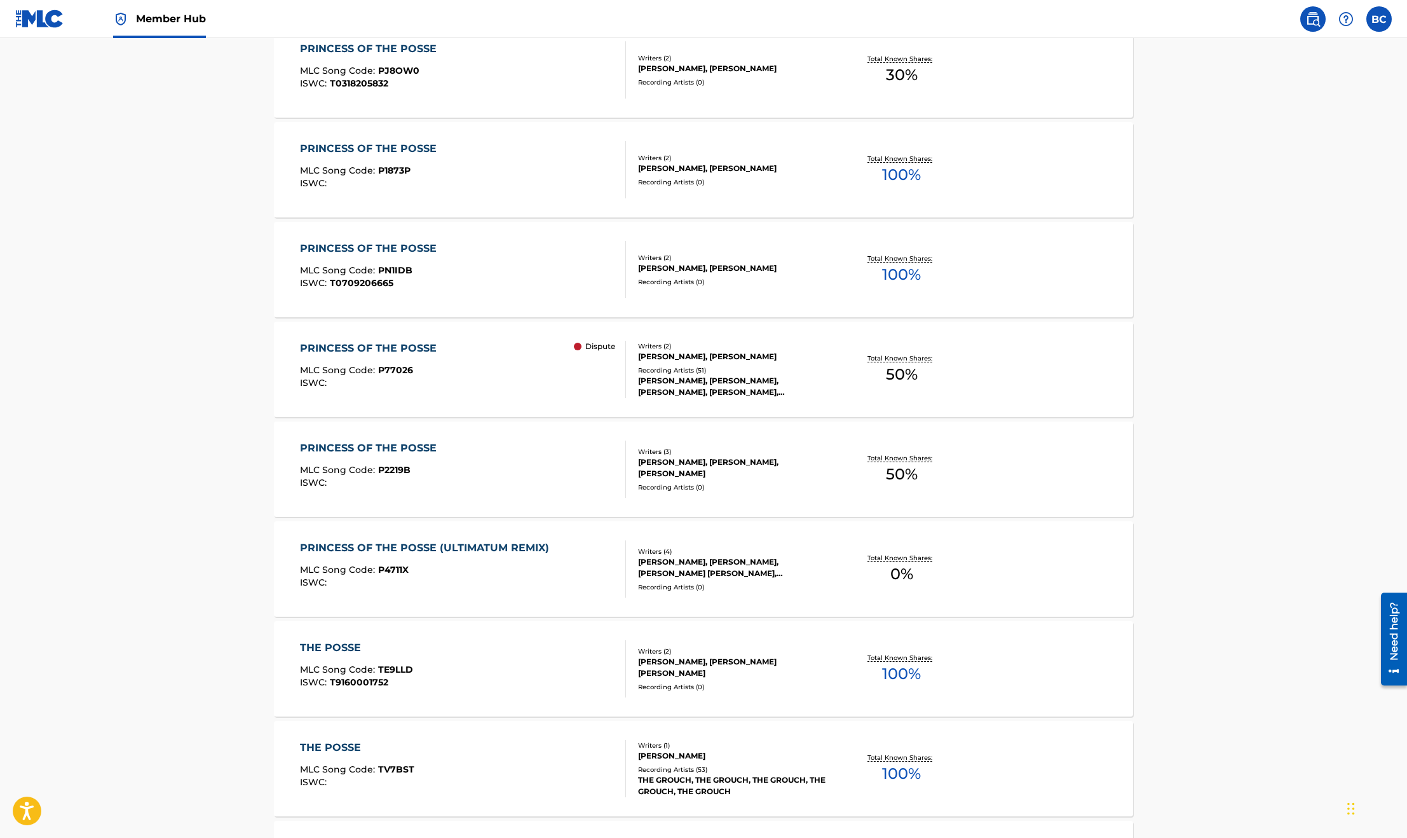
click at [435, 270] on div "MLC Song Code : PN1IDB" at bounding box center [371, 272] width 143 height 13
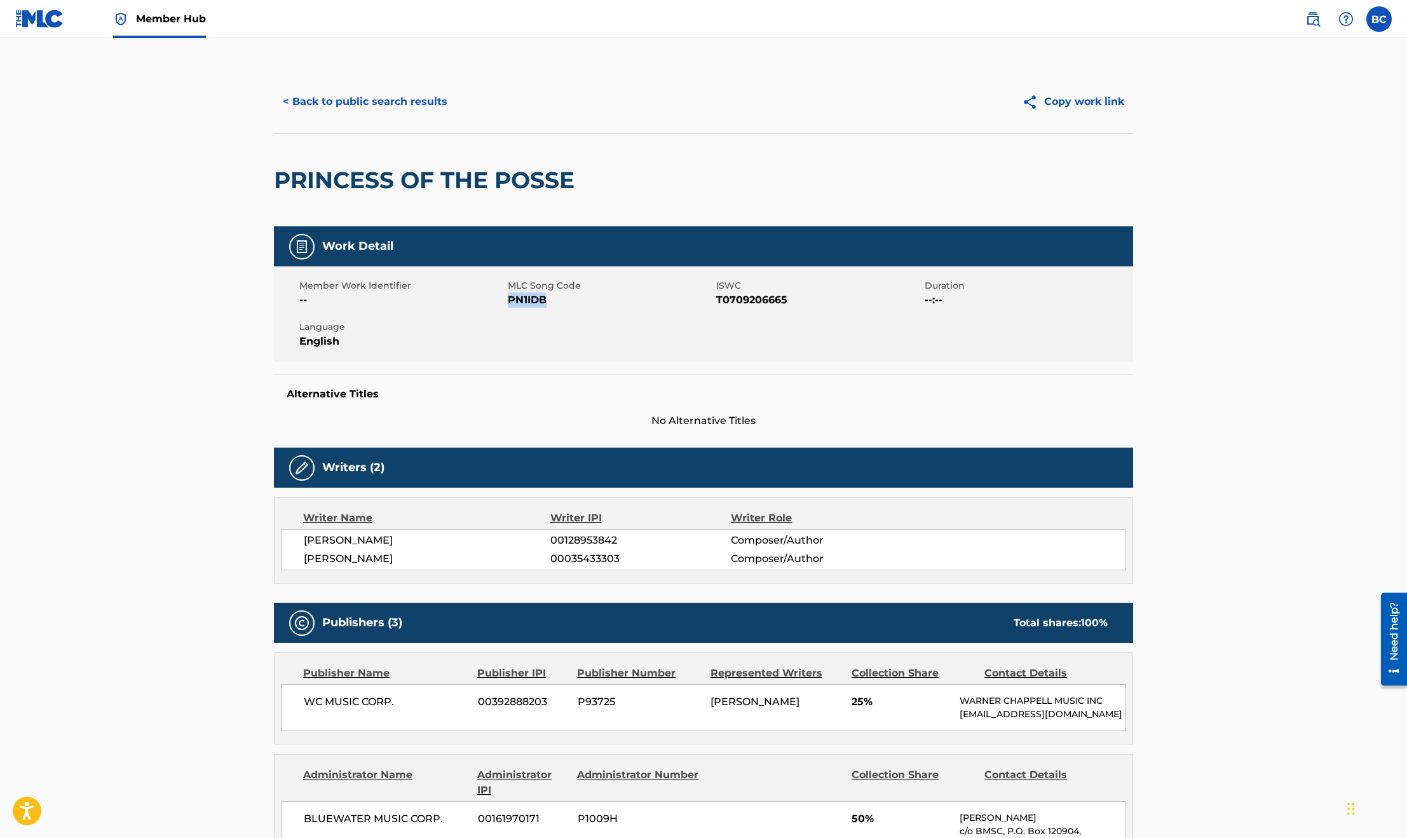
drag, startPoint x: 548, startPoint y: 302, endPoint x: 508, endPoint y: 302, distance: 40.0
click at [508, 302] on span "PN1IDB" at bounding box center [610, 299] width 205 height 15
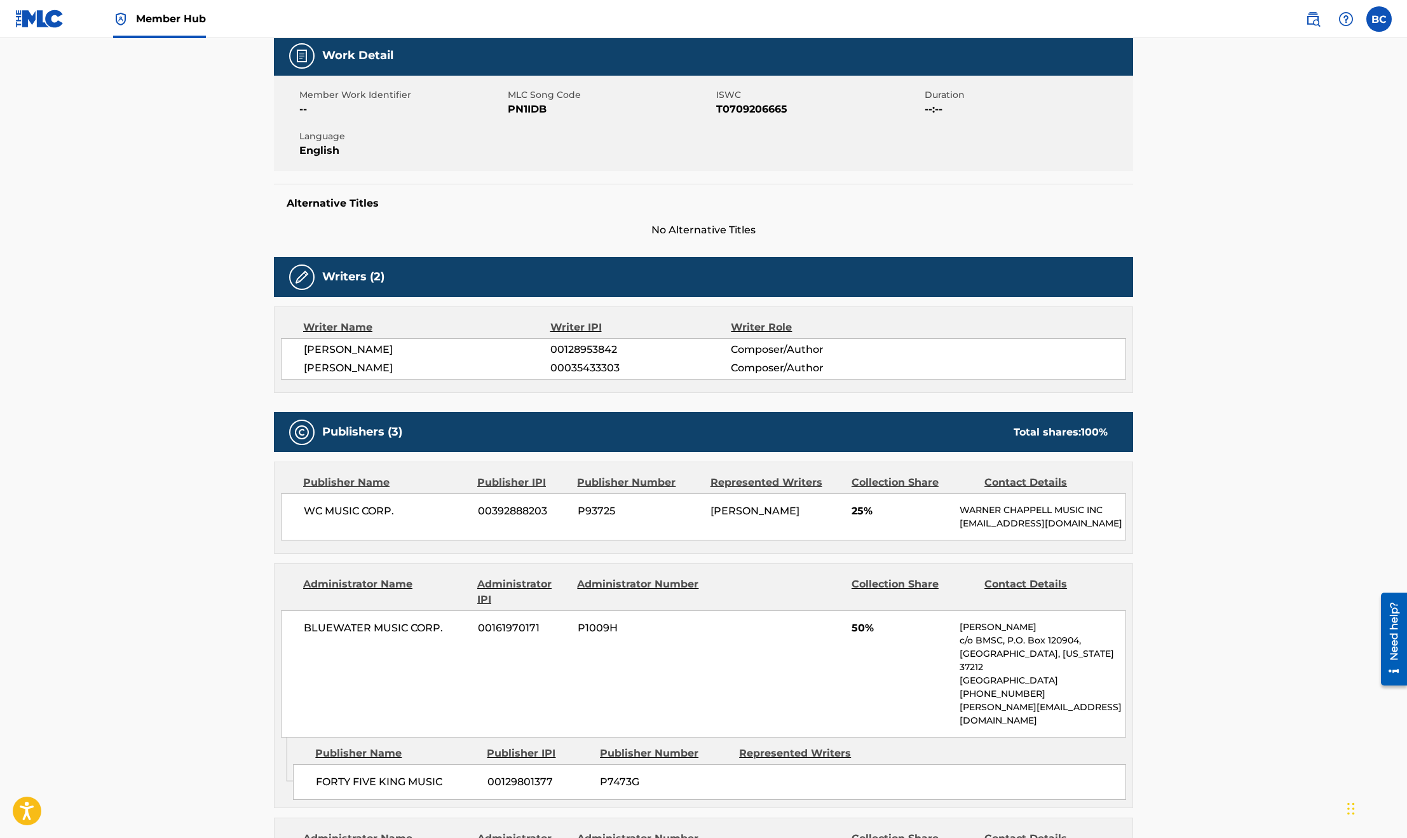
click at [244, 339] on main "< Back to public search results Copy work link PRINCESS OF THE POSSE Work Detai…" at bounding box center [703, 473] width 1407 height 1253
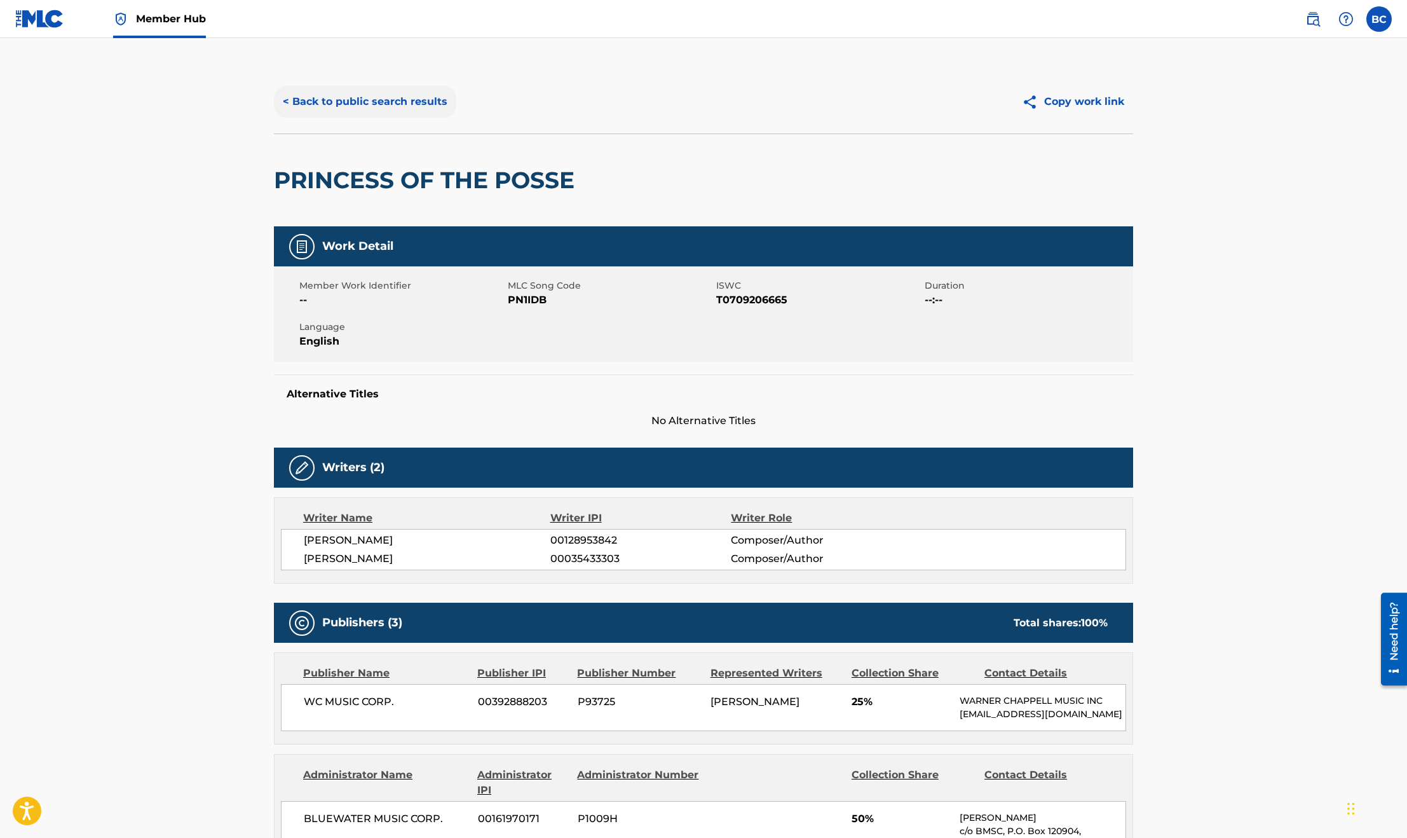
click at [343, 92] on button "< Back to public search results" at bounding box center [365, 102] width 182 height 32
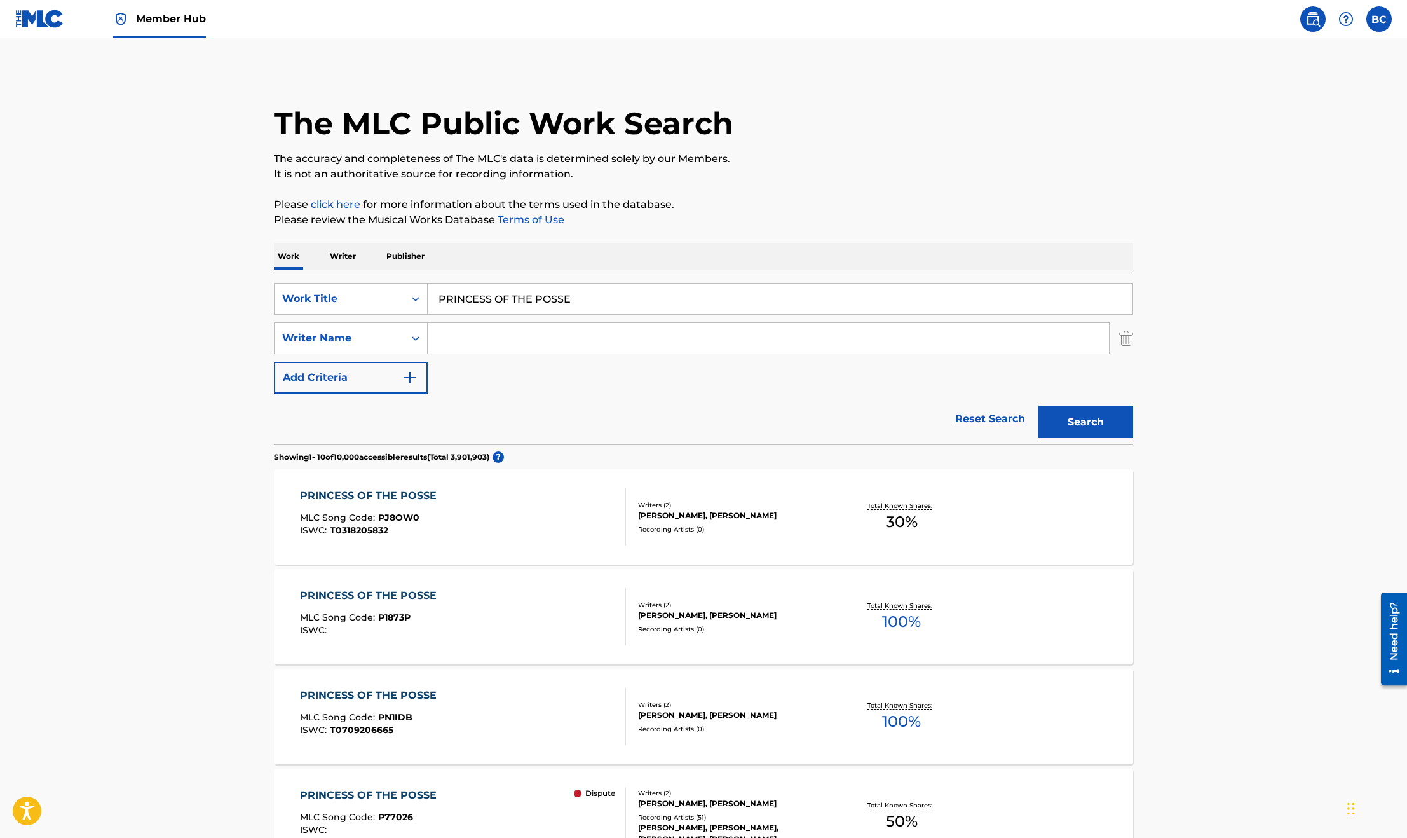
scroll to position [519, 0]
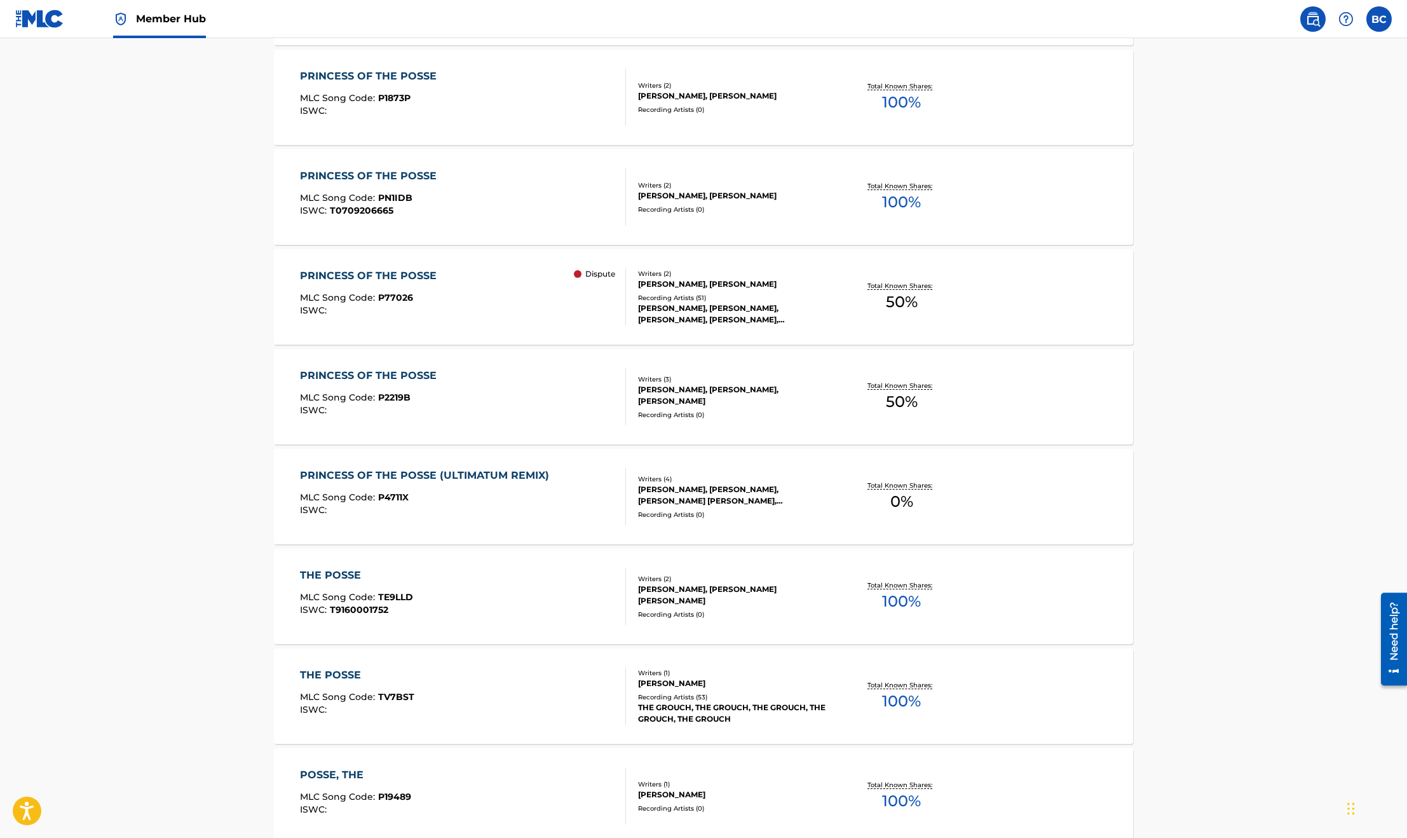
click at [226, 227] on main "The MLC Public Work Search The accuracy and completeness of The MLC's data is d…" at bounding box center [703, 267] width 1407 height 1496
click at [172, 407] on main "The MLC Public Work Search The accuracy and completeness of The MLC's data is d…" at bounding box center [703, 267] width 1407 height 1496
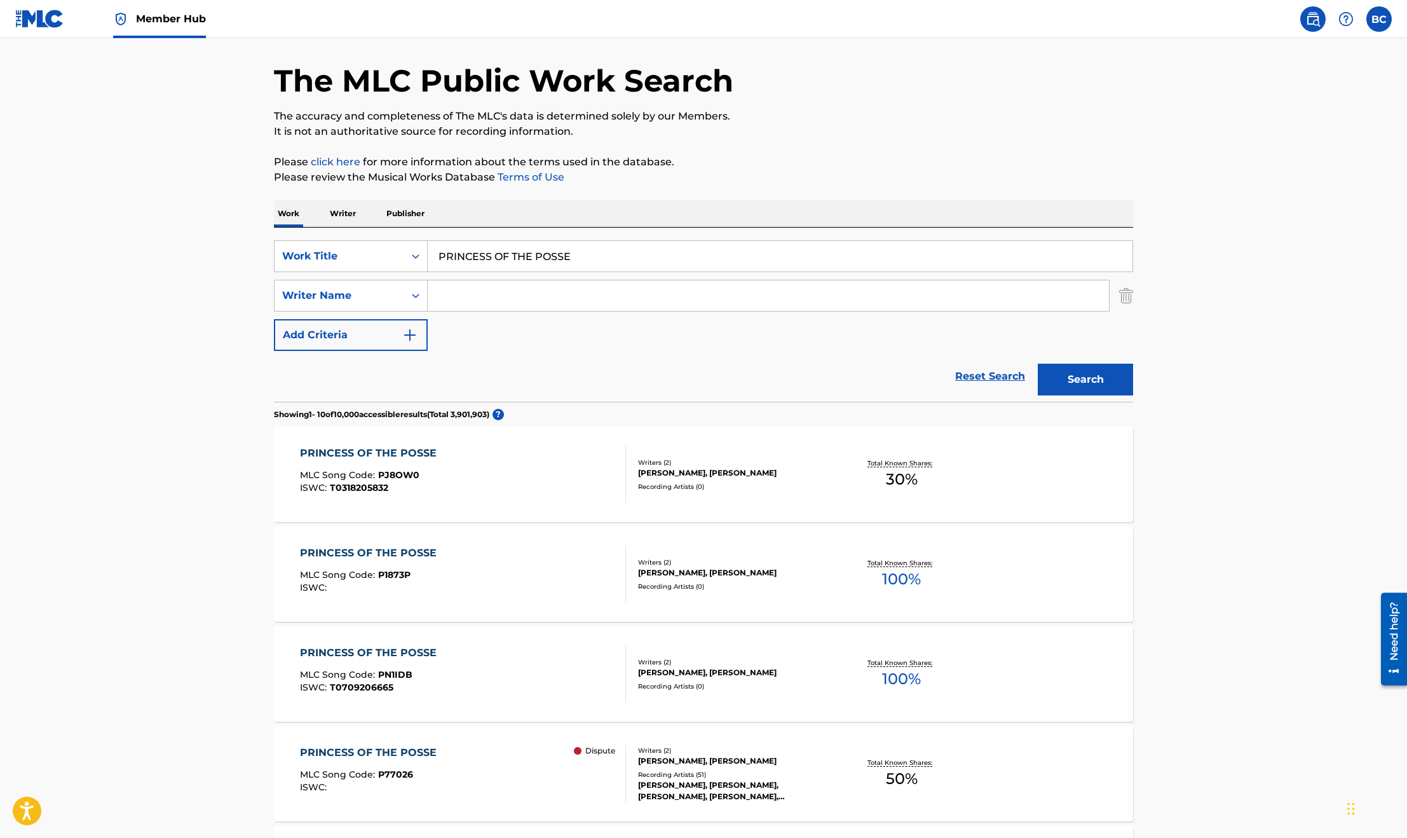
scroll to position [0, 0]
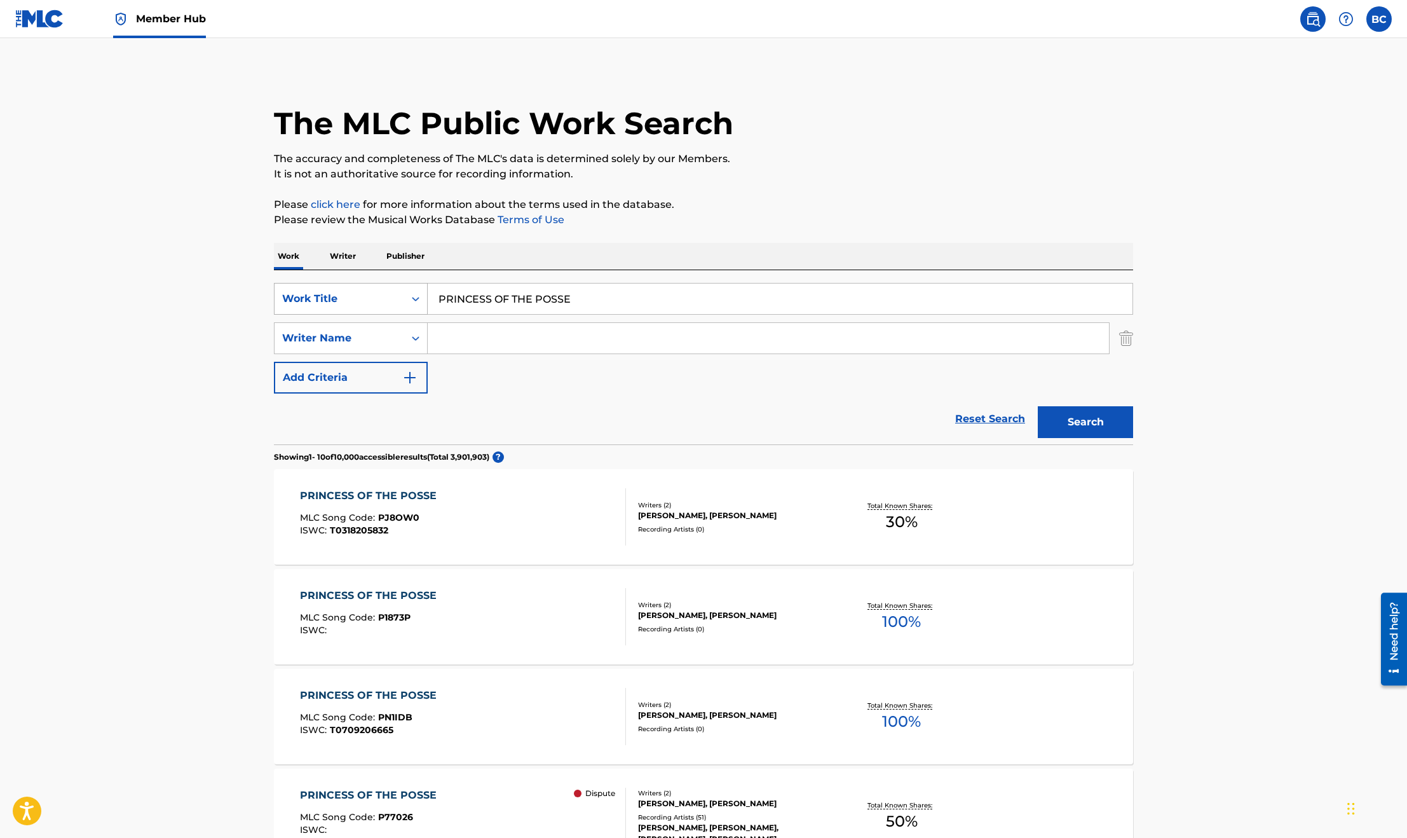
drag, startPoint x: 551, startPoint y: 304, endPoint x: 371, endPoint y: 282, distance: 181.8
click at [376, 286] on div "SearchWithCriteriadfa738da-d796-4360-b53b-528c57a9cf4e Work Title PRINCESS OF T…" at bounding box center [703, 299] width 859 height 32
paste input "QUEEN OF ROYAL BADNESS"
type input "QUEEN OF ROYAL BADNESS"
click at [1038, 406] on button "Search" at bounding box center [1085, 422] width 95 height 32
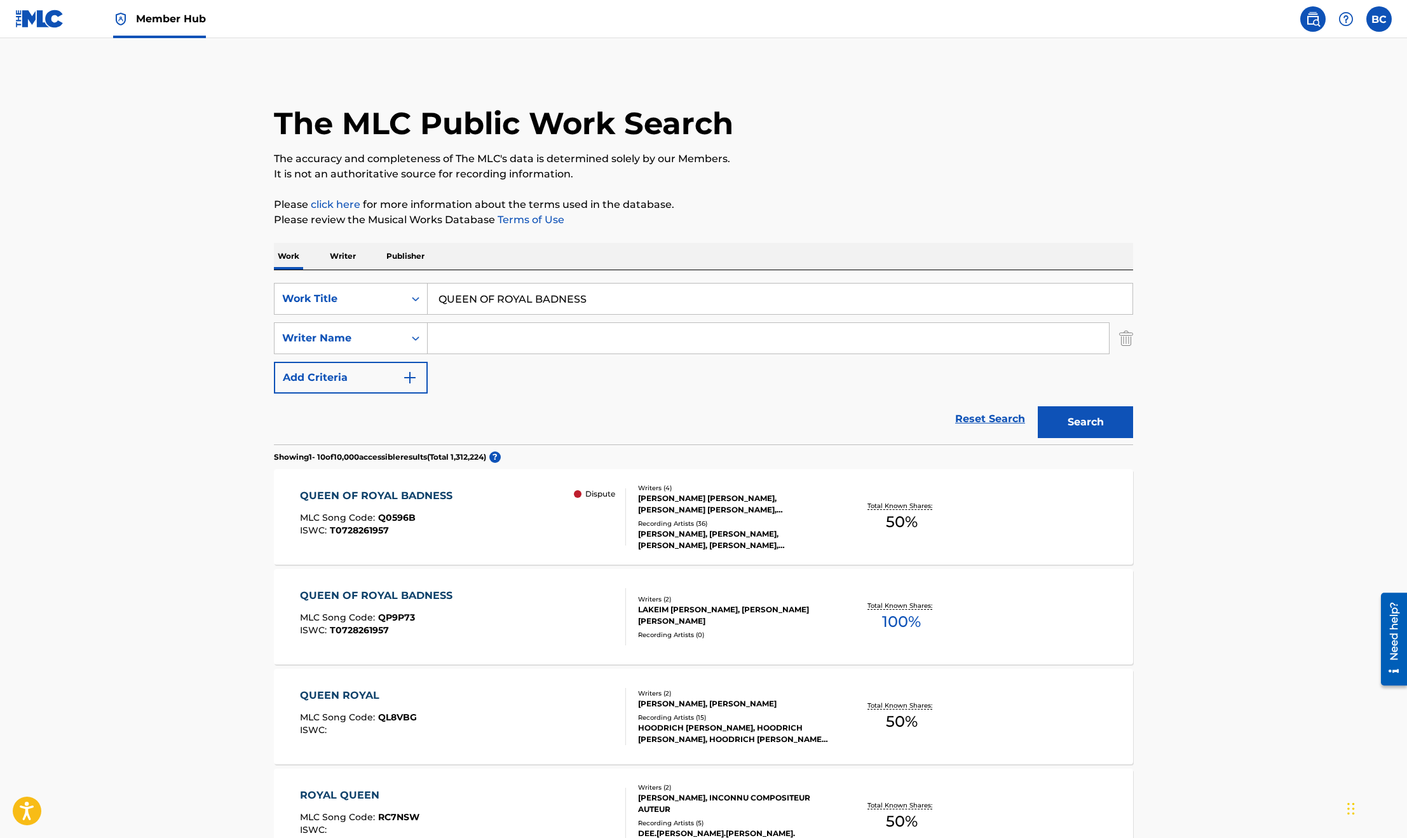
scroll to position [95, 0]
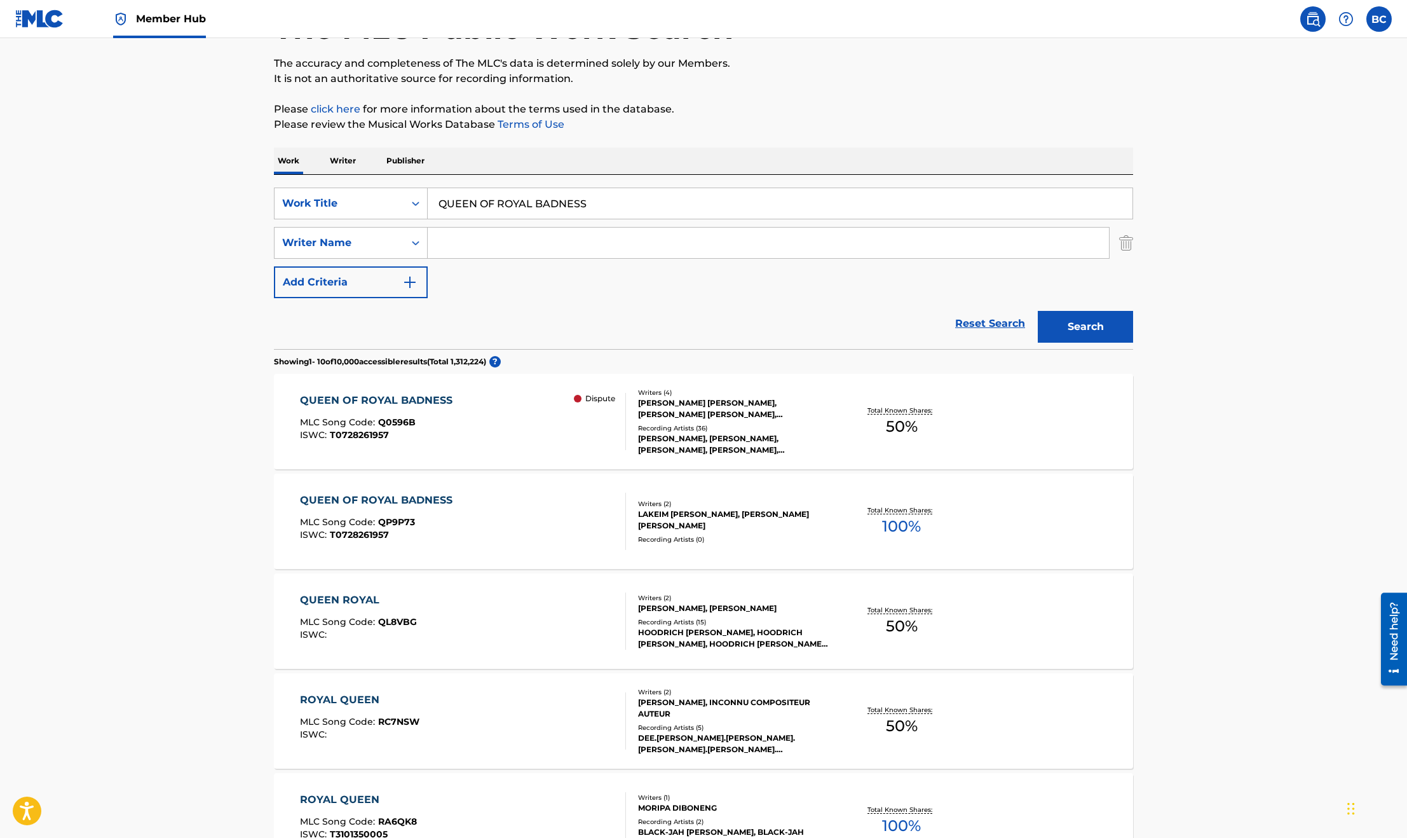
click at [477, 494] on div "QUEEN OF ROYAL BADNESS MLC Song Code : QP9P73 ISWC : T0728261957" at bounding box center [463, 521] width 327 height 57
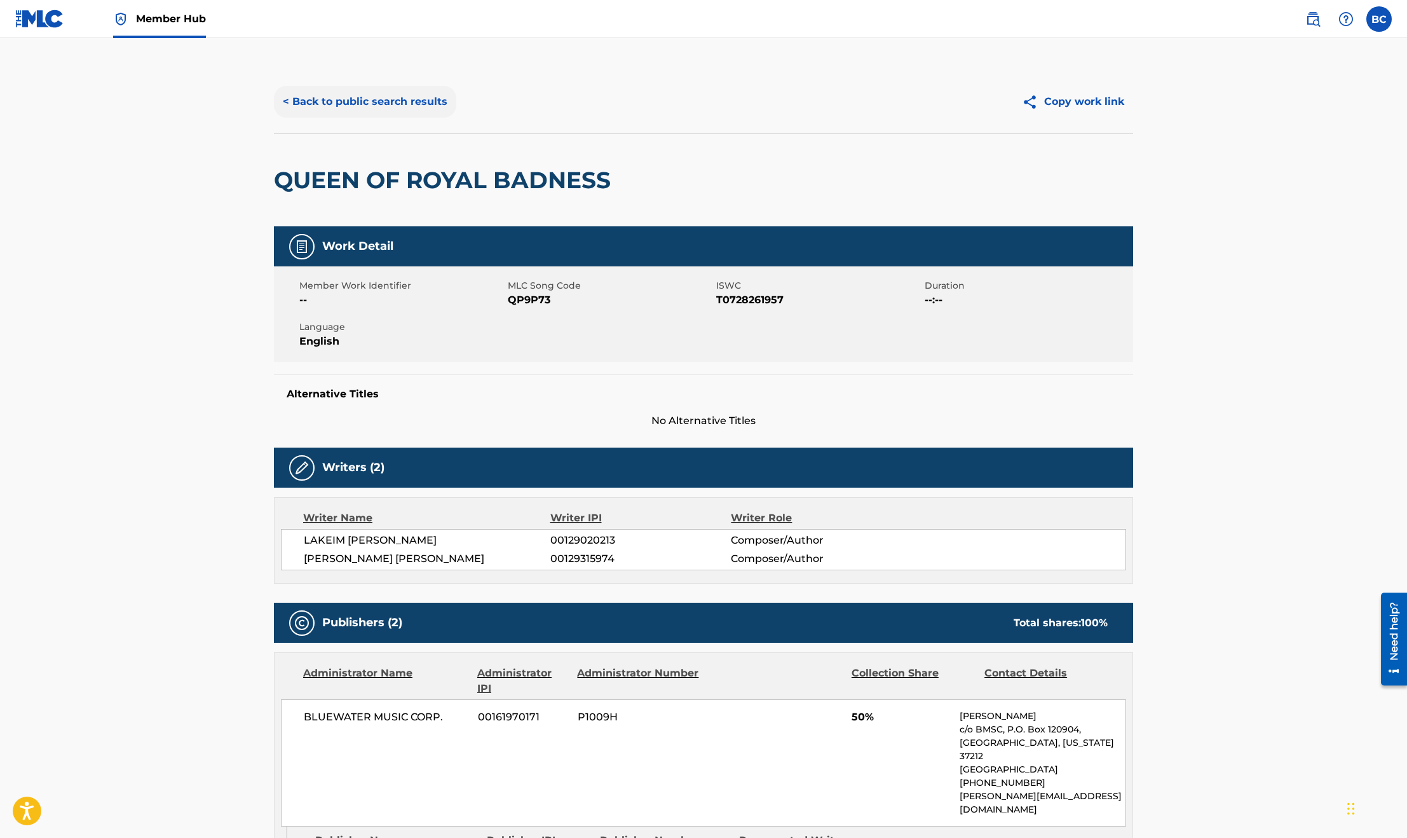
click at [379, 90] on button "< Back to public search results" at bounding box center [365, 102] width 182 height 32
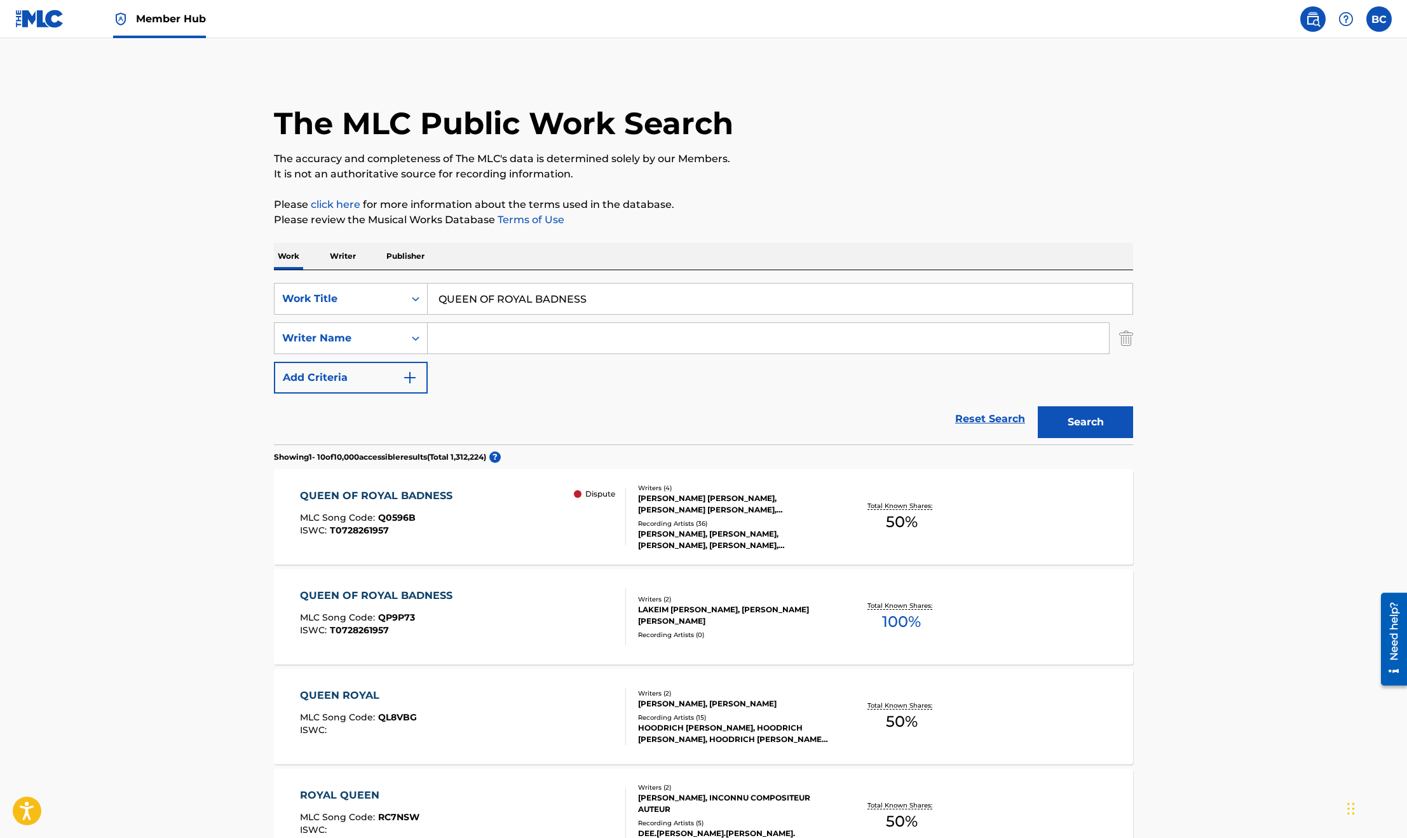
scroll to position [95, 0]
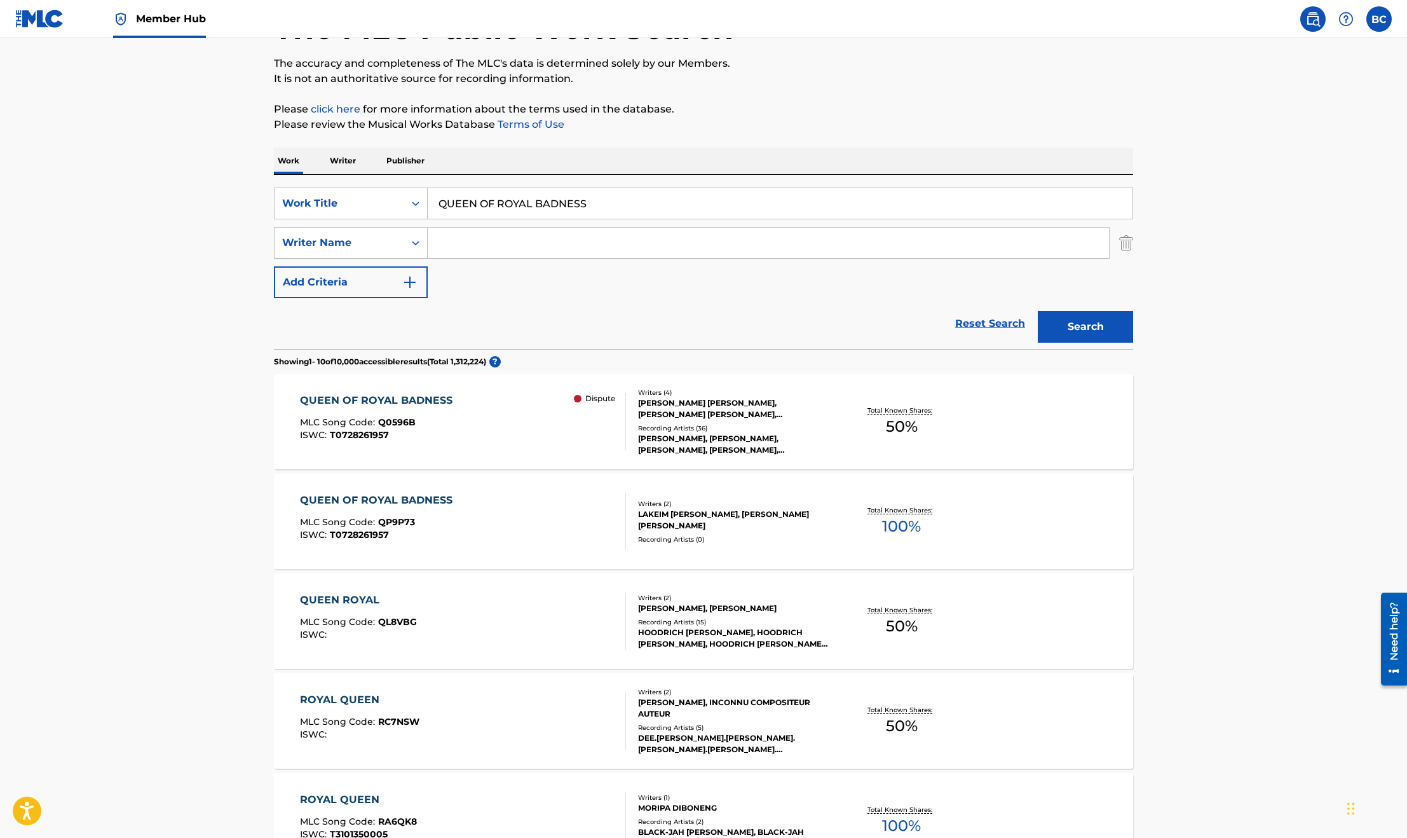
click at [443, 416] on div "QUEEN OF ROYAL BADNESS MLC Song Code : Q0596B ISWC : T0728261957" at bounding box center [379, 421] width 159 height 57
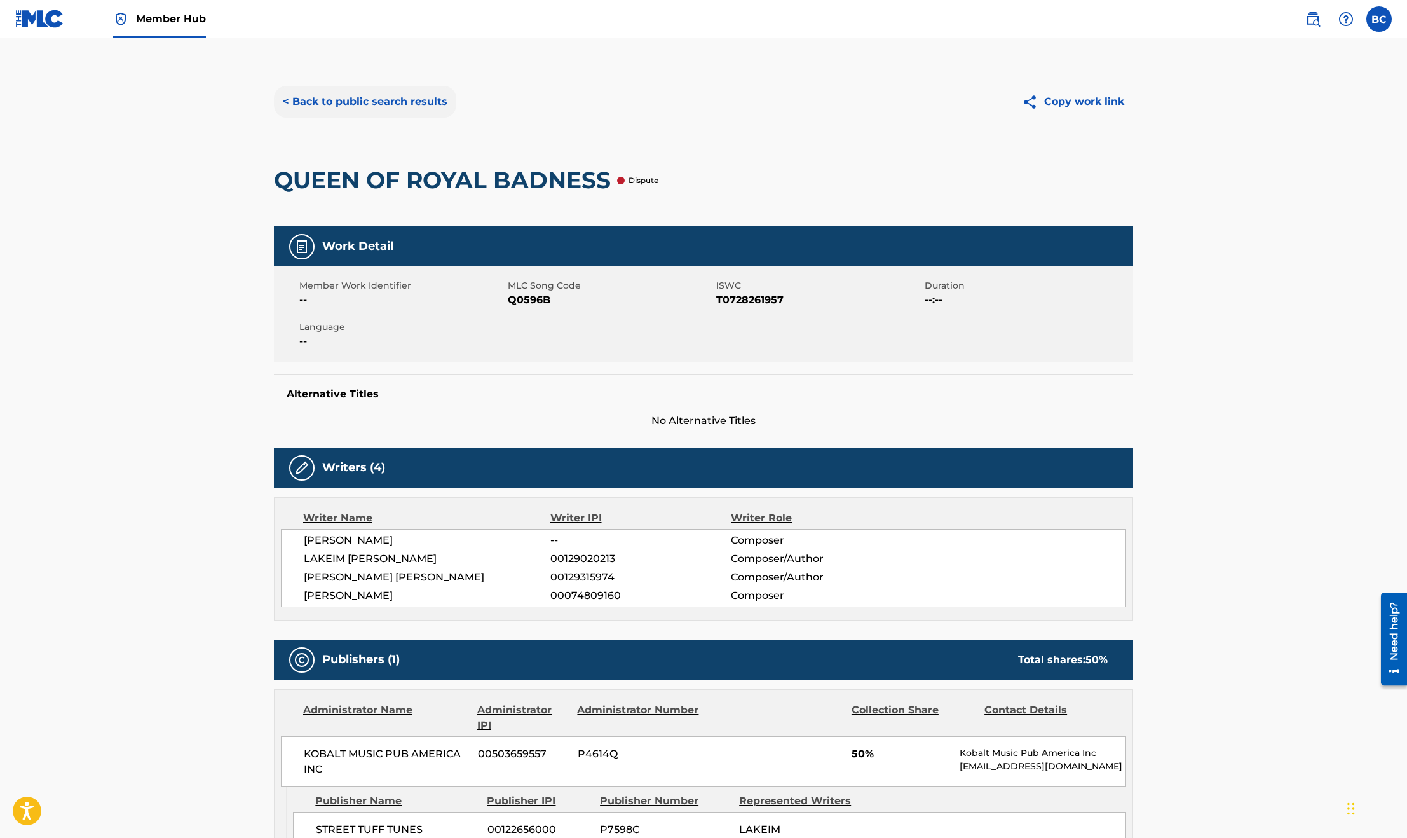
click at [347, 109] on button "< Back to public search results" at bounding box center [365, 102] width 182 height 32
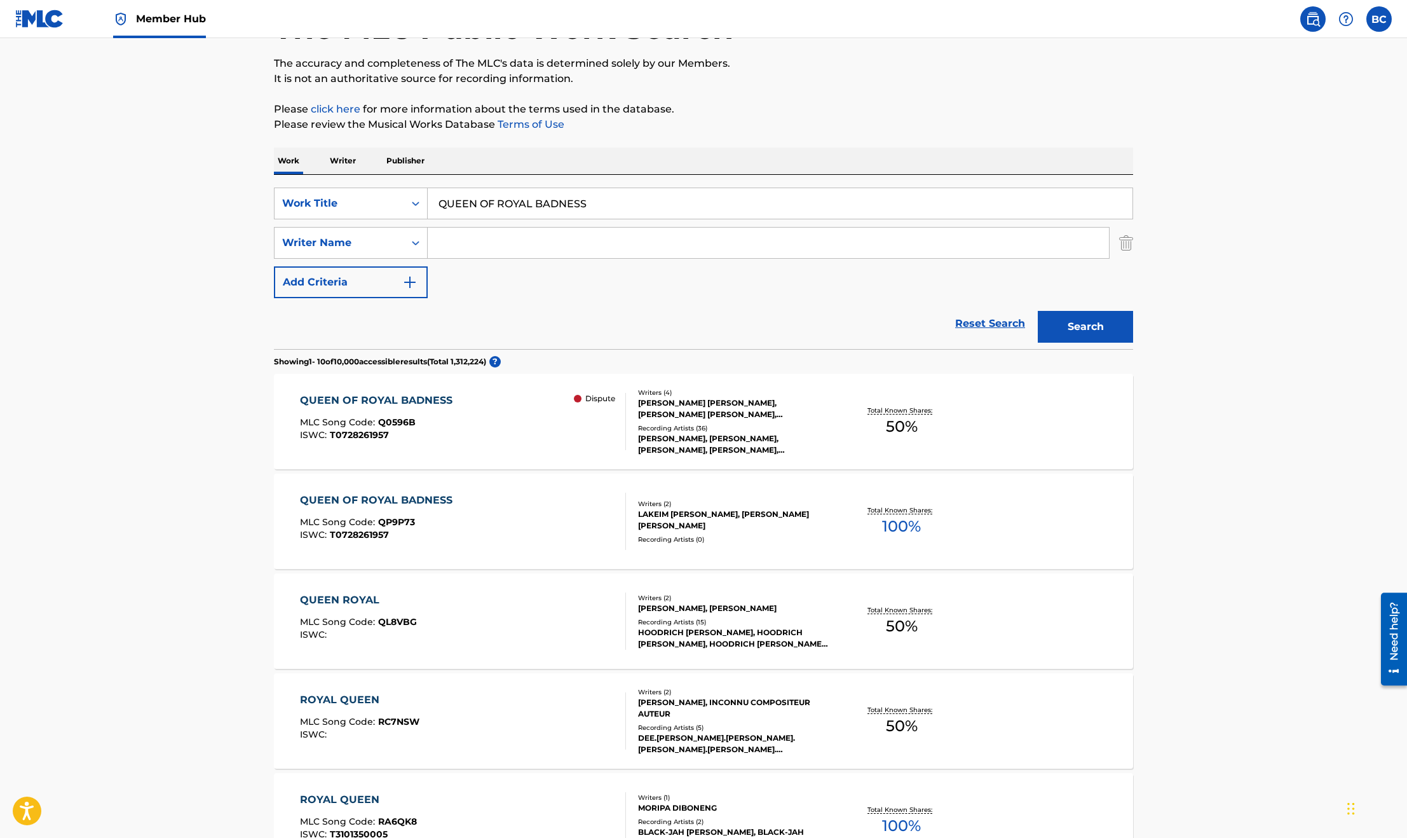
click at [51, 392] on main "The MLC Public Work Search The accuracy and completeness of The MLC's data is d…" at bounding box center [703, 691] width 1407 height 1496
click at [357, 431] on span "T0728261957" at bounding box center [359, 434] width 59 height 11
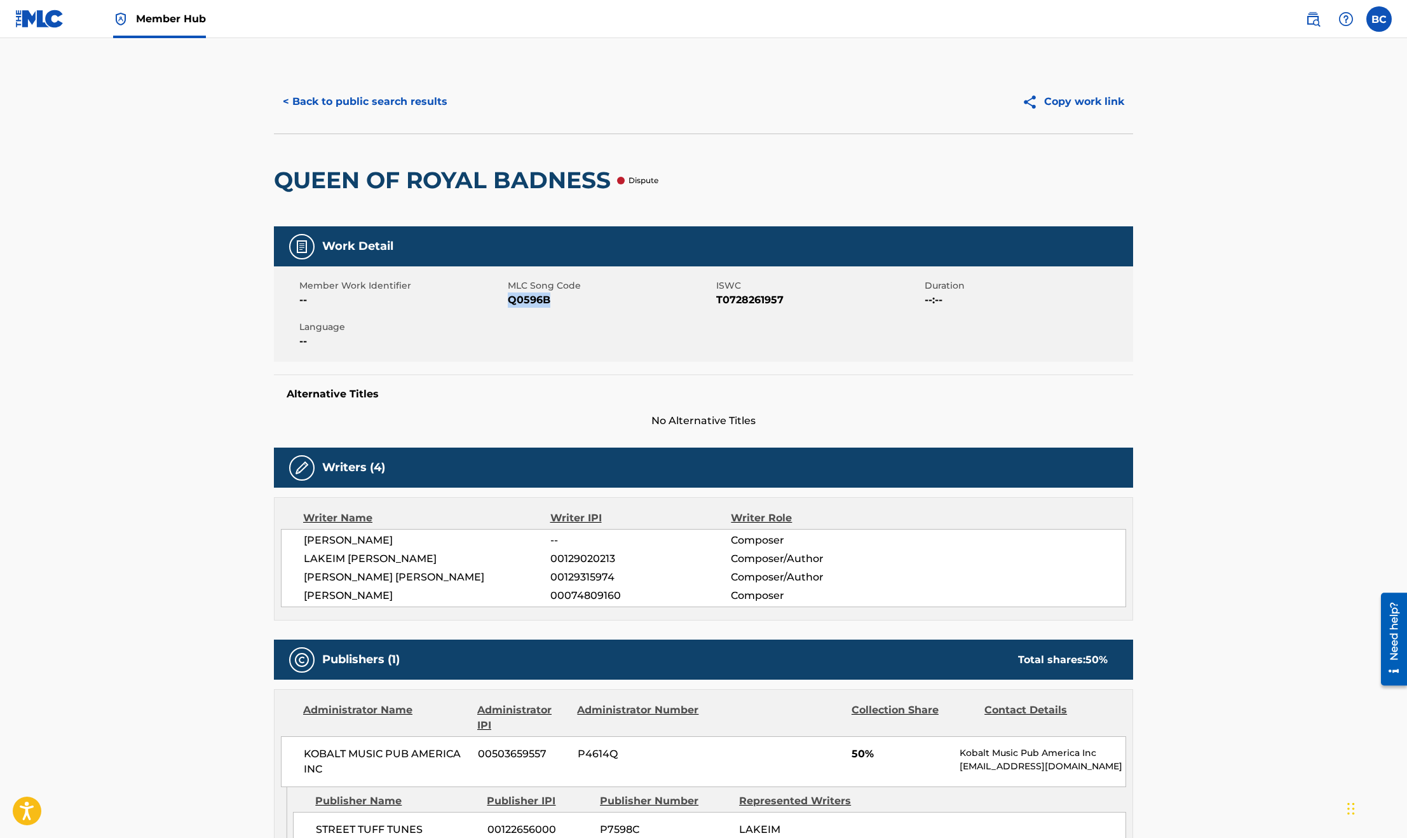
drag, startPoint x: 550, startPoint y: 303, endPoint x: 511, endPoint y: 303, distance: 38.8
click at [511, 303] on span "Q0596B" at bounding box center [610, 299] width 205 height 15
click at [332, 109] on button "< Back to public search results" at bounding box center [365, 102] width 182 height 32
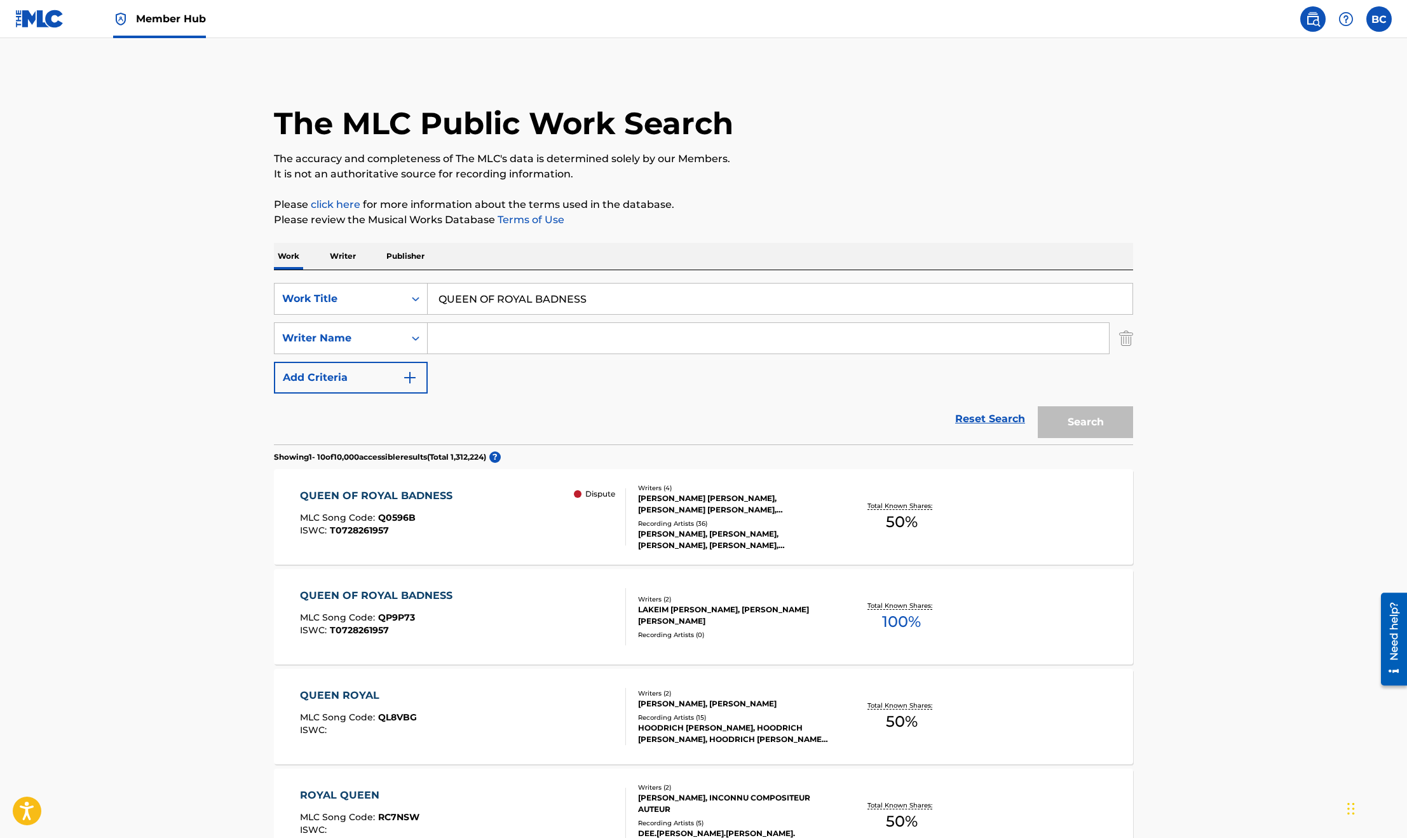
scroll to position [95, 0]
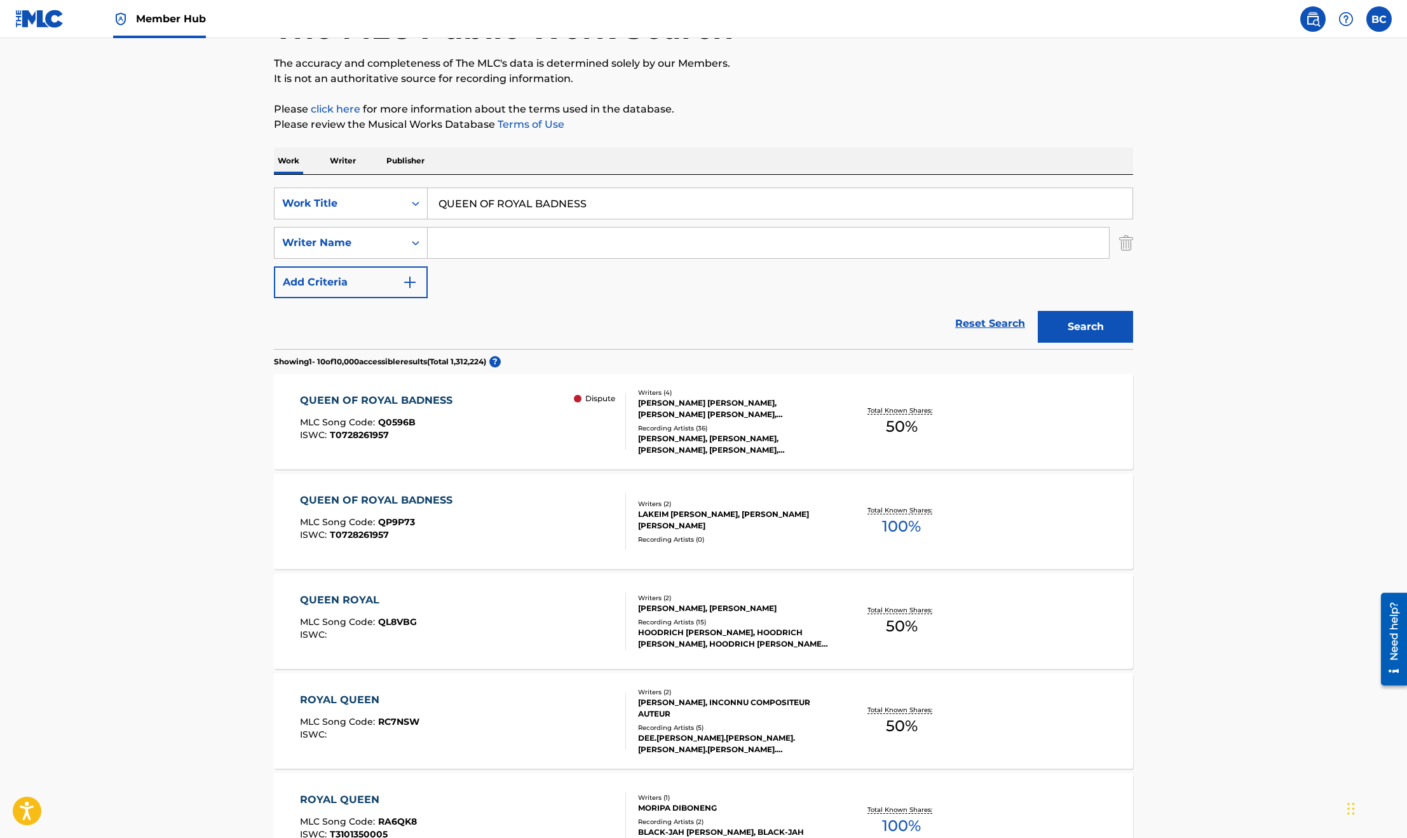
click at [454, 505] on div "QUEEN OF ROYAL BADNESS" at bounding box center [379, 500] width 159 height 15
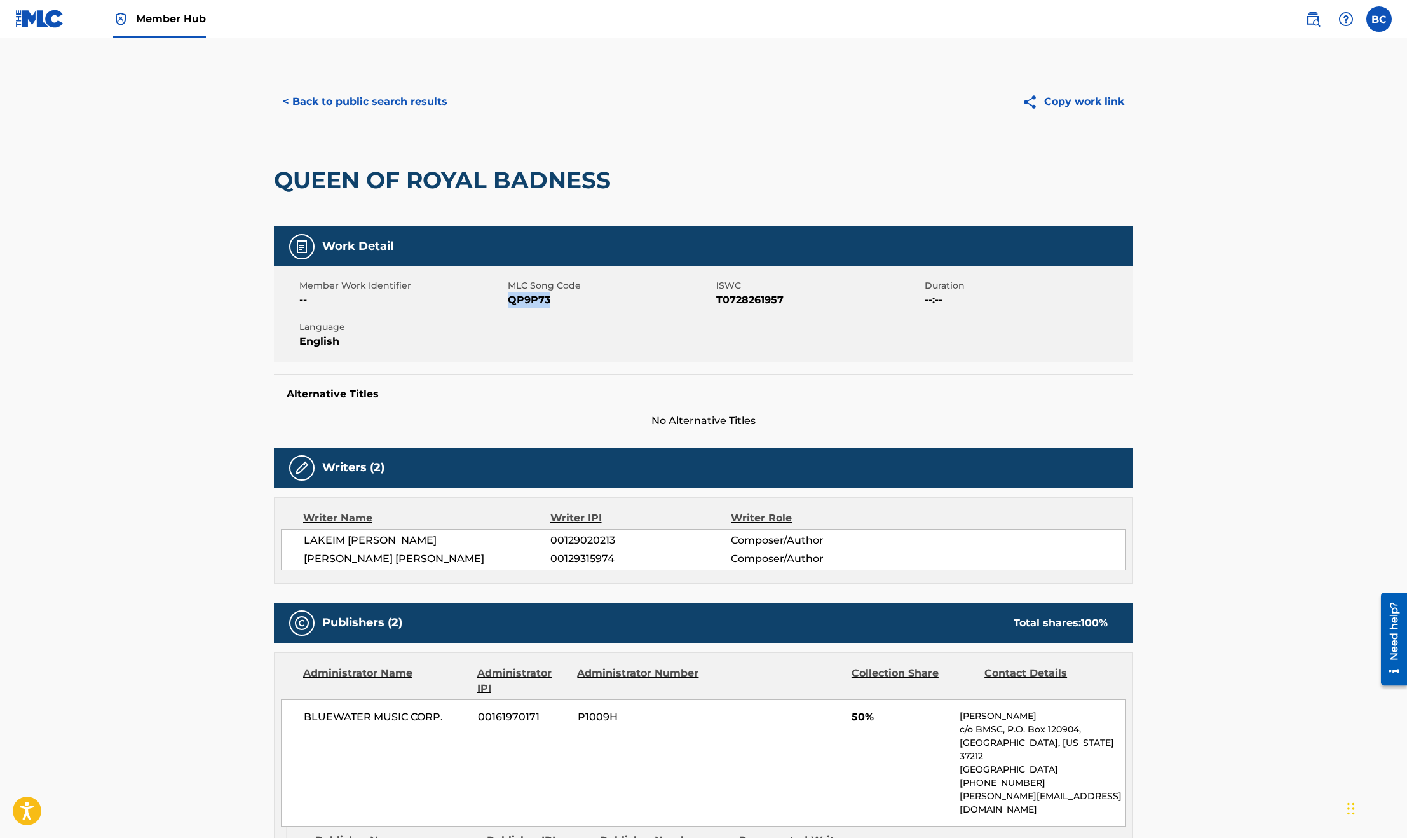
drag, startPoint x: 554, startPoint y: 300, endPoint x: 508, endPoint y: 300, distance: 45.8
click at [508, 300] on span "QP9P73" at bounding box center [610, 299] width 205 height 15
click at [370, 97] on button "< Back to public search results" at bounding box center [365, 102] width 182 height 32
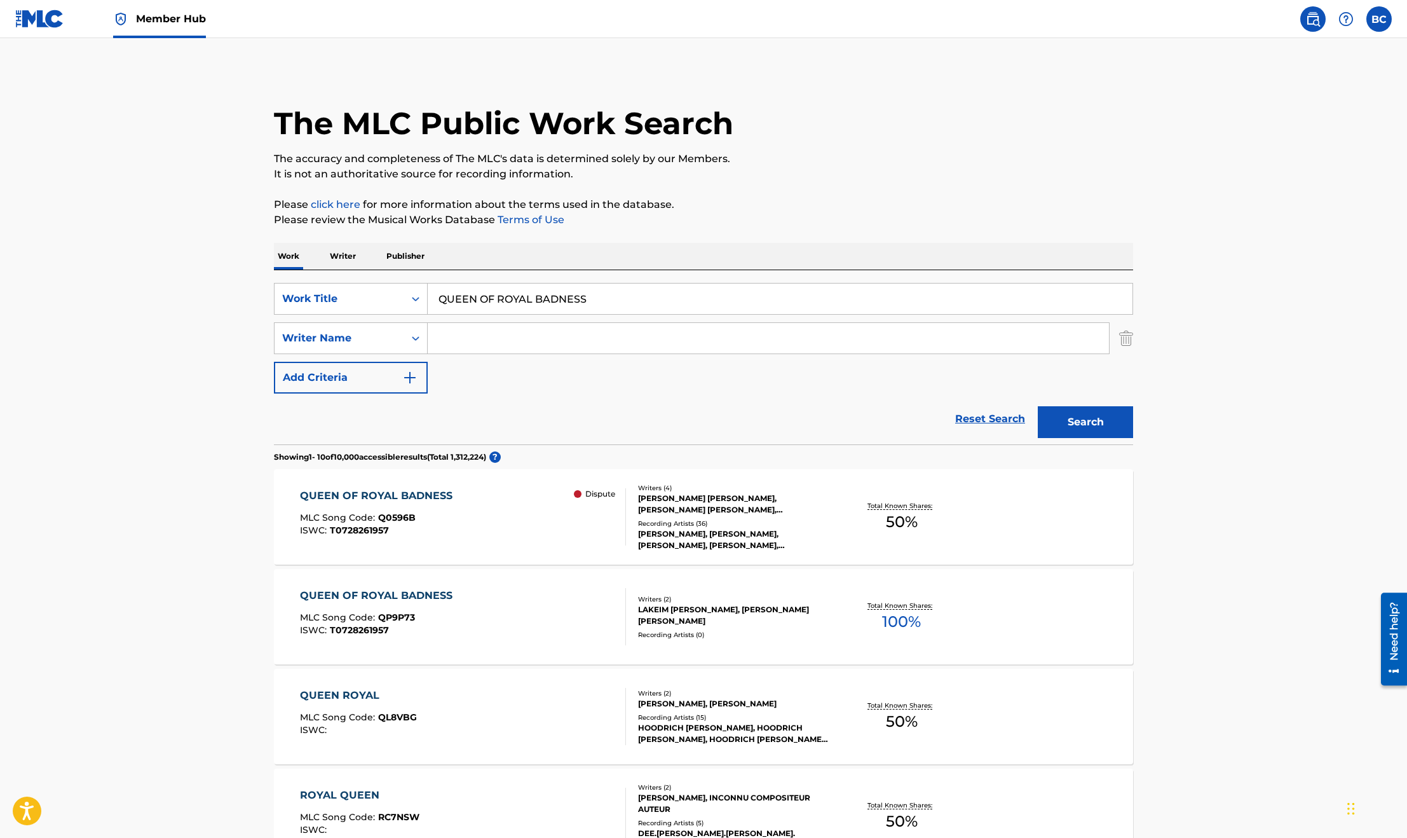
scroll to position [95, 0]
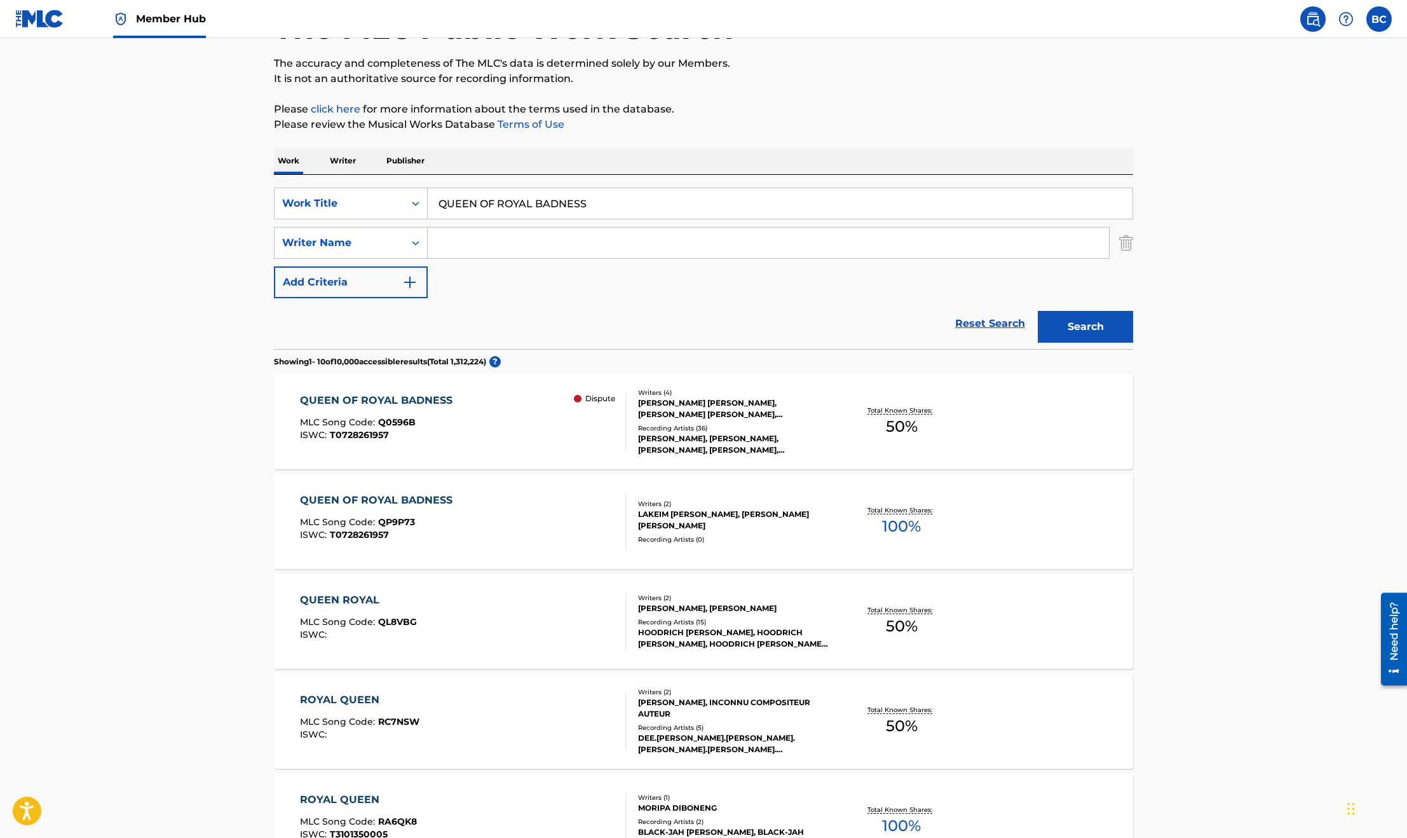
click at [210, 399] on main "The MLC Public Work Search The accuracy and completeness of The MLC's data is d…" at bounding box center [703, 691] width 1407 height 1496
click at [100, 318] on main "The MLC Public Work Search The accuracy and completeness of The MLC's data is d…" at bounding box center [703, 691] width 1407 height 1496
drag, startPoint x: 599, startPoint y: 201, endPoint x: 351, endPoint y: 195, distance: 248.6
click at [355, 196] on div "SearchWithCriteriadfa738da-d796-4360-b53b-528c57a9cf4e Work Title QUEEN OF ROYA…" at bounding box center [703, 204] width 859 height 32
paste input "RIGHT NOW"
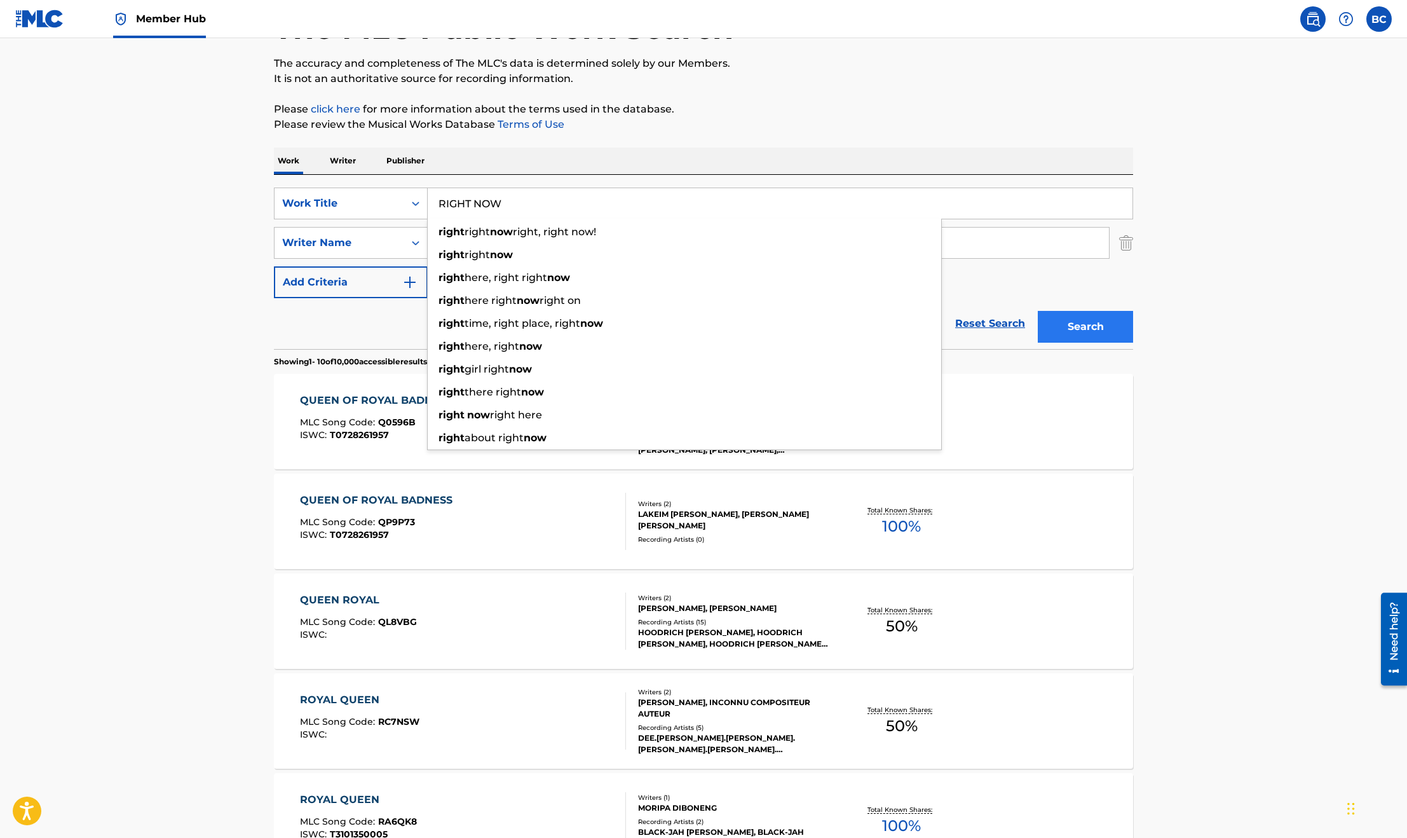
type input "RIGHT NOW"
click at [1108, 319] on button "Search" at bounding box center [1085, 327] width 95 height 32
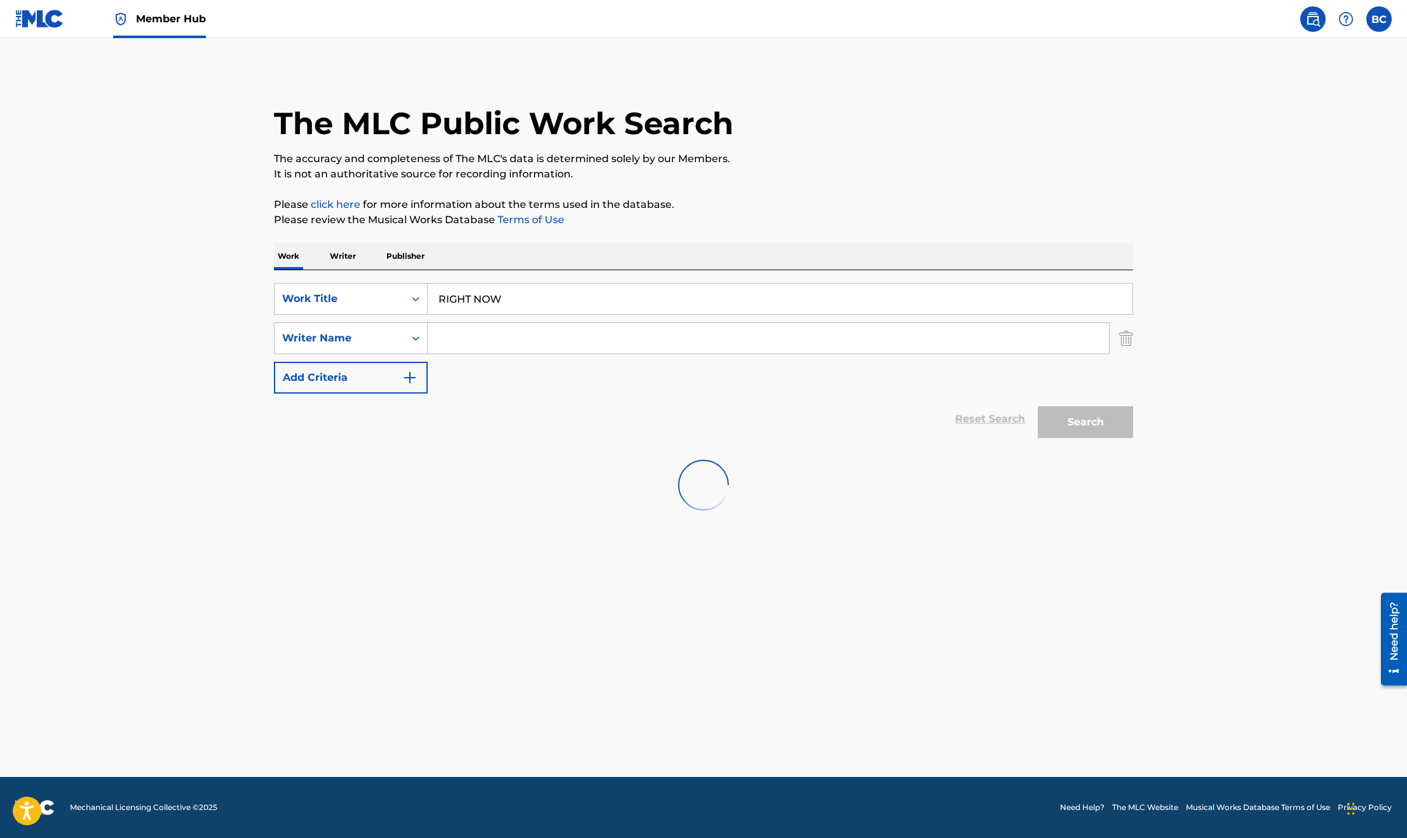
scroll to position [0, 0]
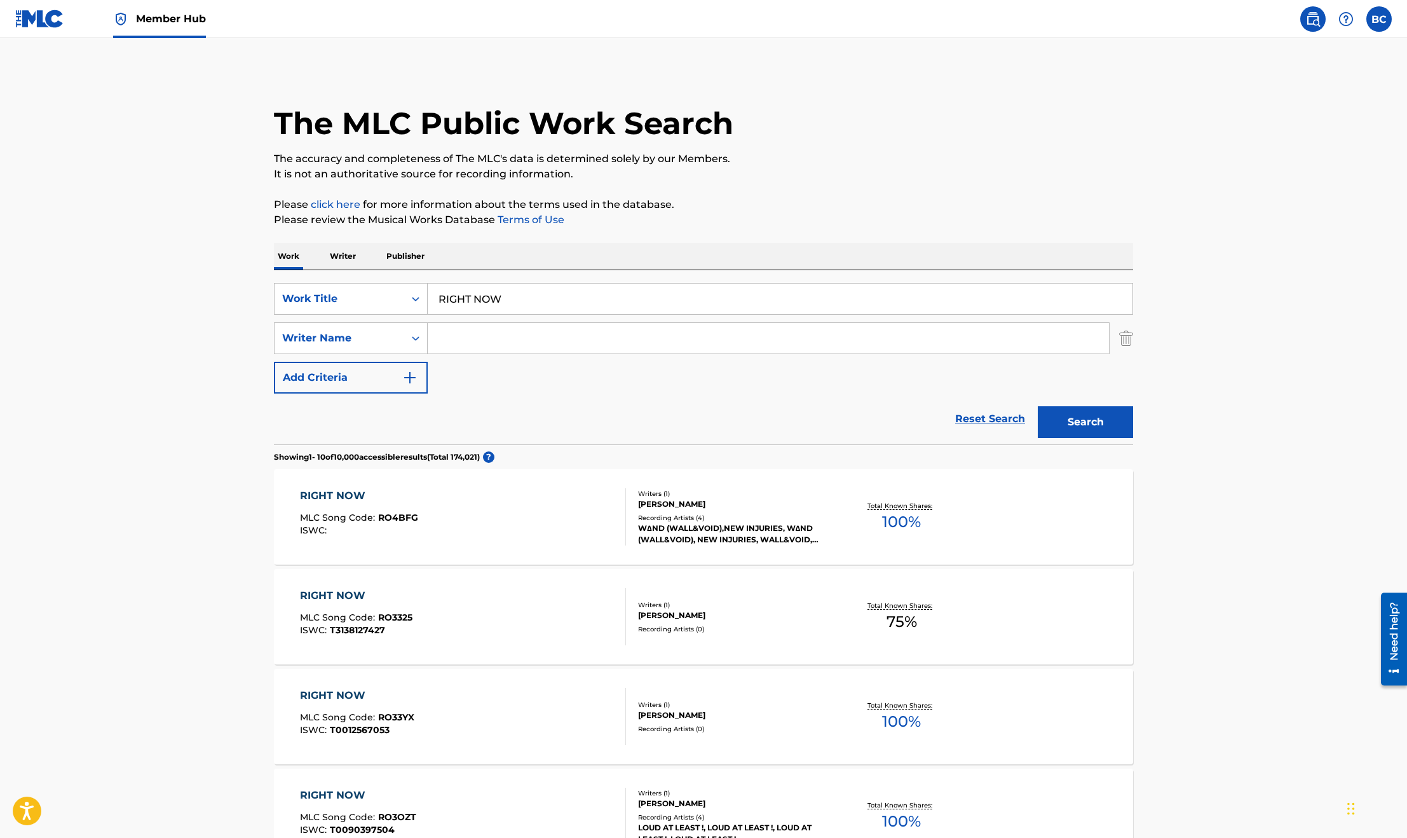
click at [498, 340] on input "Search Form" at bounding box center [768, 338] width 681 height 31
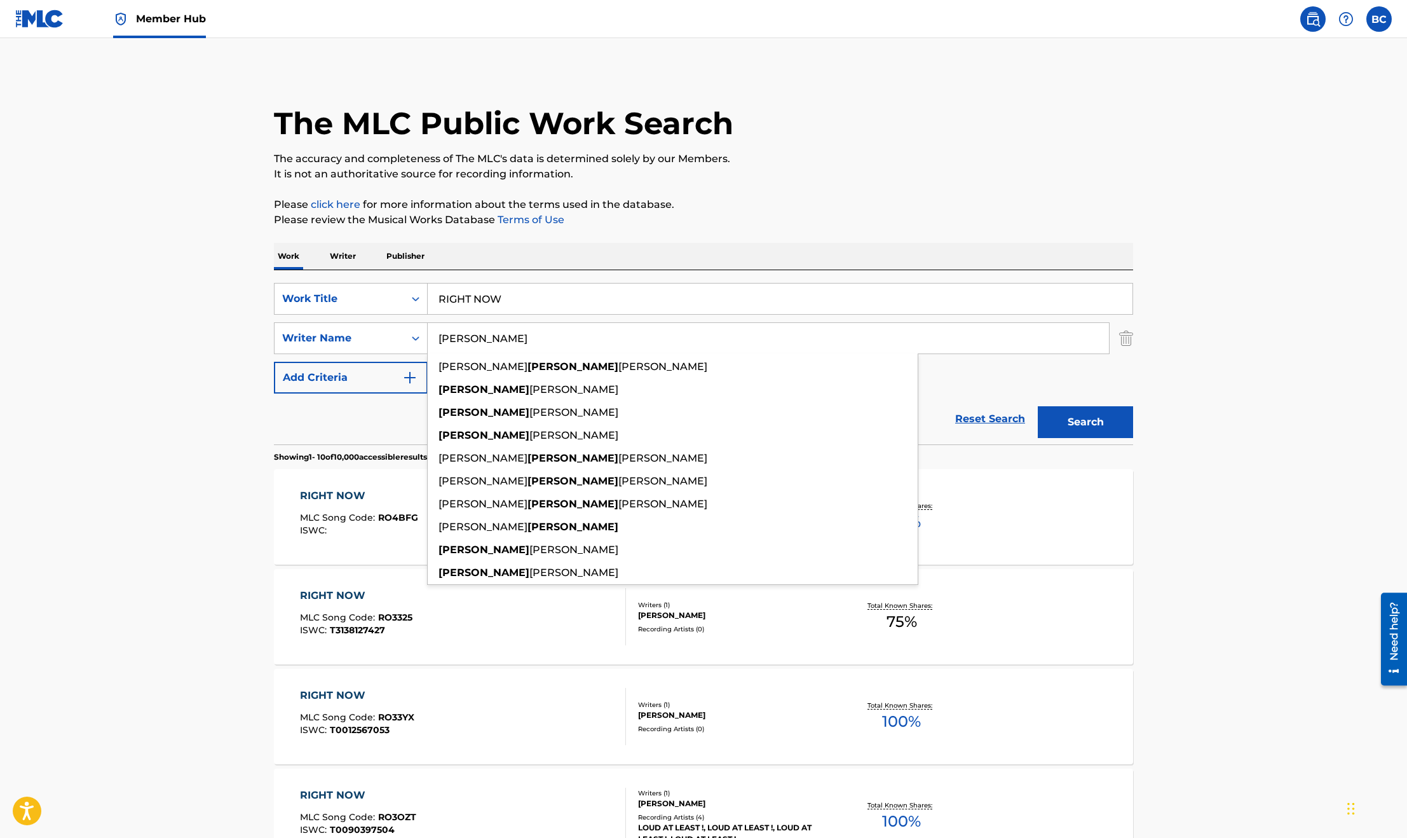
type input "[PERSON_NAME]"
click at [1038, 406] on button "Search" at bounding box center [1085, 422] width 95 height 32
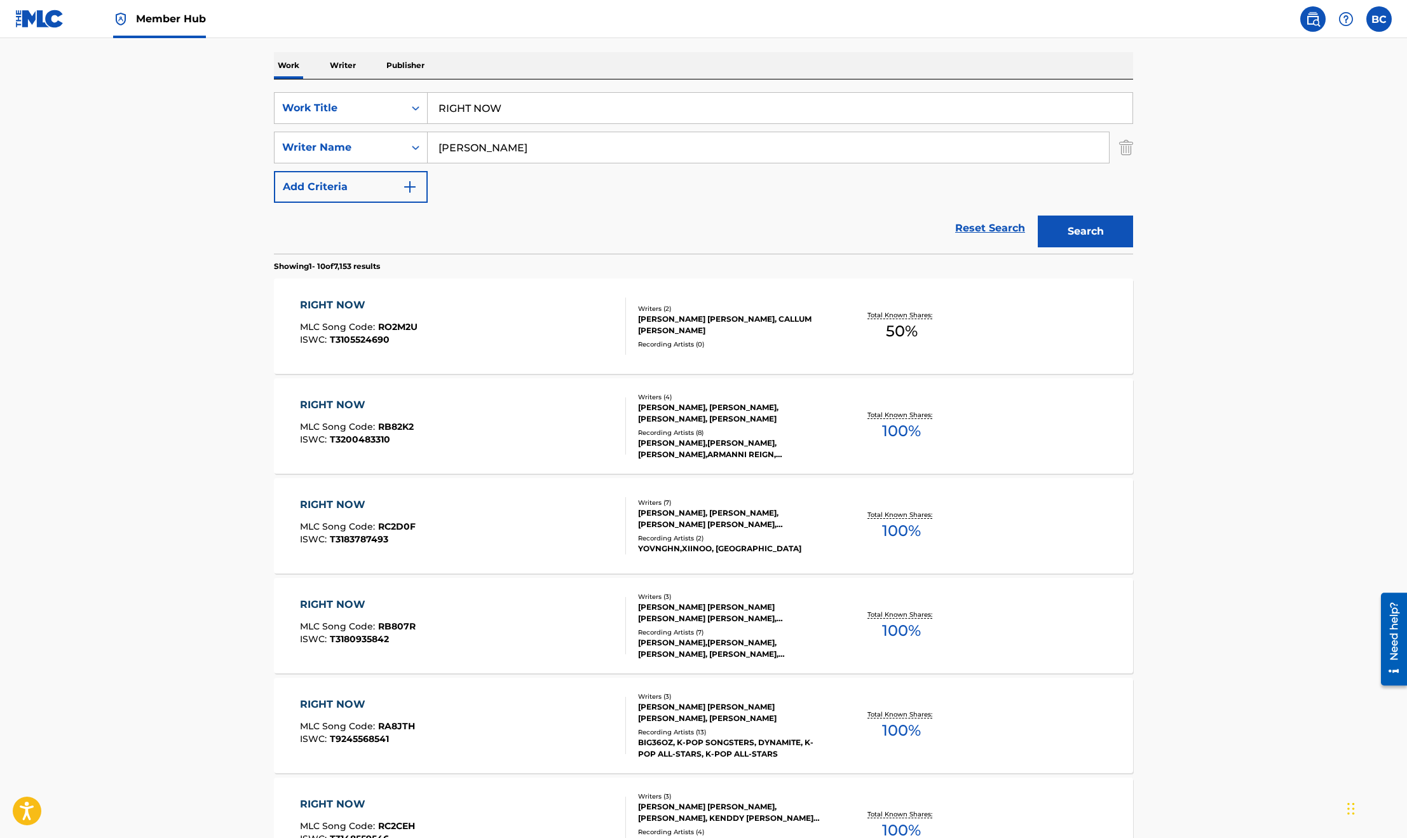
scroll to position [286, 0]
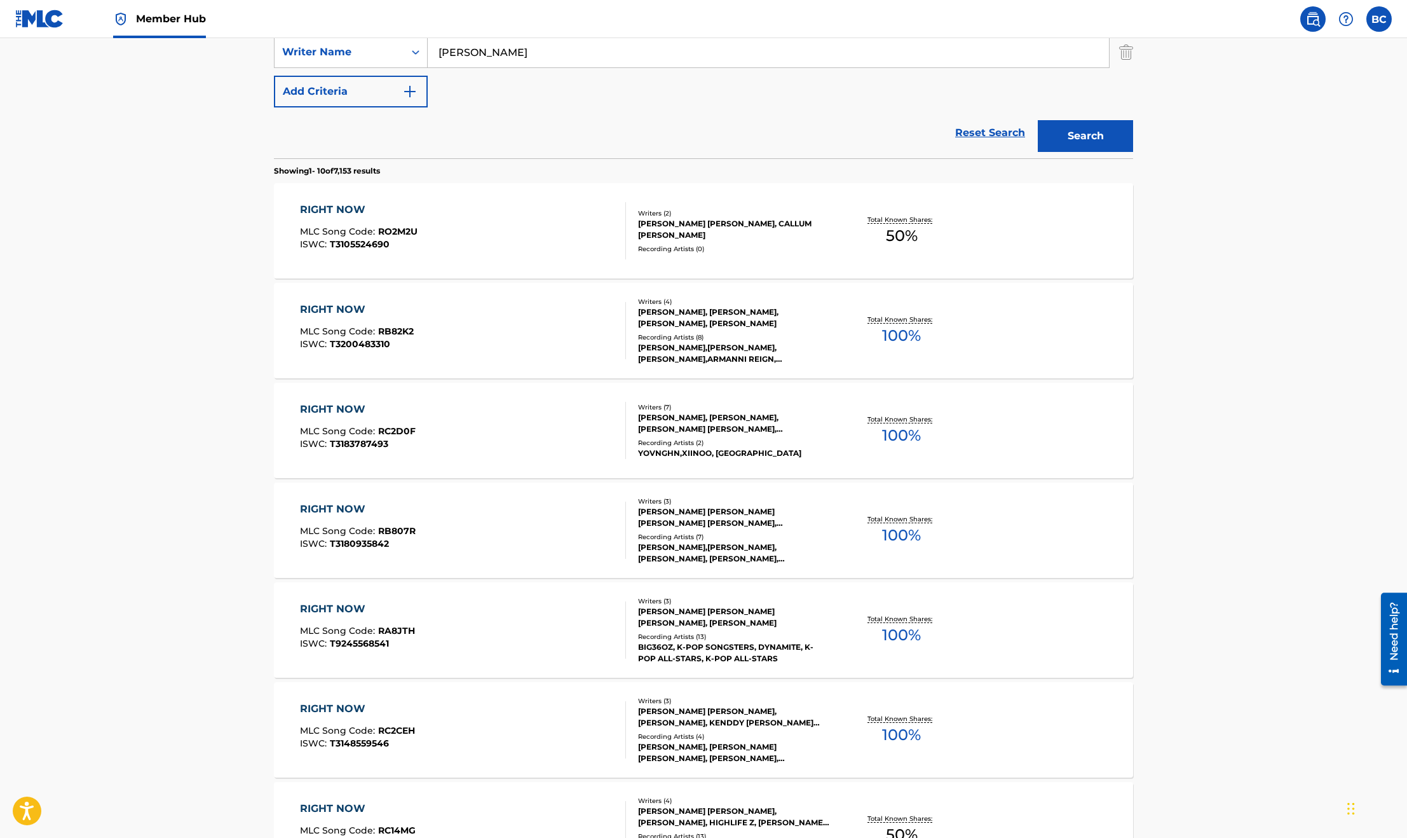
click at [174, 304] on main "The MLC Public Work Search The accuracy and completeness of The MLC's data is d…" at bounding box center [703, 500] width 1407 height 1496
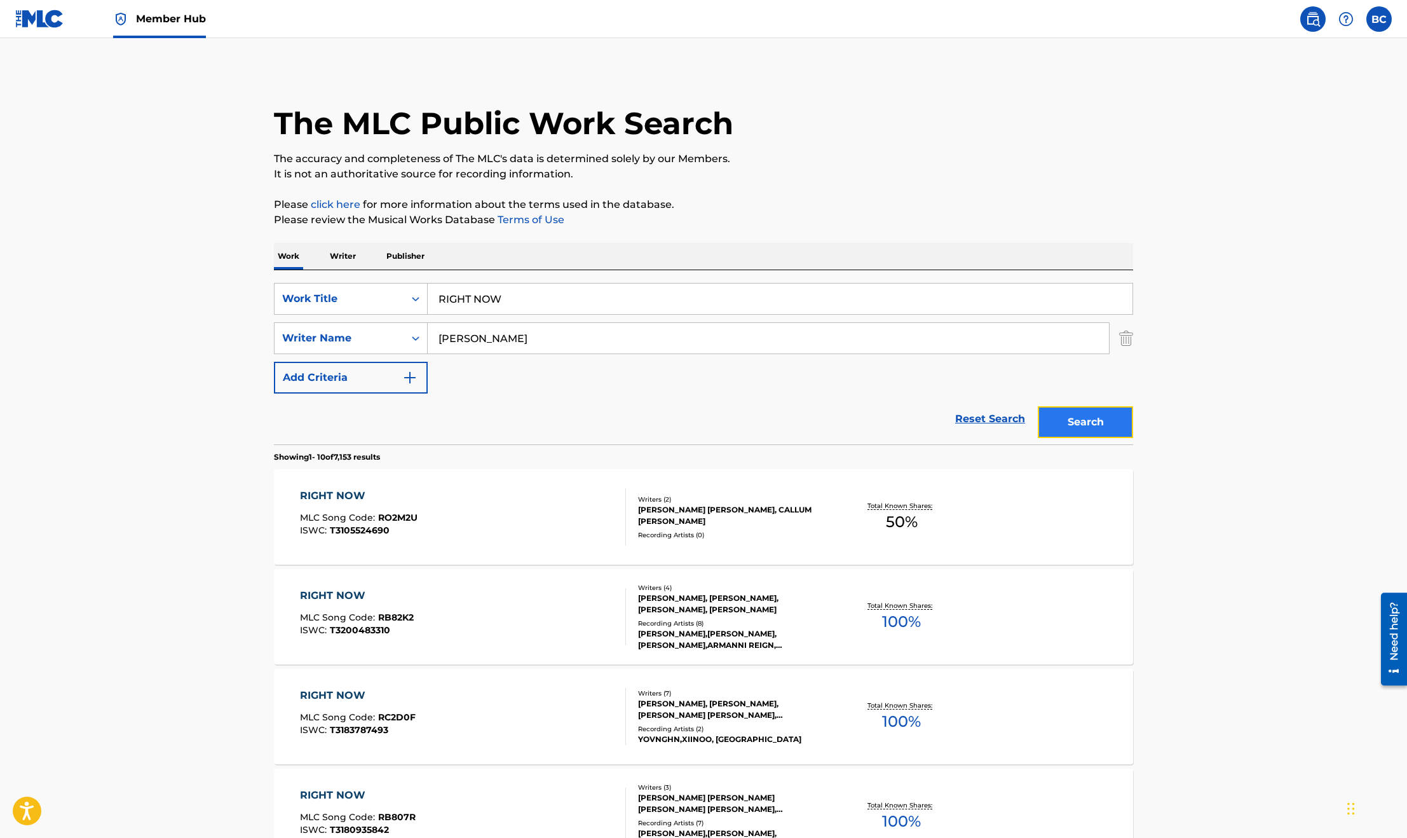
click at [1095, 416] on button "Search" at bounding box center [1085, 422] width 95 height 32
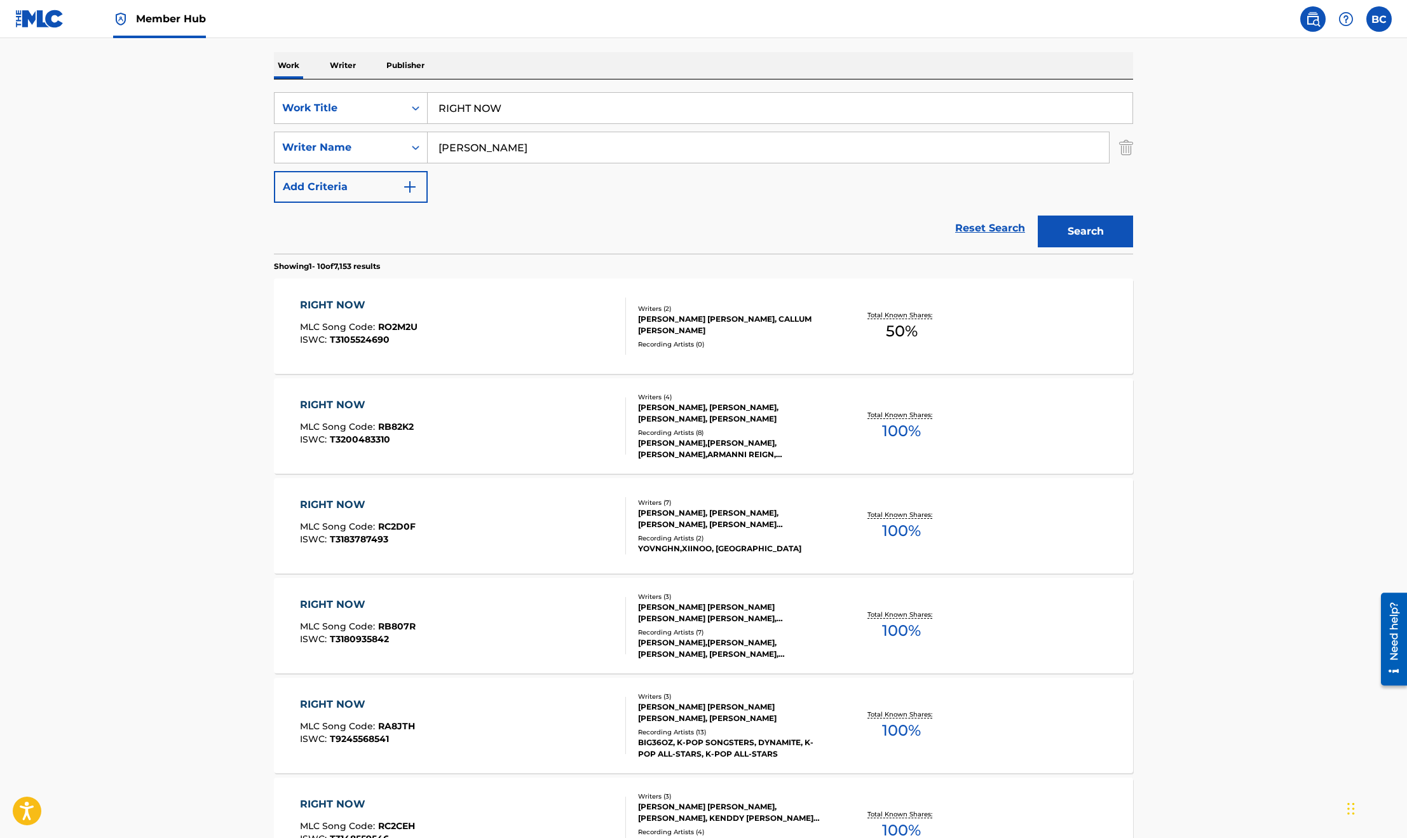
click at [151, 290] on main "The MLC Public Work Search The accuracy and completeness of The MLC's data is d…" at bounding box center [703, 595] width 1407 height 1496
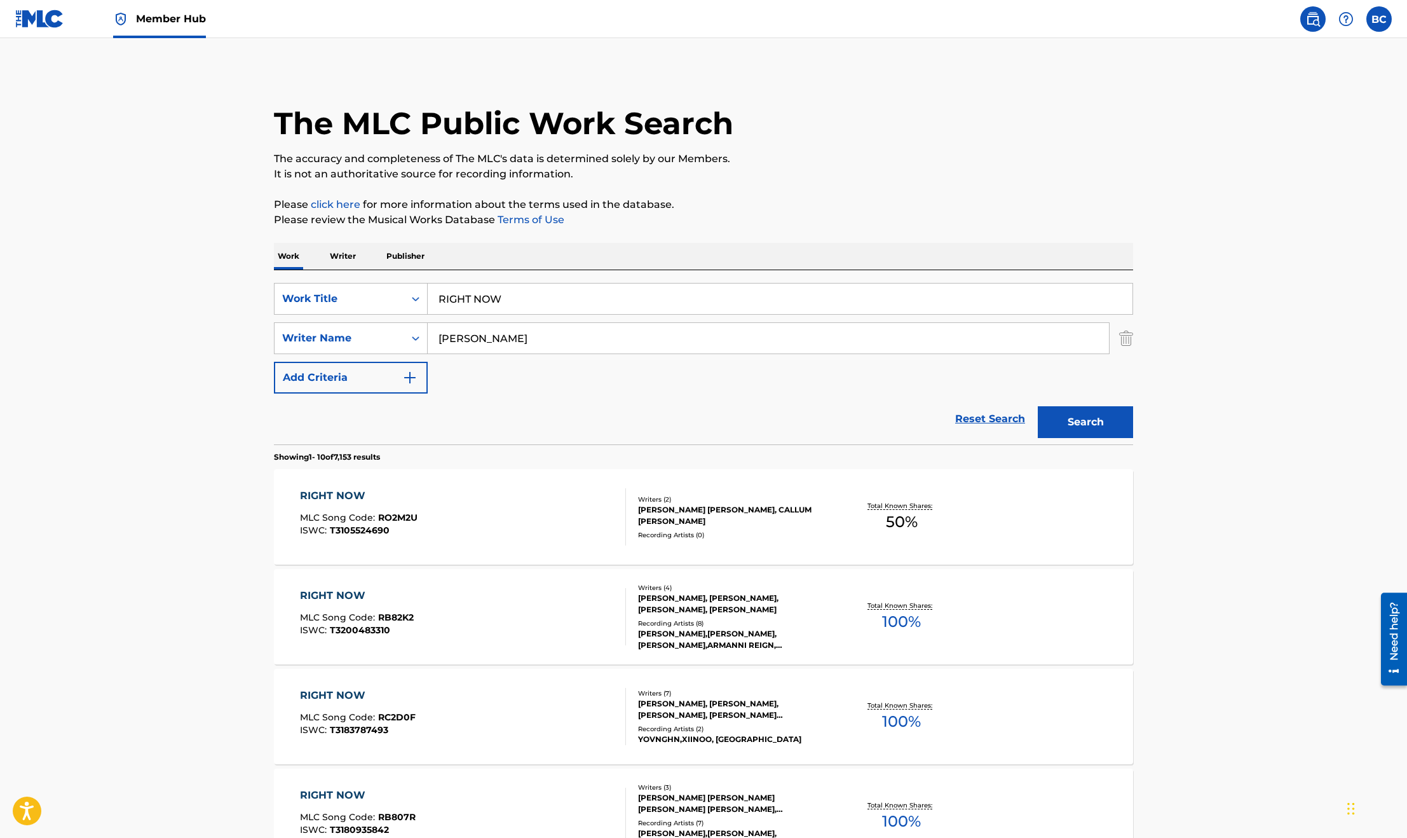
click at [341, 321] on div "SearchWithCriteriadfa738da-d796-4360-b53b-528c57a9cf4e Work Title RIGHT NOW Sea…" at bounding box center [703, 338] width 859 height 111
click at [341, 311] on div "Work Title" at bounding box center [351, 299] width 154 height 32
click at [341, 336] on div "MLC Song Code" at bounding box center [351, 331] width 153 height 32
click at [556, 297] on input "Search Form" at bounding box center [780, 298] width 705 height 31
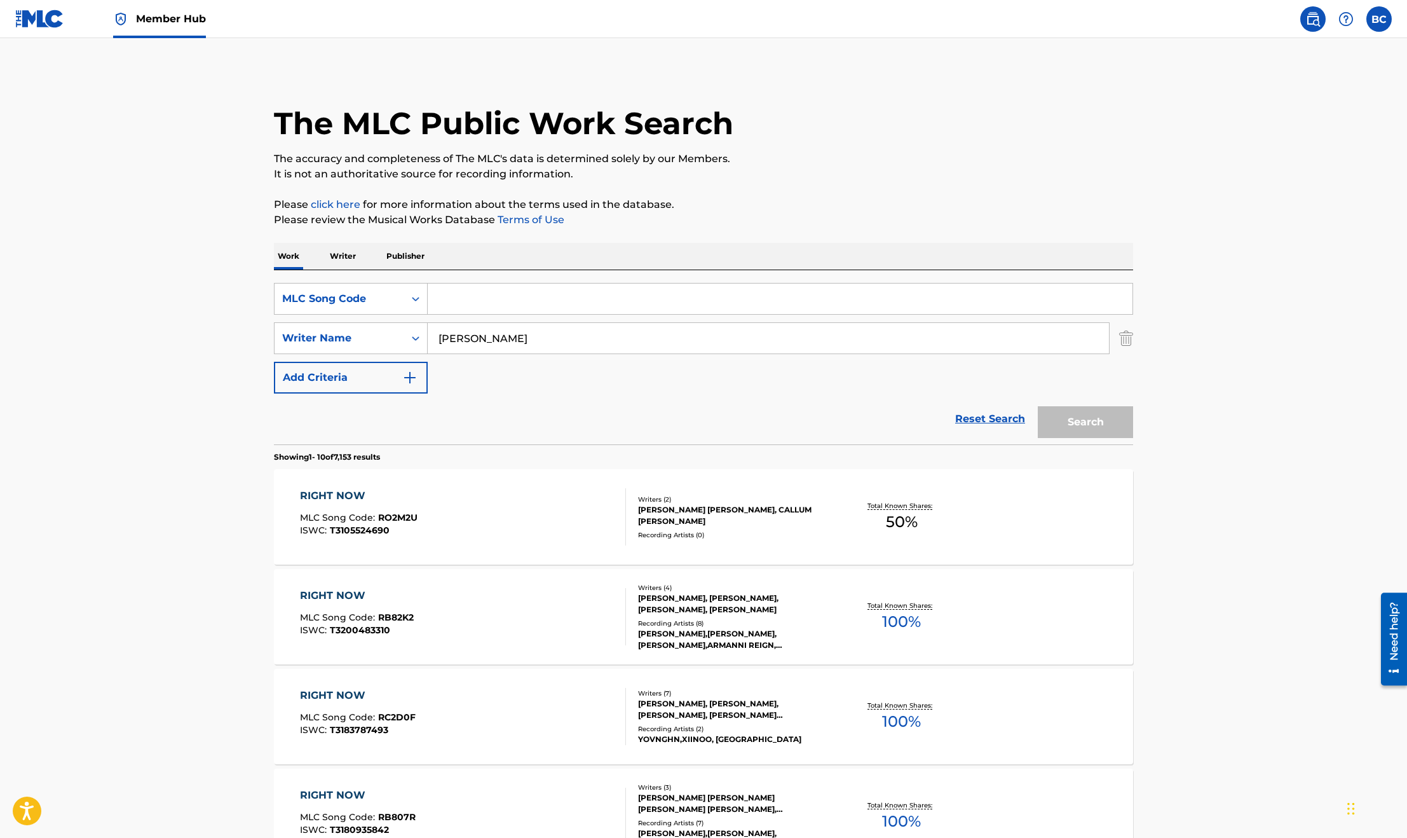
paste input "RN5LZ7"
type input "RN5LZ7"
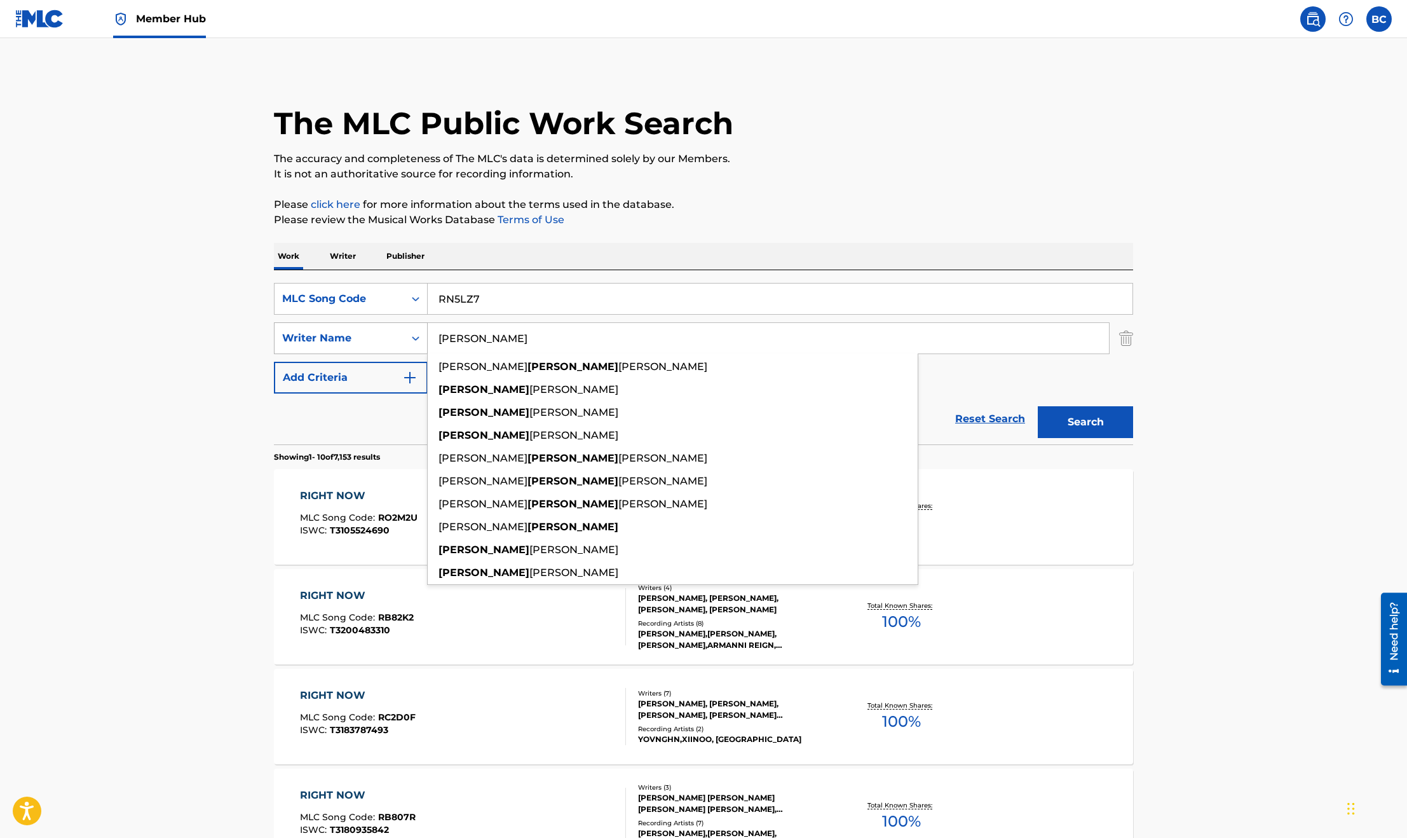
drag, startPoint x: 508, startPoint y: 334, endPoint x: 270, endPoint y: 332, distance: 238.4
click at [280, 334] on div "SearchWithCriteriafebb5a1f-3edc-4fe7-90c8-21fc3af7f9fd Writer [DEMOGRAPHIC_DATA…" at bounding box center [703, 338] width 859 height 32
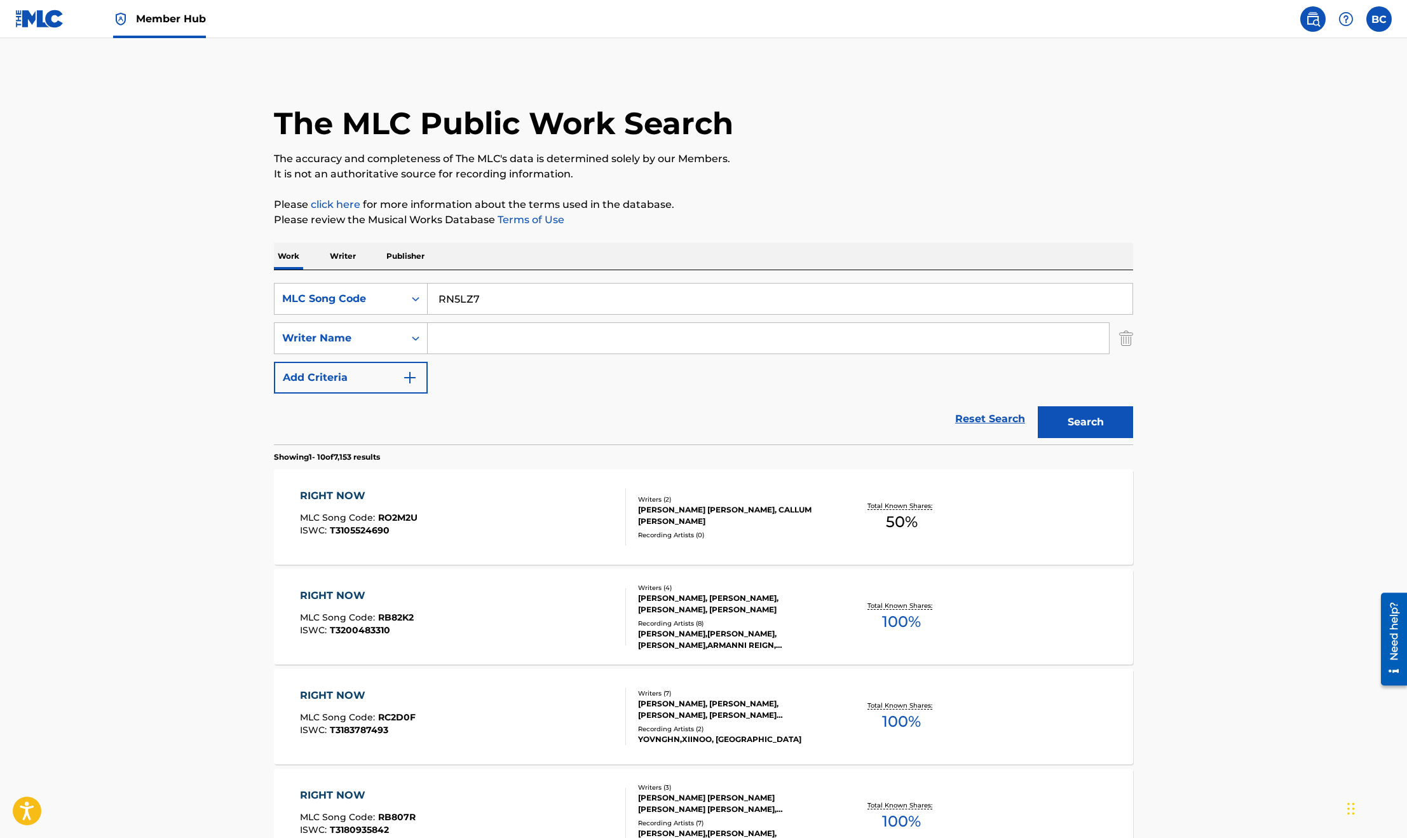
click at [1038, 406] on button "Search" at bounding box center [1085, 422] width 95 height 32
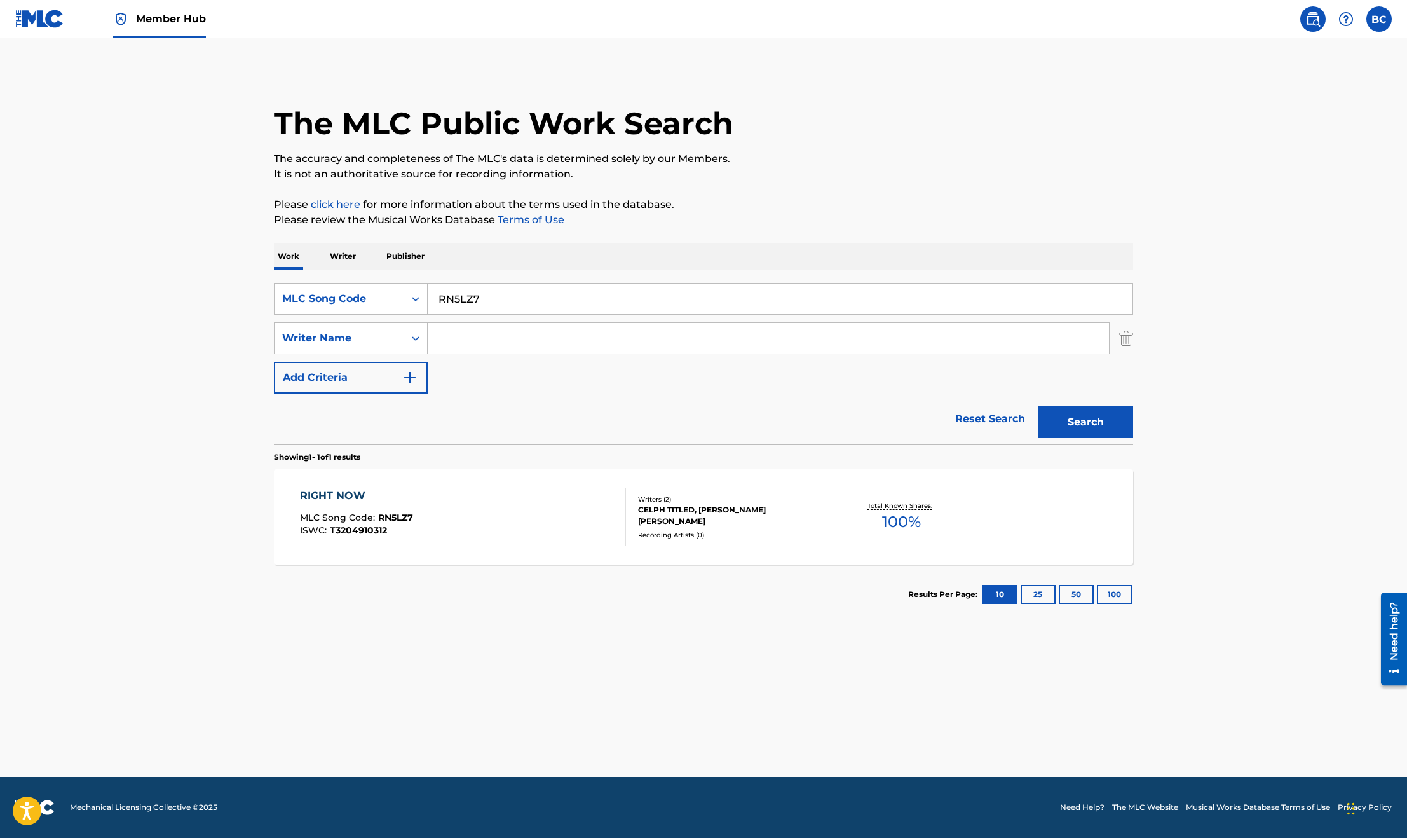
click at [477, 504] on div "RIGHT NOW MLC Song Code : RN5LZ7 ISWC : T3204910312" at bounding box center [463, 516] width 327 height 57
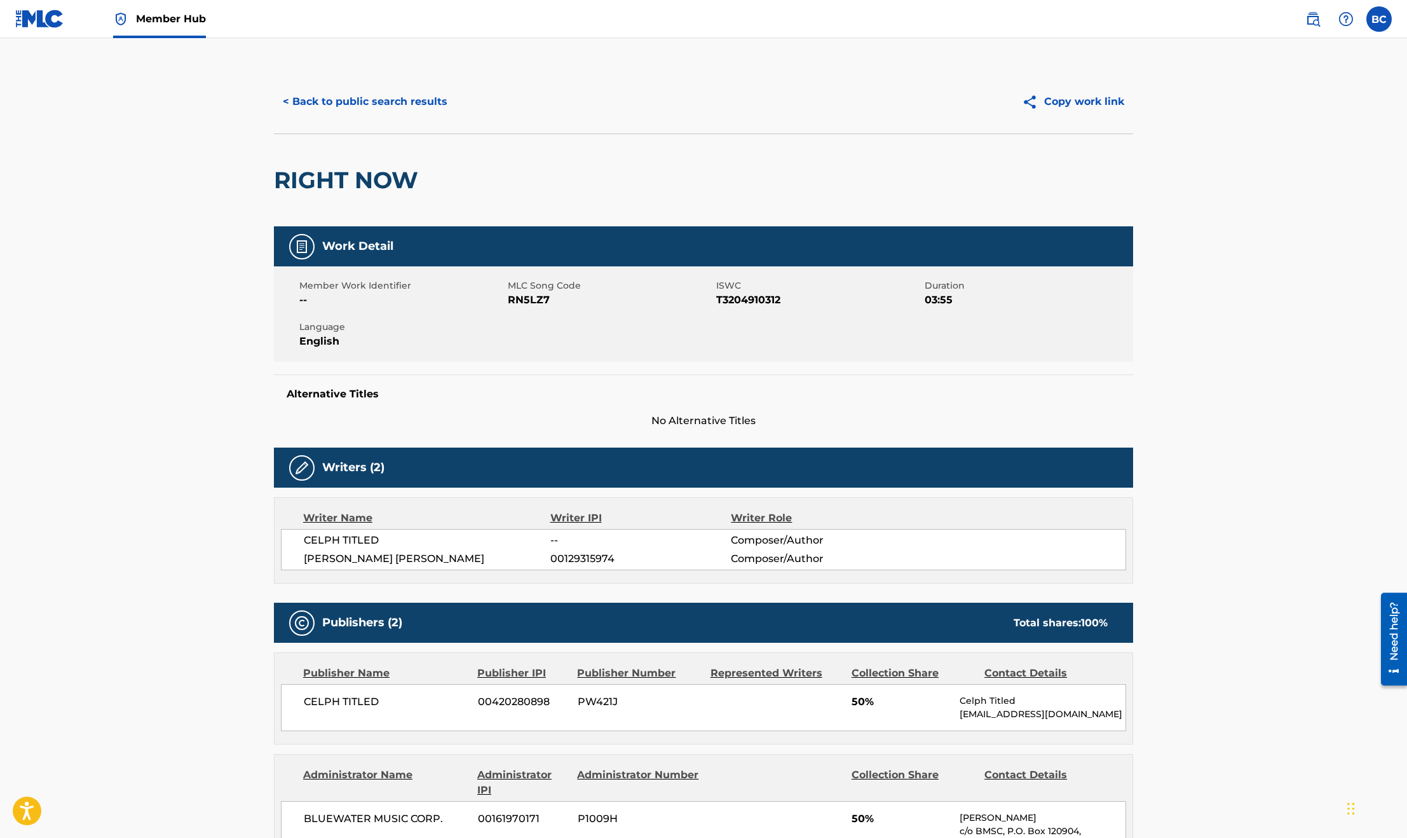
click at [342, 57] on main "< Back to public search results Copy work link RIGHT NOW Work Detail Member Wor…" at bounding box center [703, 583] width 1407 height 1091
click at [351, 103] on button "< Back to public search results" at bounding box center [365, 102] width 182 height 32
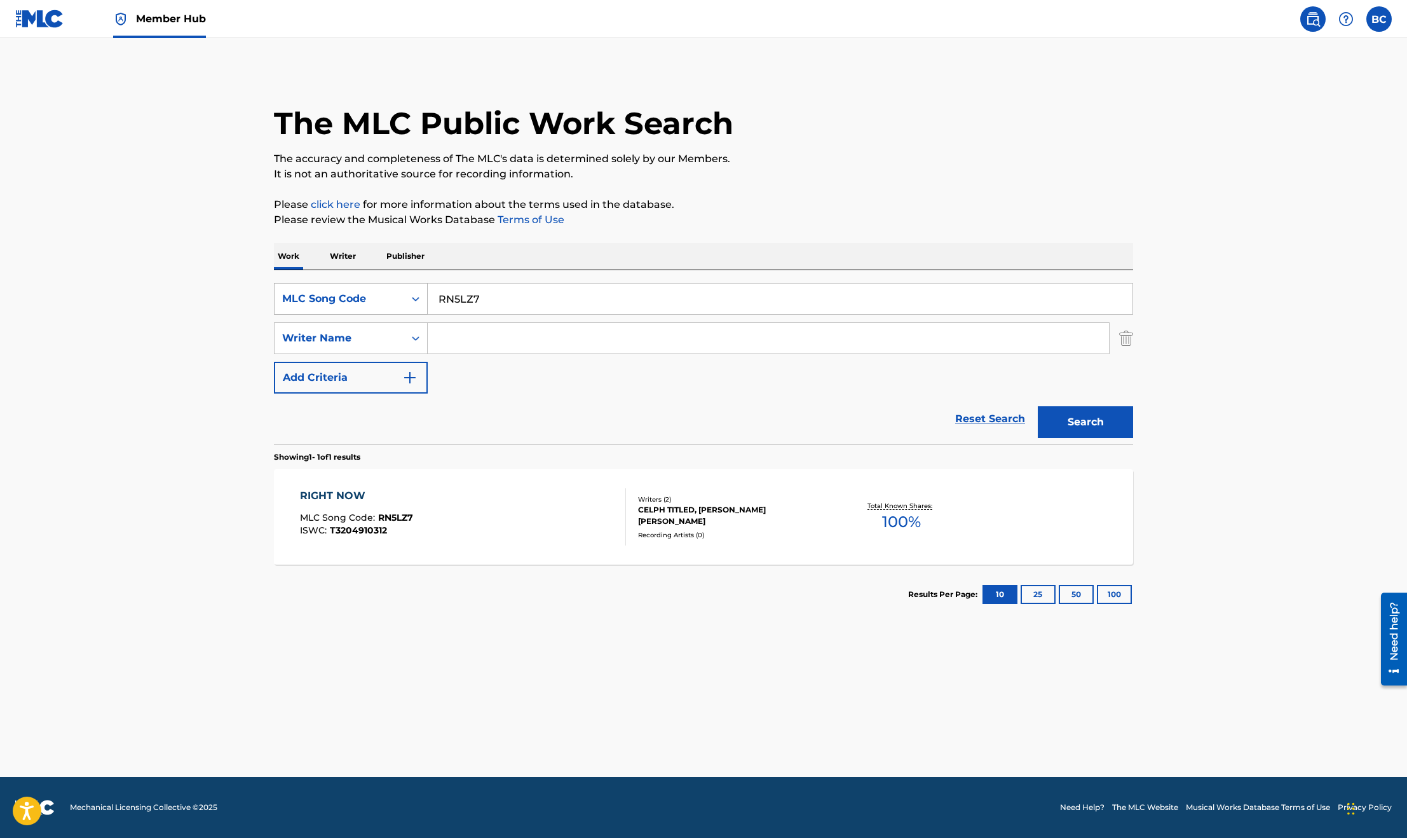
drag, startPoint x: 495, startPoint y: 304, endPoint x: 378, endPoint y: 304, distance: 116.3
click at [382, 304] on div "SearchWithCriteria5205c7b1-cecc-4132-a99b-74281af73dd2 MLC Song Code RN5LZ7" at bounding box center [703, 299] width 859 height 32
click at [342, 303] on div "MLC Song Code" at bounding box center [339, 298] width 114 height 15
click at [341, 336] on div "ISWC" at bounding box center [351, 331] width 153 height 32
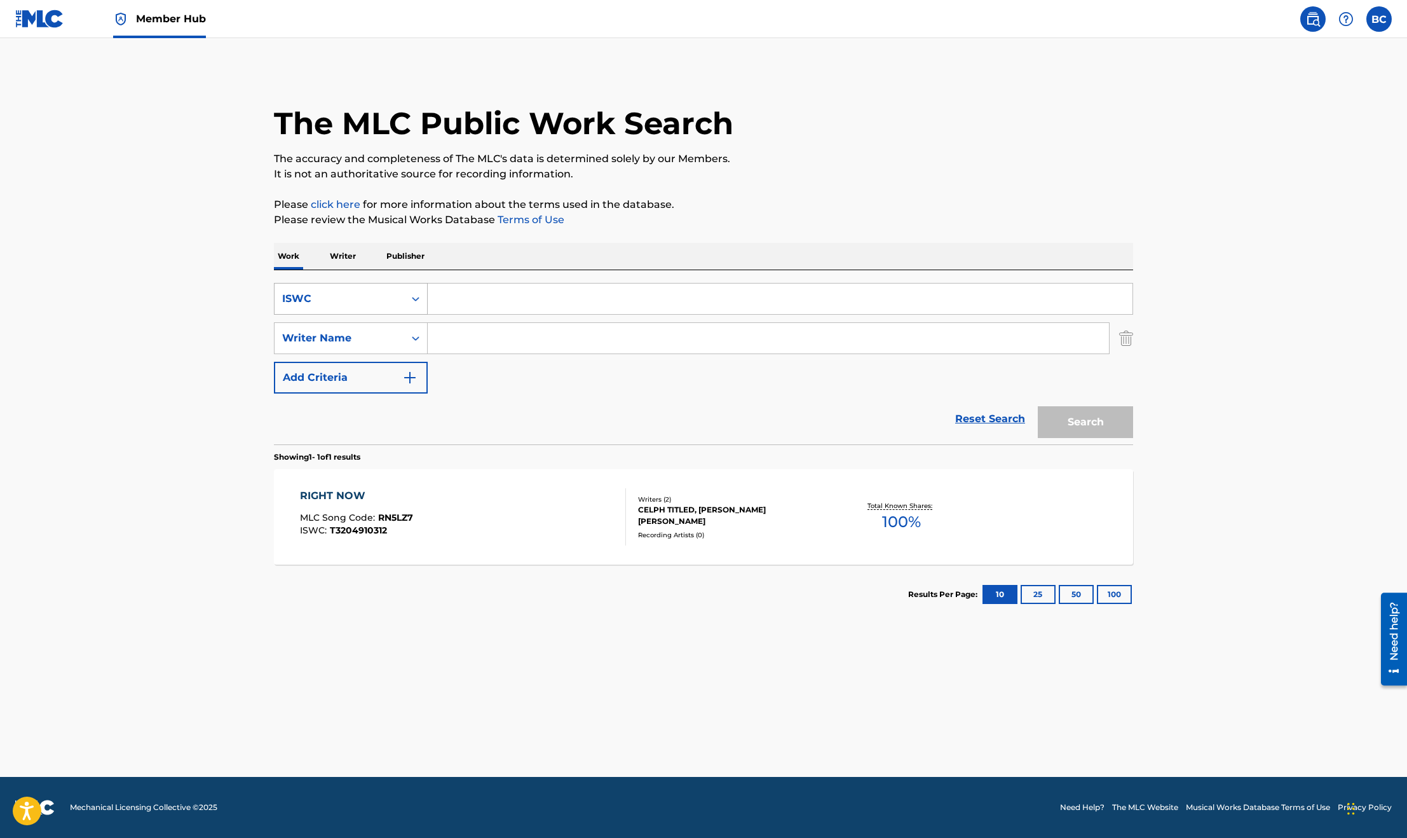
click at [341, 300] on div "ISWC" at bounding box center [339, 298] width 114 height 15
click at [330, 324] on div "Work Title" at bounding box center [351, 331] width 153 height 32
click at [531, 277] on div "SearchWithCriteriacc799265-d51d-48ac-8417-b5fcbfc85ca8 Work Title SearchWithCri…" at bounding box center [703, 357] width 859 height 174
click at [526, 290] on input "Search Form" at bounding box center [780, 298] width 705 height 31
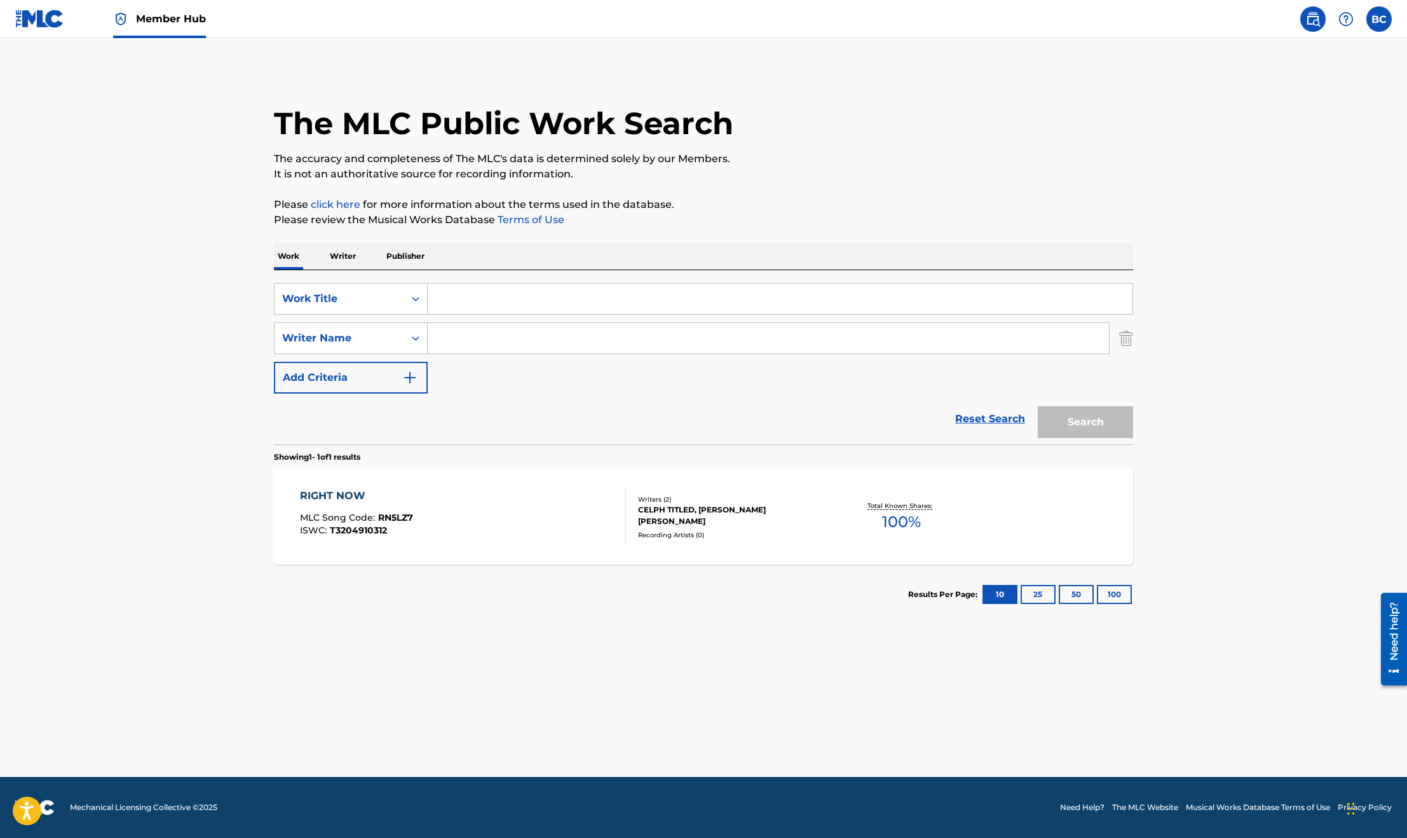
paste input "SOUL PROVIDER"
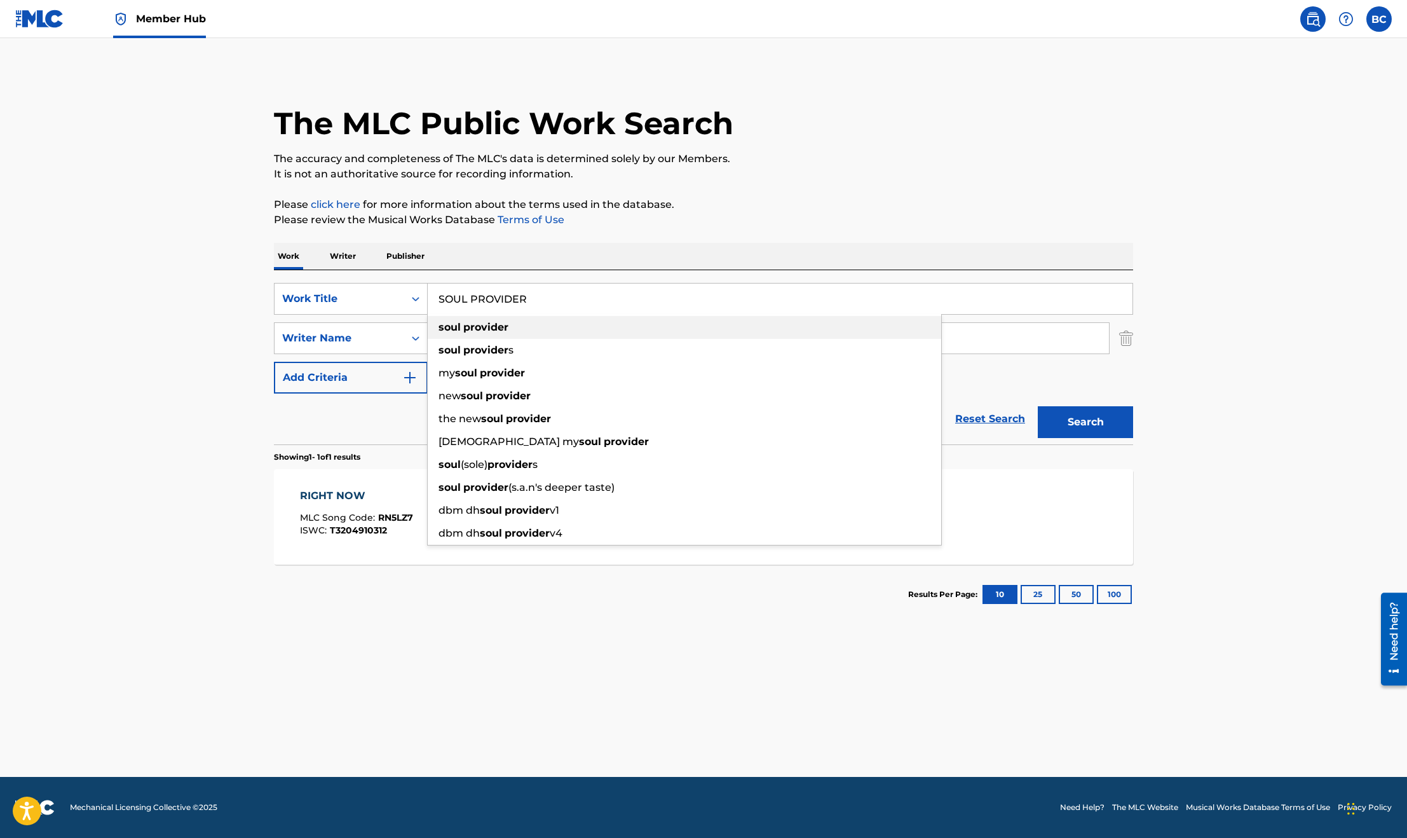
click at [510, 325] on div "soul provider" at bounding box center [685, 327] width 514 height 23
type input "soul provider"
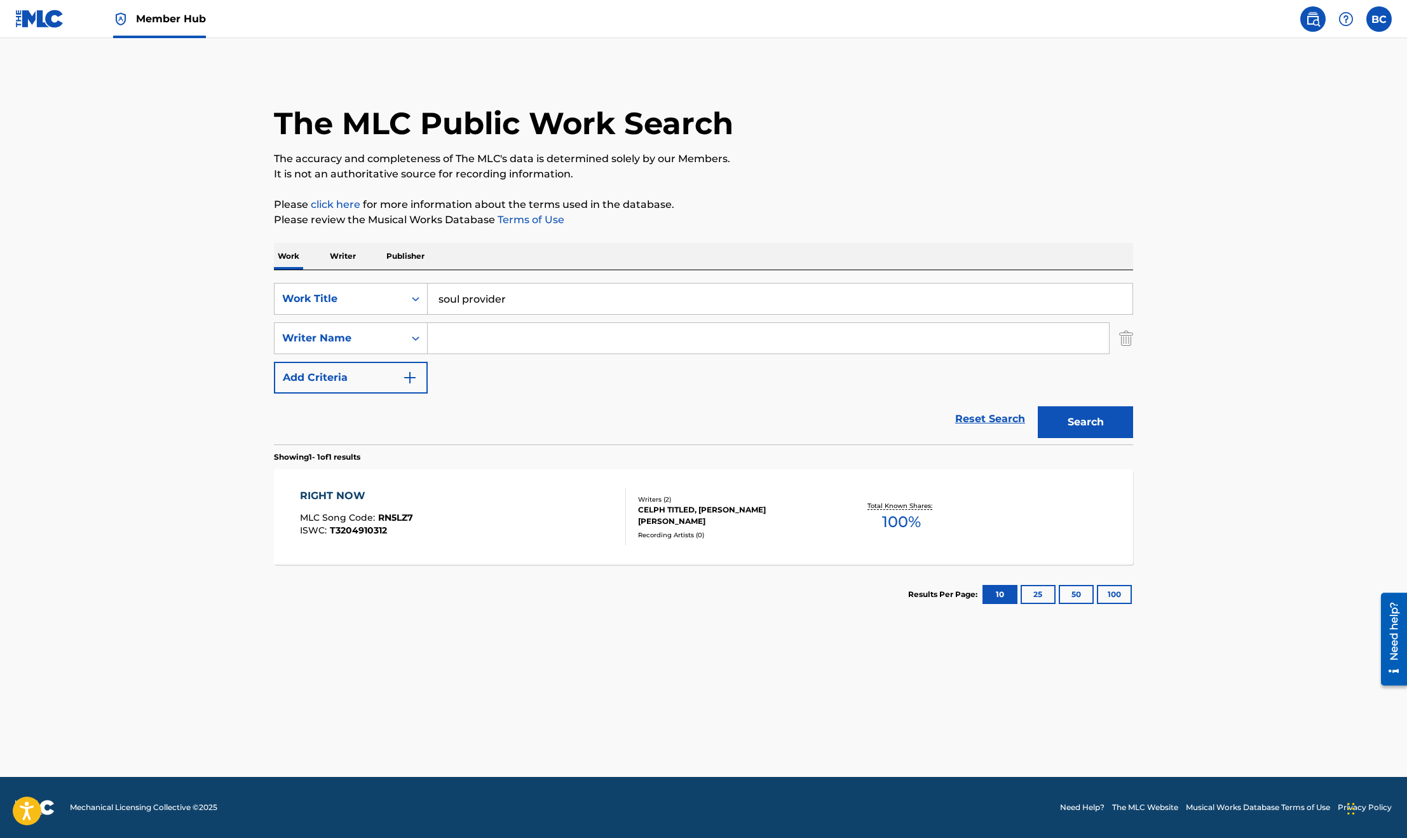
click at [523, 341] on input "Search Form" at bounding box center [768, 338] width 681 height 31
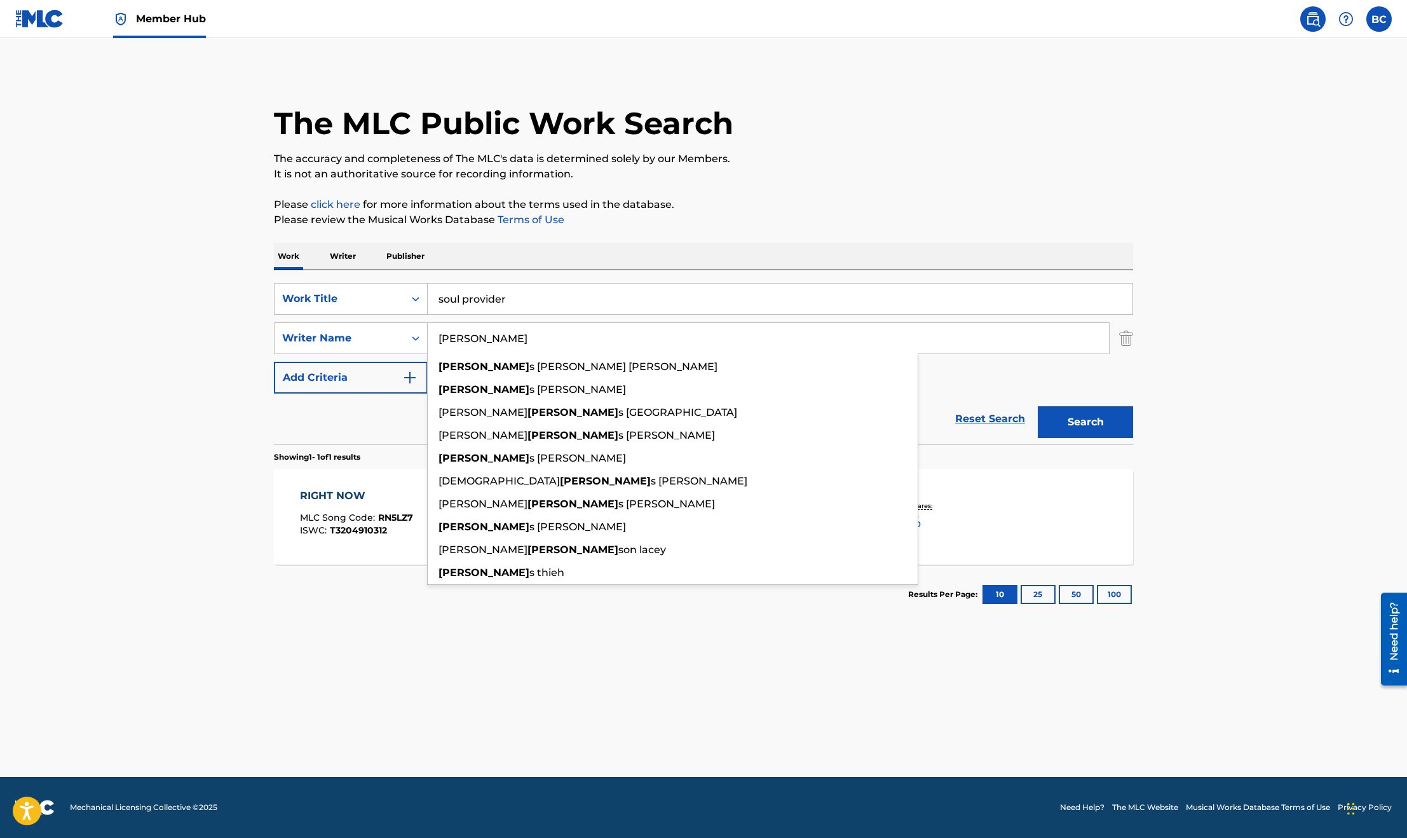
click at [1038, 406] on button "Search" at bounding box center [1085, 422] width 95 height 32
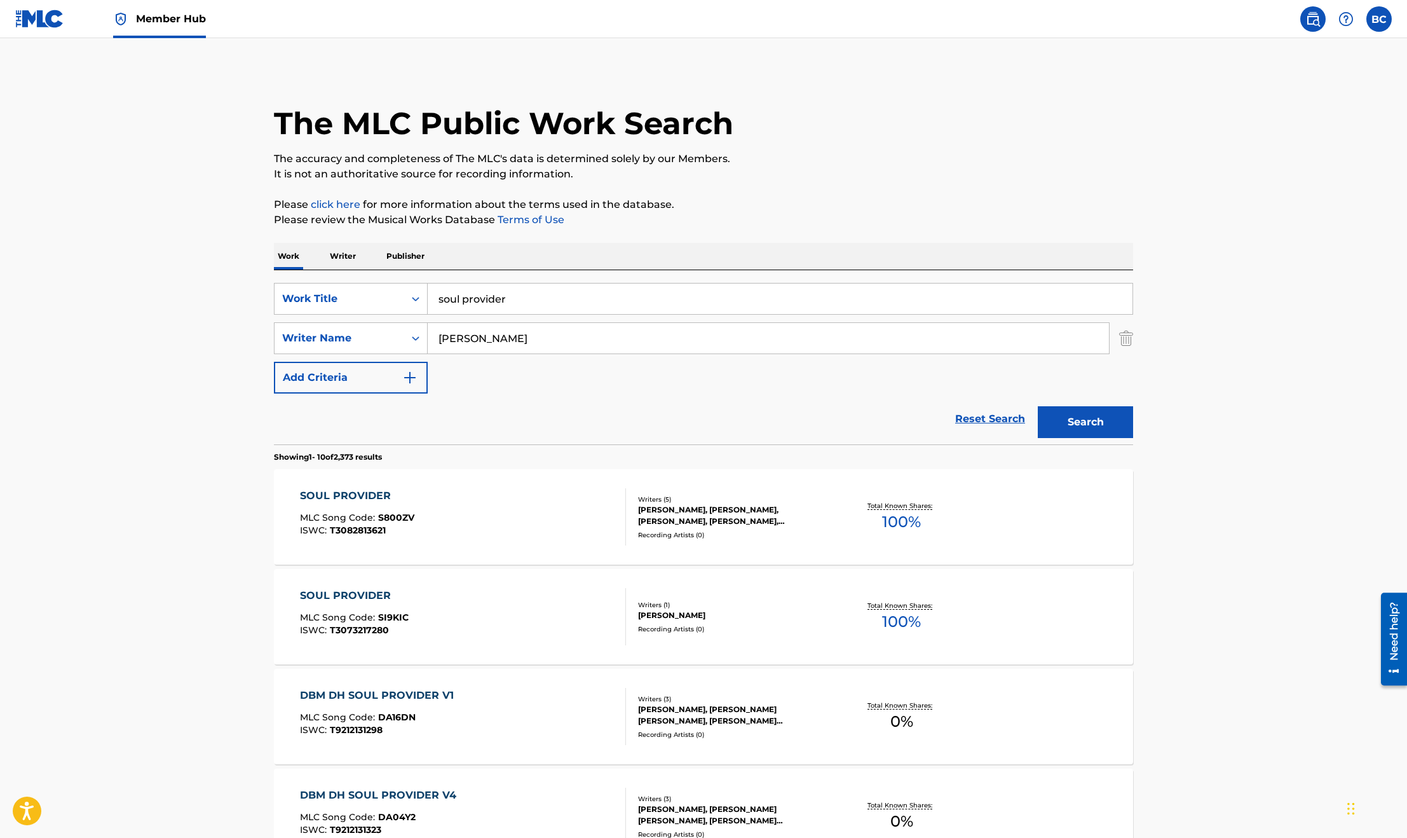
click at [528, 374] on div "SearchWithCriteriacc799265-d51d-48ac-8417-b5fcbfc85ca8 Work Title soul provider…" at bounding box center [703, 338] width 859 height 111
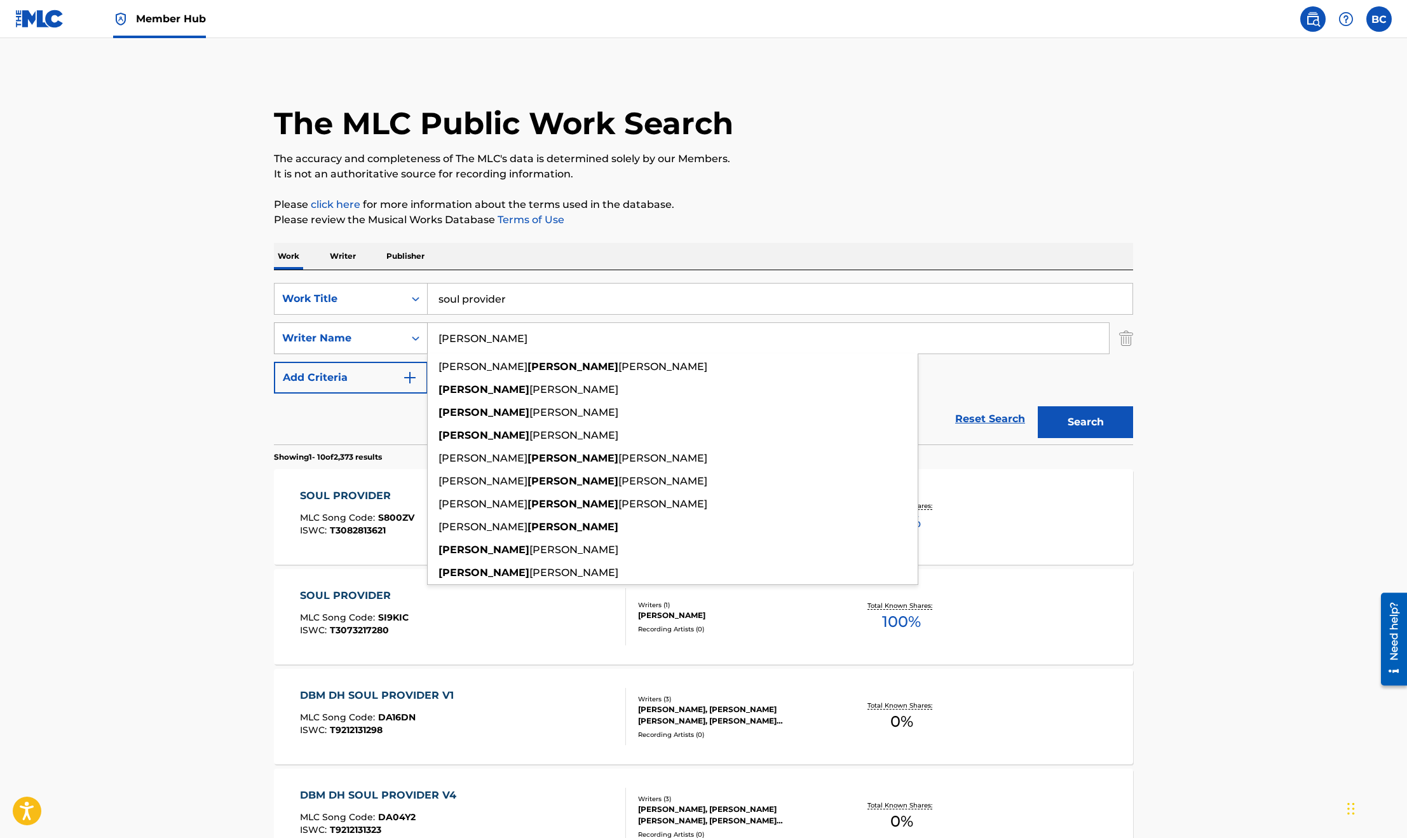
drag, startPoint x: 514, startPoint y: 342, endPoint x: 327, endPoint y: 327, distance: 187.5
click at [332, 331] on div "SearchWithCriteriafebb5a1f-3edc-4fe7-90c8-21fc3af7f9fd Writer [DEMOGRAPHIC_DATA…" at bounding box center [703, 338] width 859 height 32
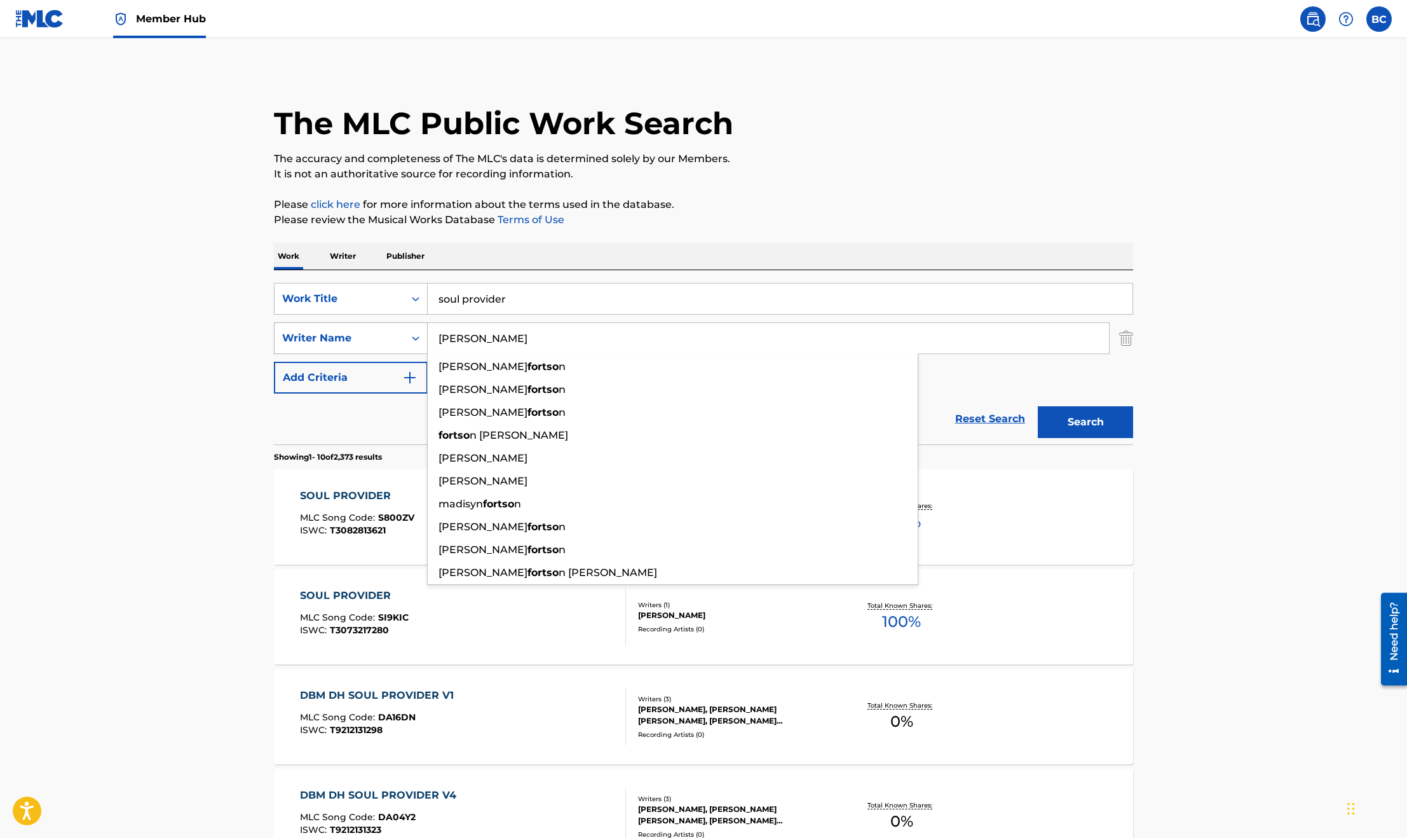
type input "[PERSON_NAME]"
click at [1038, 406] on button "Search" at bounding box center [1085, 422] width 95 height 32
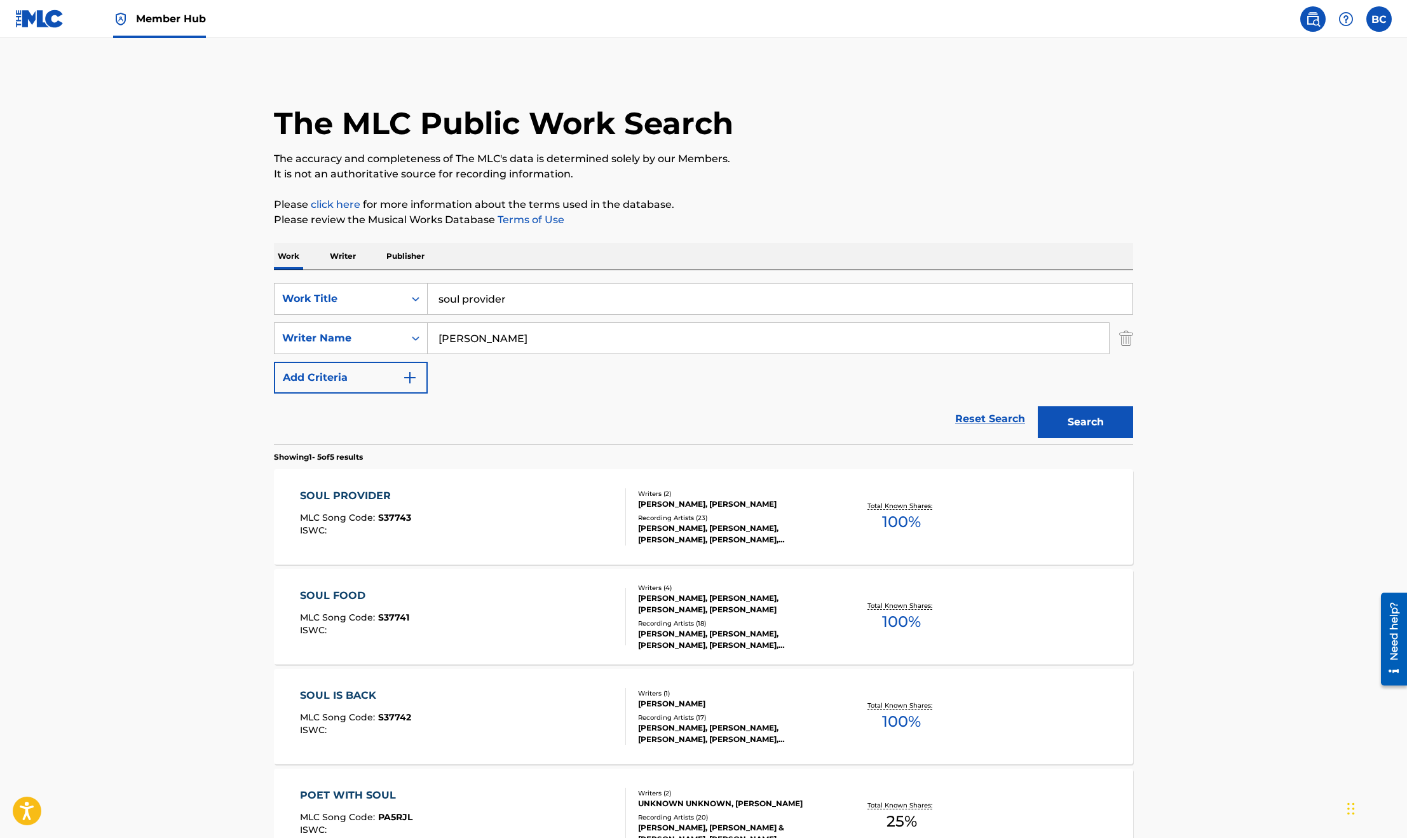
click at [510, 508] on div "SOUL PROVIDER MLC Song Code : S37743 ISWC :" at bounding box center [463, 516] width 327 height 57
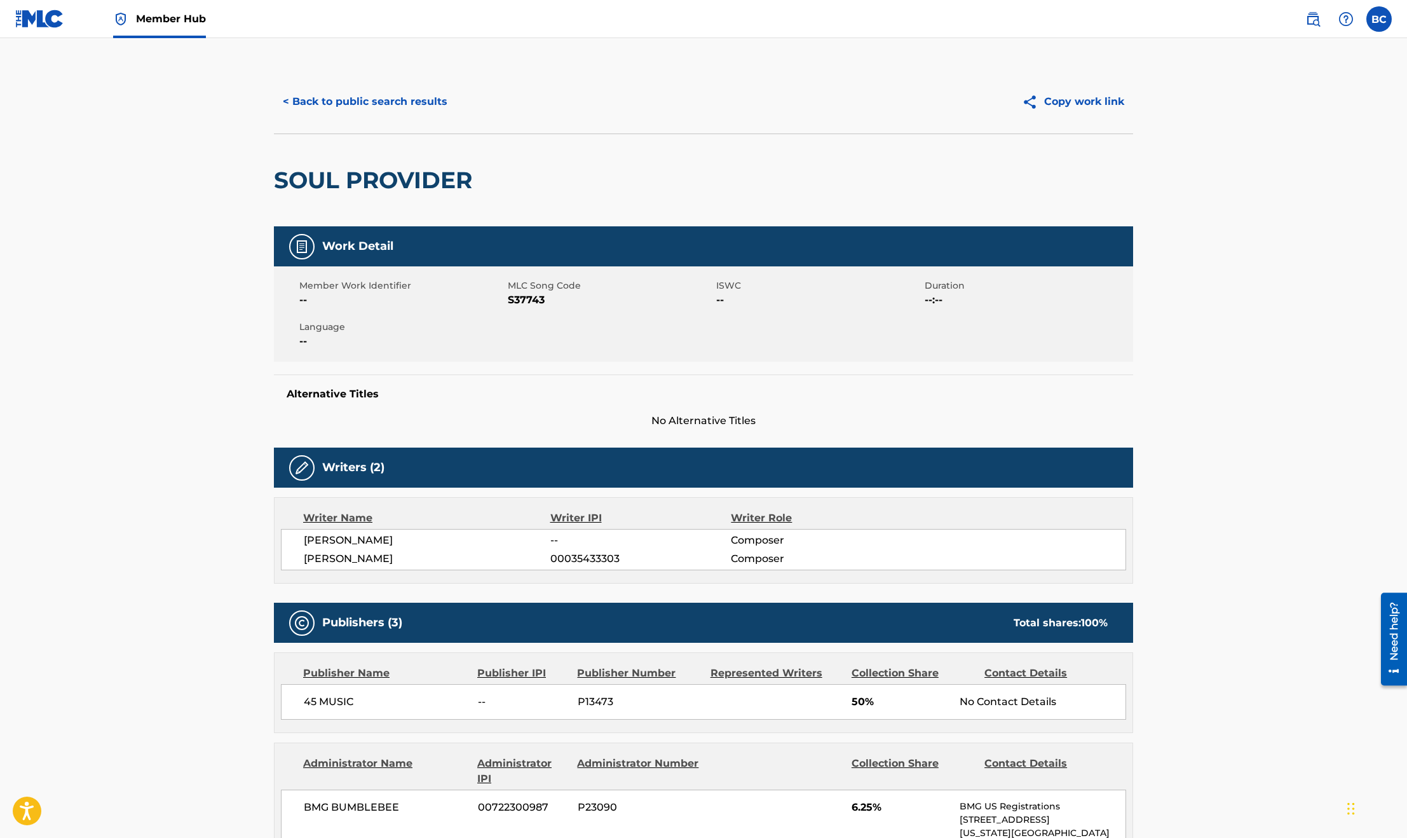
click at [250, 275] on main "< Back to public search results Copy work link SOUL PROVIDER Work Detail Member…" at bounding box center [703, 830] width 1407 height 1584
drag, startPoint x: 543, startPoint y: 299, endPoint x: 510, endPoint y: 299, distance: 33.7
click at [510, 299] on span "S37743" at bounding box center [610, 299] width 205 height 15
click at [533, 176] on div "SOUL PROVIDER" at bounding box center [703, 179] width 859 height 93
click at [385, 106] on button "< Back to public search results" at bounding box center [365, 102] width 182 height 32
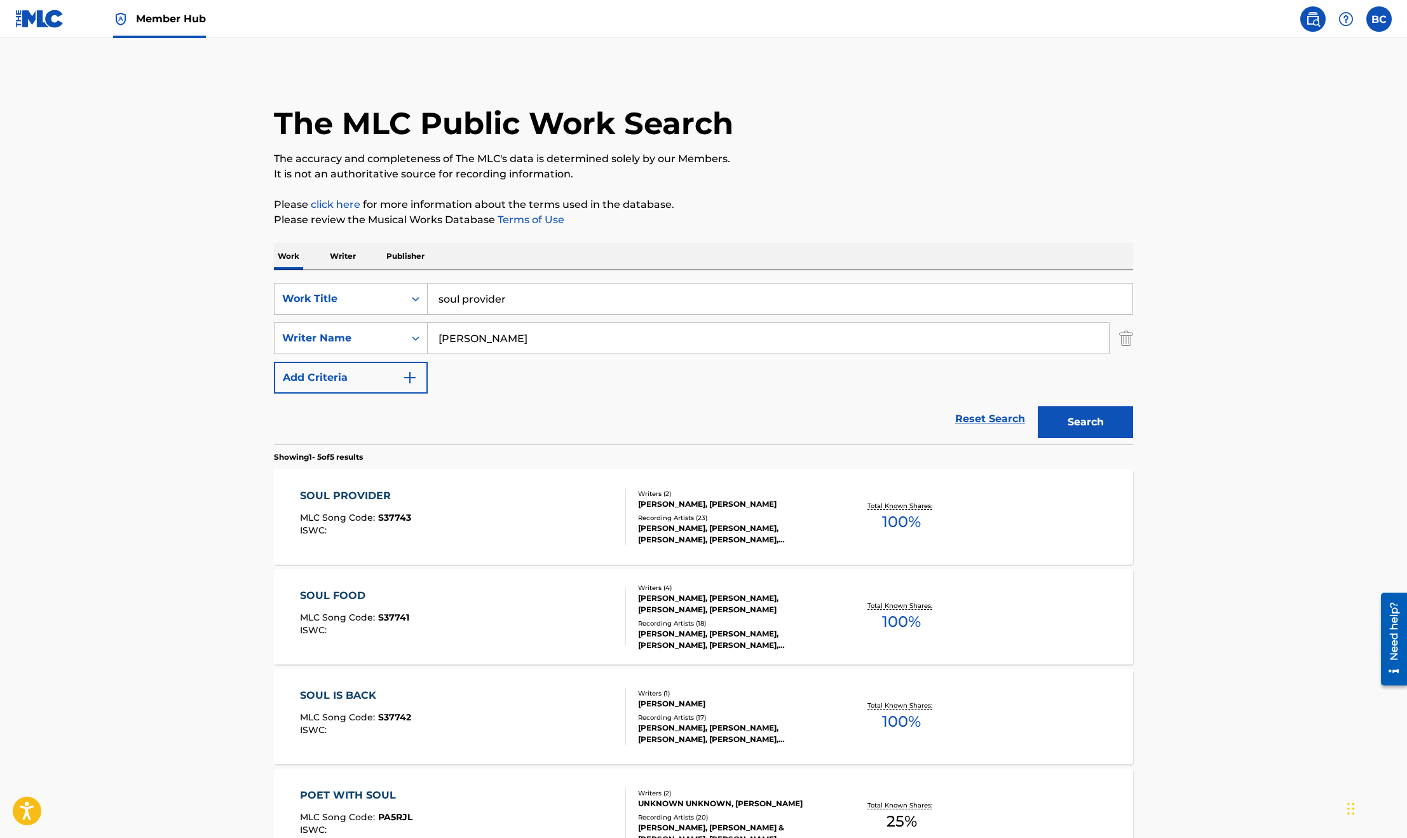
click at [195, 420] on main "The MLC Public Work Search The accuracy and completeness of The MLC's data is d…" at bounding box center [703, 534] width 1407 height 992
click at [1273, 477] on main "The MLC Public Work Search The accuracy and completeness of The MLC's data is d…" at bounding box center [703, 534] width 1407 height 992
click at [151, 107] on main "The MLC Public Work Search The accuracy and completeness of The MLC's data is d…" at bounding box center [703, 534] width 1407 height 992
drag, startPoint x: 573, startPoint y: 292, endPoint x: 336, endPoint y: 275, distance: 237.7
click at [336, 275] on div "SearchWithCriteriacc799265-d51d-48ac-8417-b5fcbfc85ca8 Work Title soul provider…" at bounding box center [703, 357] width 859 height 174
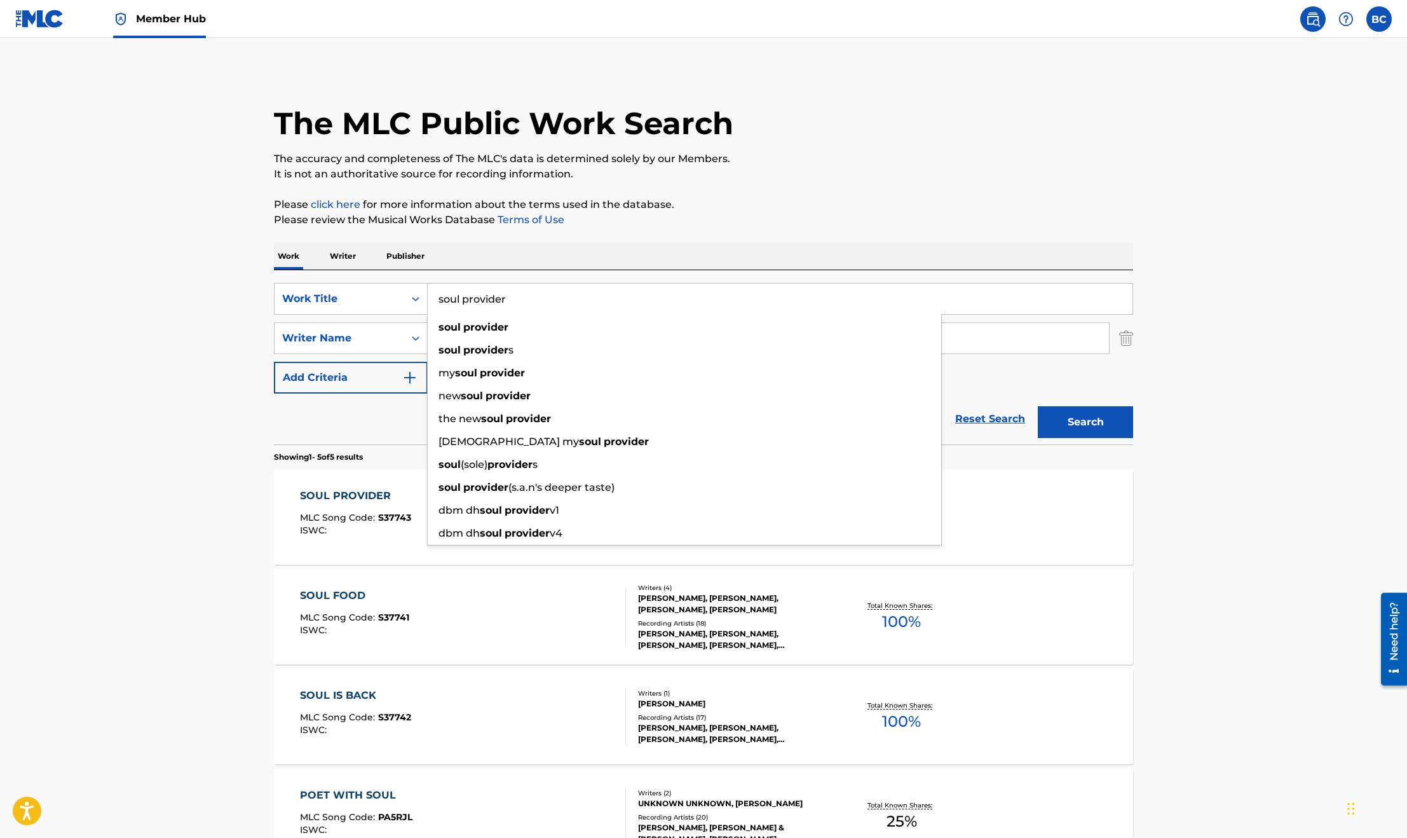
paste input "WRATH OF MY MADNESS"
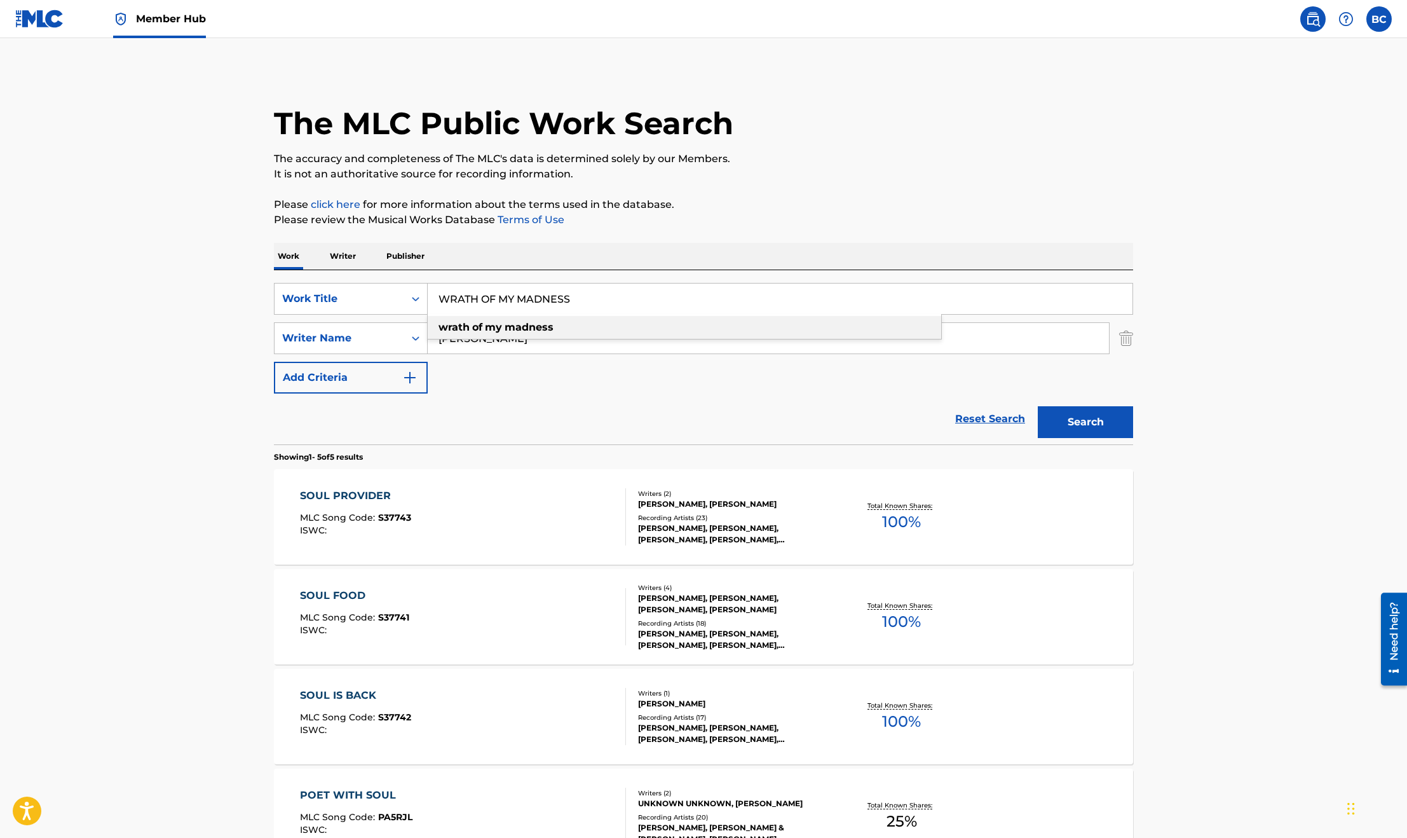
click at [559, 328] on div "wrath of my madness" at bounding box center [685, 327] width 514 height 23
type input "wrath of my madness"
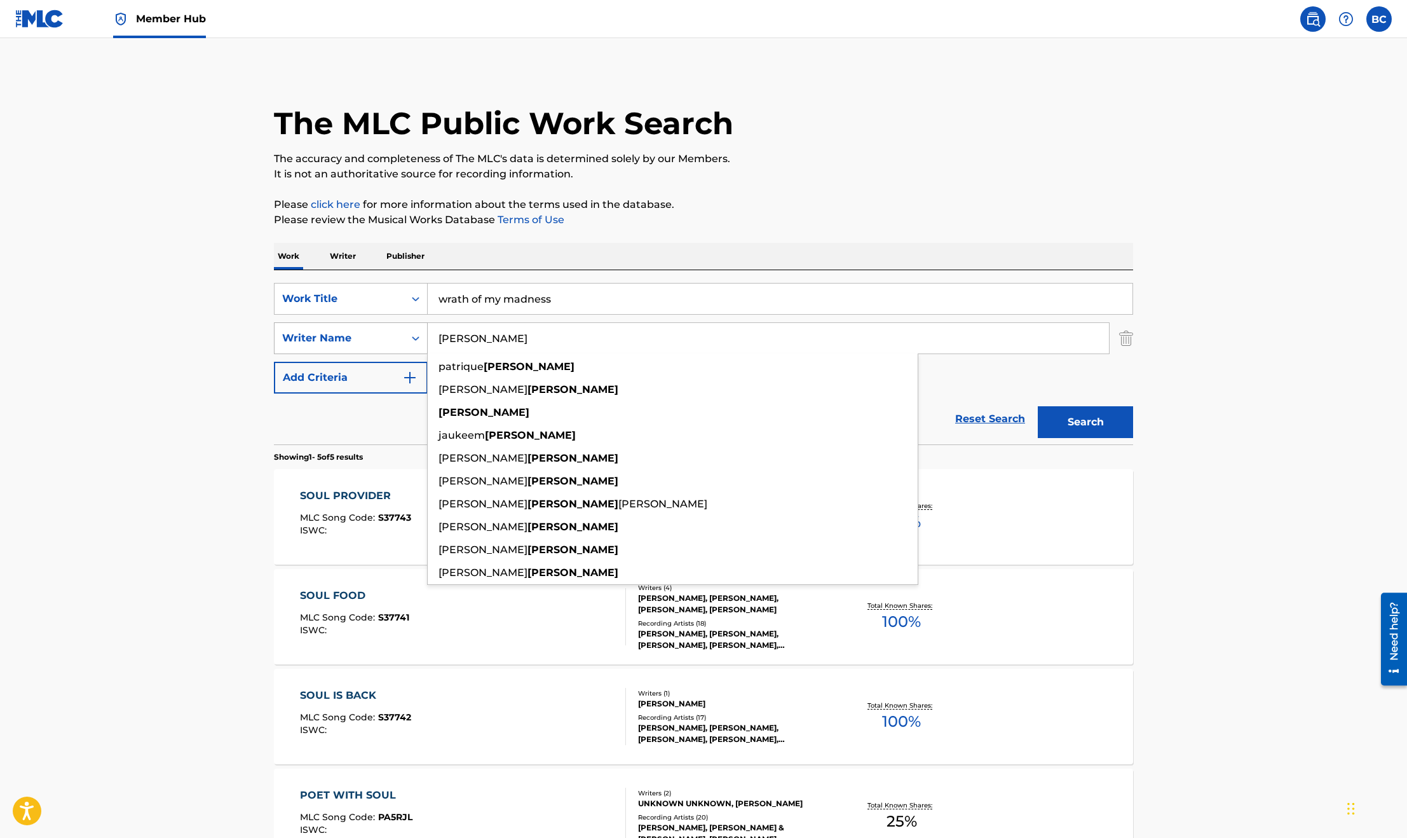
drag, startPoint x: 543, startPoint y: 334, endPoint x: 384, endPoint y: 334, distance: 159.5
click at [395, 334] on div "SearchWithCriteriafebb5a1f-3edc-4fe7-90c8-21fc3af7f9fd Writer Name [PERSON_NAME…" at bounding box center [703, 338] width 859 height 32
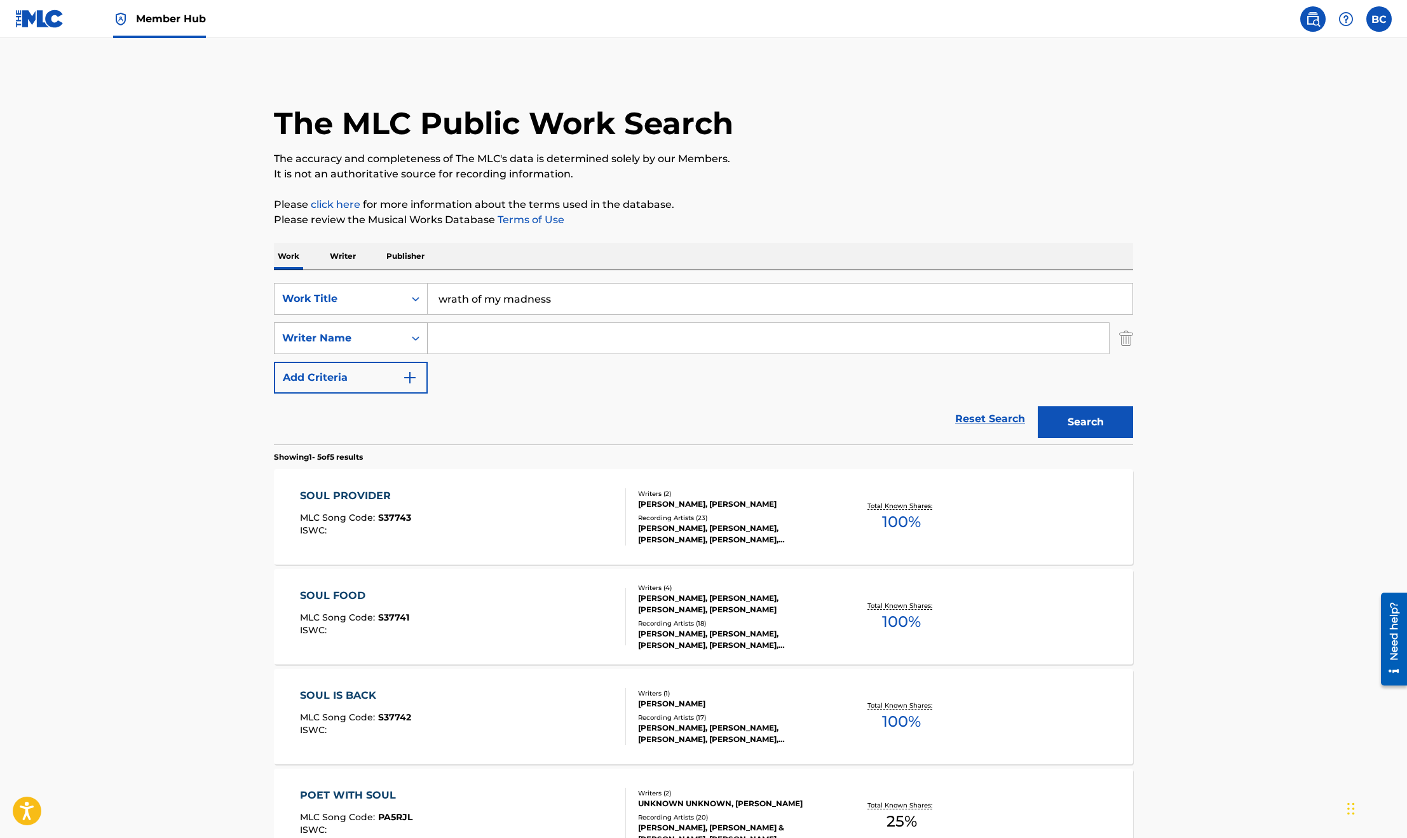
click at [1038, 406] on button "Search" at bounding box center [1085, 422] width 95 height 32
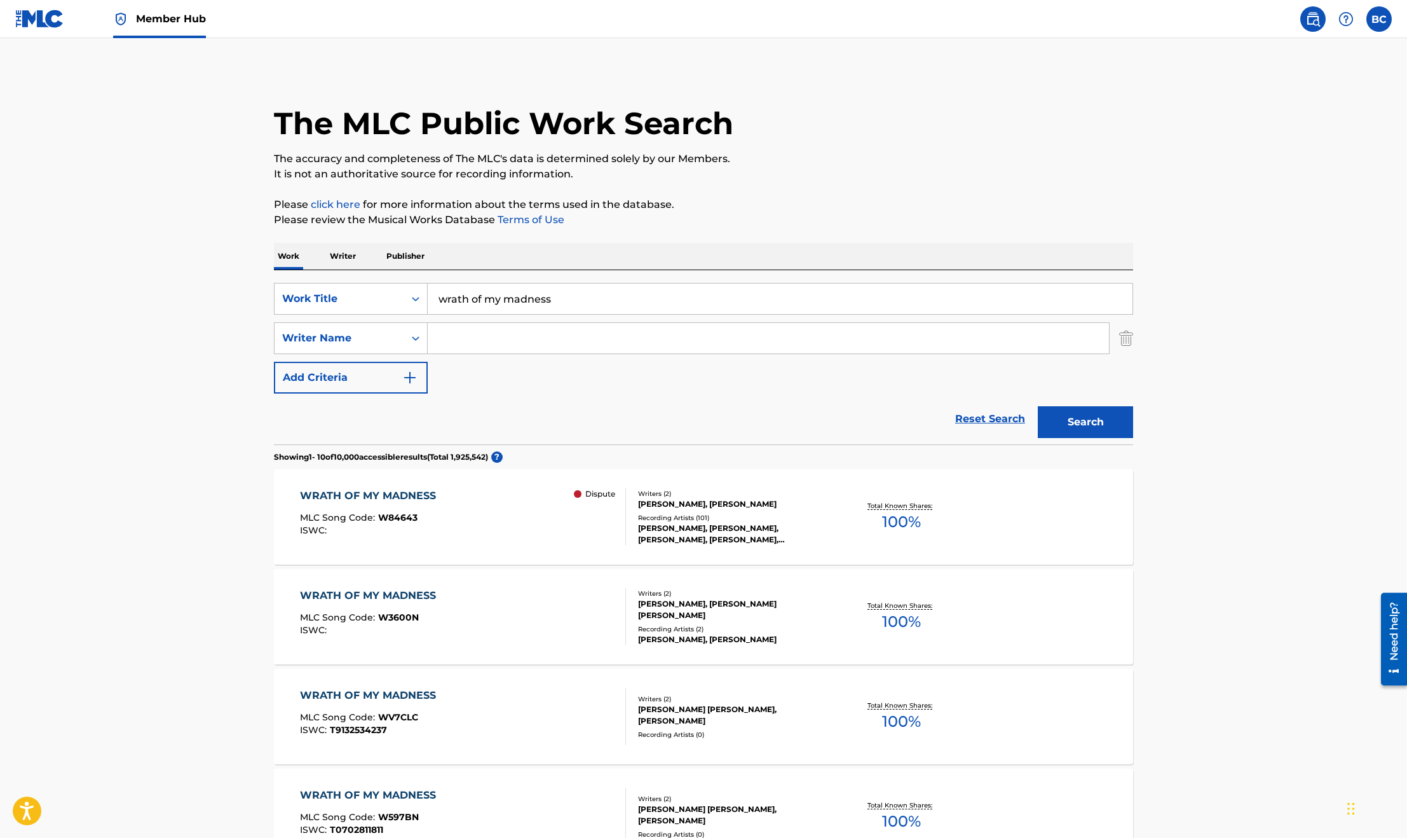
click at [498, 521] on div "WRATH OF MY MADNESS MLC Song Code : W84643 ISWC : Dispute" at bounding box center [463, 516] width 327 height 57
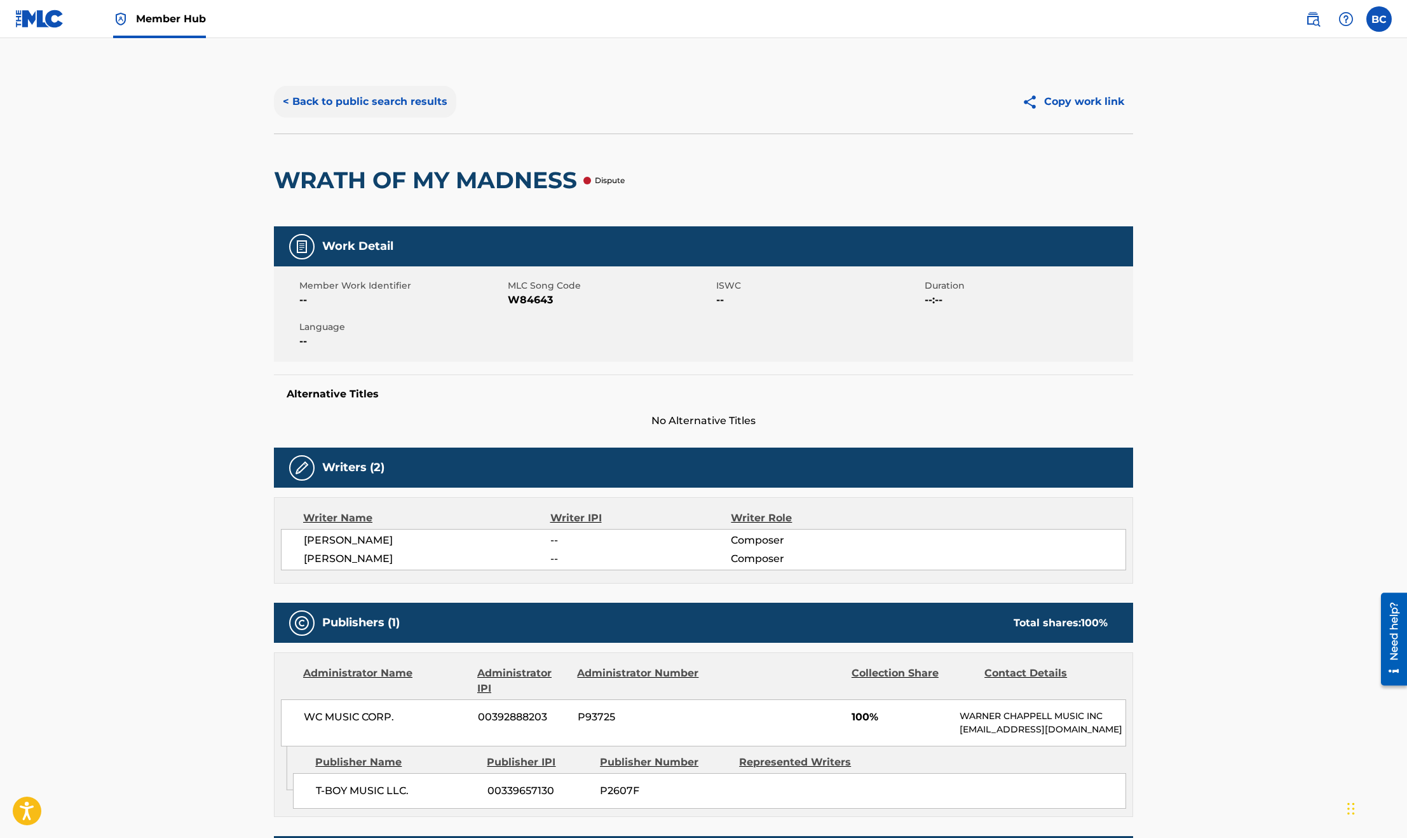
click at [304, 109] on button "< Back to public search results" at bounding box center [365, 102] width 182 height 32
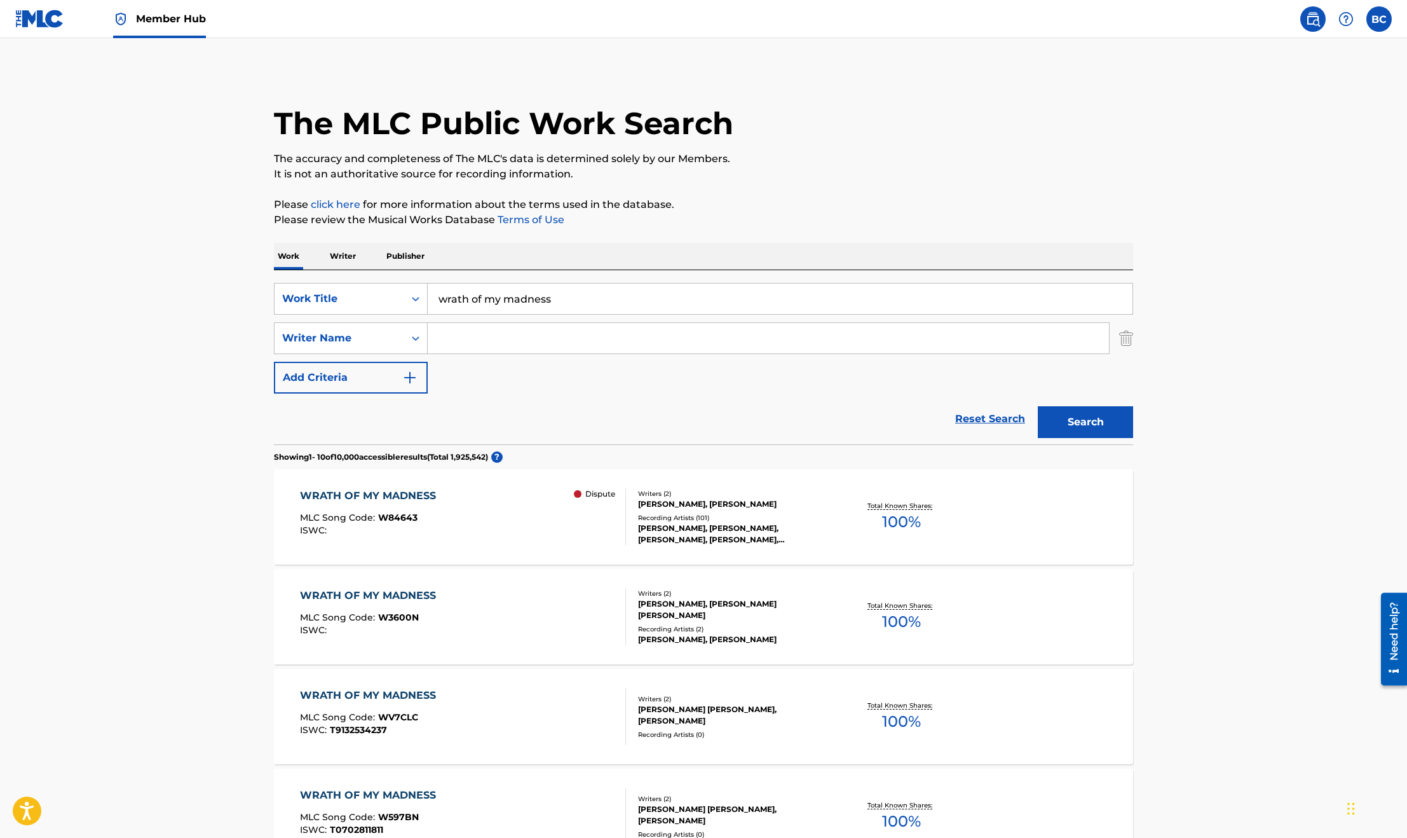
click at [409, 611] on div "WRATH OF MY MADNESS MLC Song Code : W3600N ISWC :" at bounding box center [371, 616] width 142 height 57
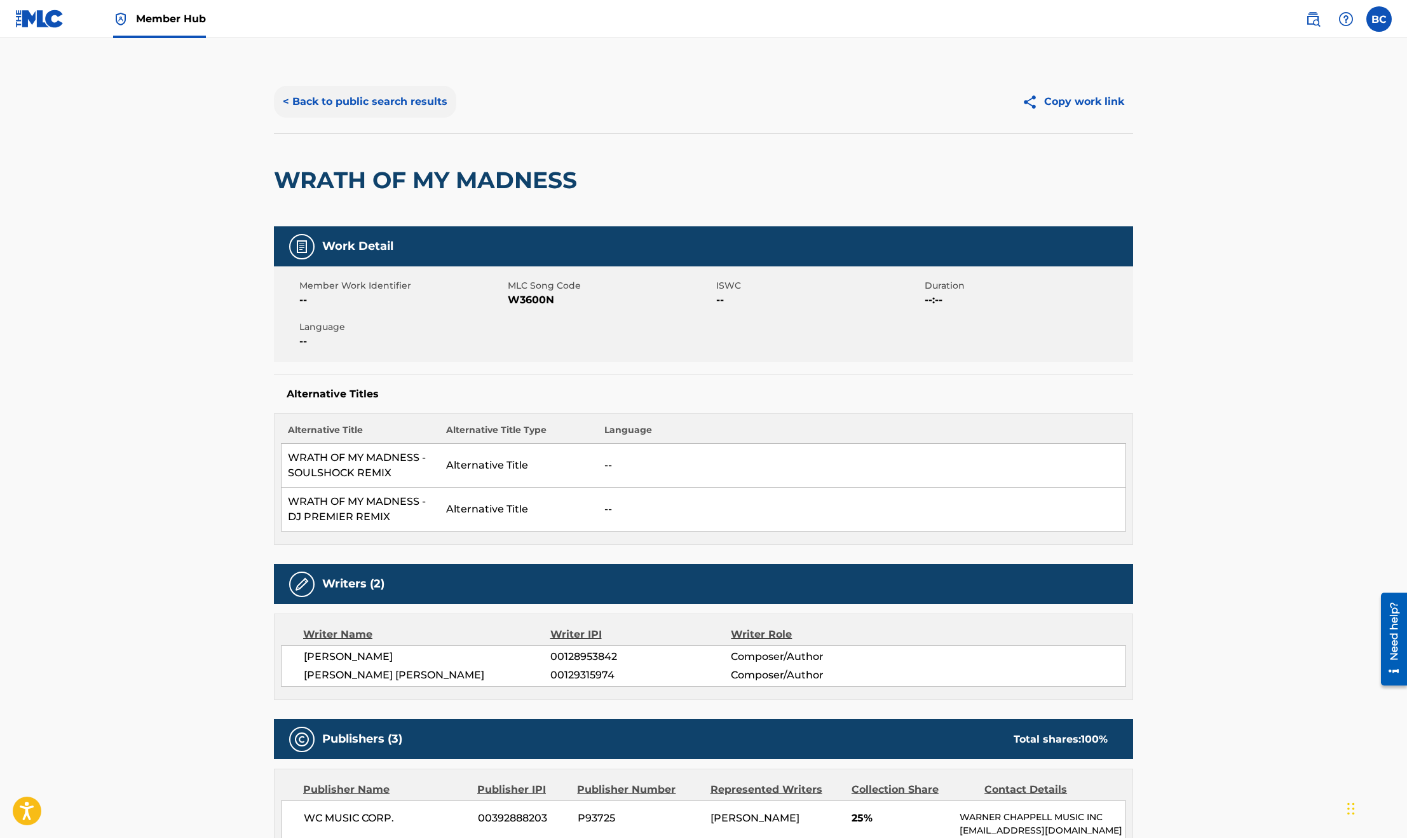
click at [315, 102] on button "< Back to public search results" at bounding box center [365, 102] width 182 height 32
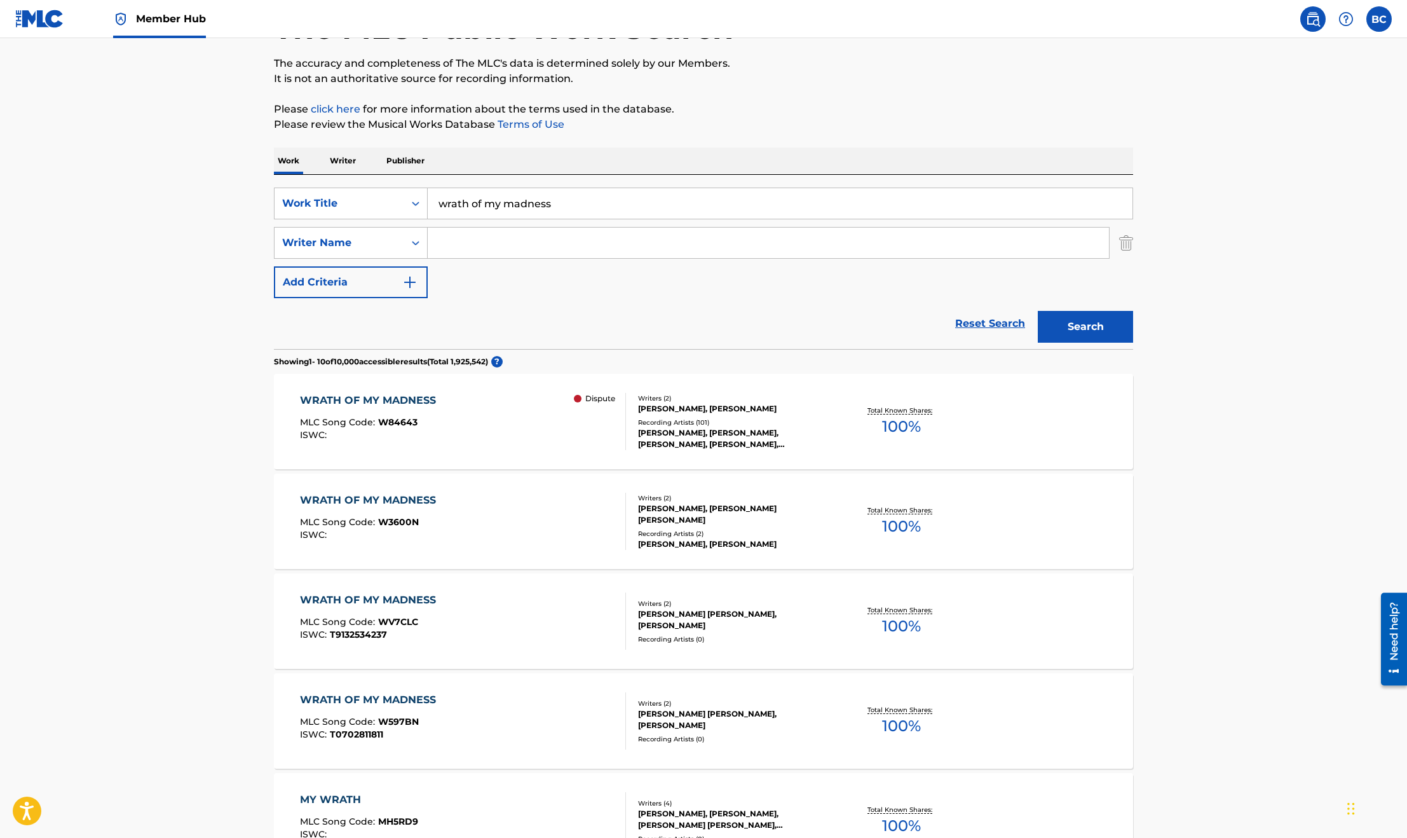
scroll to position [191, 0]
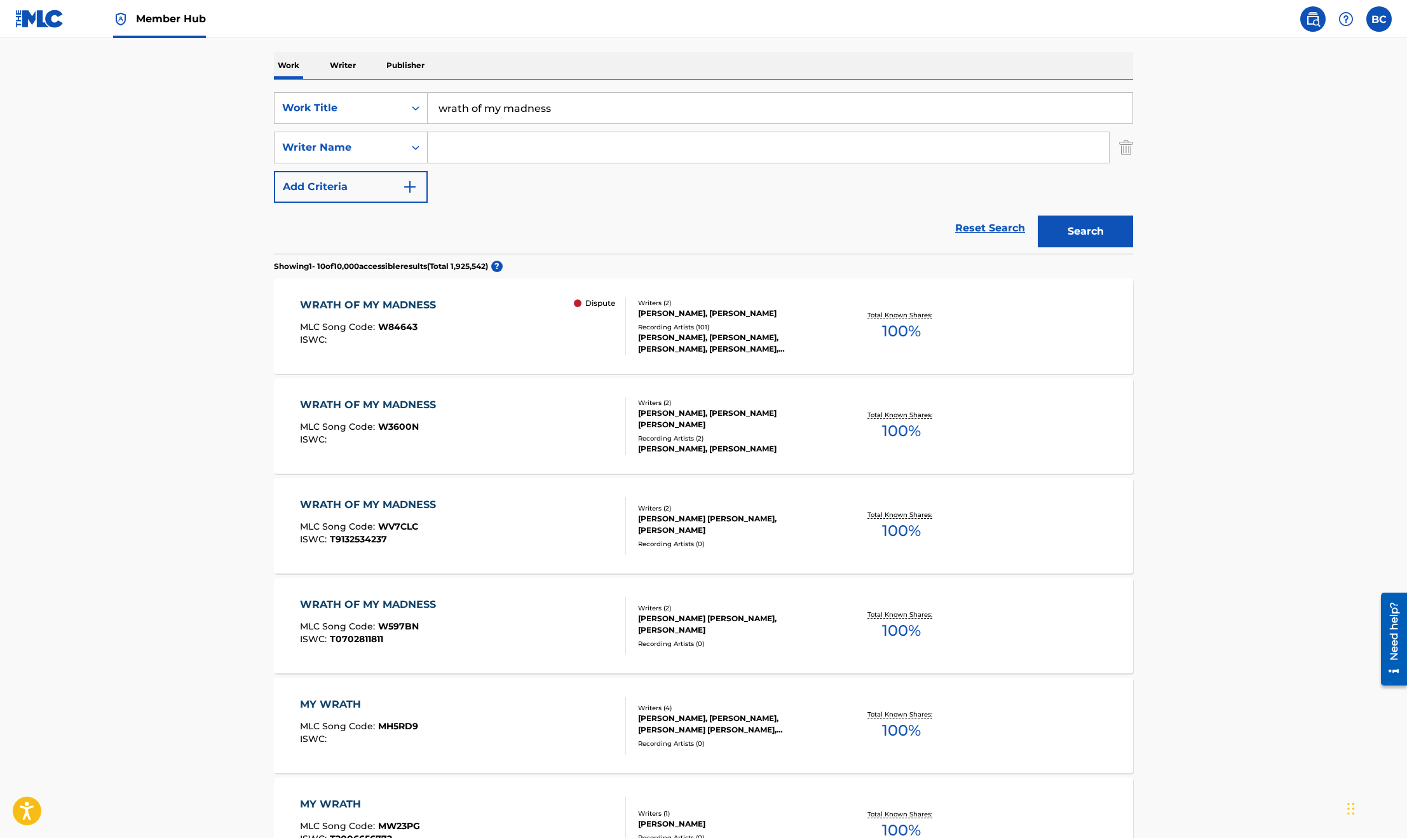
click at [512, 325] on div "WRATH OF MY MADNESS MLC Song Code : W84643 ISWC : Dispute" at bounding box center [463, 325] width 327 height 57
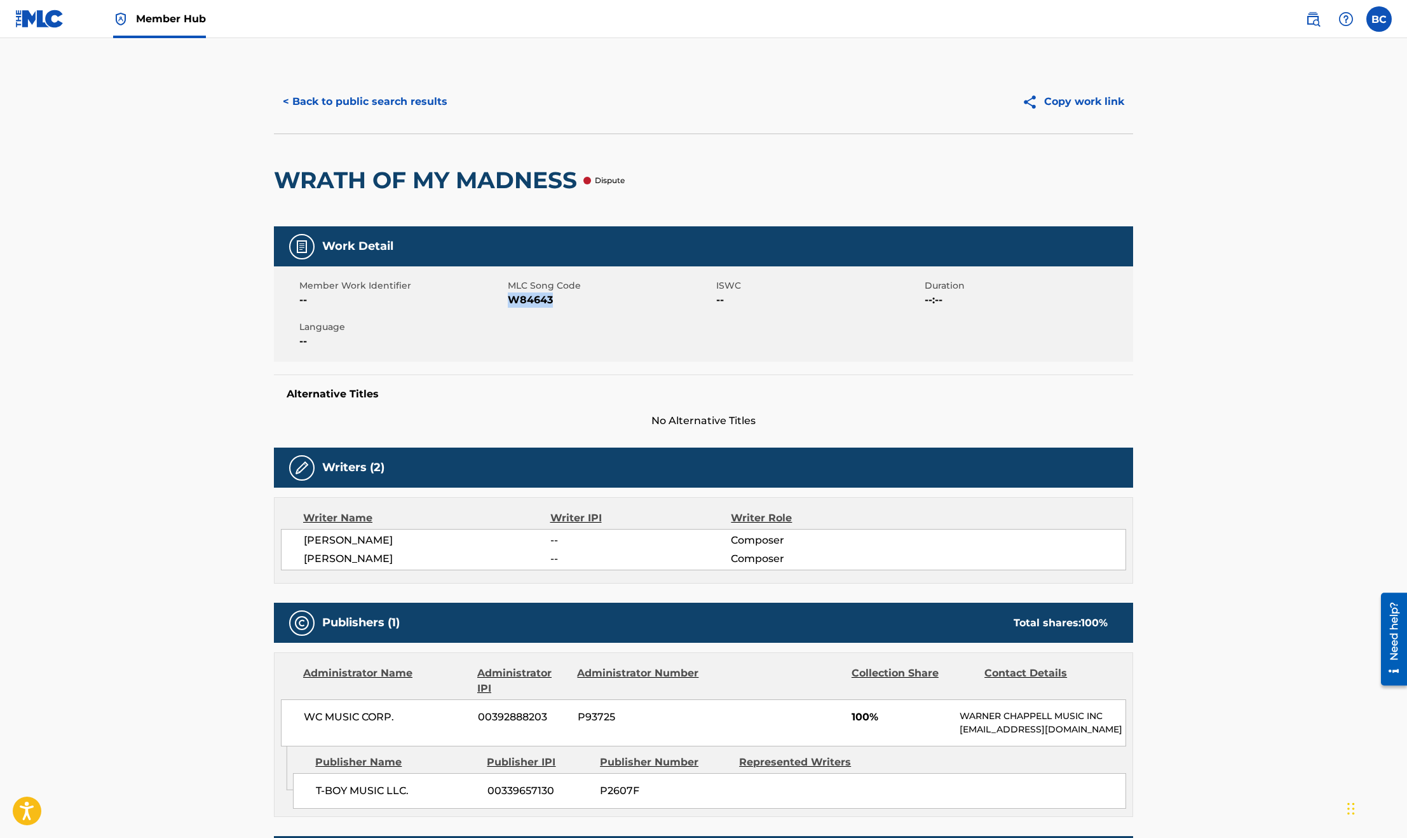
drag, startPoint x: 567, startPoint y: 296, endPoint x: 511, endPoint y: 298, distance: 56.0
click at [511, 298] on span "W84643" at bounding box center [610, 299] width 205 height 15
click at [372, 95] on button "< Back to public search results" at bounding box center [365, 102] width 182 height 32
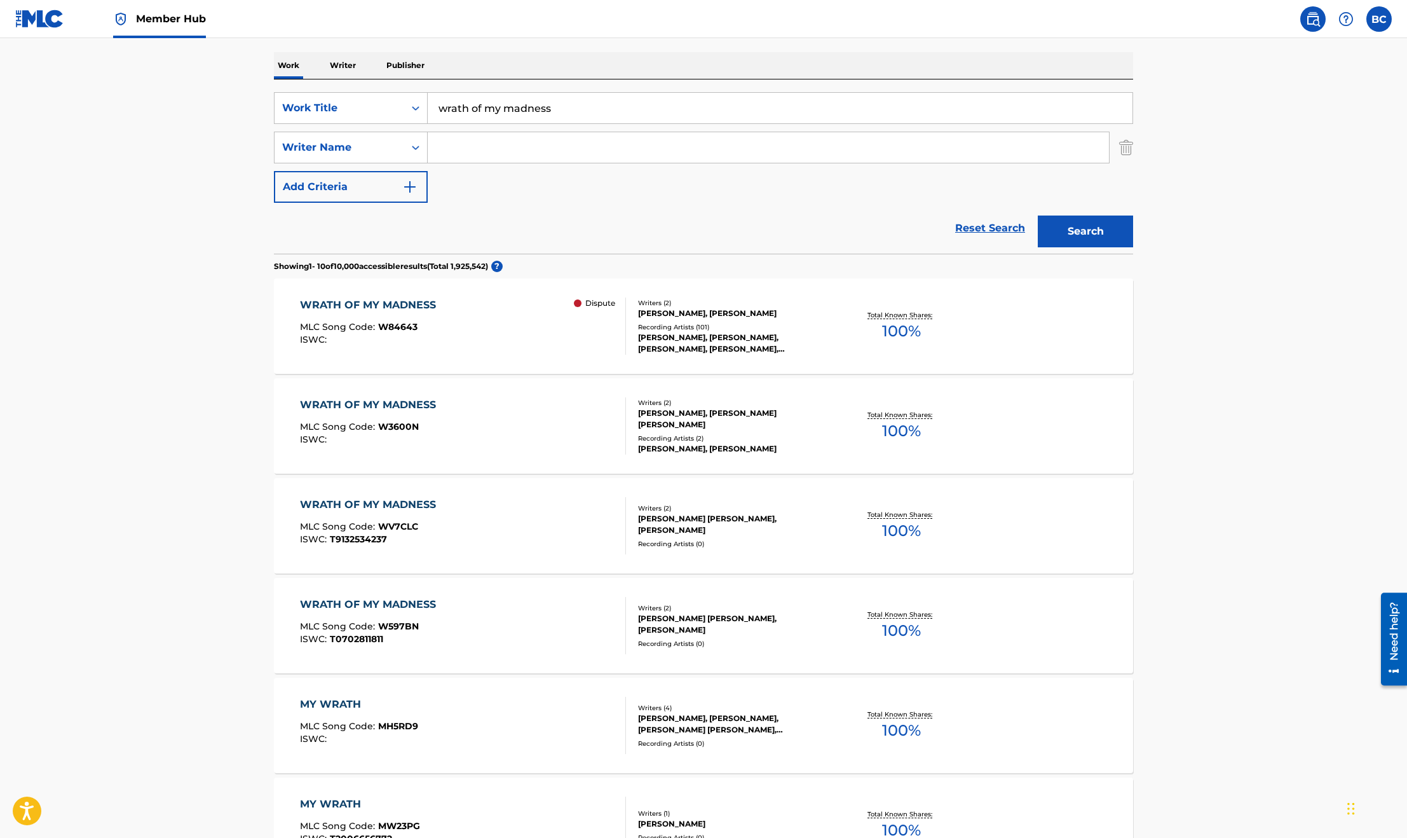
click at [408, 406] on div "WRATH OF MY MADNESS" at bounding box center [371, 404] width 142 height 15
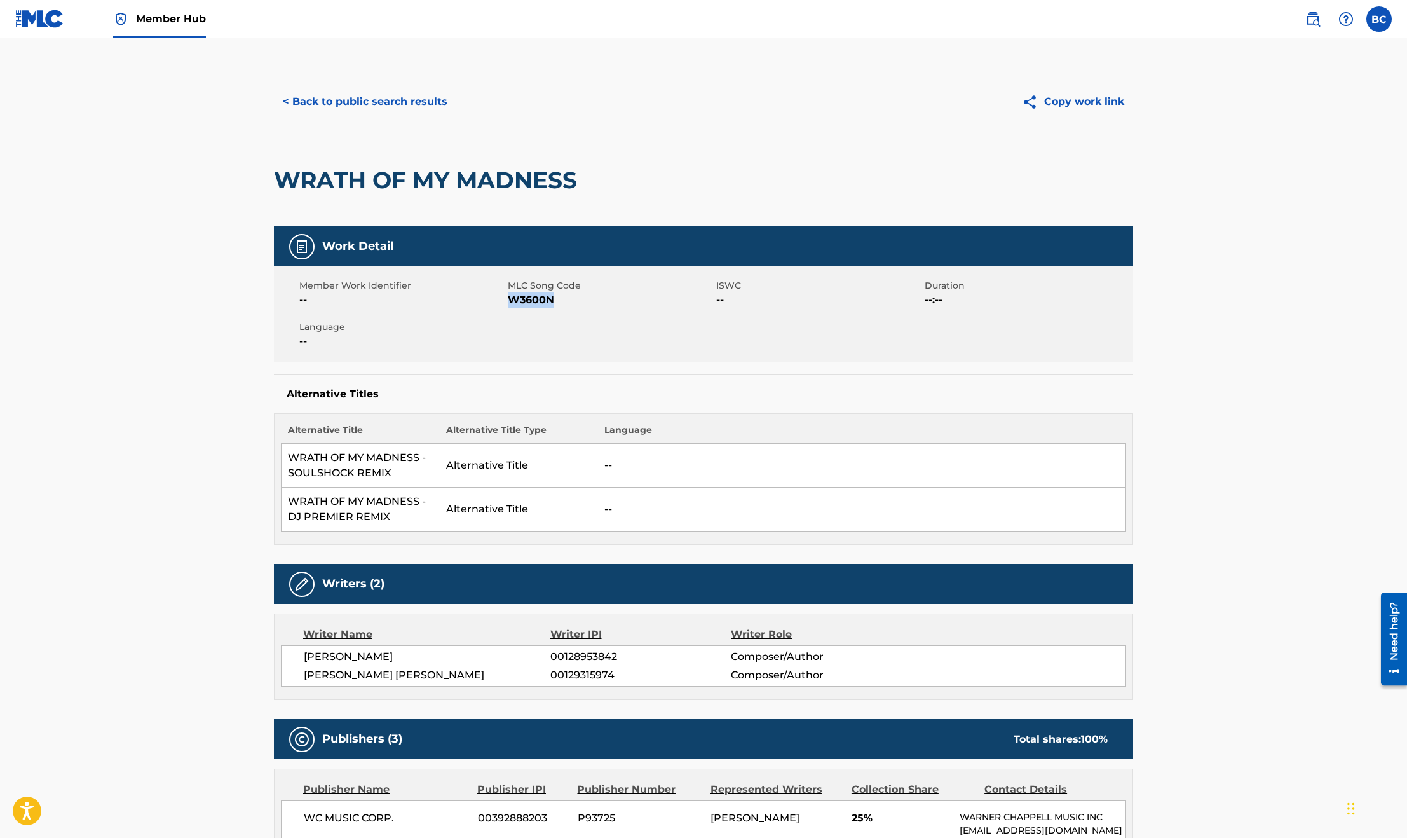
drag, startPoint x: 561, startPoint y: 296, endPoint x: 508, endPoint y: 296, distance: 52.8
click at [508, 296] on span "W3600N" at bounding box center [610, 299] width 205 height 15
